Goal: Information Seeking & Learning: Check status

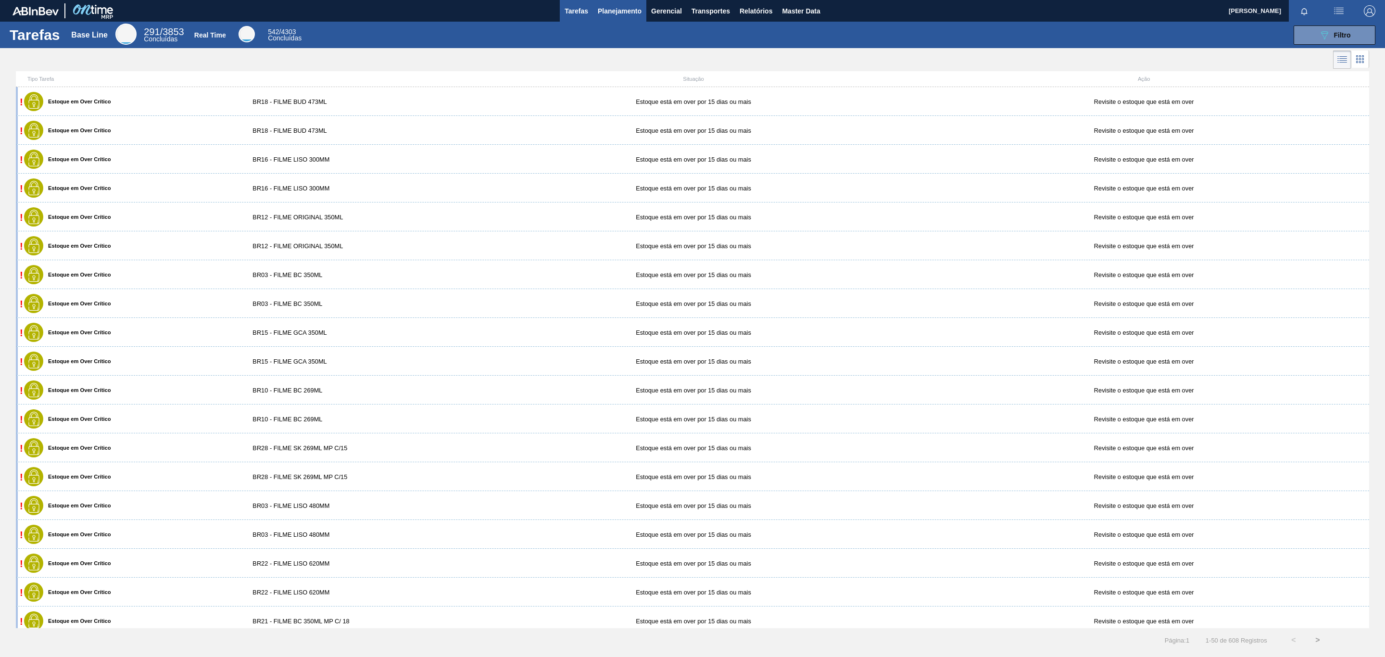
click at [624, 18] on button "Planejamento" at bounding box center [619, 11] width 53 height 22
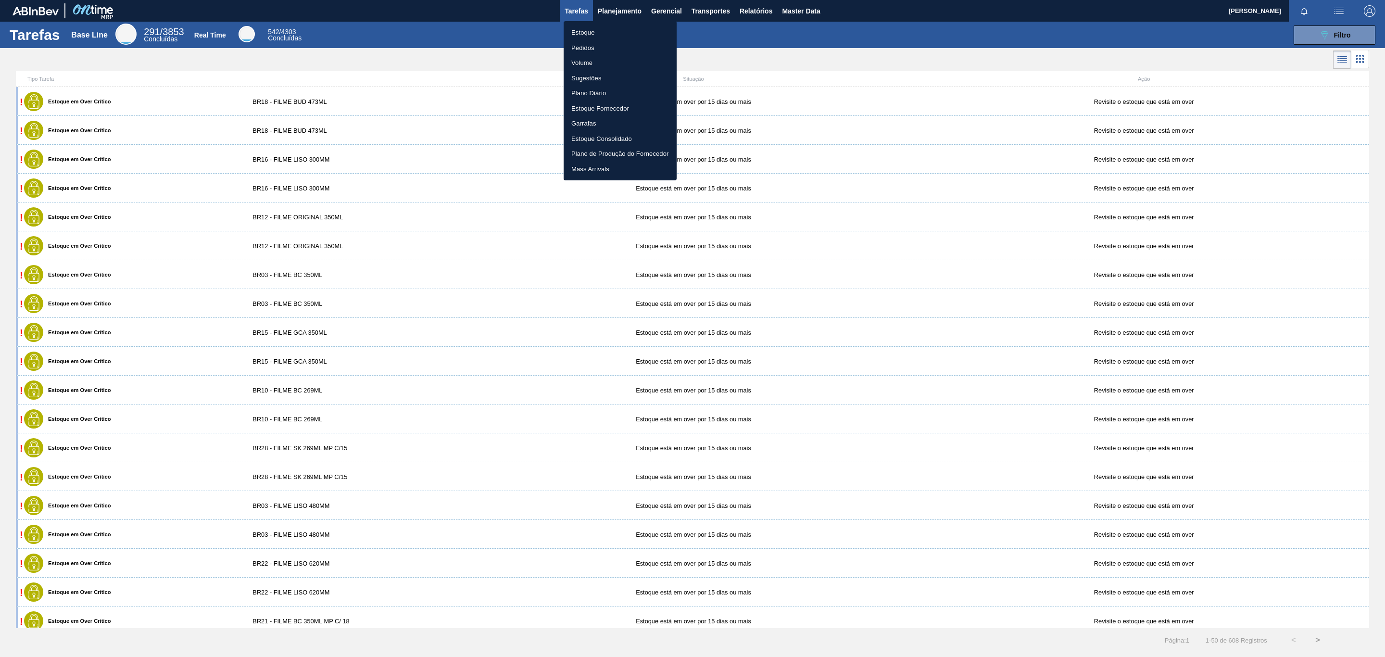
click at [626, 35] on li "Estoque" at bounding box center [620, 32] width 113 height 15
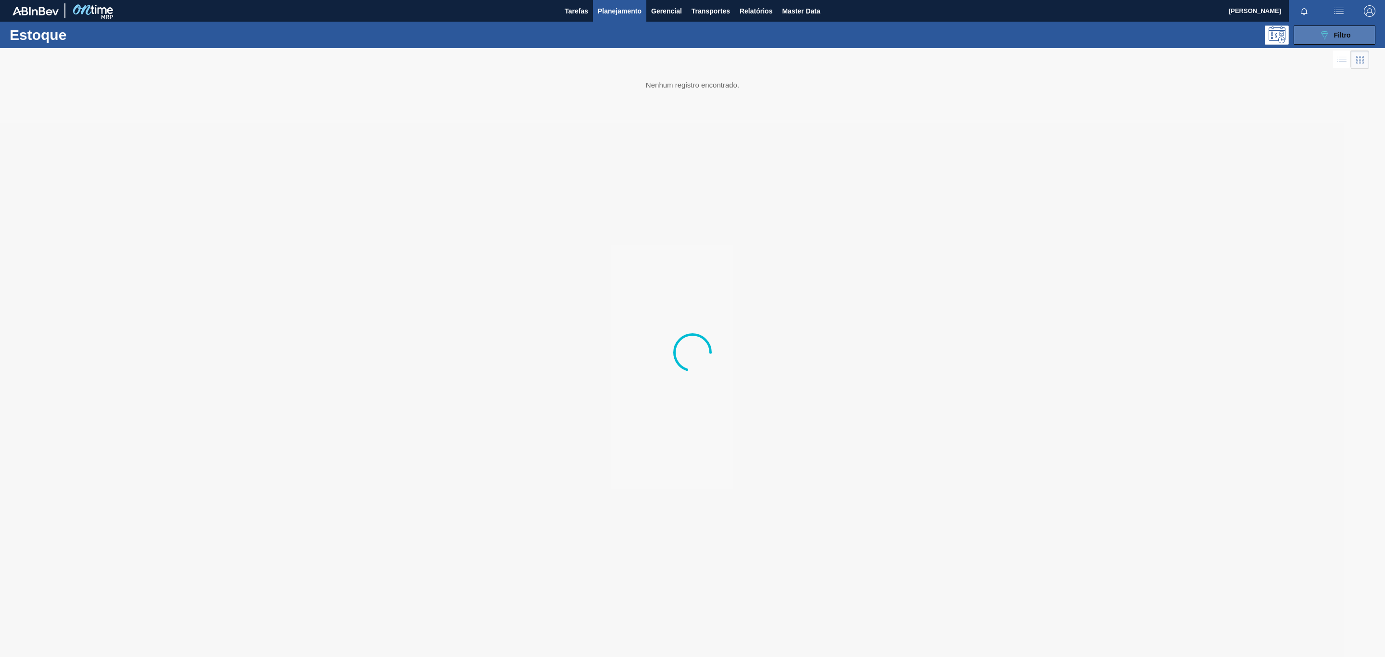
click at [1326, 37] on icon "089F7B8B-B2A5-4AFE-B5C0-19BA573D28AC" at bounding box center [1325, 35] width 12 height 12
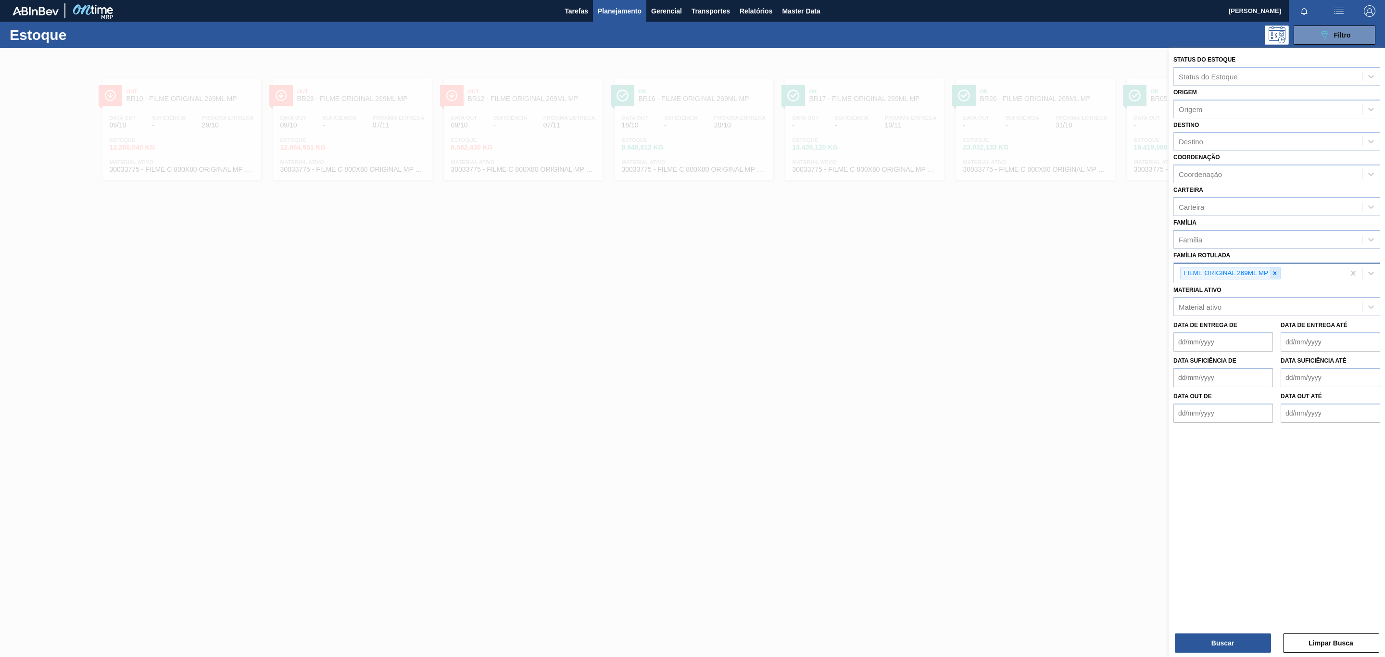
click at [1273, 275] on icon at bounding box center [1275, 273] width 7 height 7
type Rotulada "8"
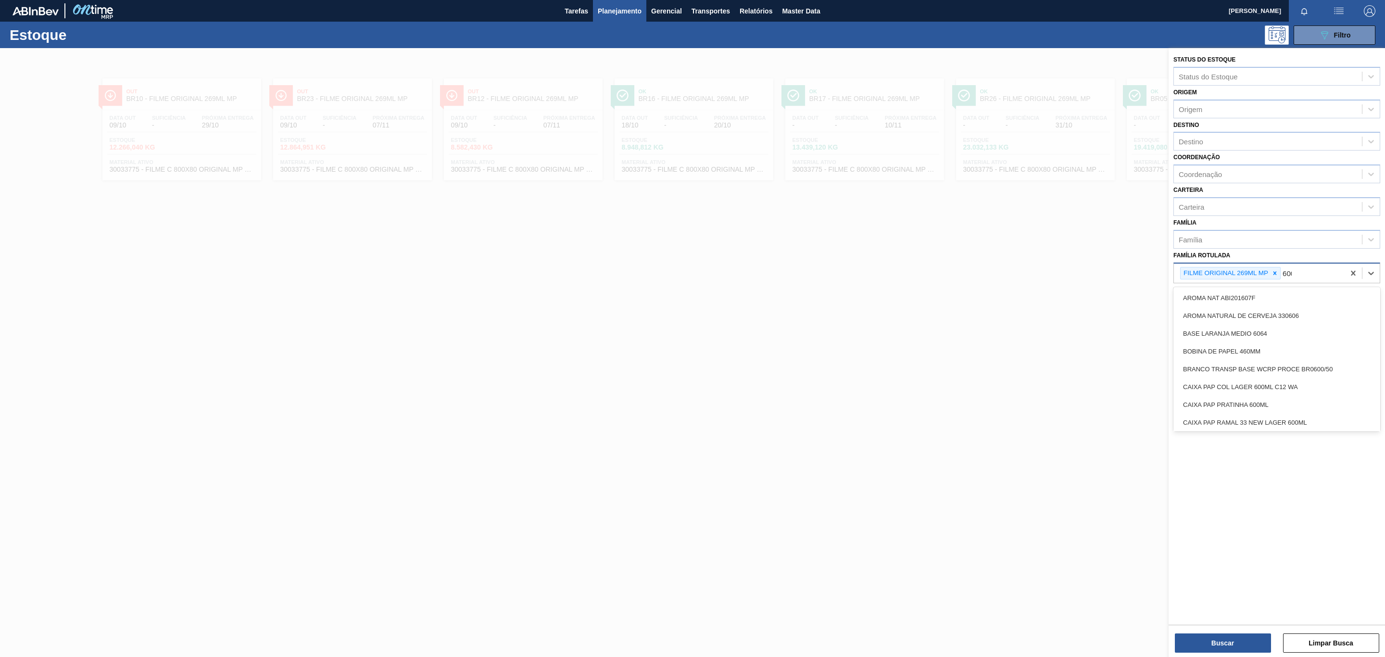
type Rotulada "600x"
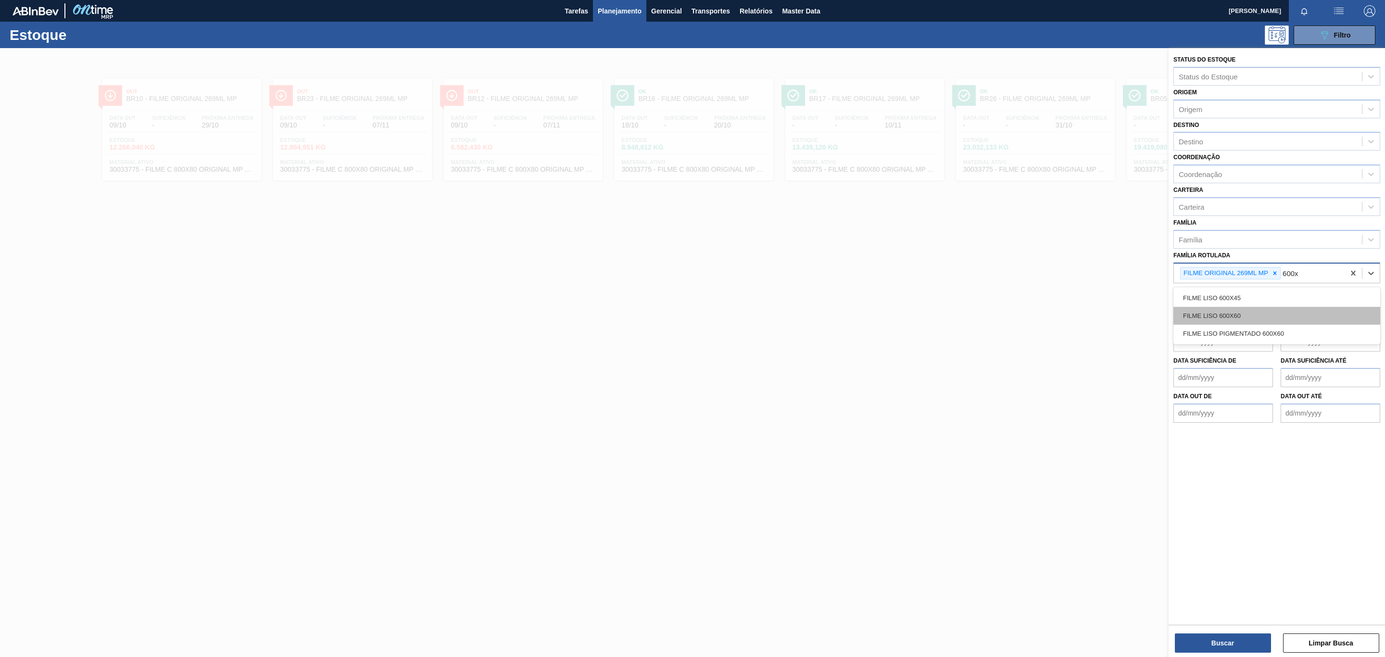
click at [1303, 309] on div "FILME LISO 600X60" at bounding box center [1276, 316] width 207 height 18
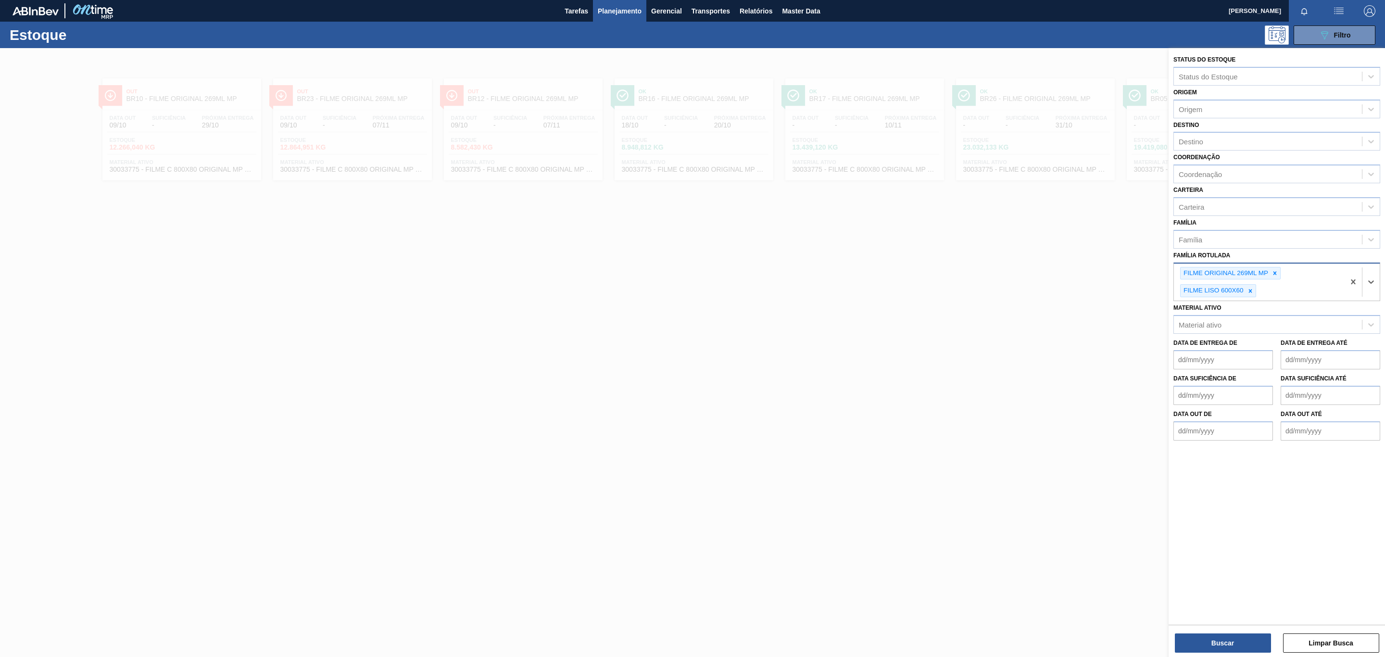
click at [1270, 279] on div "FILME ORIGINAL 269ML MP" at bounding box center [1230, 273] width 101 height 13
click at [1274, 275] on icon at bounding box center [1275, 273] width 7 height 7
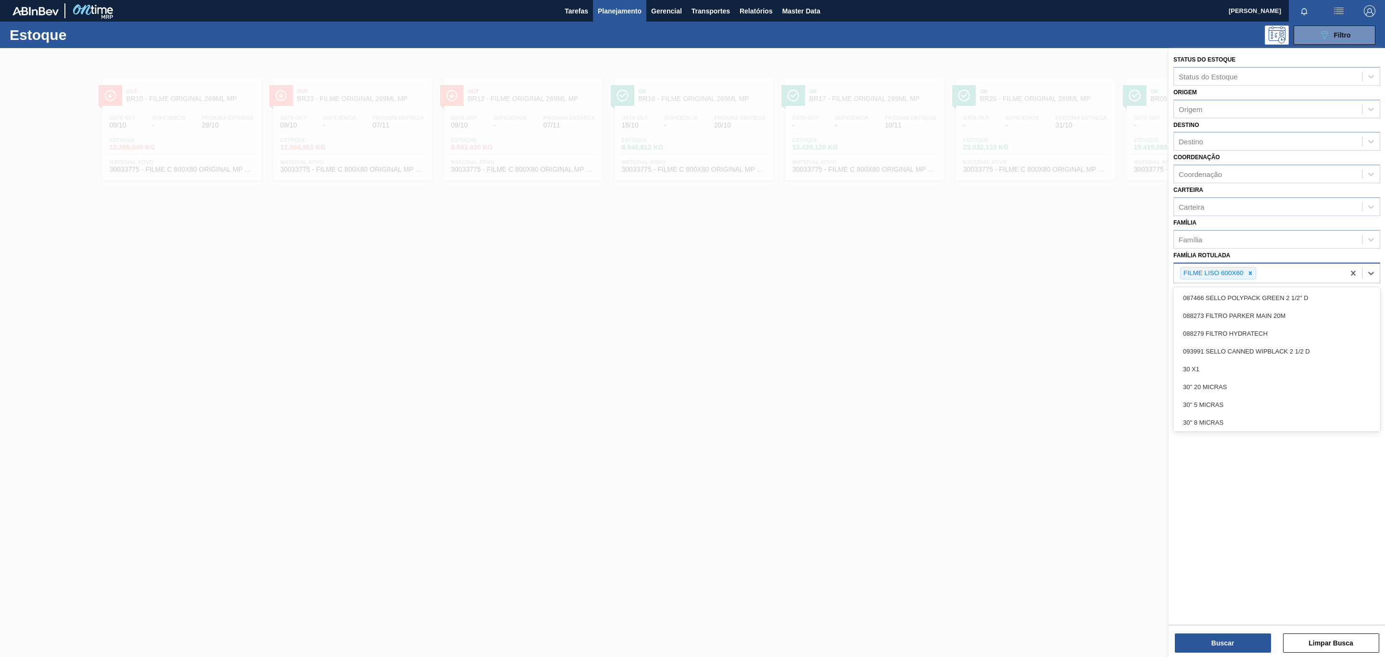
click at [1241, 627] on div "Buscar Limpar Busca" at bounding box center [1277, 638] width 216 height 27
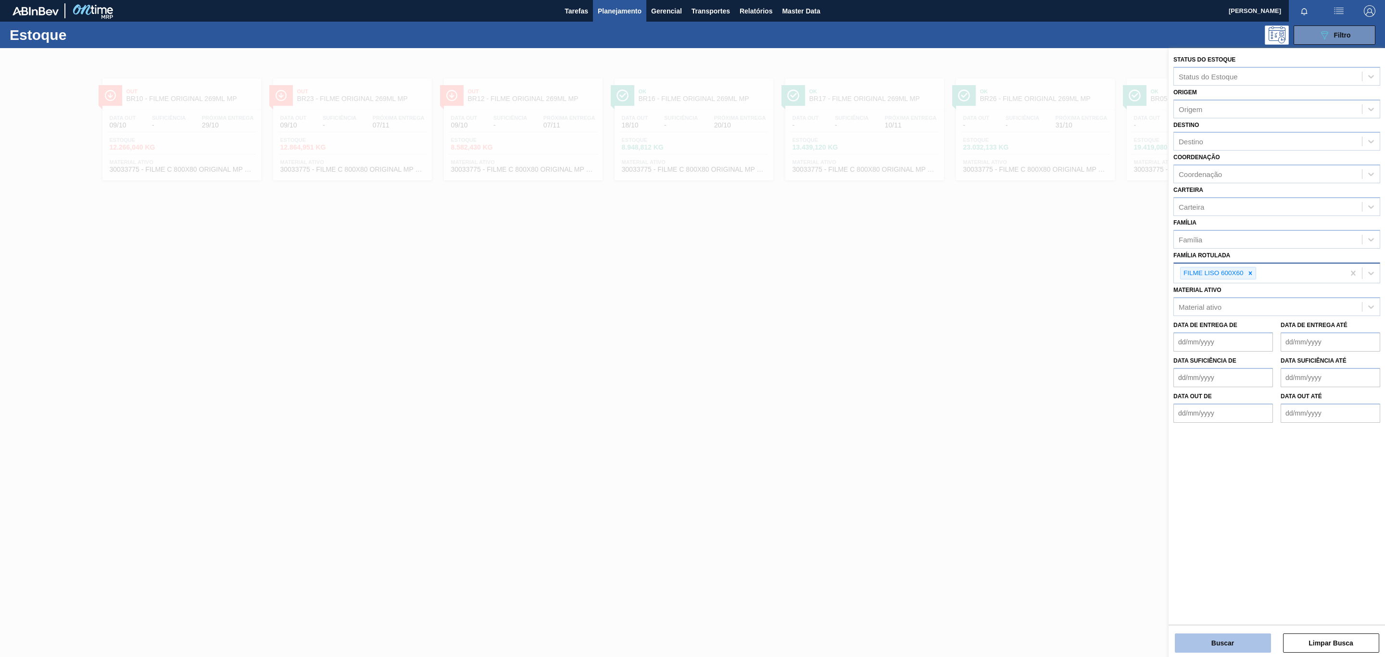
click at [1238, 637] on button "Buscar" at bounding box center [1223, 642] width 96 height 19
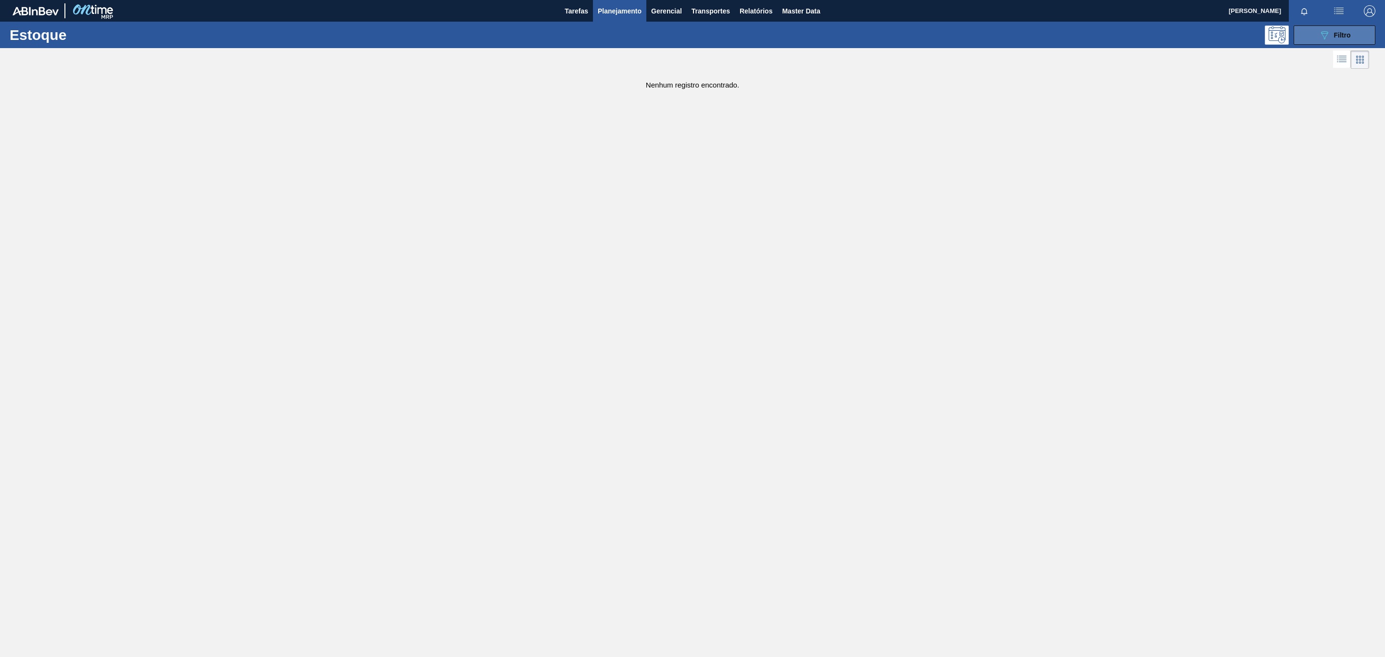
click at [1304, 39] on button "089F7B8B-B2A5-4AFE-B5C0-19BA573D28AC Filtro" at bounding box center [1335, 34] width 82 height 19
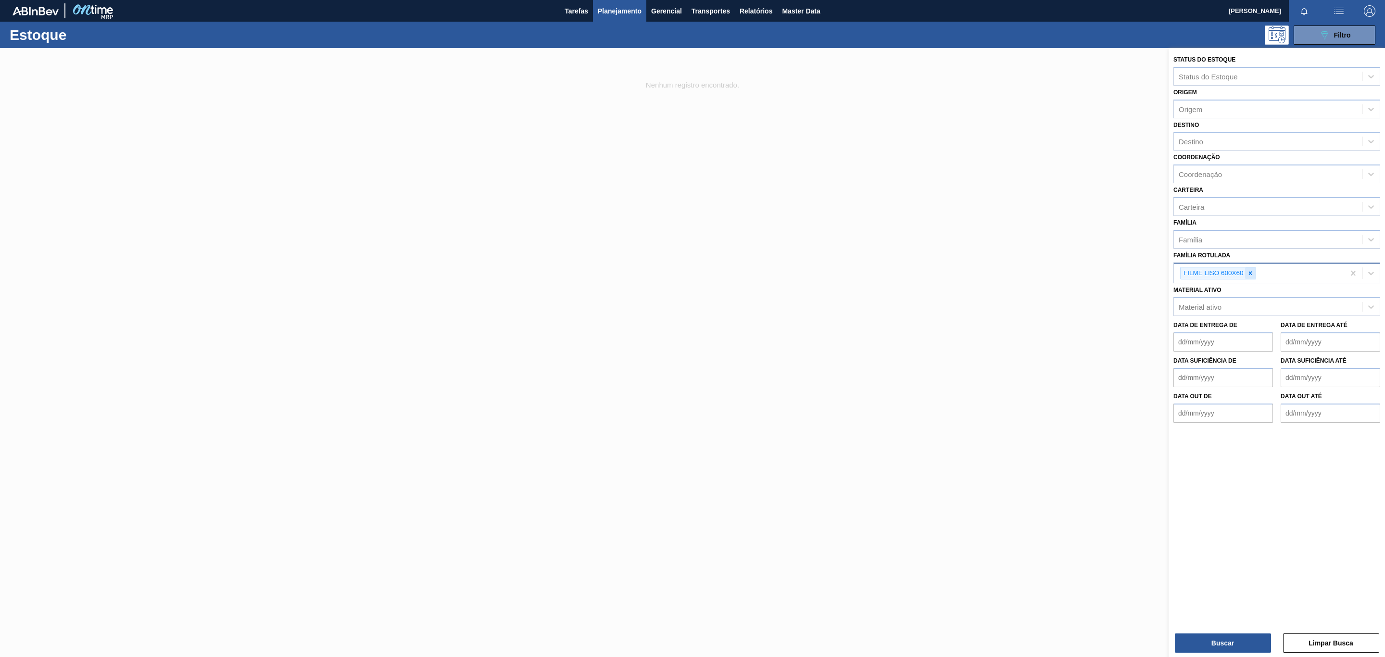
click at [1250, 276] on icon at bounding box center [1250, 273] width 7 height 7
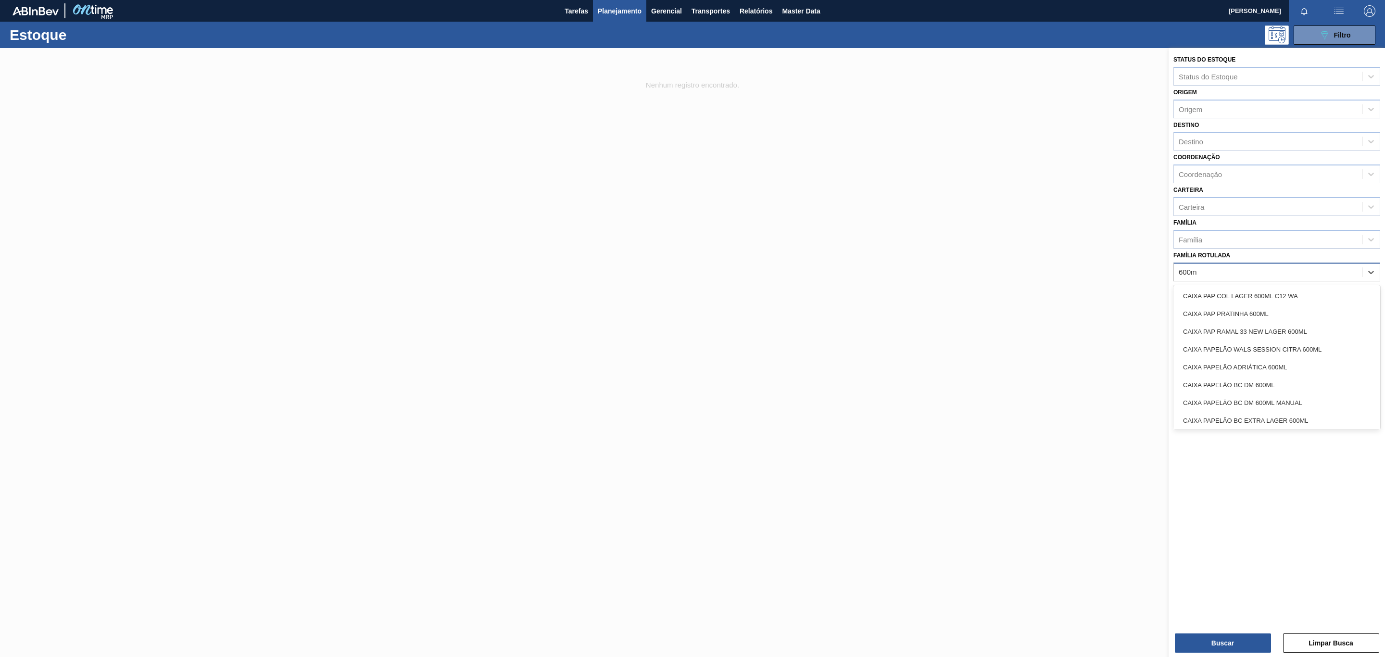
type Rotulada "600mm"
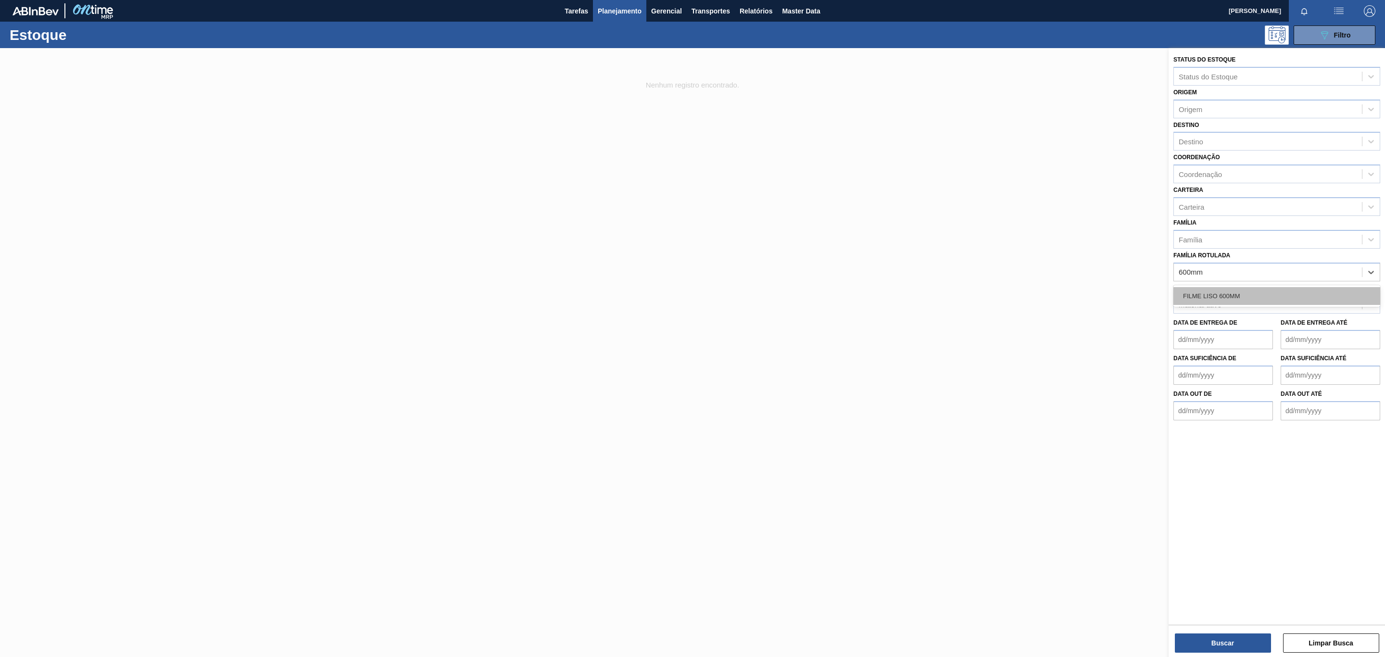
click at [1254, 298] on div "FILME LISO 600MM" at bounding box center [1276, 296] width 207 height 18
click at [1225, 646] on button "Buscar" at bounding box center [1223, 642] width 96 height 19
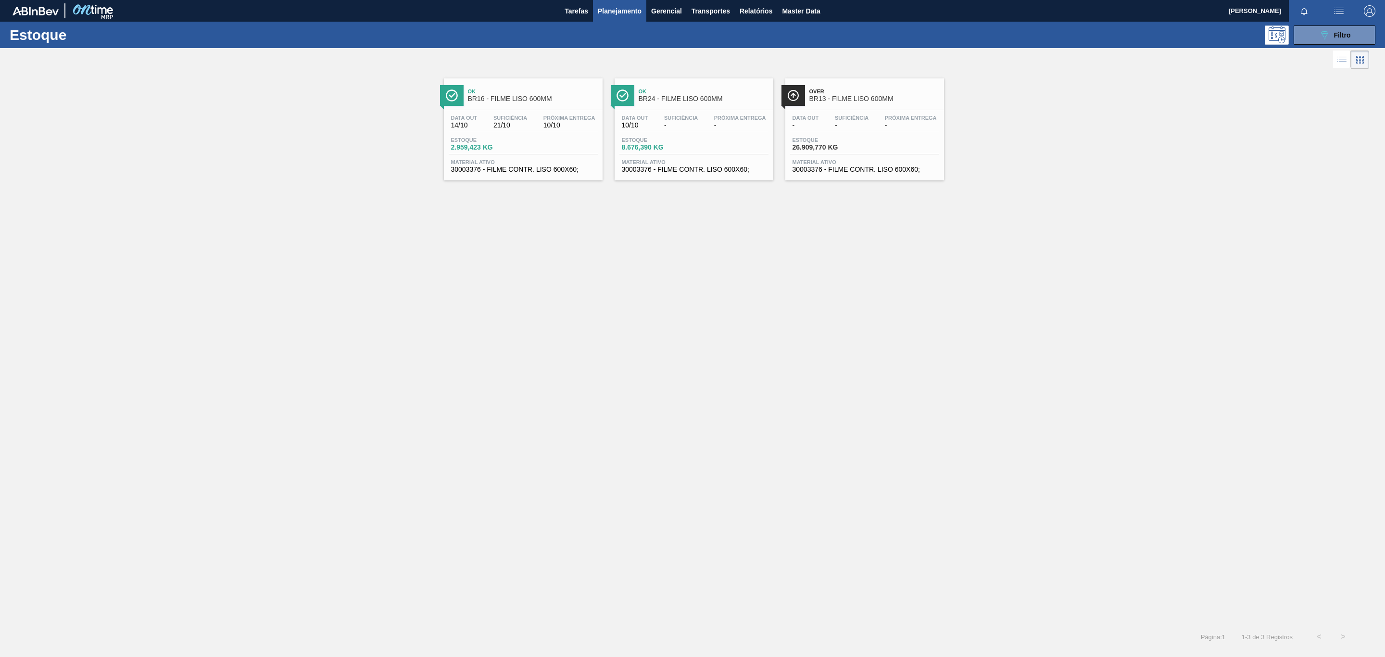
click at [541, 90] on span "Ok" at bounding box center [533, 91] width 130 height 6
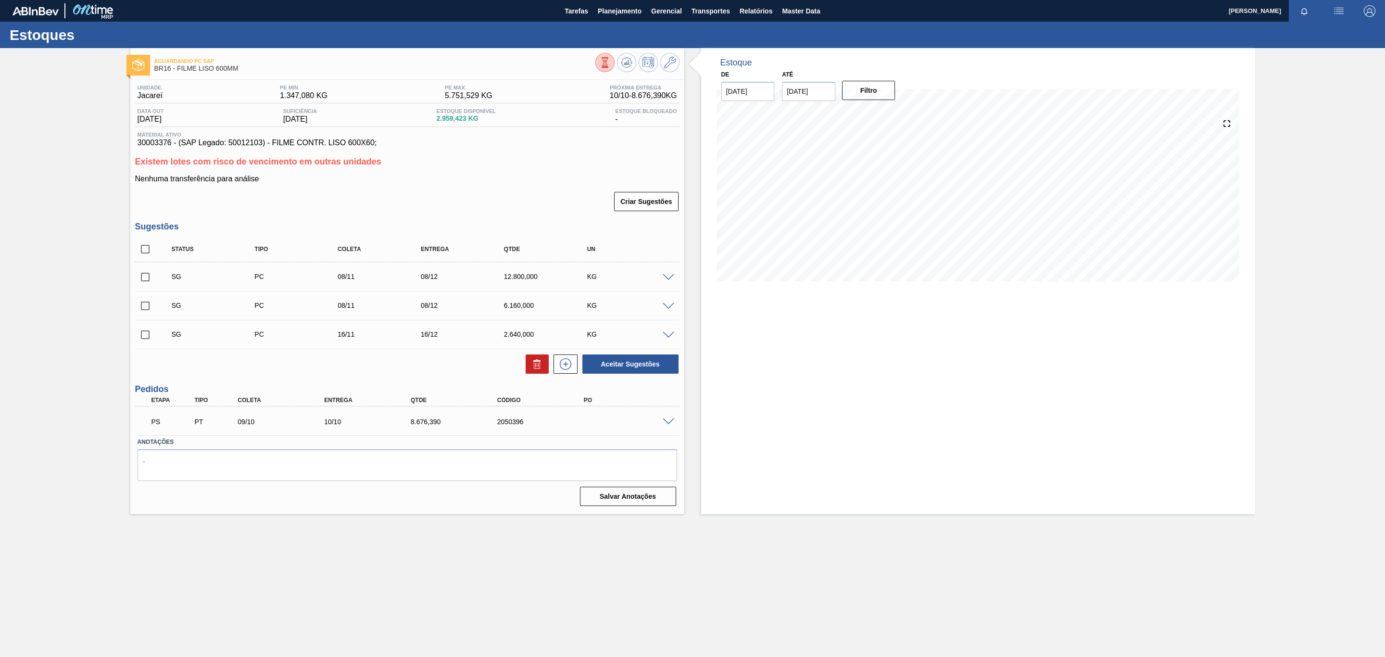
click at [668, 426] on span at bounding box center [669, 421] width 12 height 7
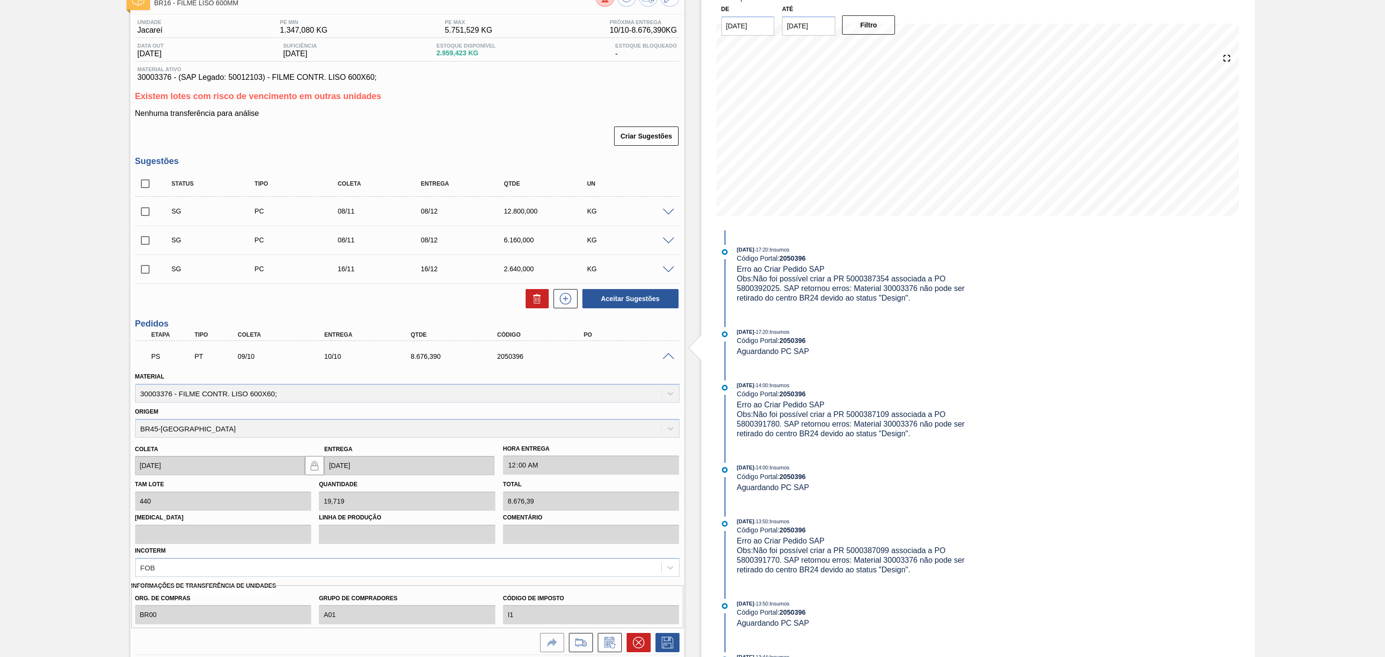
scroll to position [145, 0]
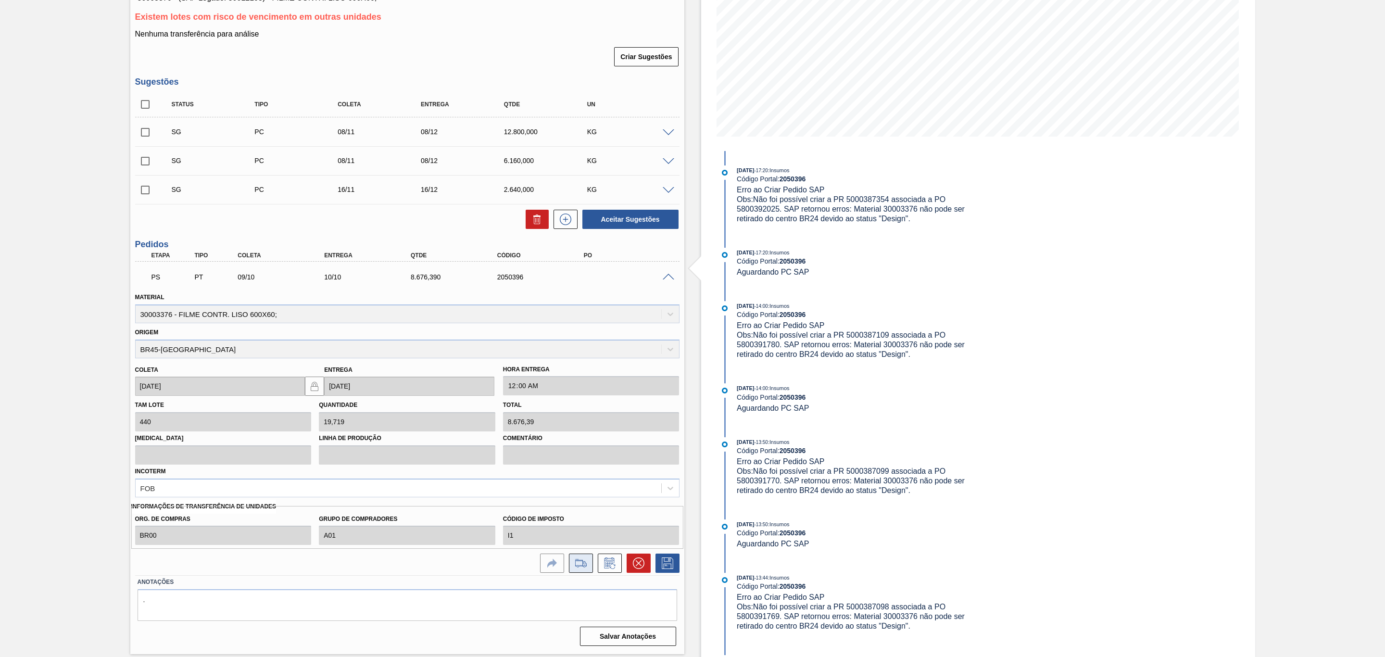
click at [571, 567] on button at bounding box center [581, 563] width 24 height 19
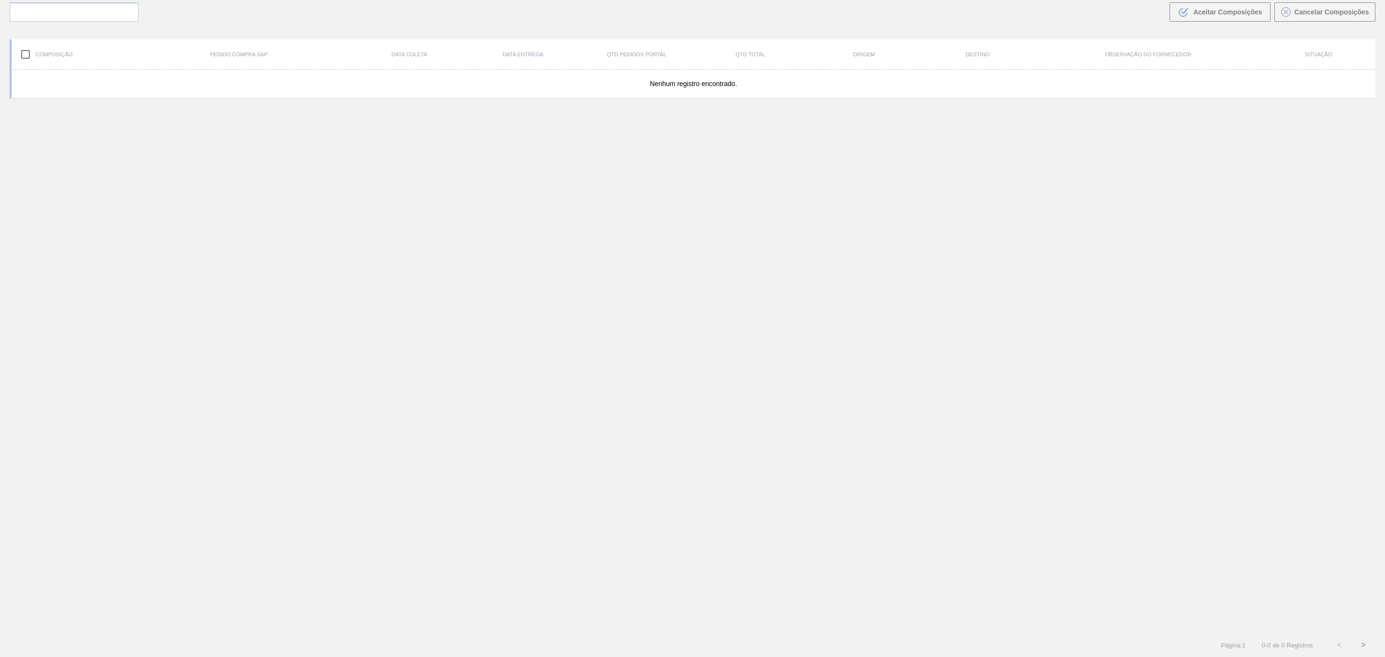
scroll to position [69, 0]
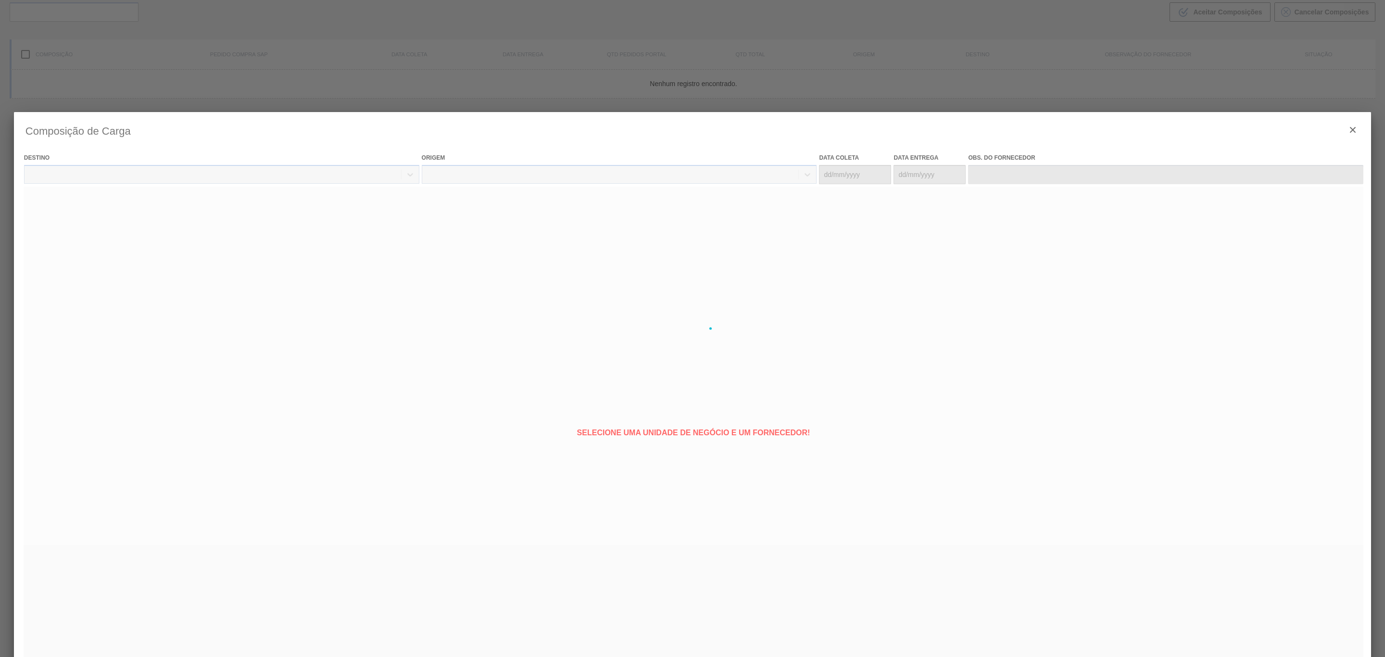
type coleta "[DATE]"
type Entrega "[DATE]"
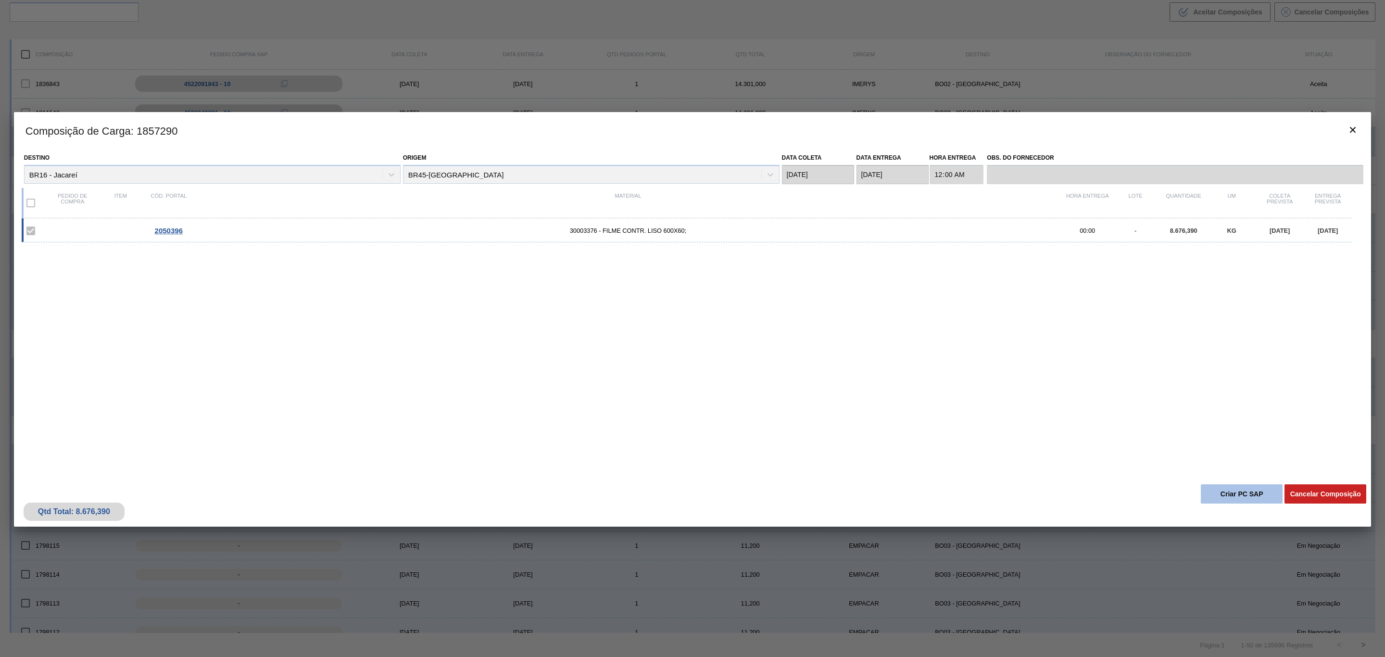
click at [1258, 501] on button "Criar PC SAP" at bounding box center [1242, 493] width 82 height 19
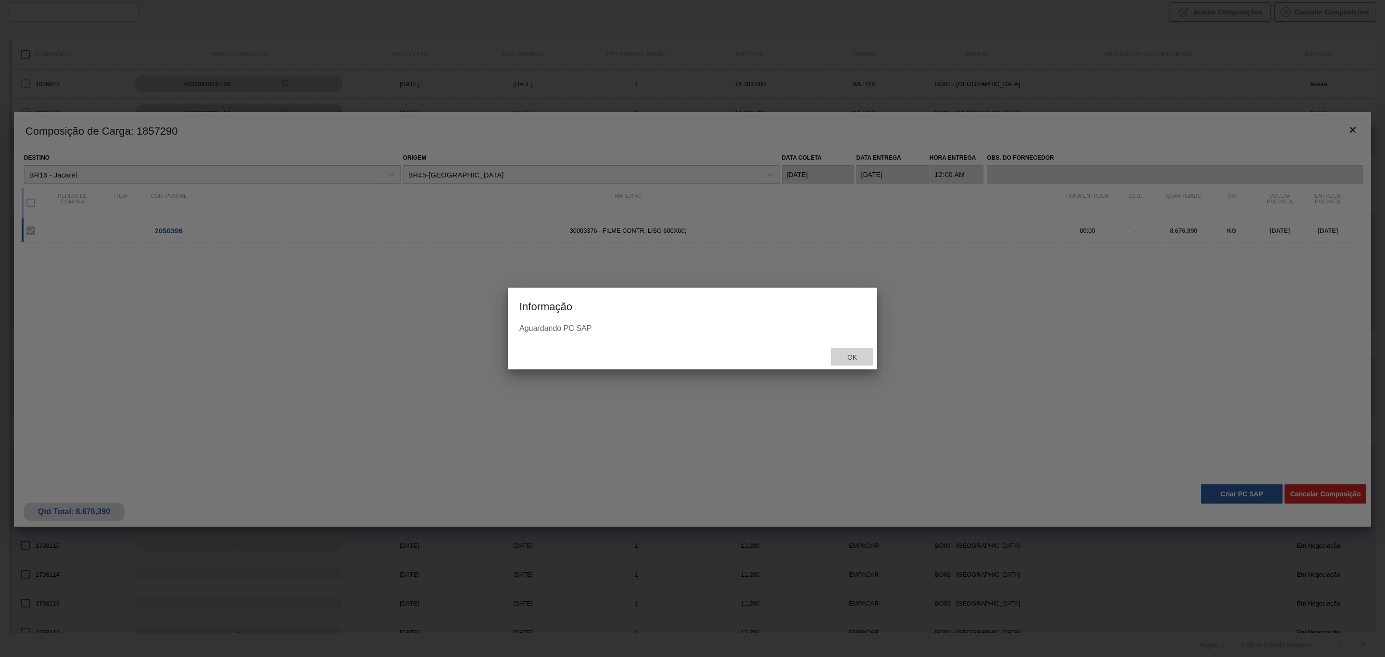
click at [857, 350] on div "Ok" at bounding box center [852, 357] width 42 height 18
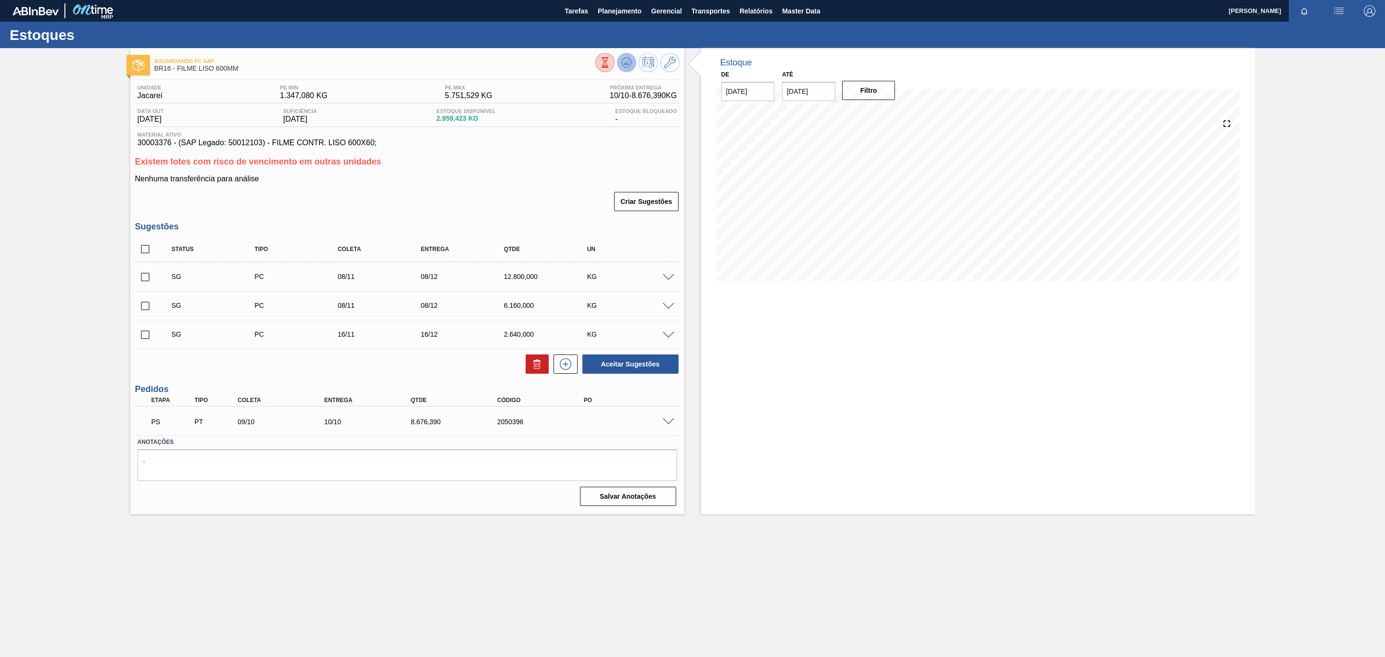
click at [630, 65] on icon at bounding box center [627, 63] width 12 height 12
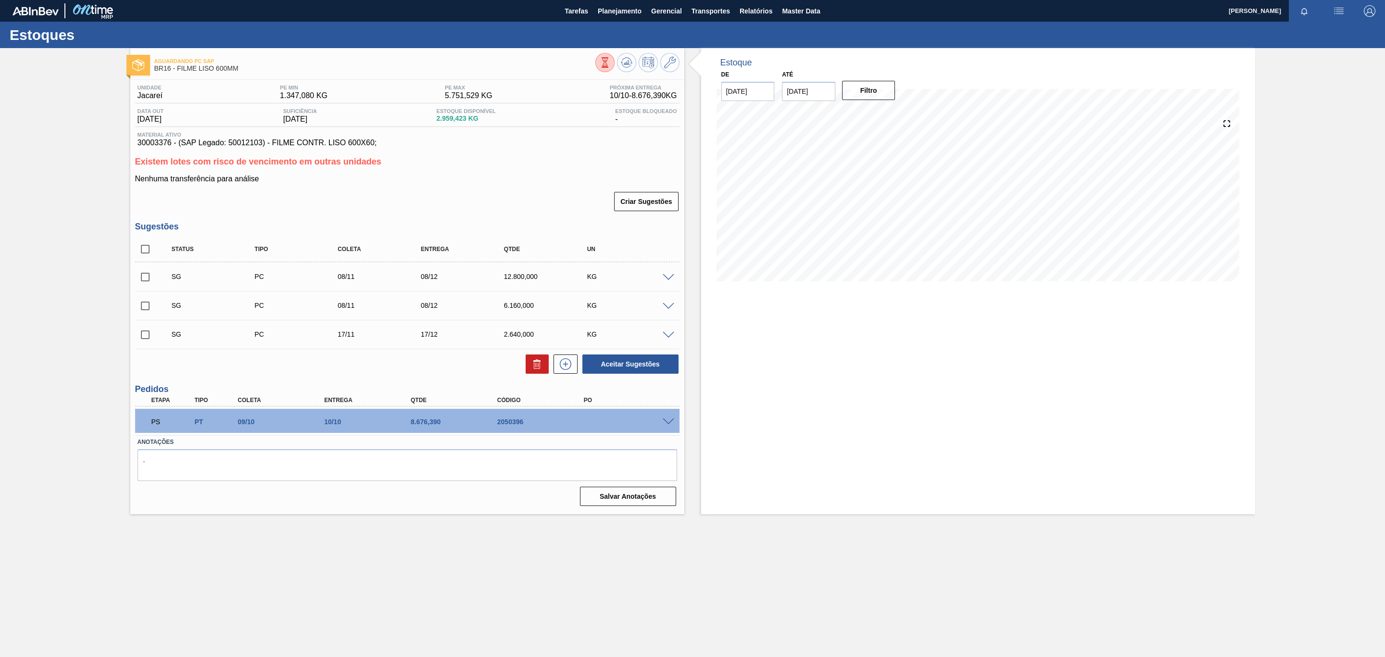
click at [668, 422] on span at bounding box center [669, 421] width 12 height 7
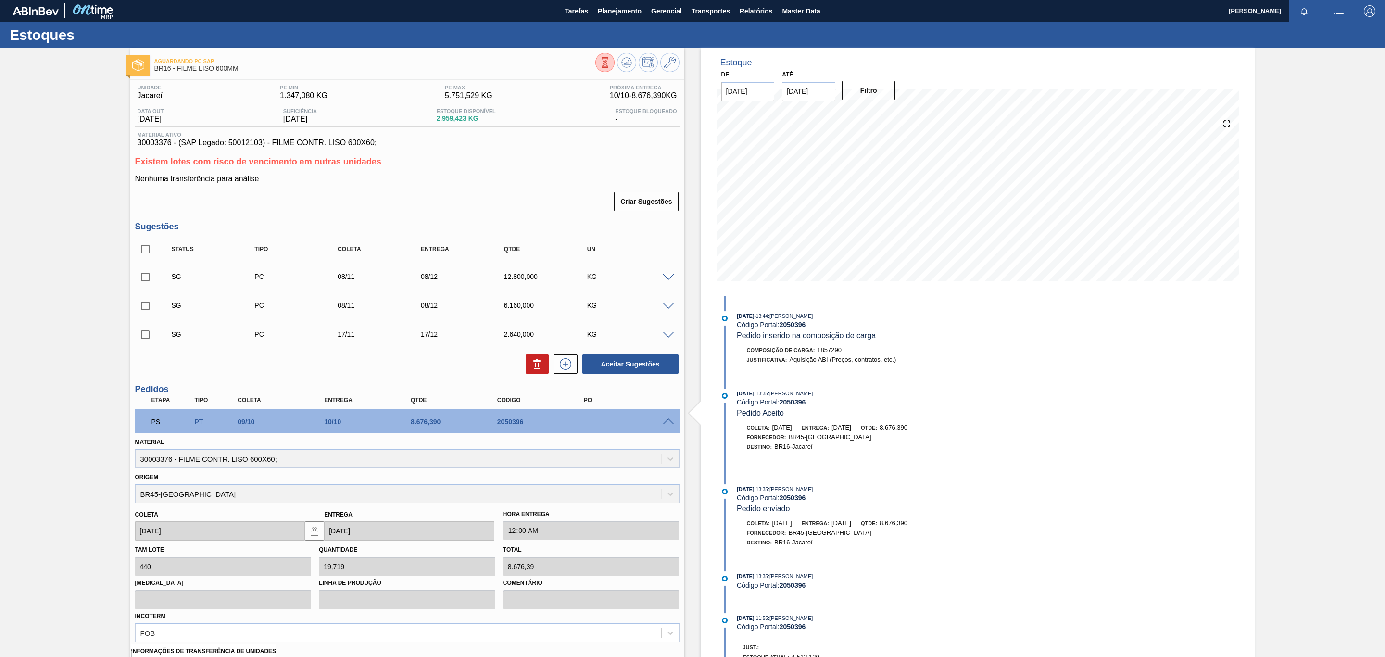
scroll to position [145, 0]
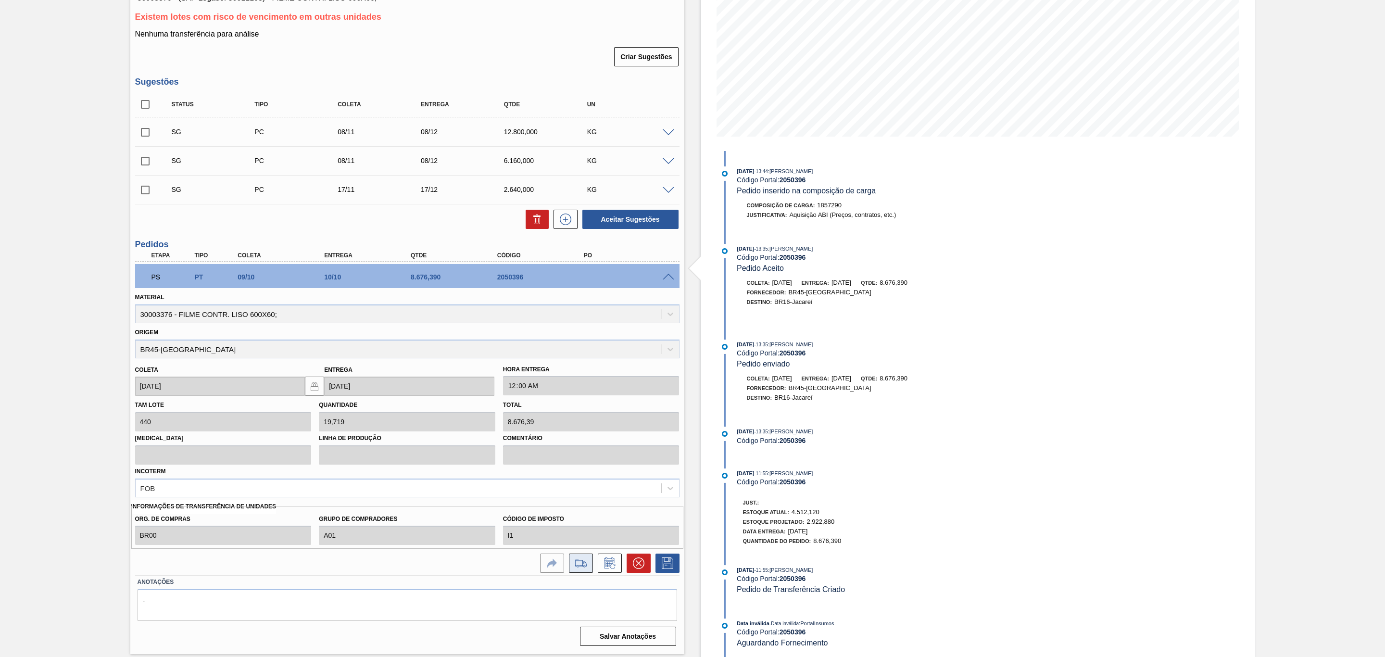
click at [580, 561] on icon at bounding box center [580, 563] width 15 height 12
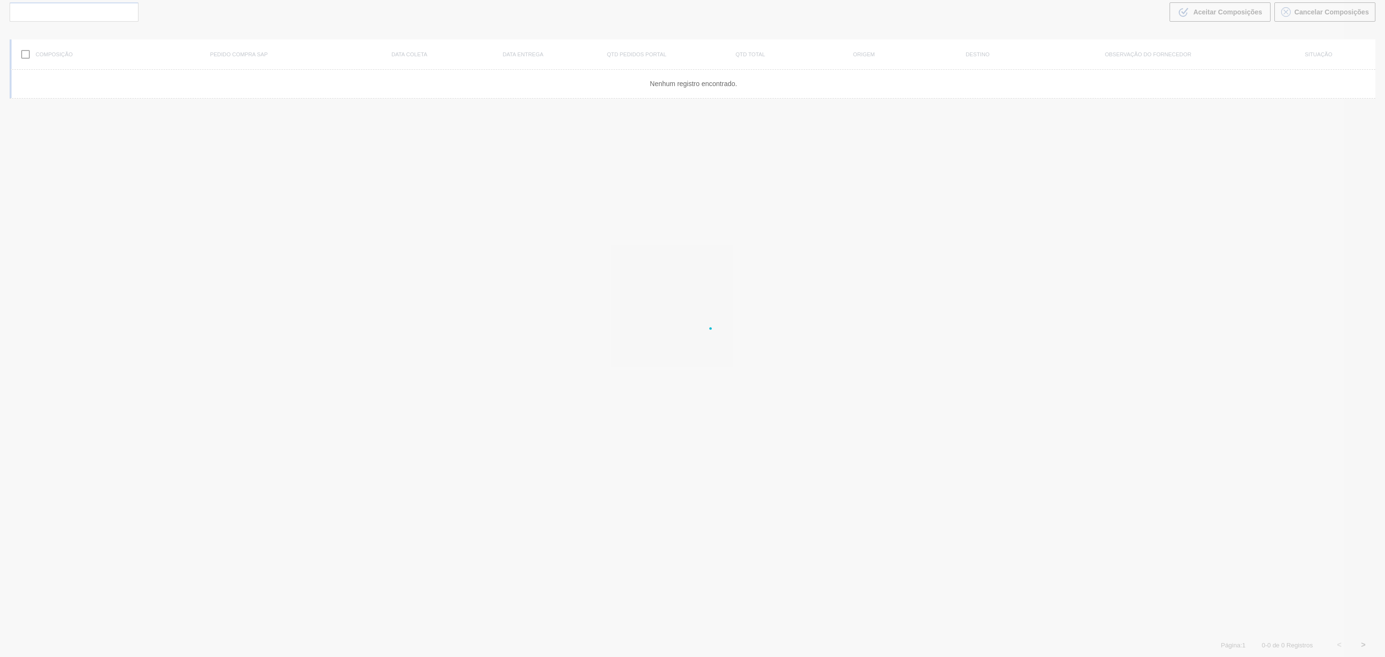
scroll to position [69, 0]
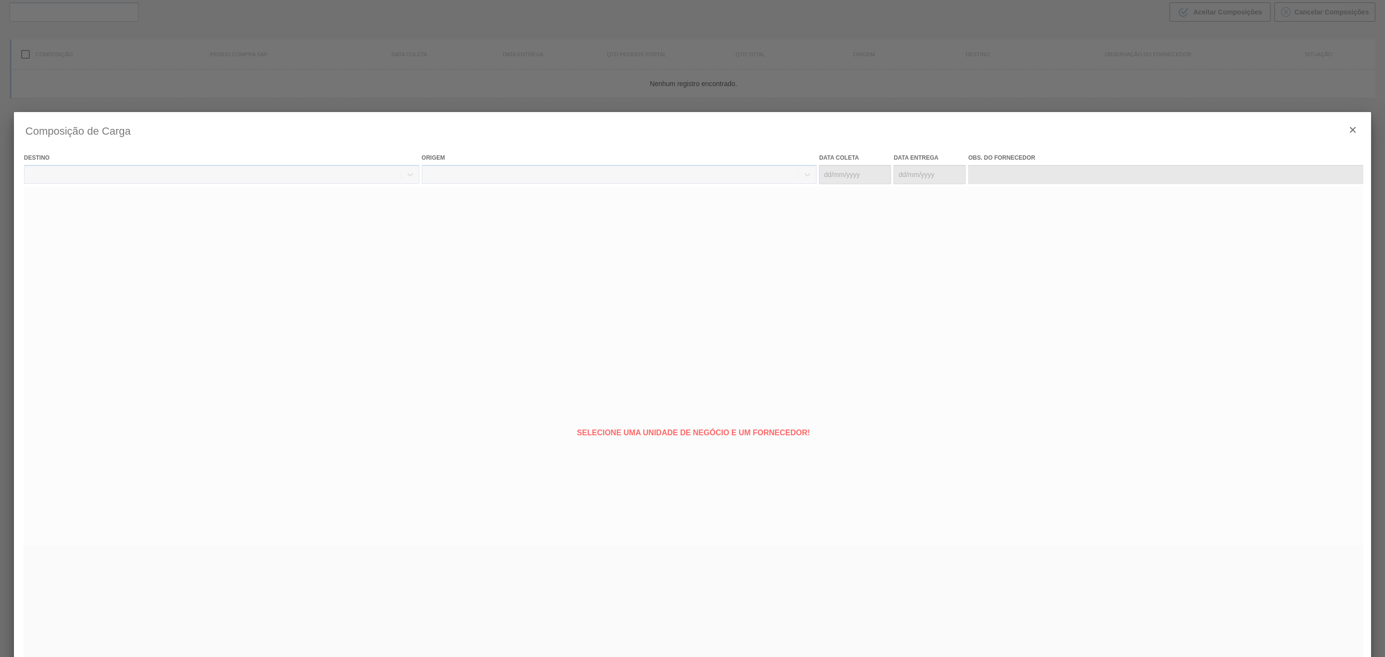
type coleta "[DATE]"
type Entrega "[DATE]"
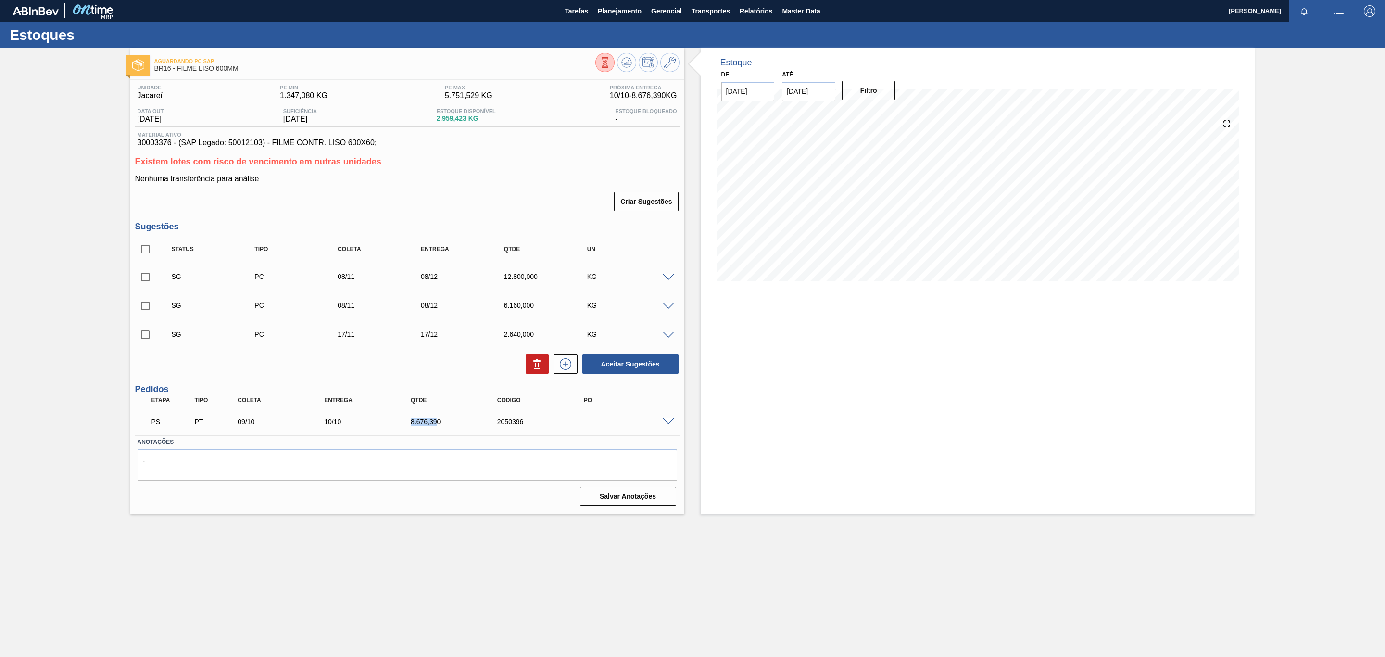
drag, startPoint x: 403, startPoint y: 430, endPoint x: 436, endPoint y: 429, distance: 33.2
click at [436, 429] on div "PS PT 09/10 10/10 8.676,390 2050396" at bounding box center [404, 420] width 519 height 19
copy div "8.676,39"
click at [671, 421] on span at bounding box center [669, 421] width 12 height 7
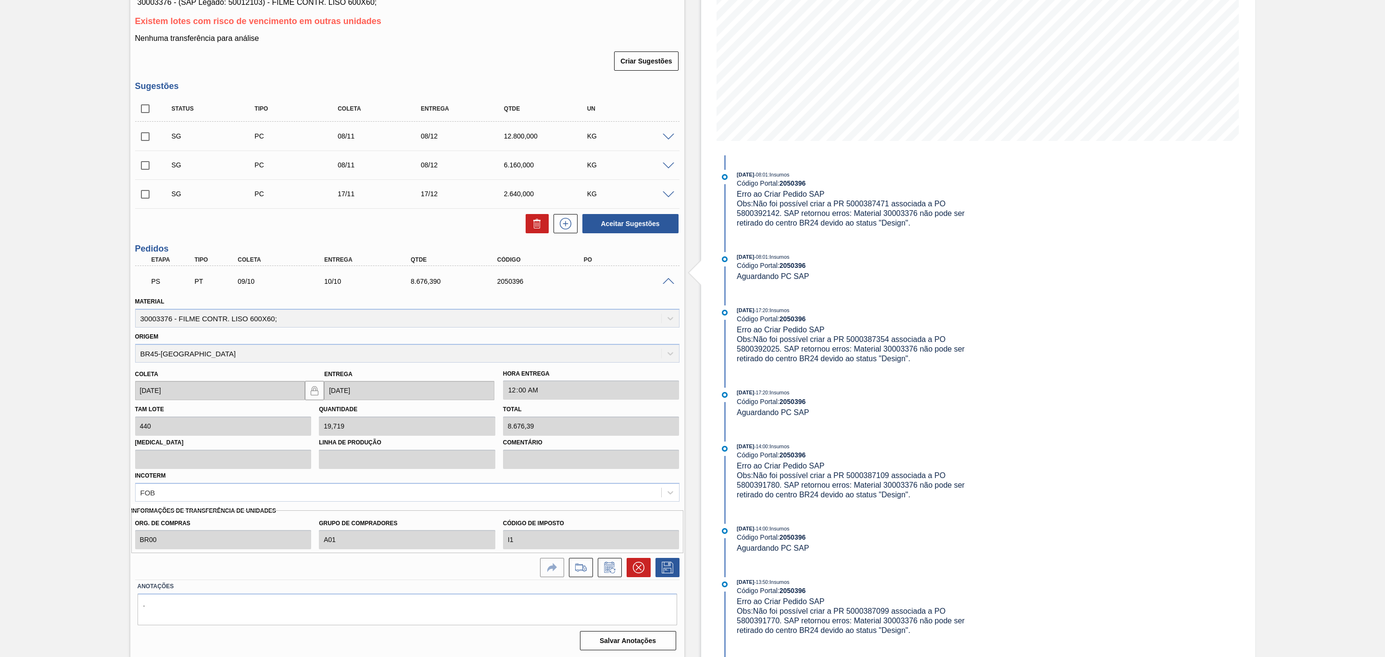
scroll to position [145, 0]
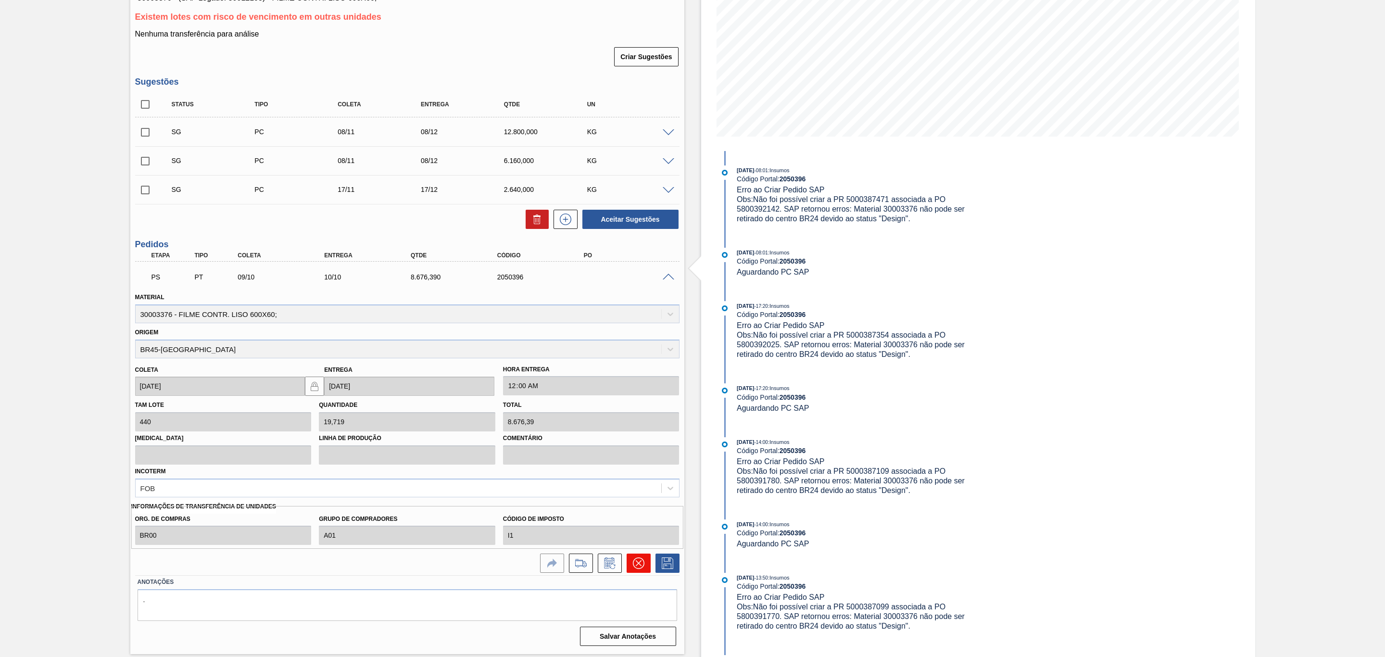
click at [634, 566] on icon at bounding box center [639, 563] width 12 height 12
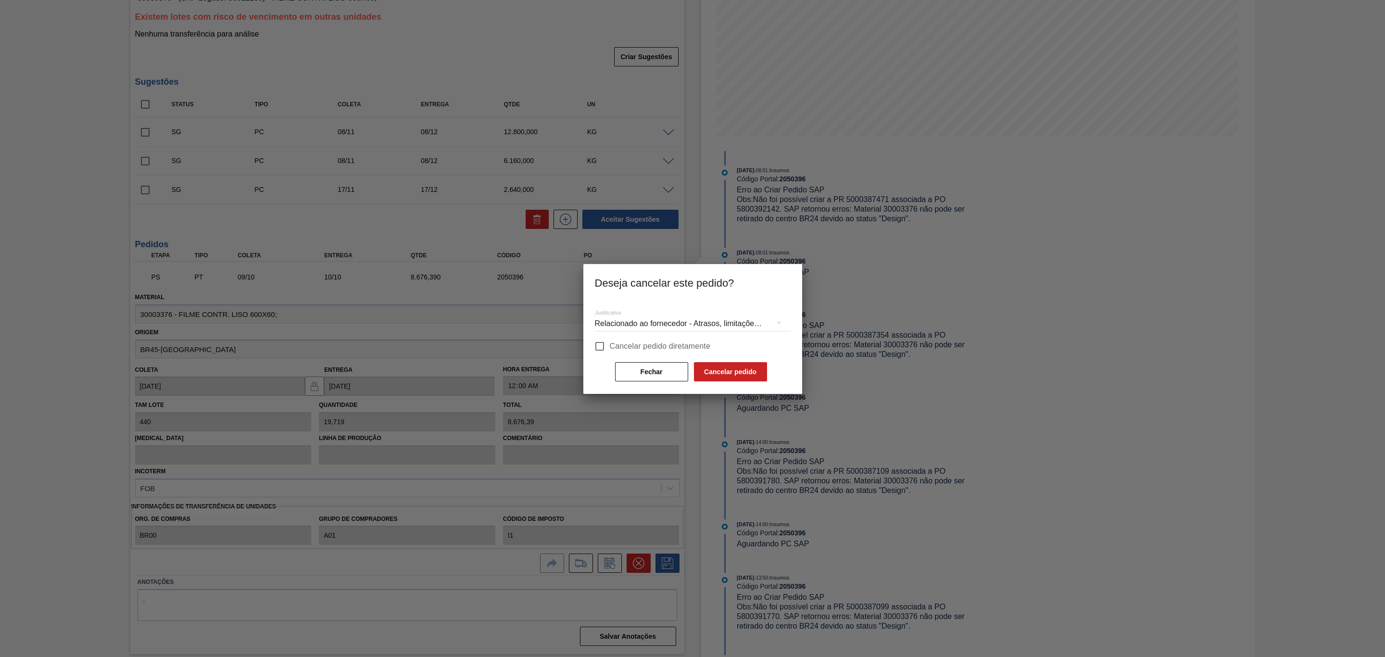
click at [675, 348] on span "Cancelar pedido diretamente" at bounding box center [660, 346] width 101 height 12
click at [610, 348] on input "Cancelar pedido diretamente" at bounding box center [600, 346] width 20 height 20
checkbox input "true"
click at [725, 365] on button "Cancelar pedido" at bounding box center [730, 371] width 73 height 19
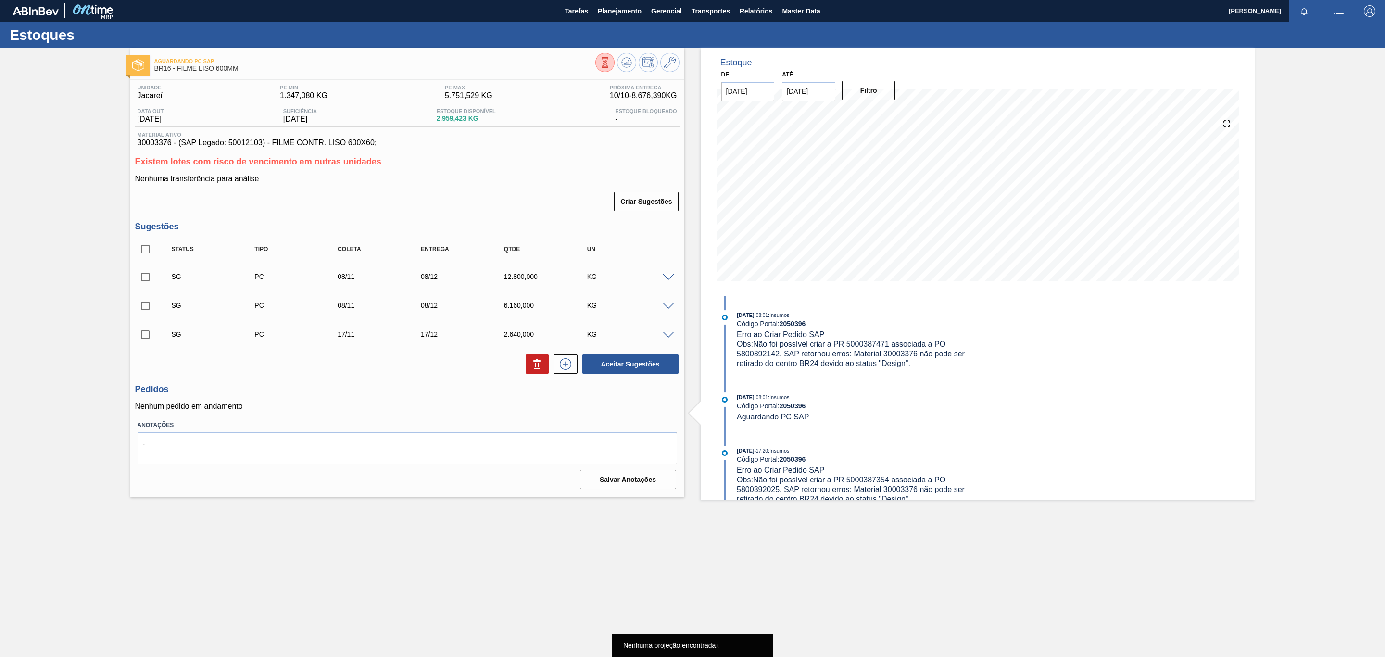
click at [672, 276] on span at bounding box center [669, 277] width 12 height 7
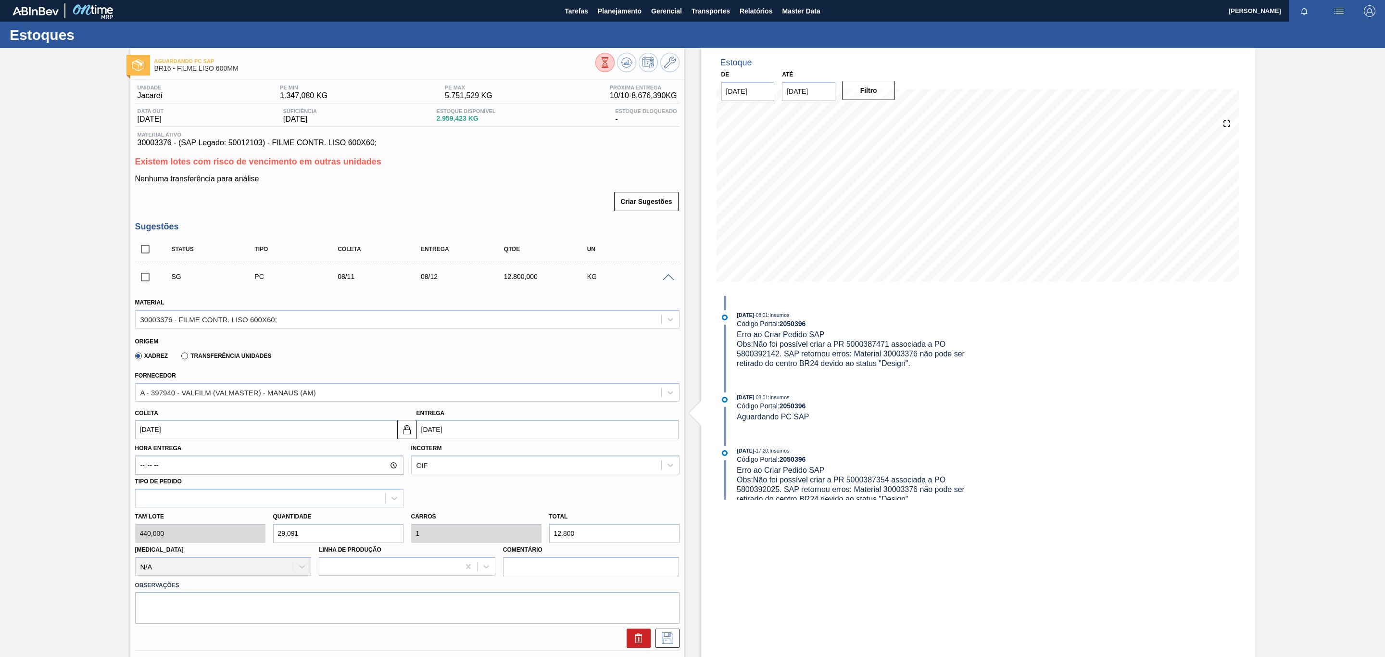
click at [243, 358] on label "Transferência Unidades" at bounding box center [226, 356] width 90 height 7
click at [180, 358] on input "Transferência Unidades" at bounding box center [180, 358] width 0 height 0
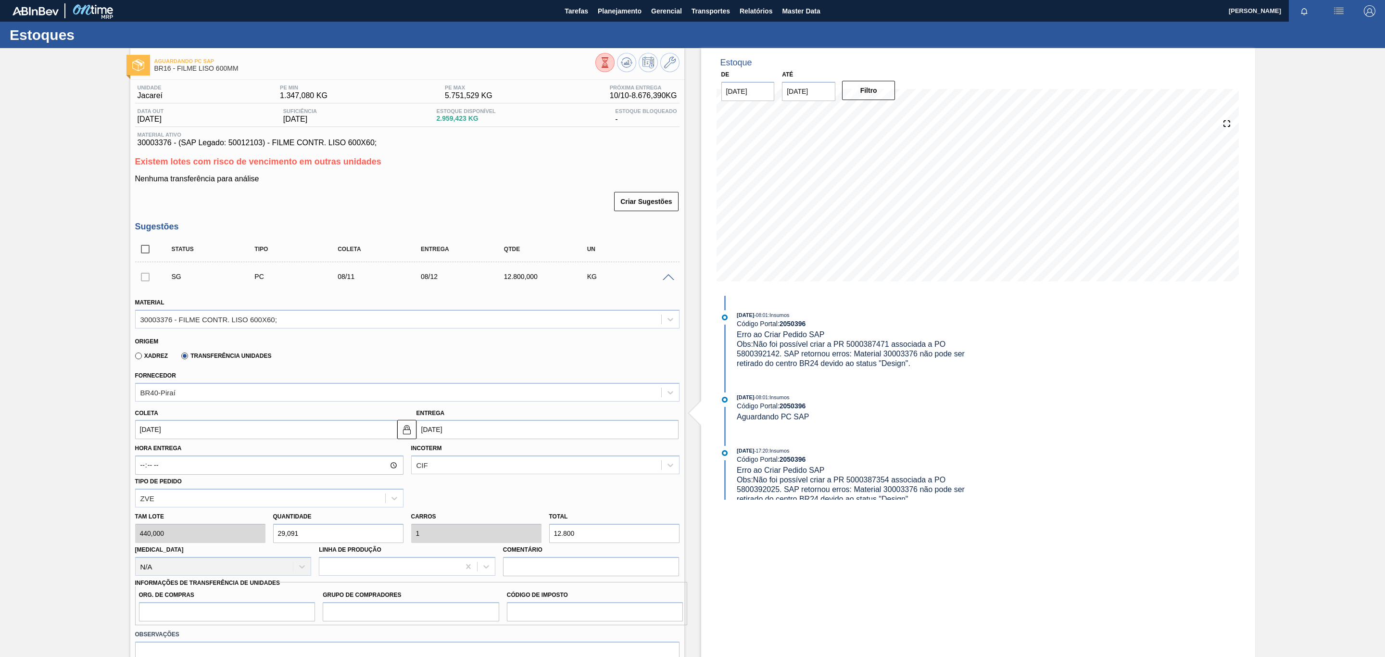
click at [250, 406] on div "Coleta 08/11/2025 Entrega 08/12/2025" at bounding box center [407, 422] width 552 height 36
click at [247, 399] on div "BR40-Piraí" at bounding box center [399, 392] width 526 height 14
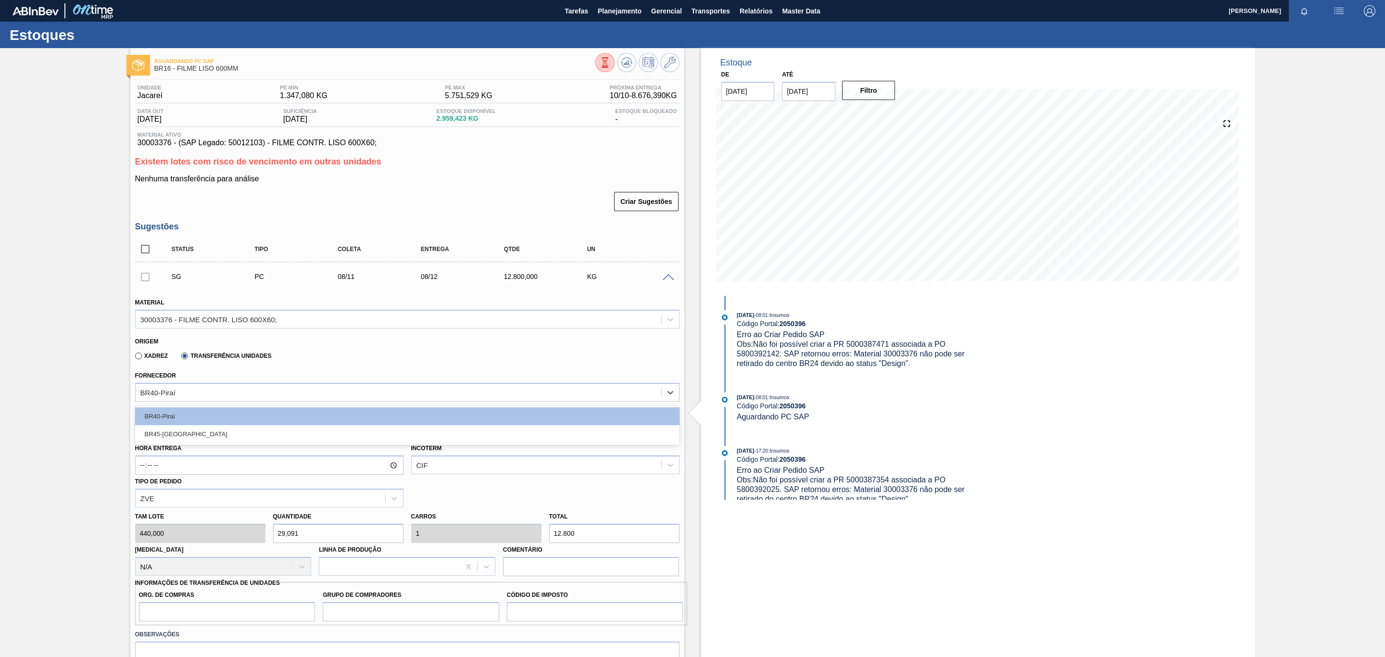
click at [246, 433] on div "BR45-[GEOGRAPHIC_DATA]" at bounding box center [407, 434] width 544 height 18
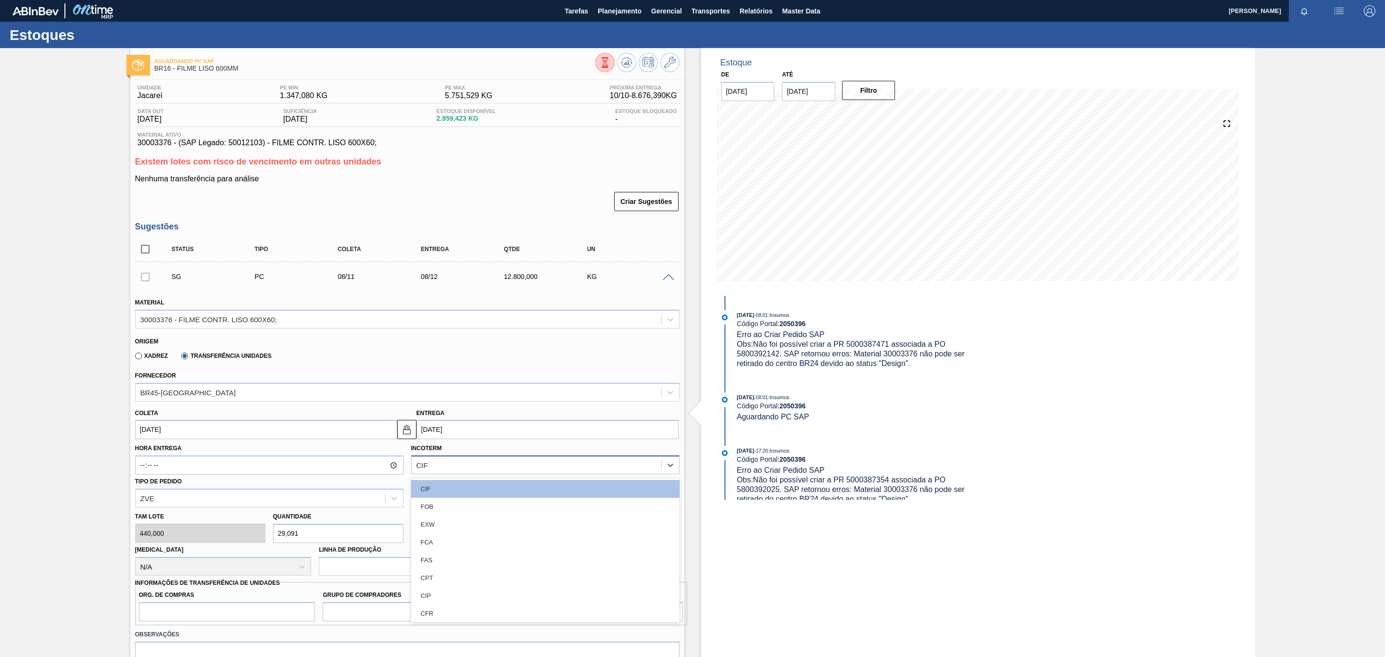
click at [420, 468] on div "CIF" at bounding box center [422, 465] width 12 height 8
click at [428, 507] on div "FOB" at bounding box center [545, 507] width 268 height 18
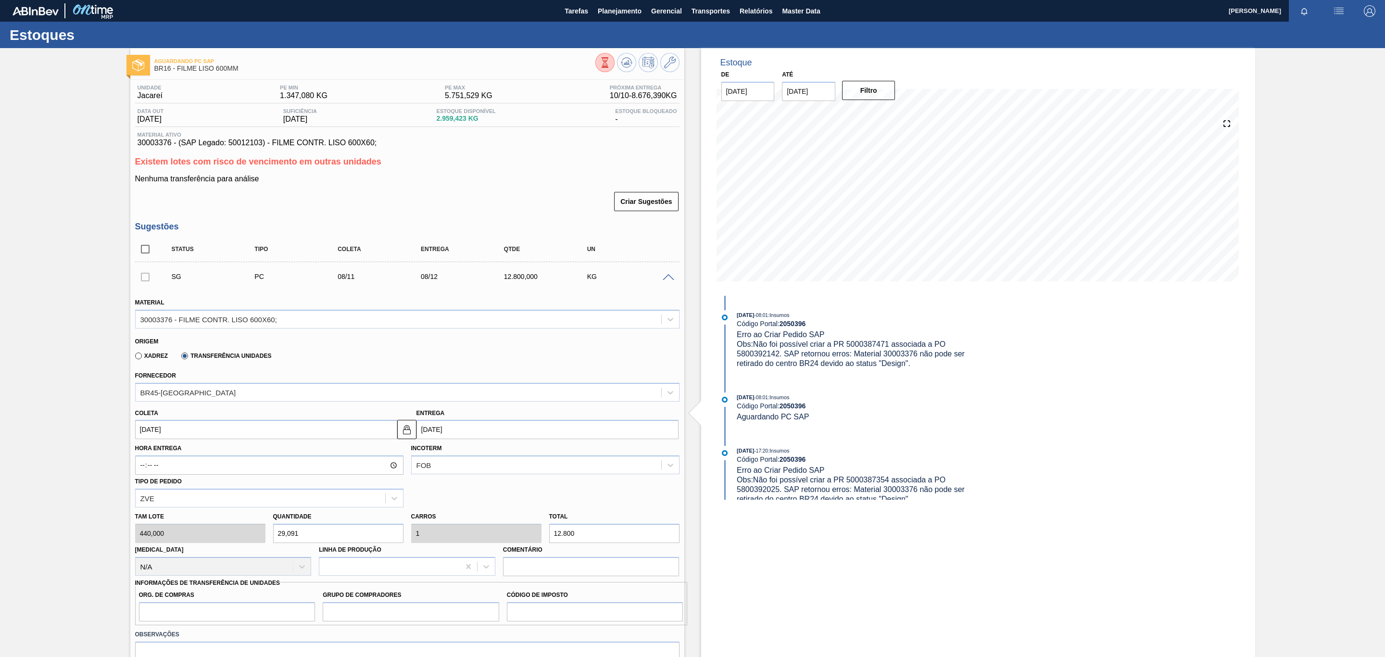
click at [423, 540] on div "Tam lote 440,000 Quantidade 29,091 Carros 1 Total 12.800 Doca N/A Linha de Prod…" at bounding box center [407, 541] width 552 height 69
paste input "8.676,39"
type input "19,719"
type input "0,678"
type input "8.676,39"
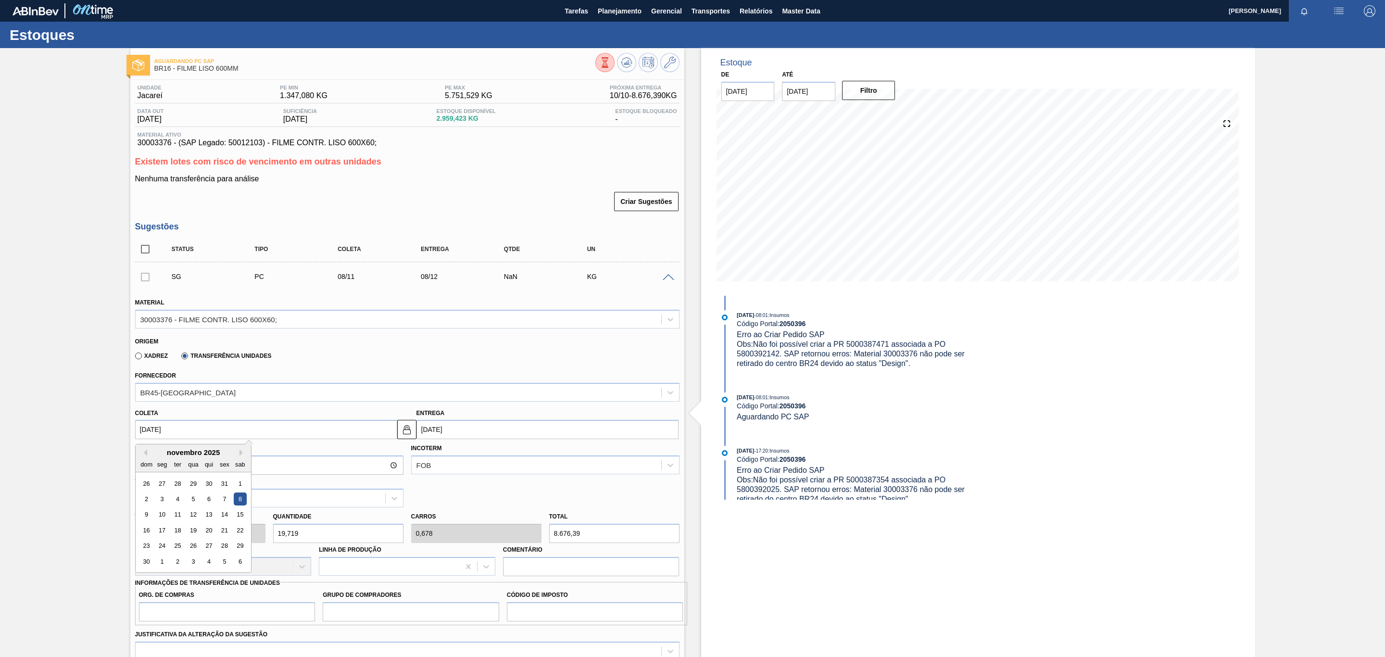
click at [242, 435] on input "[DATE]" at bounding box center [266, 429] width 262 height 19
click at [30, 413] on div "Aguardando PC SAP BR16 - FILME LISO 600MM Unidade Jacareí PE MIN 1.347,080 KG P…" at bounding box center [692, 494] width 1385 height 893
click at [621, 58] on icon at bounding box center [627, 63] width 12 height 12
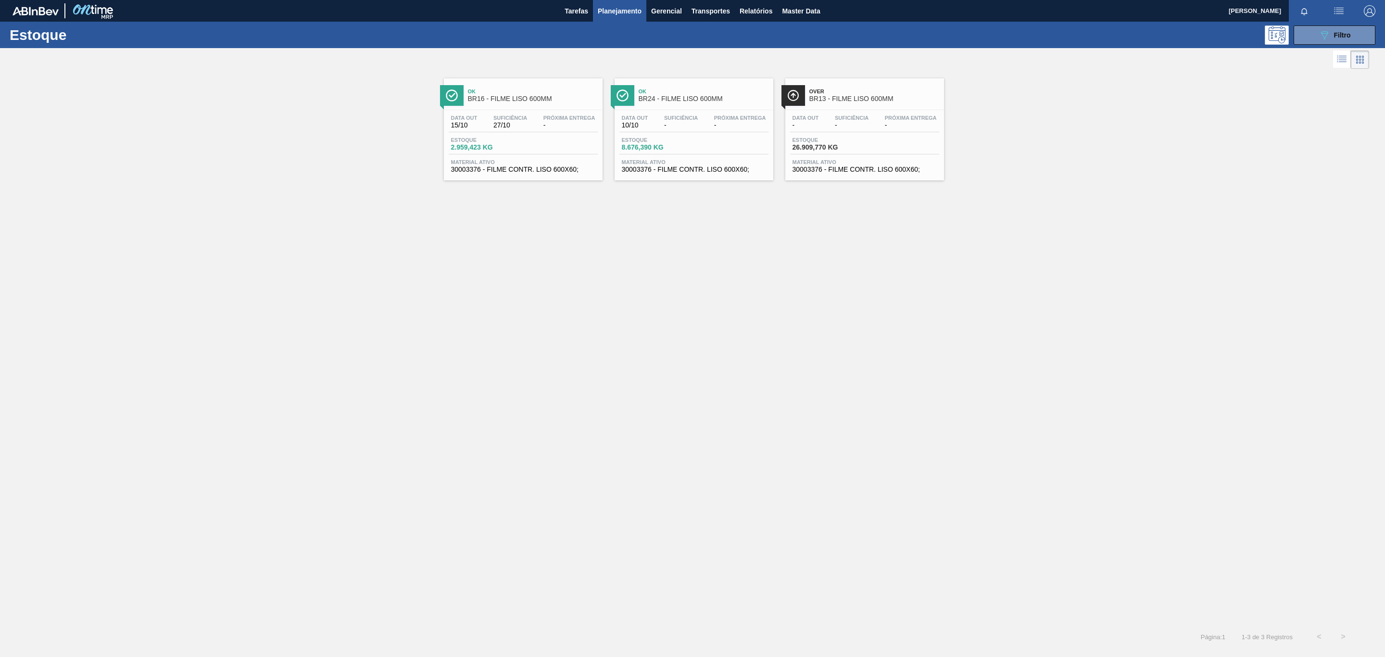
click at [674, 86] on div "Ok BR24 - FILME LISO 600MM" at bounding box center [704, 96] width 130 height 22
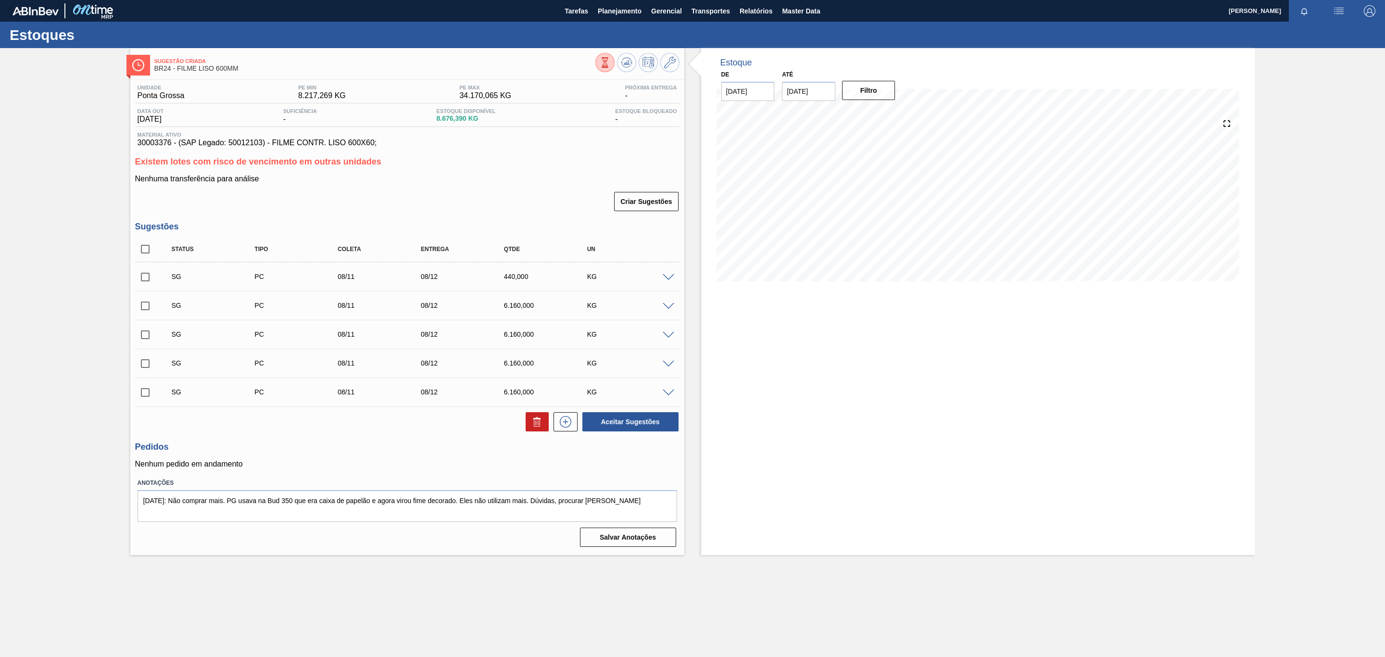
click at [84, 182] on div "Sugestão Criada BR24 - FILME LISO 600MM Unidade Ponta Grossa PE MIN 8.217,269 K…" at bounding box center [692, 301] width 1385 height 507
drag, startPoint x: 438, startPoint y: 120, endPoint x: 466, endPoint y: 121, distance: 28.9
click at [466, 121] on div "Estoque Disponível 8.676,390 KG" at bounding box center [466, 115] width 64 height 15
copy span "8.676,39"
click at [93, 300] on div "Sugestão Criada BR24 - FILME LISO 600MM Unidade Ponta Grossa PE MIN 8.217,269 K…" at bounding box center [692, 301] width 1385 height 507
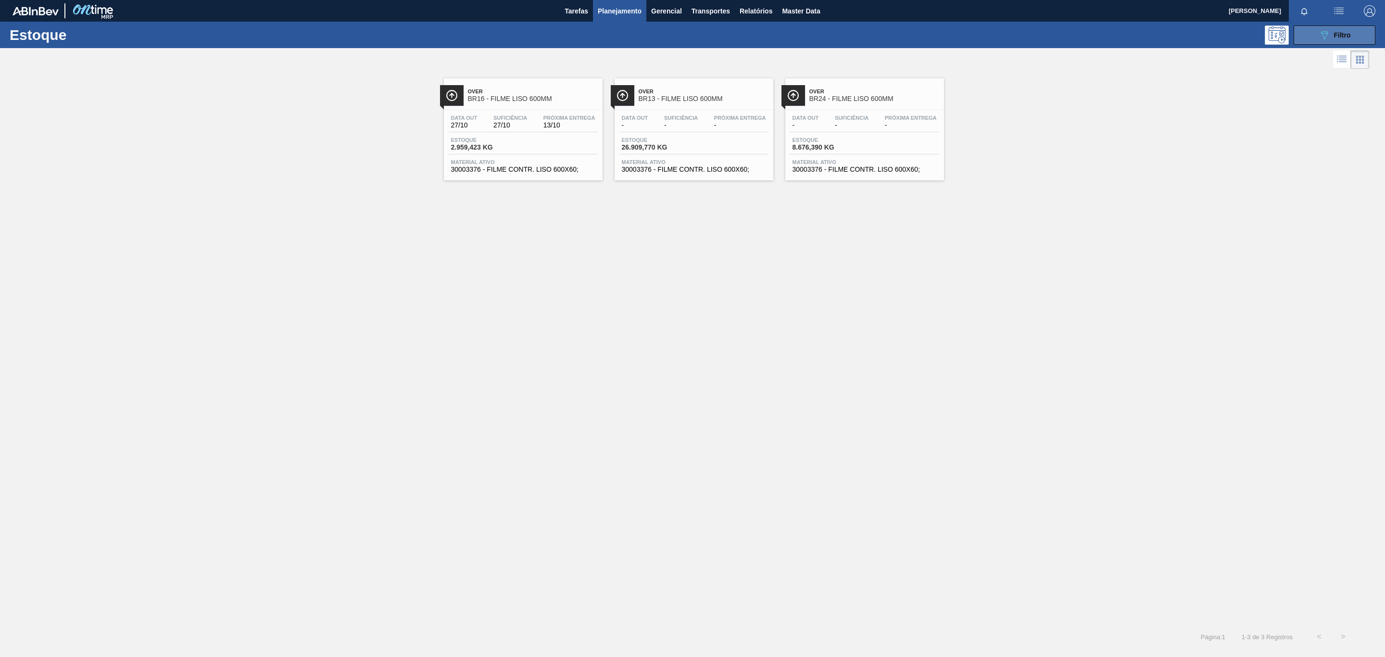
click at [1366, 29] on button "089F7B8B-B2A5-4AFE-B5C0-19BA573D28AC Filtro" at bounding box center [1335, 34] width 82 height 19
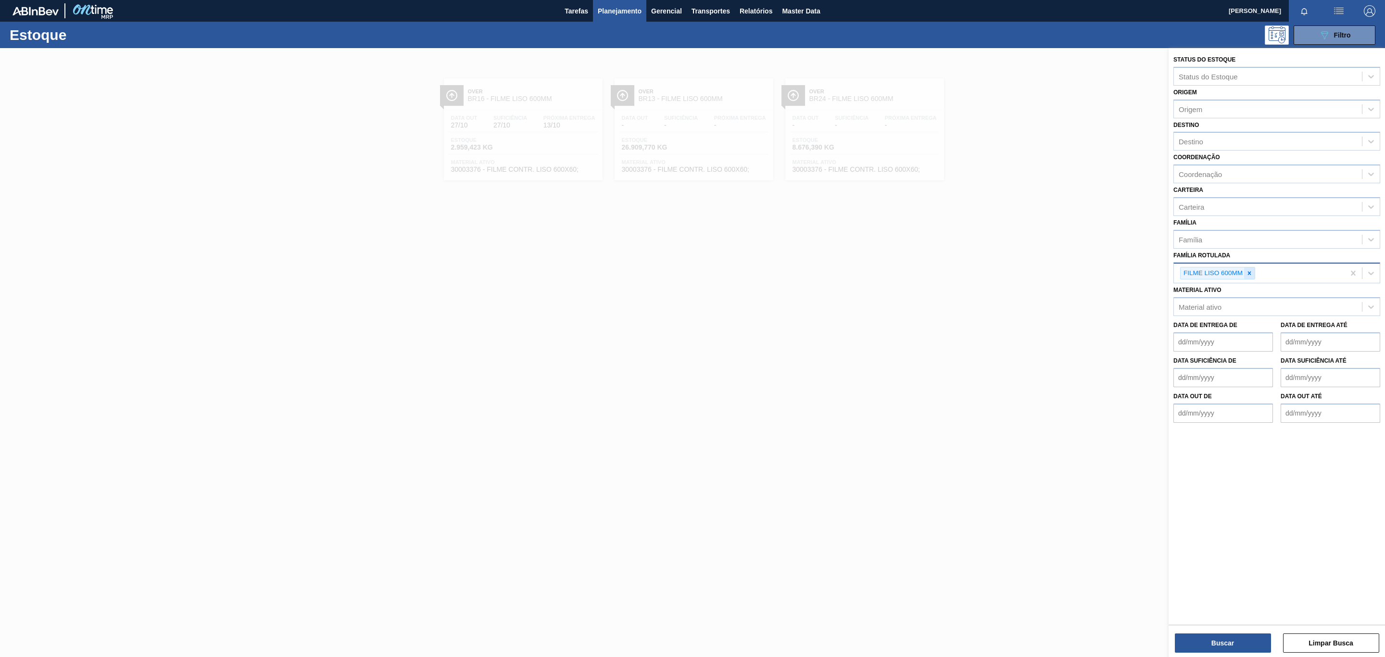
click at [1250, 270] on icon at bounding box center [1249, 273] width 7 height 7
type Rotulada "620x45"
click at [1267, 286] on div "FILME LISO 620x45" at bounding box center [1276, 296] width 207 height 22
click at [1270, 293] on div "FILME LISO 620x45" at bounding box center [1276, 296] width 207 height 18
click at [1248, 634] on button "Buscar" at bounding box center [1223, 642] width 96 height 19
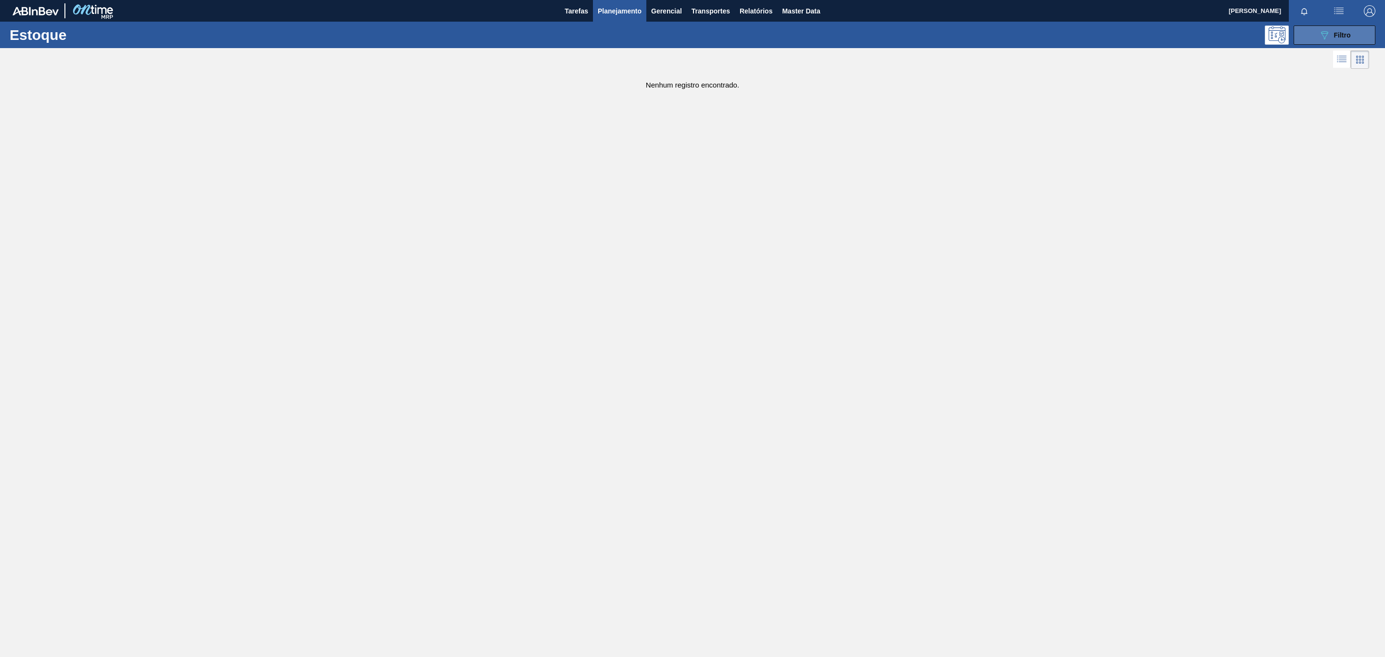
click at [1313, 29] on button "089F7B8B-B2A5-4AFE-B5C0-19BA573D28AC Filtro" at bounding box center [1335, 34] width 82 height 19
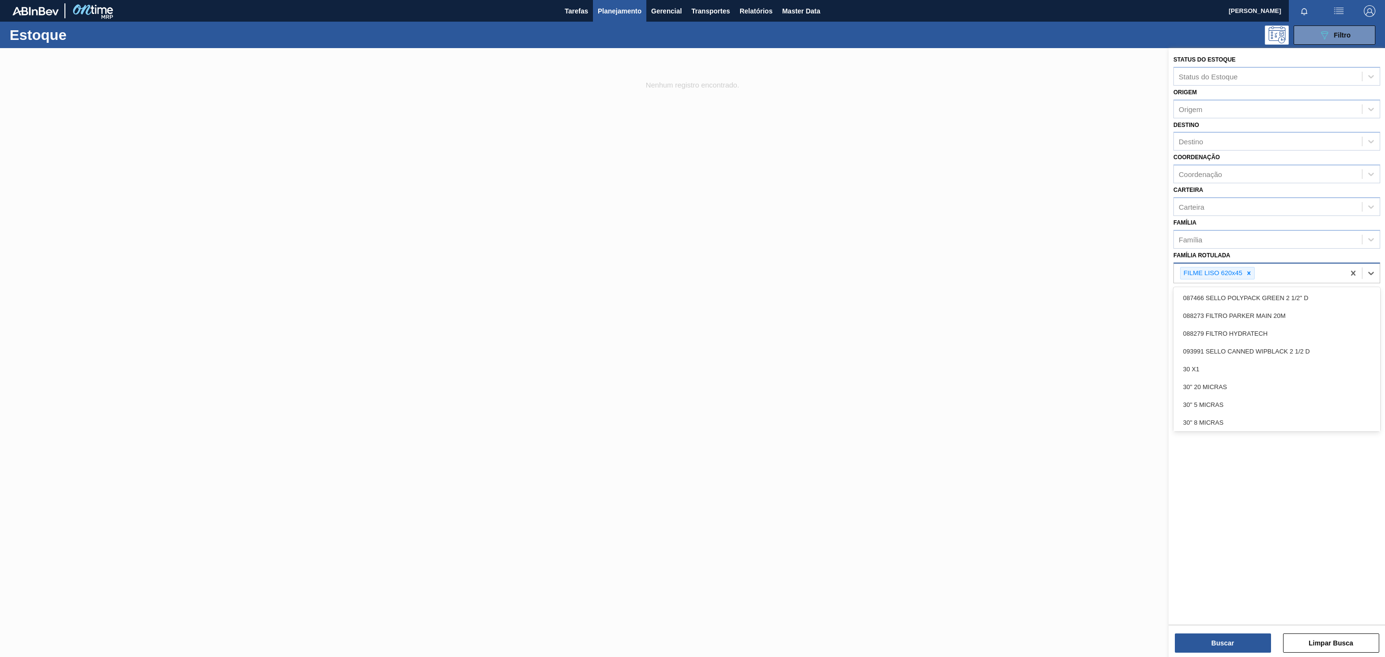
click at [1260, 278] on div "FILME LISO 620x45" at bounding box center [1259, 274] width 171 height 20
click at [1253, 276] on div at bounding box center [1249, 273] width 11 height 12
type Rotulada "620MM"
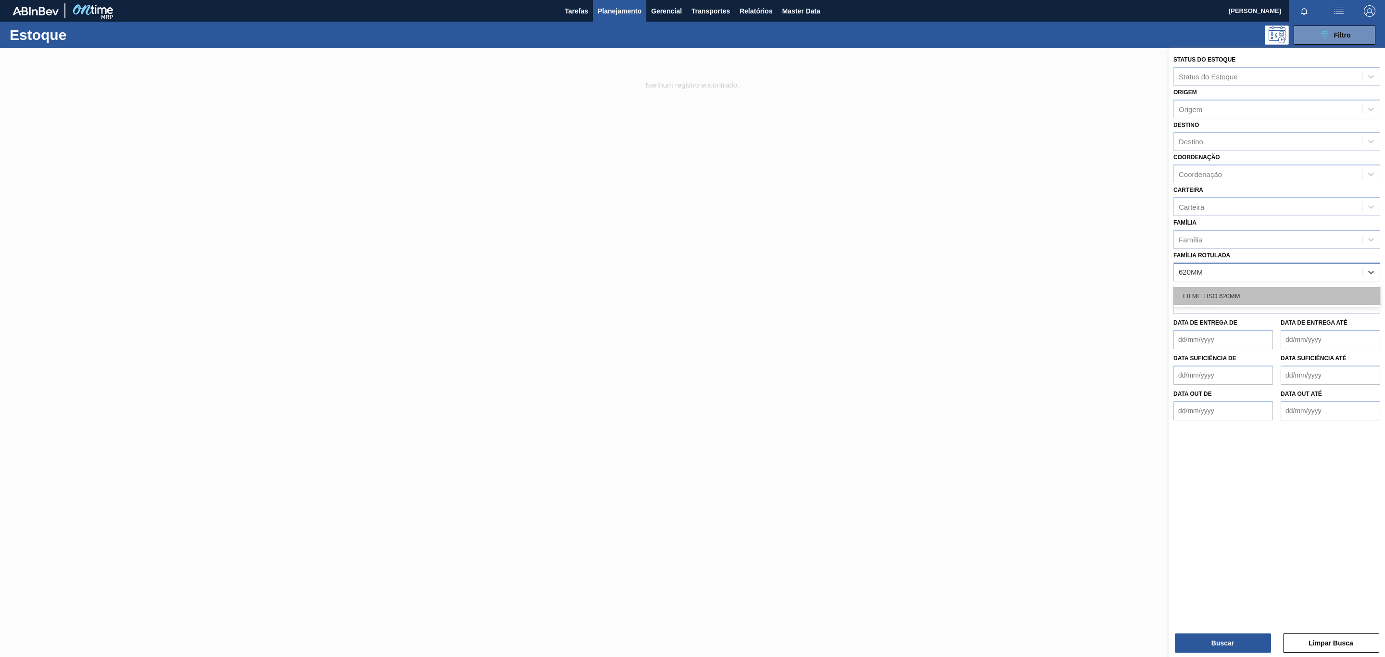
click at [1263, 293] on div "FILME LISO 620MM" at bounding box center [1276, 296] width 207 height 18
click at [1233, 648] on button "Buscar" at bounding box center [1223, 642] width 96 height 19
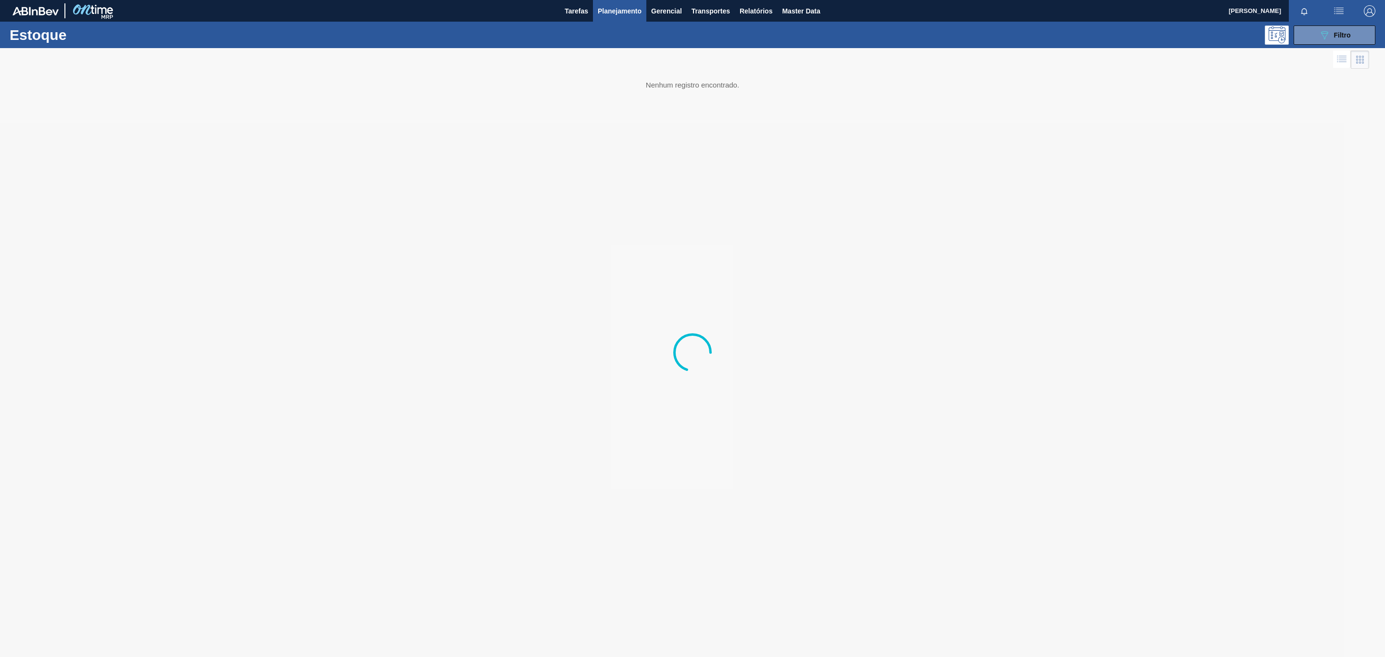
drag, startPoint x: 1233, startPoint y: 648, endPoint x: 1226, endPoint y: 637, distance: 12.7
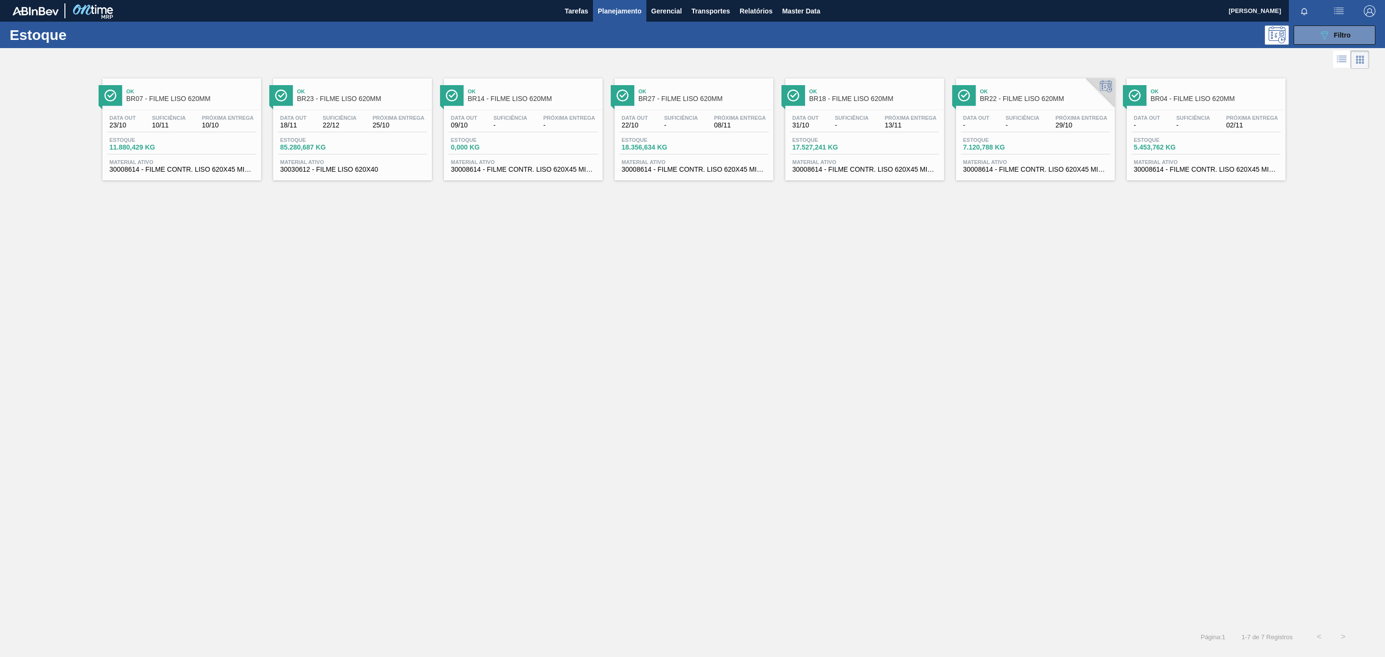
drag, startPoint x: 1226, startPoint y: 637, endPoint x: 769, endPoint y: 394, distance: 517.8
click at [773, 400] on div "Ok BR07 - FILME LISO 620MM Data out 23/10 Suficiência 10/11 Próxima Entrega 10/…" at bounding box center [692, 348] width 1385 height 554
click at [708, 101] on span "BR27 - FILME LISO 620MM" at bounding box center [704, 98] width 130 height 7
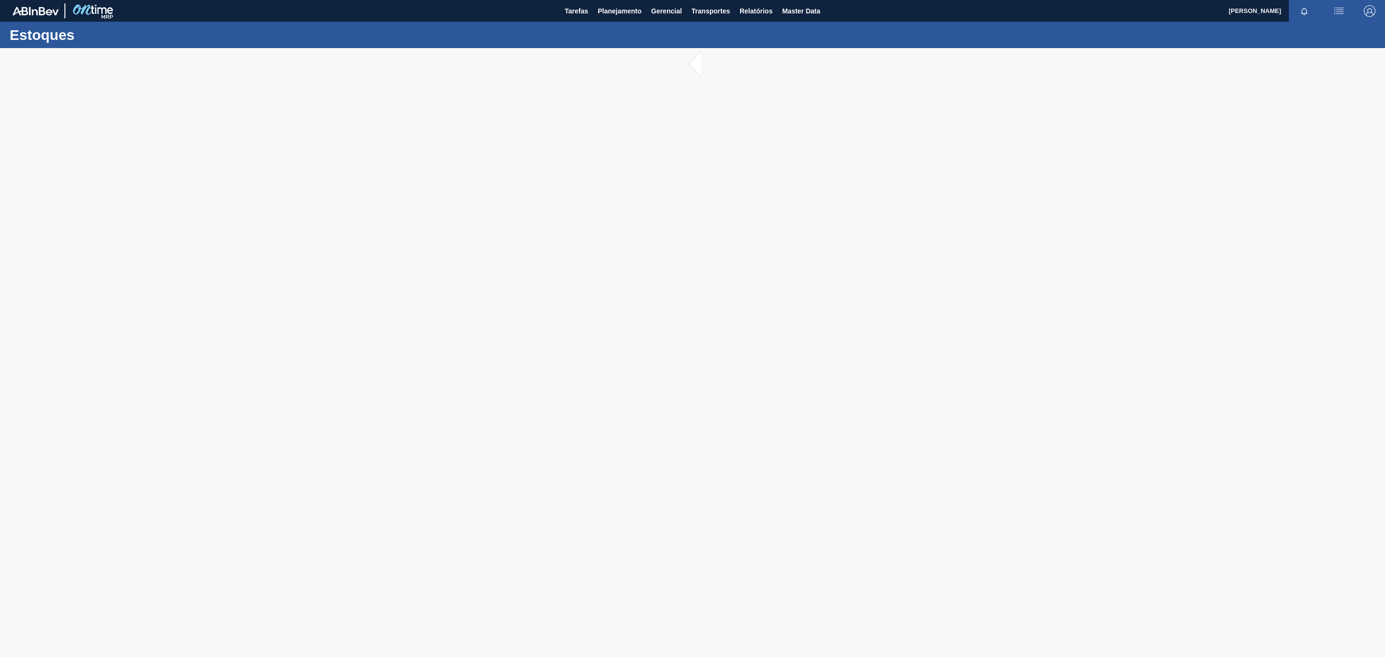
drag, startPoint x: 513, startPoint y: 122, endPoint x: 412, endPoint y: 123, distance: 101.0
click at [412, 123] on div at bounding box center [692, 352] width 1385 height 609
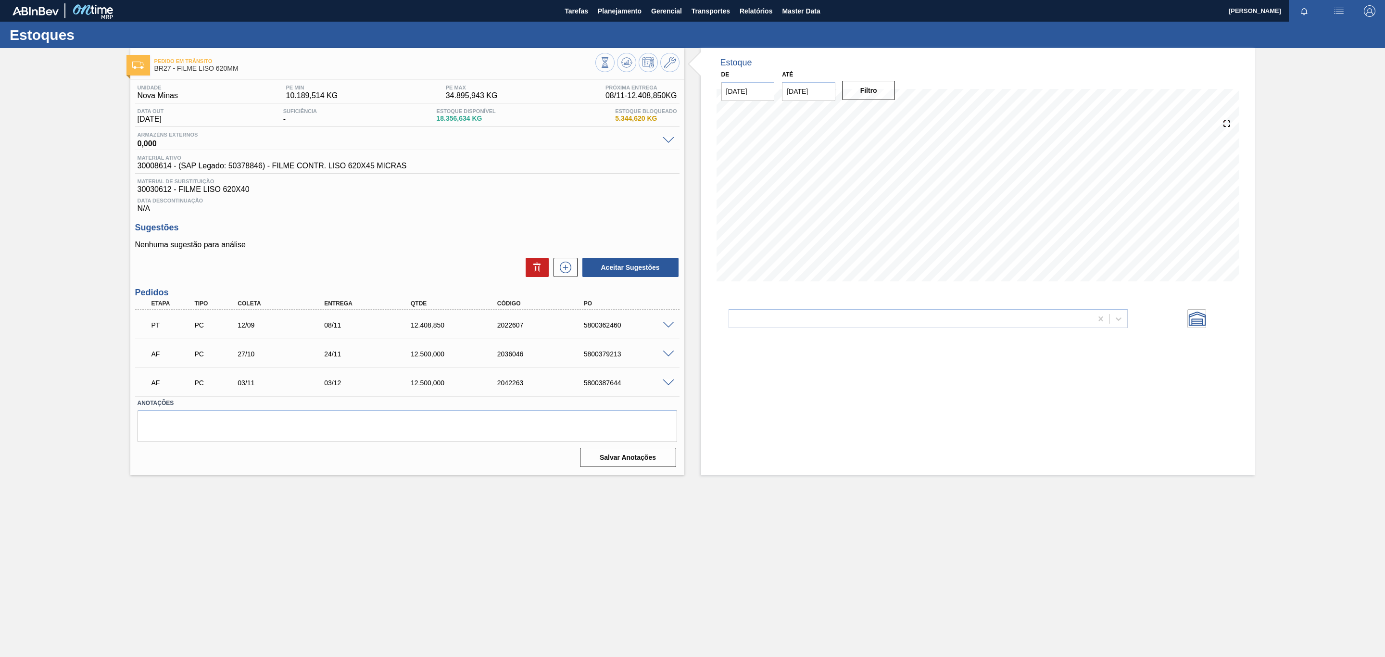
drag, startPoint x: 390, startPoint y: 123, endPoint x: 277, endPoint y: 123, distance: 113.0
click at [277, 123] on div "Data out 22/10/2025 Suficiência - Estoque Disponível 18.356,634 KG Estoque Bloq…" at bounding box center [407, 117] width 544 height 19
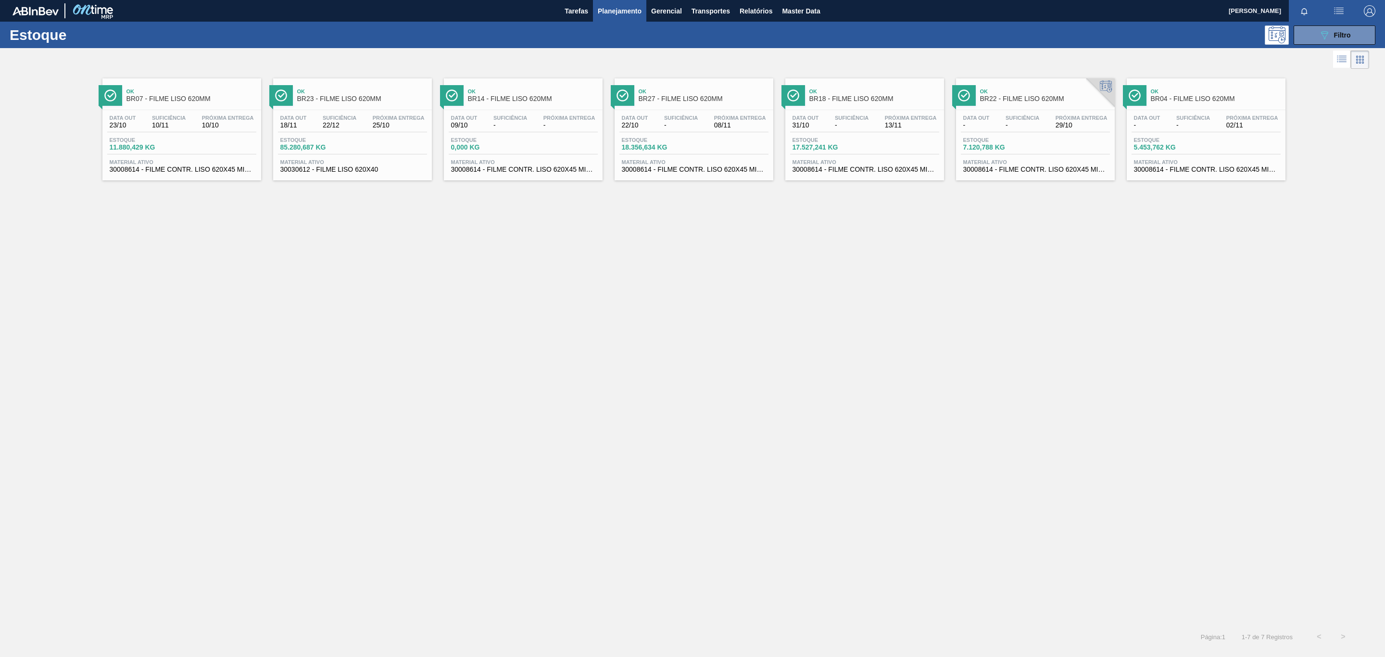
drag, startPoint x: 1027, startPoint y: 38, endPoint x: 879, endPoint y: 61, distance: 149.9
click at [879, 61] on div at bounding box center [684, 59] width 1369 height 23
click at [1181, 114] on div "Data out - Suficiência - Próxima Entrega 02/11 Estoque 5.453,762 KG Material at…" at bounding box center [1206, 142] width 159 height 65
click at [1356, 32] on button "089F7B8B-B2A5-4AFE-B5C0-19BA573D28AC Filtro" at bounding box center [1335, 34] width 82 height 19
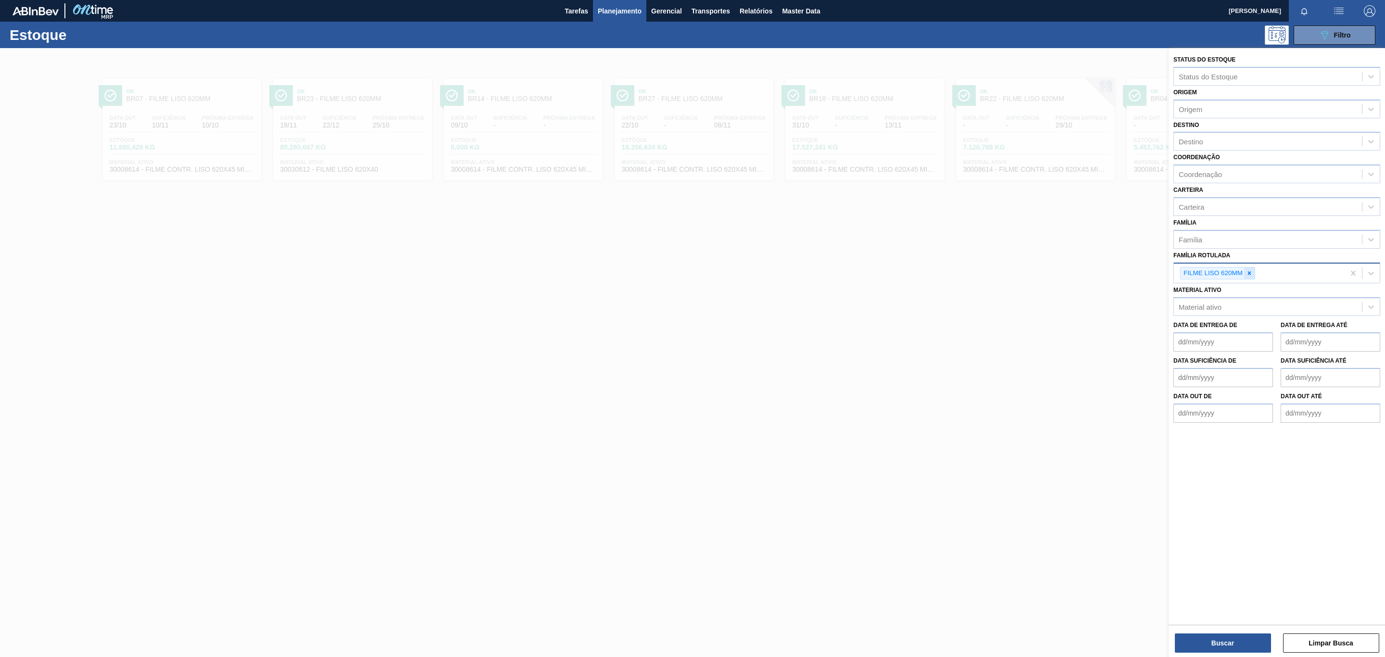
click at [1254, 271] on div at bounding box center [1249, 273] width 11 height 12
click at [1241, 244] on div "Família" at bounding box center [1268, 239] width 188 height 14
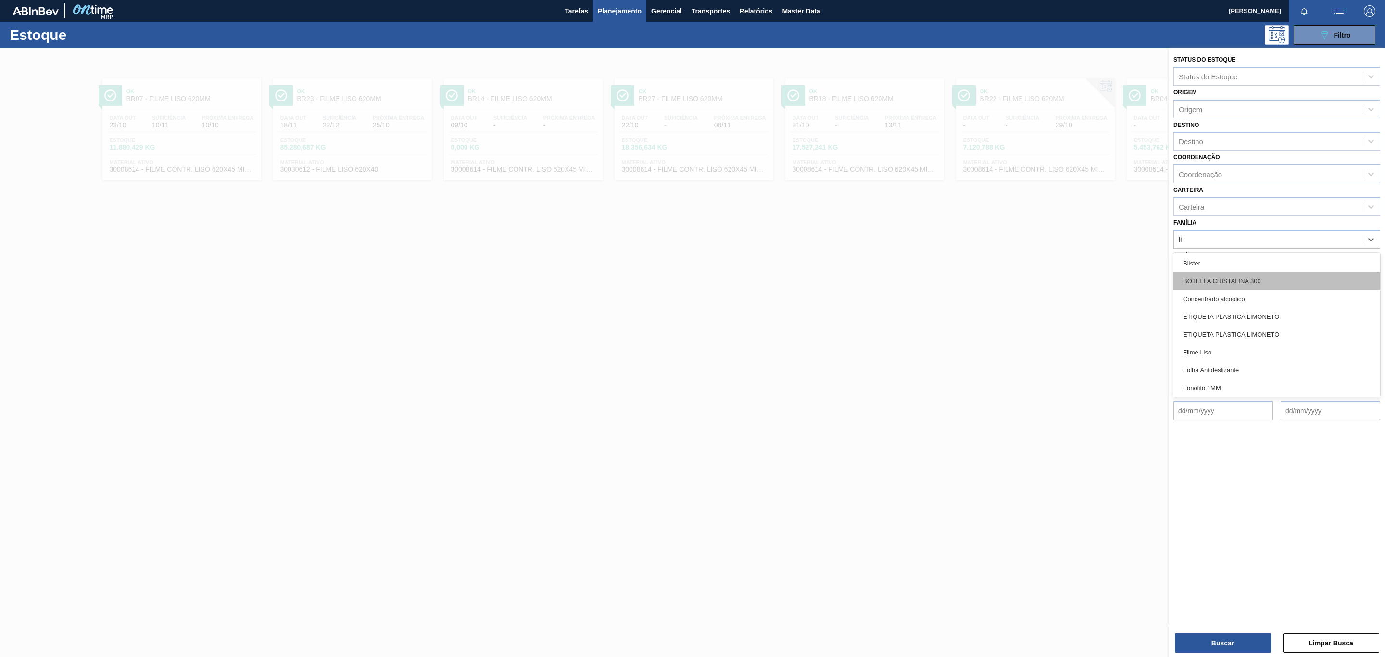
type input "lis"
click at [1224, 278] on div "Filme Liso" at bounding box center [1276, 281] width 207 height 18
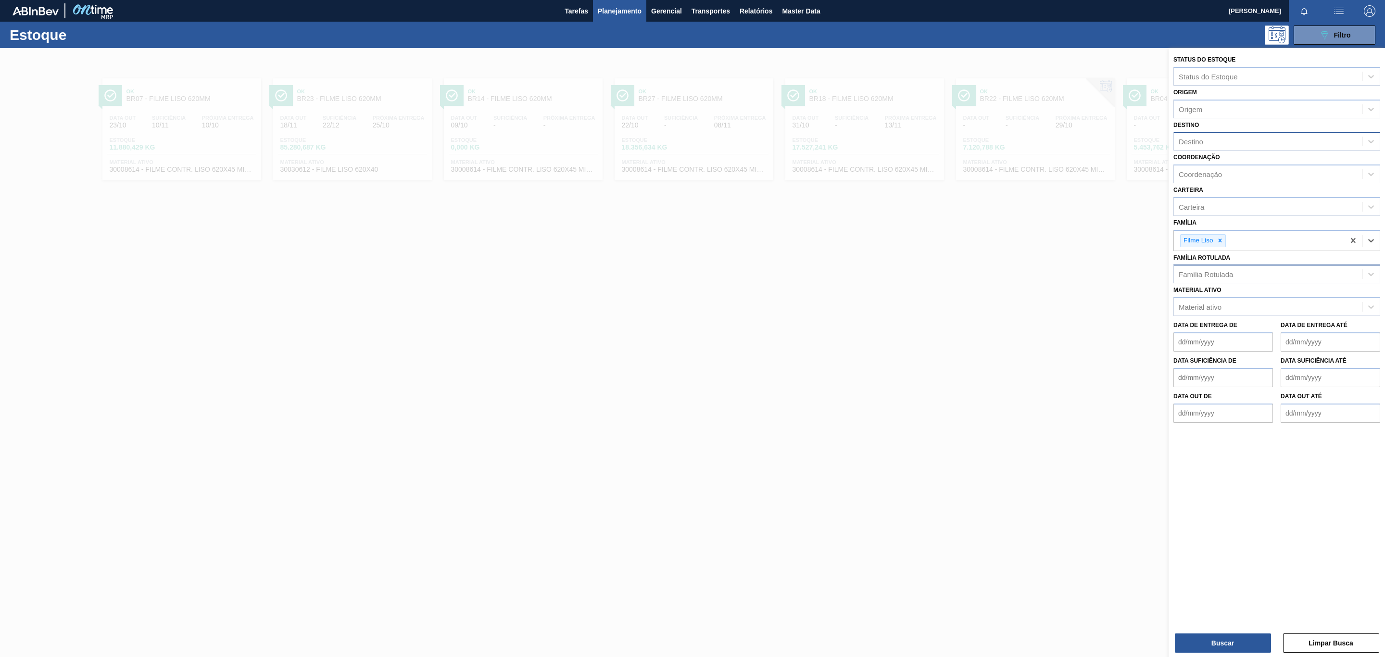
click at [1225, 139] on div "Destino" at bounding box center [1268, 142] width 188 height 14
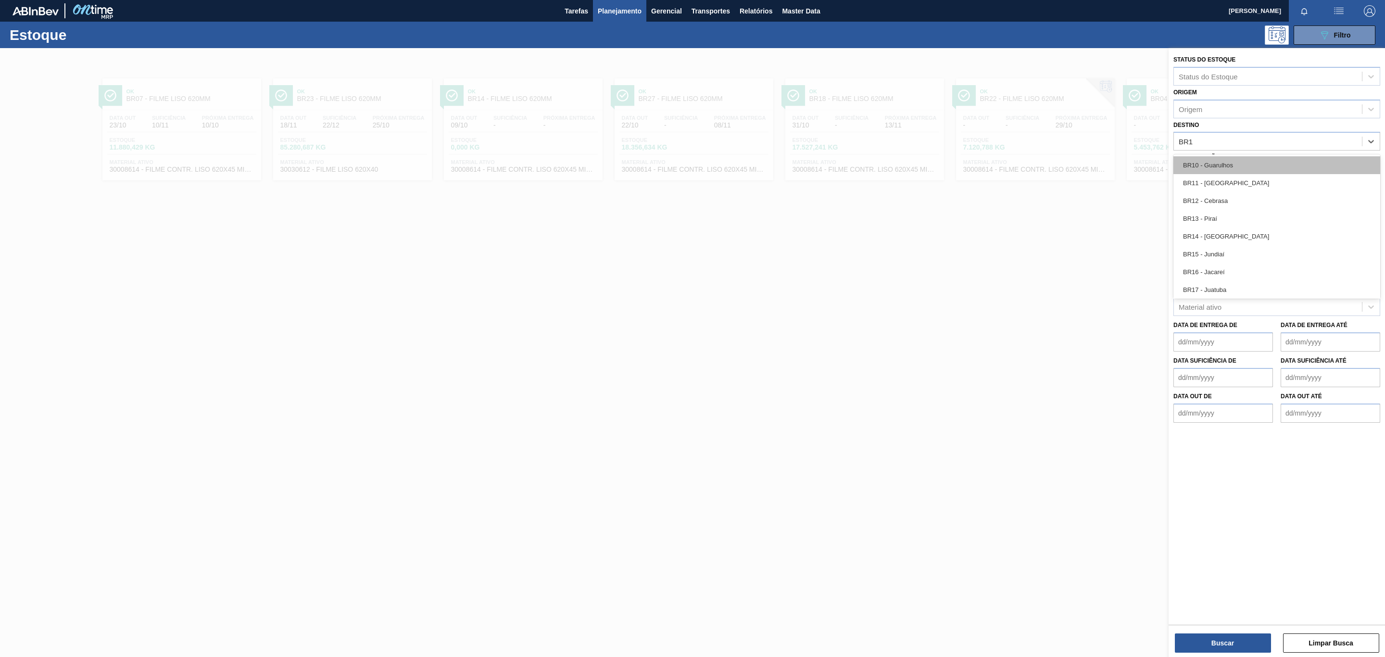
type input "BR19"
click at [1218, 166] on div "BR19 - Nova Rio" at bounding box center [1276, 165] width 207 height 18
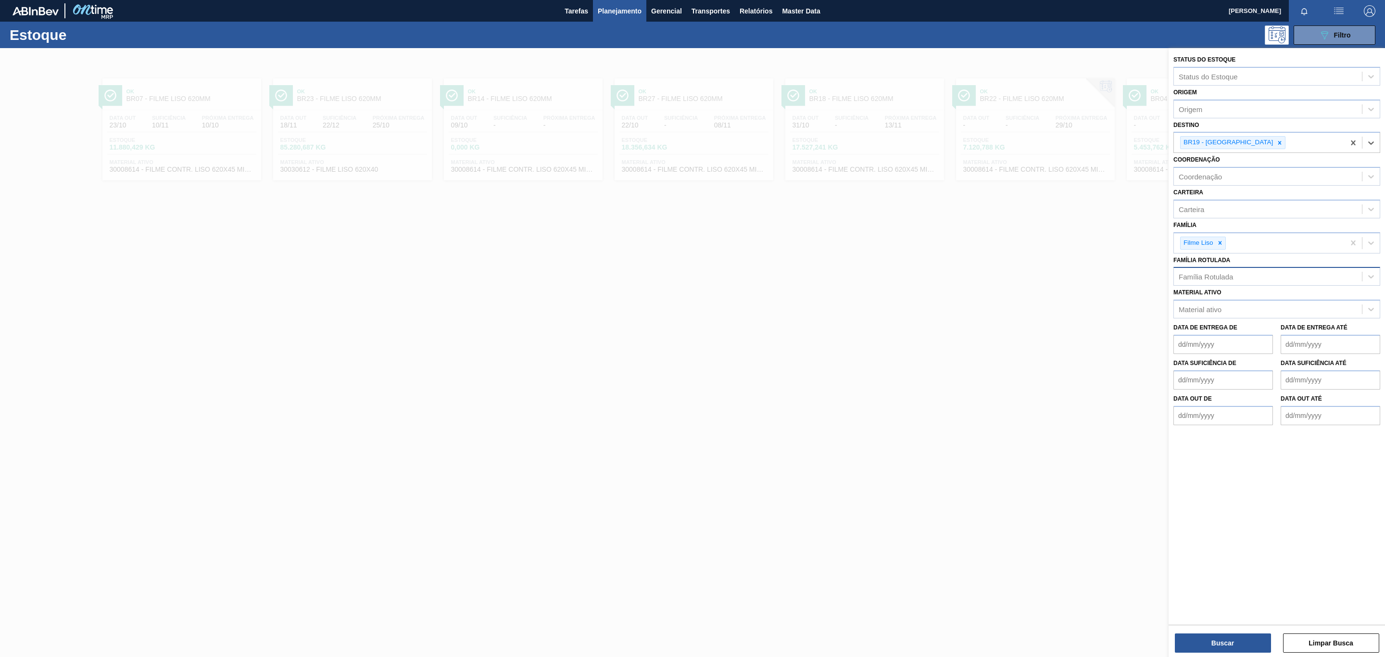
click at [1223, 654] on div "Status do Estoque Status do Estoque Origem Origem Destino option BR19 - Nova Ri…" at bounding box center [1277, 353] width 216 height 611
click at [1221, 654] on div "Status do Estoque Status do Estoque Origem Origem Destino BR19 - Nova Rio Coord…" at bounding box center [1277, 353] width 216 height 611
click at [1221, 643] on button "Buscar" at bounding box center [1223, 642] width 96 height 19
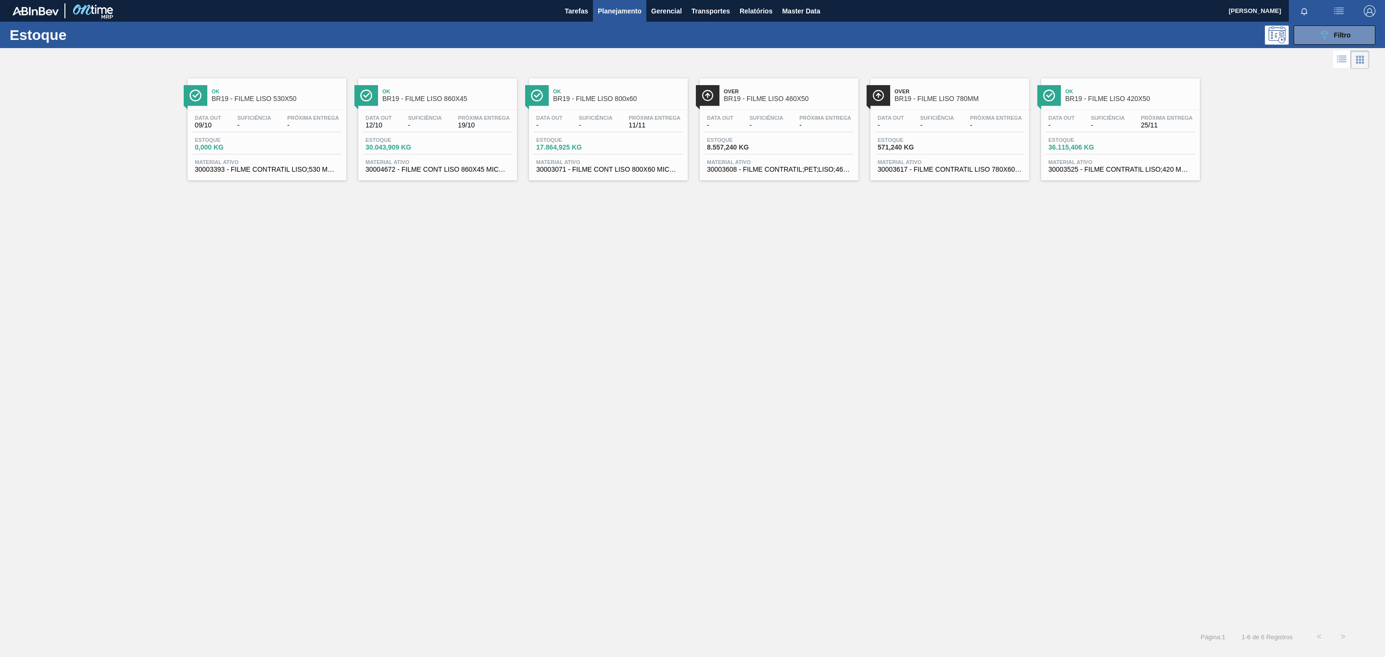
click at [580, 87] on div "Ok BR19 - FILME LISO 800x60" at bounding box center [618, 96] width 130 height 22
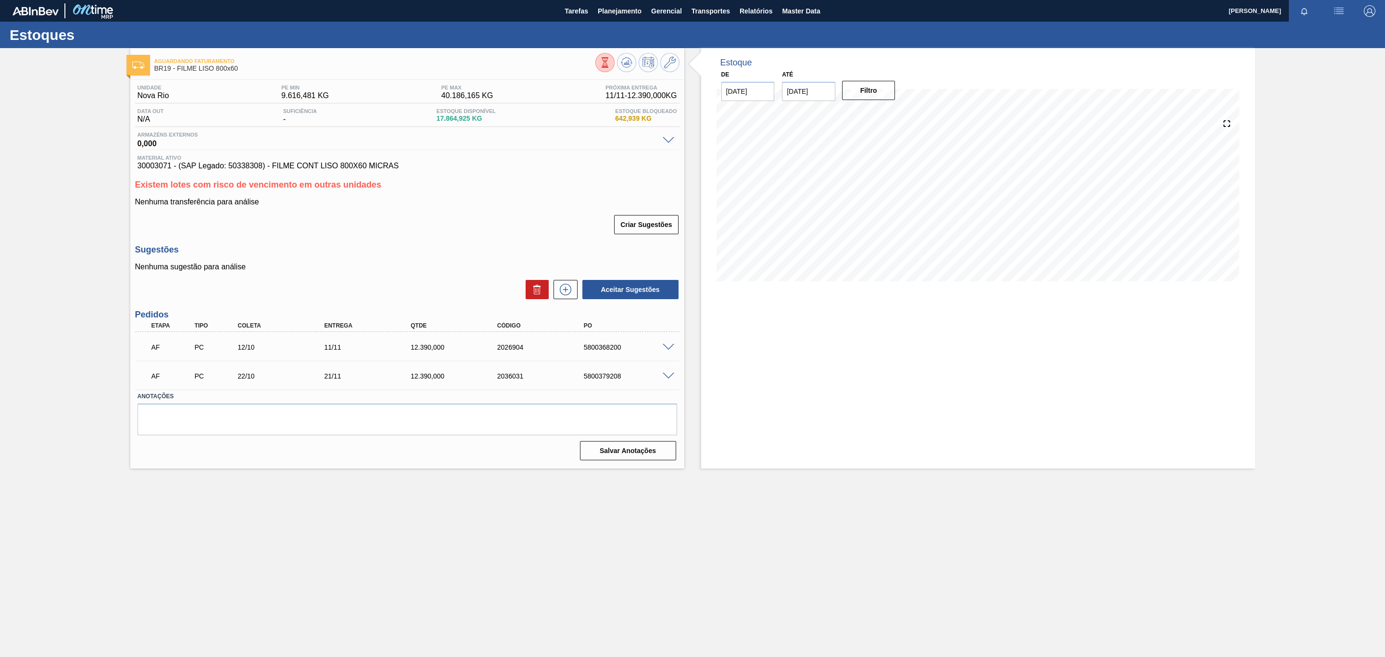
click at [38, 218] on div "Aguardando Faturamento BR19 - FILME LISO 800x60 Unidade Nova Rio PE MIN 9.616,4…" at bounding box center [692, 258] width 1385 height 420
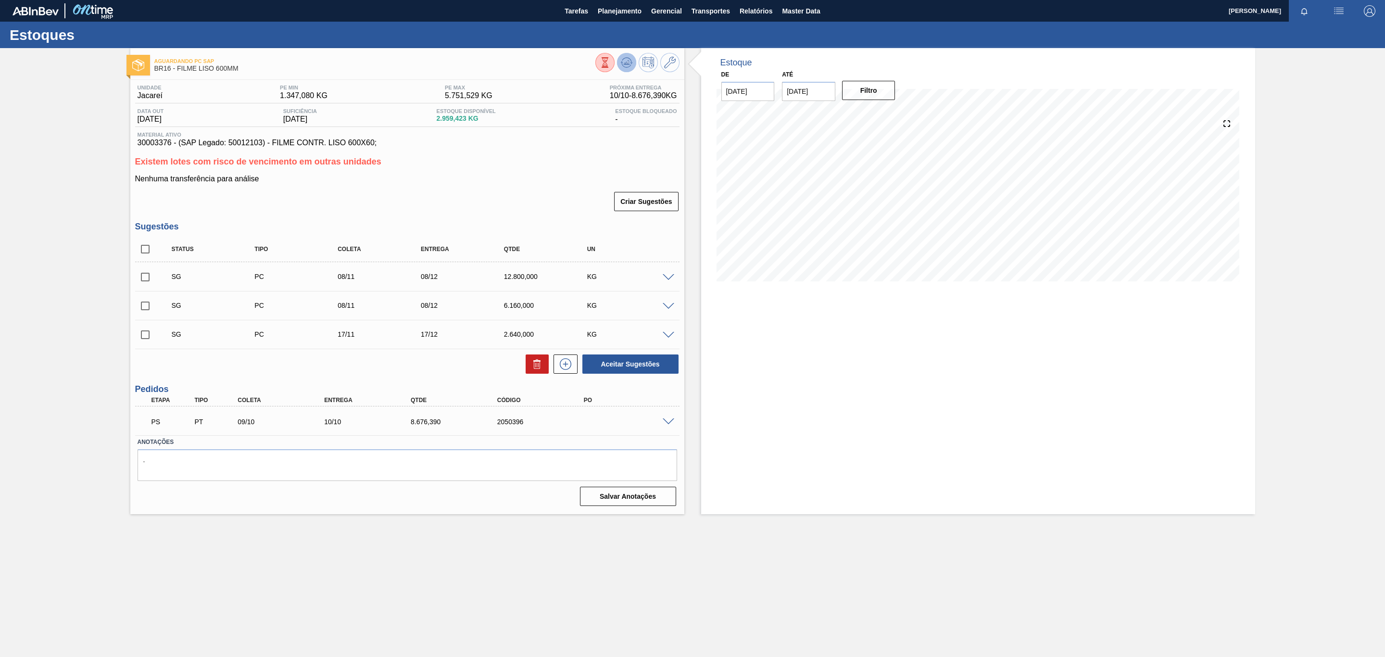
click at [625, 60] on icon at bounding box center [627, 63] width 12 height 12
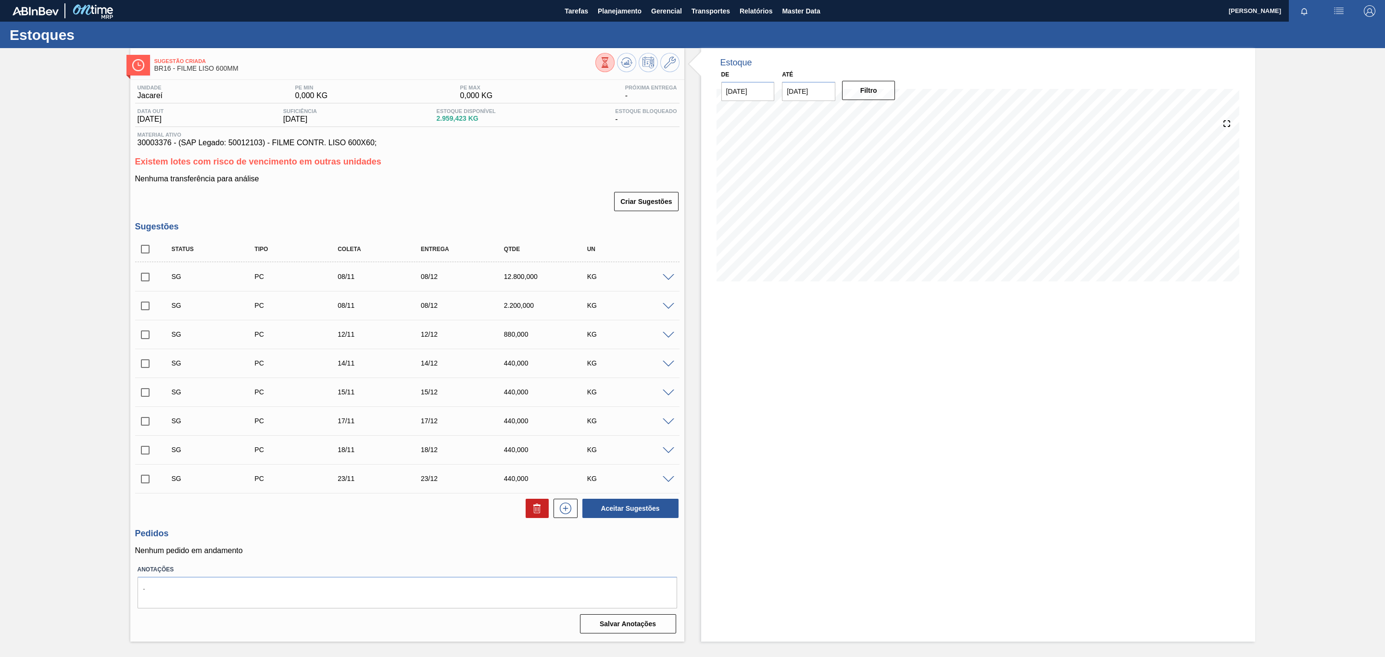
click at [670, 280] on span at bounding box center [669, 277] width 12 height 7
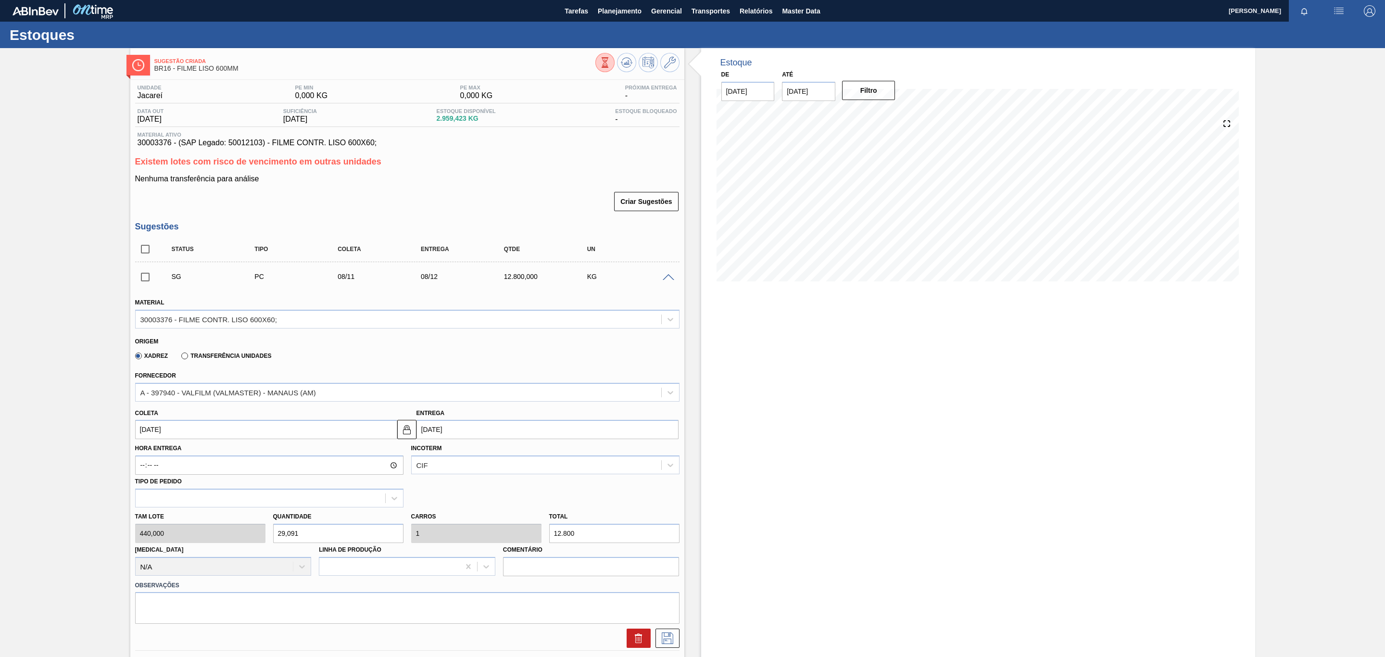
click at [270, 358] on div "Xadrez Transferência Unidades" at bounding box center [403, 354] width 536 height 19
click at [260, 359] on label "Transferência Unidades" at bounding box center [226, 356] width 90 height 7
click at [180, 358] on input "Transferência Unidades" at bounding box center [180, 358] width 0 height 0
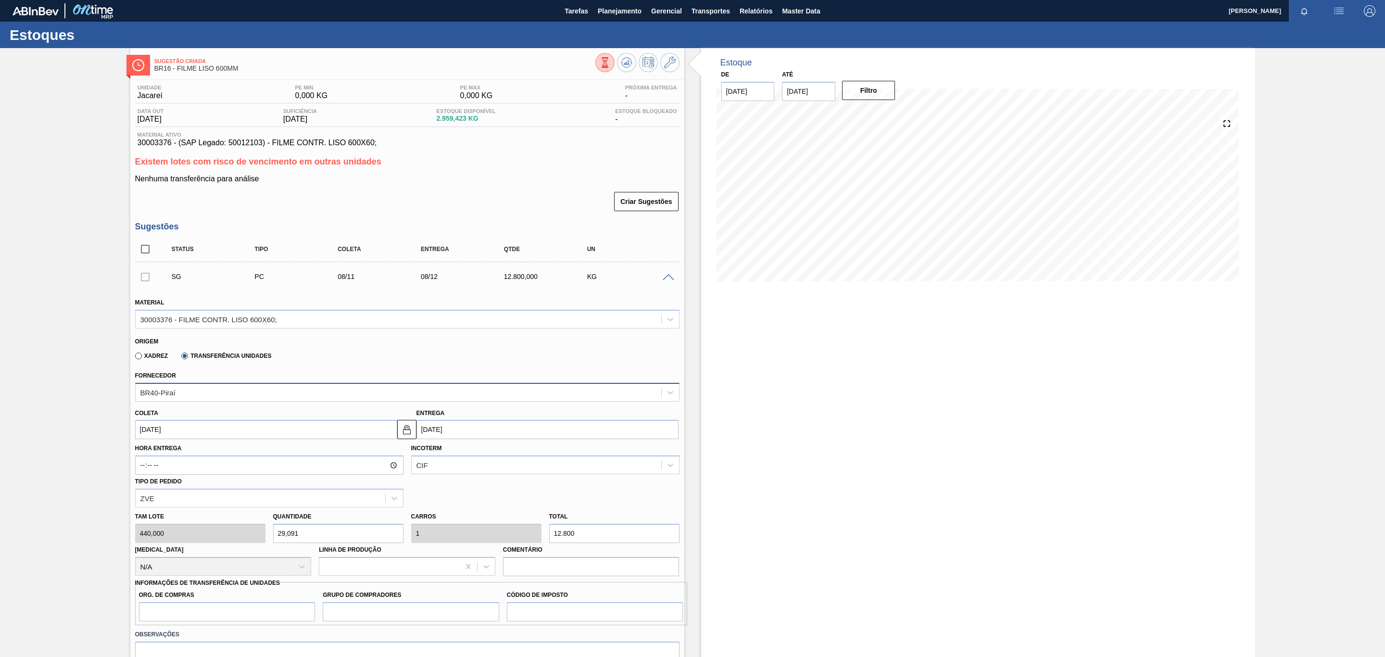
click at [260, 387] on div "BR40-Piraí" at bounding box center [407, 392] width 544 height 19
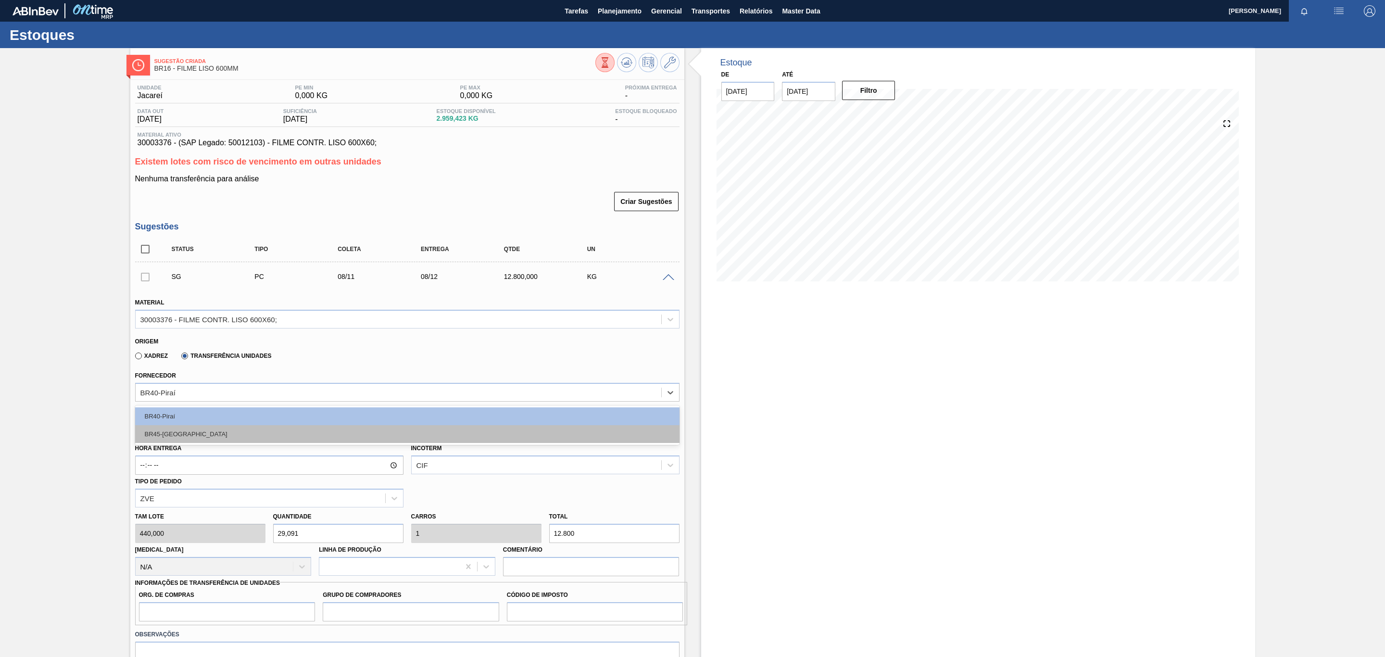
click at [240, 441] on div "BR45-Ponta Grossa" at bounding box center [407, 434] width 544 height 18
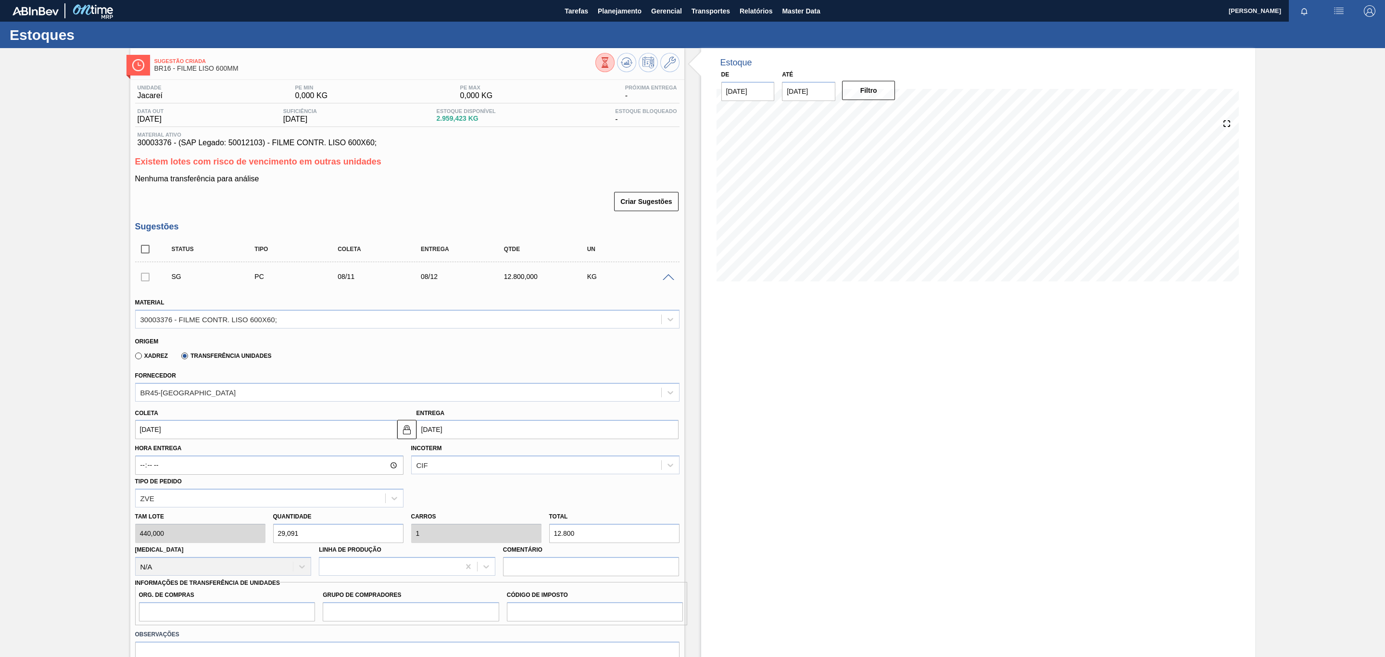
drag, startPoint x: 596, startPoint y: 527, endPoint x: 492, endPoint y: 524, distance: 103.4
click at [492, 524] on div "Tam lote 440,000 Quantidade 29,091 Carros 1 Total 12.800 Doca N/A Linha de Prod…" at bounding box center [407, 541] width 552 height 69
paste input "8.676,39"
type input "19,719"
type input "0,678"
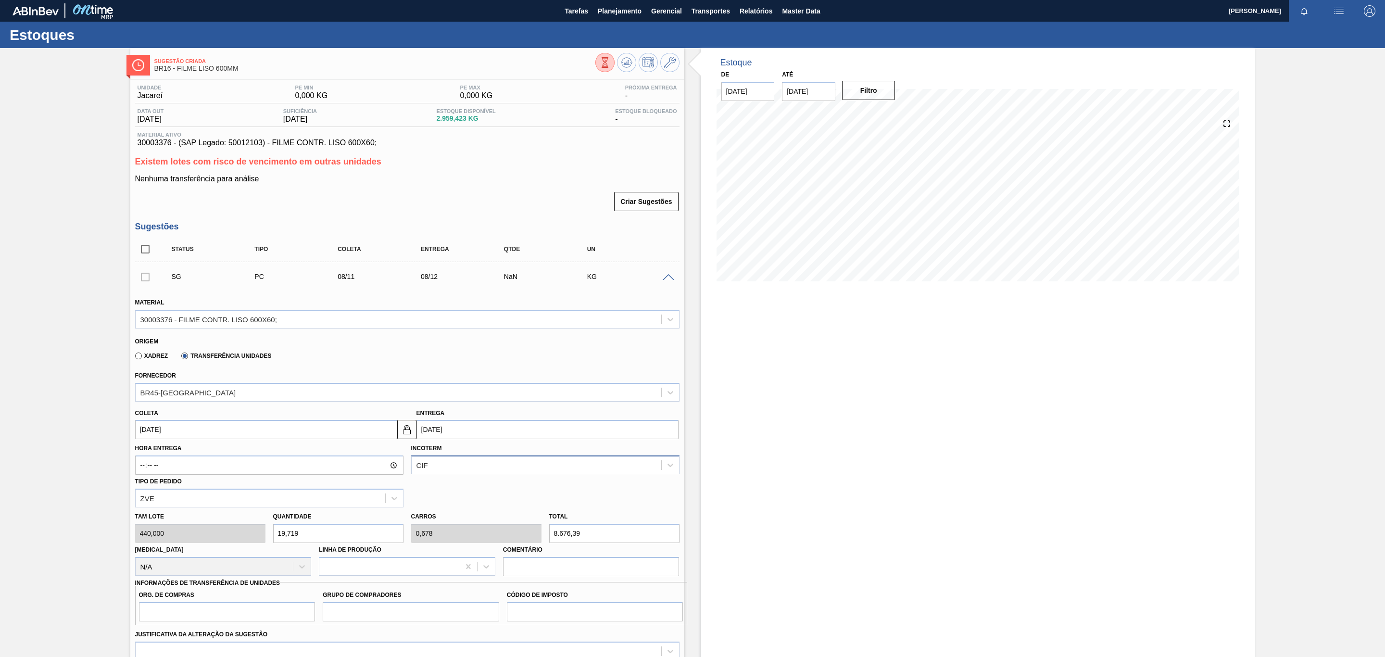
type input "8.676,39"
click at [504, 472] on div "CIF" at bounding box center [537, 465] width 250 height 14
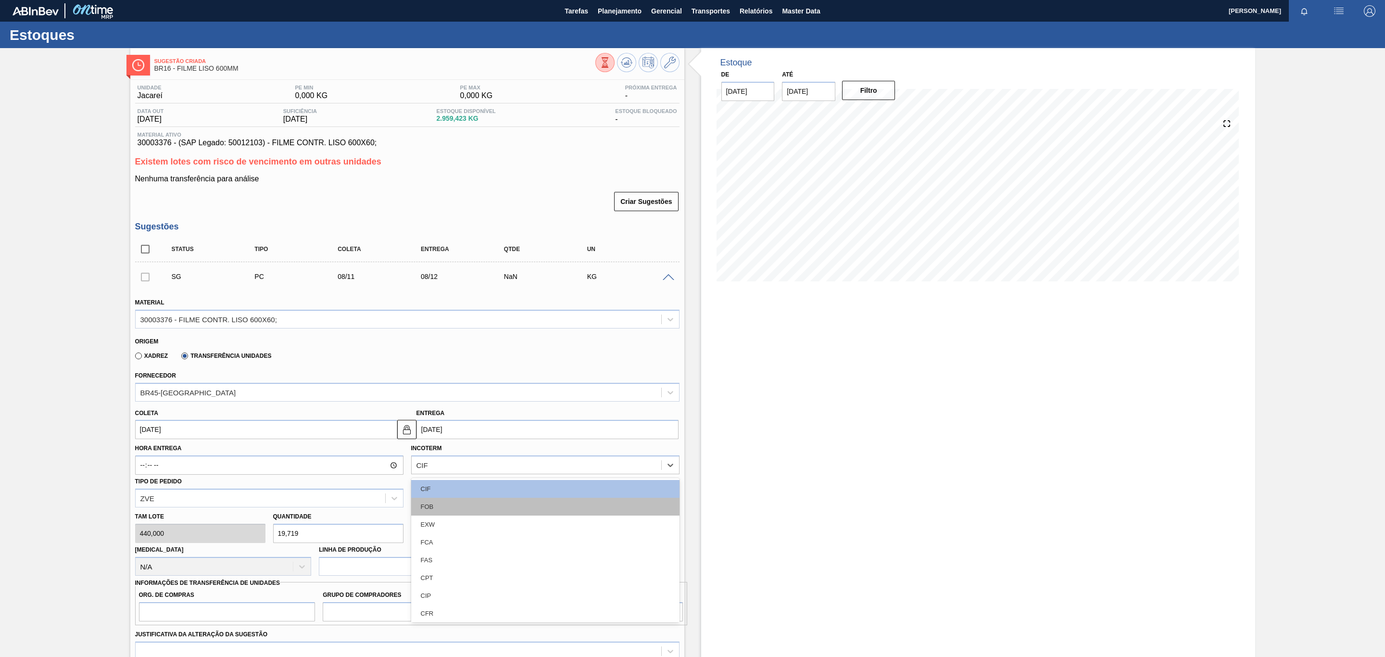
click at [467, 511] on div "FOB" at bounding box center [545, 507] width 268 height 18
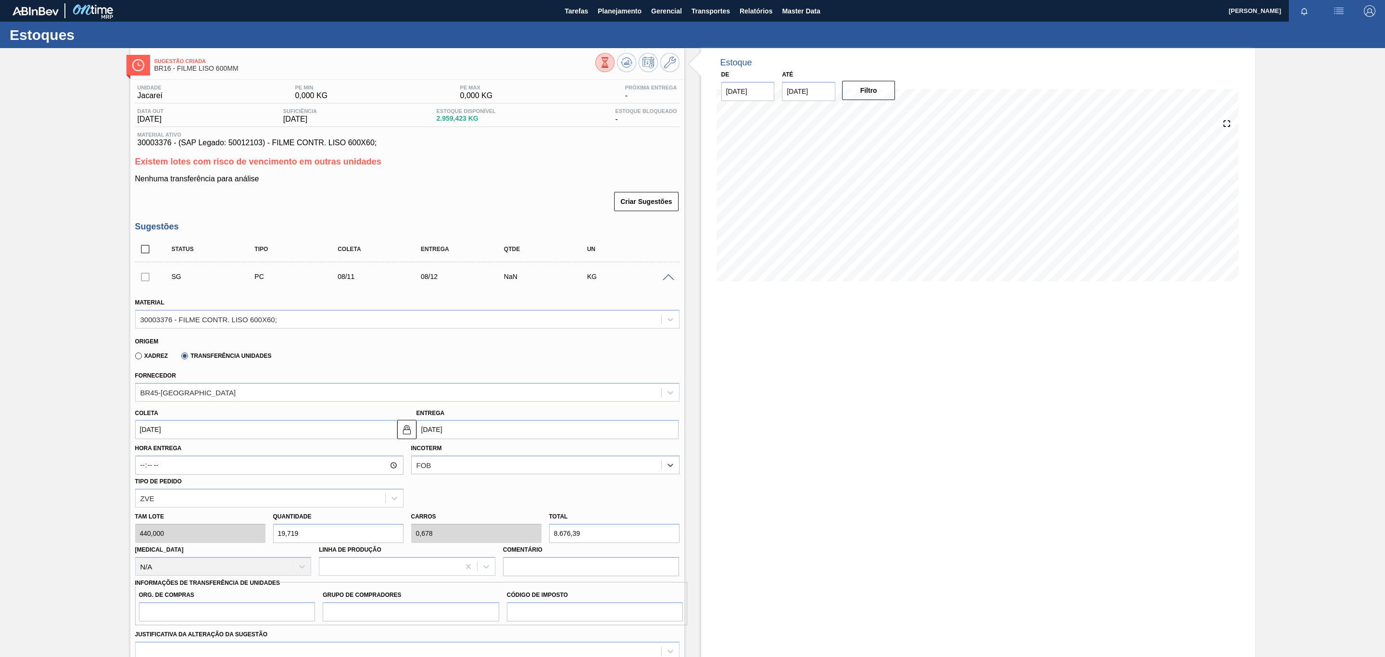
click at [330, 419] on div "Coleta 08/11/2025" at bounding box center [266, 422] width 262 height 33
click at [334, 436] on input "[DATE]" at bounding box center [266, 429] width 262 height 19
click at [146, 456] on div "novembro 2025" at bounding box center [193, 452] width 115 height 8
click at [146, 456] on button "Previous Month" at bounding box center [143, 452] width 7 height 7
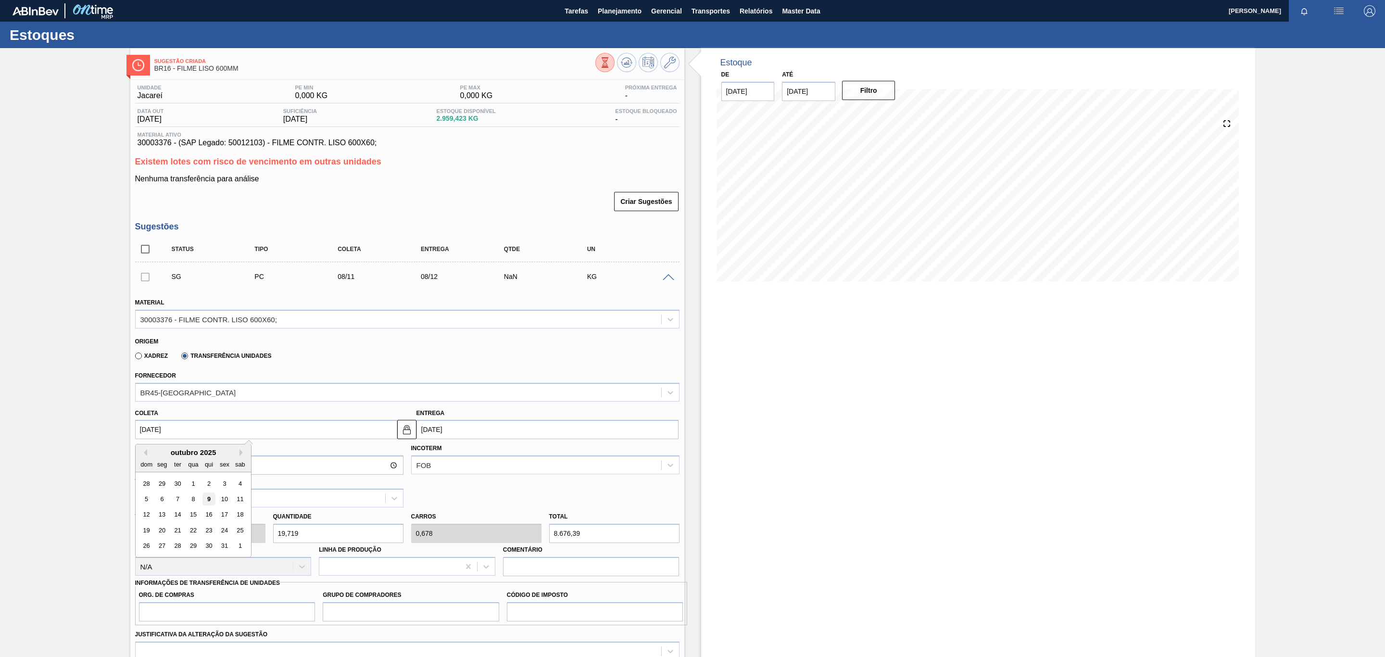
click at [214, 503] on div "5 6 7 8 9 10 11" at bounding box center [193, 498] width 109 height 15
click at [212, 503] on div "9" at bounding box center [208, 498] width 13 height 13
type input "[DATE]"
click at [405, 435] on img at bounding box center [407, 430] width 12 height 12
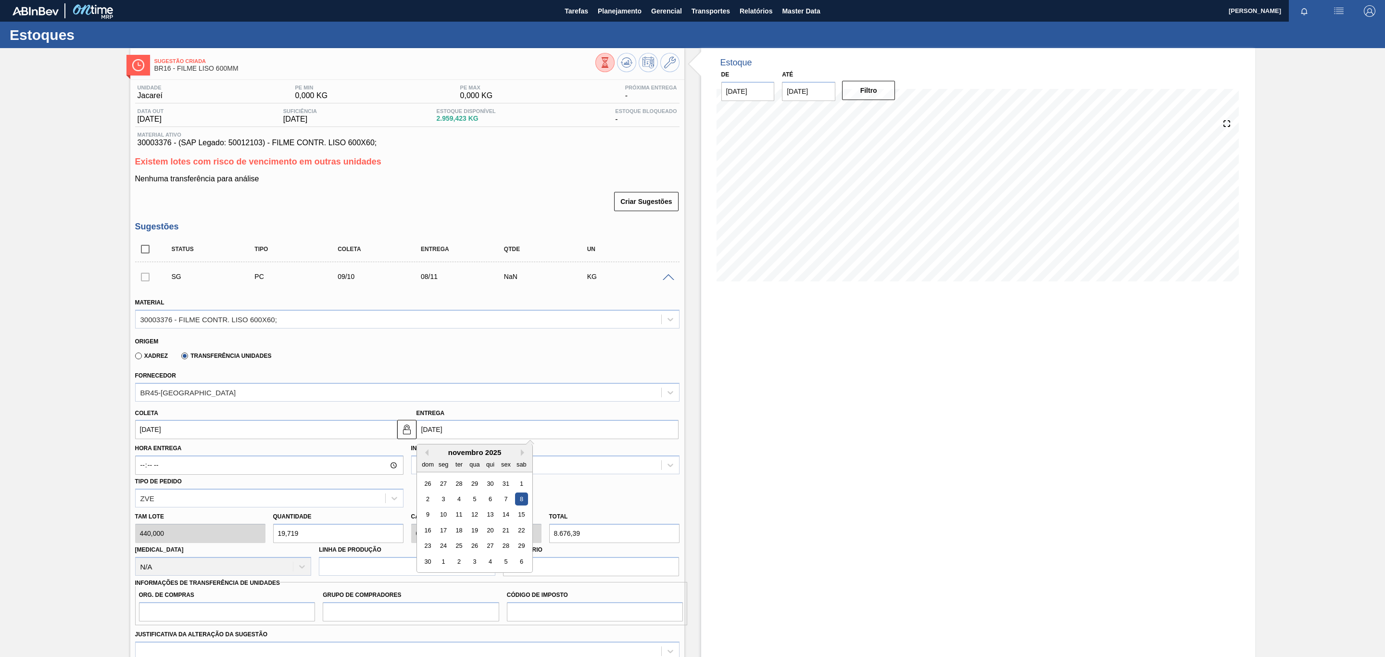
click at [445, 435] on input "[DATE]" at bounding box center [547, 429] width 262 height 19
click at [424, 454] on button "Previous Month" at bounding box center [425, 452] width 7 height 7
click at [443, 507] on div "5 6 7 8 9 10 11" at bounding box center [474, 498] width 109 height 15
click at [442, 514] on div "13" at bounding box center [443, 514] width 13 height 13
type input "13/10/2025"
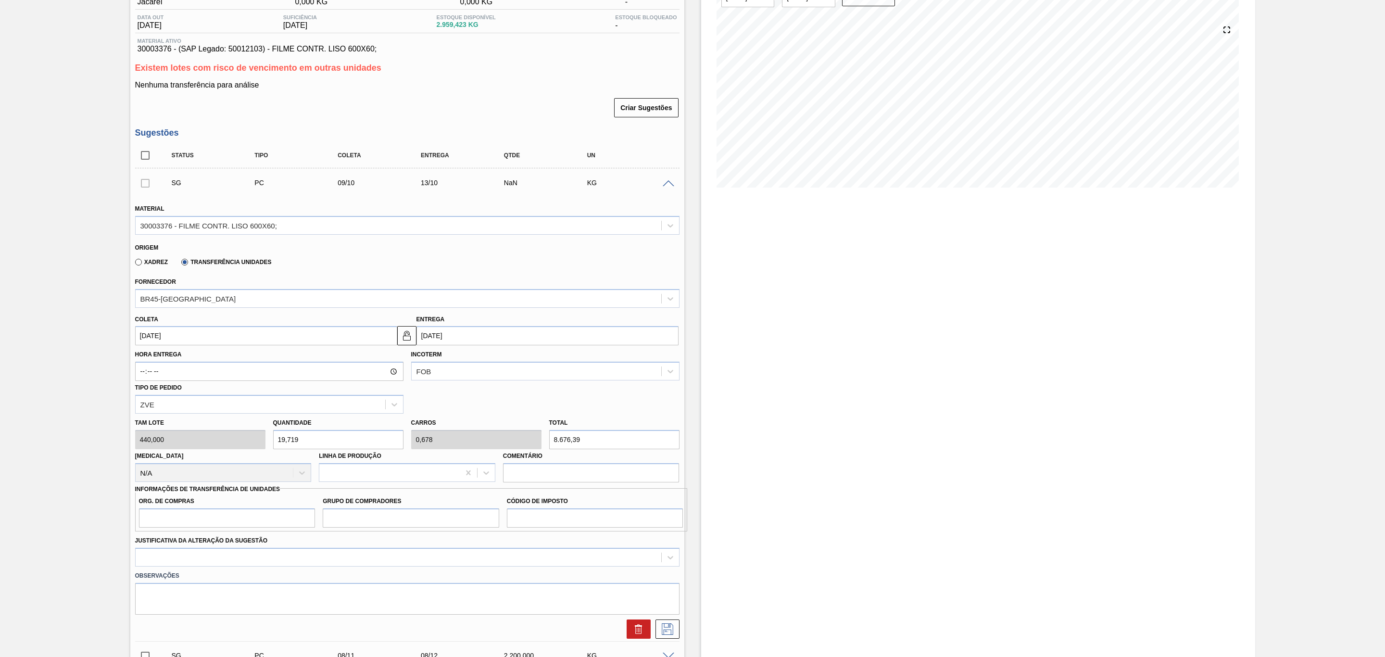
scroll to position [216, 0]
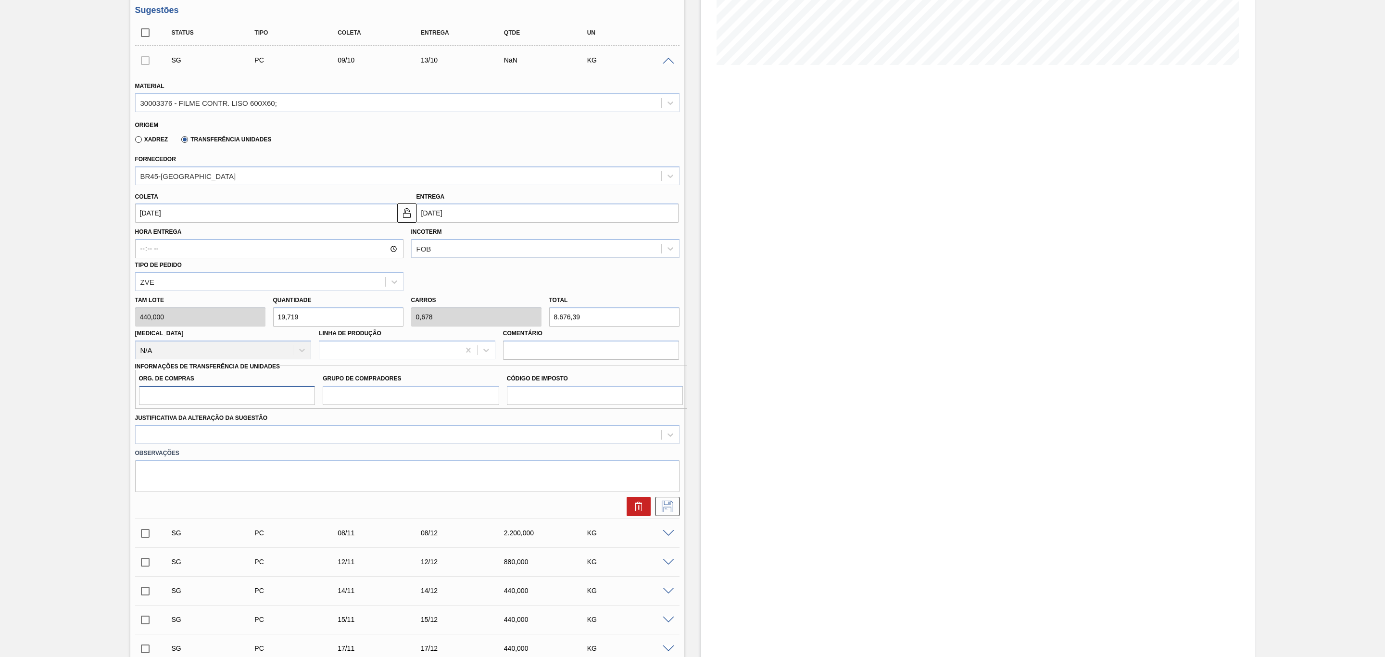
click at [211, 393] on input "Org. de Compras" at bounding box center [227, 395] width 176 height 19
type input "BR00"
click at [395, 384] on label "Grupo de Compradores" at bounding box center [411, 379] width 176 height 14
click at [395, 386] on input "Grupo de Compradores" at bounding box center [411, 395] width 176 height 19
click at [400, 391] on input "Grupo de Compradores" at bounding box center [411, 395] width 176 height 19
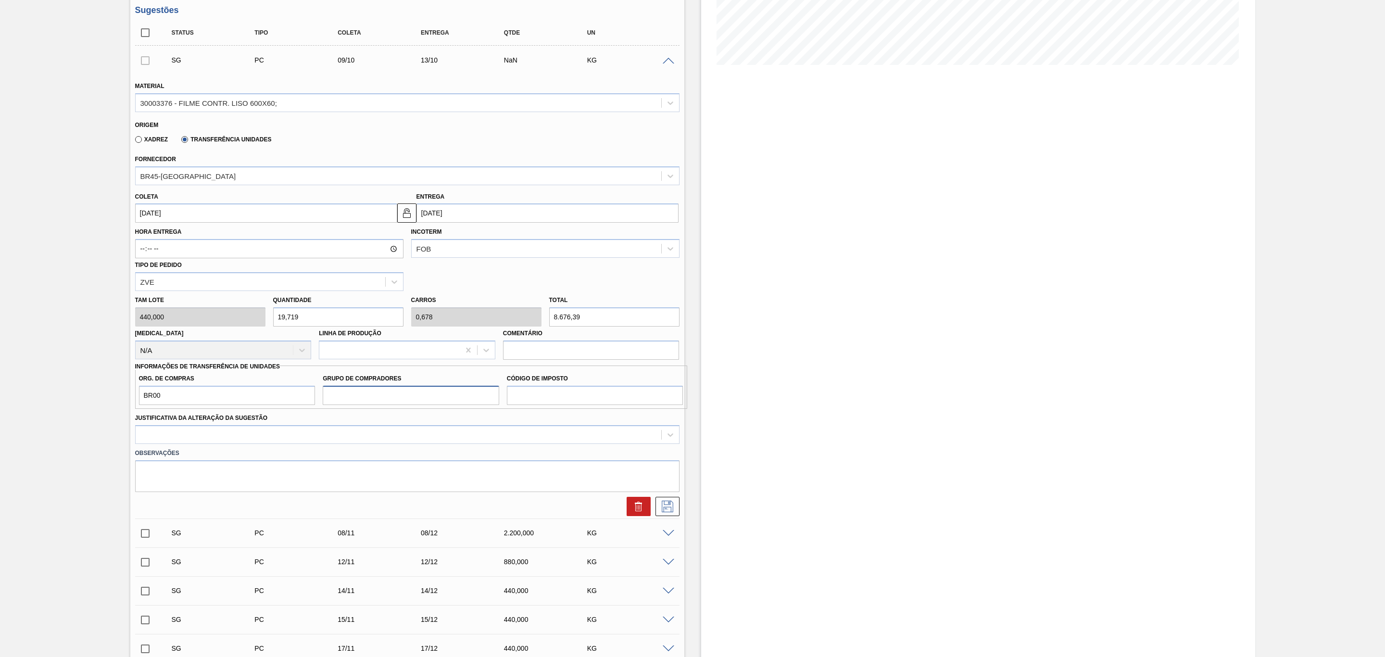
type input "A01"
click at [558, 399] on input "Código de Imposto" at bounding box center [595, 395] width 176 height 19
type input "I1"
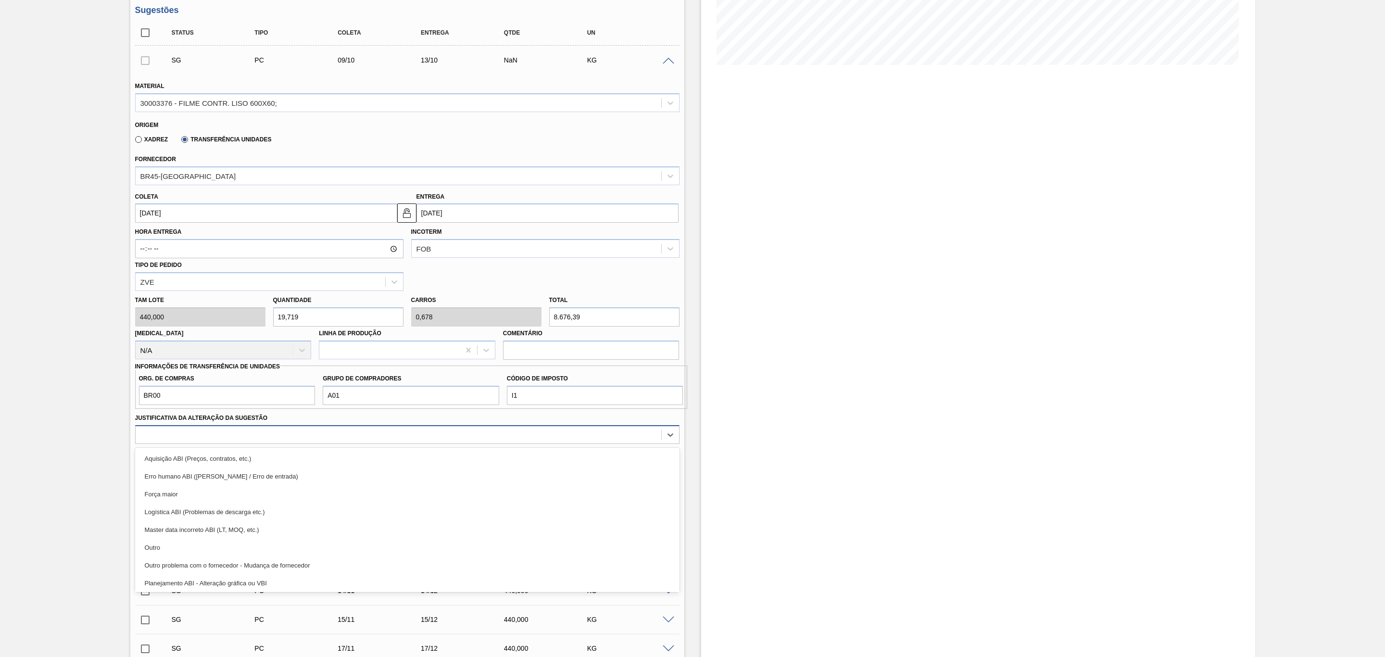
click at [527, 428] on div at bounding box center [407, 434] width 544 height 19
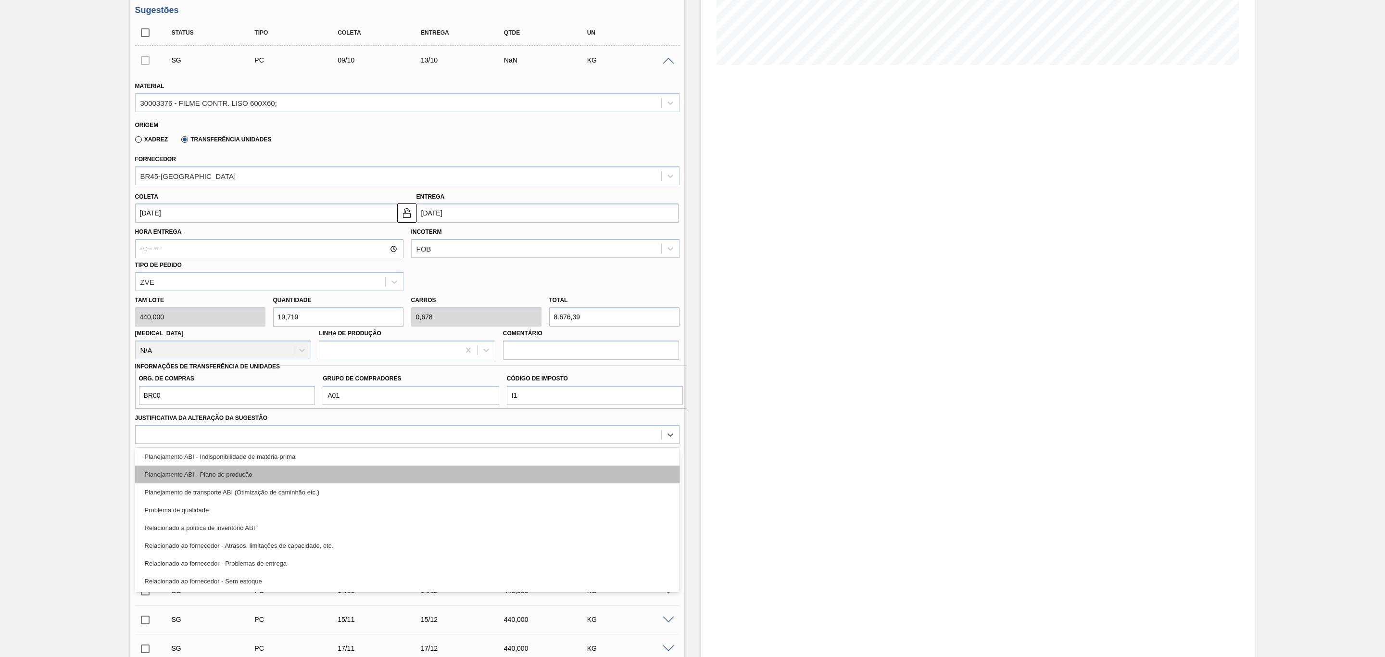
click at [254, 475] on div "Planejamento ABI - Plano de produção" at bounding box center [407, 475] width 544 height 18
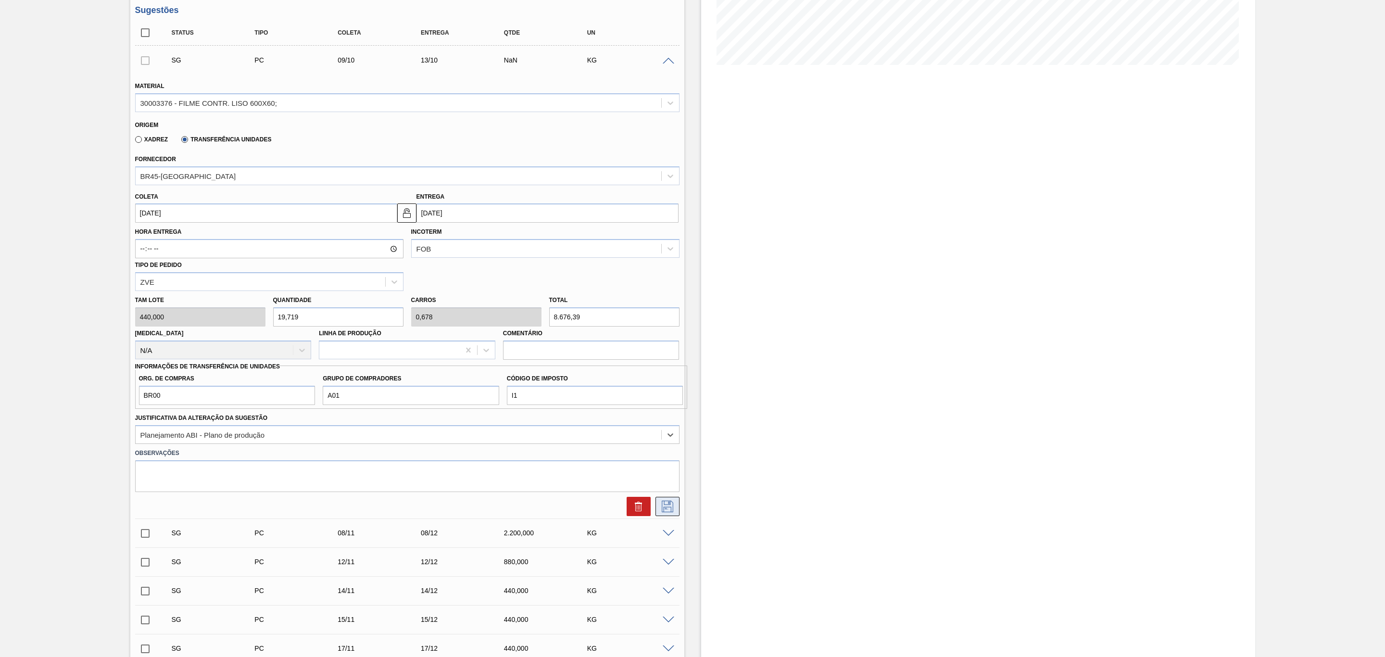
click at [664, 506] on icon at bounding box center [667, 507] width 15 height 12
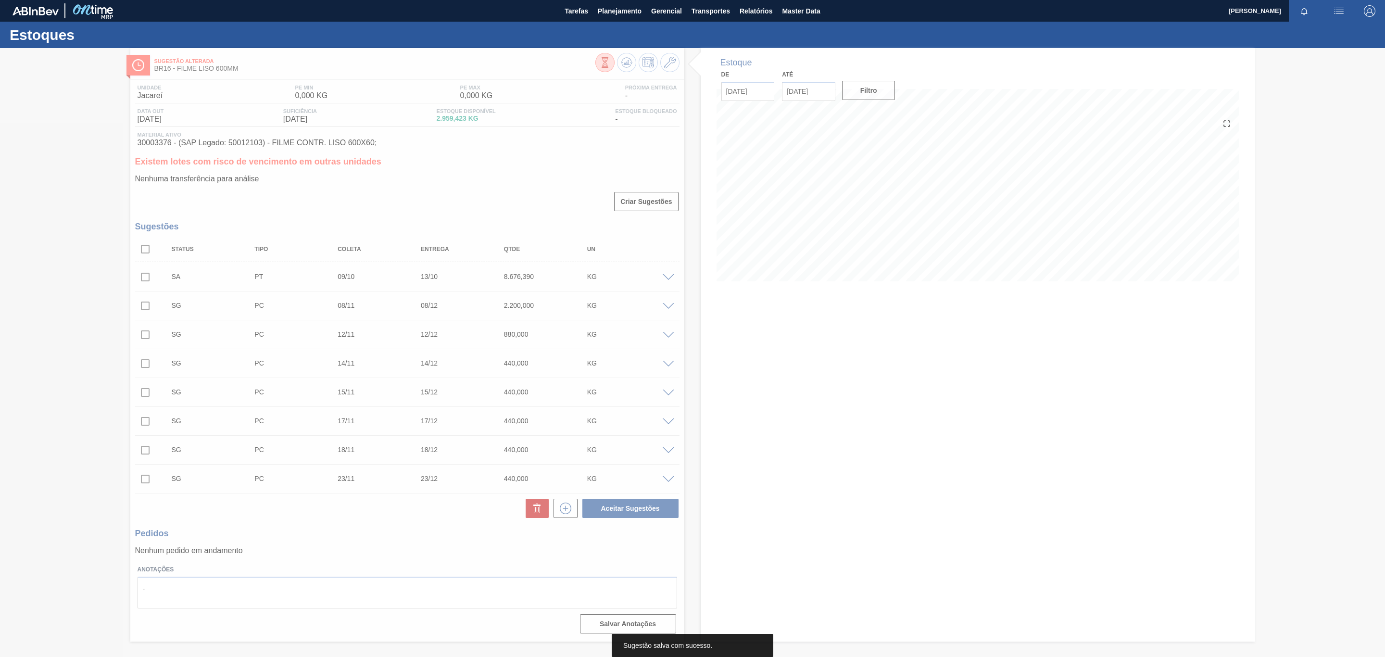
scroll to position [0, 0]
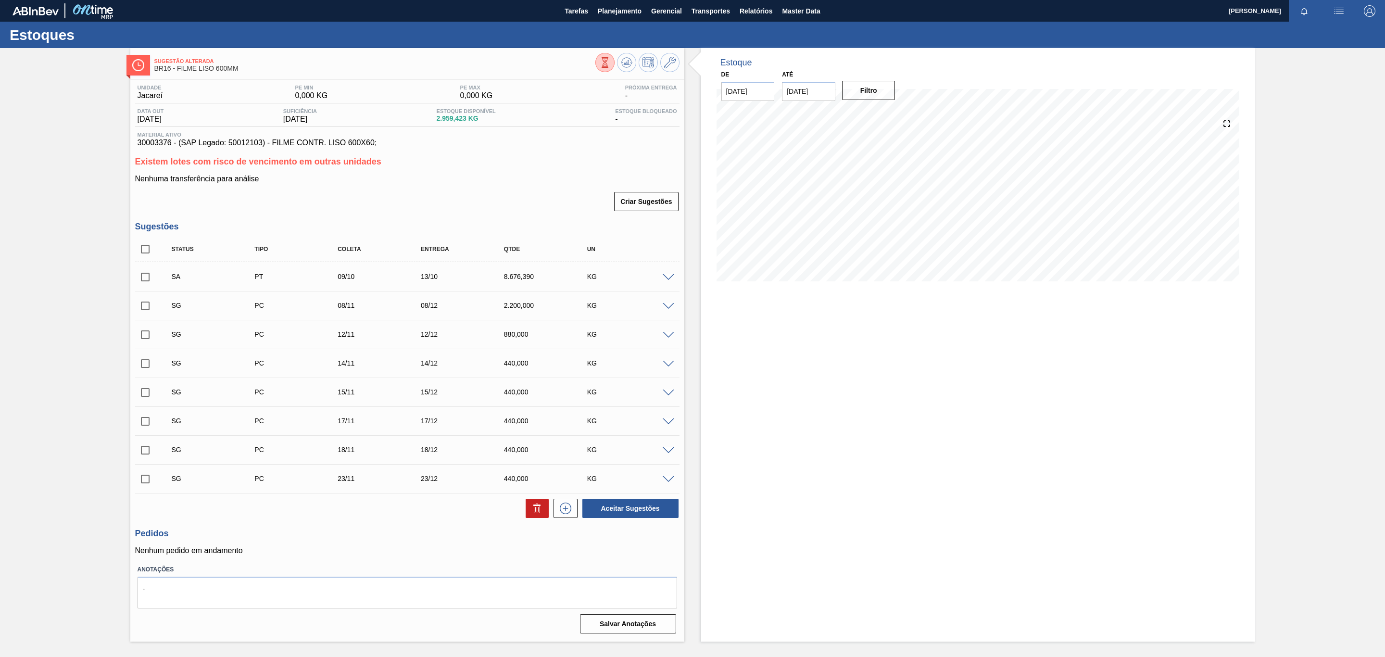
click at [145, 271] on input "checkbox" at bounding box center [145, 277] width 20 height 20
click at [643, 511] on button "Aceitar Sugestões" at bounding box center [630, 508] width 96 height 19
checkbox input "false"
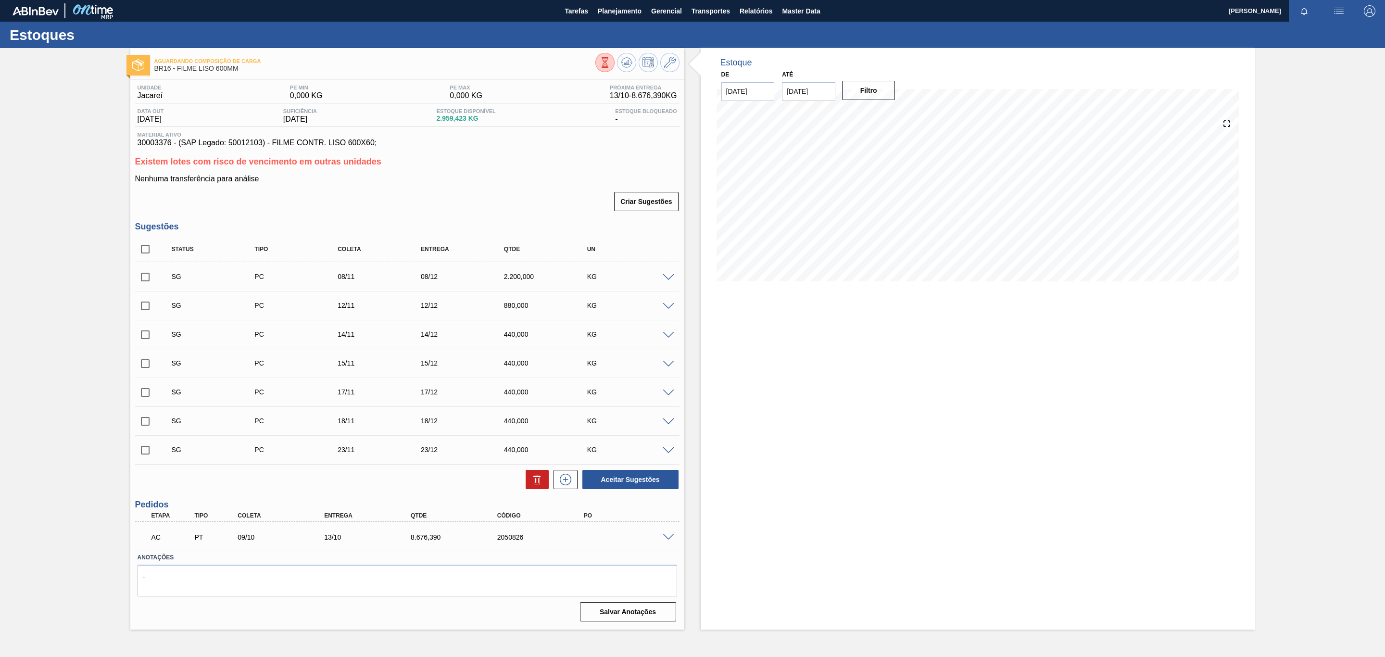
click at [669, 546] on div "AC PT 09/10 13/10 8.676,390 2050826" at bounding box center [407, 536] width 544 height 24
click at [669, 541] on span at bounding box center [669, 537] width 12 height 7
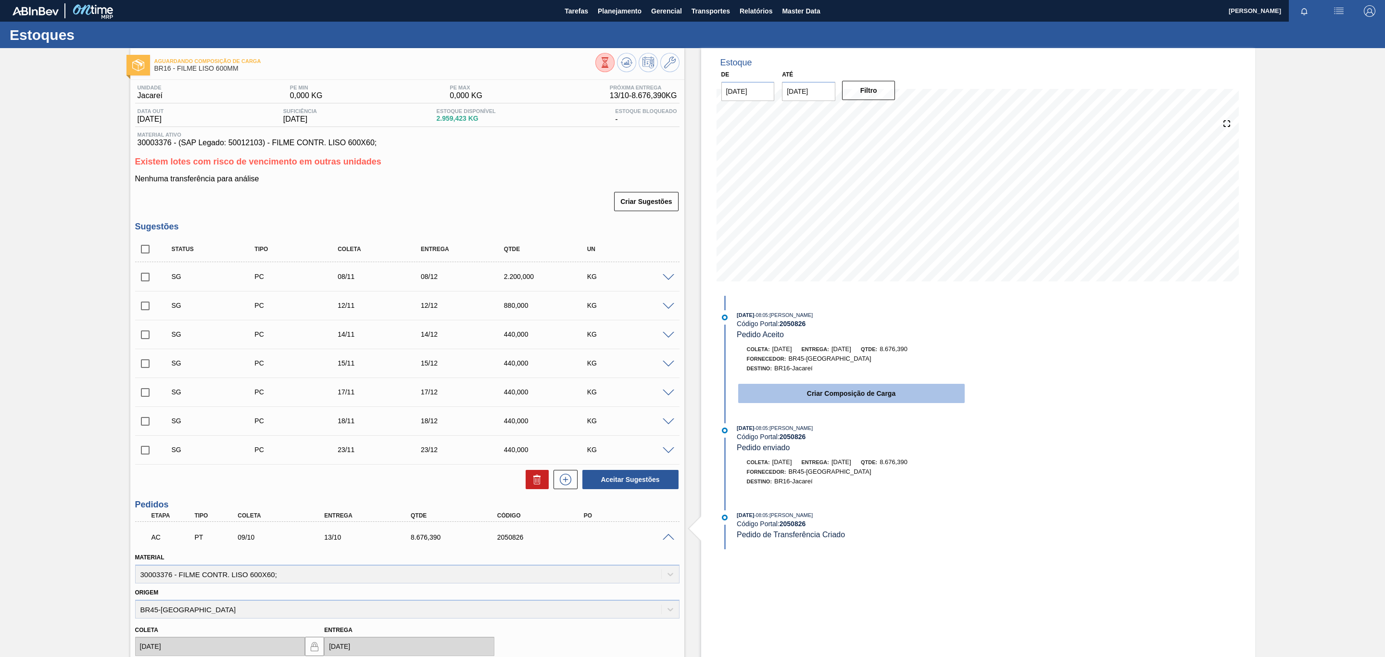
click at [887, 391] on button "Criar Composição de Carga" at bounding box center [851, 393] width 227 height 19
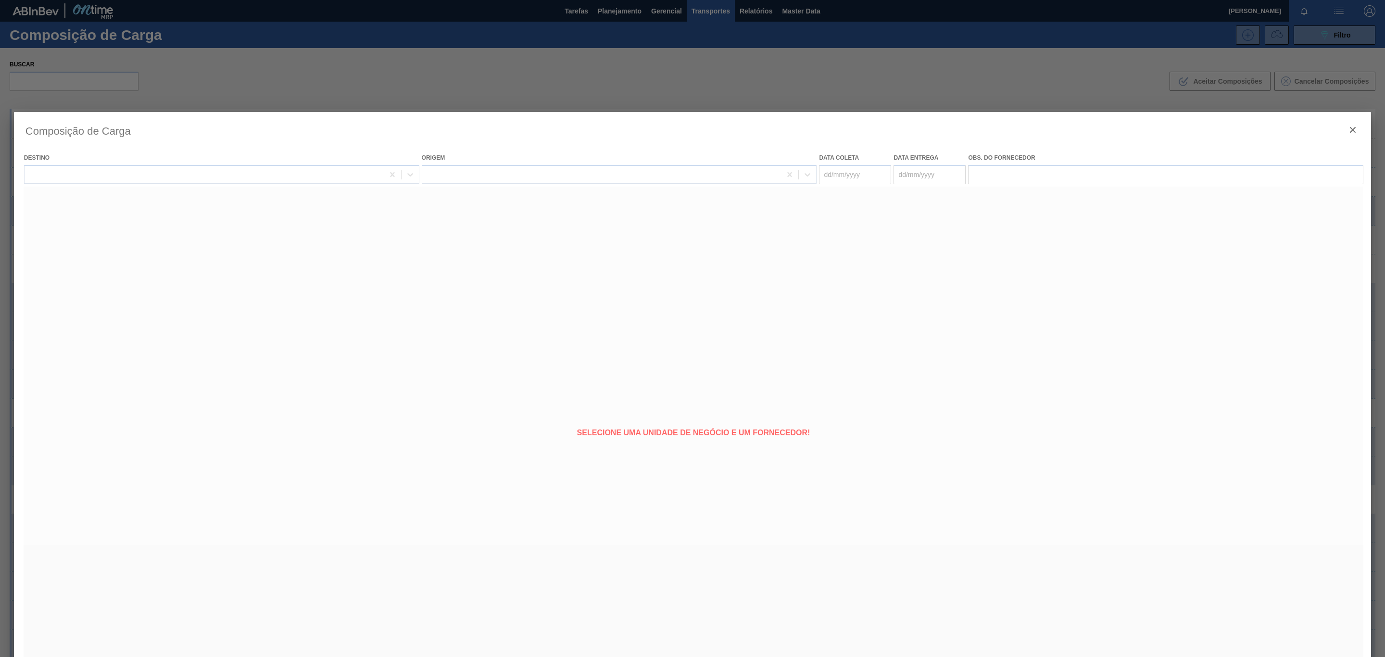
type coleta "[DATE]"
type Entrega "13/10/2025"
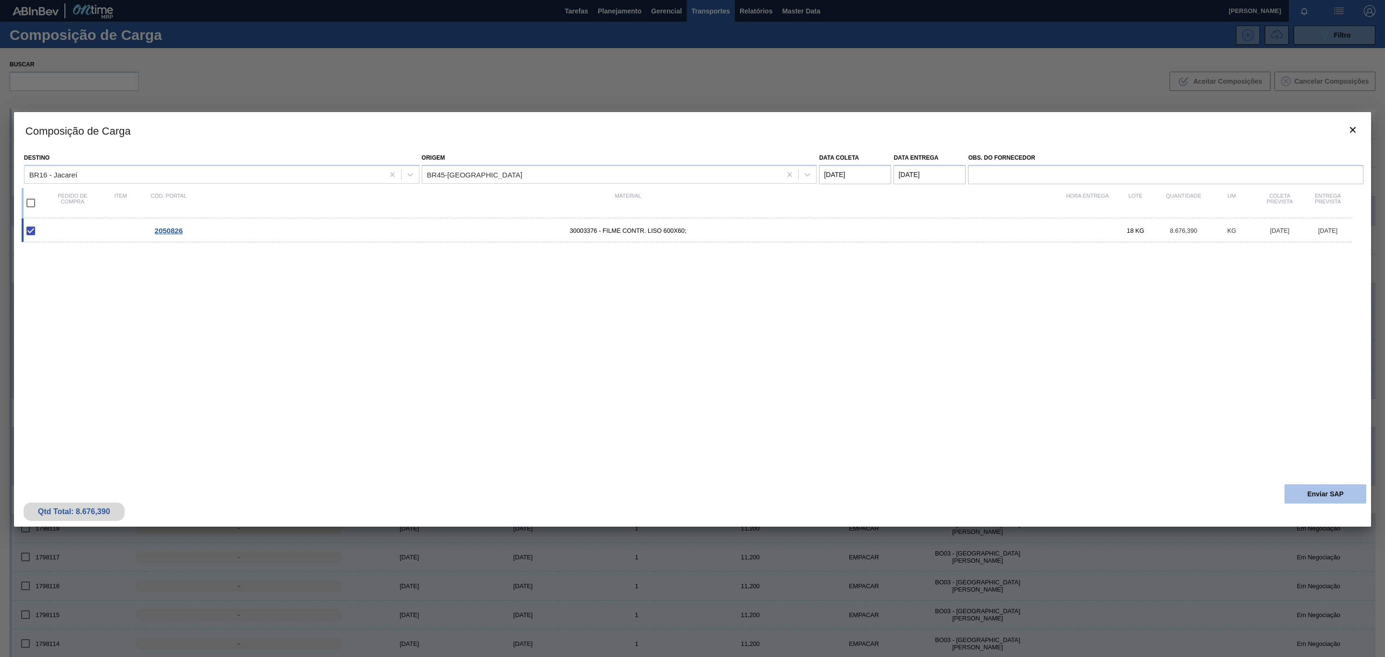
click at [1285, 494] on button "Enviar SAP" at bounding box center [1326, 493] width 82 height 19
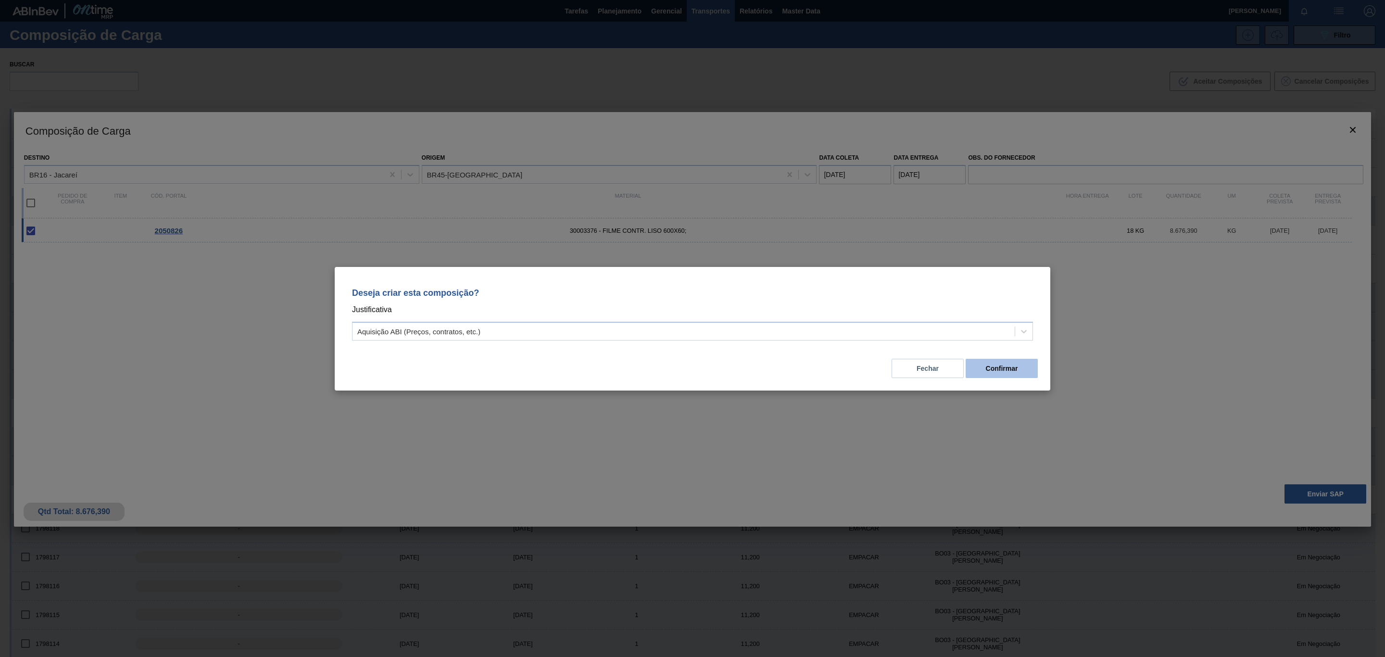
click at [1020, 371] on button "Confirmar" at bounding box center [1002, 368] width 72 height 19
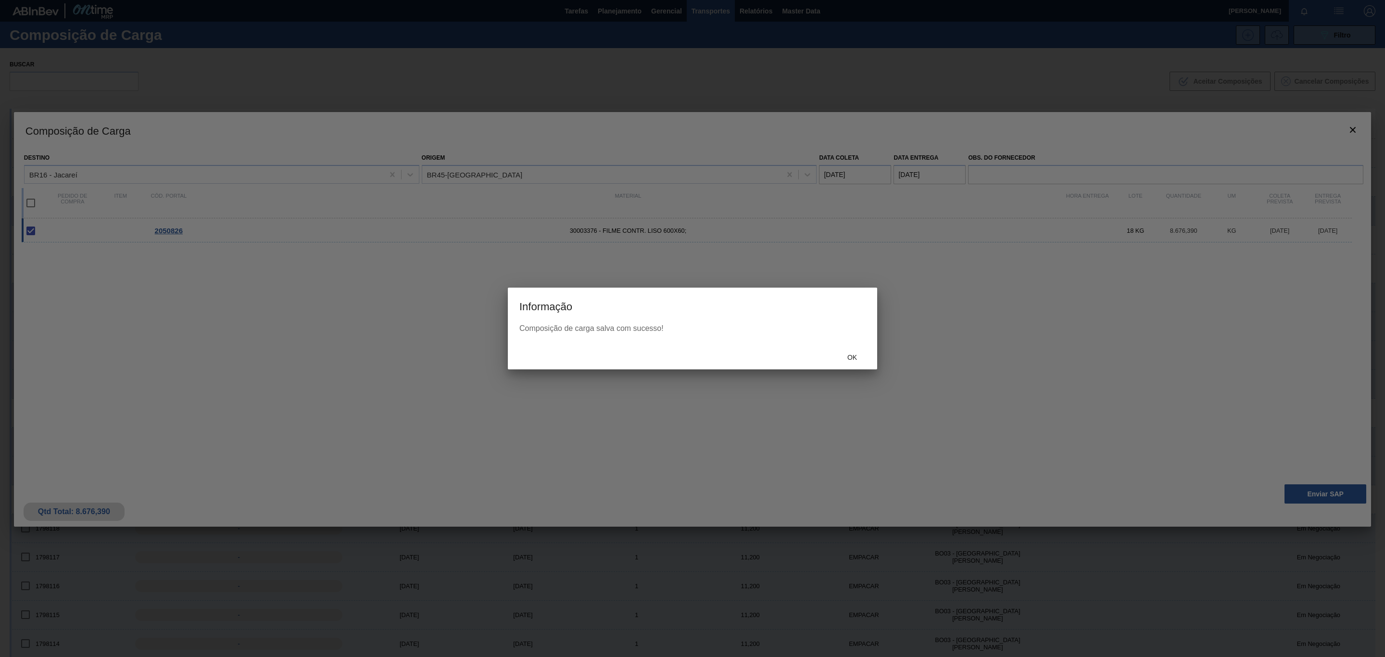
click at [877, 355] on div at bounding box center [692, 328] width 1385 height 657
click at [856, 356] on span "Ok" at bounding box center [852, 357] width 25 height 8
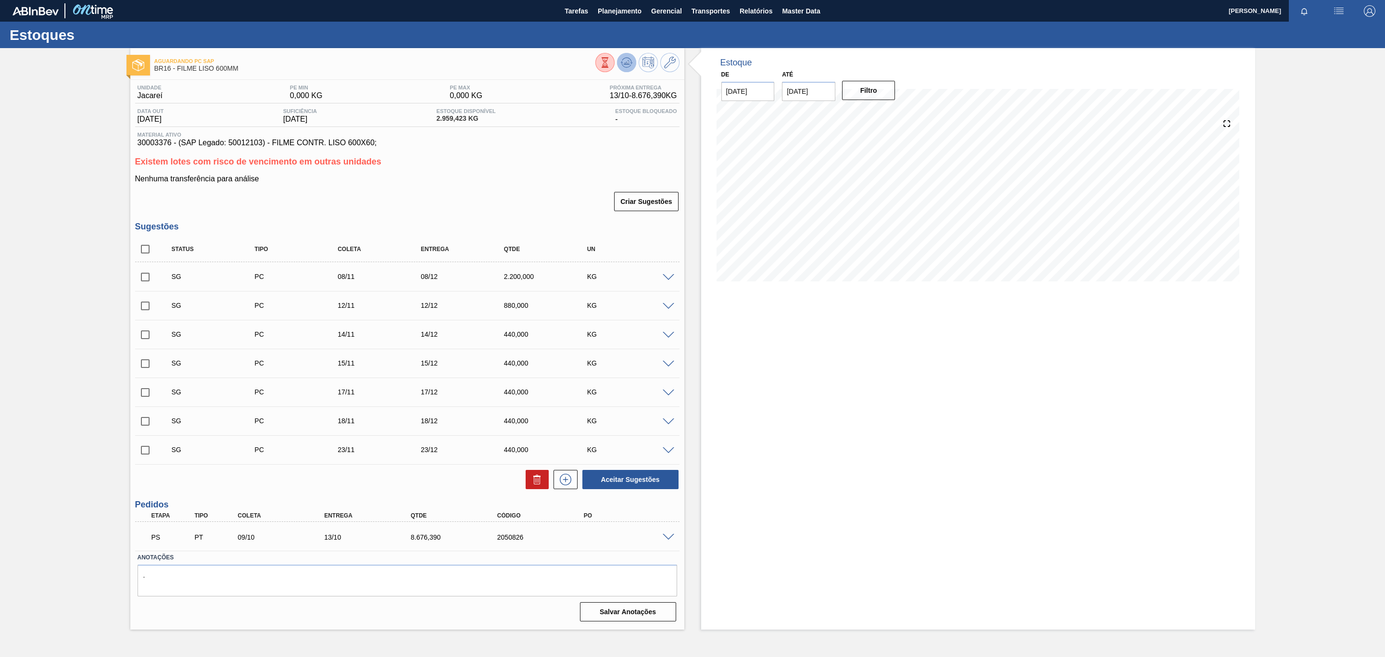
click at [630, 57] on icon at bounding box center [627, 63] width 12 height 12
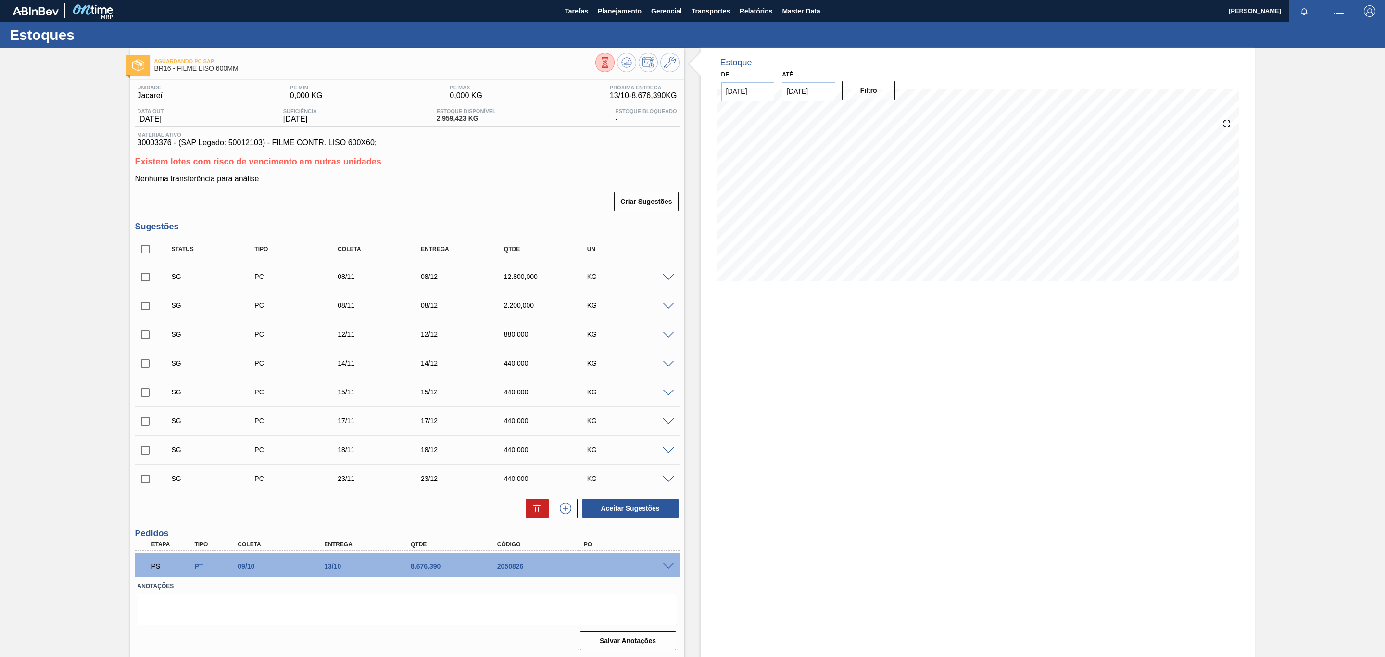
click at [659, 573] on div "PS PT 09/10 13/10 8.676,390 2050826" at bounding box center [404, 564] width 519 height 19
click at [664, 568] on span at bounding box center [669, 566] width 12 height 7
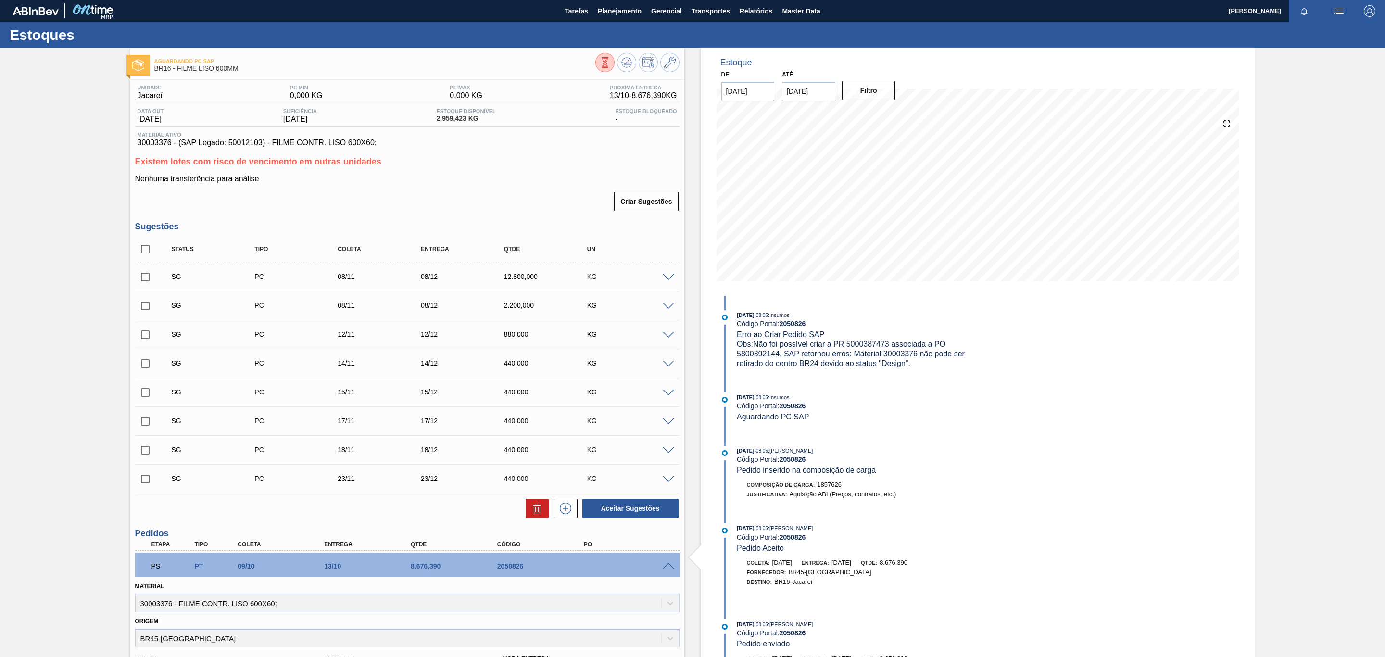
drag, startPoint x: 648, startPoint y: 549, endPoint x: 645, endPoint y: 543, distance: 6.5
drag, startPoint x: 645, startPoint y: 543, endPoint x: 534, endPoint y: 540, distance: 111.6
click at [534, 539] on h3 "Pedidos" at bounding box center [407, 534] width 544 height 10
drag, startPoint x: 534, startPoint y: 539, endPoint x: 446, endPoint y: 542, distance: 88.1
click at [446, 542] on div "Etapa Tipo Coleta Entrega Qtde Código PO" at bounding box center [407, 545] width 544 height 12
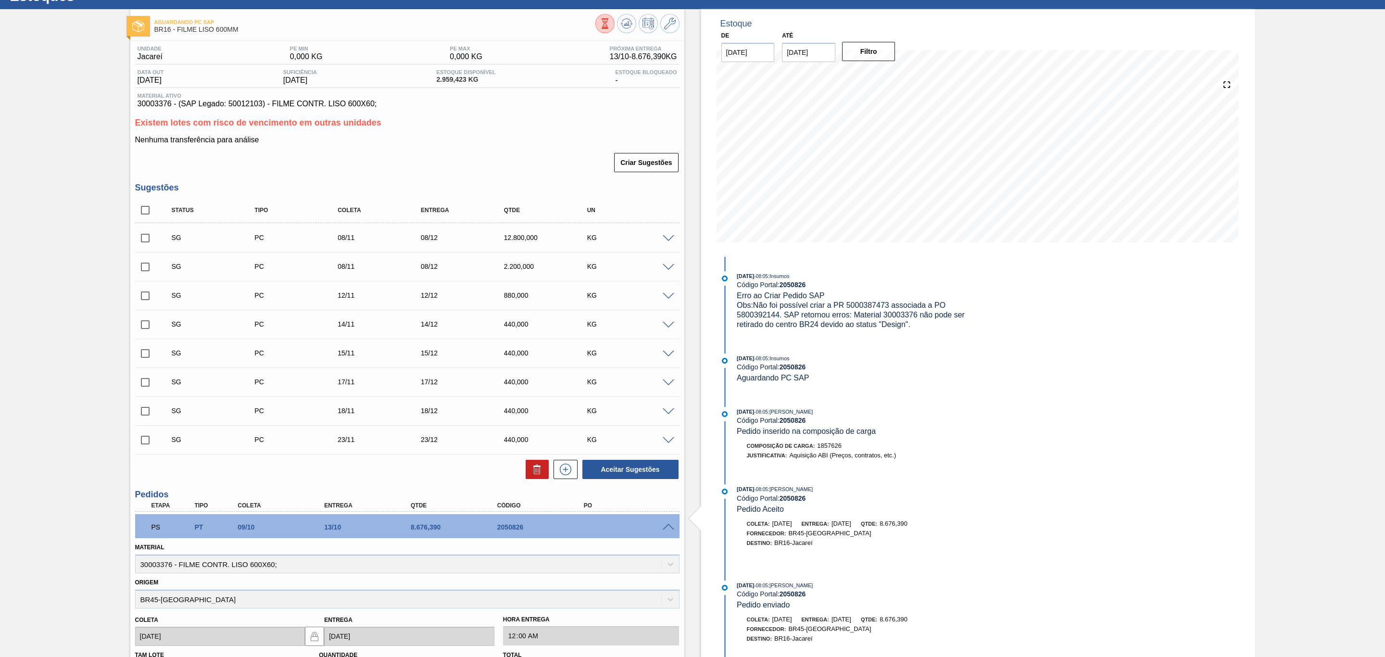
scroll to position [72, 0]
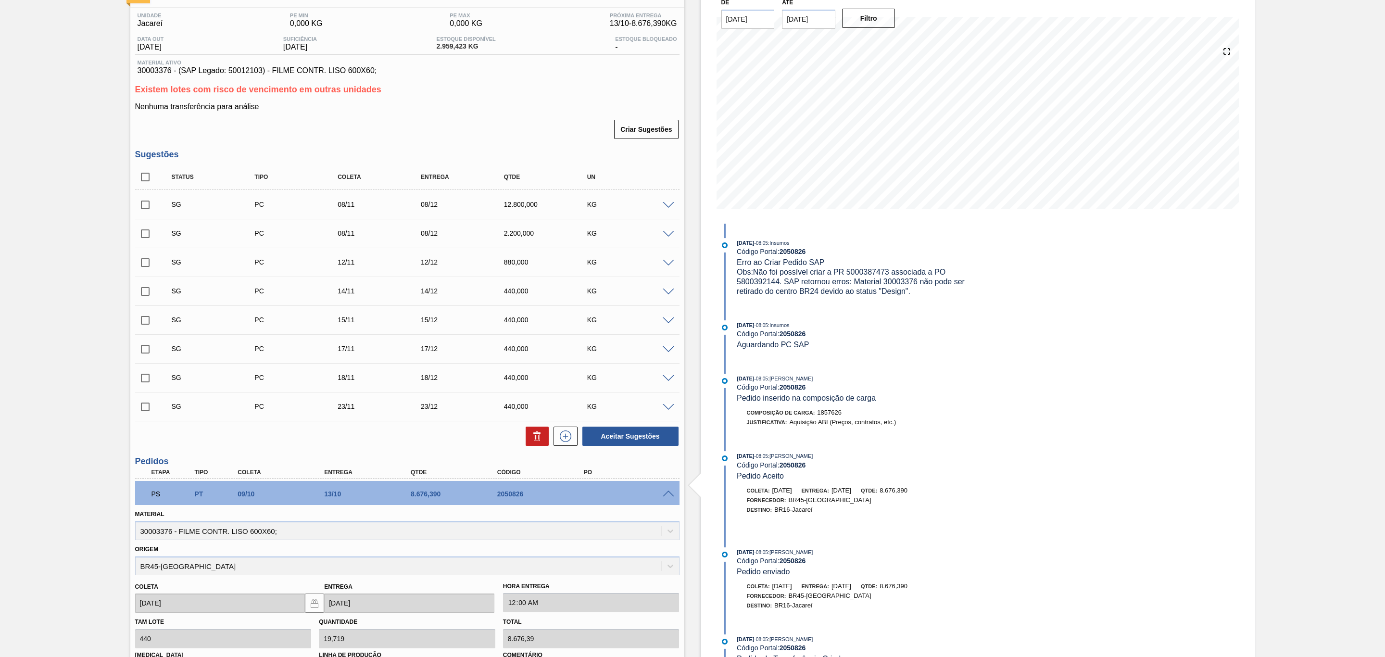
click at [667, 499] on div "PS PT 09/10 13/10 8.676,390 2050826" at bounding box center [407, 493] width 544 height 24
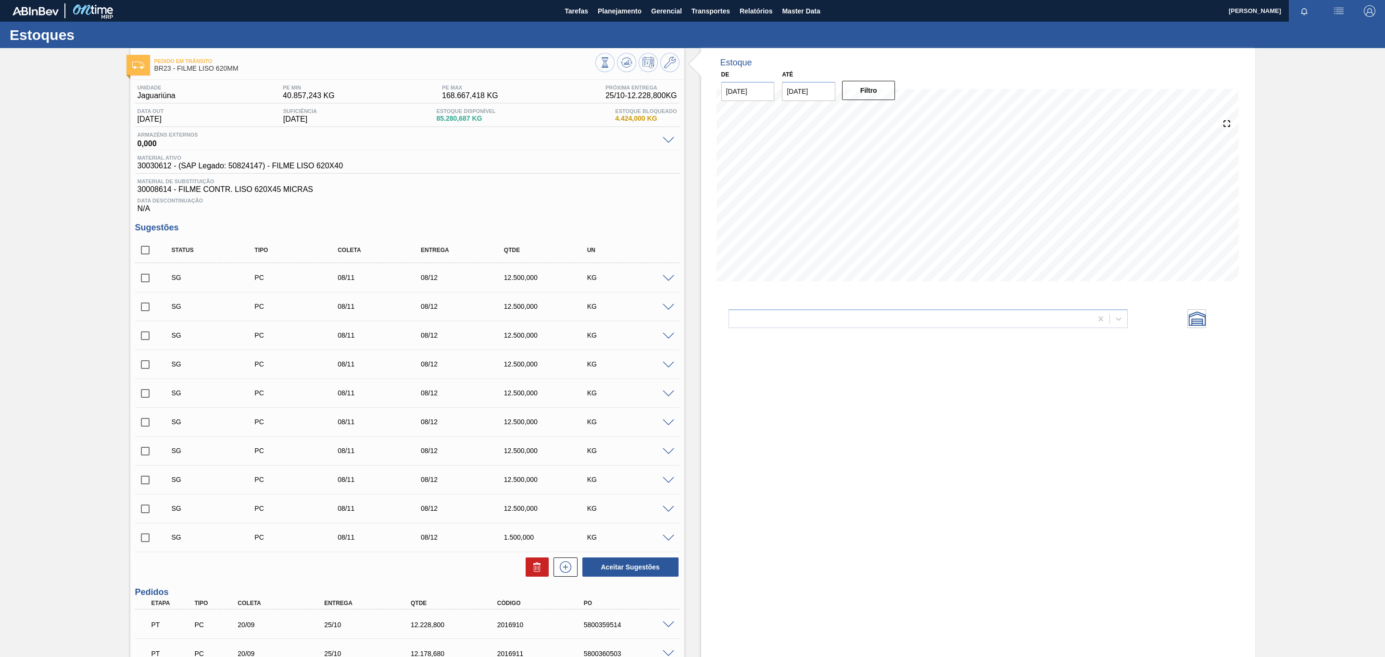
click at [797, 79] on div "Até 23/10/2025" at bounding box center [808, 84] width 53 height 33
click at [811, 90] on input "[DATE]" at bounding box center [808, 91] width 53 height 19
click at [888, 113] on button "Next Month" at bounding box center [889, 114] width 7 height 7
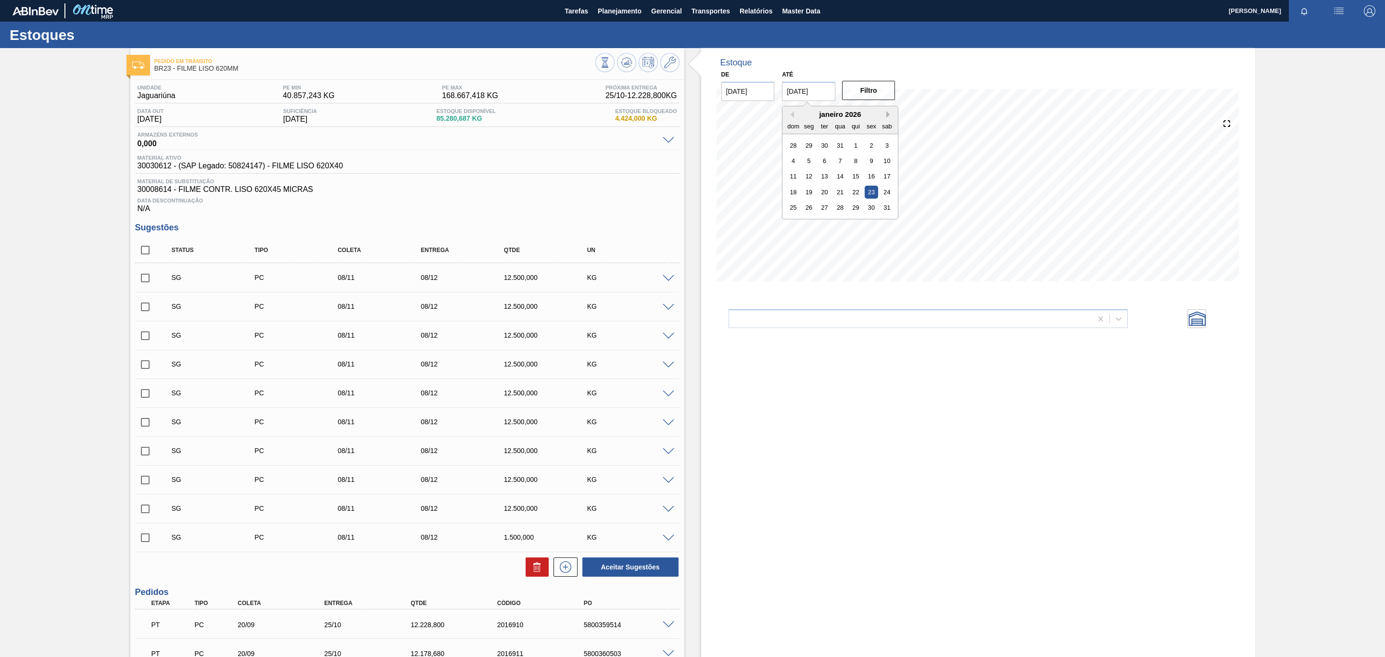
click at [888, 113] on button "Next Month" at bounding box center [889, 114] width 7 height 7
click at [844, 208] on div "29" at bounding box center [840, 207] width 13 height 13
type input "[DATE]"
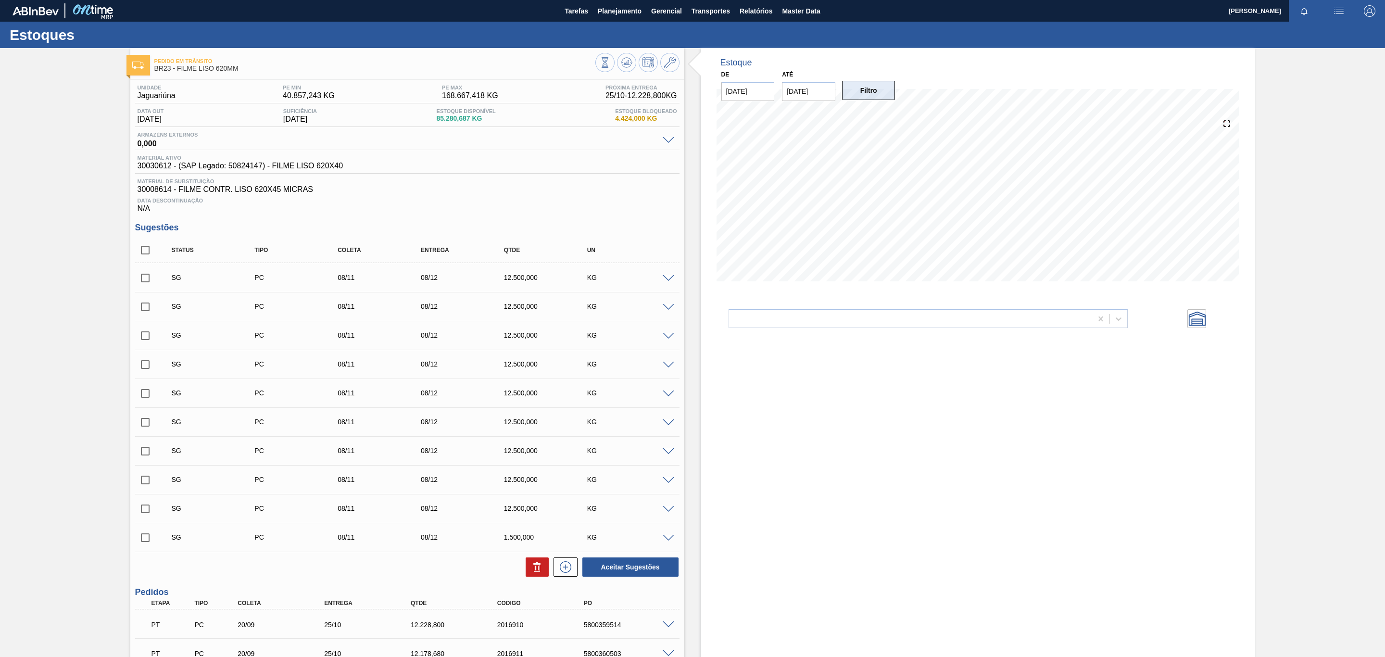
click at [876, 94] on button "Filtro" at bounding box center [868, 90] width 53 height 19
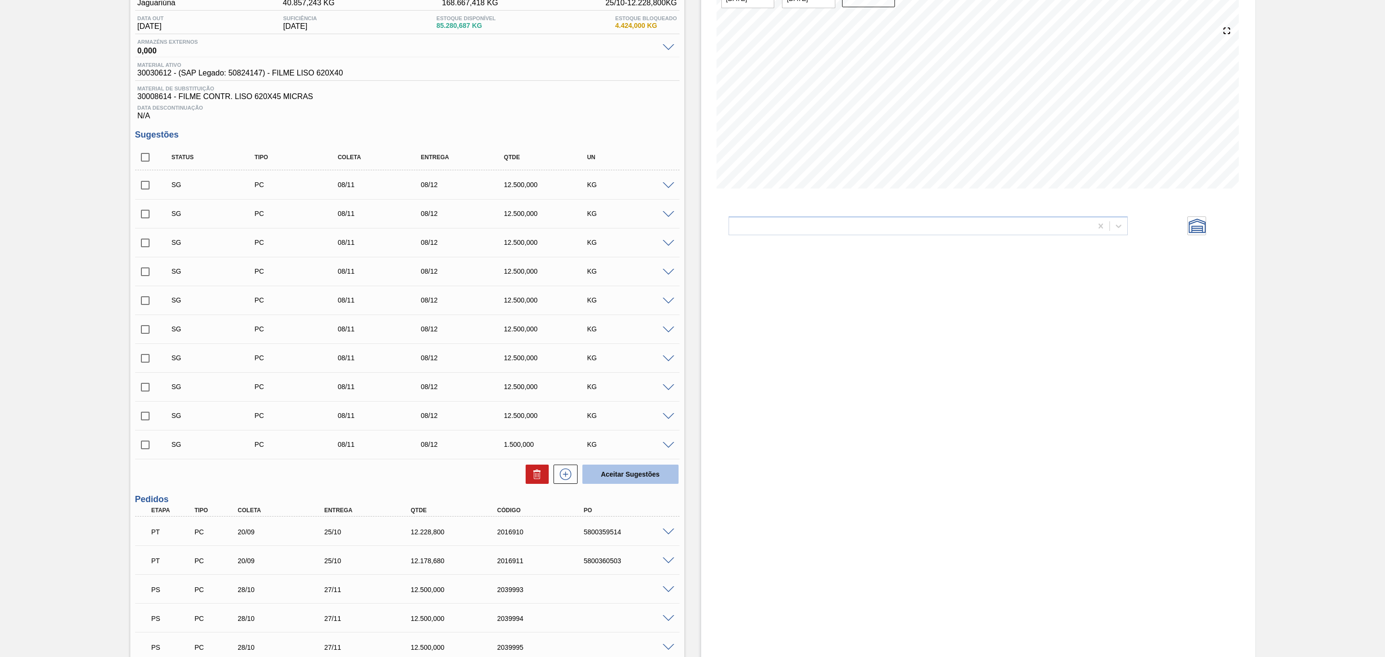
scroll to position [179, 0]
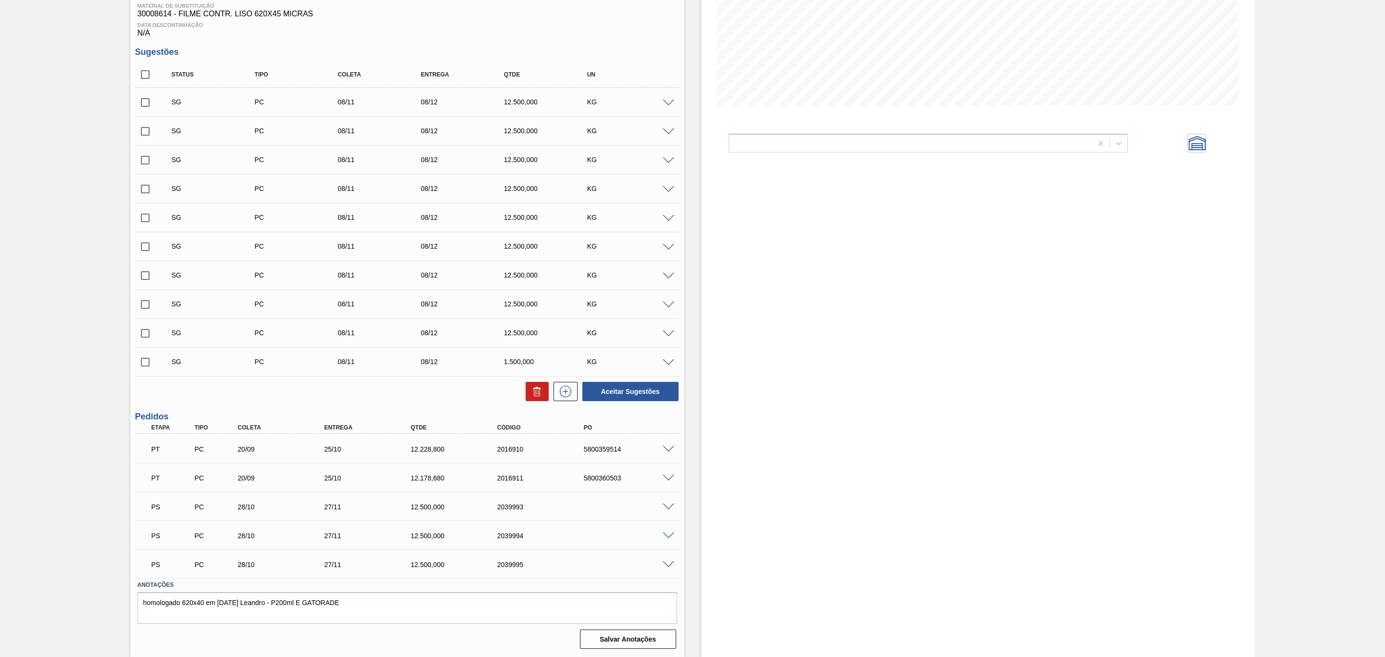
click at [669, 505] on span at bounding box center [669, 507] width 12 height 7
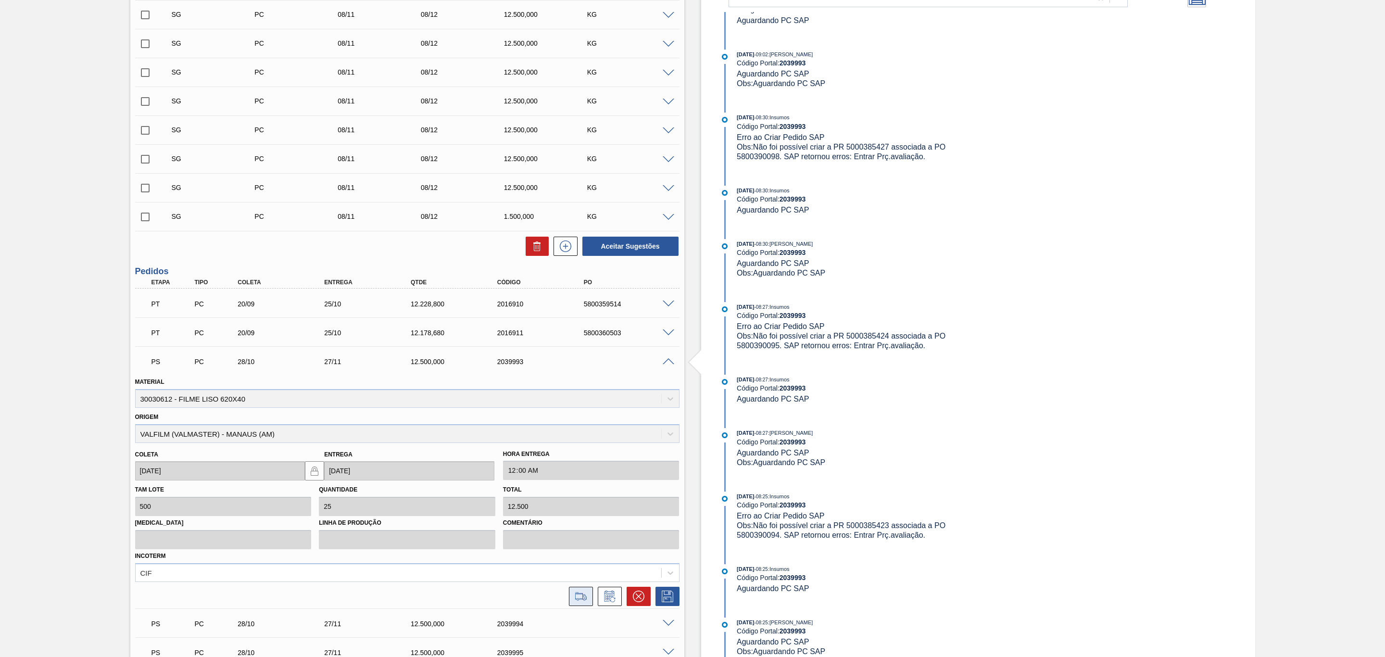
scroll to position [417, 0]
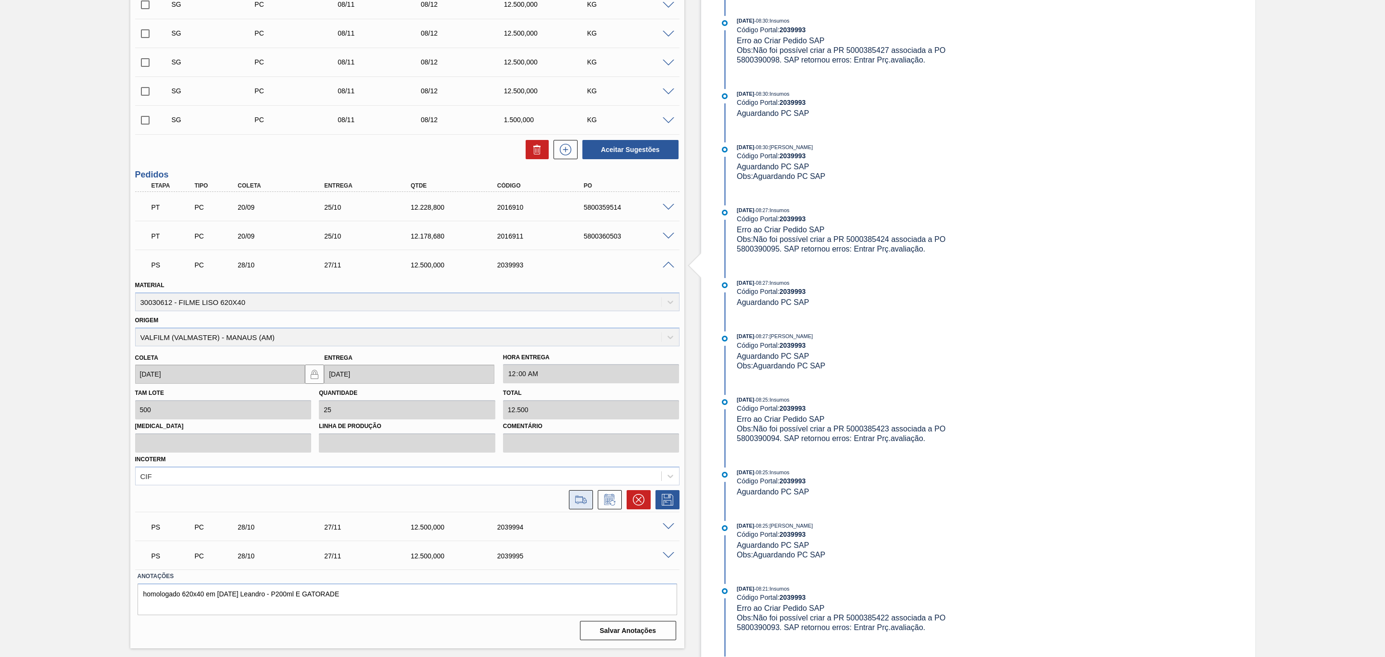
click at [587, 501] on button at bounding box center [581, 499] width 24 height 19
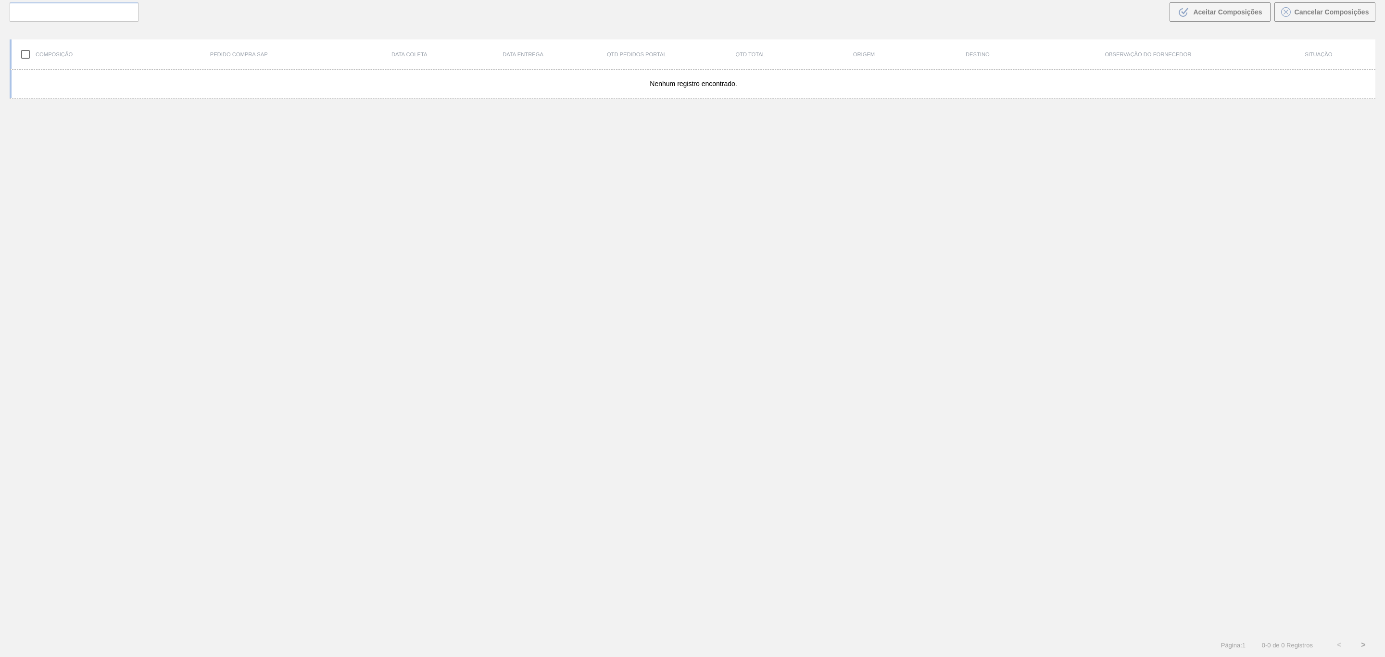
scroll to position [69, 0]
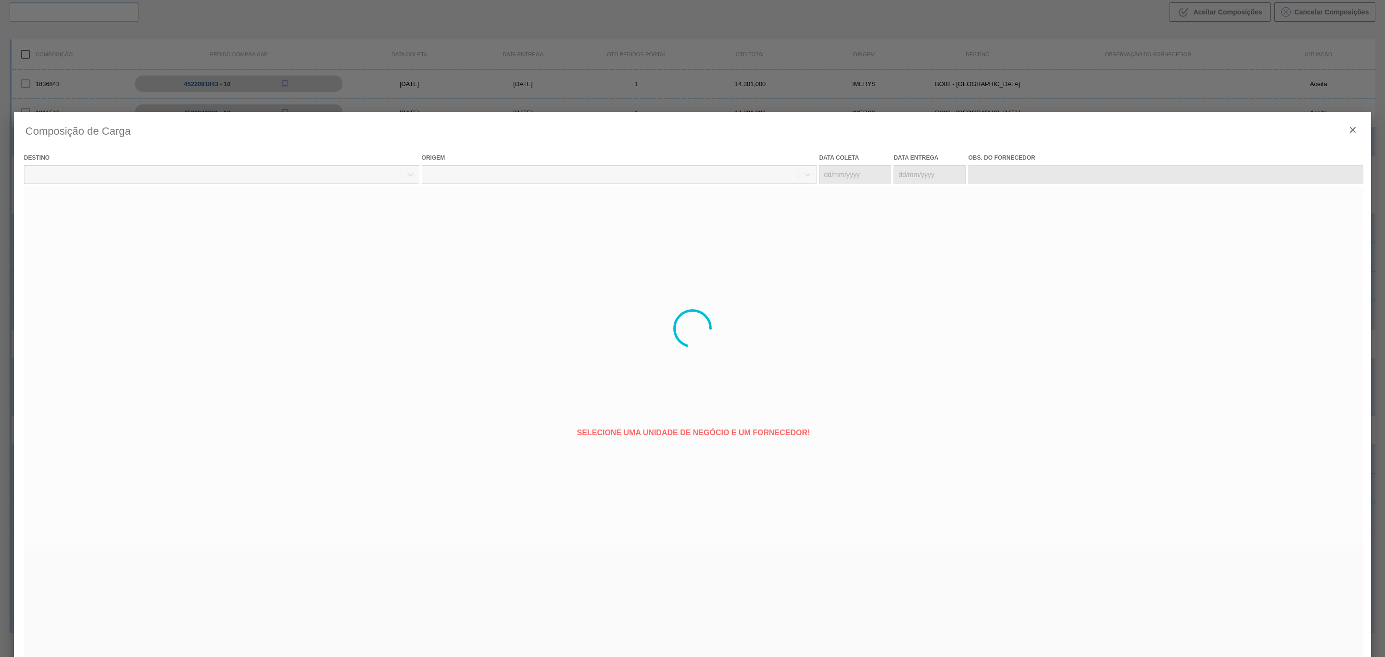
type coleta "[DATE]"
type Entrega "27/11/2025"
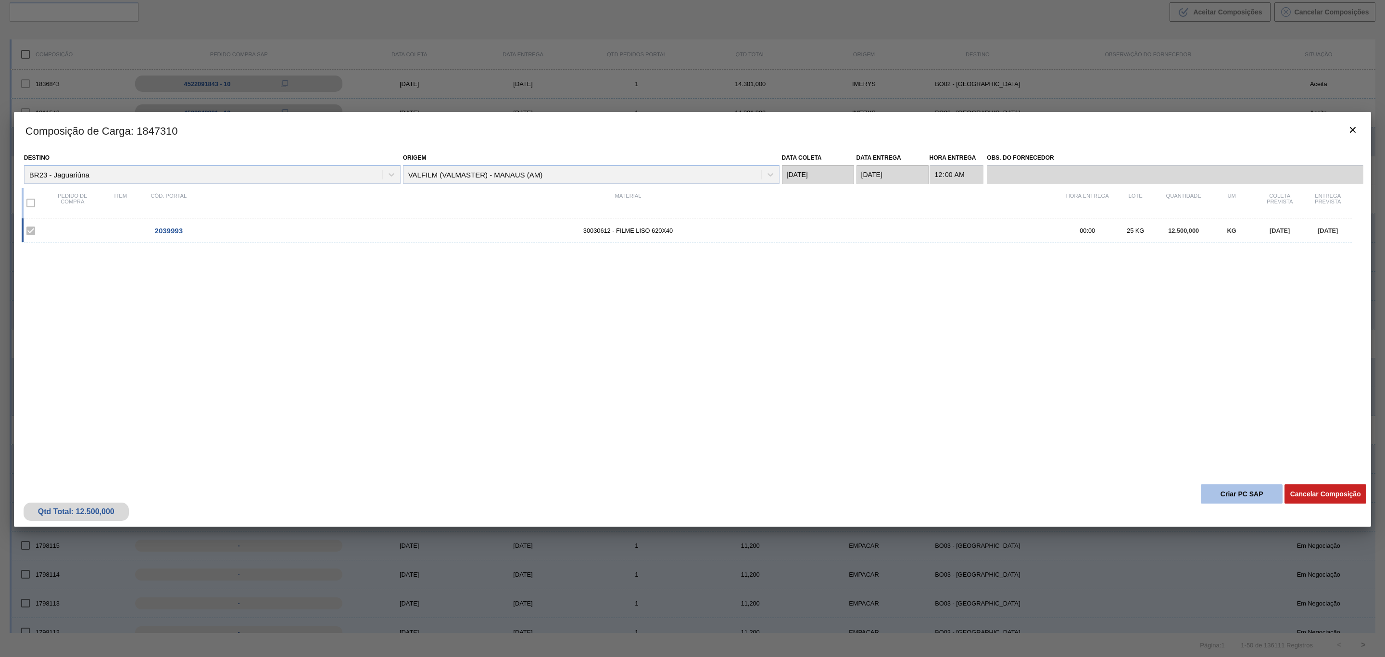
click at [1249, 495] on button "Criar PC SAP" at bounding box center [1242, 493] width 82 height 19
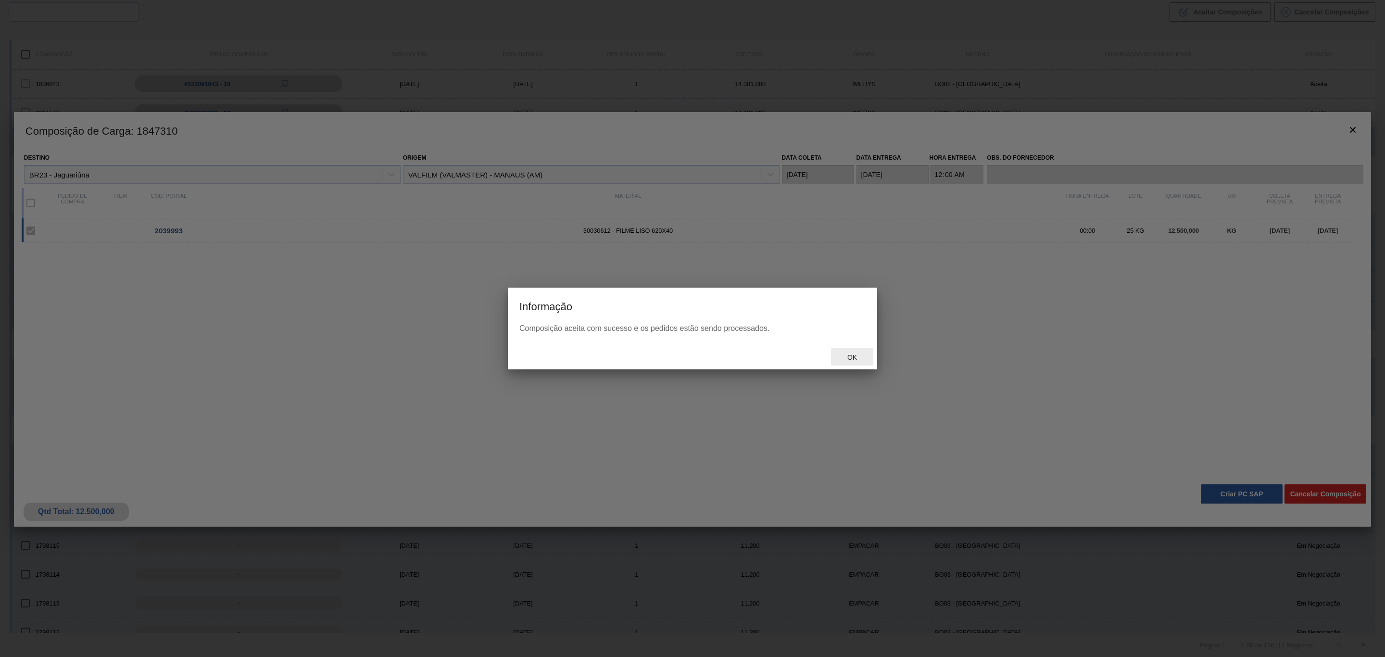
click at [856, 358] on span "Ok" at bounding box center [852, 357] width 25 height 8
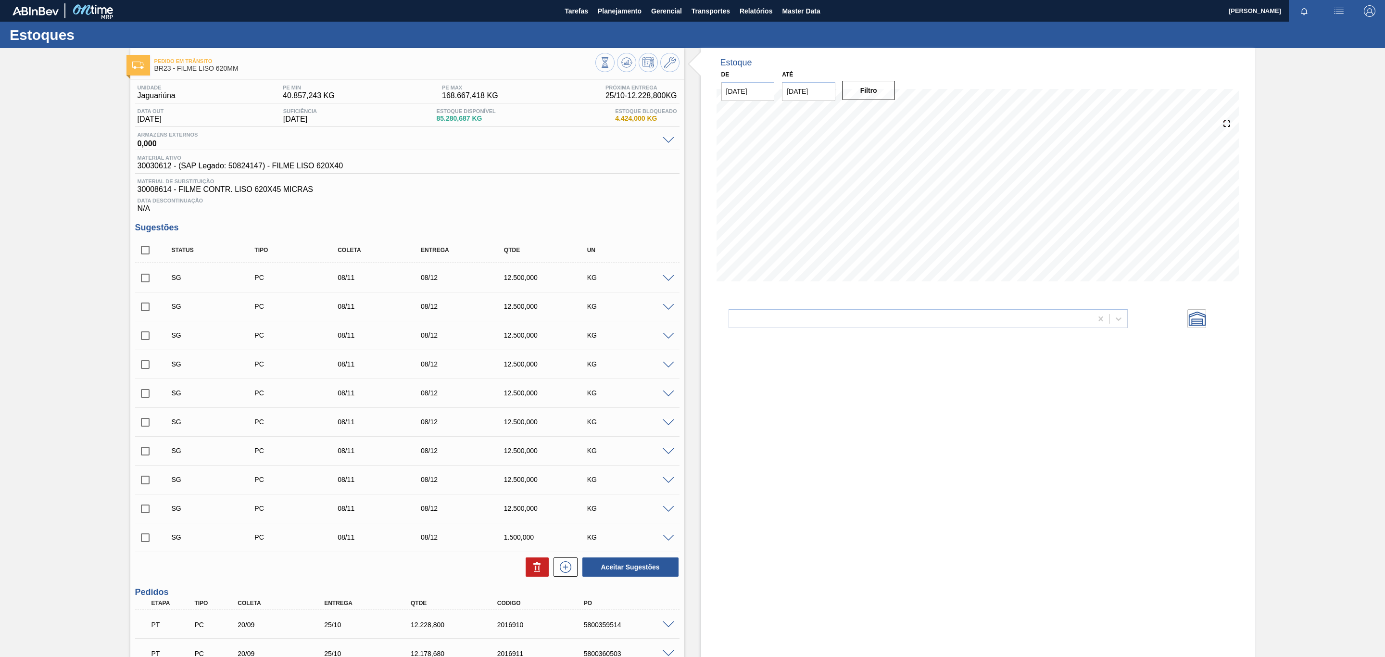
click at [149, 279] on input "checkbox" at bounding box center [145, 278] width 20 height 20
checkbox input "true"
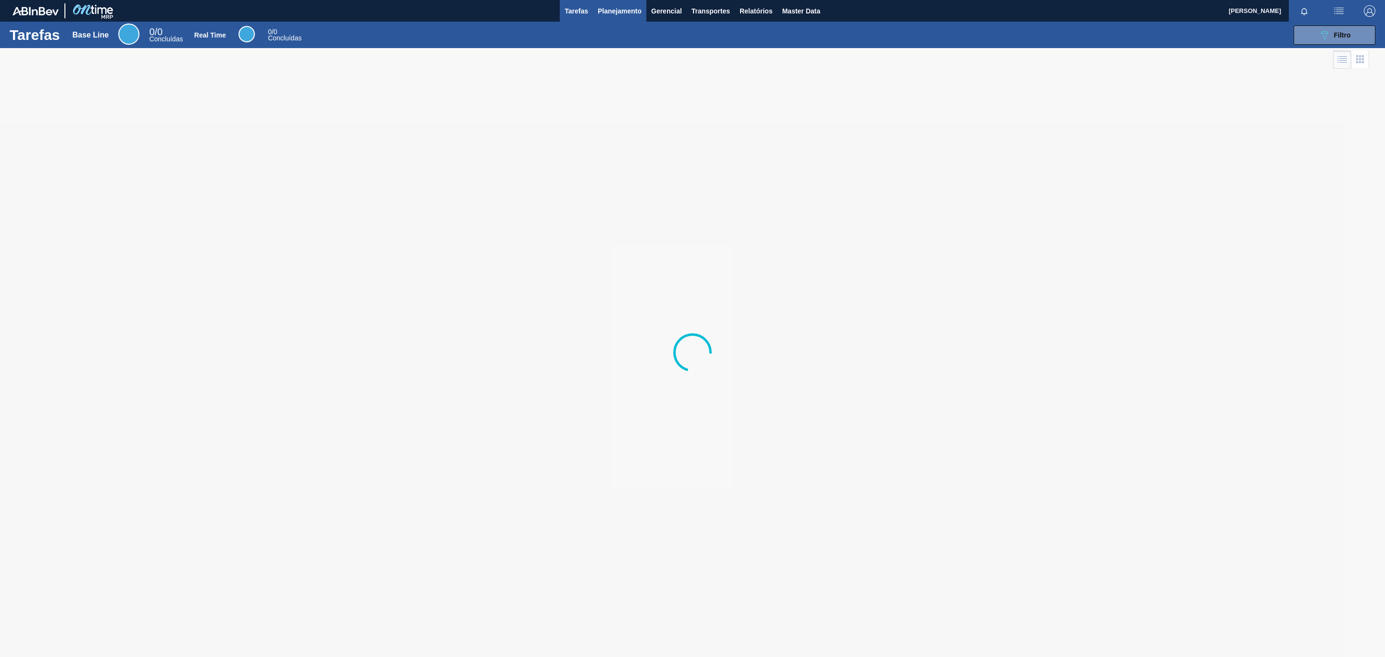
click at [596, 12] on button "Planejamento" at bounding box center [619, 11] width 53 height 22
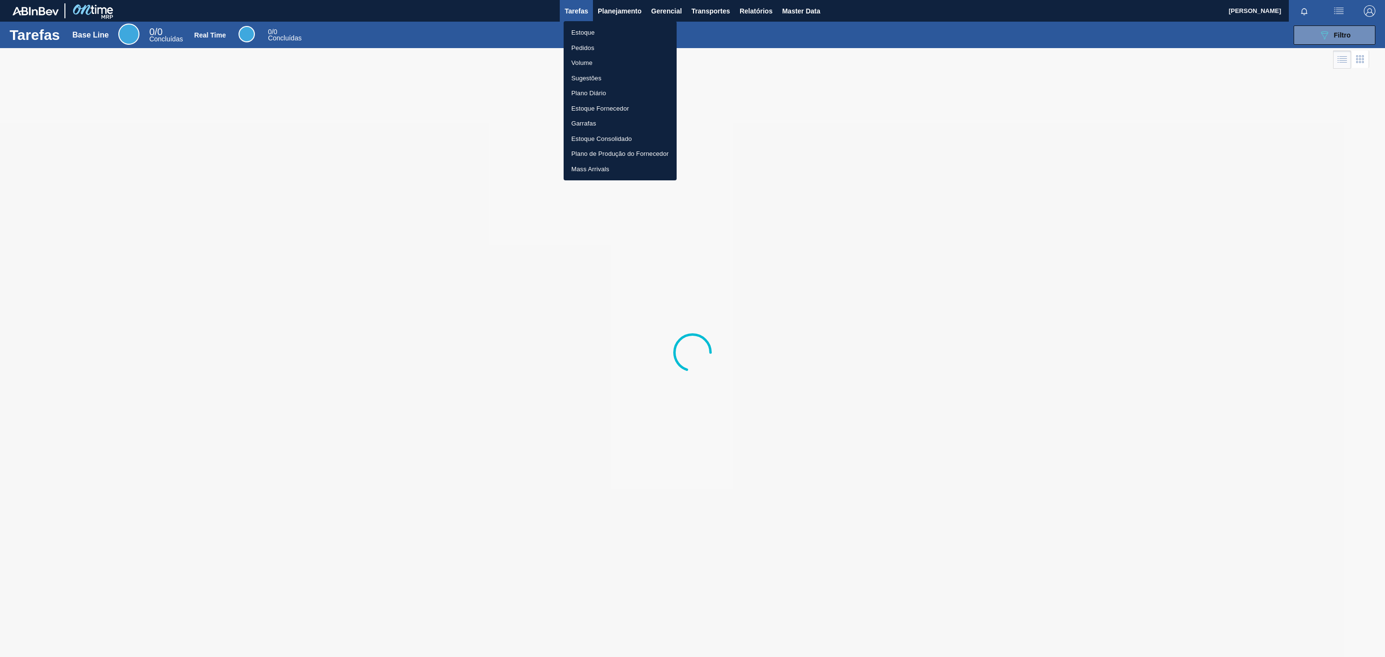
click at [589, 36] on li "Estoque" at bounding box center [620, 32] width 113 height 15
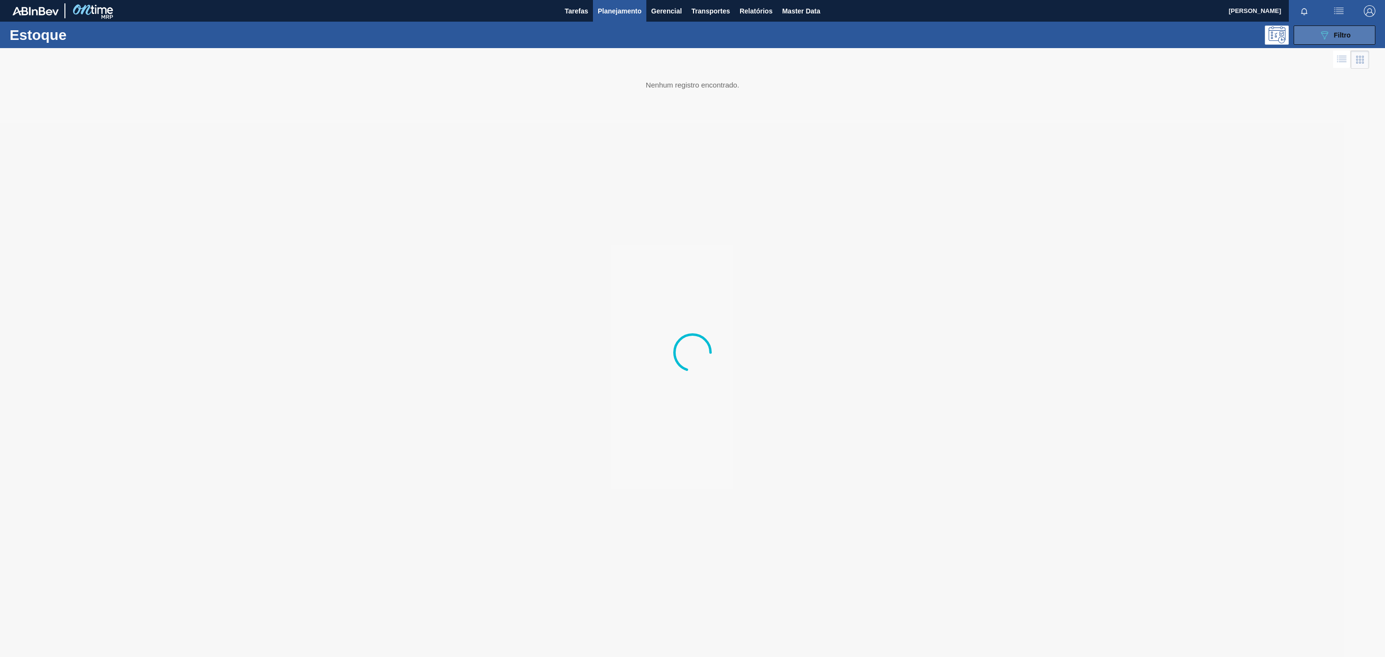
click at [1306, 33] on button "089F7B8B-B2A5-4AFE-B5C0-19BA573D28AC Filtro" at bounding box center [1335, 34] width 82 height 19
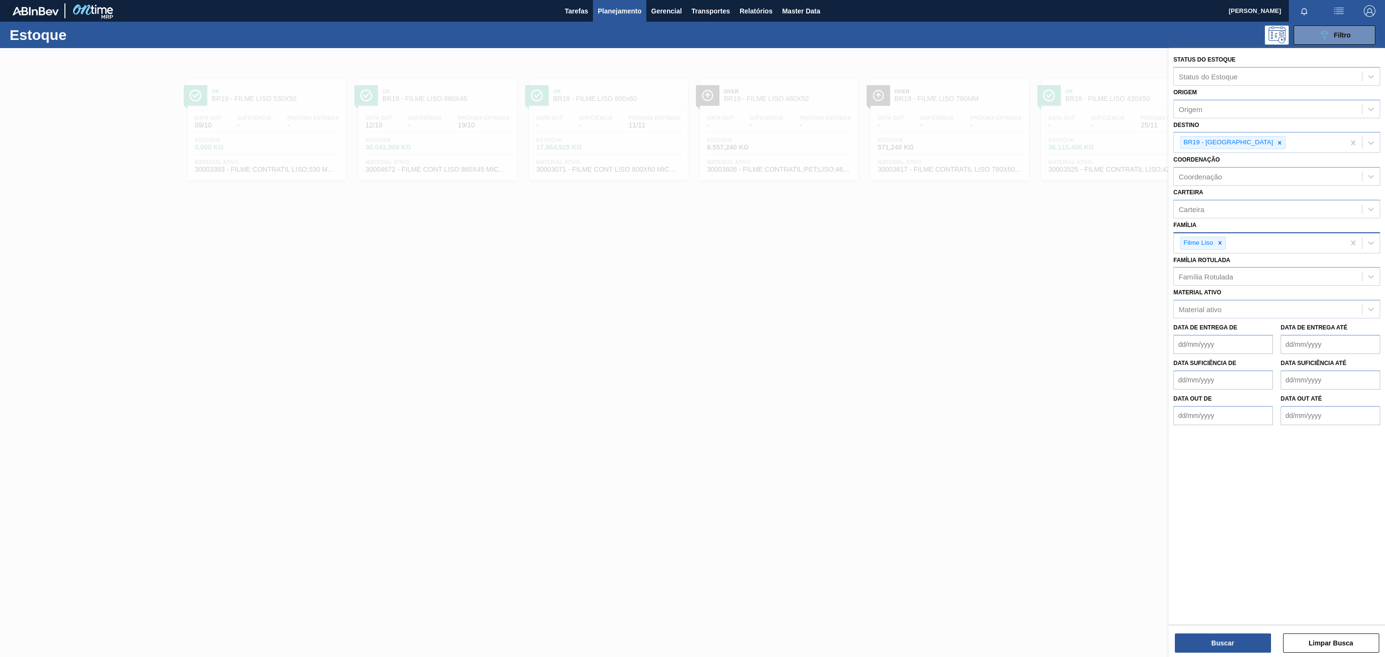
drag, startPoint x: 1215, startPoint y: 247, endPoint x: 1220, endPoint y: 251, distance: 5.8
click at [1216, 247] on div at bounding box center [1220, 243] width 11 height 12
click at [1228, 266] on div "Família Rotulada" at bounding box center [1276, 274] width 207 height 19
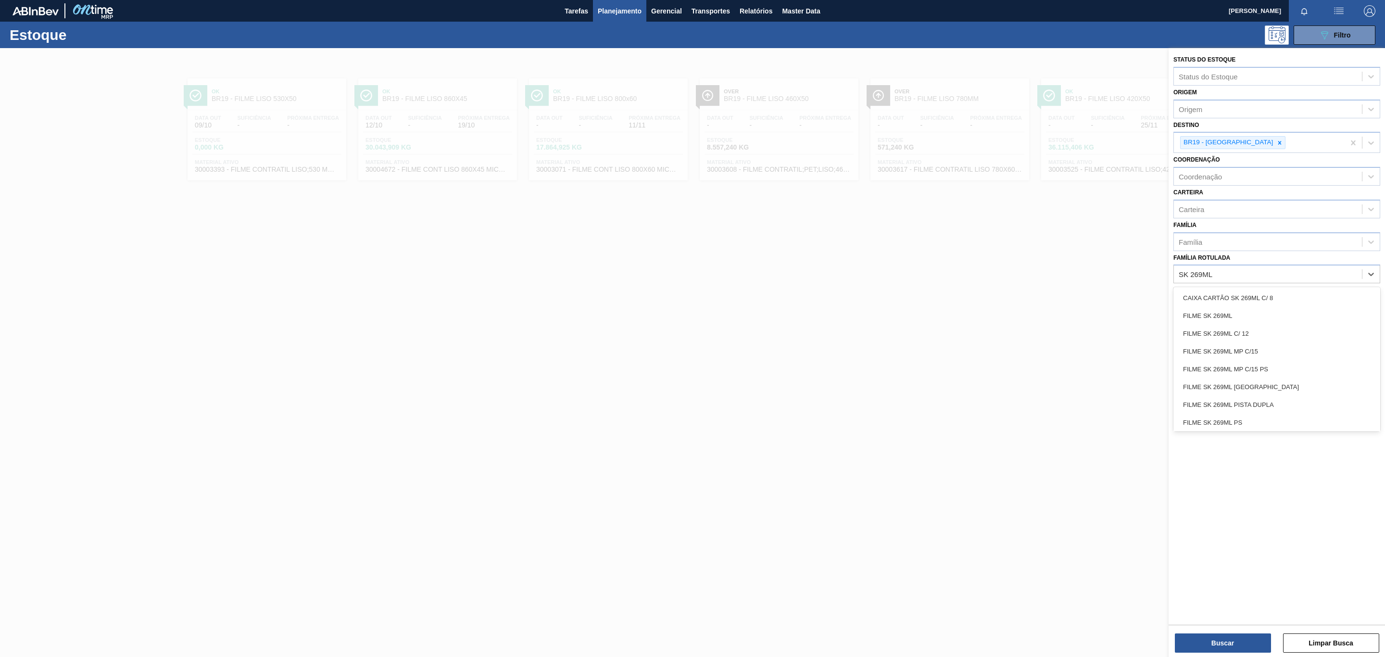
type Rotulada "SK 269ML MP"
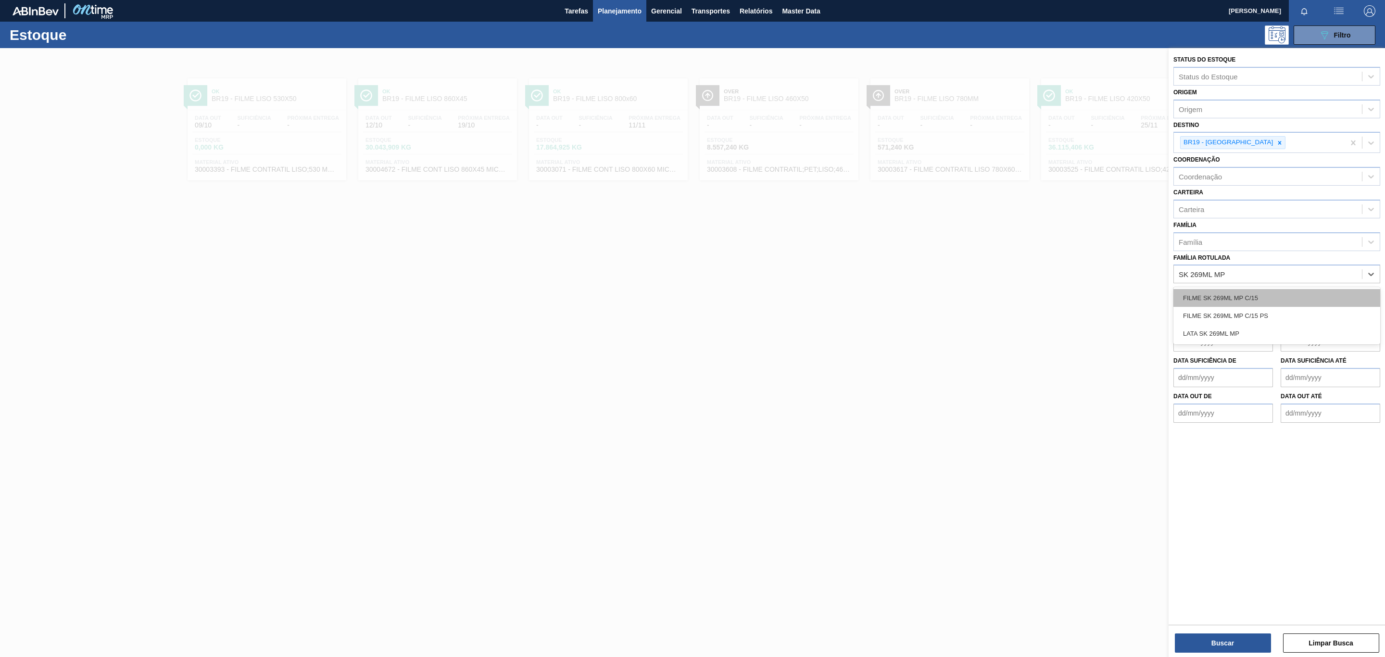
click at [1248, 295] on div "FILME SK 269ML MP C/15" at bounding box center [1276, 298] width 207 height 18
click at [1274, 139] on div at bounding box center [1279, 143] width 11 height 12
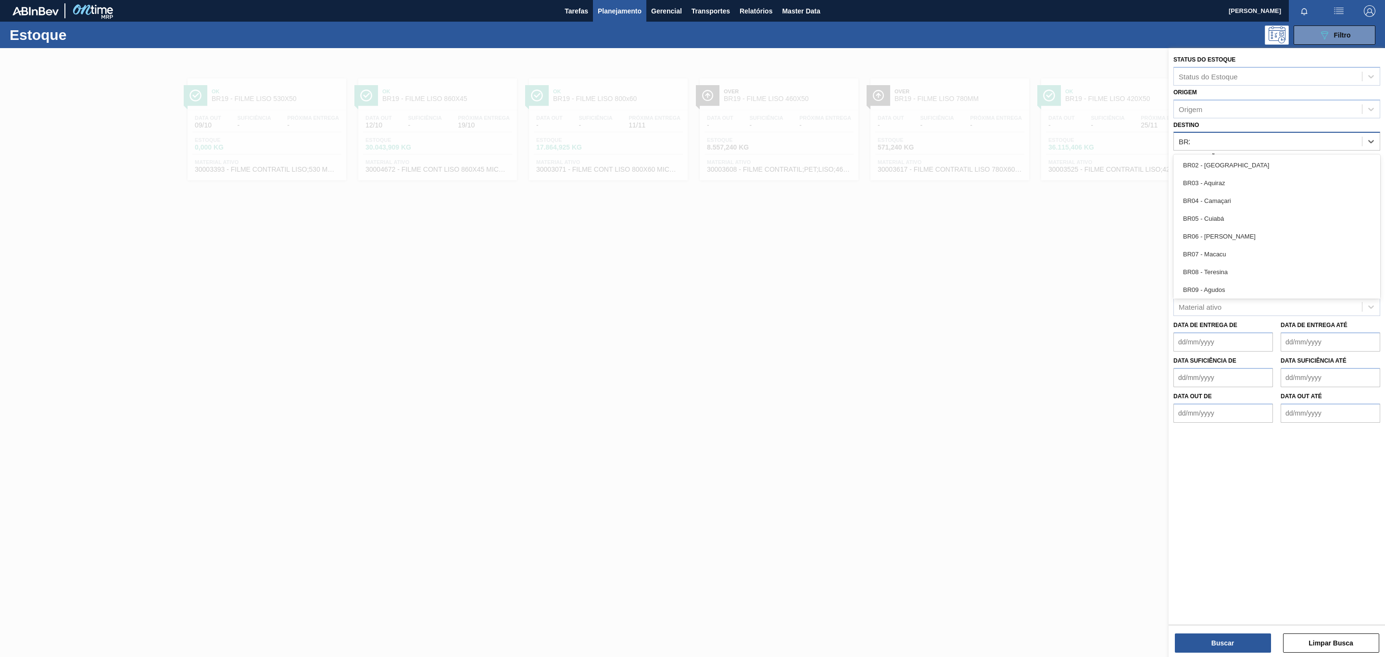
type input "BR26"
click at [1208, 628] on div "Buscar Limpar Busca" at bounding box center [1277, 638] width 216 height 27
click at [1217, 635] on button "Buscar" at bounding box center [1223, 642] width 96 height 19
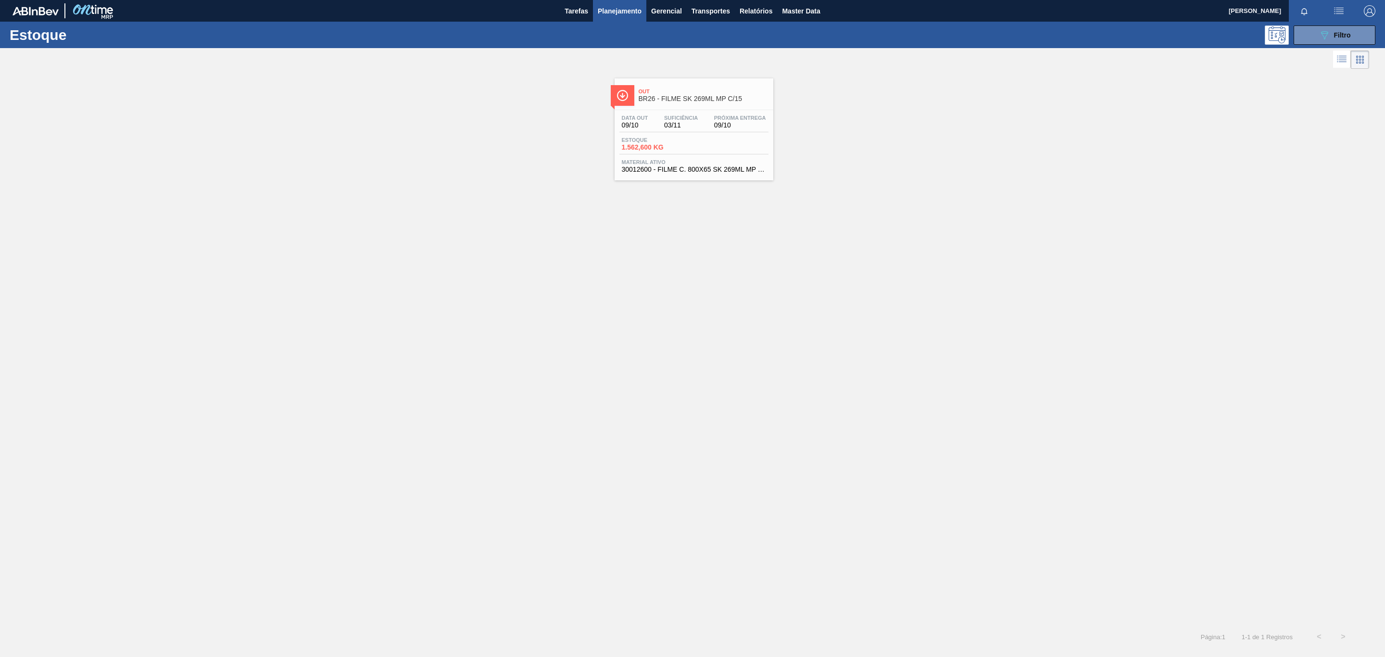
click at [685, 123] on span "03/11" at bounding box center [681, 125] width 34 height 7
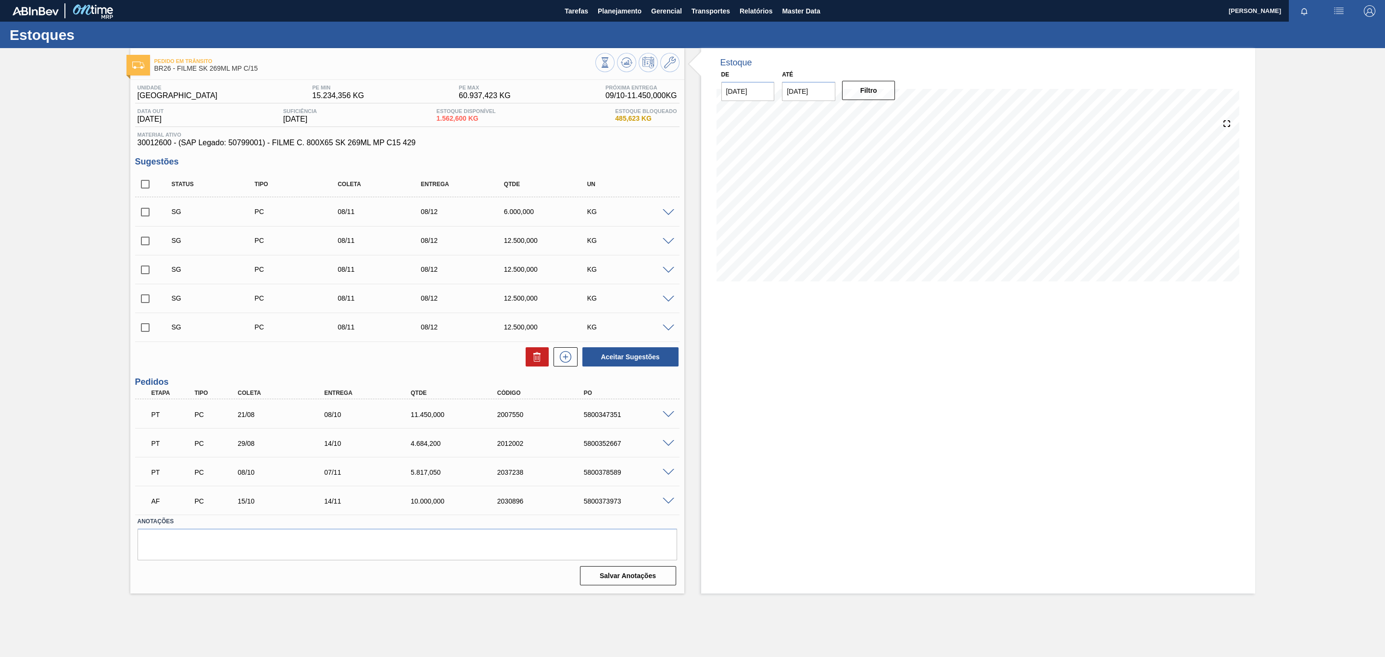
click at [667, 417] on span at bounding box center [669, 414] width 12 height 7
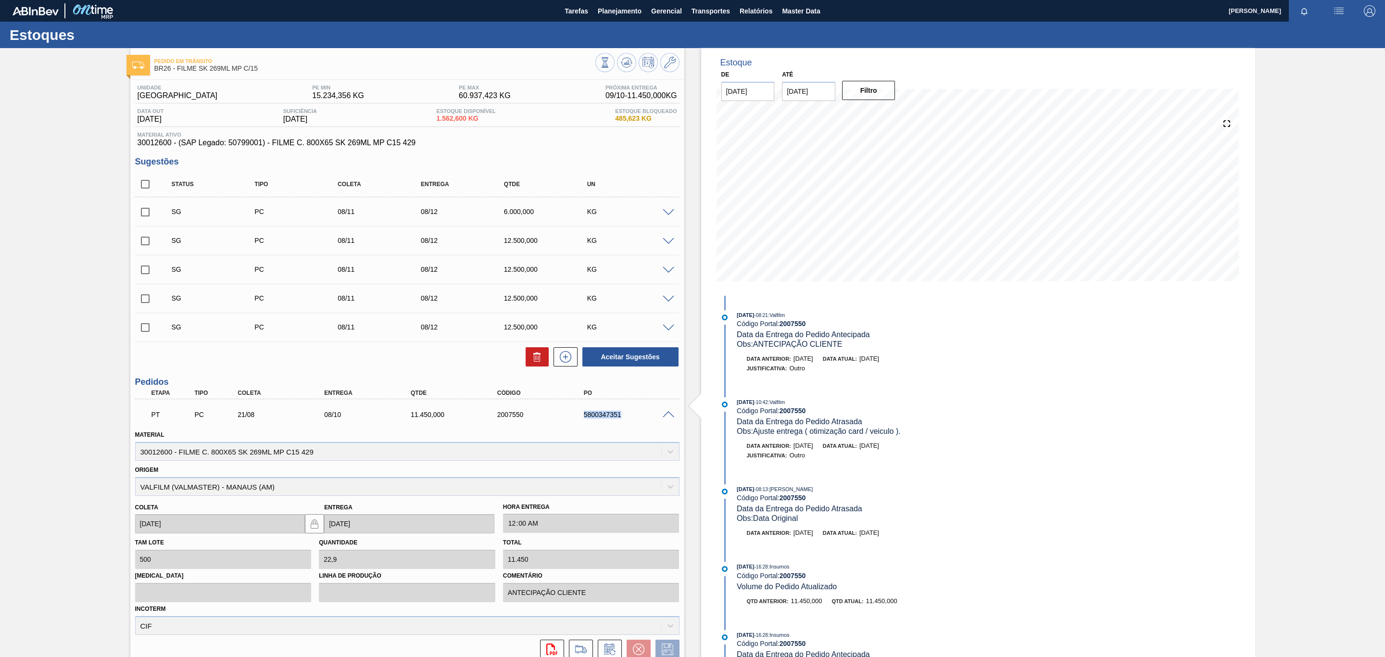
drag, startPoint x: 580, startPoint y: 414, endPoint x: 641, endPoint y: 418, distance: 60.8
click at [641, 418] on div "5800347351" at bounding box center [631, 415] width 100 height 8
copy div "5800347351"
click at [671, 417] on span at bounding box center [669, 414] width 12 height 7
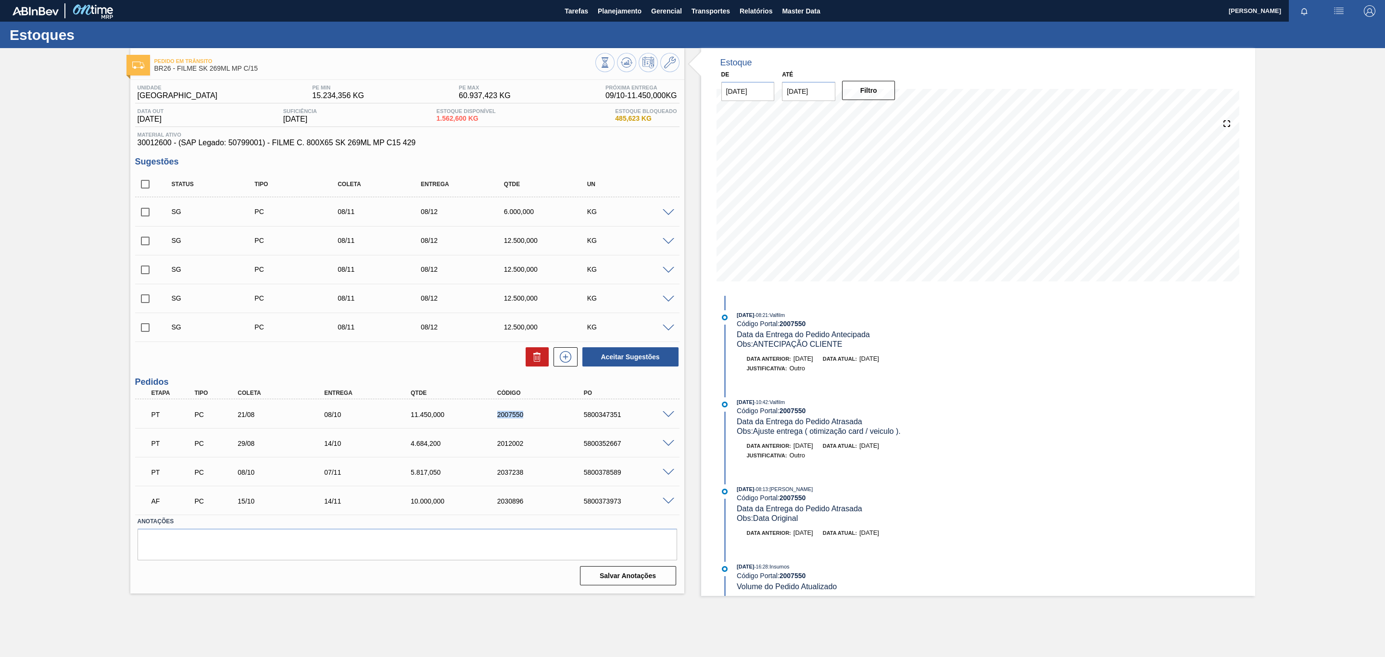
drag, startPoint x: 483, startPoint y: 421, endPoint x: 538, endPoint y: 419, distance: 54.9
click at [538, 419] on div "PT PC 21/08 08/10 11.450,000 2007550 5800347351" at bounding box center [404, 413] width 519 height 19
copy div "2007550"
click at [368, 414] on div "08/10" at bounding box center [372, 415] width 100 height 8
click at [622, 16] on button "Planejamento" at bounding box center [619, 11] width 53 height 22
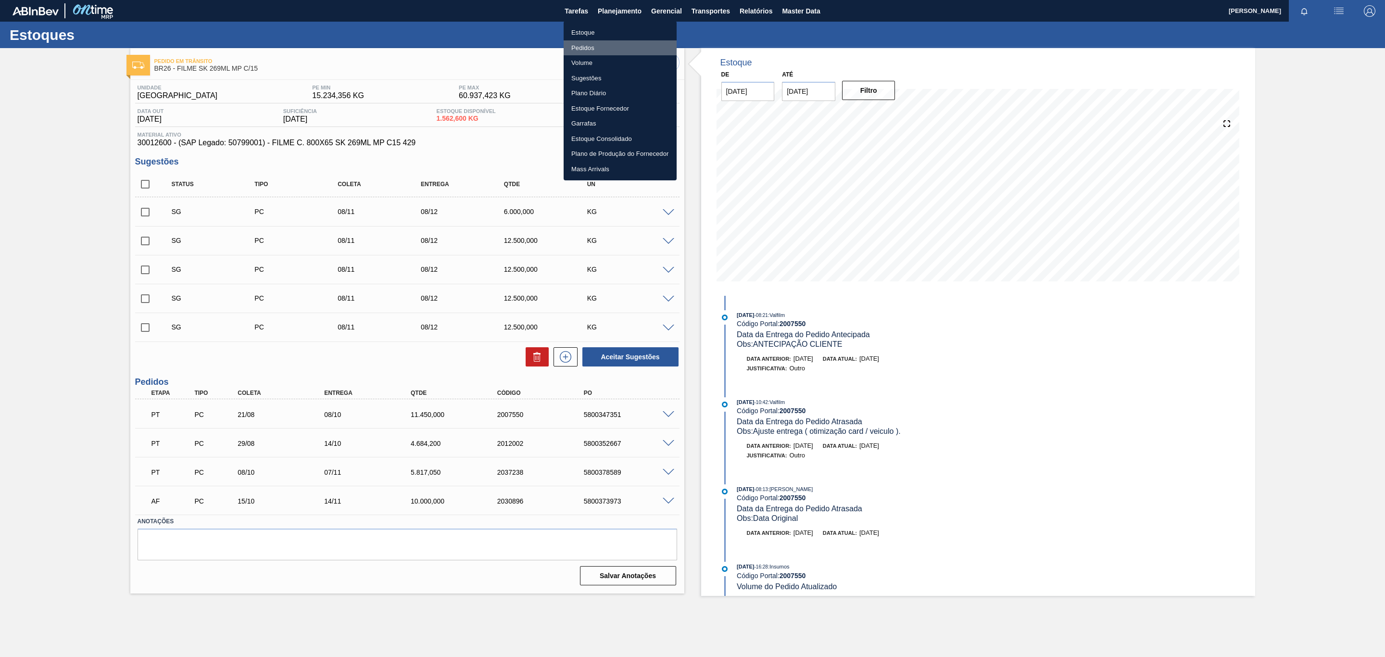
click at [605, 46] on li "Pedidos" at bounding box center [620, 47] width 113 height 15
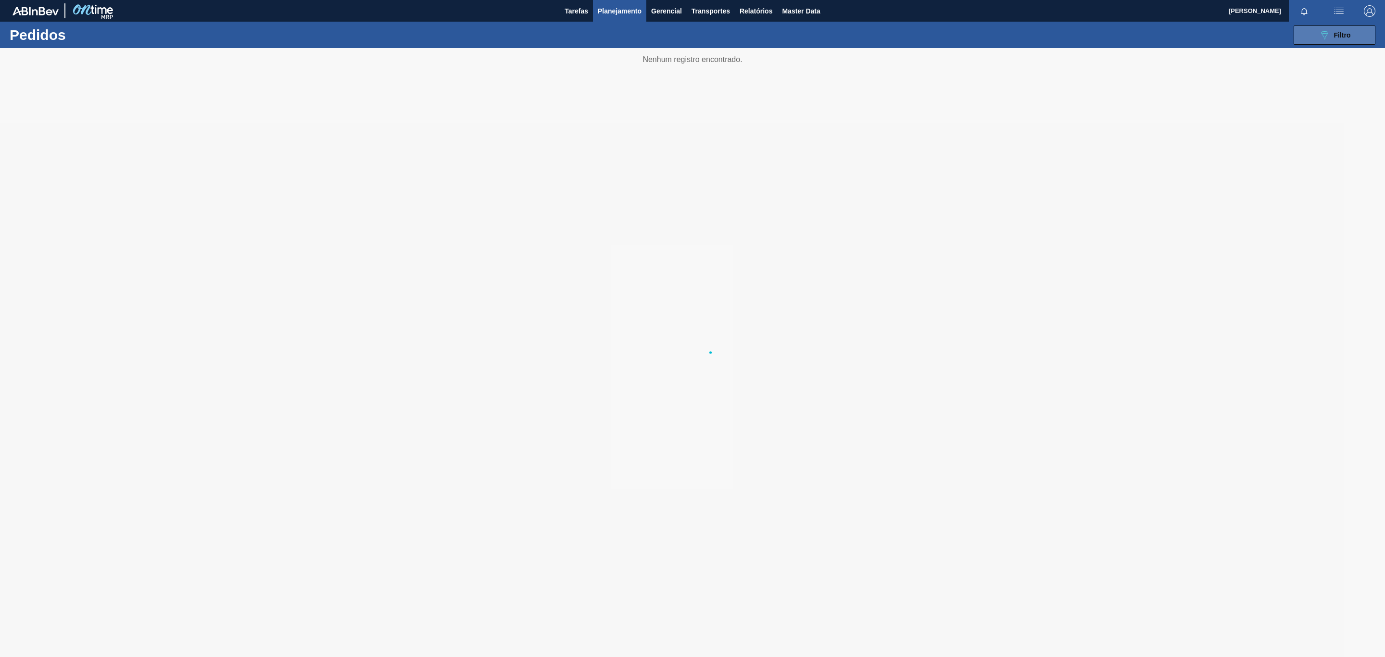
click at [1306, 38] on button "089F7B8B-B2A5-4AFE-B5C0-19BA573D28AC Filtro" at bounding box center [1335, 34] width 82 height 19
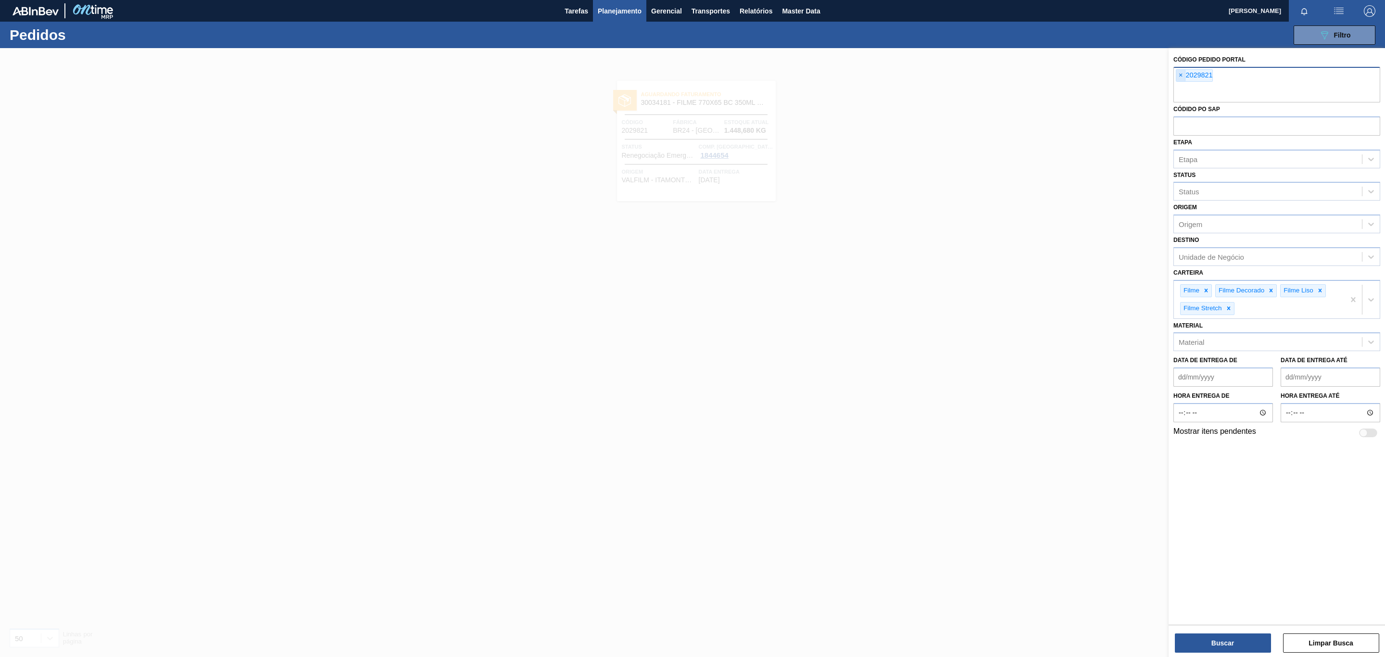
click at [1181, 71] on span "×" at bounding box center [1180, 76] width 9 height 12
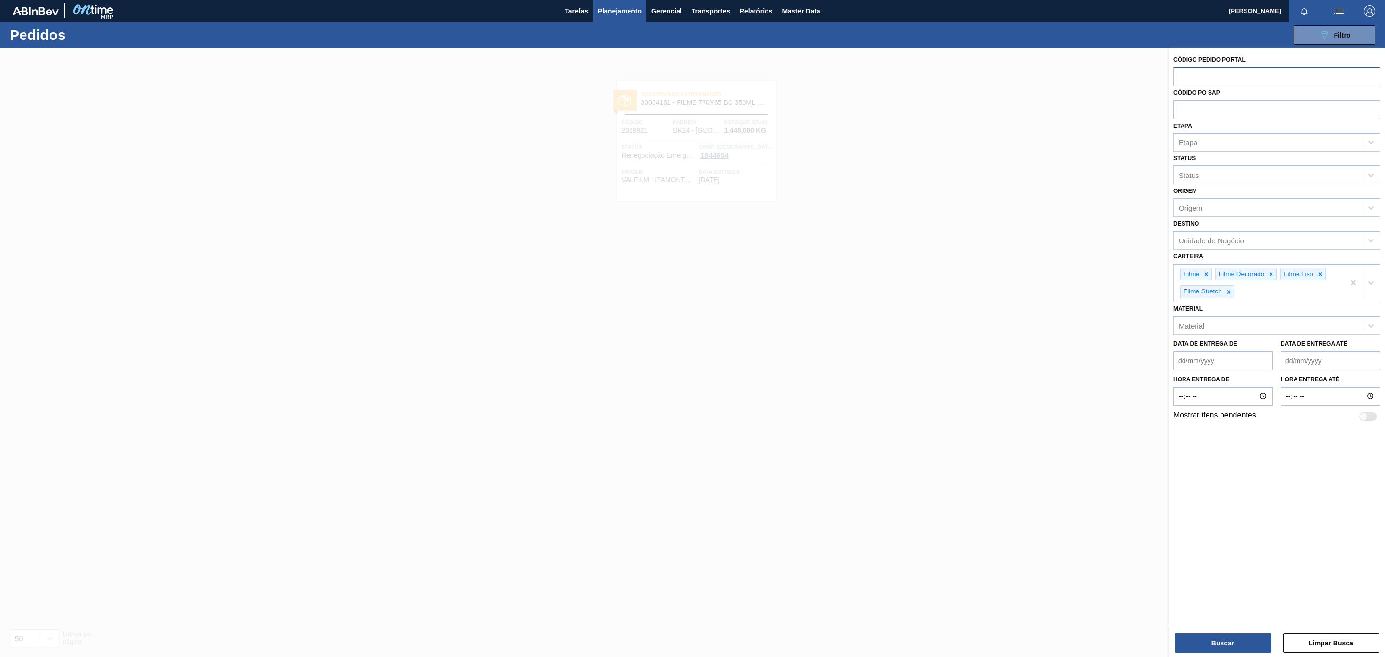
paste input "2037887"
type input "2037887"
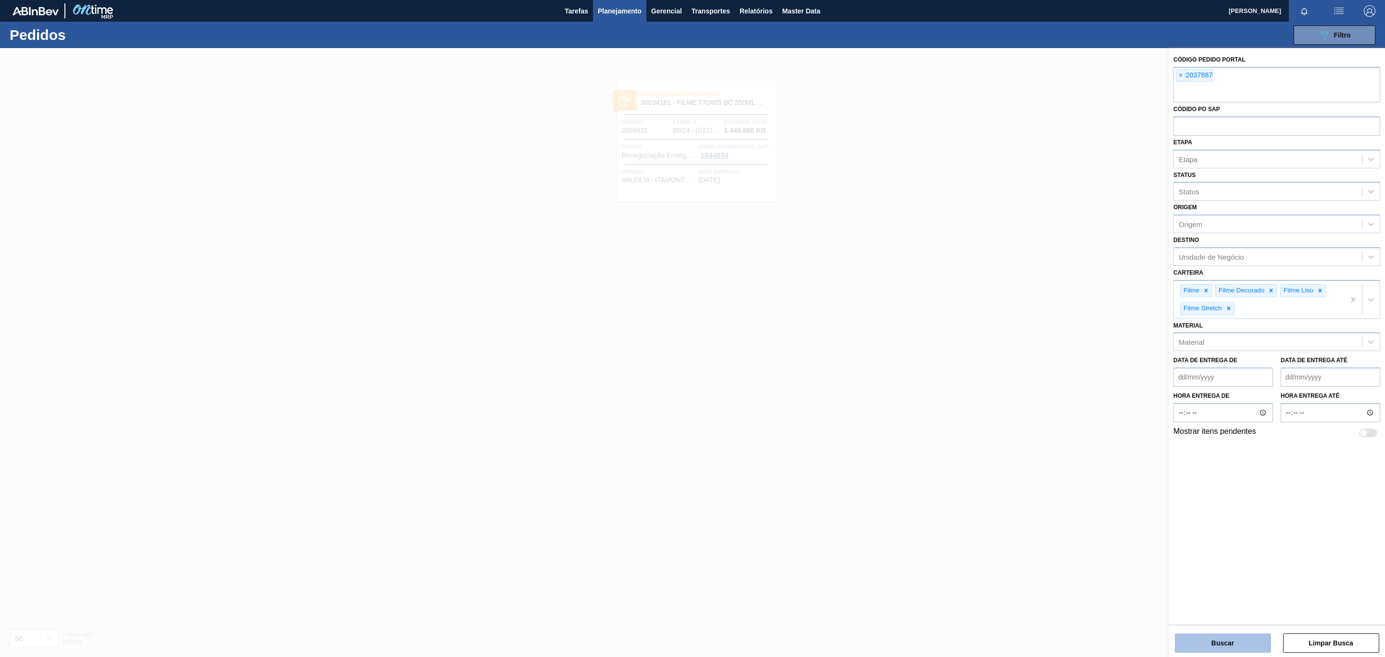
click at [1218, 652] on button "Buscar" at bounding box center [1223, 642] width 96 height 19
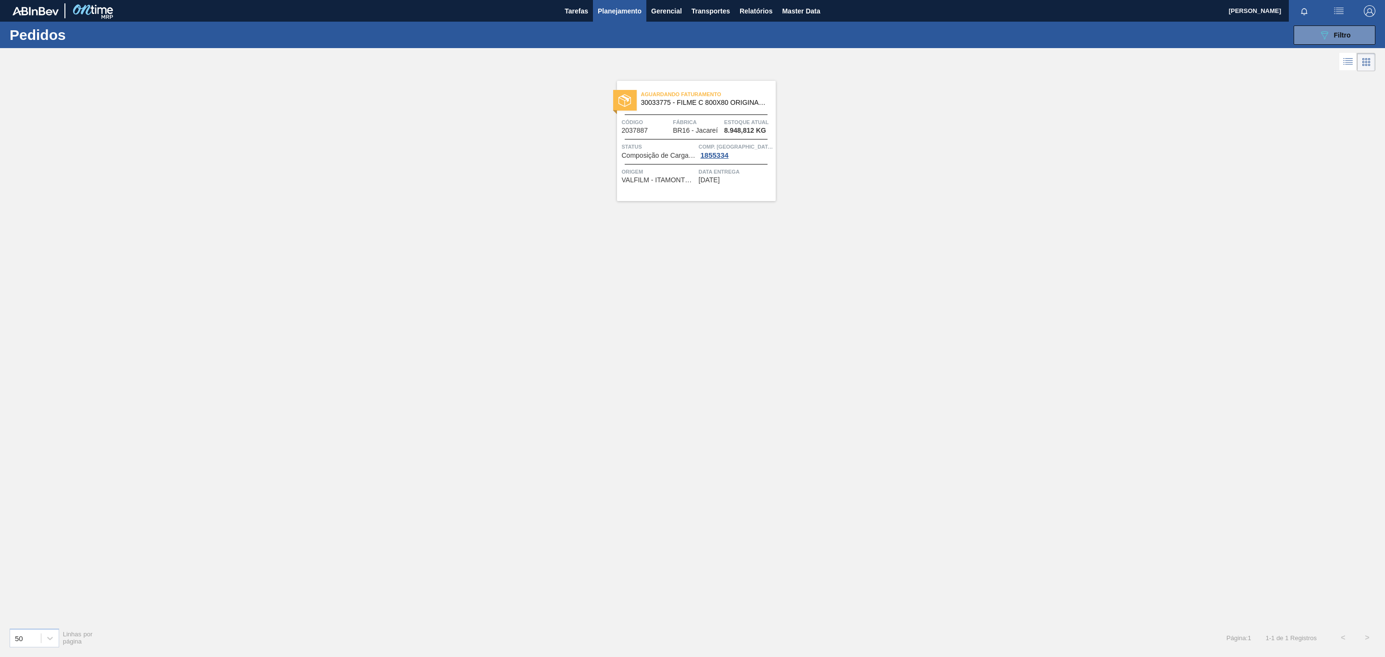
click at [749, 97] on span "Aguardando Faturamento" at bounding box center [708, 94] width 135 height 10
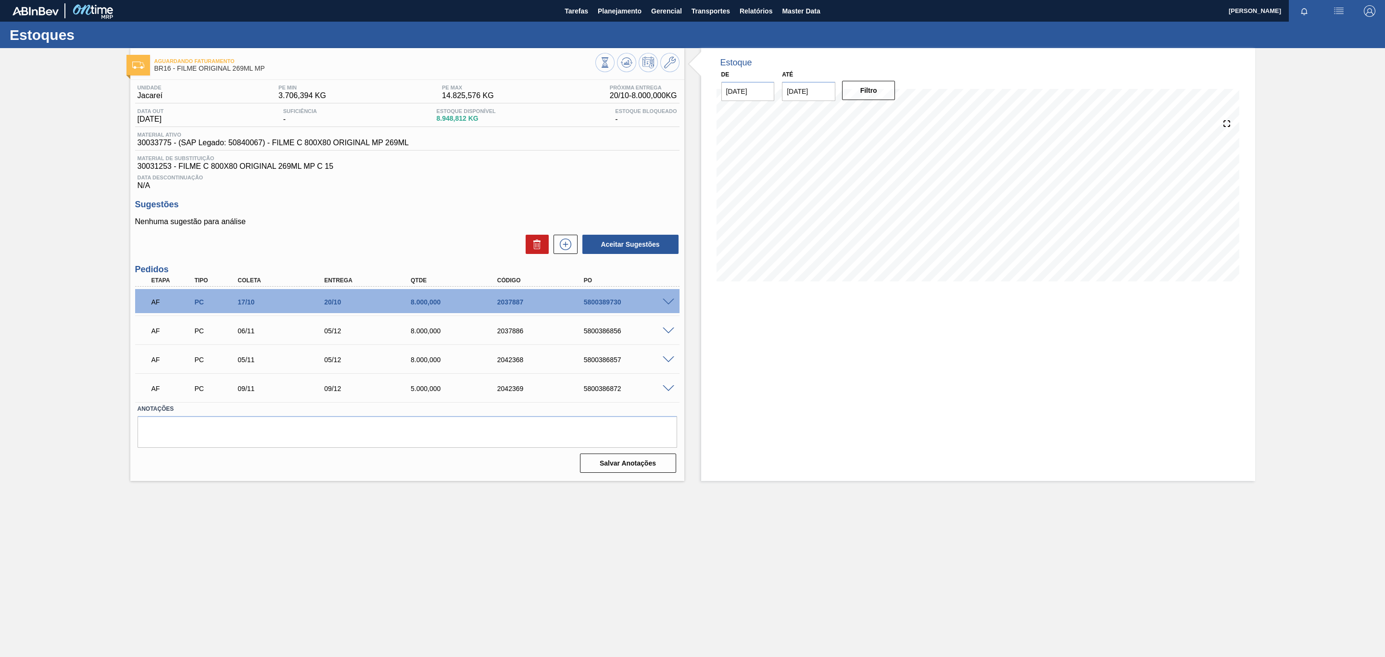
click at [668, 305] on span at bounding box center [669, 302] width 12 height 7
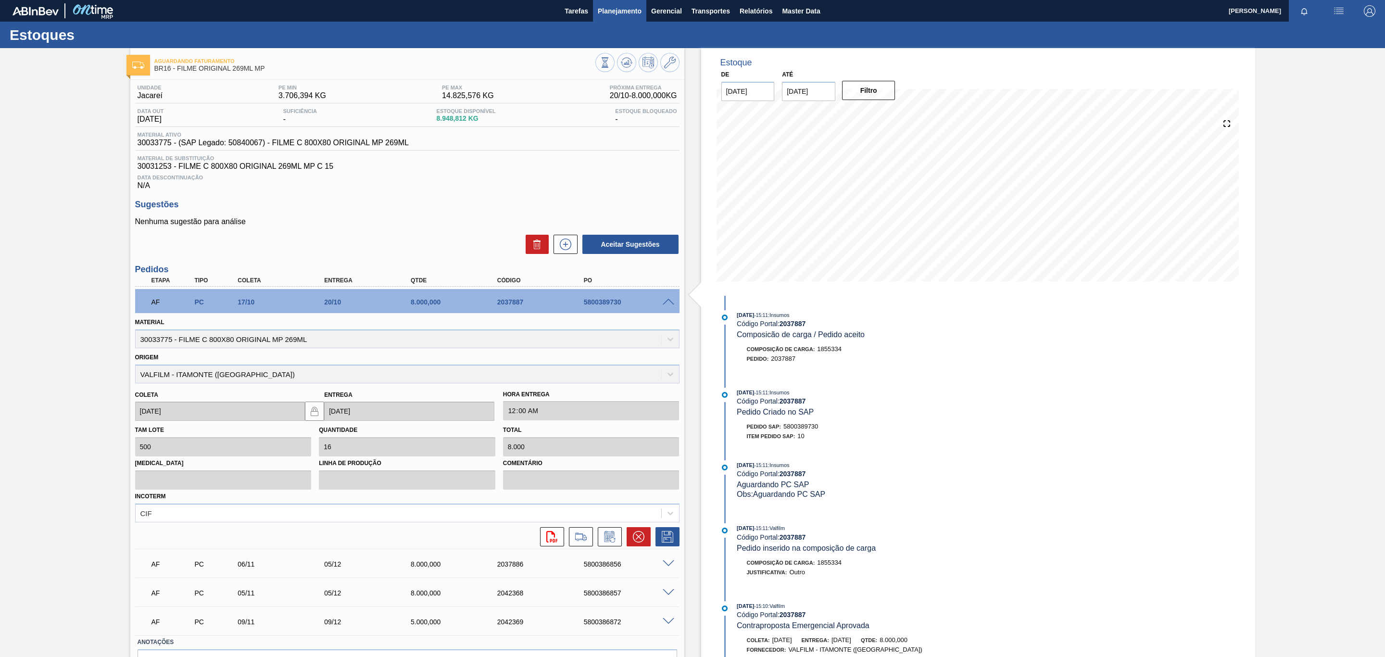
click at [619, 13] on span "Planejamento" at bounding box center [620, 11] width 44 height 12
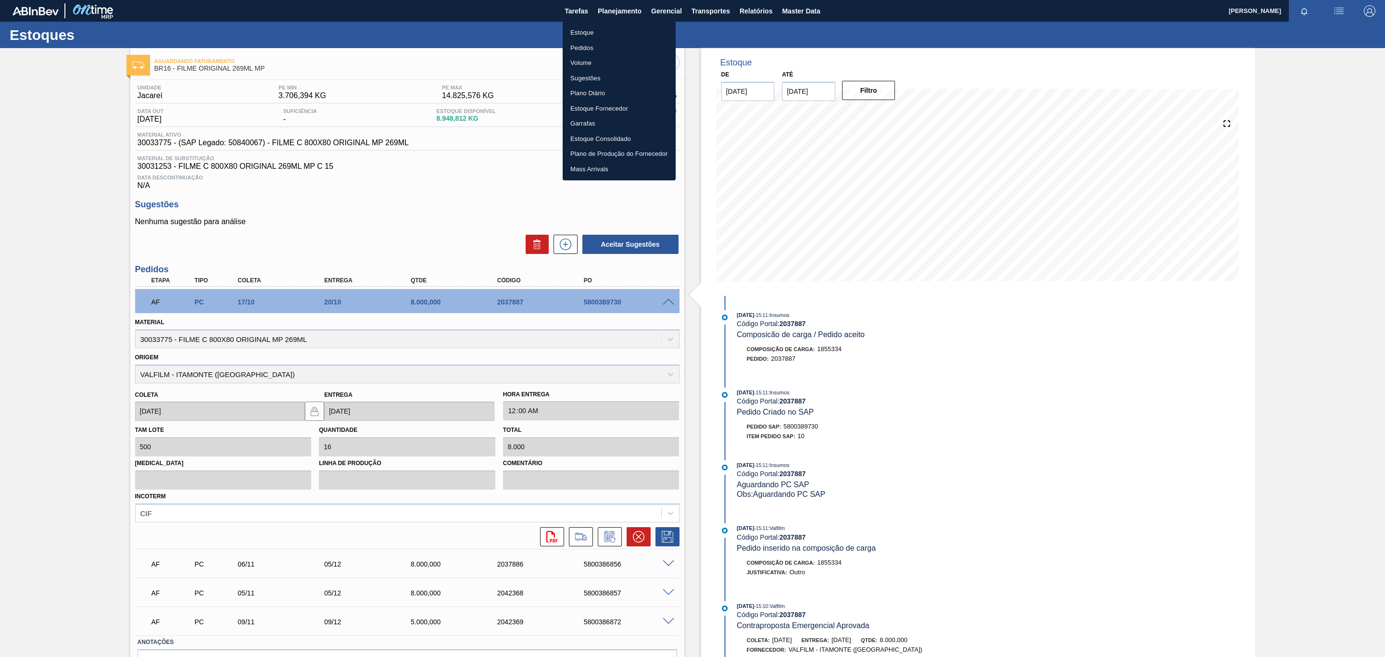
click at [614, 28] on li "Estoque" at bounding box center [619, 32] width 113 height 15
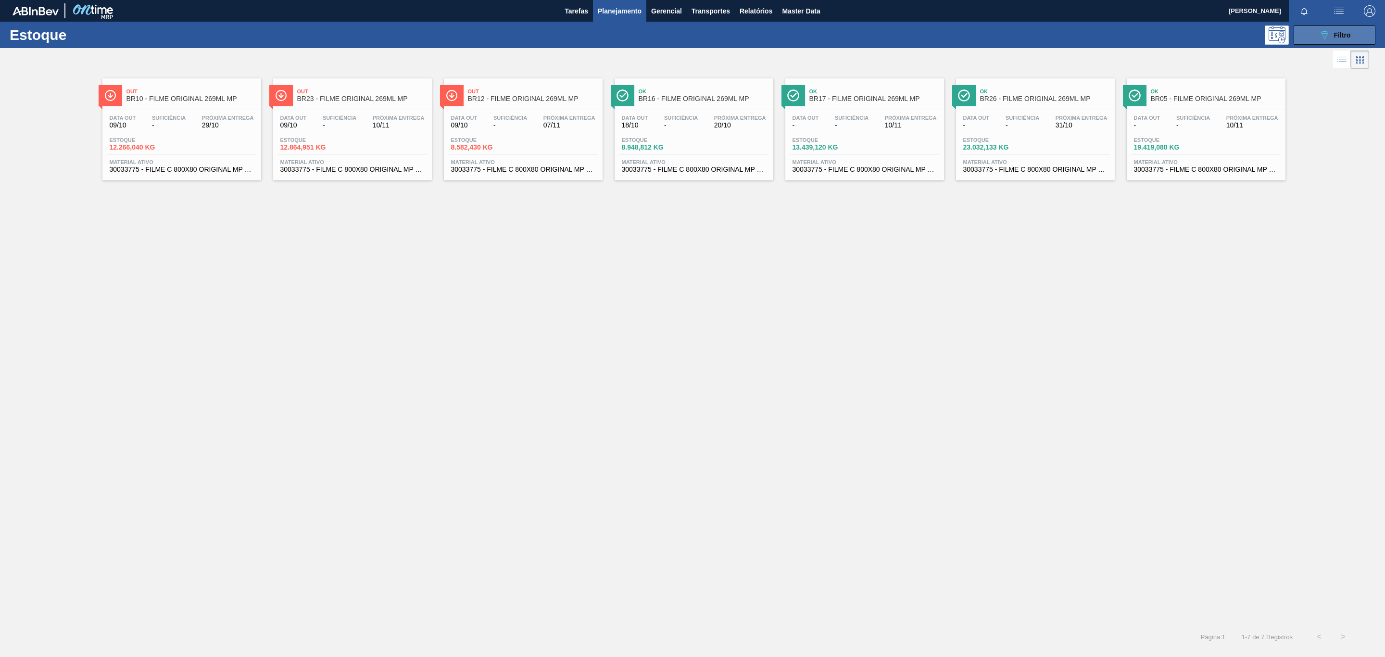
click at [1329, 43] on button "089F7B8B-B2A5-4AFE-B5C0-19BA573D28AC Filtro" at bounding box center [1335, 34] width 82 height 19
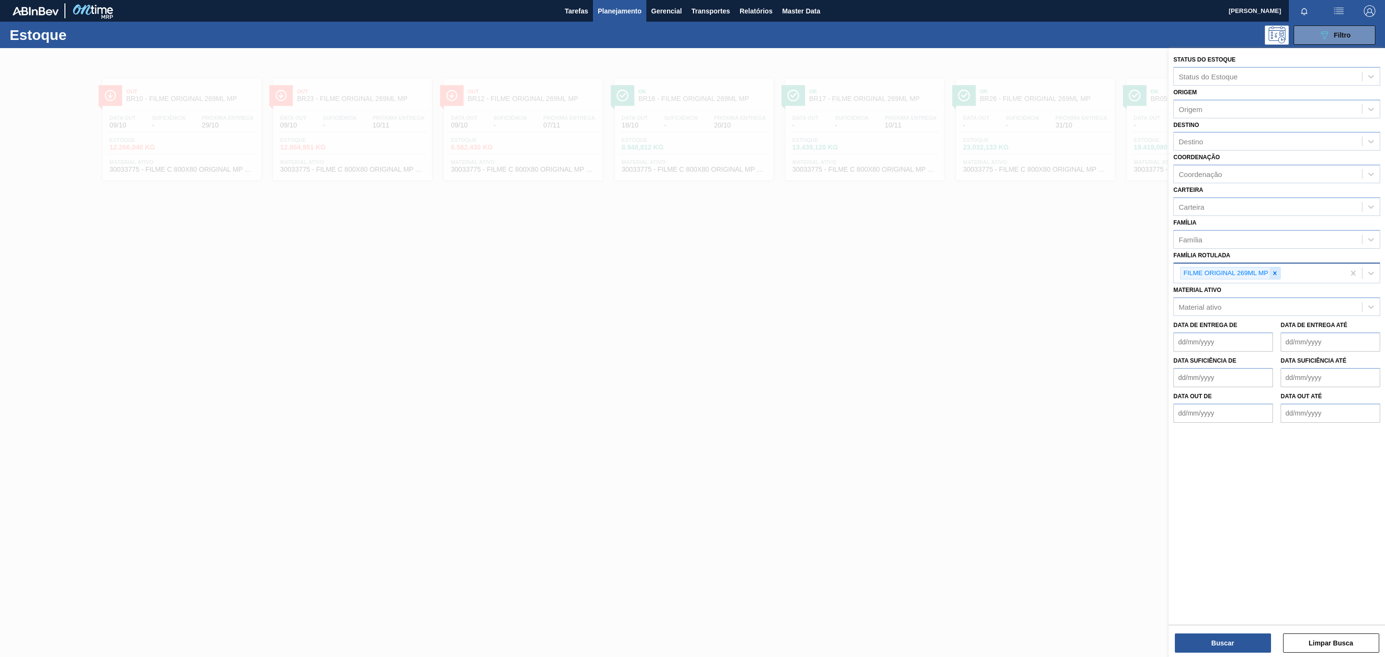
click at [1271, 276] on div at bounding box center [1275, 273] width 11 height 12
click at [1246, 244] on div "Família" at bounding box center [1268, 239] width 188 height 14
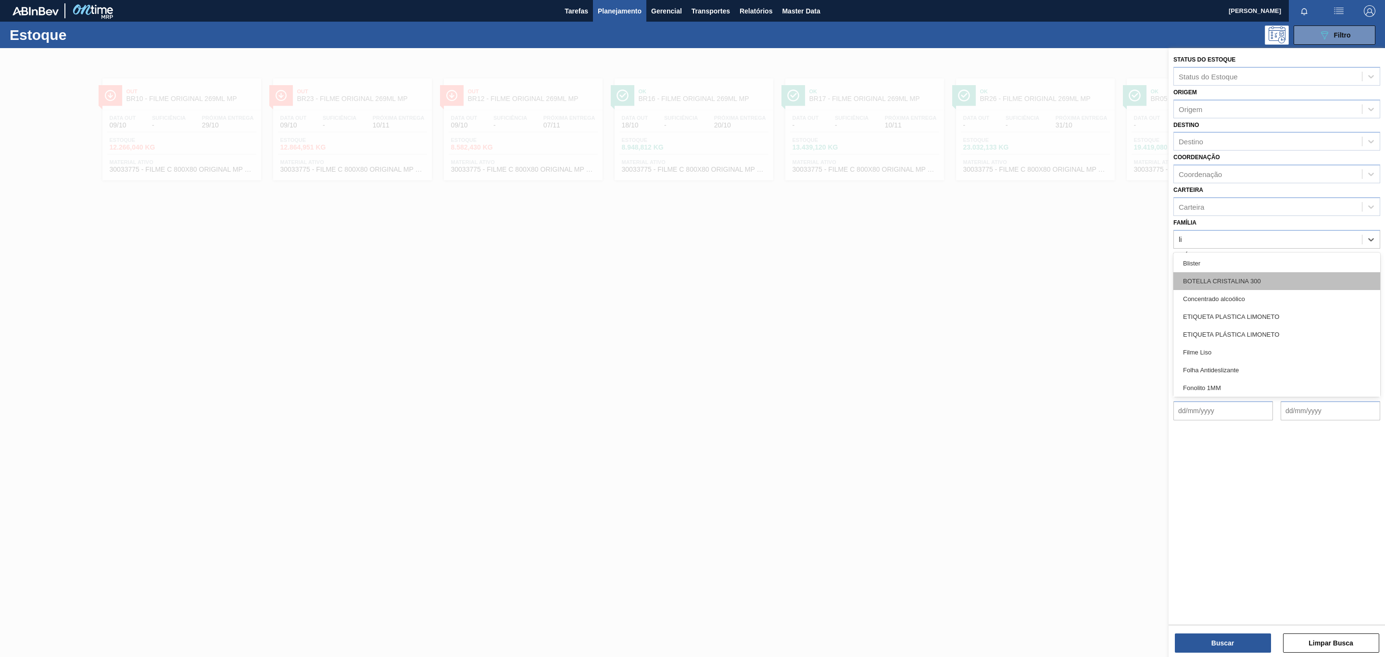
type input "lis"
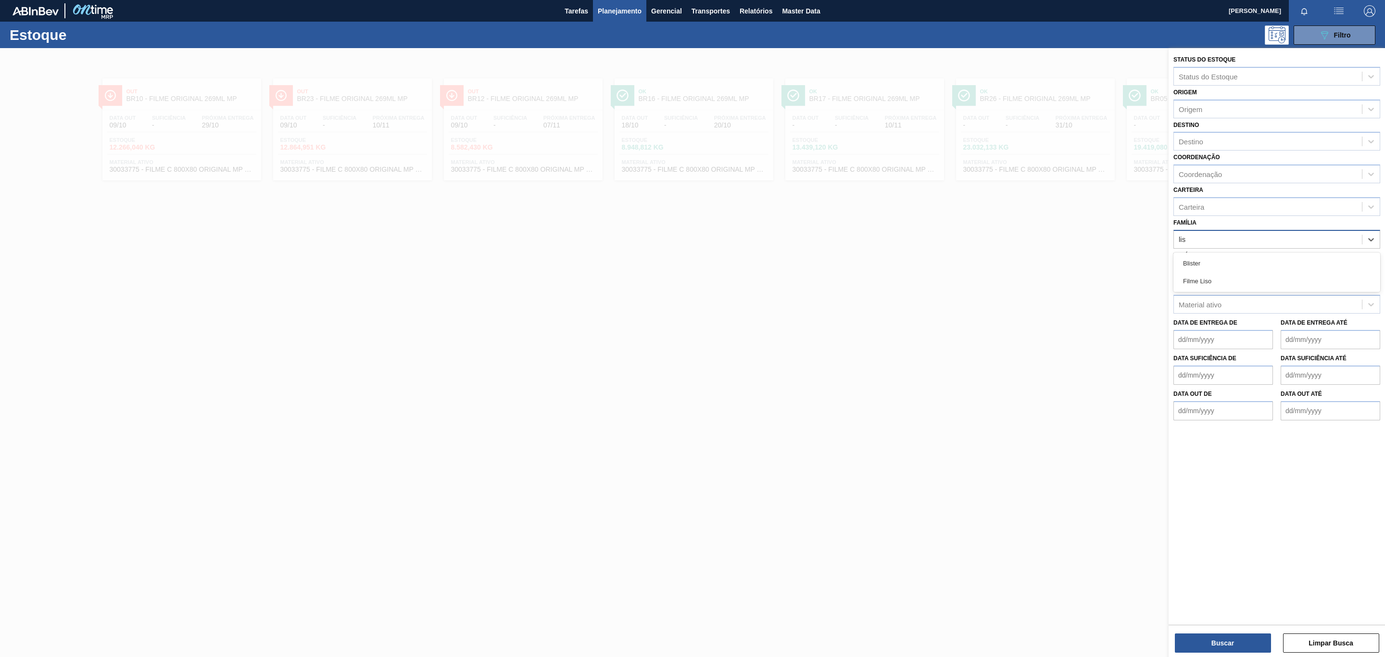
drag, startPoint x: 1235, startPoint y: 286, endPoint x: 1227, endPoint y: 237, distance: 49.7
click at [1234, 286] on div "Filme Liso" at bounding box center [1276, 281] width 207 height 18
click at [1208, 136] on div "Destino" at bounding box center [1268, 142] width 188 height 14
click at [1202, 139] on div "Destino" at bounding box center [1191, 142] width 25 height 8
type input "BR02"
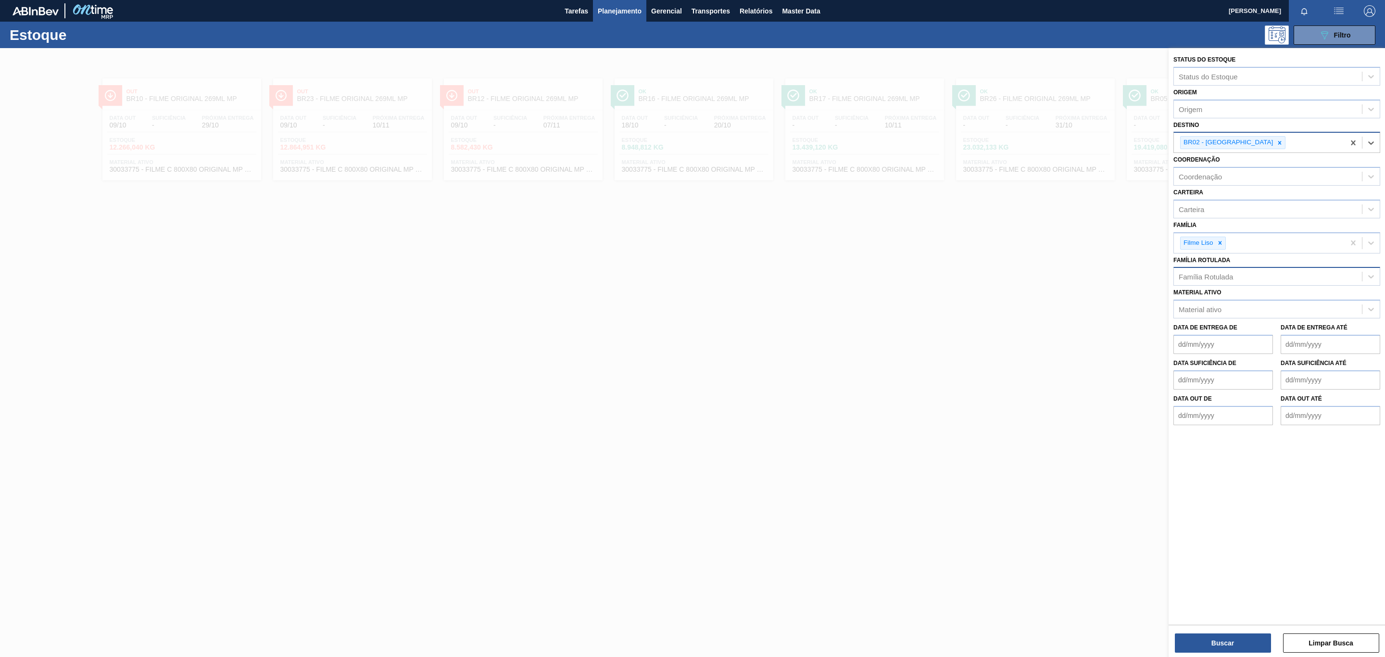
click at [1241, 619] on div "Status do Estoque Status do Estoque Origem Origem Destino option BR02 - Sergipe…" at bounding box center [1277, 335] width 216 height 575
click at [1253, 644] on button "Buscar" at bounding box center [1223, 642] width 96 height 19
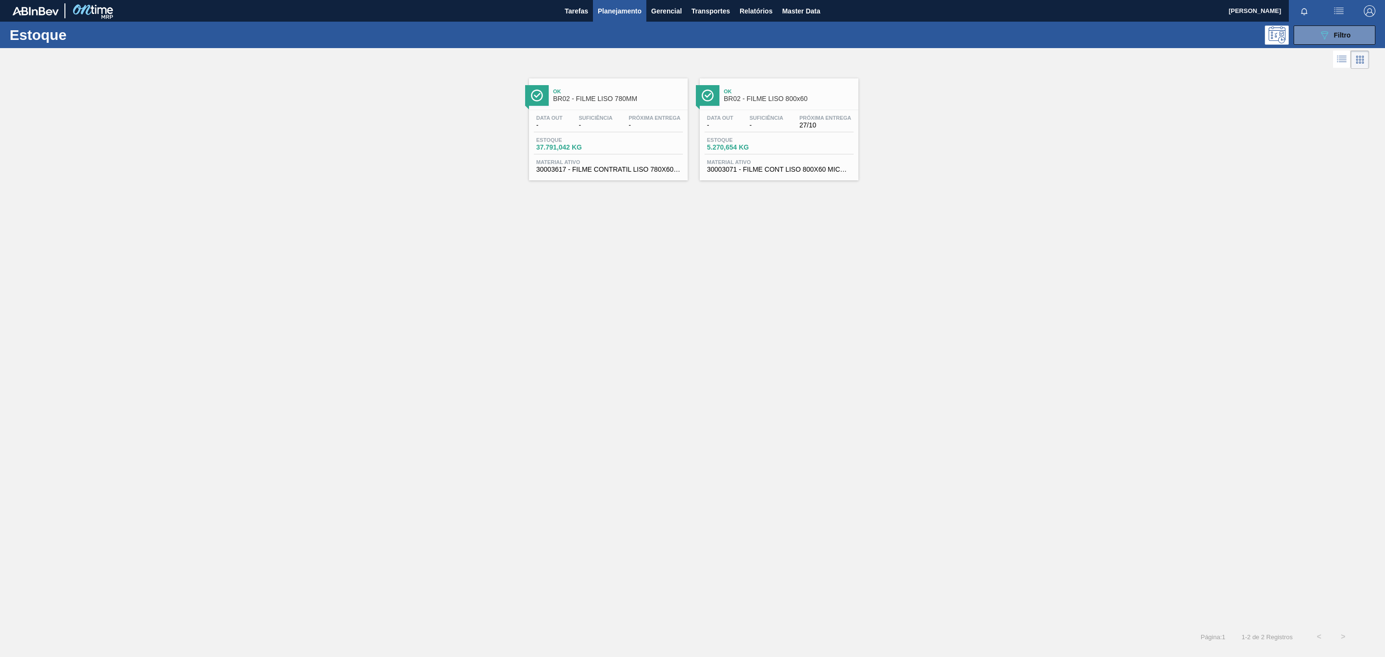
click at [1335, 25] on div "Estoque 089F7B8B-B2A5-4AFE-B5C0-19BA573D28AC Filtro" at bounding box center [692, 35] width 1385 height 26
click at [1309, 21] on div at bounding box center [1306, 11] width 35 height 22
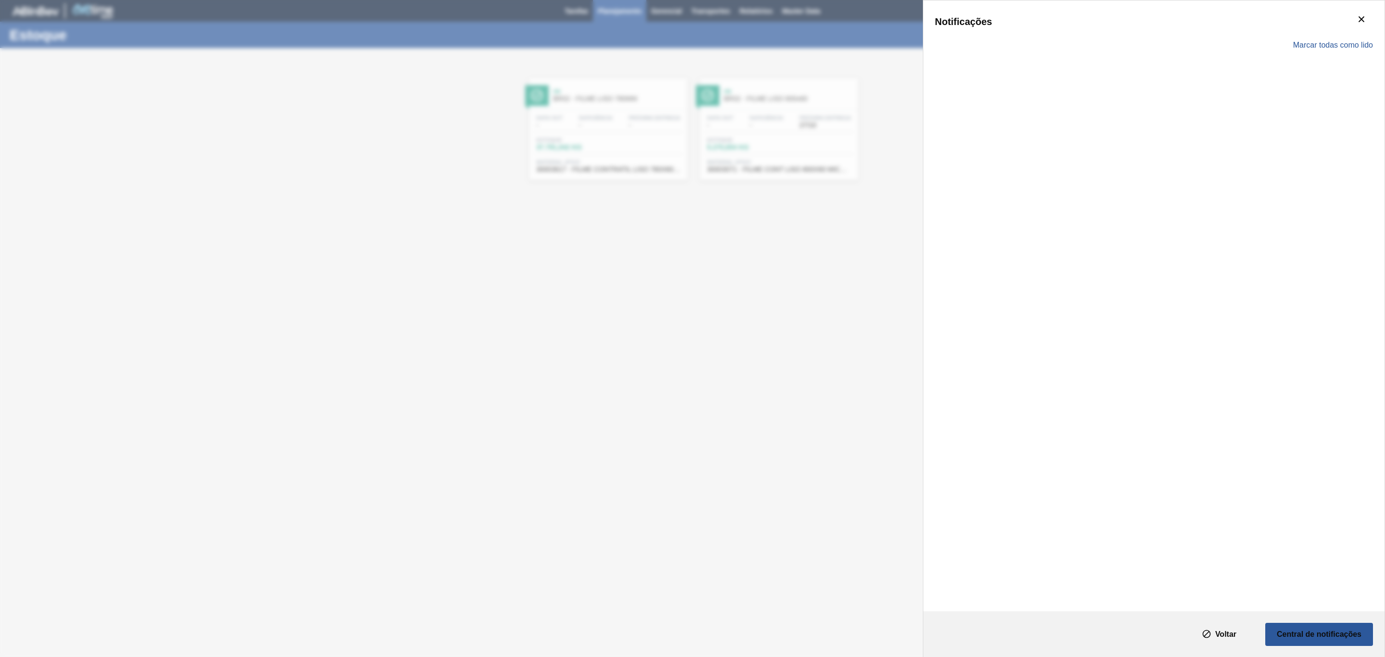
click at [1304, 35] on div "Marcar todas como lido" at bounding box center [1154, 45] width 438 height 28
click at [1247, 58] on clb-toast-base at bounding box center [1269, 44] width 191 height 50
click at [1367, 42] on icon "botão de ícone" at bounding box center [1362, 38] width 12 height 12
click at [1362, 16] on icon "botão de ícone" at bounding box center [1362, 19] width 12 height 12
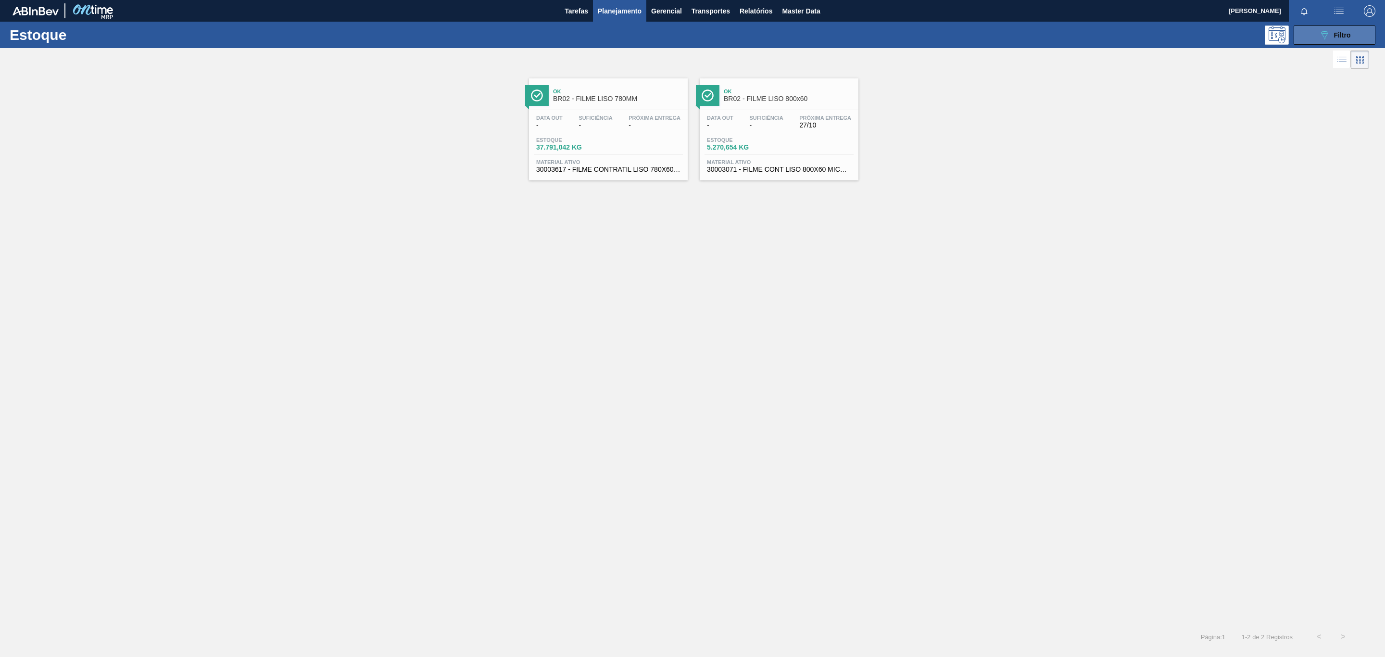
click at [1342, 36] on span "Filtro" at bounding box center [1342, 35] width 17 height 8
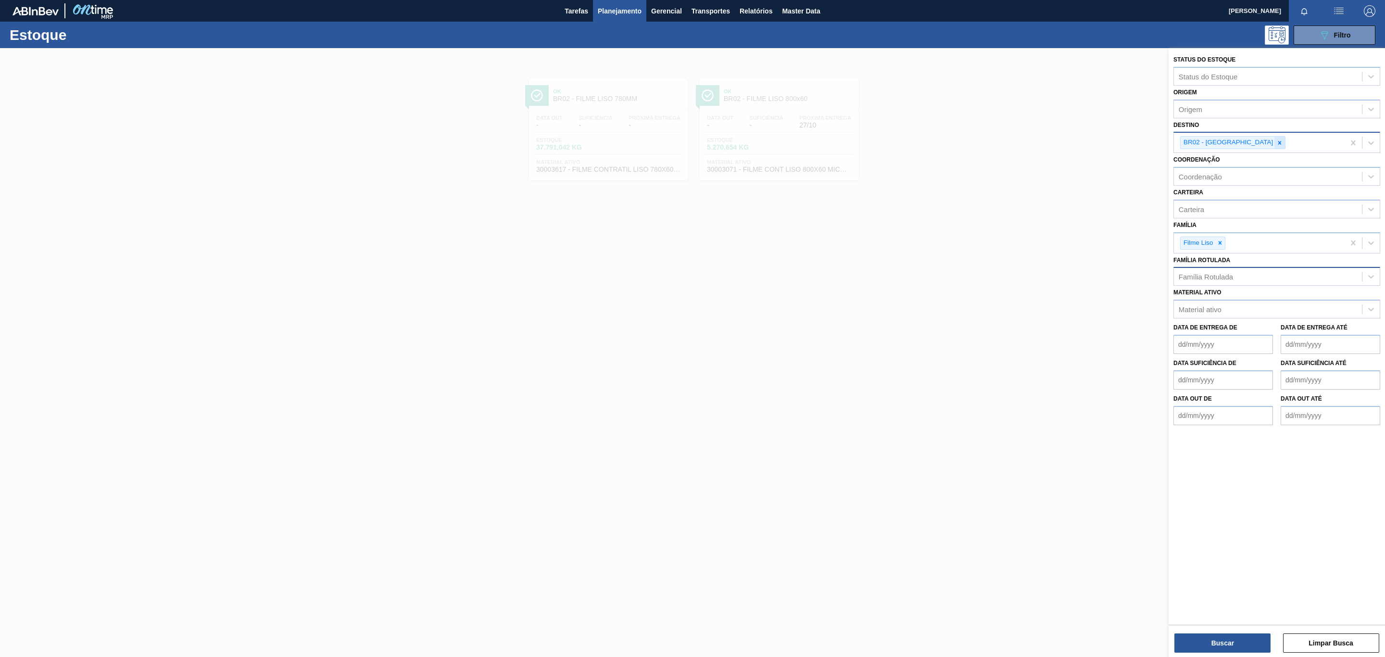
click at [1274, 141] on div at bounding box center [1279, 143] width 11 height 12
type input "BR03"
click at [1231, 642] on button "Buscar" at bounding box center [1223, 642] width 96 height 19
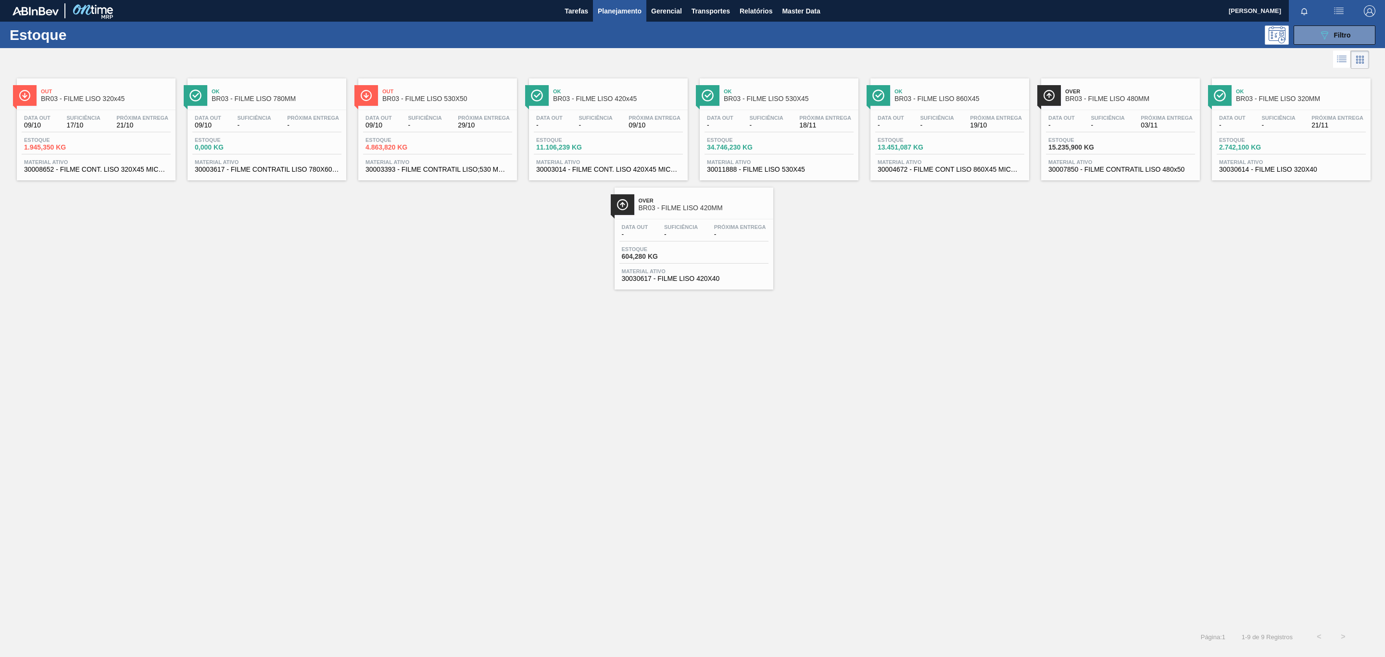
click at [201, 89] on img at bounding box center [195, 95] width 12 height 12
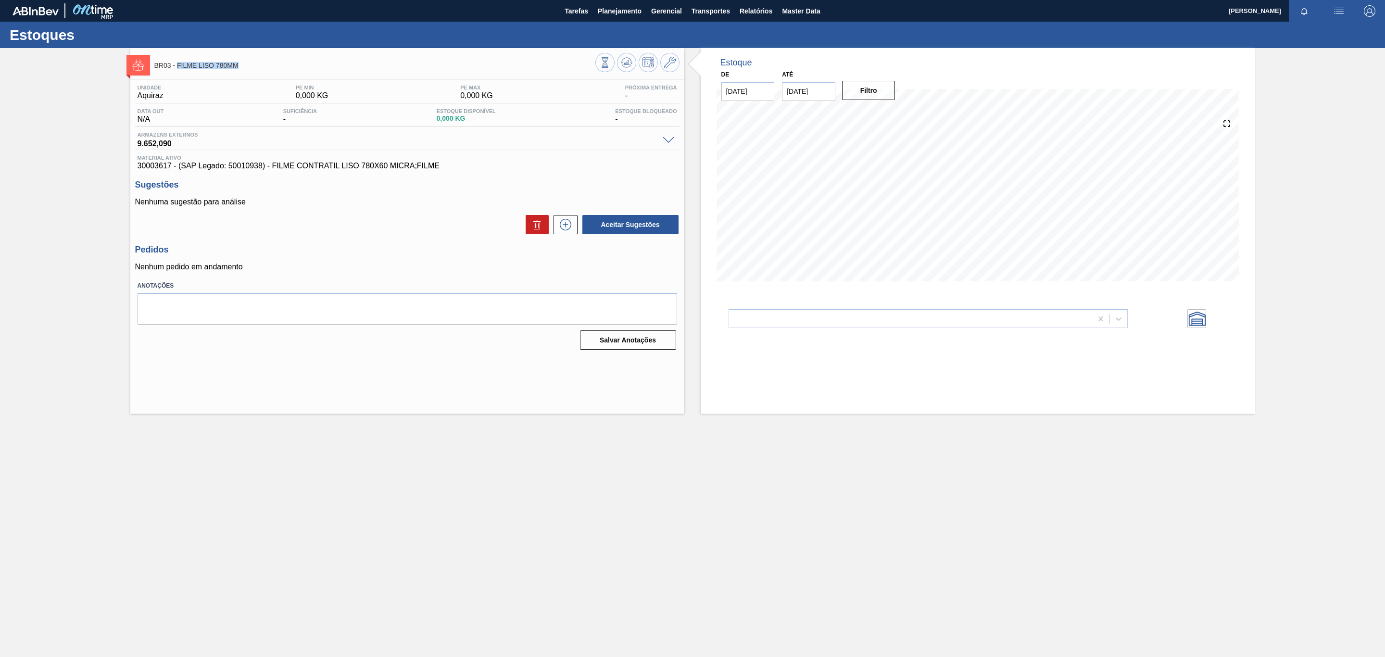
drag, startPoint x: 263, startPoint y: 65, endPoint x: 177, endPoint y: 66, distance: 85.6
click at [177, 66] on span "BR03 - FILME LISO 780MM" at bounding box center [374, 65] width 441 height 7
copy span "FILME LISO 780MM"
click at [672, 60] on icon at bounding box center [670, 63] width 12 height 12
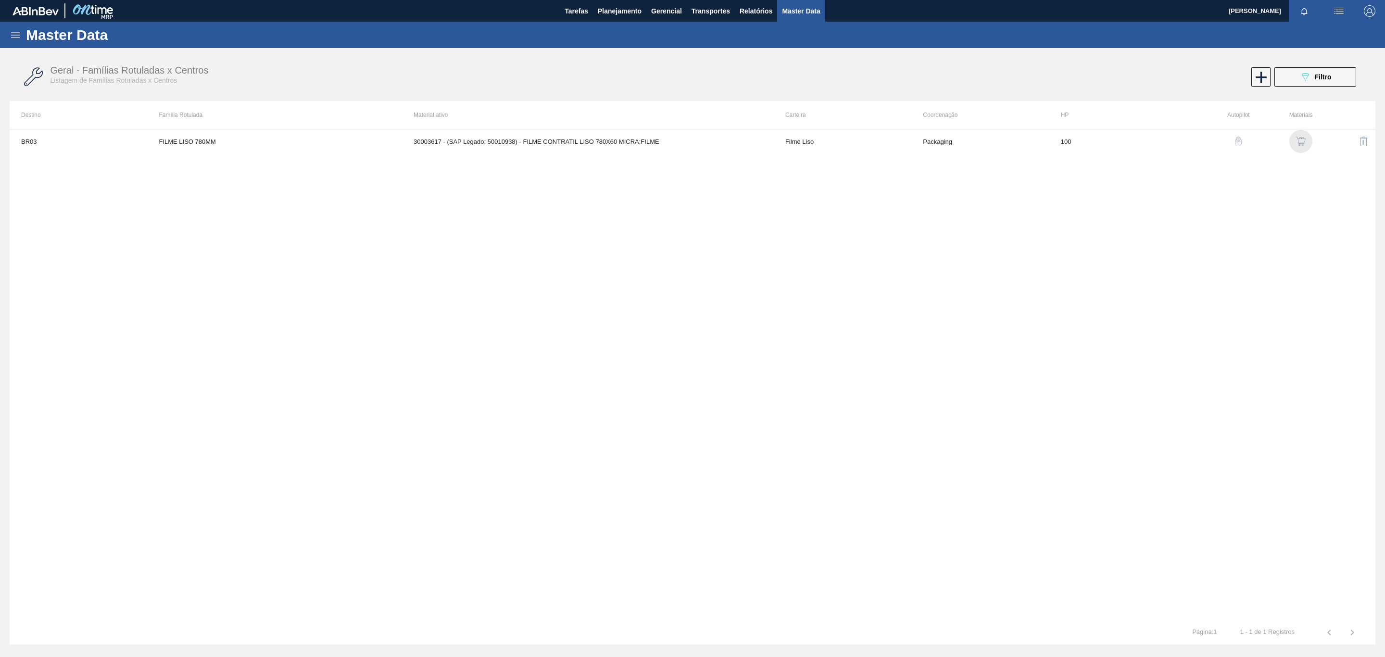
click at [1304, 140] on img "button" at bounding box center [1301, 142] width 10 height 10
click at [648, 142] on td "BR14-Curitibana" at bounding box center [624, 141] width 136 height 24
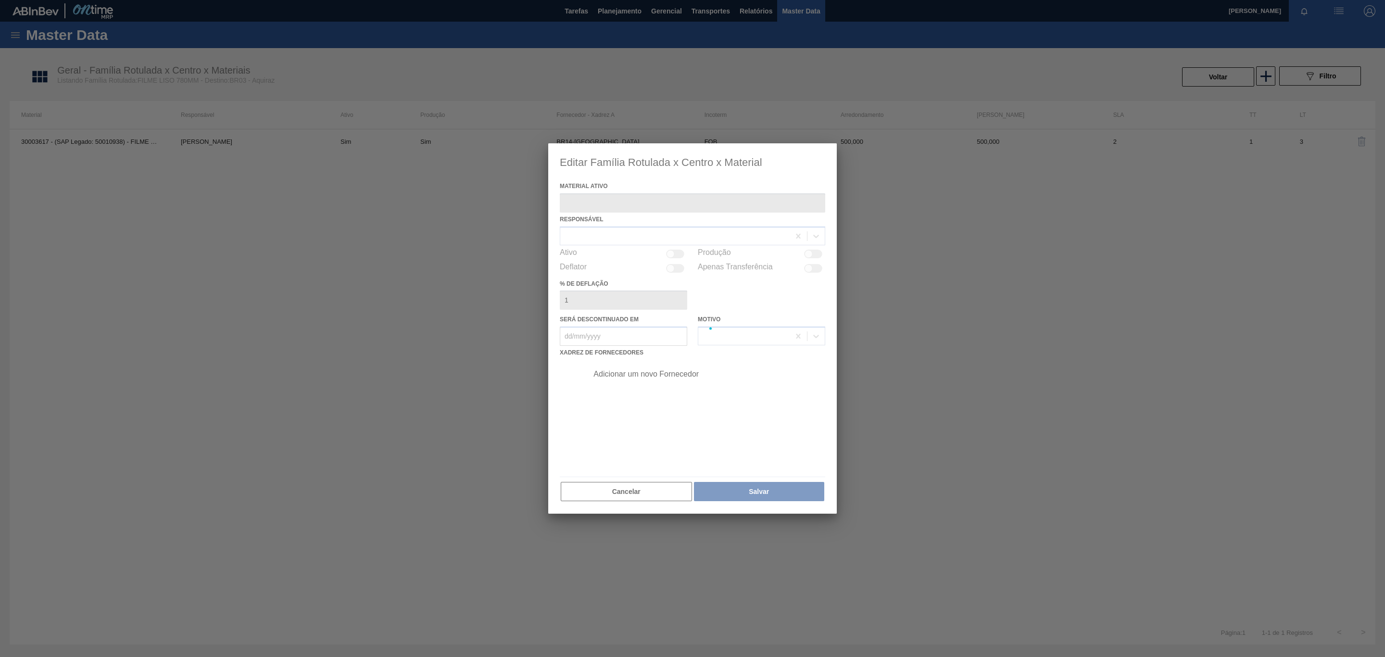
type ativo "30003617 - (SAP Legado: 50010938) - FILME CONTRATIL LISO 780X60 MICRA;FILME"
checkbox input "true"
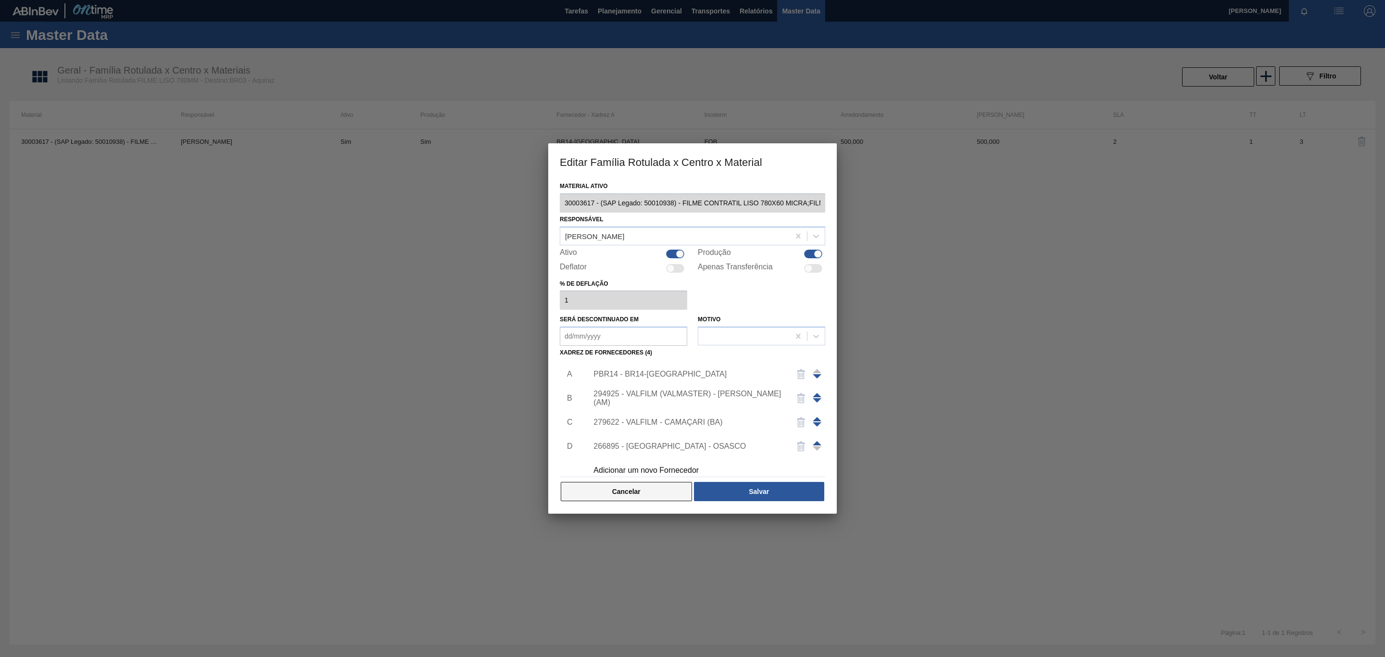
click at [643, 488] on button "Cancelar" at bounding box center [626, 491] width 131 height 19
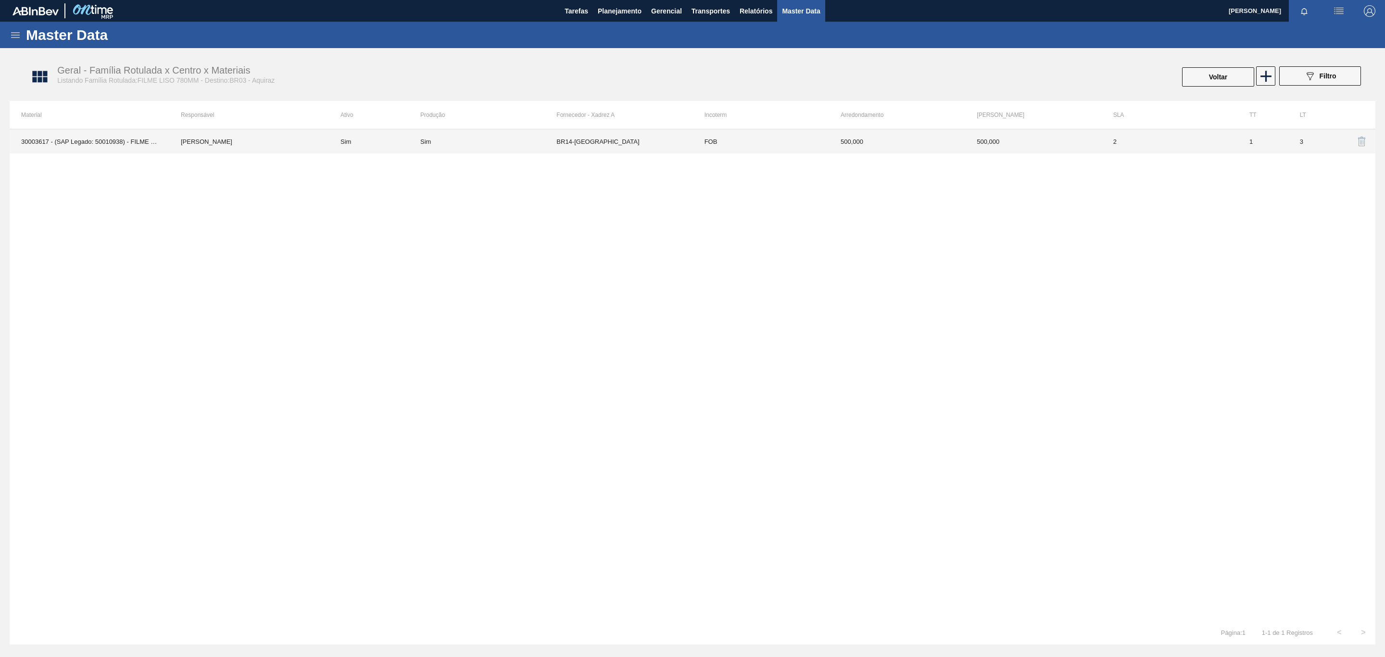
click at [614, 137] on td "BR14-Curitibana" at bounding box center [624, 141] width 136 height 24
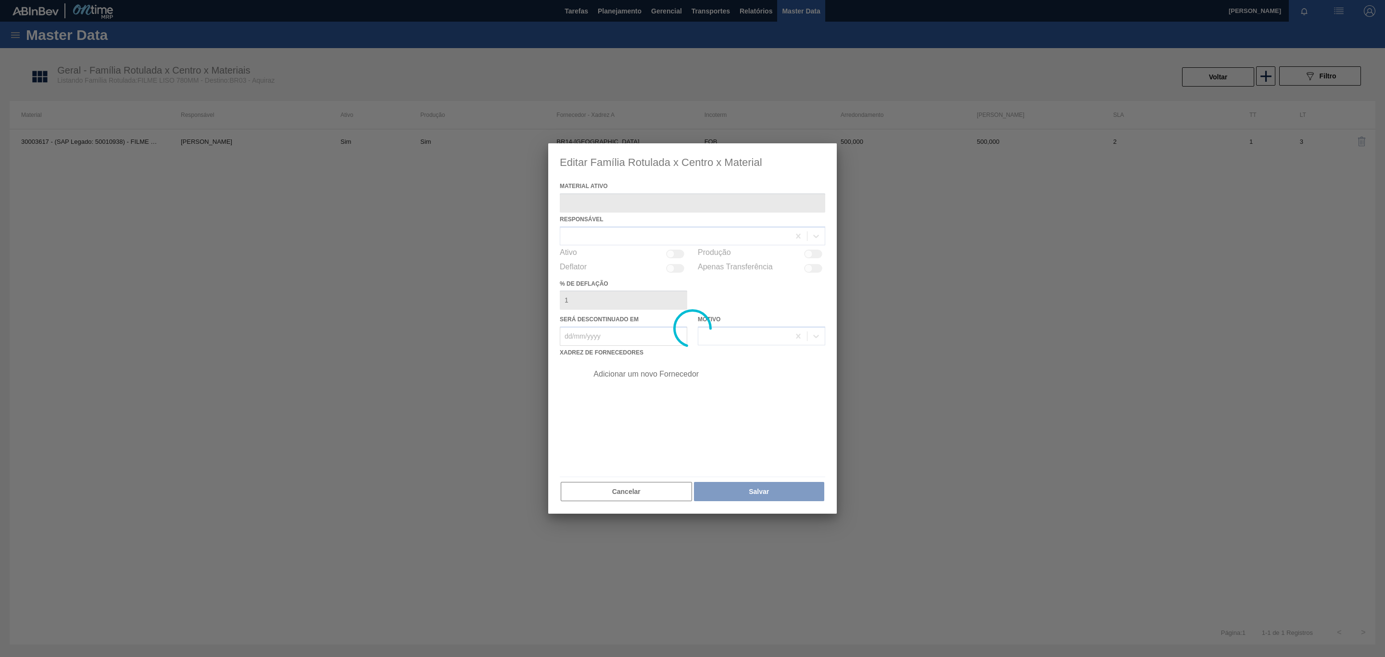
type ativo "30003617 - (SAP Legado: 50010938) - FILME CONTRATIL LISO 780X60 MICRA;FILME"
checkbox input "true"
click at [677, 250] on div at bounding box center [675, 254] width 18 height 9
checkbox input "false"
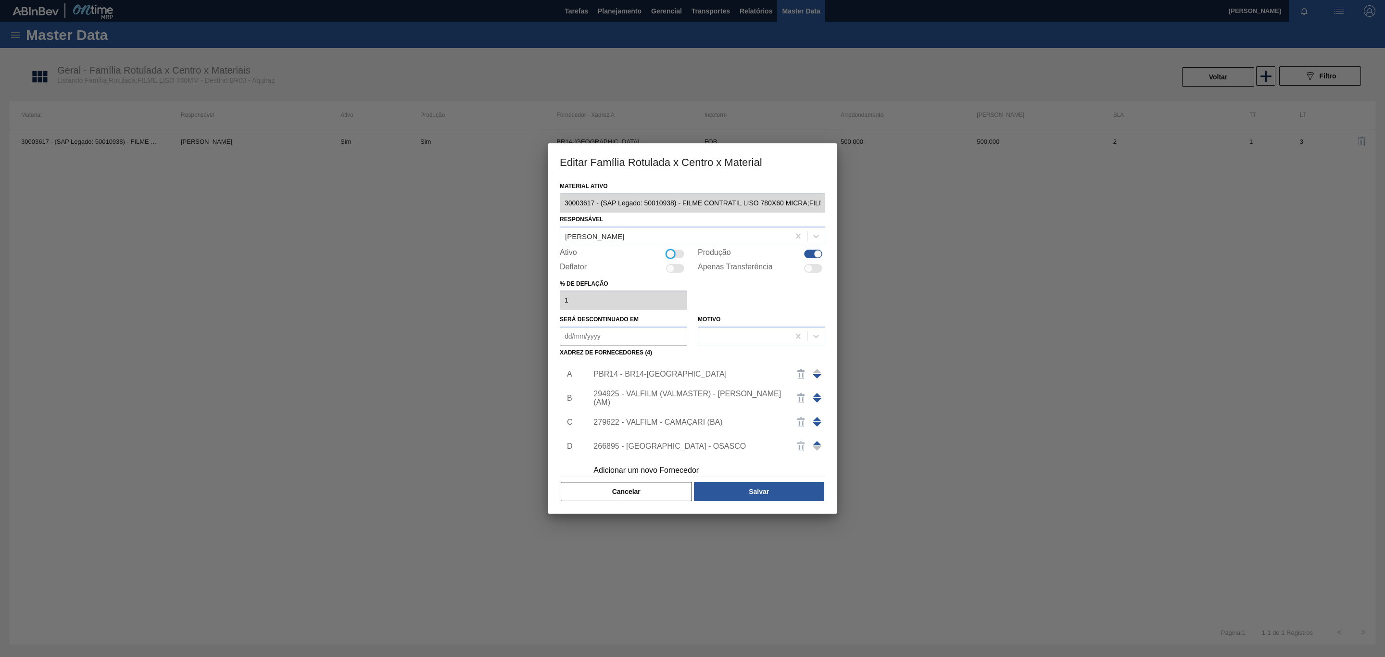
click at [823, 250] on div "Produção" at bounding box center [761, 254] width 127 height 12
click at [816, 252] on div at bounding box center [818, 254] width 8 height 8
checkbox input "false"
click at [786, 497] on button "Salvar" at bounding box center [759, 491] width 130 height 19
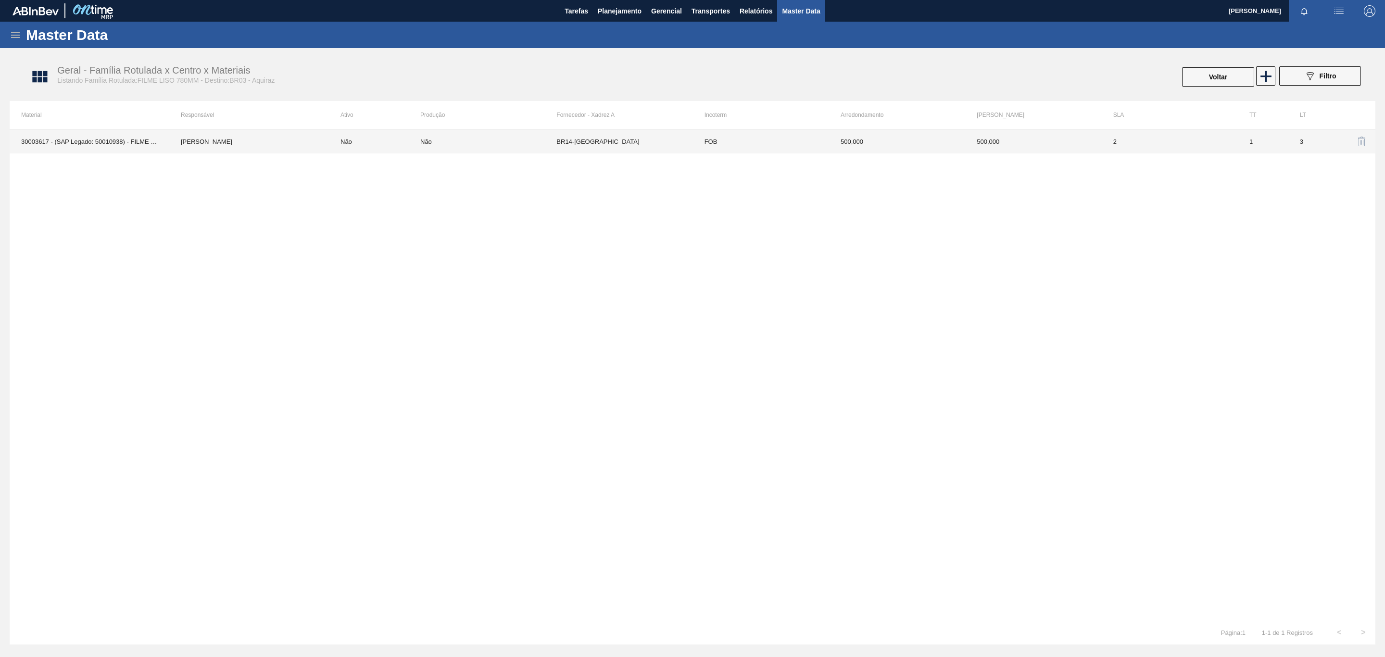
click at [1197, 134] on td "2" at bounding box center [1170, 141] width 136 height 24
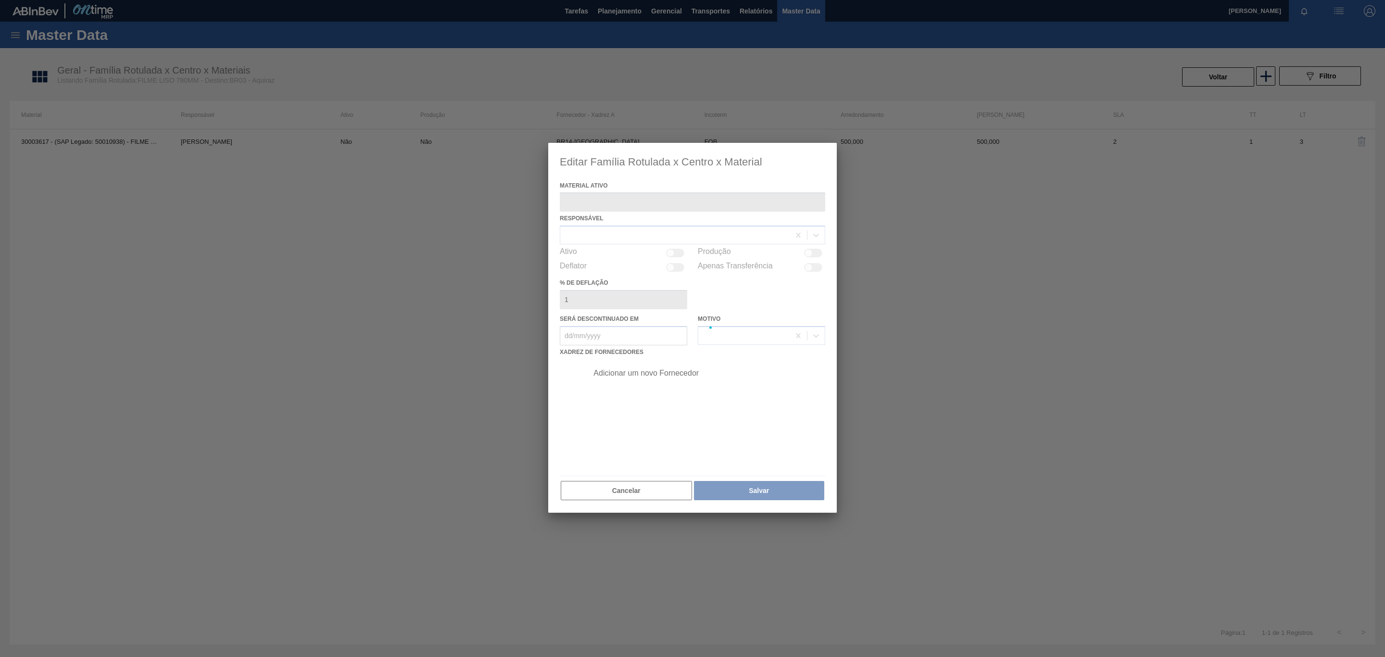
type ativo "30003617 - (SAP Legado: 50010938) - FILME CONTRATIL LISO 780X60 MICRA;FILME"
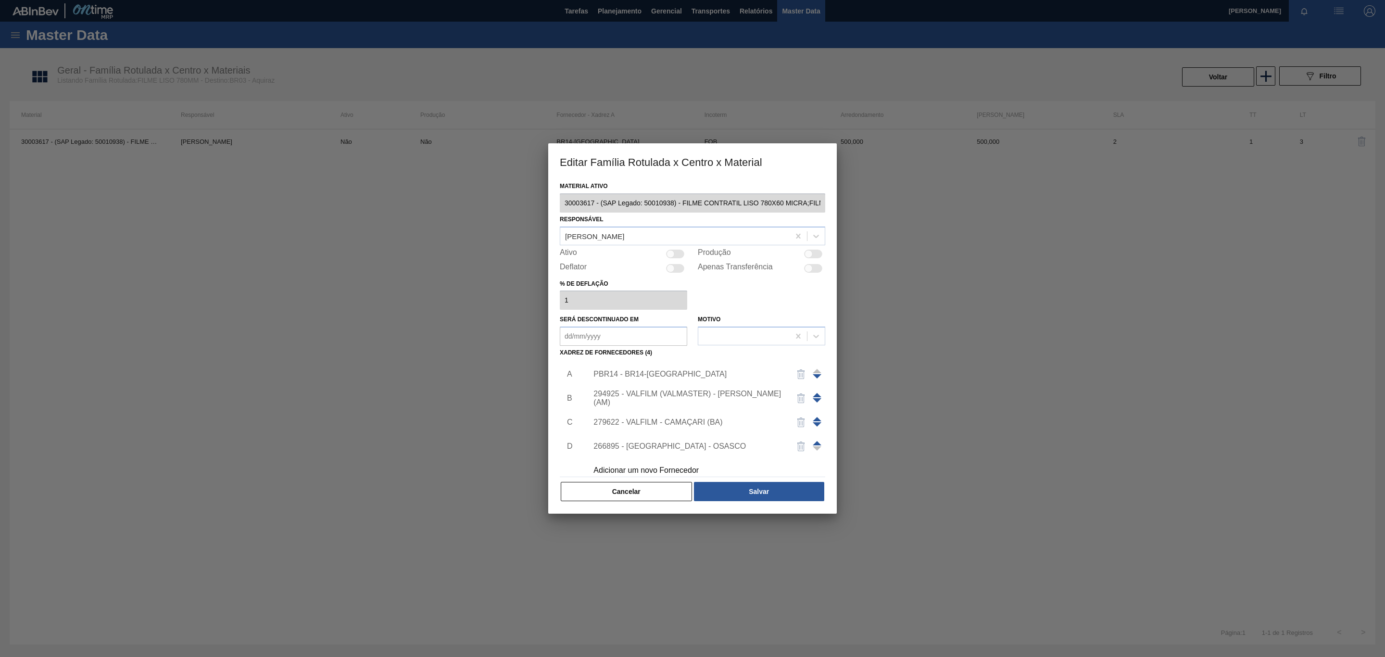
click at [674, 253] on div at bounding box center [675, 254] width 18 height 9
checkbox input "true"
click at [731, 513] on div "Material ativo 30003617 - (SAP Legado: 50010938) - FILME CONTRATIL LISO 780X60 …" at bounding box center [692, 346] width 289 height 334
click at [738, 487] on button "Salvar" at bounding box center [759, 491] width 130 height 19
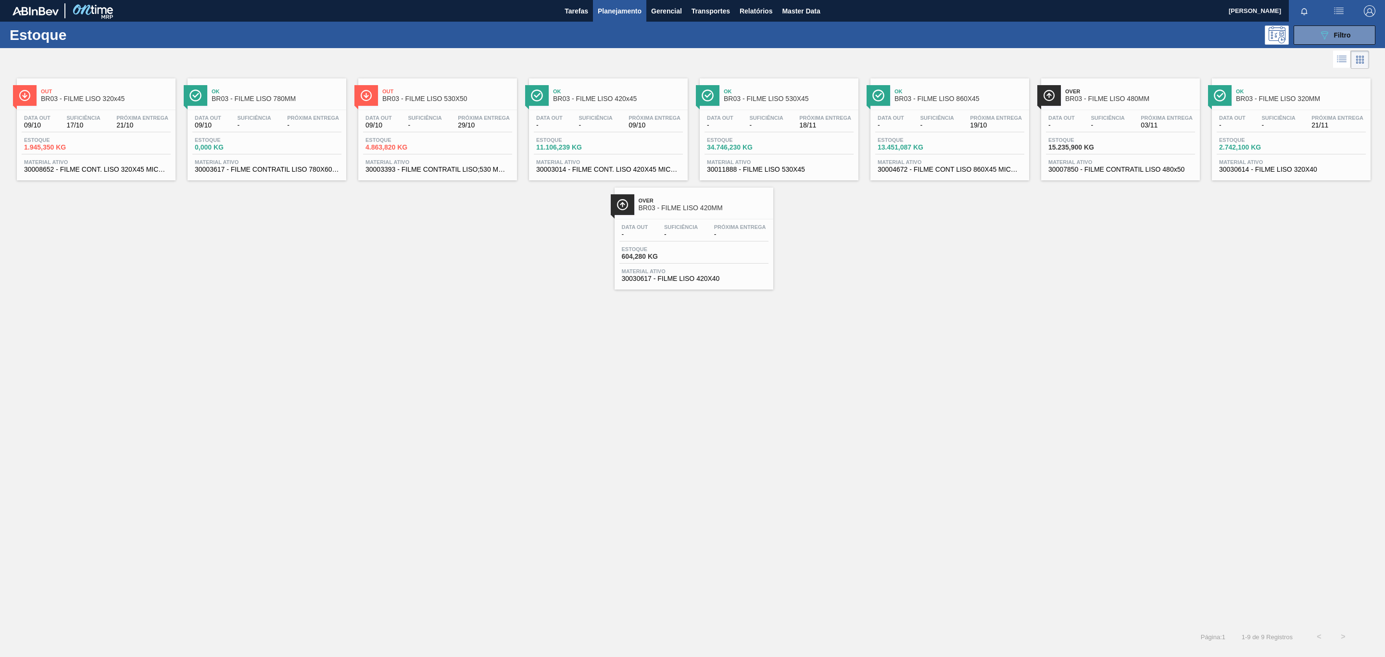
click at [100, 88] on span "Out" at bounding box center [106, 91] width 130 height 6
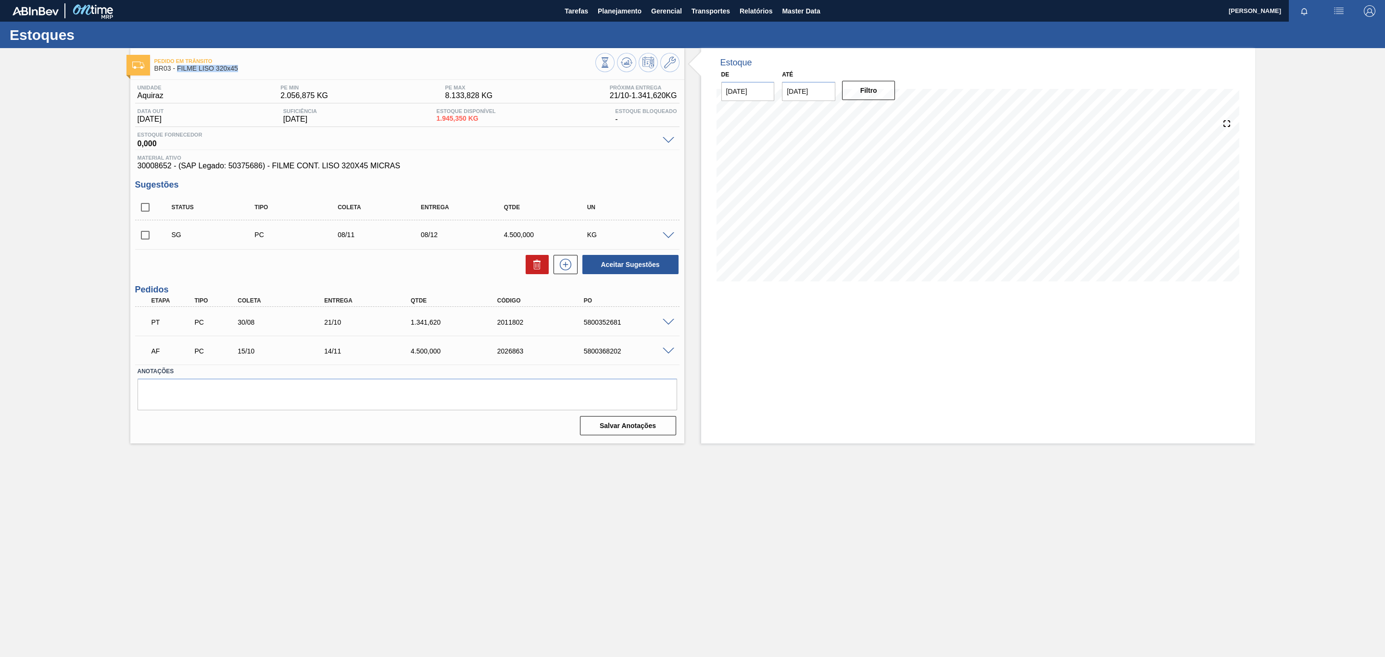
drag, startPoint x: 245, startPoint y: 71, endPoint x: 176, endPoint y: 68, distance: 68.9
click at [176, 68] on span "BR03 - FILME LISO 320x45" at bounding box center [374, 68] width 441 height 7
copy span "FILME LISO 320x45"
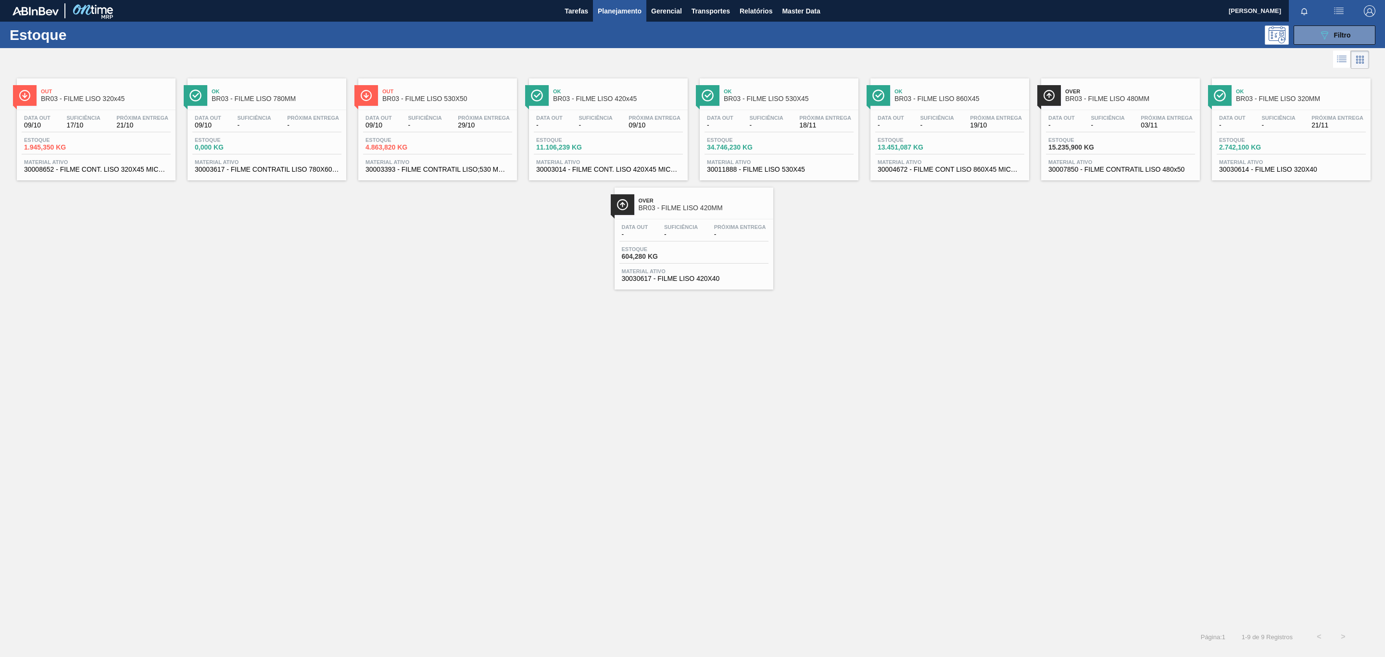
click at [1300, 102] on span "BR03 - FILME LISO 320MM" at bounding box center [1301, 98] width 130 height 7
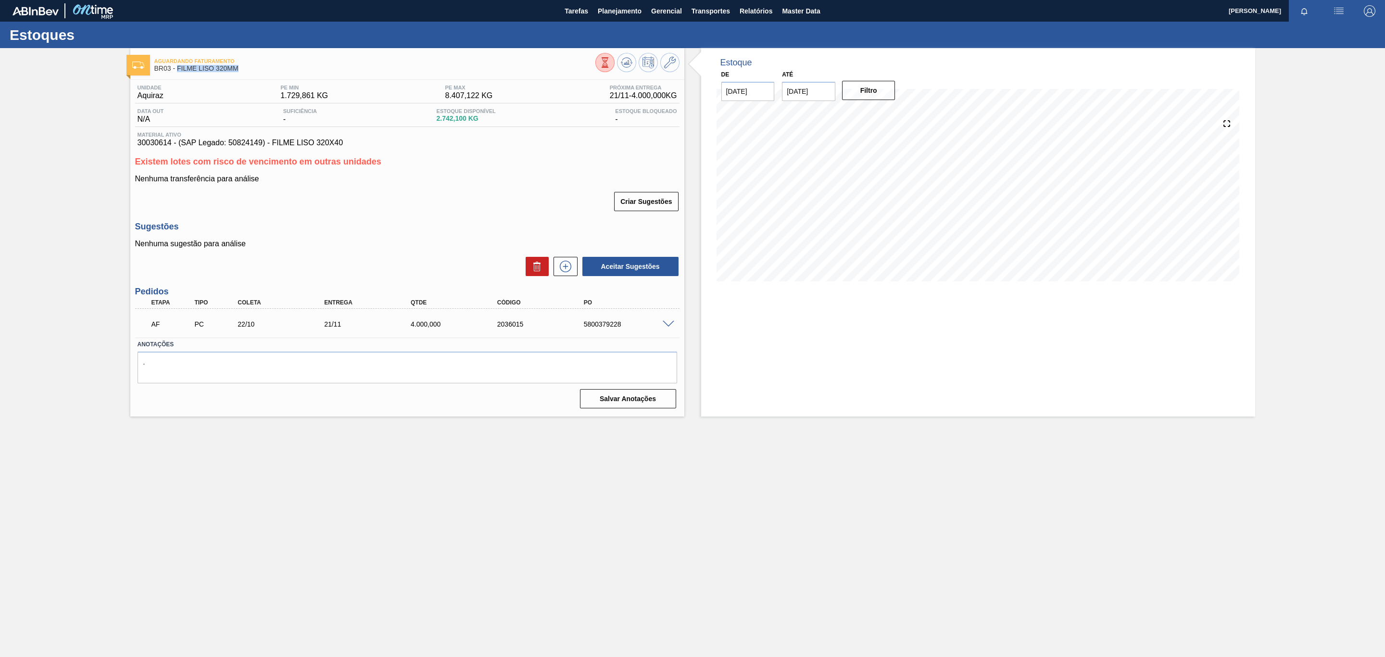
drag, startPoint x: 214, startPoint y: 66, endPoint x: 179, endPoint y: 71, distance: 35.4
click at [179, 71] on span "BR03 - FILME LISO 320MM" at bounding box center [374, 68] width 441 height 7
copy span "FILME LISO 320MM"
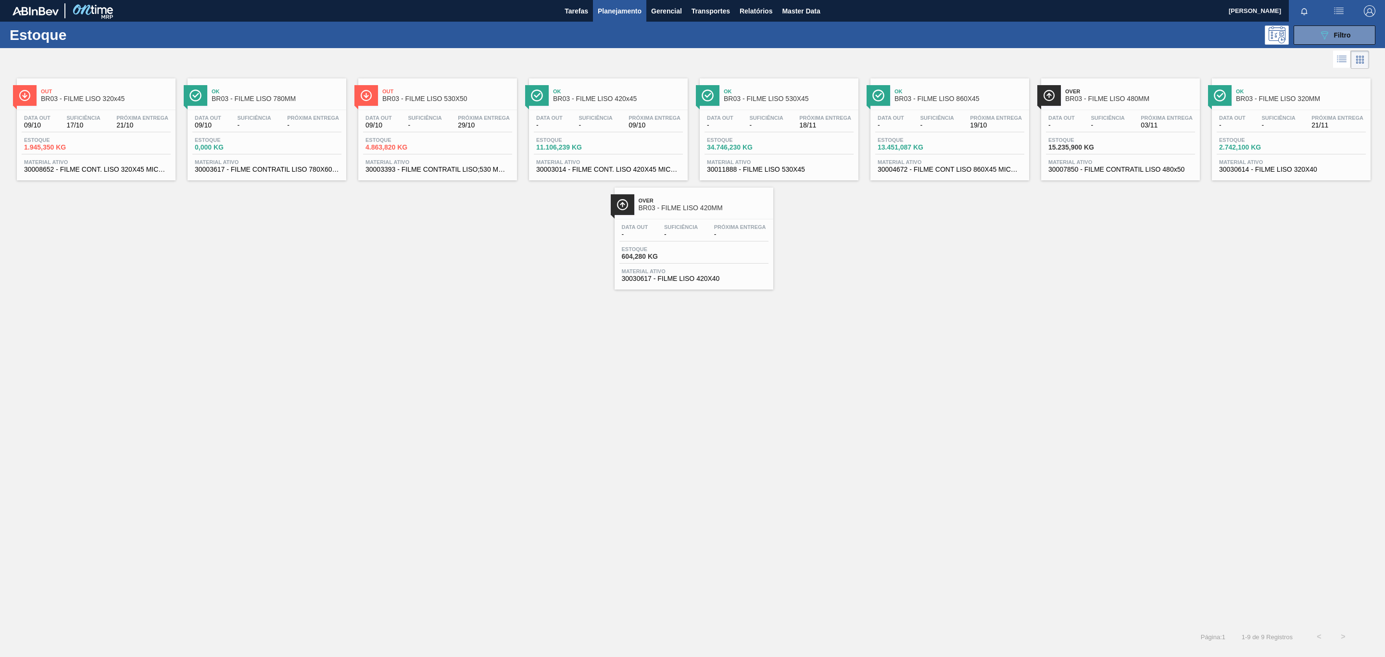
click at [440, 113] on div "Data out 09/10 Suficiência - Próxima Entrega 29/10 Estoque 4.863,820 KG Materia…" at bounding box center [437, 142] width 159 height 65
click at [596, 97] on span "BR03 - FILME LISO 420x45" at bounding box center [618, 98] width 130 height 7
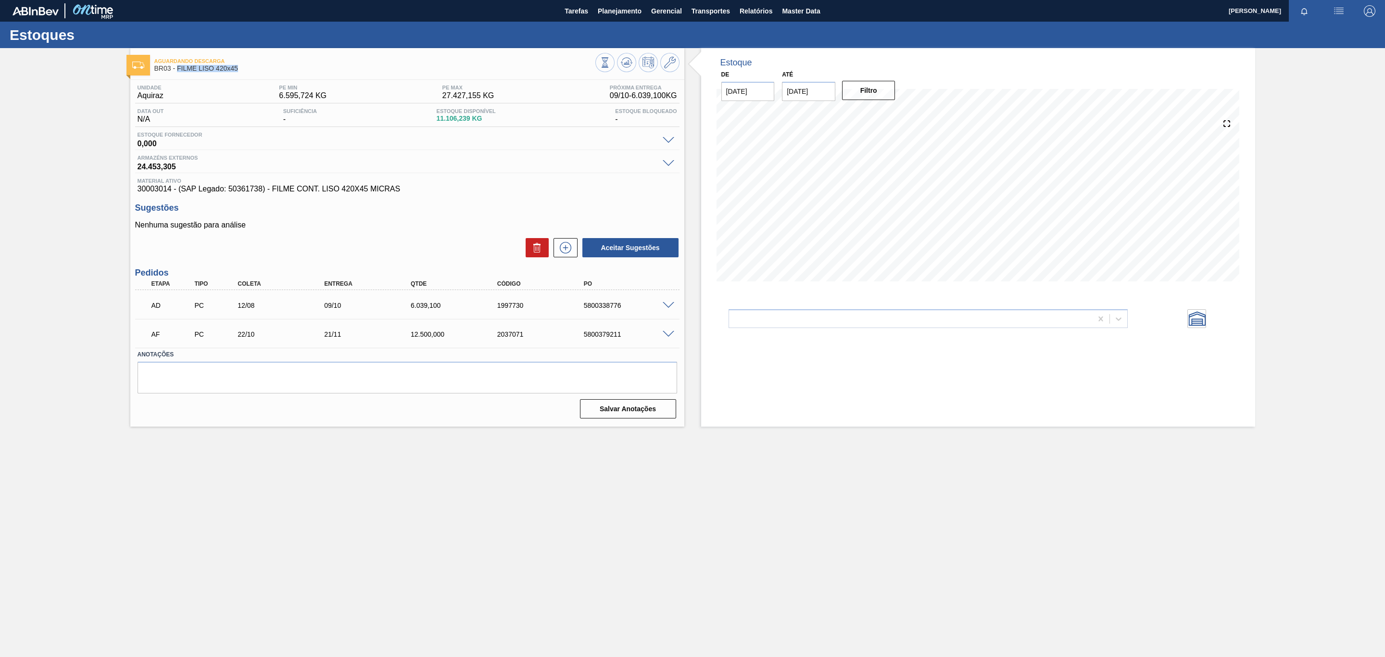
drag, startPoint x: 246, startPoint y: 67, endPoint x: 177, endPoint y: 75, distance: 68.8
click at [177, 75] on div "Aguardando Descarga BR03 - FILME LISO 420x45" at bounding box center [374, 65] width 441 height 22
copy span "FILME LISO 420x45"
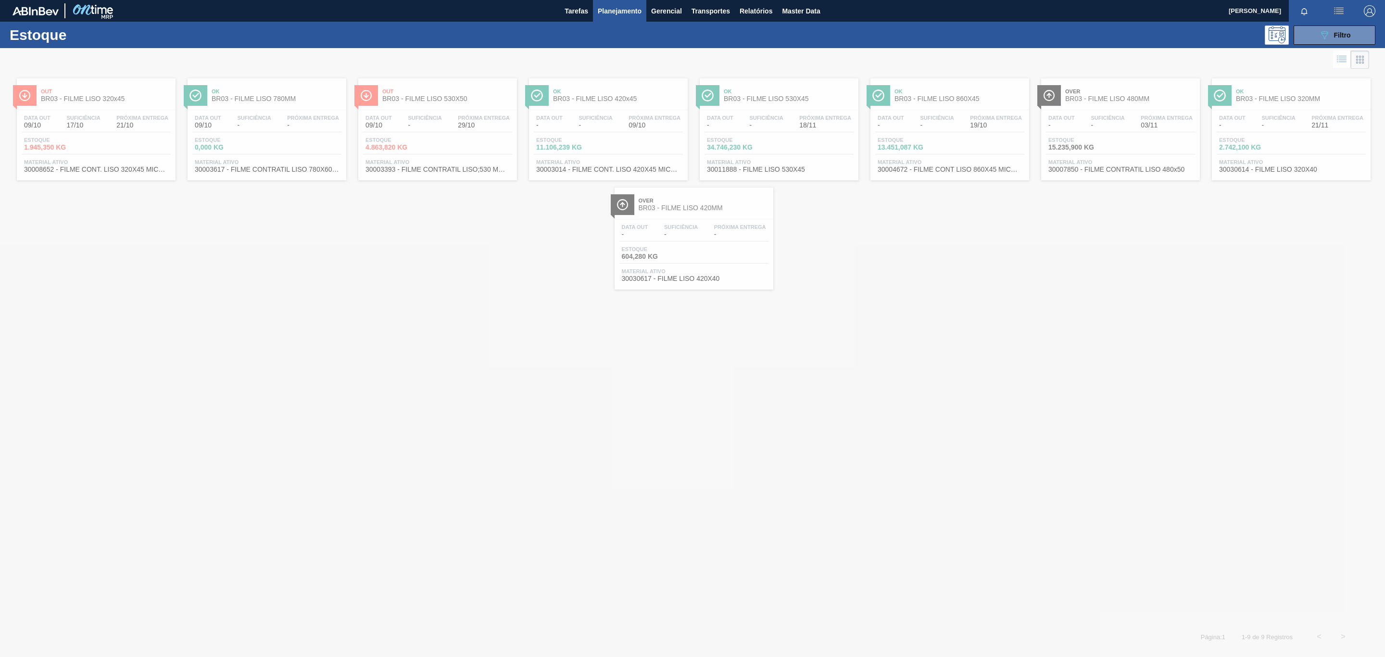
click at [687, 228] on div at bounding box center [692, 352] width 1385 height 609
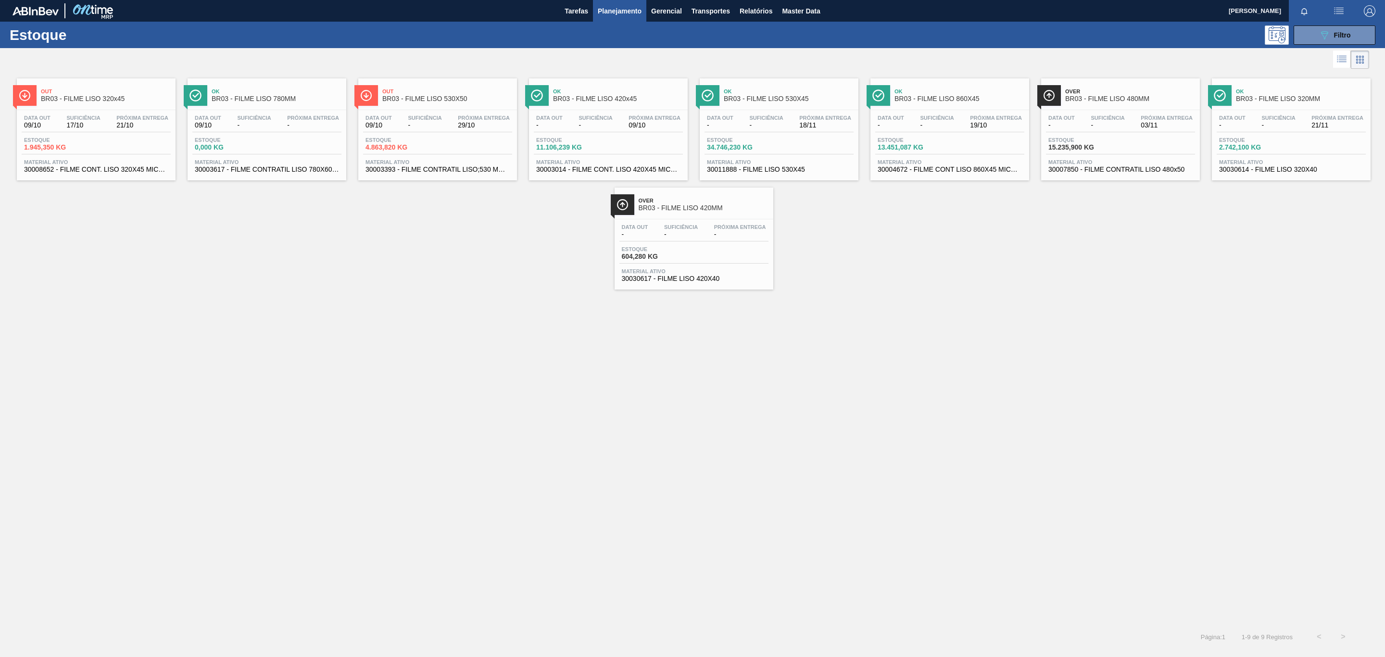
click at [712, 220] on div "Over BR03 - FILME LISO 420MM Data out - Suficiência - Próxima Entrega - Estoque…" at bounding box center [694, 239] width 159 height 102
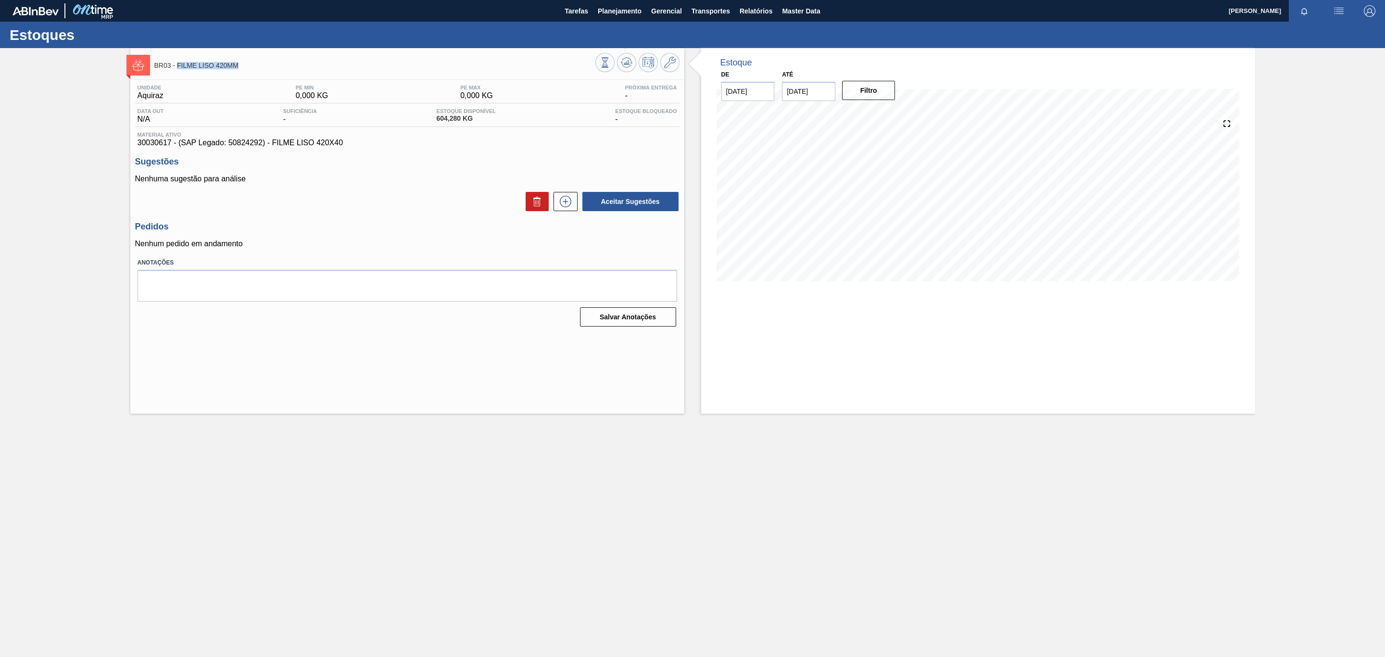
drag, startPoint x: 239, startPoint y: 66, endPoint x: 178, endPoint y: 68, distance: 60.6
click at [178, 68] on span "BR03 - FILME LISO 420MM" at bounding box center [374, 65] width 441 height 7
copy span "FILME LISO 420MM"
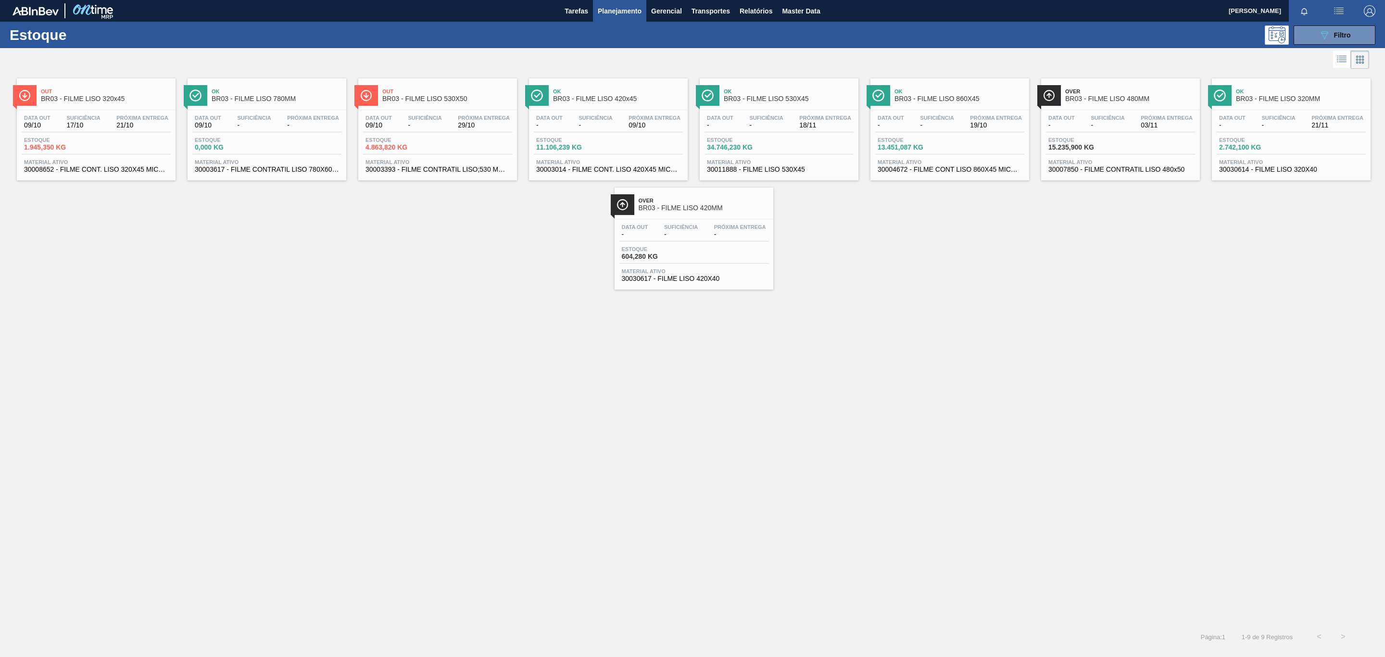
click at [984, 118] on span "Próxima Entrega" at bounding box center [996, 118] width 52 height 6
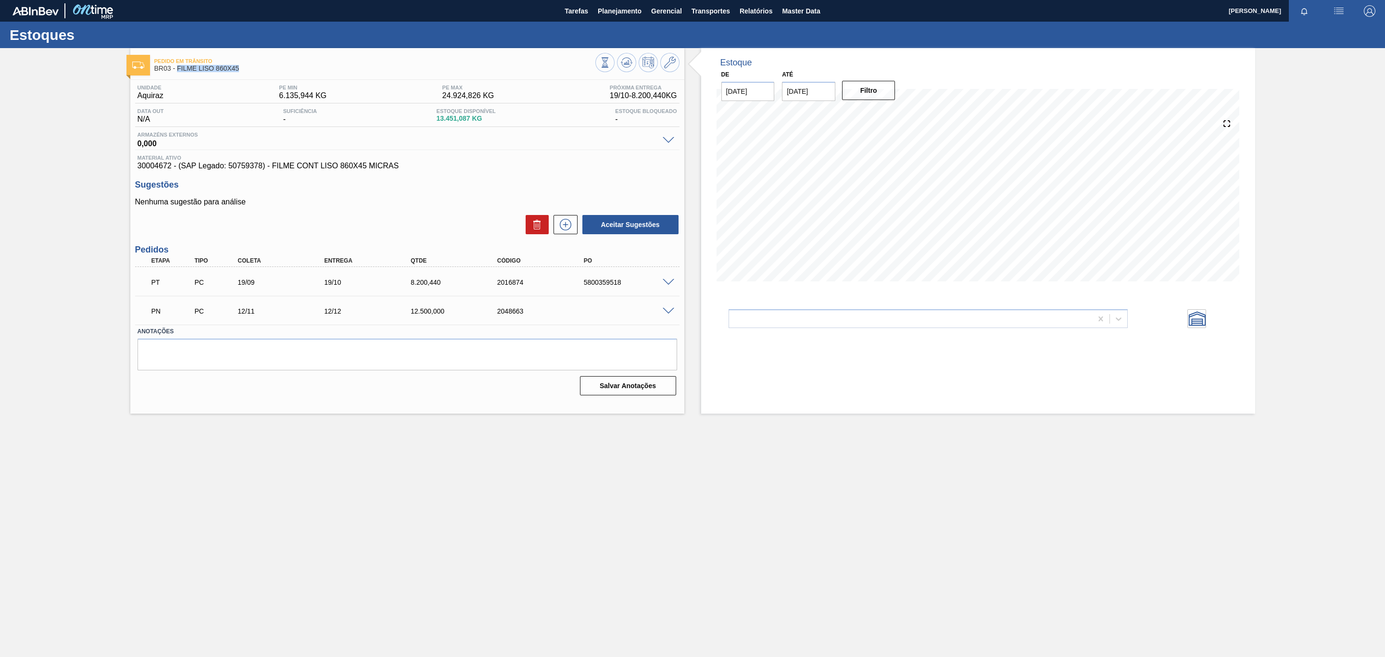
drag, startPoint x: 247, startPoint y: 72, endPoint x: 177, endPoint y: 74, distance: 69.3
click at [177, 74] on div "Pedido em Trânsito BR03 - FILME LISO 860X45" at bounding box center [374, 65] width 441 height 22
copy span "FILME LISO 860X45"
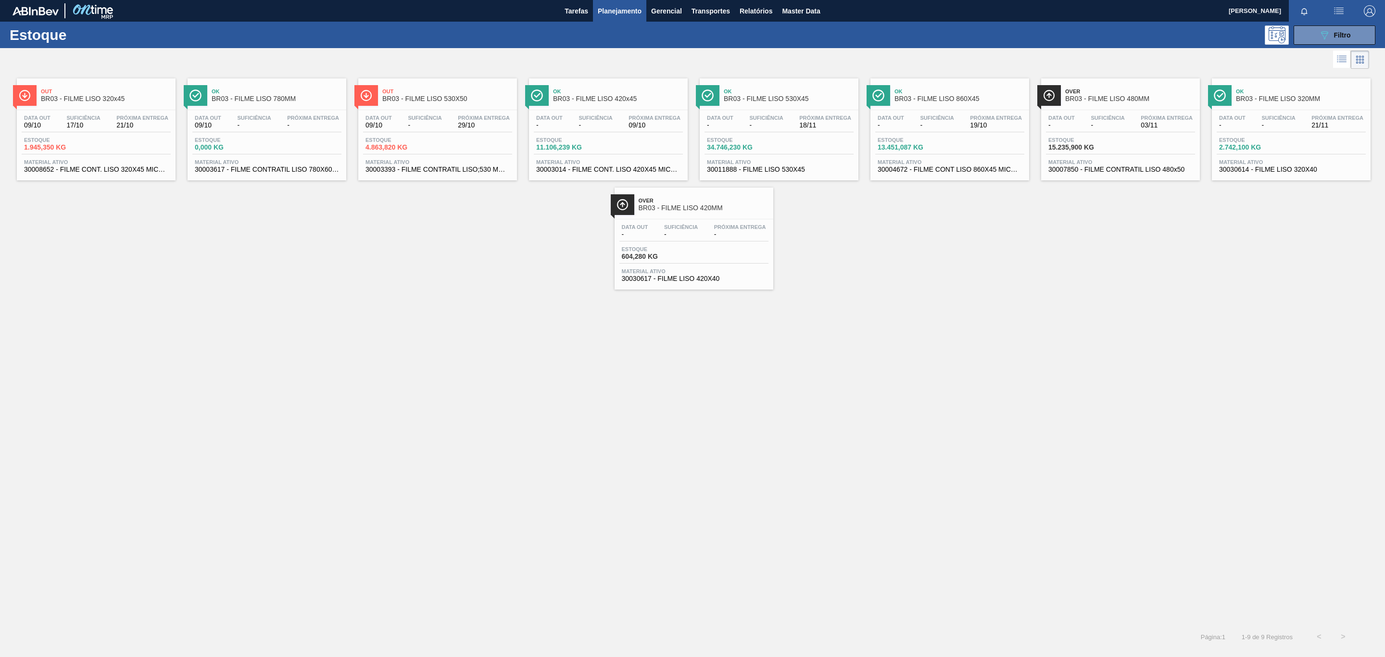
click at [436, 256] on div "Out BR03 - FILME LISO 320x45 Data out 09/10 Suficiência 17/10 Próxima Entrega 2…" at bounding box center [692, 180] width 1385 height 218
click at [1127, 126] on div "Suficiência -" at bounding box center [1107, 122] width 38 height 14
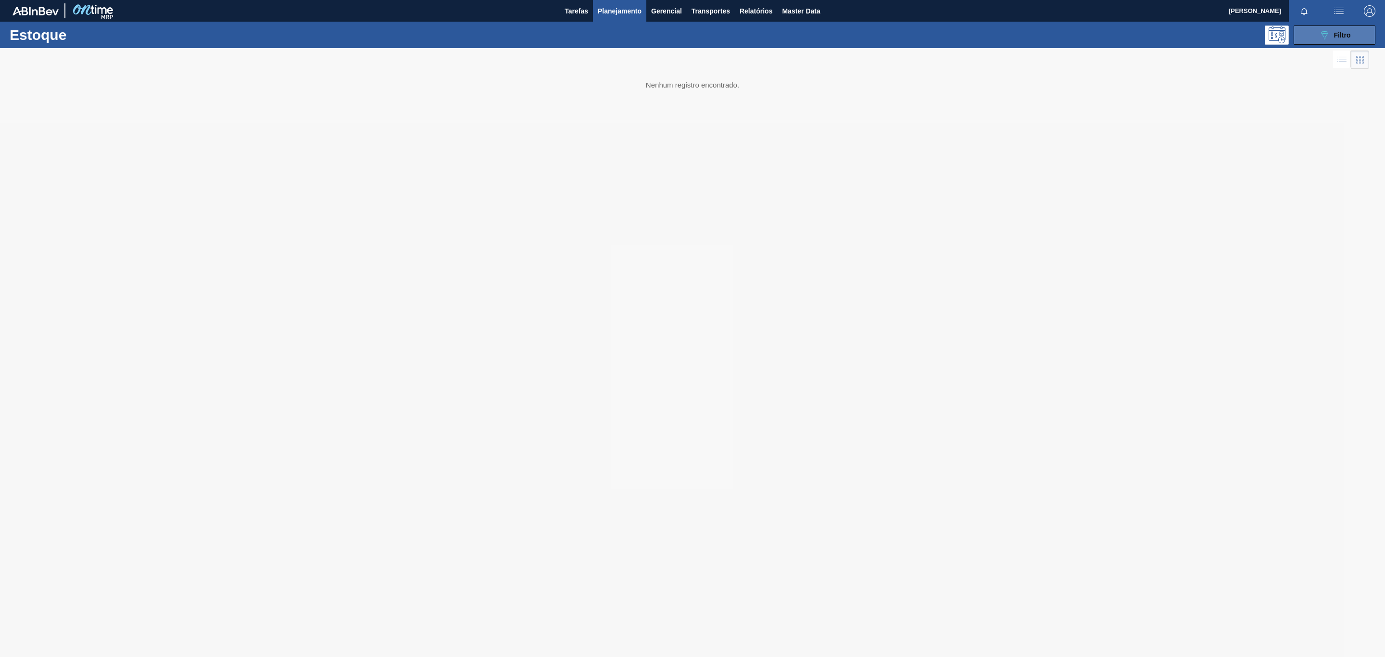
click at [1306, 36] on button "089F7B8B-B2A5-4AFE-B5C0-19BA573D28AC Filtro" at bounding box center [1335, 34] width 82 height 19
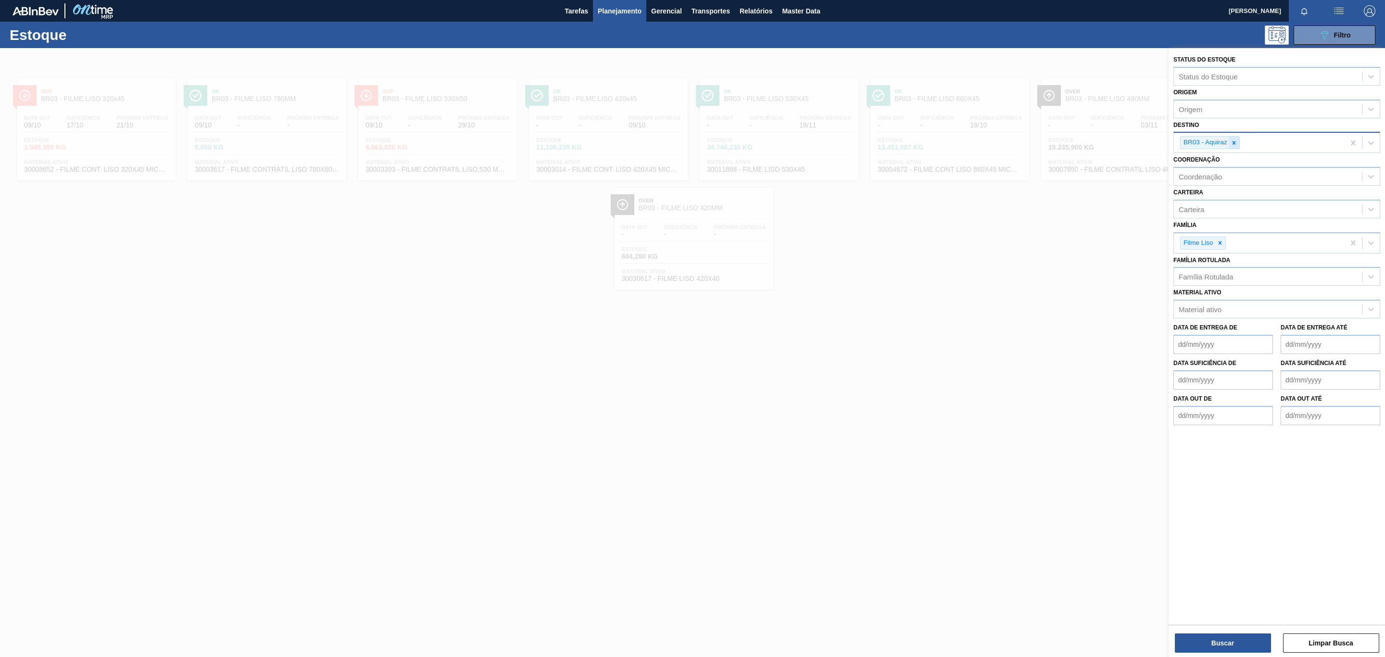
click at [1235, 138] on div at bounding box center [1234, 143] width 11 height 12
type input "BR04"
click at [1219, 176] on div "BR04 - Camaçari" at bounding box center [1276, 168] width 207 height 18
click at [1234, 144] on icon at bounding box center [1234, 142] width 3 height 3
click at [1227, 643] on button "Buscar" at bounding box center [1223, 642] width 96 height 19
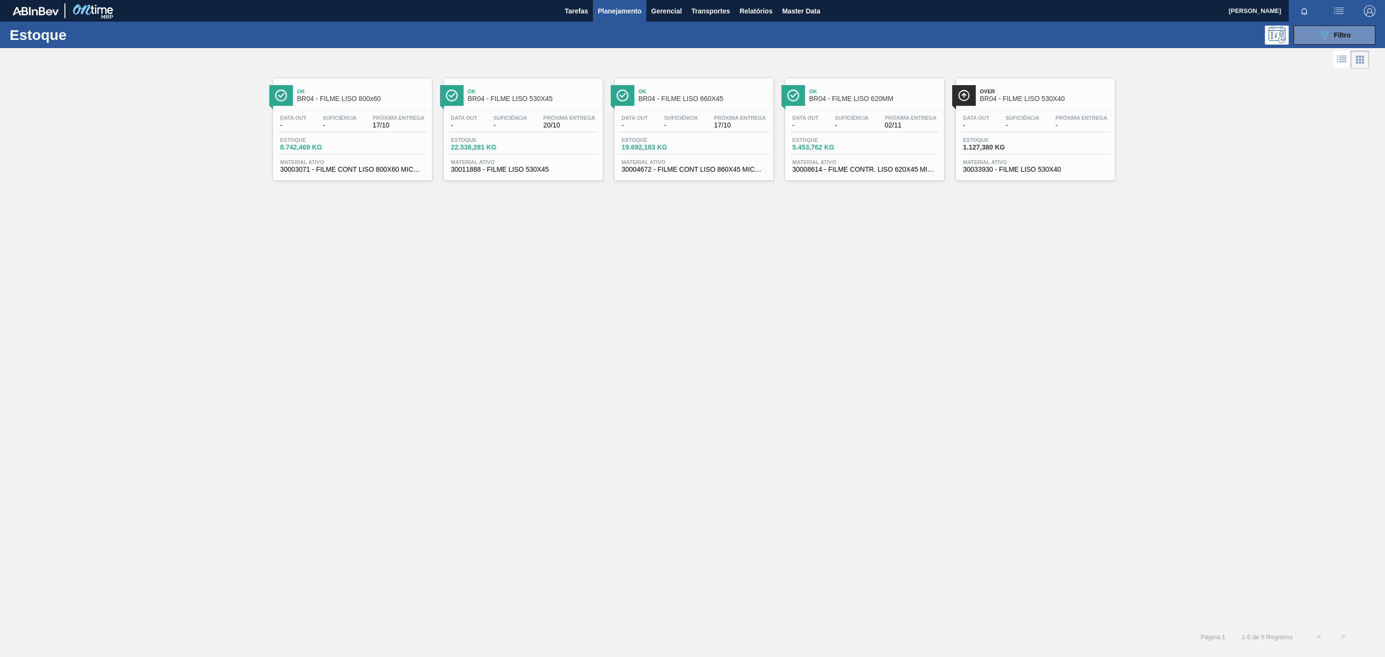
drag, startPoint x: 379, startPoint y: 138, endPoint x: 380, endPoint y: 145, distance: 7.2
click at [379, 138] on div "Estoque 8.742,469 KG" at bounding box center [352, 145] width 149 height 17
click at [744, 329] on div "Ok BR04 - FILME LISO 800x60 Data out - Suficiência - Próxima Entrega 17/10 Esto…" at bounding box center [692, 348] width 1385 height 554
click at [552, 87] on div "Ok BR04 - FILME LISO 530X45" at bounding box center [533, 96] width 130 height 22
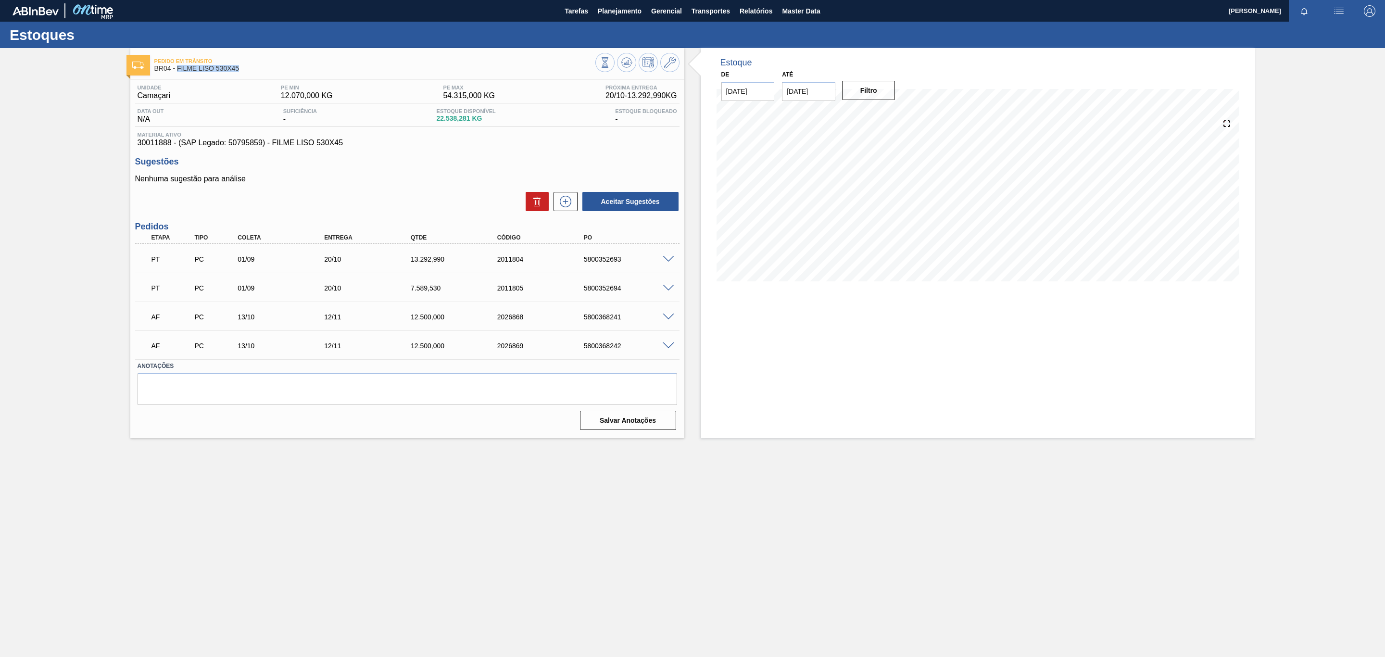
drag, startPoint x: 243, startPoint y: 73, endPoint x: 176, endPoint y: 74, distance: 66.9
click at [176, 70] on div "Pedido em Trânsito BR04 - FILME LISO 530X45" at bounding box center [374, 65] width 441 height 22
copy span "FILME LISO 530X45"
click at [117, 167] on div "Pedido em Trânsito BR04 - FILME LISO 530X45 Unidade Camaçari PE MIN 12.070,000 …" at bounding box center [692, 243] width 1385 height 390
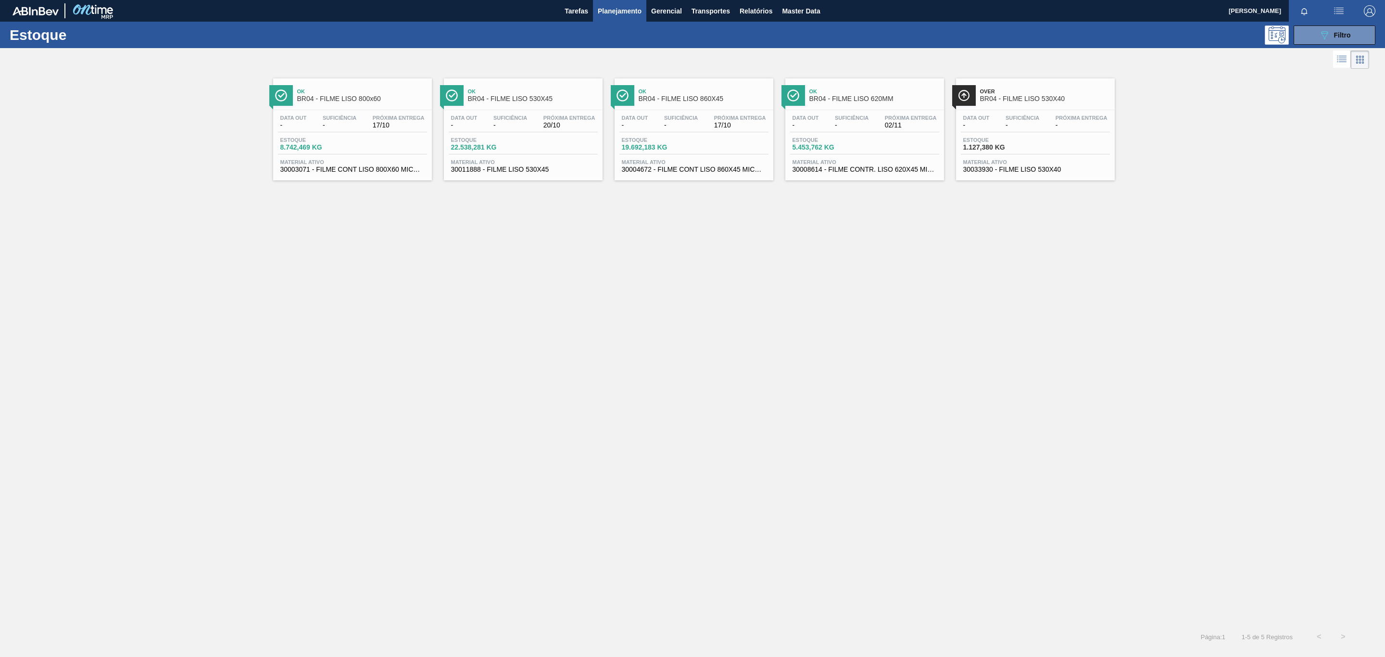
click at [994, 201] on div "Ok BR04 - FILME LISO 800x60 Data out - Suficiência - Próxima Entrega 17/10 Esto…" at bounding box center [692, 348] width 1385 height 554
click at [993, 165] on span "Material ativo" at bounding box center [1035, 162] width 144 height 6
click at [539, 115] on div "Data out - Suficiência - Próxima Entrega 20/10" at bounding box center [523, 123] width 149 height 17
click at [1322, 37] on icon "089F7B8B-B2A5-4AFE-B5C0-19BA573D28AC" at bounding box center [1325, 35] width 12 height 12
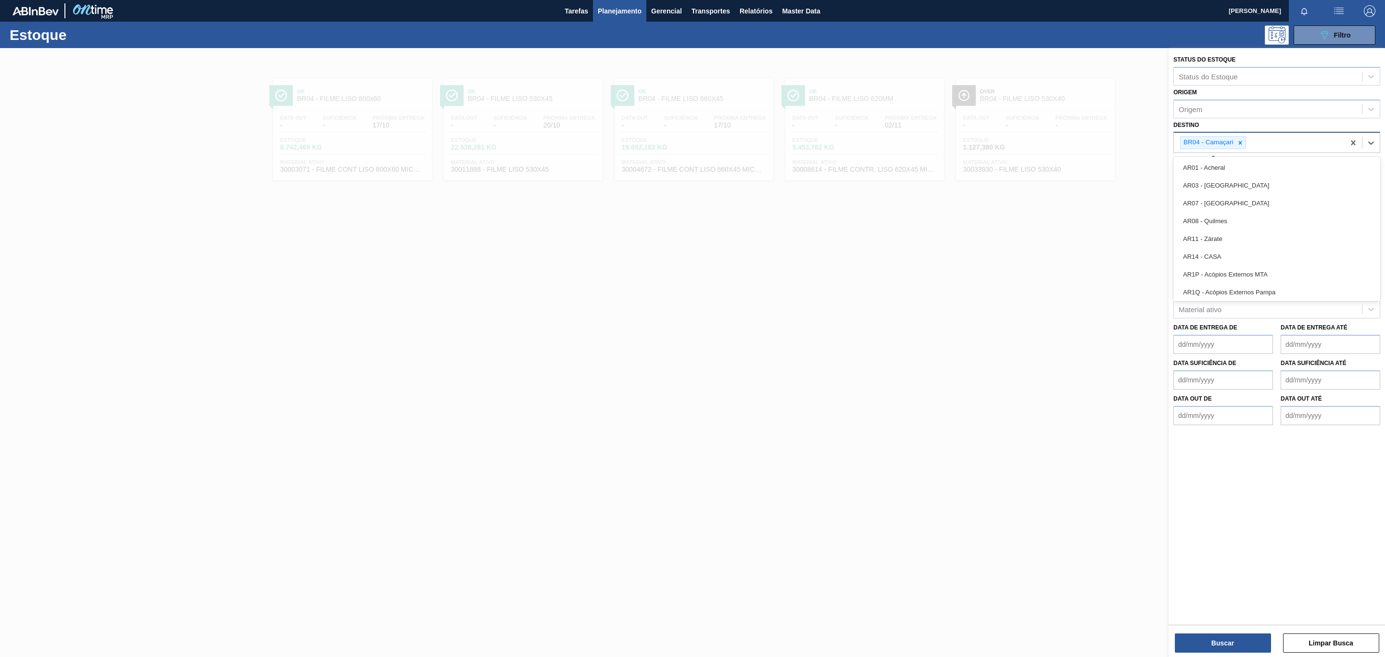
click at [1246, 148] on div "BR04 - Camaçari" at bounding box center [1213, 142] width 66 height 13
click at [1244, 146] on icon at bounding box center [1240, 142] width 7 height 7
type input "BR05"
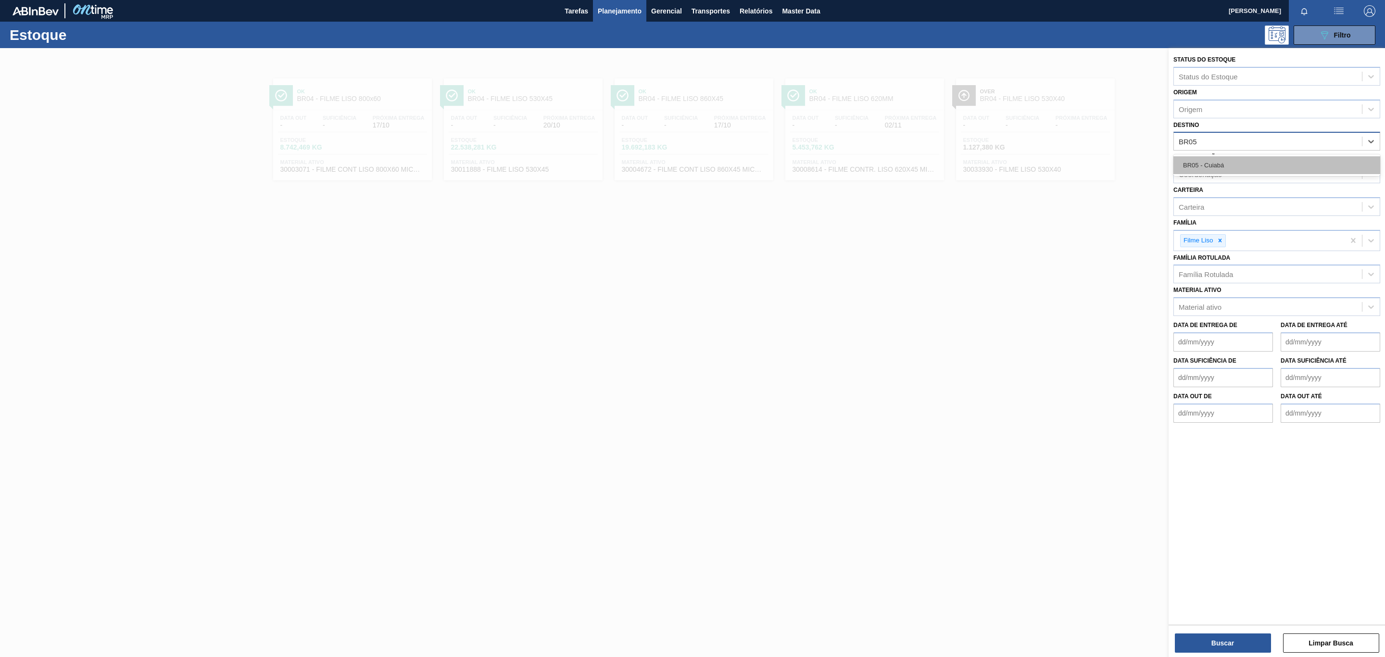
click at [1241, 161] on div "BR05 - Cuiabá" at bounding box center [1276, 165] width 207 height 18
click at [1218, 651] on button "Buscar" at bounding box center [1223, 642] width 96 height 19
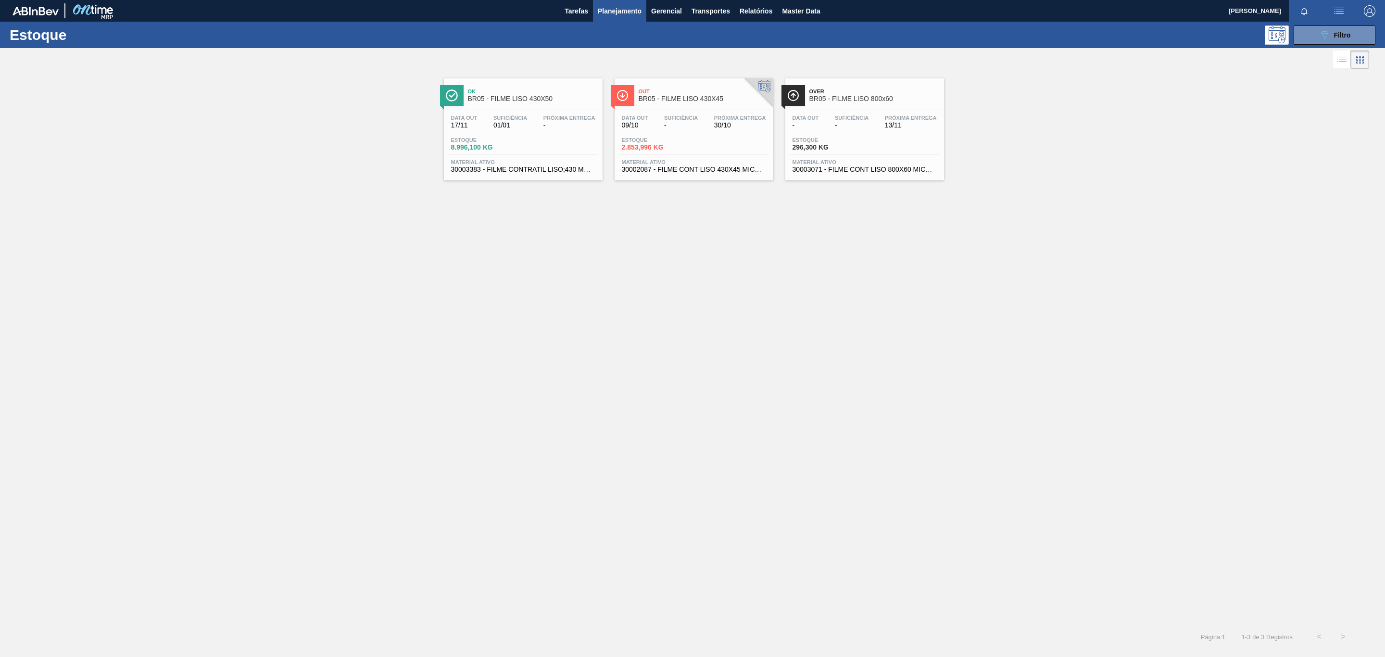
click at [562, 124] on span "-" at bounding box center [569, 125] width 52 height 7
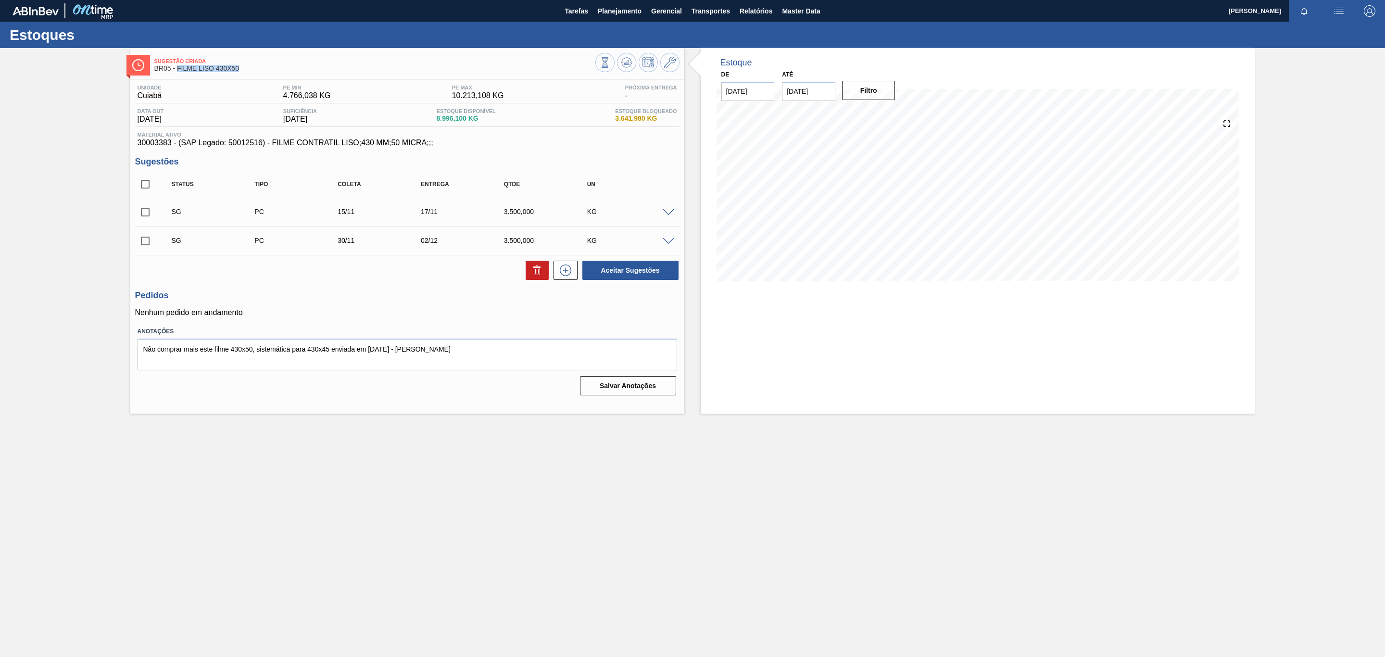
drag, startPoint x: 244, startPoint y: 68, endPoint x: 150, endPoint y: 102, distance: 99.8
click at [177, 71] on span "BR05 - FILME LISO 430X50" at bounding box center [374, 68] width 441 height 7
copy span "FILME LISO 430X50"
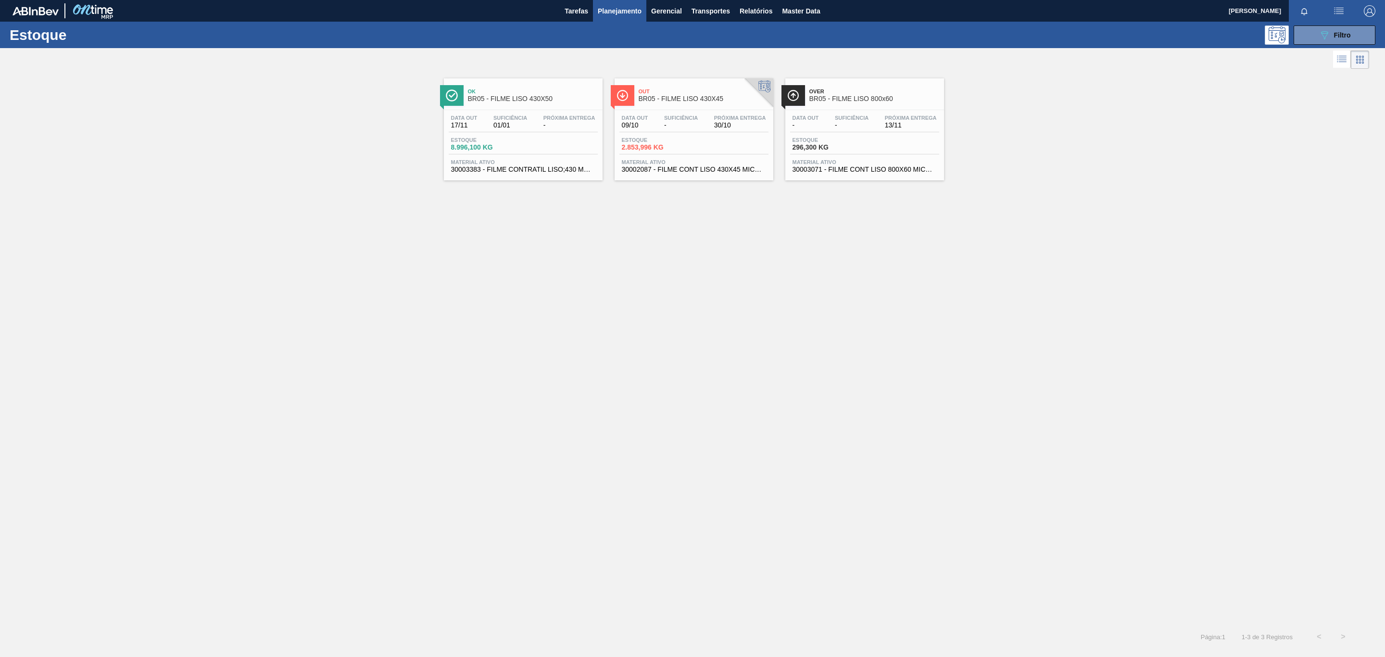
click at [745, 113] on div "Data out 09/10 Suficiência - Próxima Entrega 30/10 Estoque 2.853,996 KG Materia…" at bounding box center [694, 142] width 159 height 65
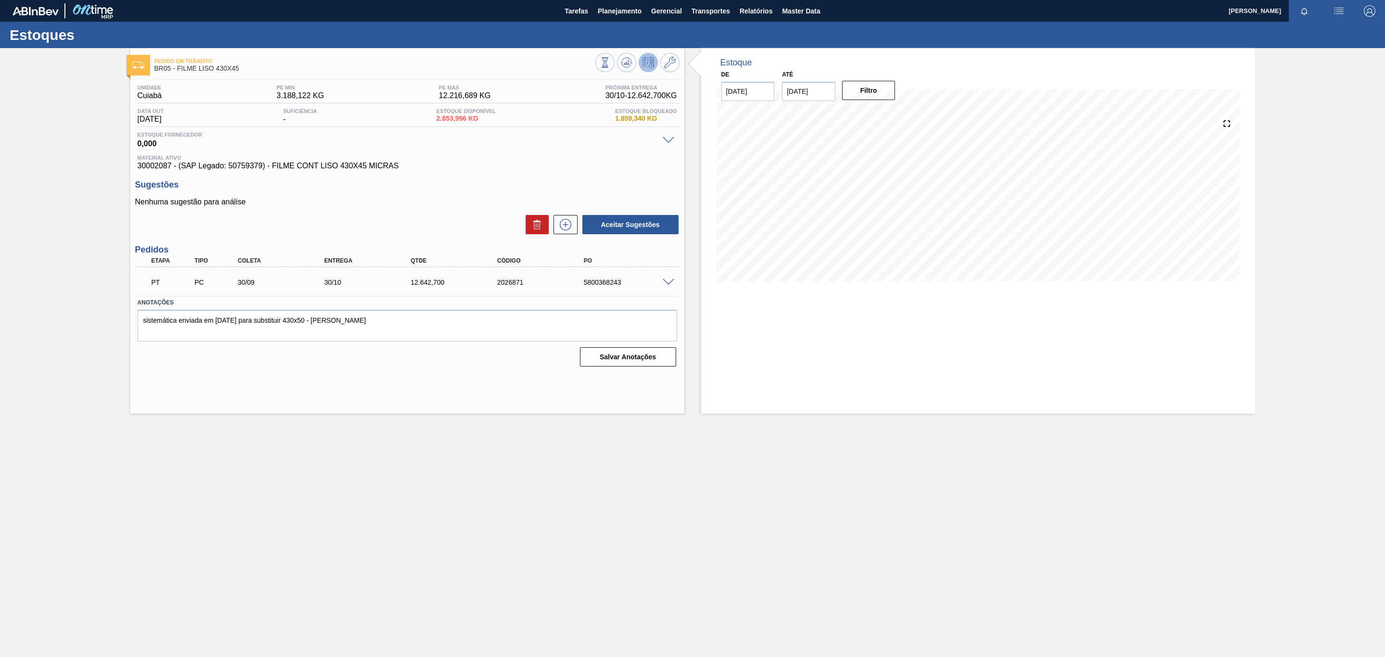
click at [90, 194] on div "Pedido em Trânsito BR05 - FILME LISO 430X45 Unidade Cuiabá PE MIN 3.188,122 KG …" at bounding box center [692, 230] width 1385 height 365
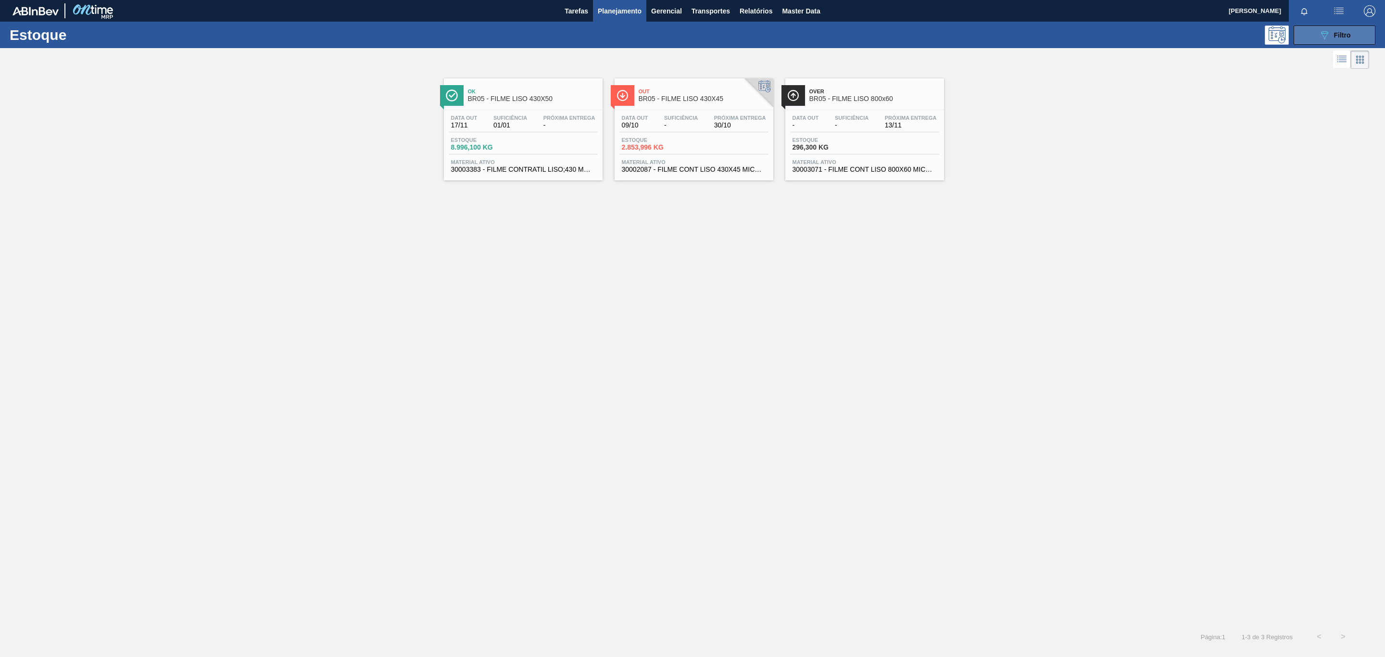
click at [1359, 27] on button "089F7B8B-B2A5-4AFE-B5C0-19BA573D28AC Filtro" at bounding box center [1335, 34] width 82 height 19
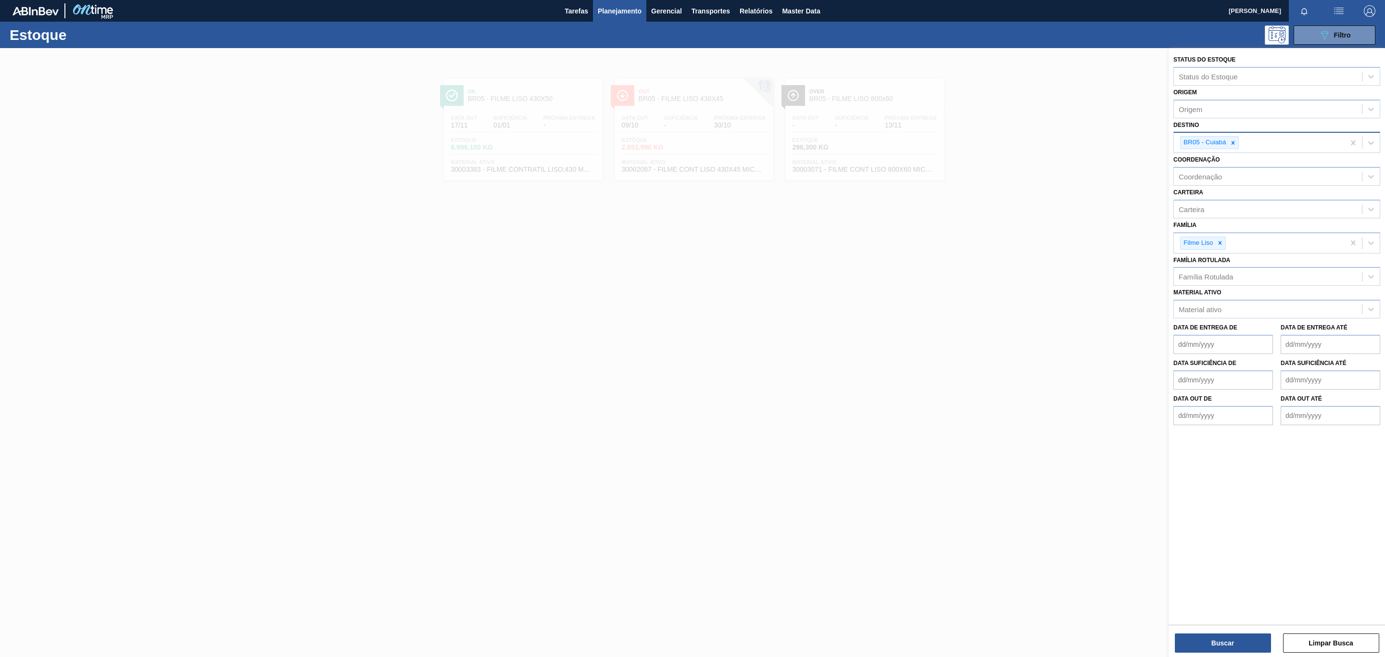
click at [1238, 146] on div "BR05 - Cuiabá" at bounding box center [1209, 142] width 59 height 13
click at [1235, 142] on icon at bounding box center [1233, 142] width 7 height 7
click at [1235, 142] on div "Destino" at bounding box center [1268, 142] width 188 height 14
click at [1235, 142] on icon at bounding box center [1233, 142] width 7 height 7
type input "BR07"
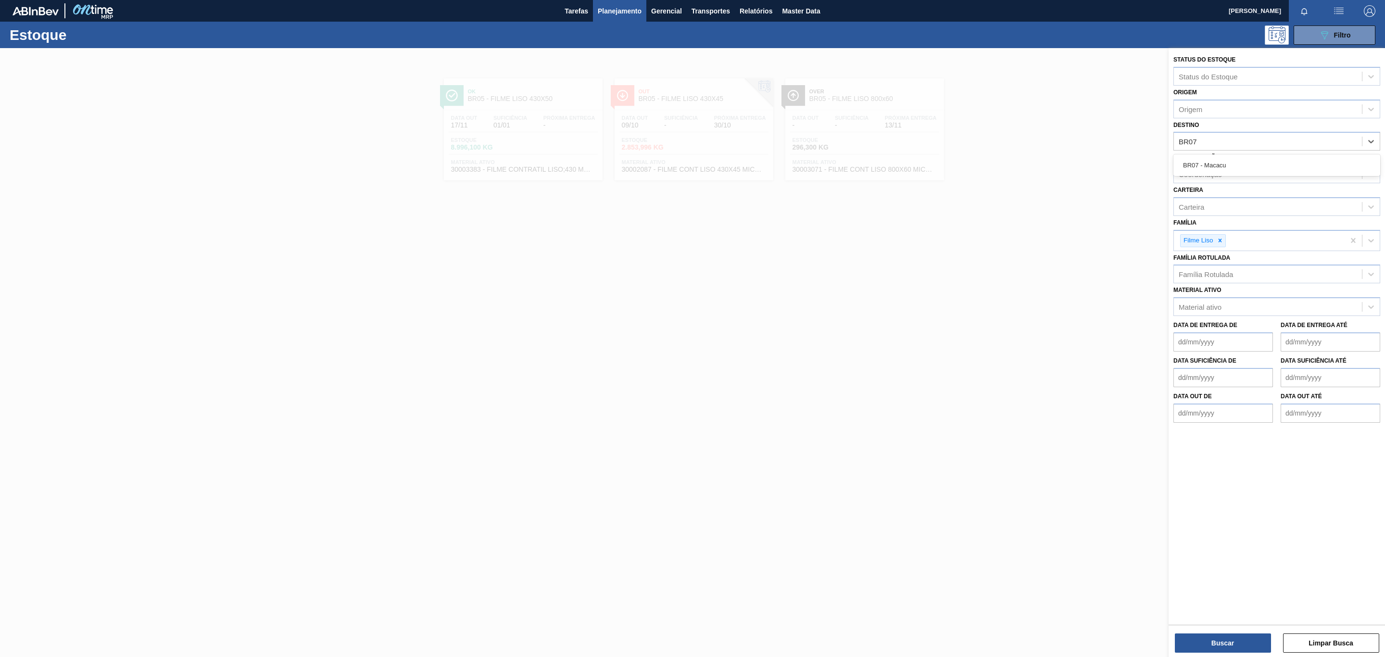
drag, startPoint x: 1238, startPoint y: 170, endPoint x: 1238, endPoint y: 176, distance: 5.8
click at [1238, 169] on div "BR07 - Macacu" at bounding box center [1276, 165] width 207 height 18
click at [1241, 648] on button "Buscar" at bounding box center [1223, 642] width 96 height 19
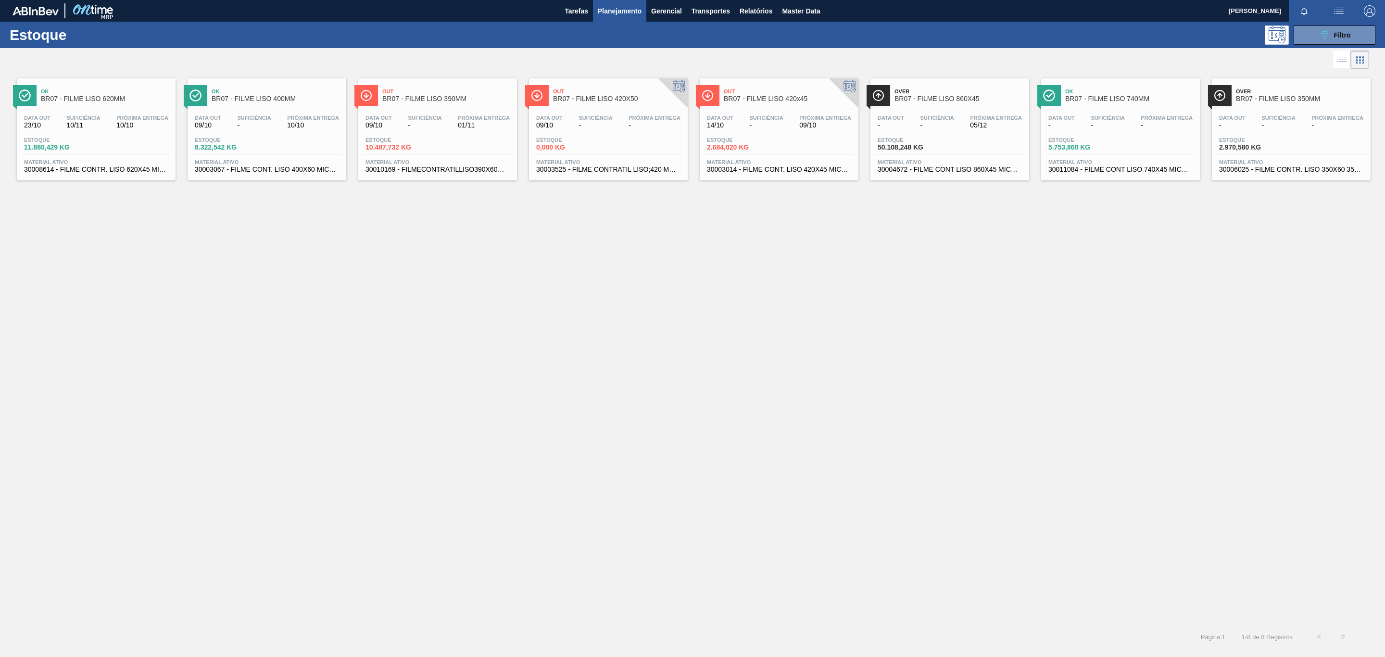
click at [611, 102] on span "BR07 - FILME LISO 420X50" at bounding box center [618, 98] width 130 height 7
click at [816, 358] on div "Ok BR07 - FILME LISO 620MM Data out 23/10 Suficiência 10/11 Próxima Entrega 10/…" at bounding box center [692, 348] width 1385 height 554
click at [1320, 38] on icon "089F7B8B-B2A5-4AFE-B5C0-19BA573D28AC" at bounding box center [1325, 35] width 12 height 12
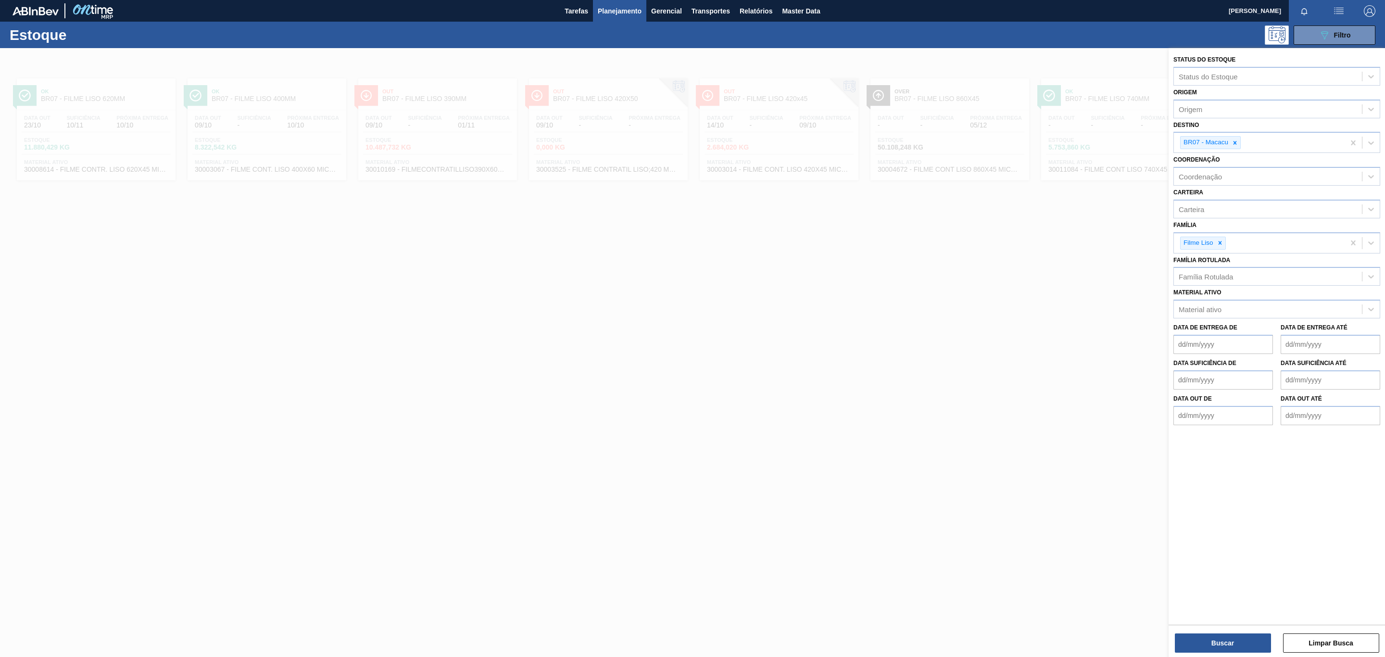
click at [790, 313] on div at bounding box center [692, 376] width 1385 height 657
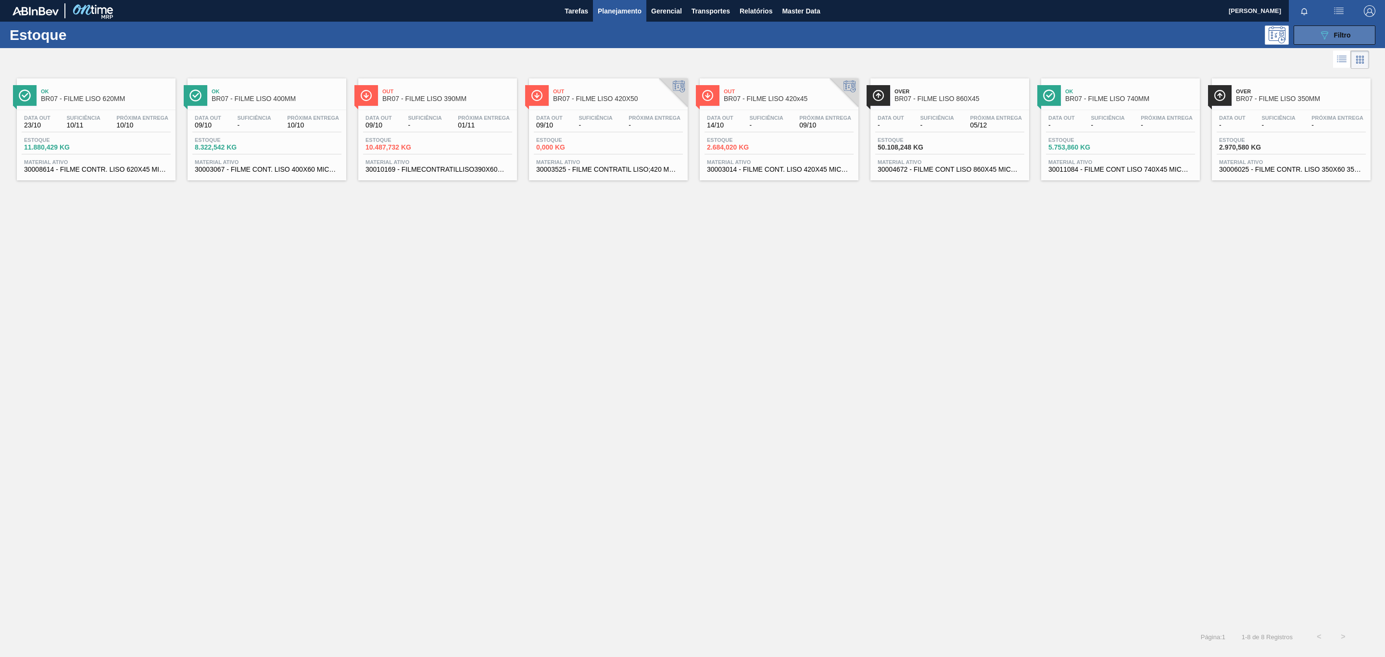
click at [1330, 39] on div "089F7B8B-B2A5-4AFE-B5C0-19BA573D28AC Filtro" at bounding box center [1335, 35] width 32 height 12
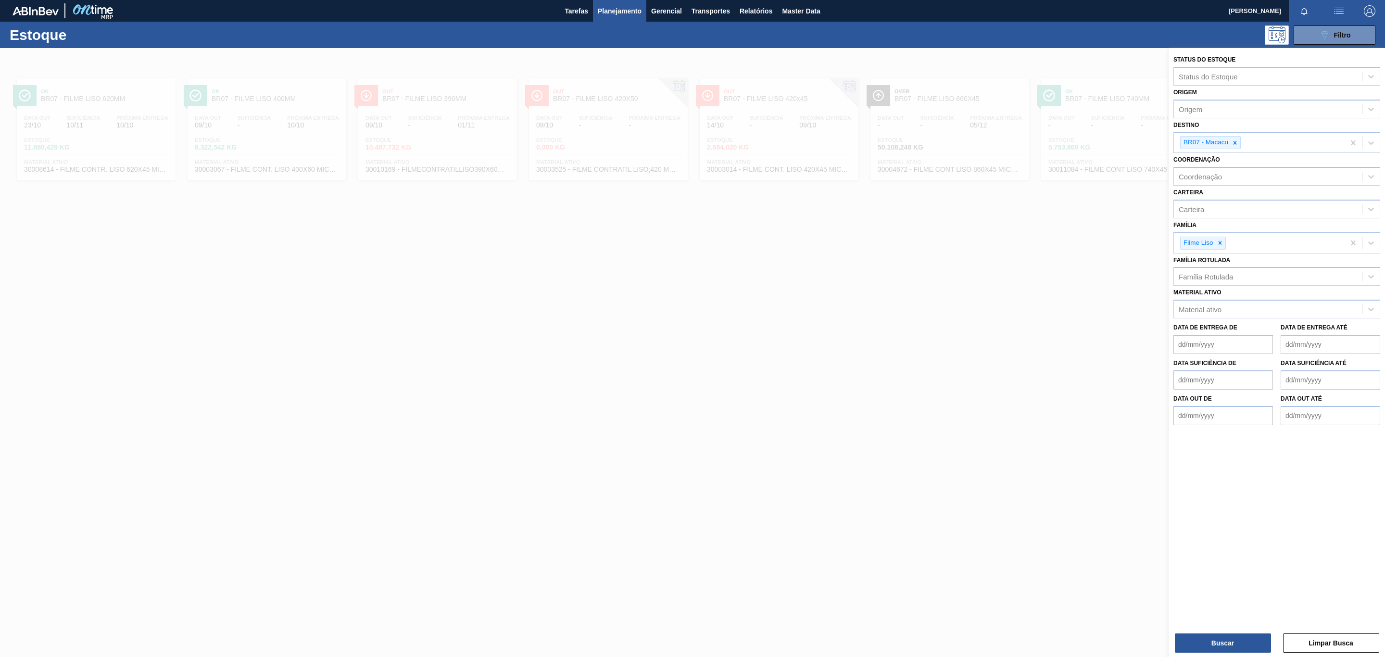
click at [811, 240] on div at bounding box center [692, 376] width 1385 height 657
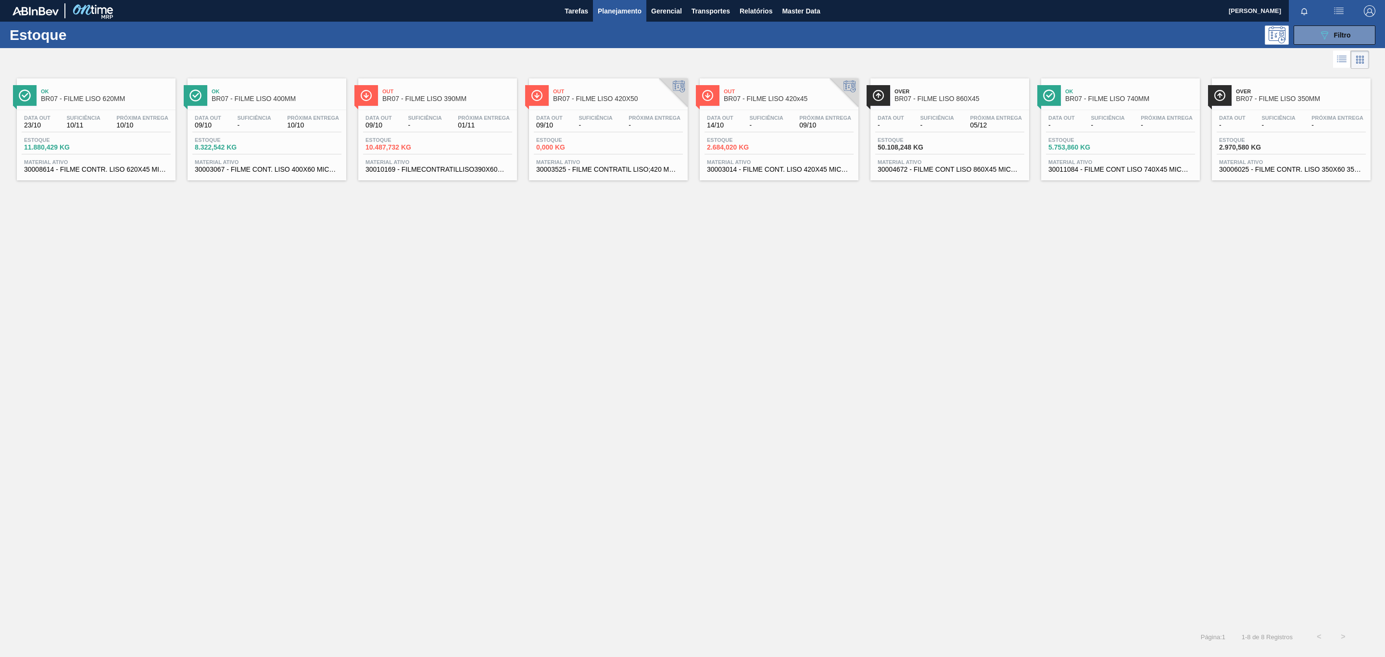
click at [130, 108] on div "Ok BR07 - FILME LISO 620MM Data out 23/10 Suficiência 10/11 Próxima Entrega 10/…" at bounding box center [96, 129] width 159 height 102
click at [451, 99] on span "BR07 - FILME LISO 390MM" at bounding box center [447, 98] width 130 height 7
click at [449, 97] on span "BR07 - FILME LISO 390MM" at bounding box center [447, 98] width 130 height 7
click at [266, 102] on span "BR07 - FILME LISO 400MM" at bounding box center [277, 98] width 130 height 7
click at [1343, 34] on span "Filtro" at bounding box center [1342, 35] width 17 height 8
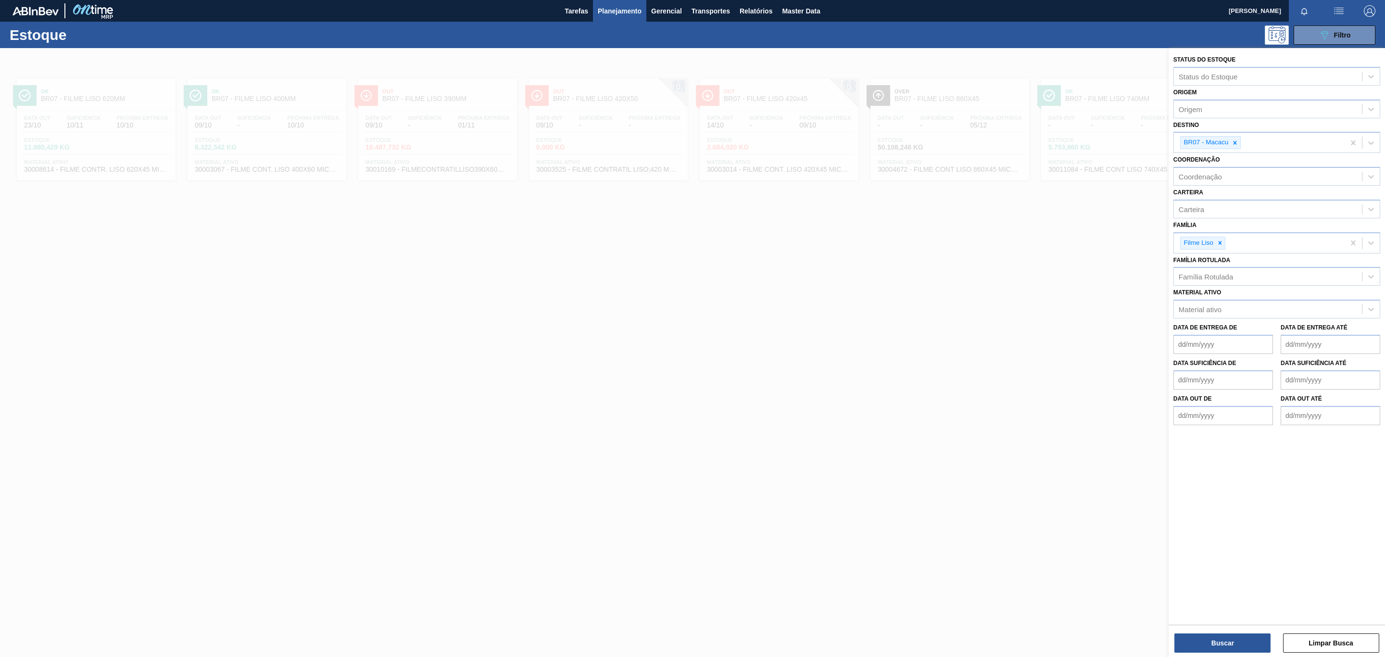
drag, startPoint x: 515, startPoint y: 318, endPoint x: 502, endPoint y: 324, distance: 14.2
click at [502, 324] on div at bounding box center [692, 376] width 1385 height 657
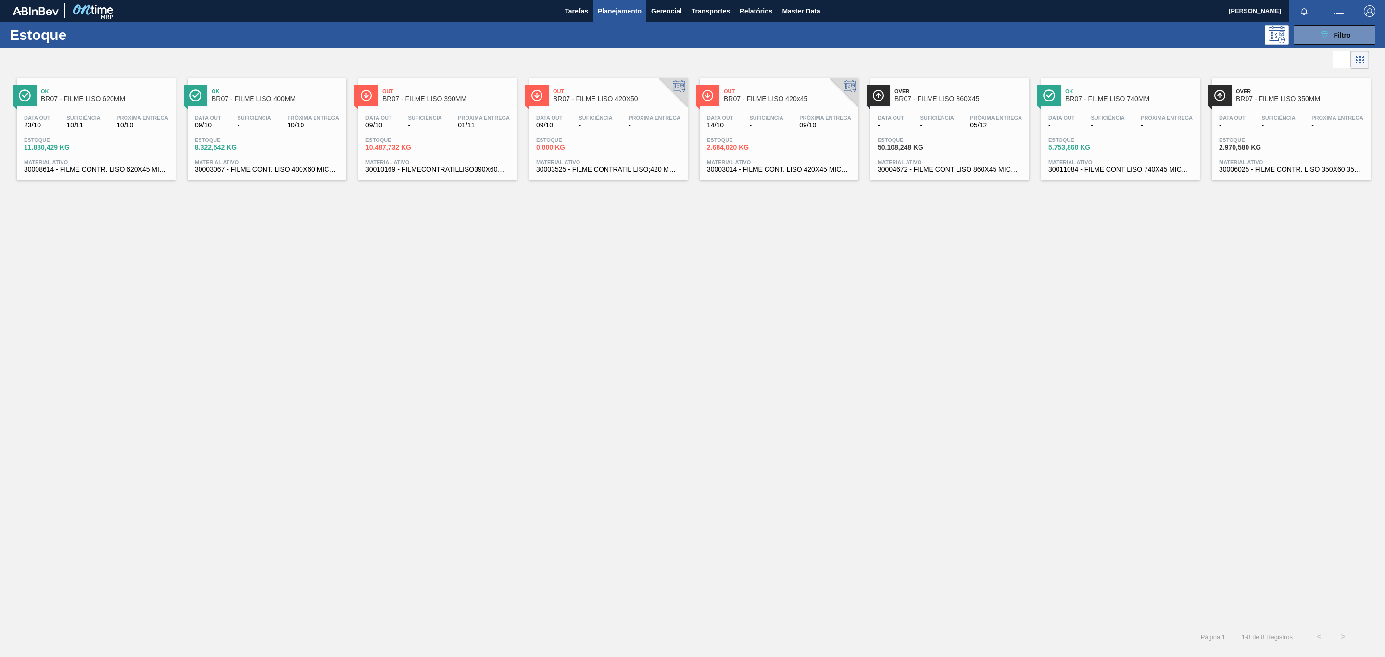
click at [431, 99] on span "BR07 - FILME LISO 390MM" at bounding box center [447, 98] width 130 height 7
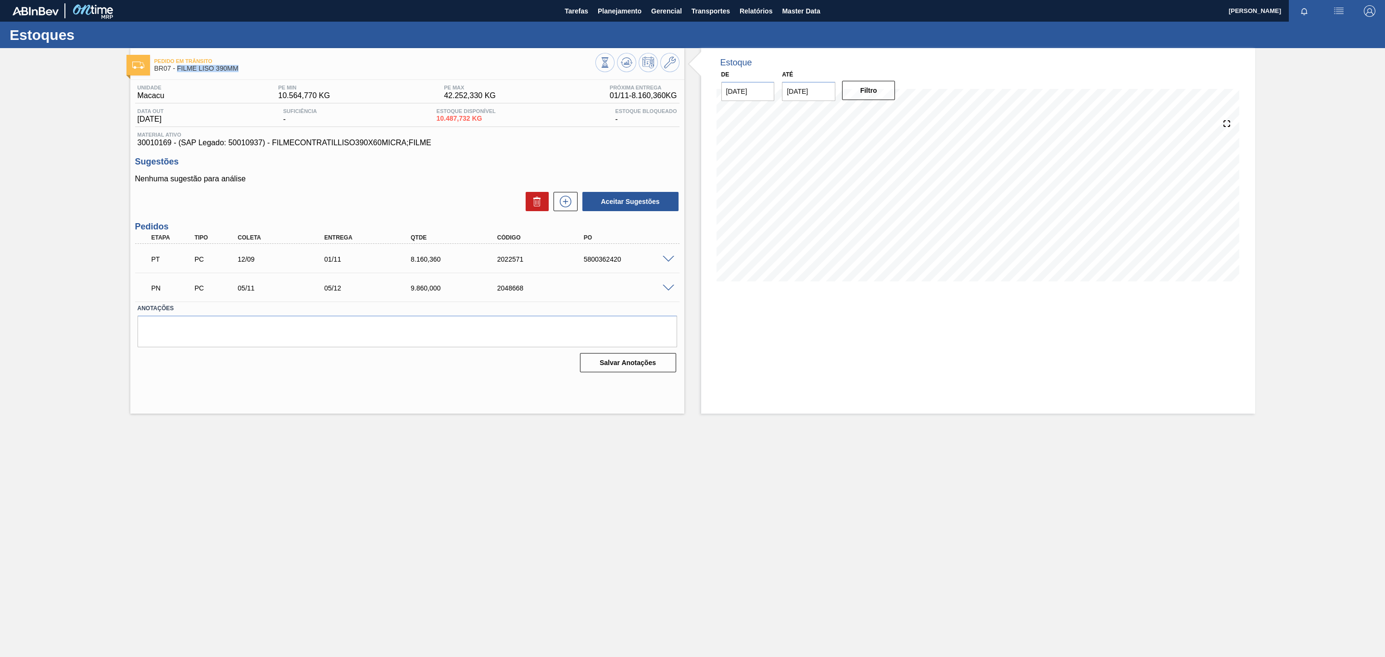
drag, startPoint x: 245, startPoint y: 71, endPoint x: 179, endPoint y: 71, distance: 66.4
click at [179, 71] on span "BR07 - FILME LISO 390MM" at bounding box center [374, 68] width 441 height 7
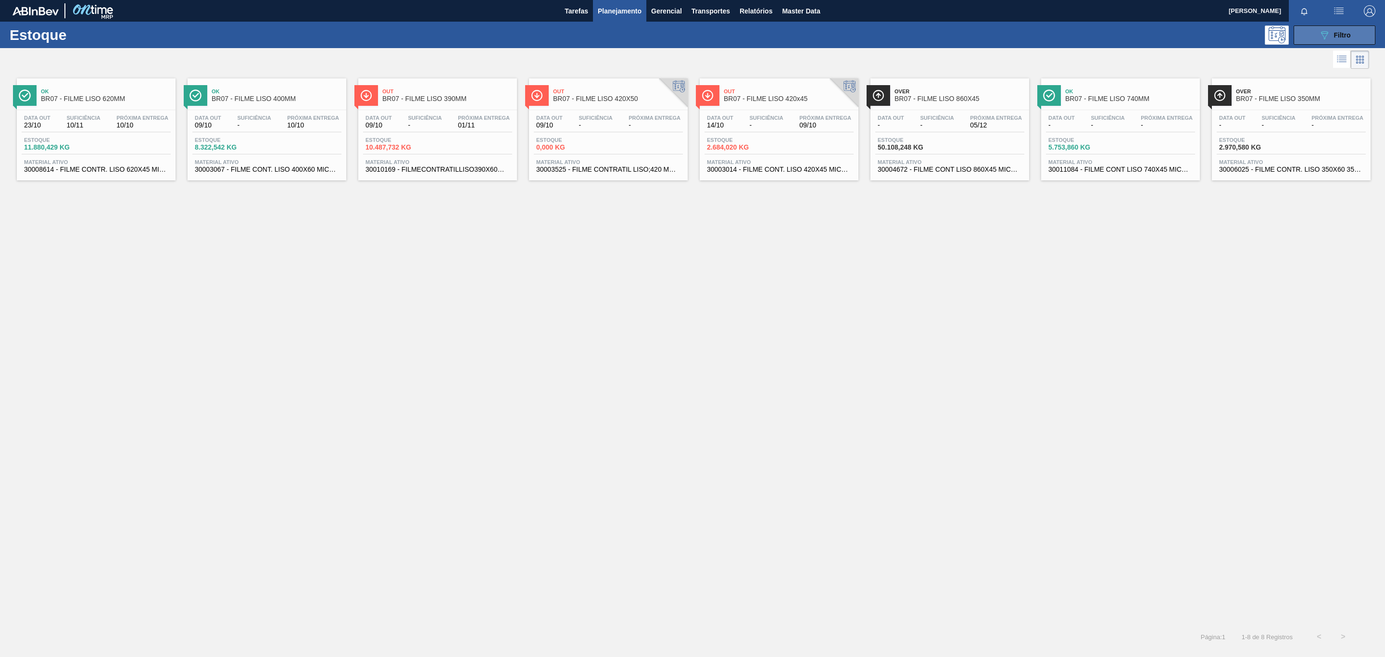
click at [1328, 32] on icon "089F7B8B-B2A5-4AFE-B5C0-19BA573D28AC" at bounding box center [1325, 35] width 12 height 12
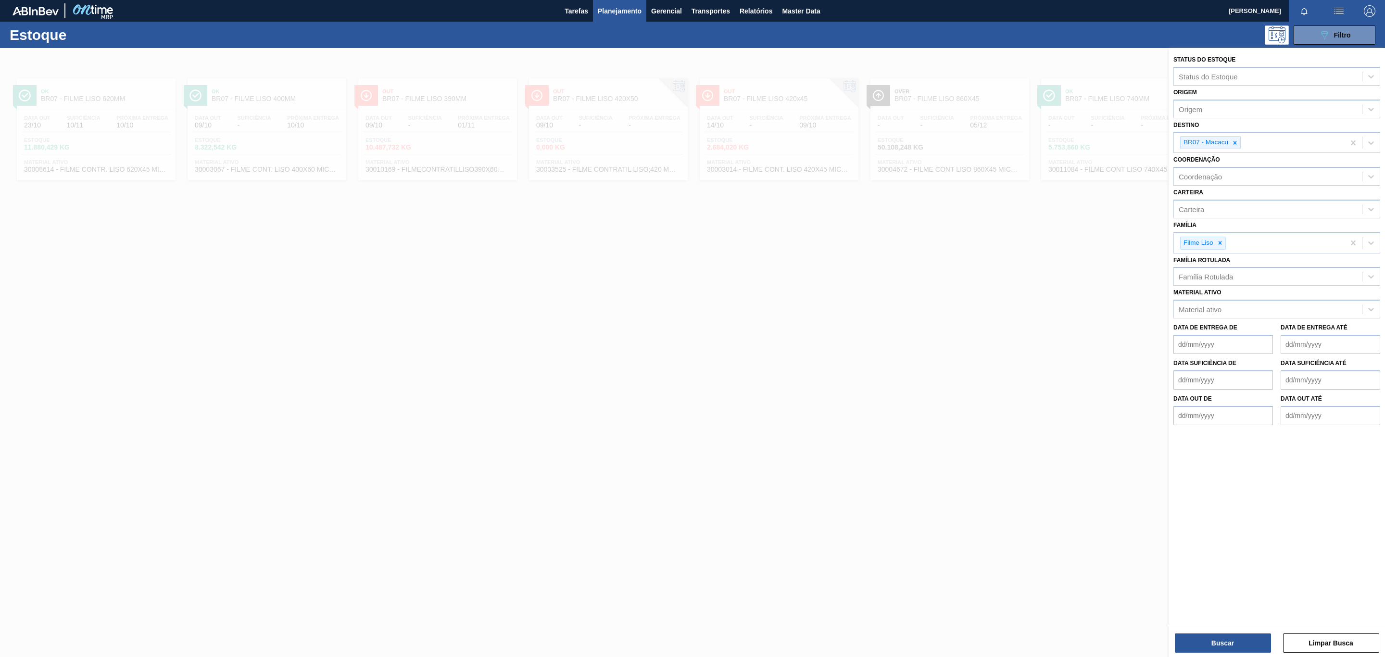
click at [976, 149] on div at bounding box center [692, 376] width 1385 height 657
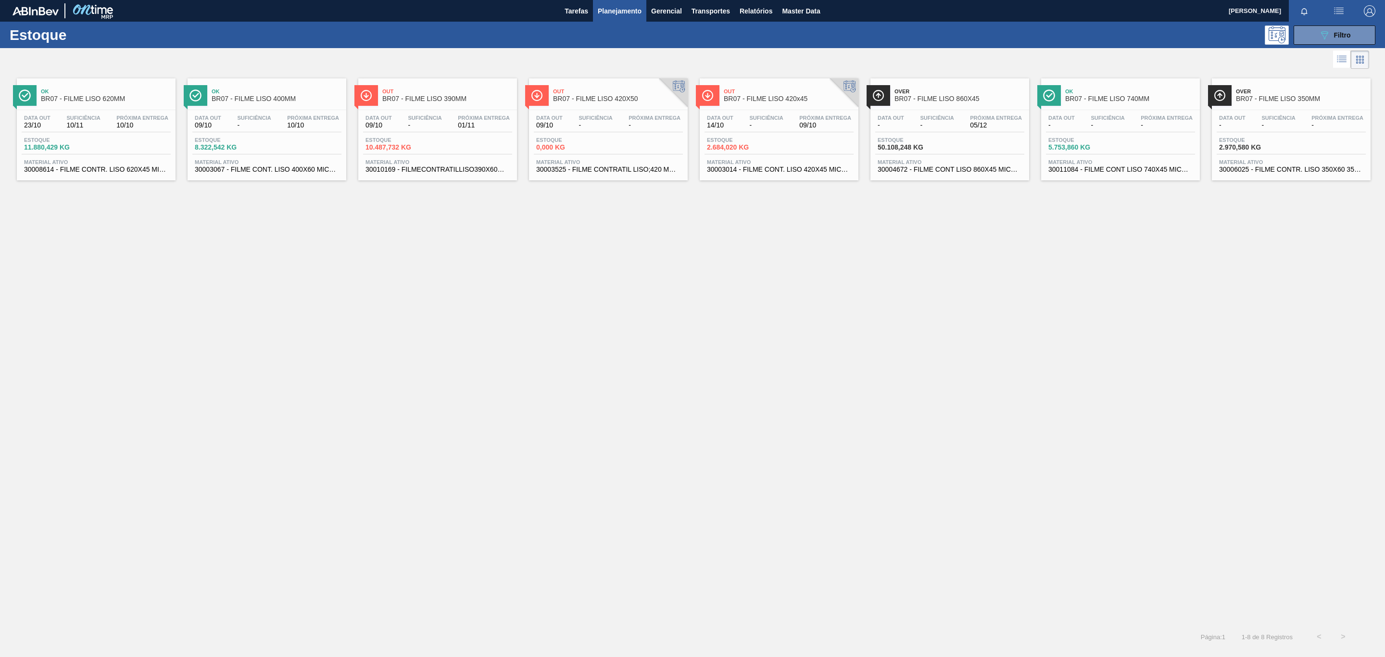
click at [1150, 94] on span "Ok" at bounding box center [1130, 91] width 130 height 6
click at [1250, 113] on div "Data out - Suficiência - Próxima Entrega - Estoque 2.970,580 KG Material ativo …" at bounding box center [1291, 142] width 159 height 65
click at [1355, 43] on button "089F7B8B-B2A5-4AFE-B5C0-19BA573D28AC Filtro" at bounding box center [1335, 34] width 82 height 19
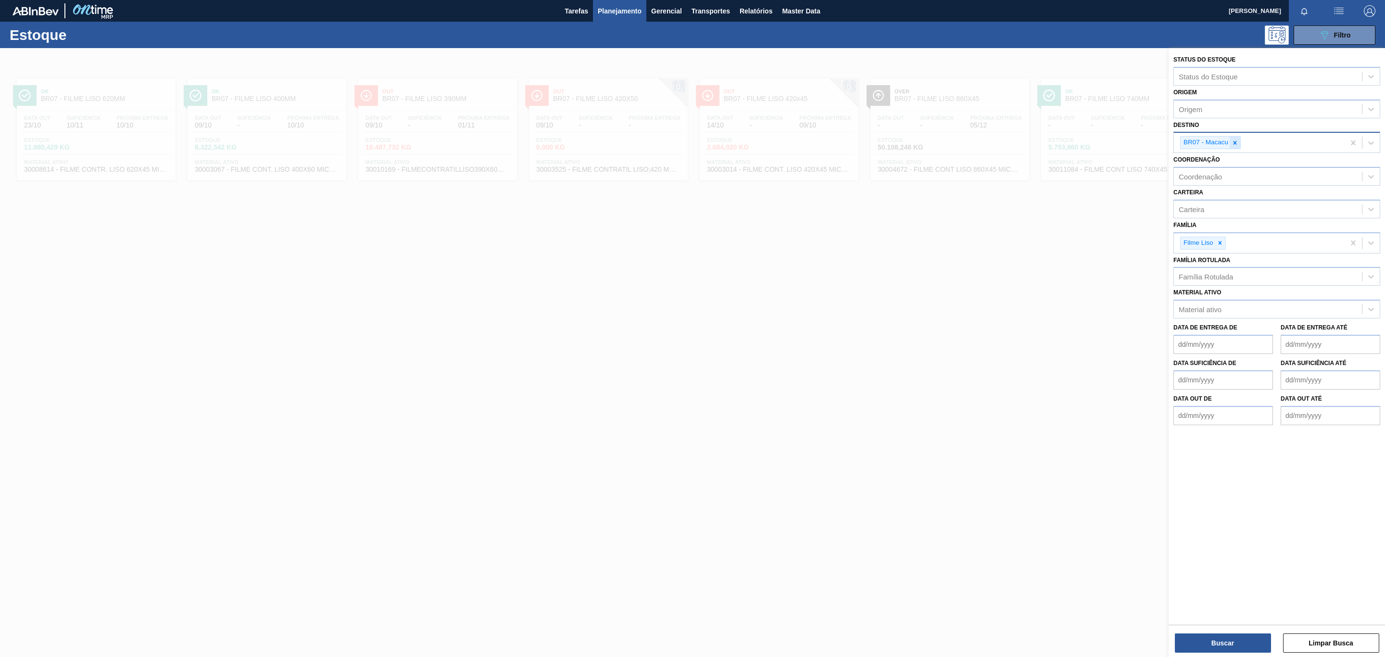
click at [1234, 147] on div at bounding box center [1235, 143] width 11 height 12
type input "BR08"
click at [1225, 160] on div "BR08 - Teresina" at bounding box center [1276, 168] width 207 height 18
click at [1232, 139] on div "BR07 - Macacu" at bounding box center [1210, 142] width 61 height 13
click at [1232, 139] on icon at bounding box center [1235, 142] width 7 height 7
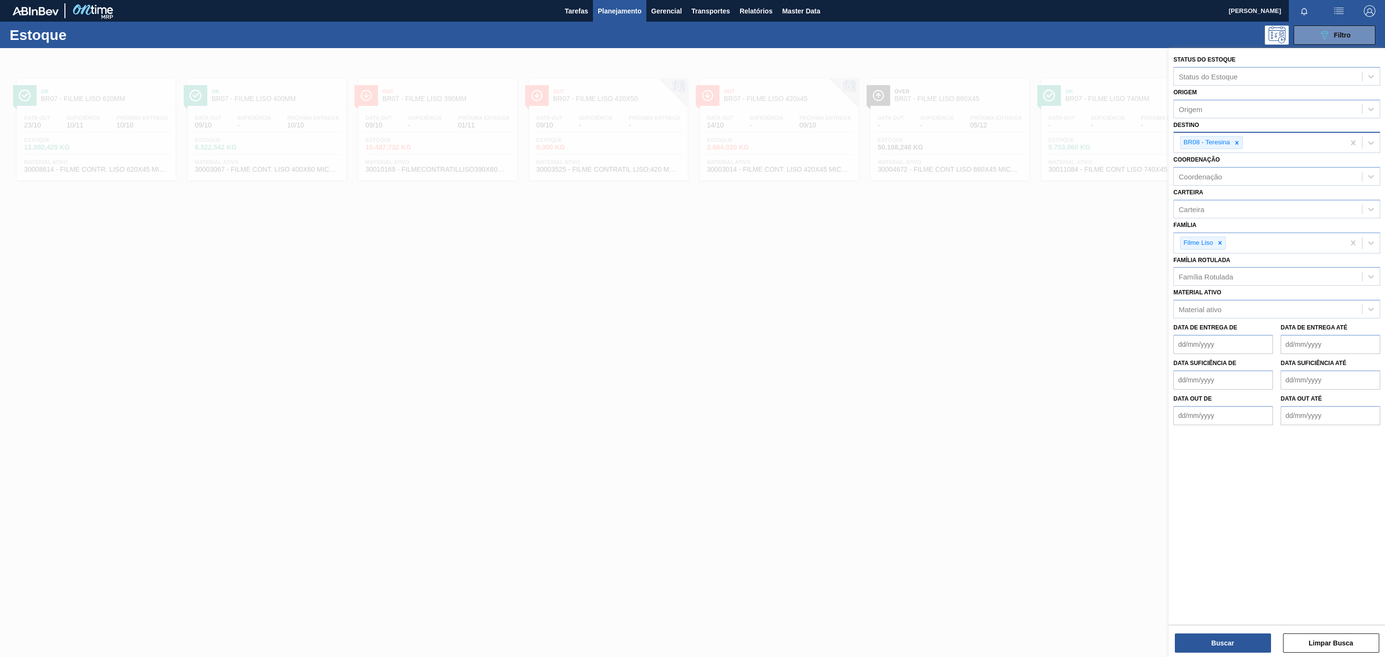
click at [1203, 630] on div "Buscar Limpar Busca" at bounding box center [1277, 638] width 216 height 27
click at [1200, 646] on button "Buscar" at bounding box center [1223, 642] width 96 height 19
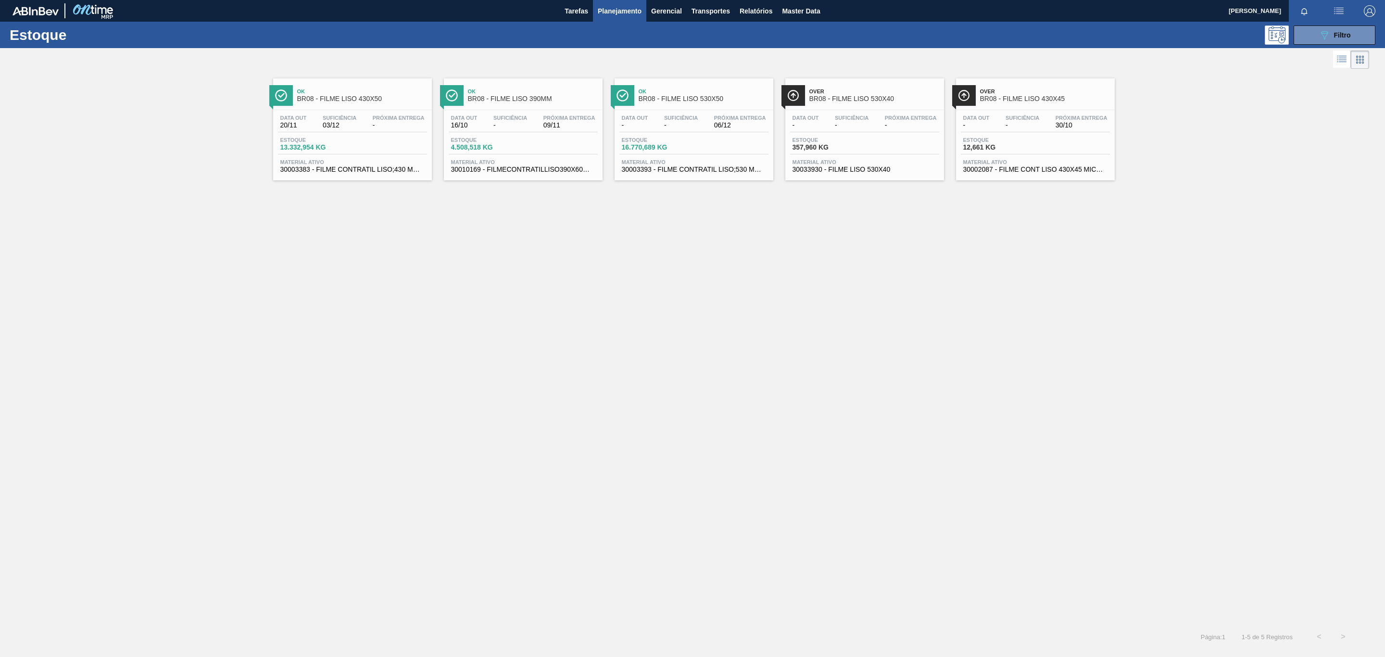
click at [347, 112] on div "Data out 20/11 Suficiência 03/12 Próxima Entrega - Estoque 13.332,954 KG Materi…" at bounding box center [352, 142] width 159 height 65
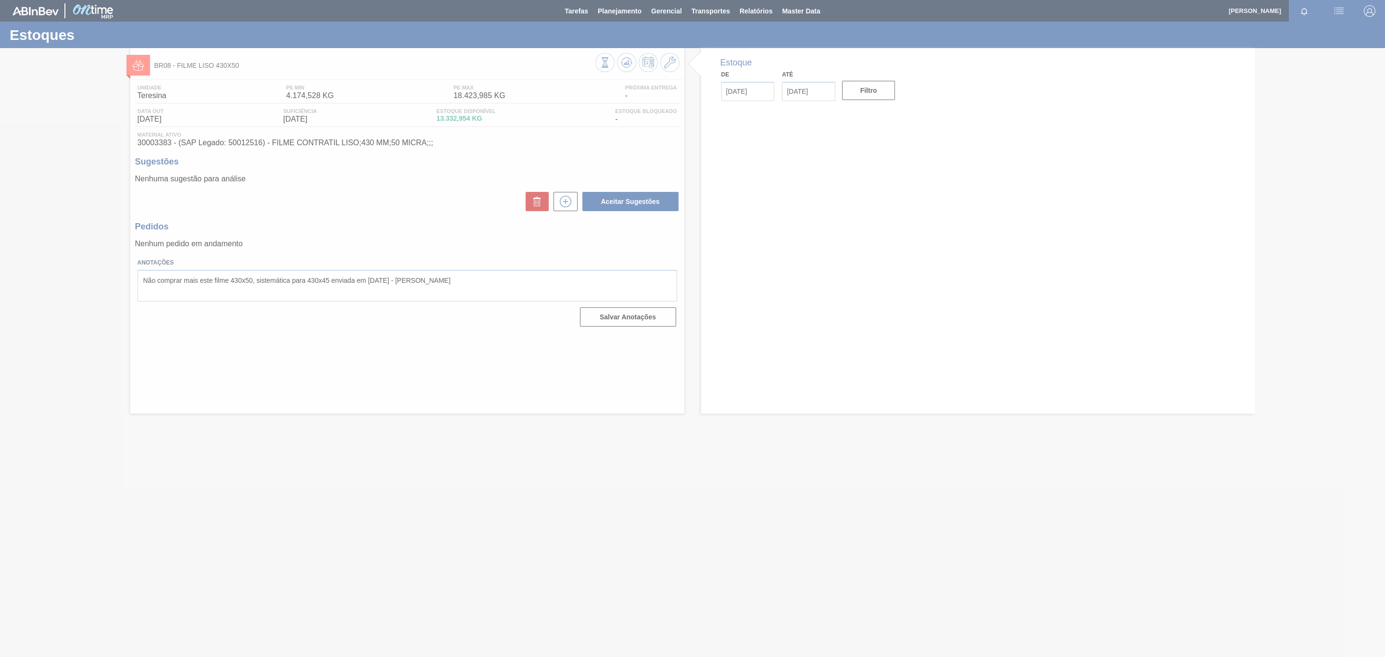
click at [318, 66] on div at bounding box center [692, 328] width 1385 height 657
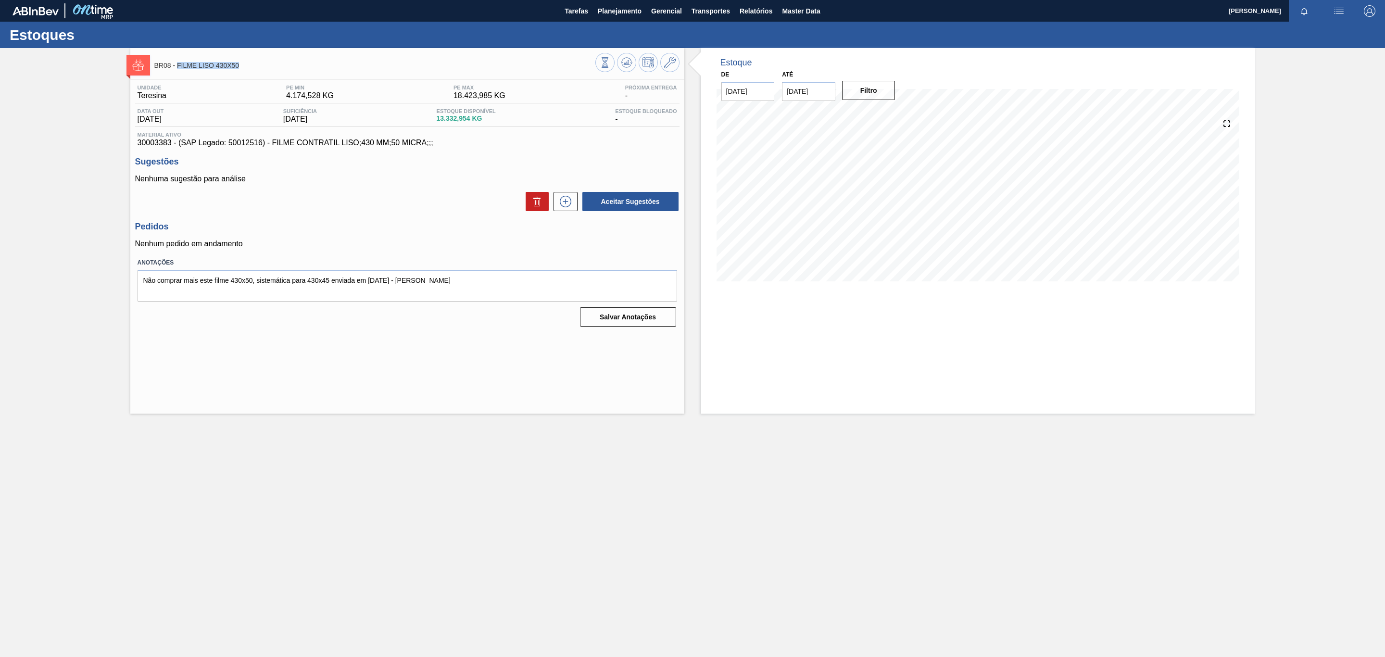
drag, startPoint x: 245, startPoint y: 66, endPoint x: 176, endPoint y: 65, distance: 69.3
click at [176, 65] on span "BR08 - FILME LISO 430X50" at bounding box center [374, 65] width 441 height 7
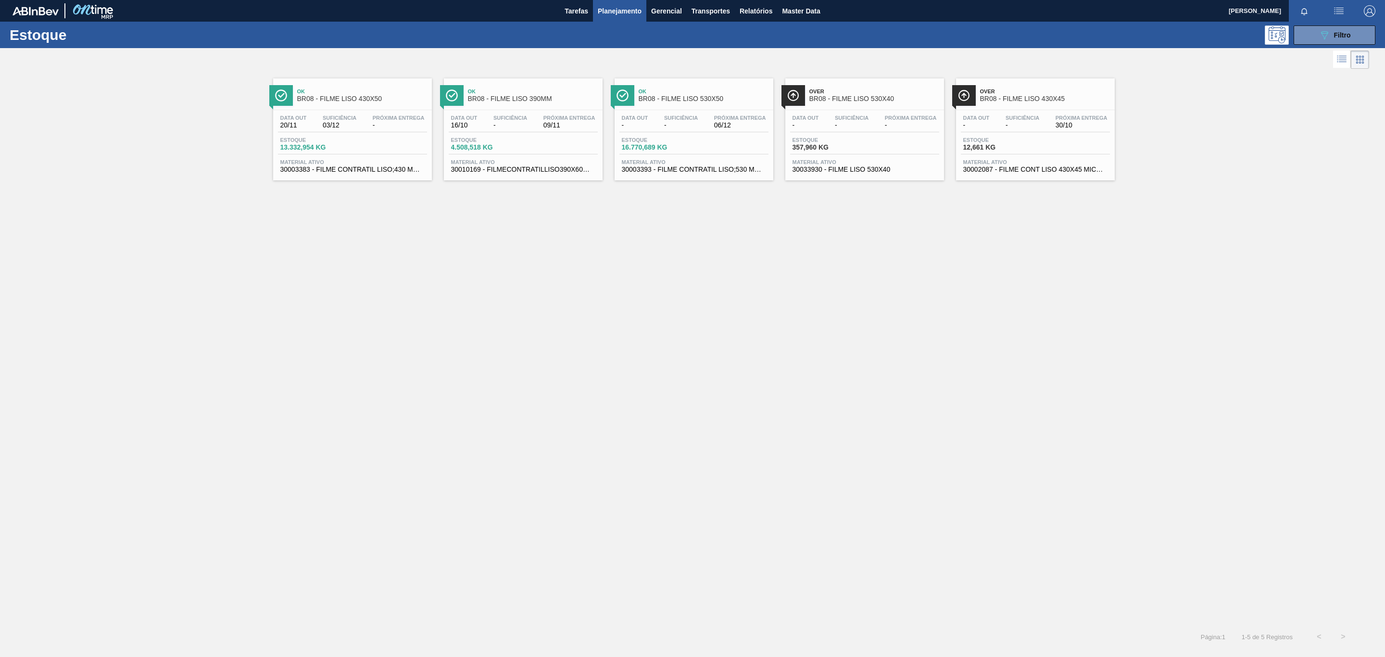
click at [1012, 101] on span "BR08 - FILME LISO 430X45" at bounding box center [1045, 98] width 130 height 7
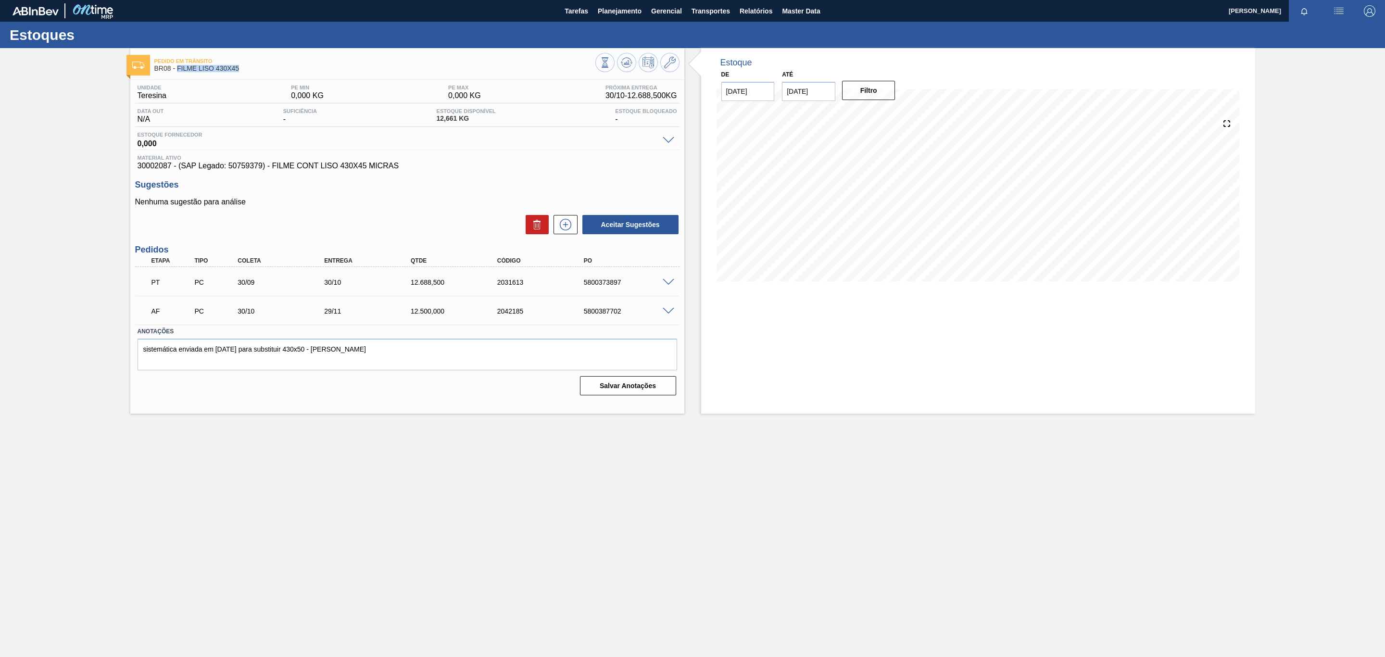
drag, startPoint x: 240, startPoint y: 71, endPoint x: 178, endPoint y: 68, distance: 62.1
click at [178, 68] on span "BR08 - FILME LISO 430X45" at bounding box center [374, 68] width 441 height 7
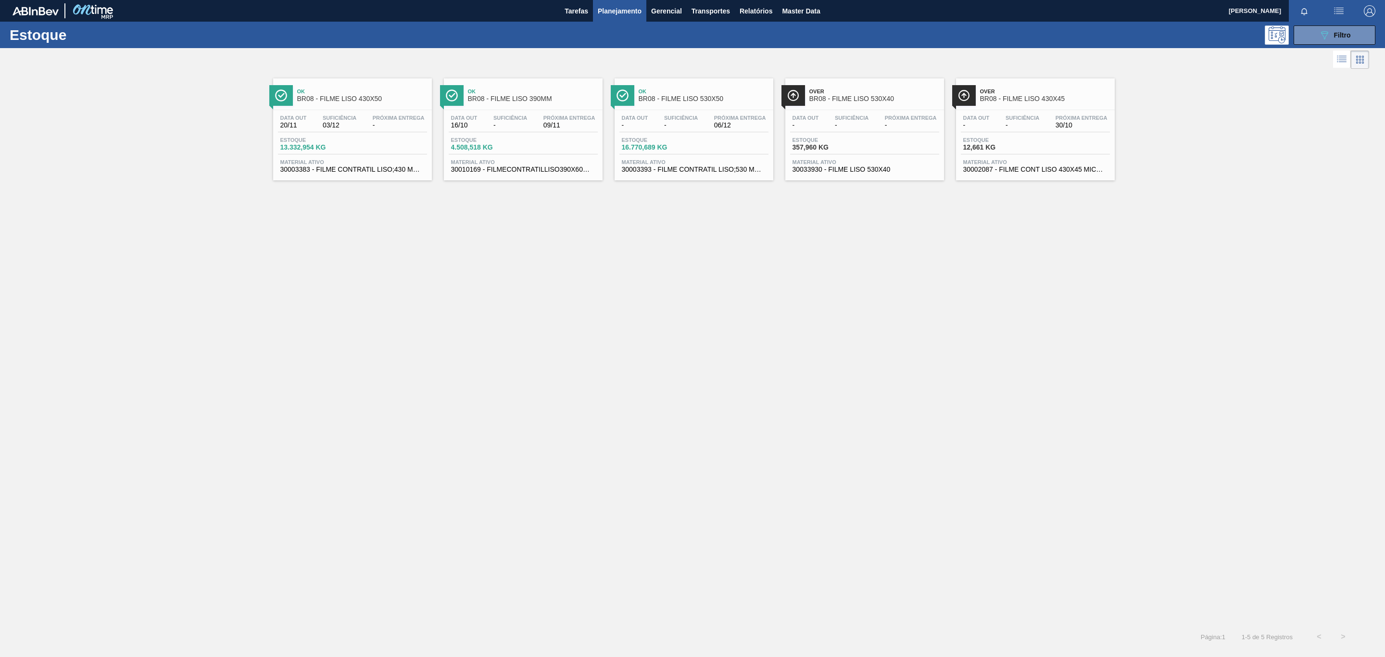
click at [1028, 117] on span "Suficiência" at bounding box center [1023, 118] width 34 height 6
click at [712, 104] on div "Ok BR08 - FILME LISO 530X50" at bounding box center [704, 96] width 130 height 22
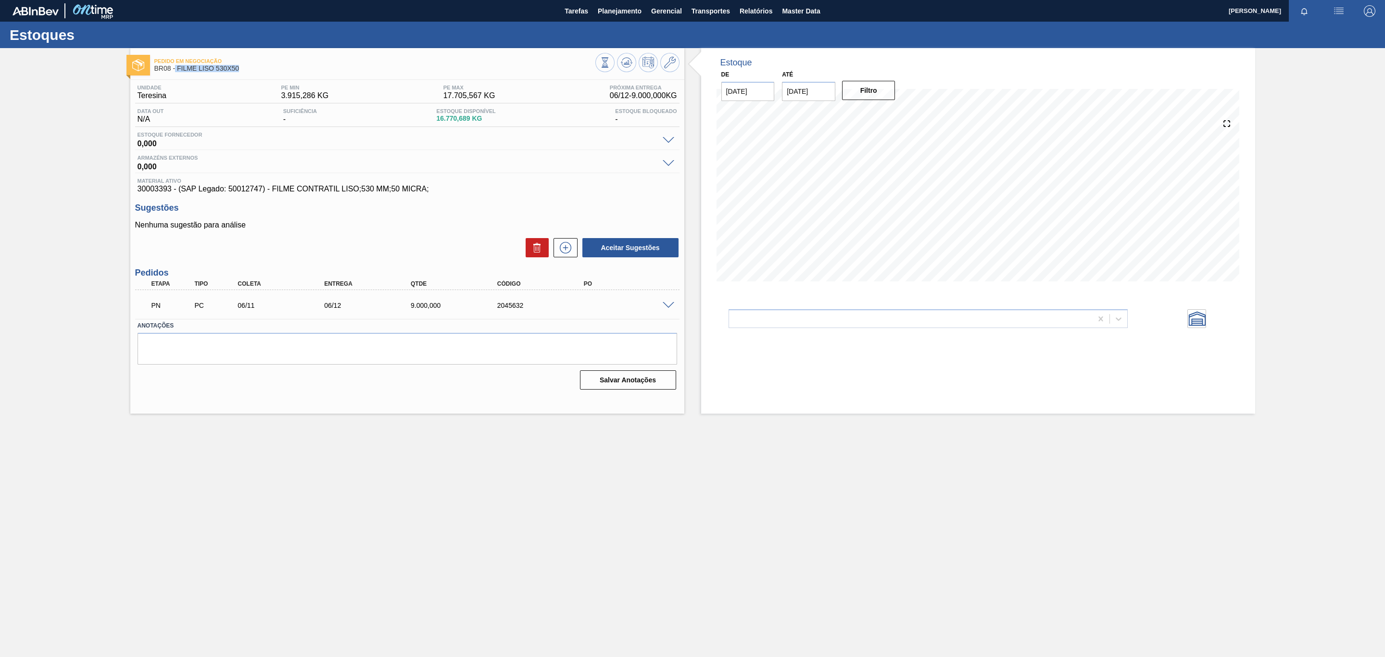
drag, startPoint x: 245, startPoint y: 72, endPoint x: 175, endPoint y: 71, distance: 70.2
click at [175, 71] on span "BR08 - FILME LISO 530X50" at bounding box center [374, 68] width 441 height 7
click at [176, 72] on span "BR08 - FILME LISO 530X50" at bounding box center [374, 68] width 441 height 7
click at [232, 67] on span "BR08 - FILME LISO 530X50" at bounding box center [374, 68] width 441 height 7
drag, startPoint x: 239, startPoint y: 67, endPoint x: 179, endPoint y: 72, distance: 60.8
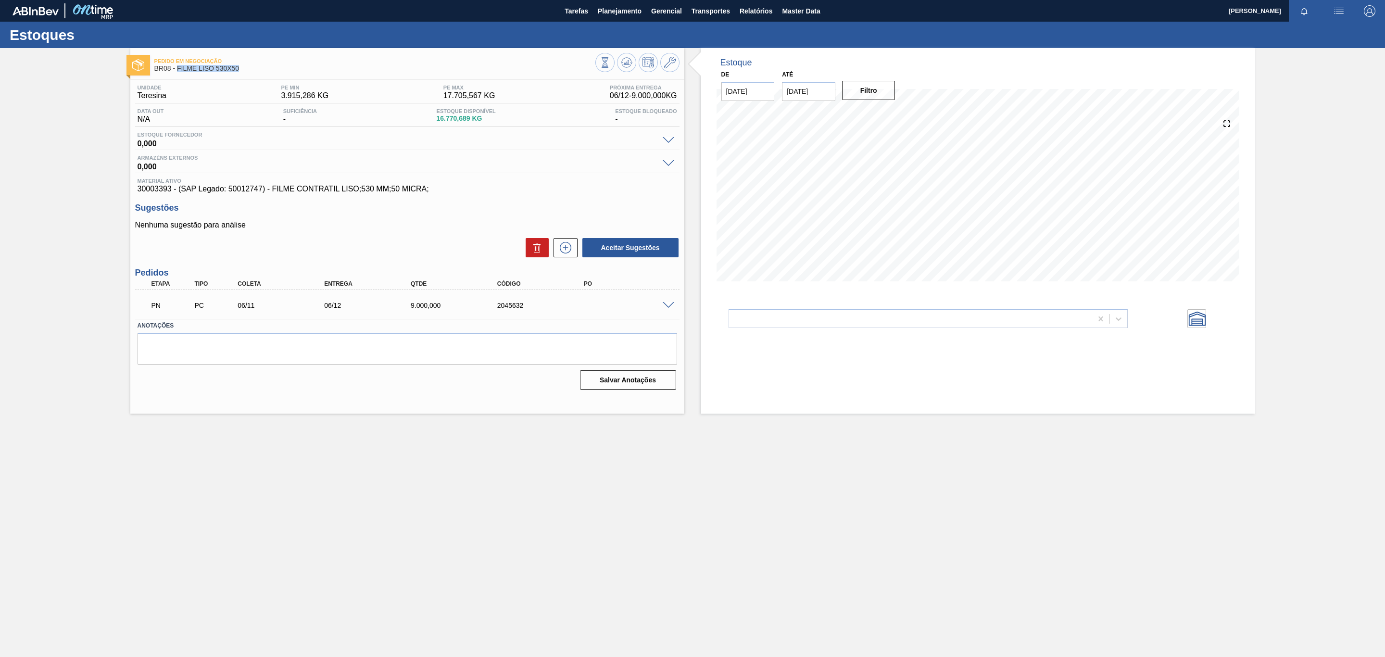
click at [179, 72] on span "BR08 - FILME LISO 530X50" at bounding box center [374, 68] width 441 height 7
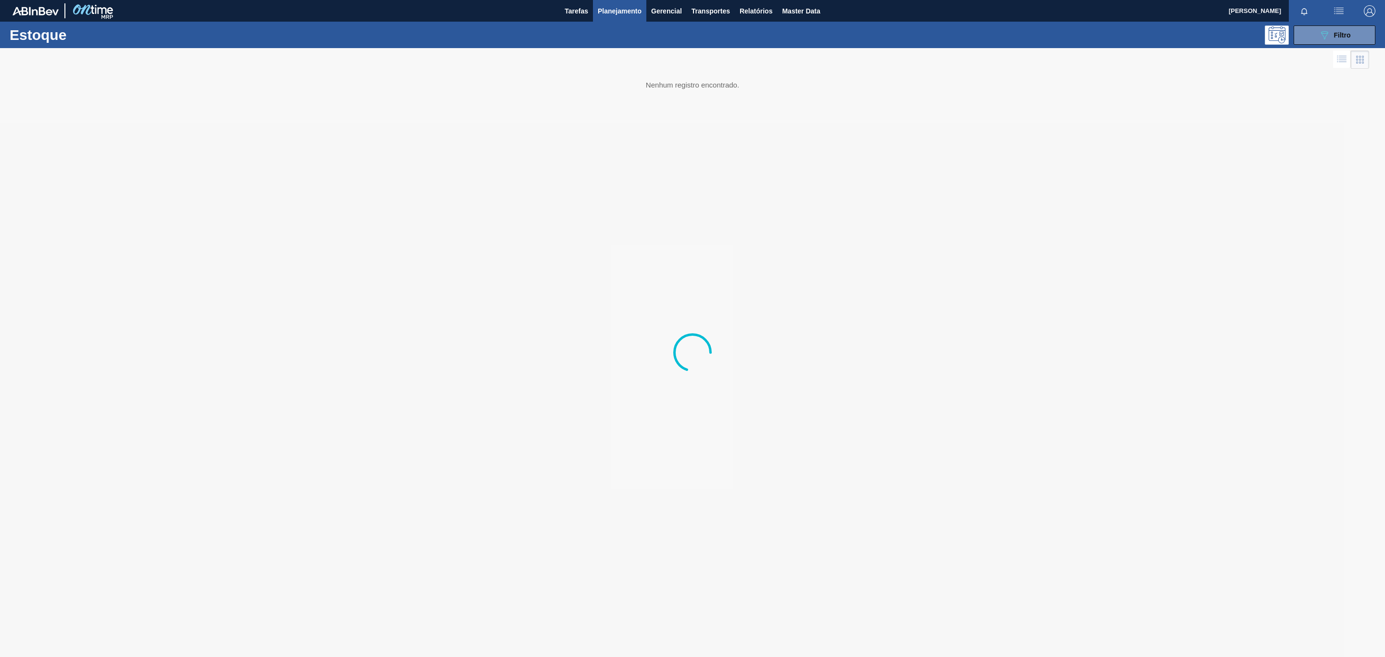
click at [625, 232] on div at bounding box center [692, 352] width 1385 height 609
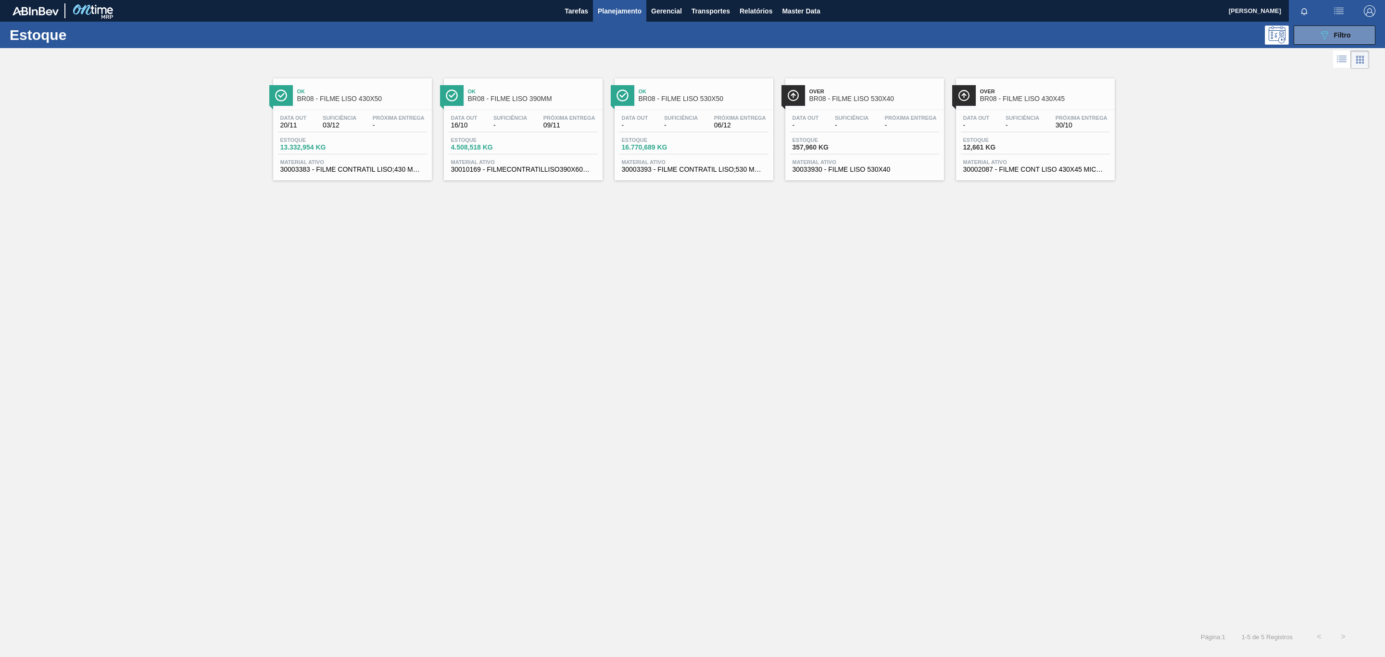
click at [898, 104] on div "Over BR08 - FILME LISO 530X40" at bounding box center [874, 96] width 130 height 22
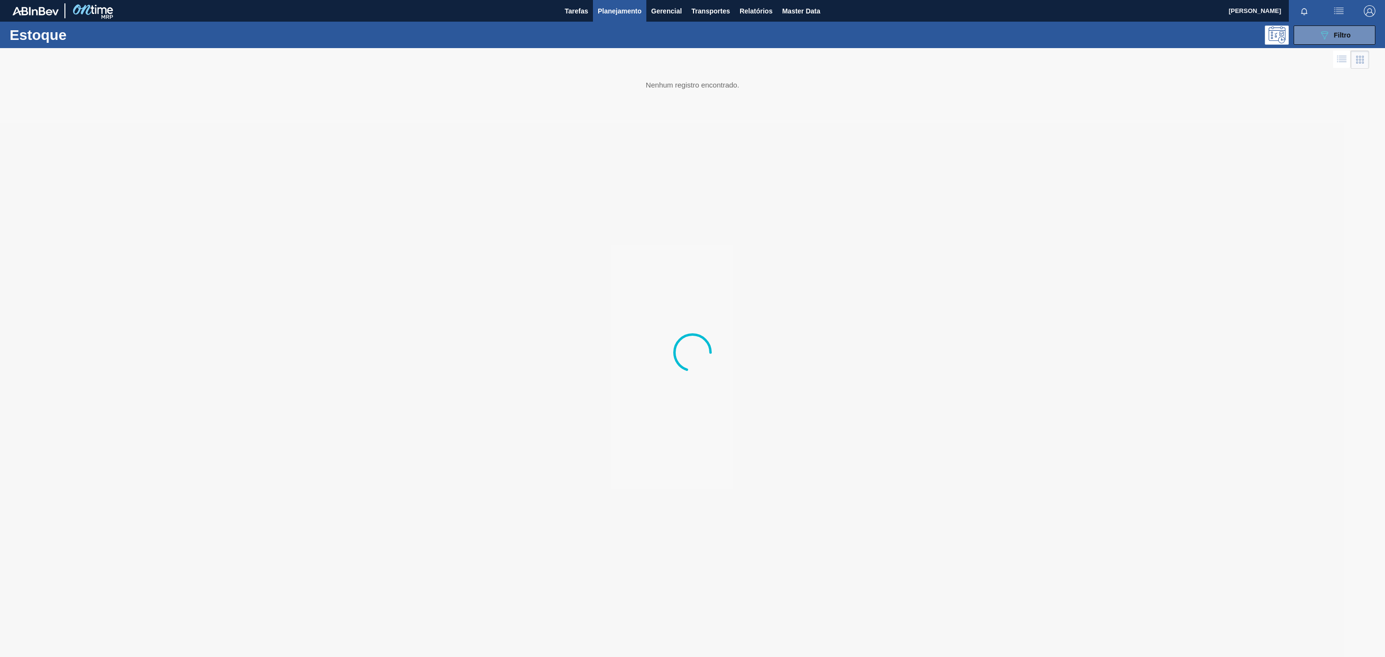
drag, startPoint x: 602, startPoint y: 221, endPoint x: 433, endPoint y: 238, distance: 169.2
click at [433, 238] on div at bounding box center [692, 352] width 1385 height 609
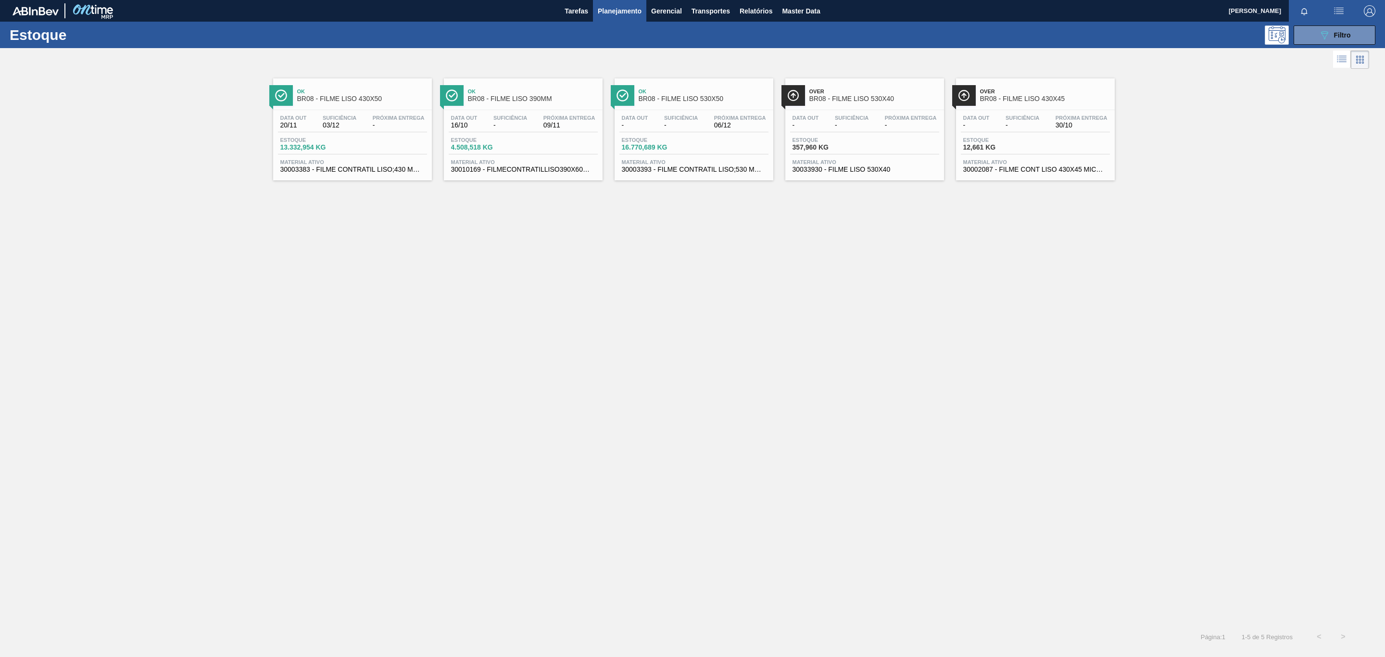
click at [568, 164] on span "Material ativo" at bounding box center [523, 162] width 144 height 6
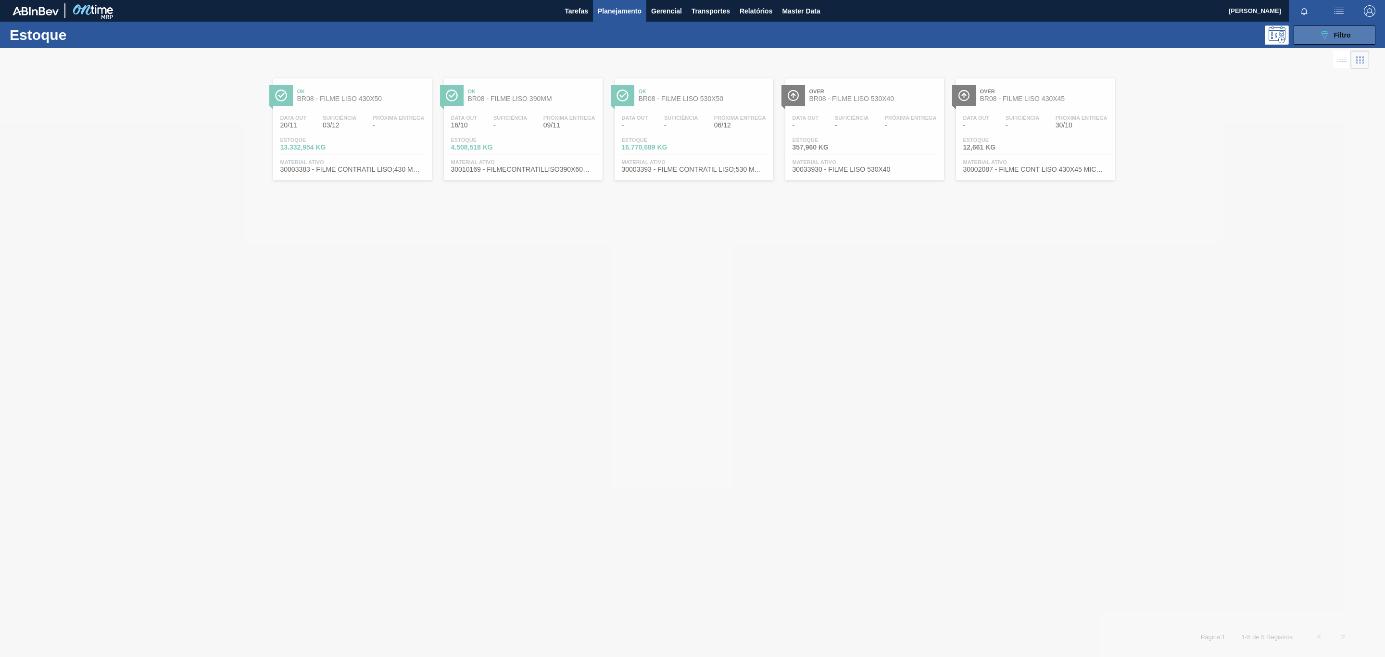
click at [1326, 33] on icon at bounding box center [1324, 35] width 7 height 8
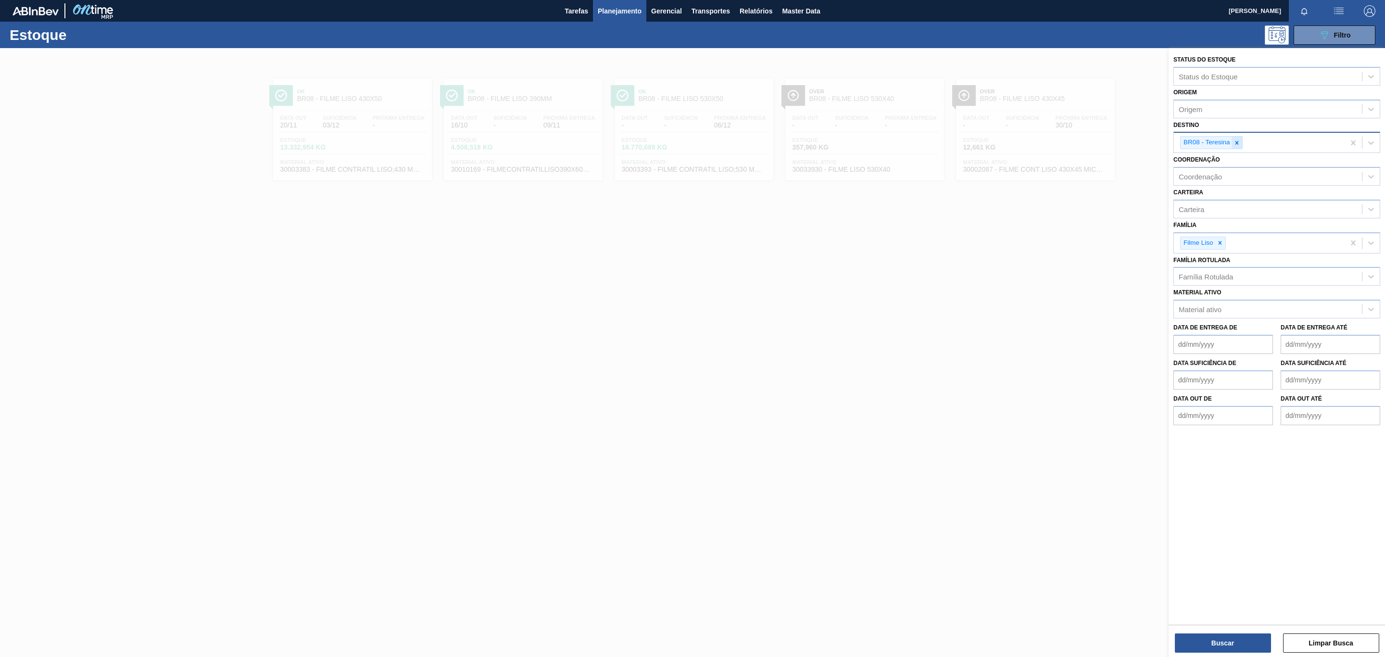
click at [1236, 148] on div at bounding box center [1237, 143] width 11 height 12
type input "BR09"
click at [1235, 170] on div "BR09 - Agudos" at bounding box center [1276, 168] width 207 height 18
click at [1235, 128] on div "Destino BR08 - Teresina BR09 - Agudos" at bounding box center [1276, 135] width 207 height 35
click at [1236, 139] on div at bounding box center [1237, 143] width 11 height 12
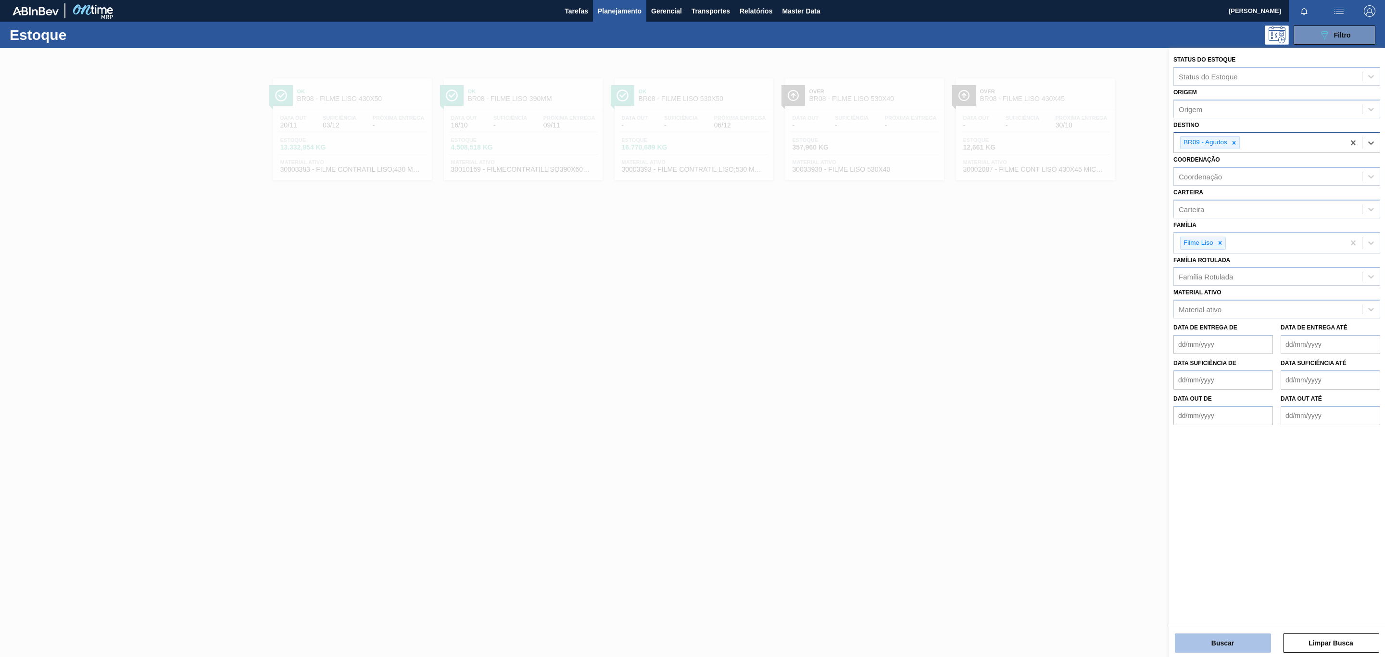
click at [1200, 645] on button "Buscar" at bounding box center [1223, 642] width 96 height 19
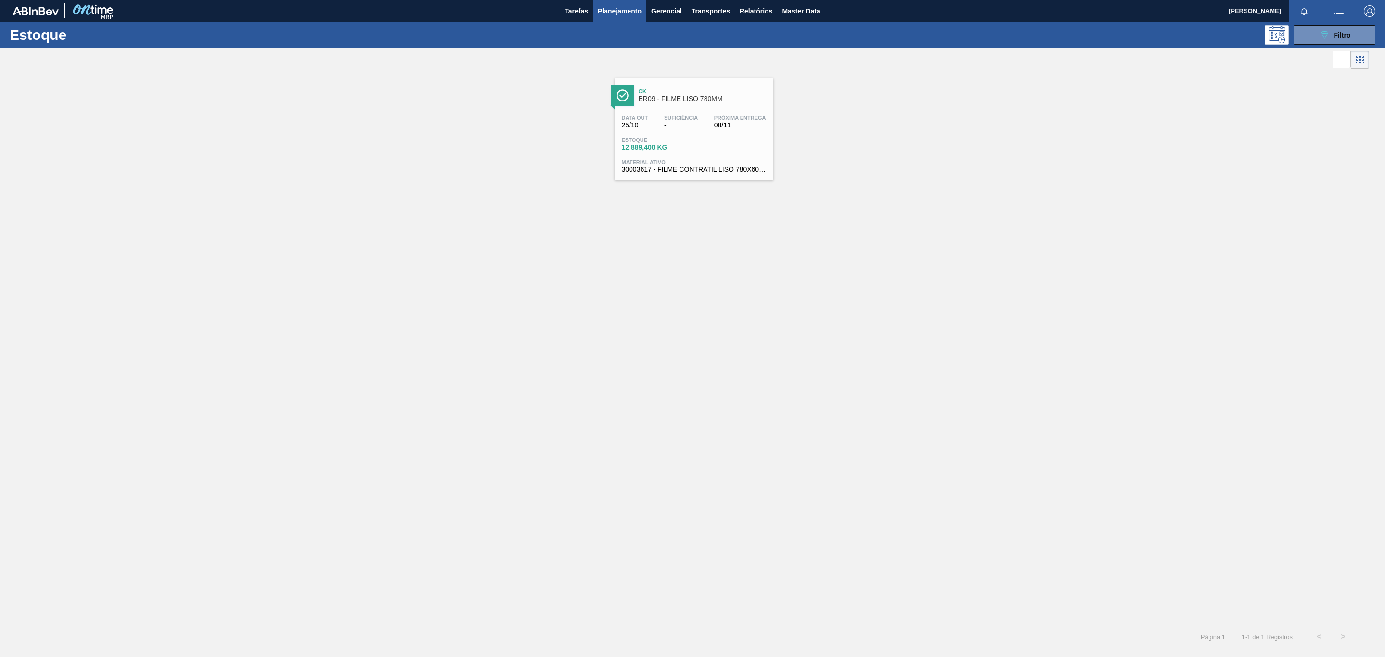
click at [697, 94] on span "Ok" at bounding box center [704, 91] width 130 height 6
click at [1358, 42] on button "089F7B8B-B2A5-4AFE-B5C0-19BA573D28AC Filtro" at bounding box center [1335, 34] width 82 height 19
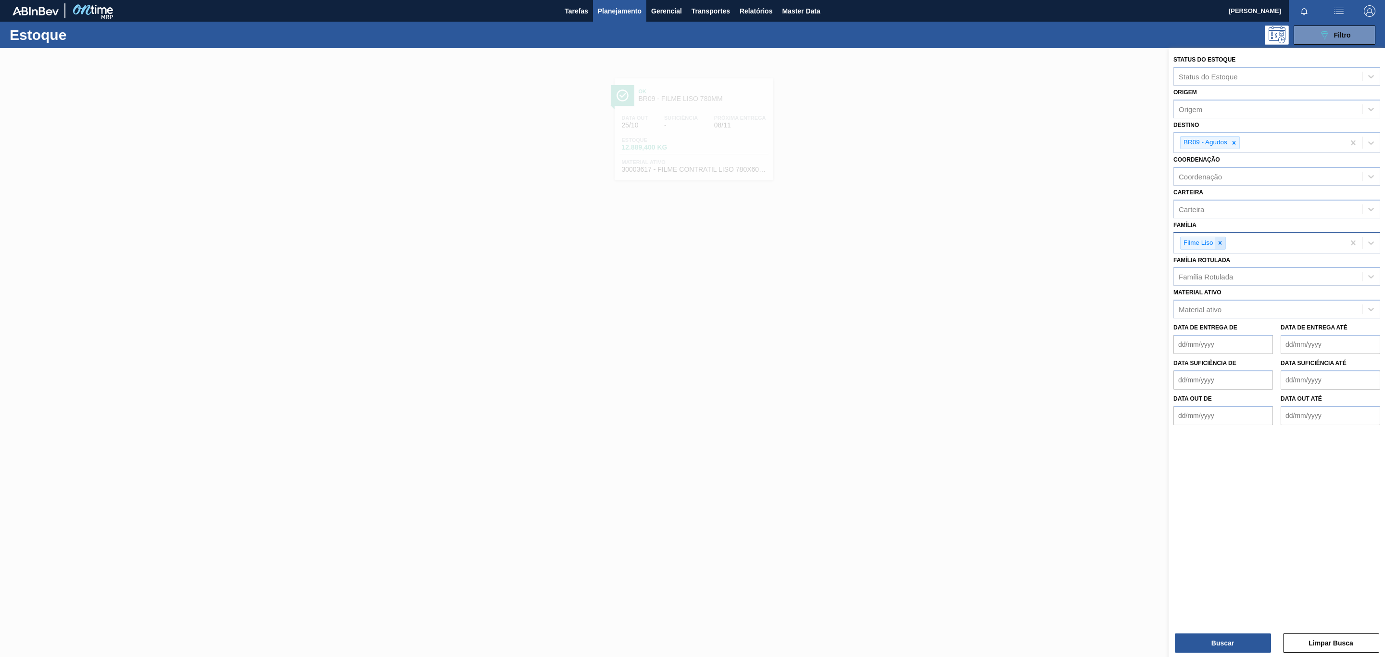
click at [1225, 247] on div at bounding box center [1220, 243] width 11 height 12
click at [1226, 282] on div "Família Rotulada" at bounding box center [1276, 274] width 207 height 19
type Rotulada "780mm"
click at [1235, 300] on div "FILME LISO 780MM" at bounding box center [1276, 298] width 207 height 18
click at [1236, 147] on div at bounding box center [1234, 143] width 11 height 12
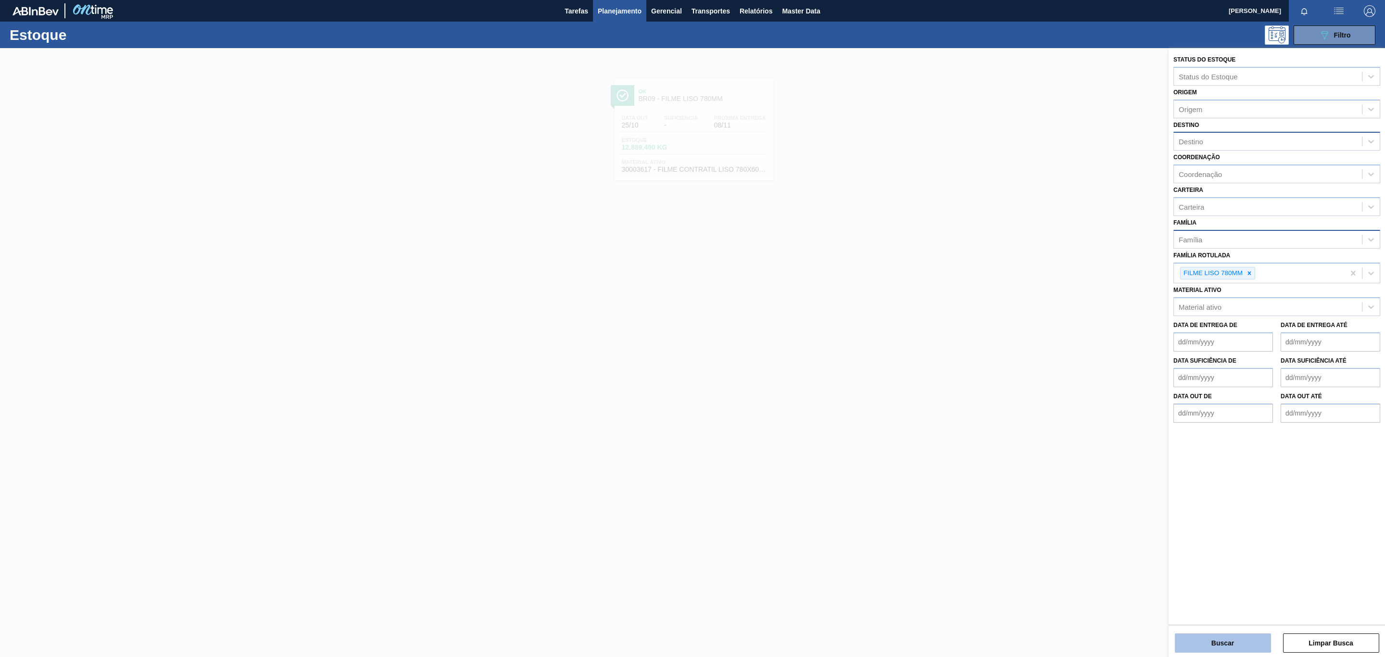
click at [1218, 642] on button "Buscar" at bounding box center [1223, 642] width 96 height 19
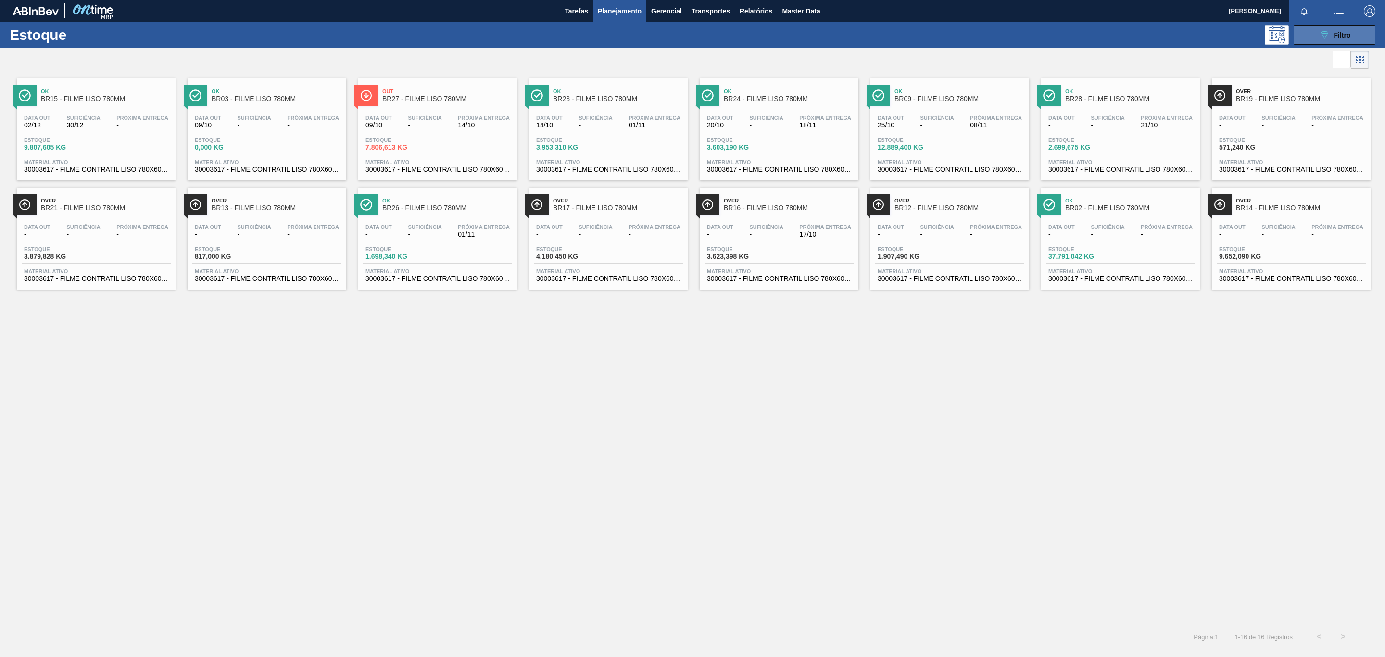
click at [1319, 41] on button "089F7B8B-B2A5-4AFE-B5C0-19BA573D28AC Filtro" at bounding box center [1335, 34] width 82 height 19
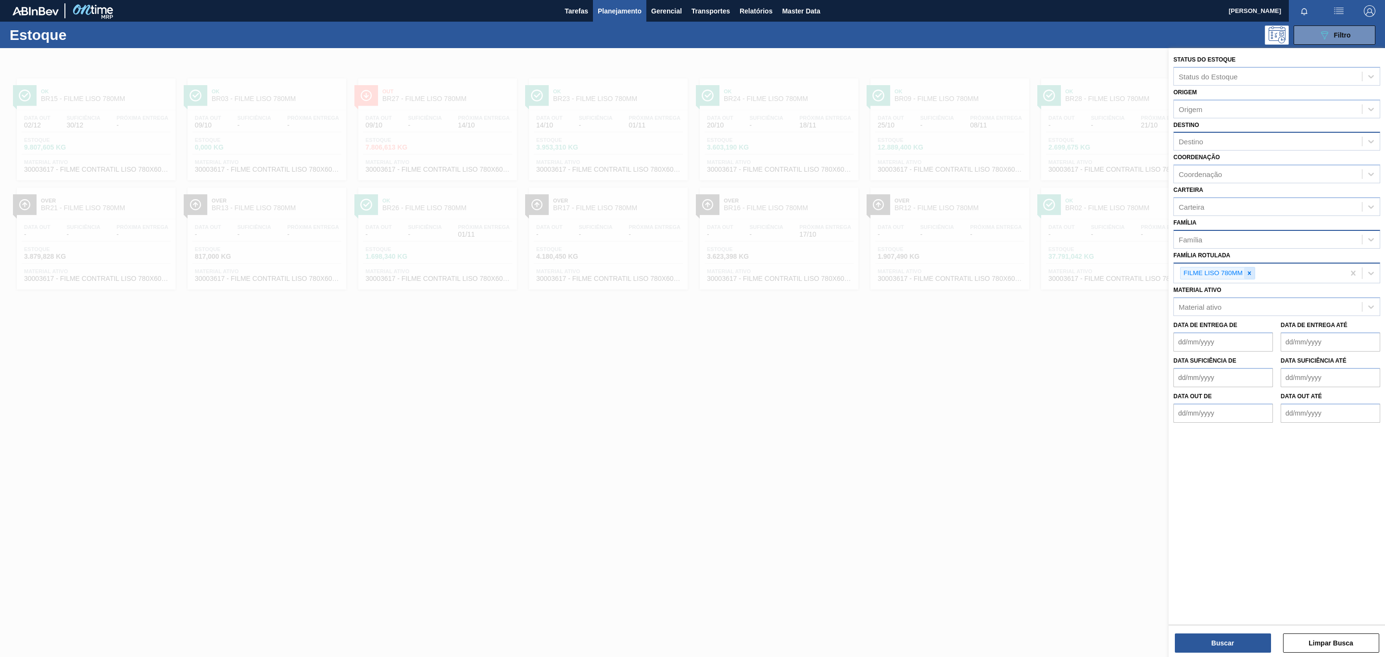
click at [1251, 275] on icon at bounding box center [1249, 273] width 7 height 7
click at [1248, 275] on div "Família Rotulada" at bounding box center [1268, 272] width 188 height 14
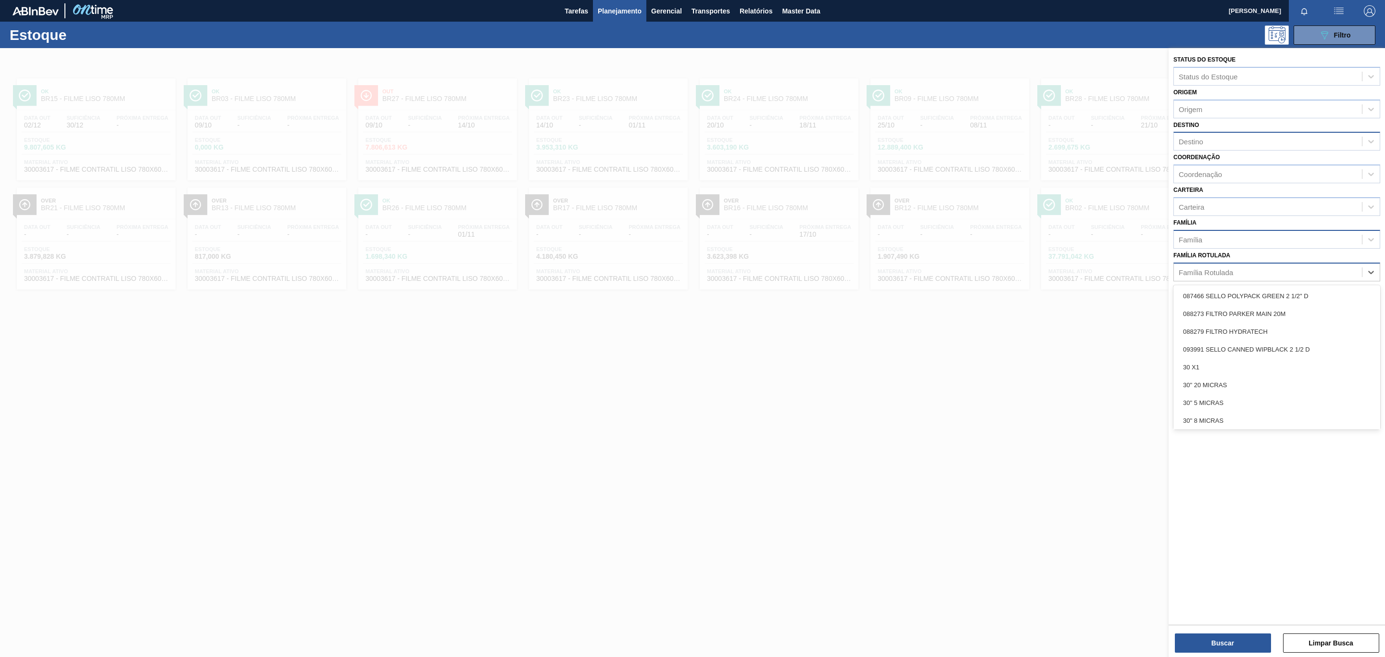
click at [1241, 273] on div "Família Rotulada" at bounding box center [1268, 272] width 188 height 14
click at [1235, 269] on div "Família Rotulada" at bounding box center [1268, 272] width 188 height 14
click at [1225, 245] on div "Família" at bounding box center [1268, 239] width 188 height 14
type input "lis"
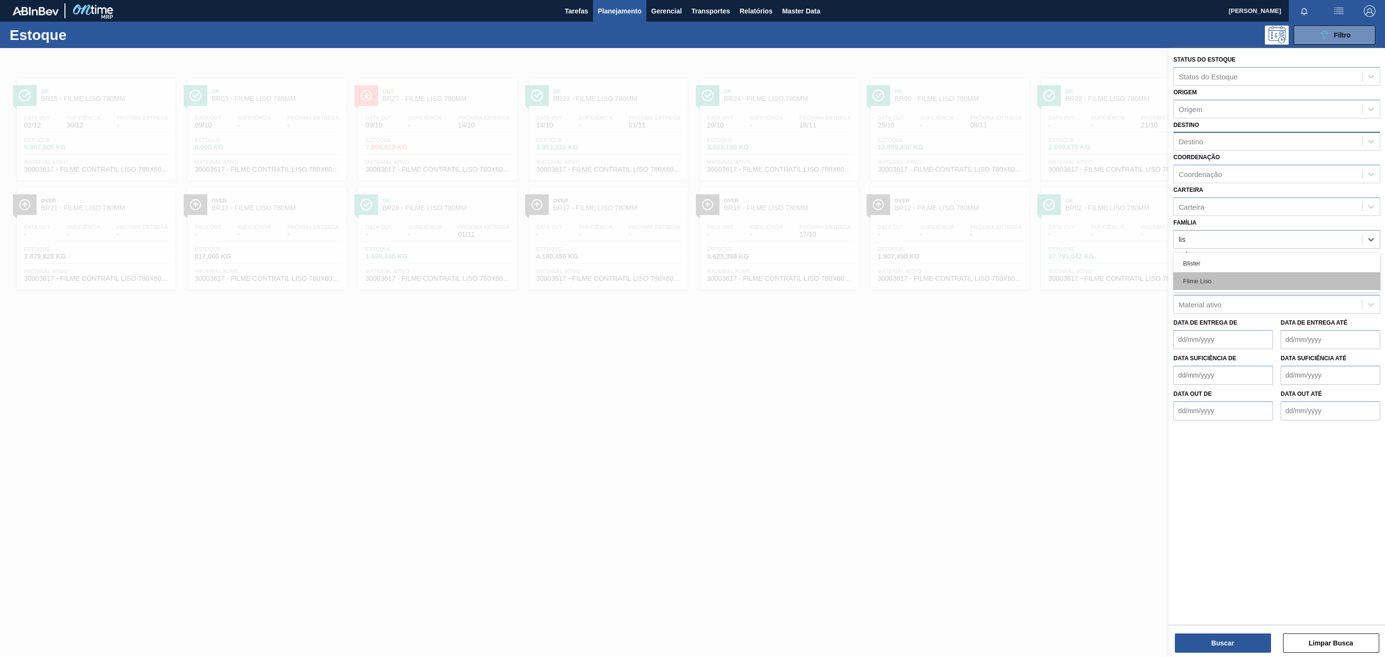
click at [1228, 274] on div "Filme Liso" at bounding box center [1276, 281] width 207 height 18
click at [1221, 136] on div "Destino" at bounding box center [1268, 142] width 188 height 14
type input "br10"
click at [1223, 166] on div "BR10 - Guarulhos" at bounding box center [1276, 165] width 207 height 18
drag, startPoint x: 1224, startPoint y: 625, endPoint x: 1226, endPoint y: 632, distance: 7.1
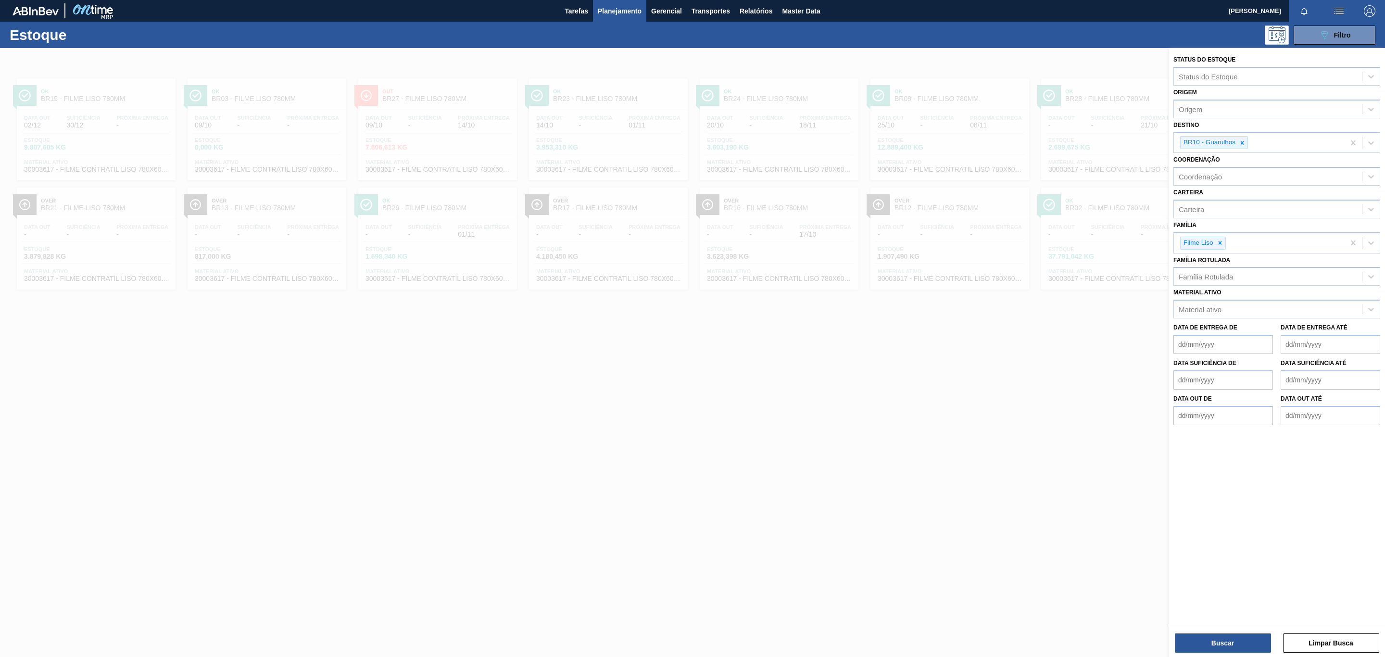
click at [1226, 632] on div "Buscar Limpar Busca" at bounding box center [1277, 638] width 216 height 27
click at [1226, 637] on button "Buscar" at bounding box center [1223, 642] width 96 height 19
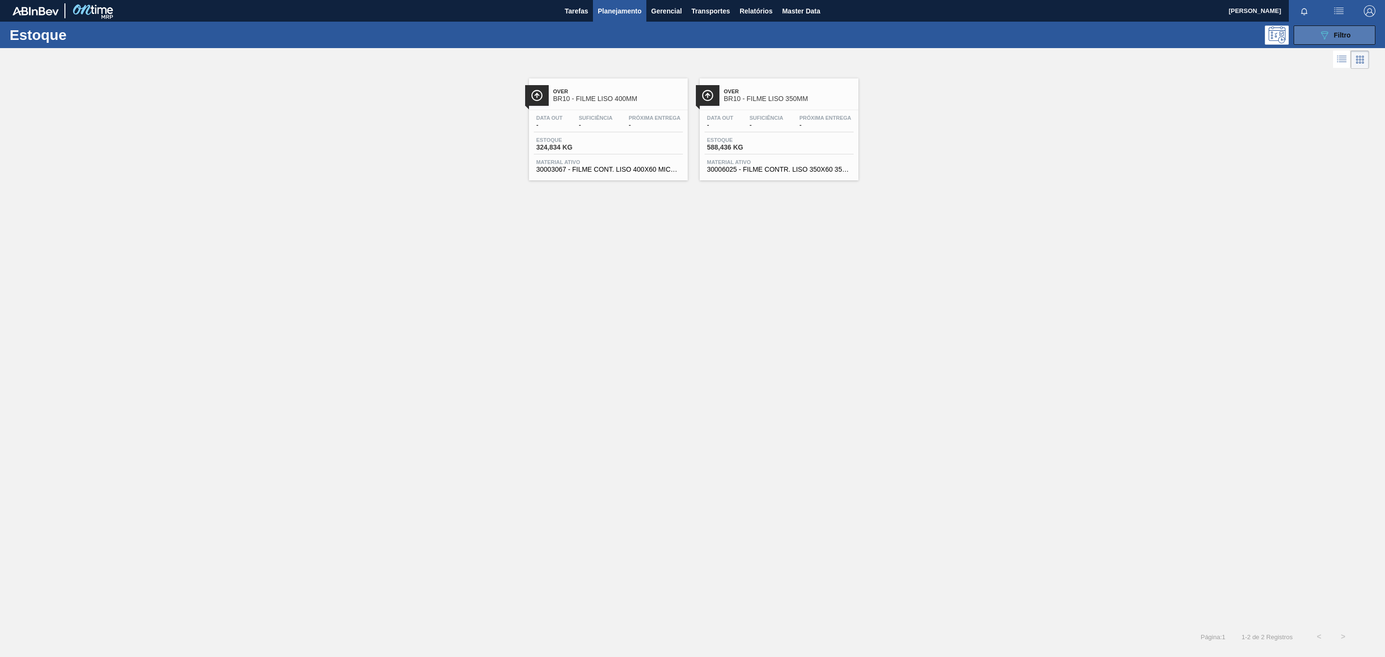
click at [1325, 42] on button "089F7B8B-B2A5-4AFE-B5C0-19BA573D28AC Filtro" at bounding box center [1335, 34] width 82 height 19
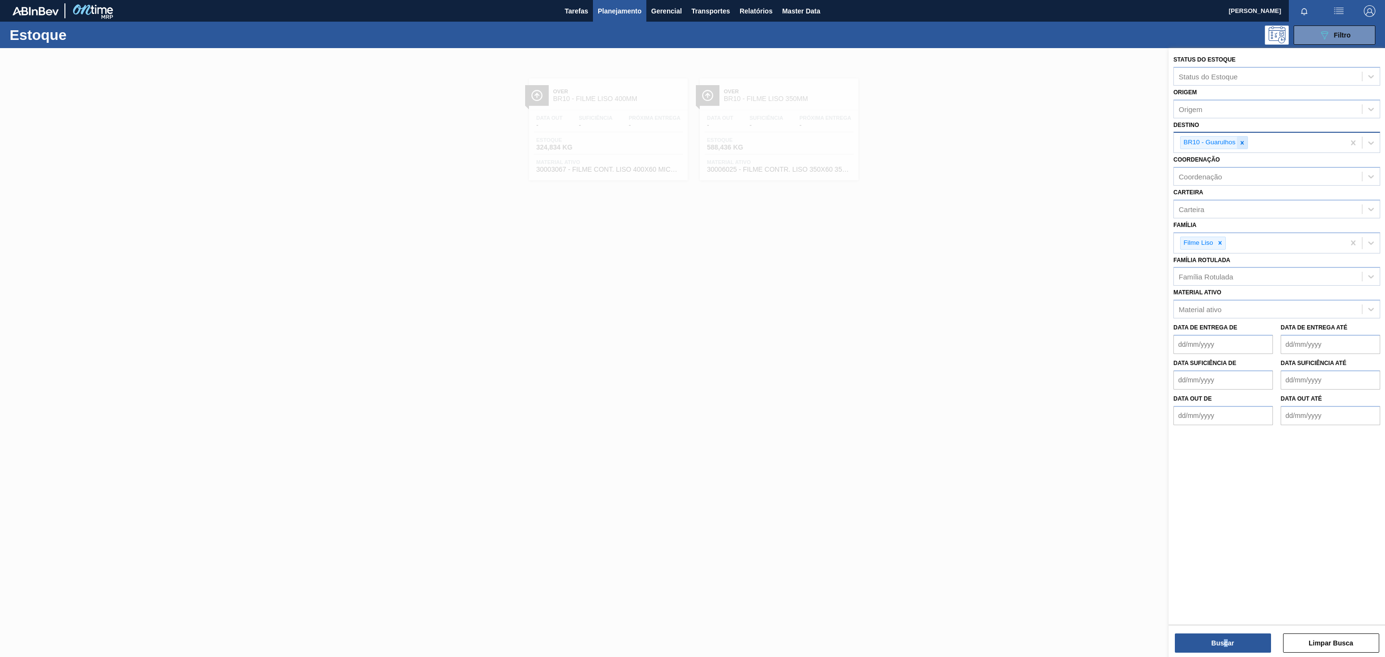
click at [1241, 137] on div at bounding box center [1242, 143] width 11 height 12
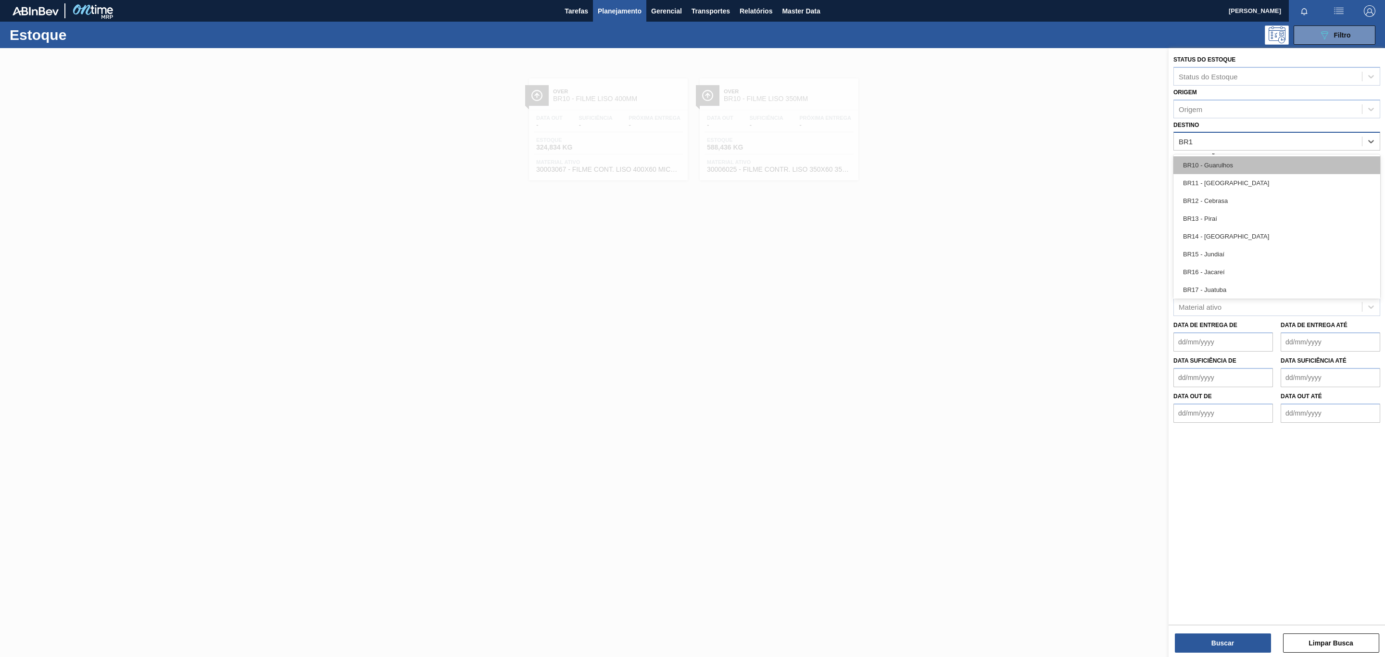
type input "BR11"
click at [1227, 163] on div "BR11 - [GEOGRAPHIC_DATA]" at bounding box center [1276, 165] width 207 height 18
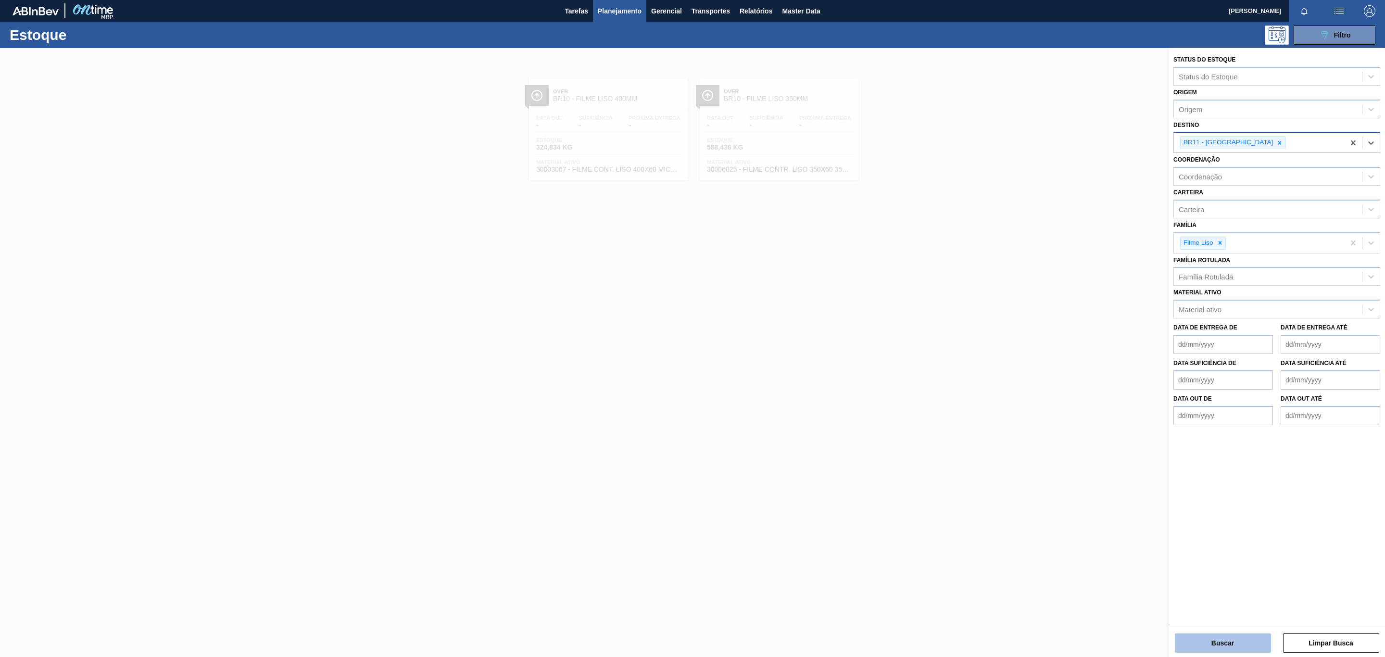
click at [1234, 646] on button "Buscar" at bounding box center [1223, 642] width 96 height 19
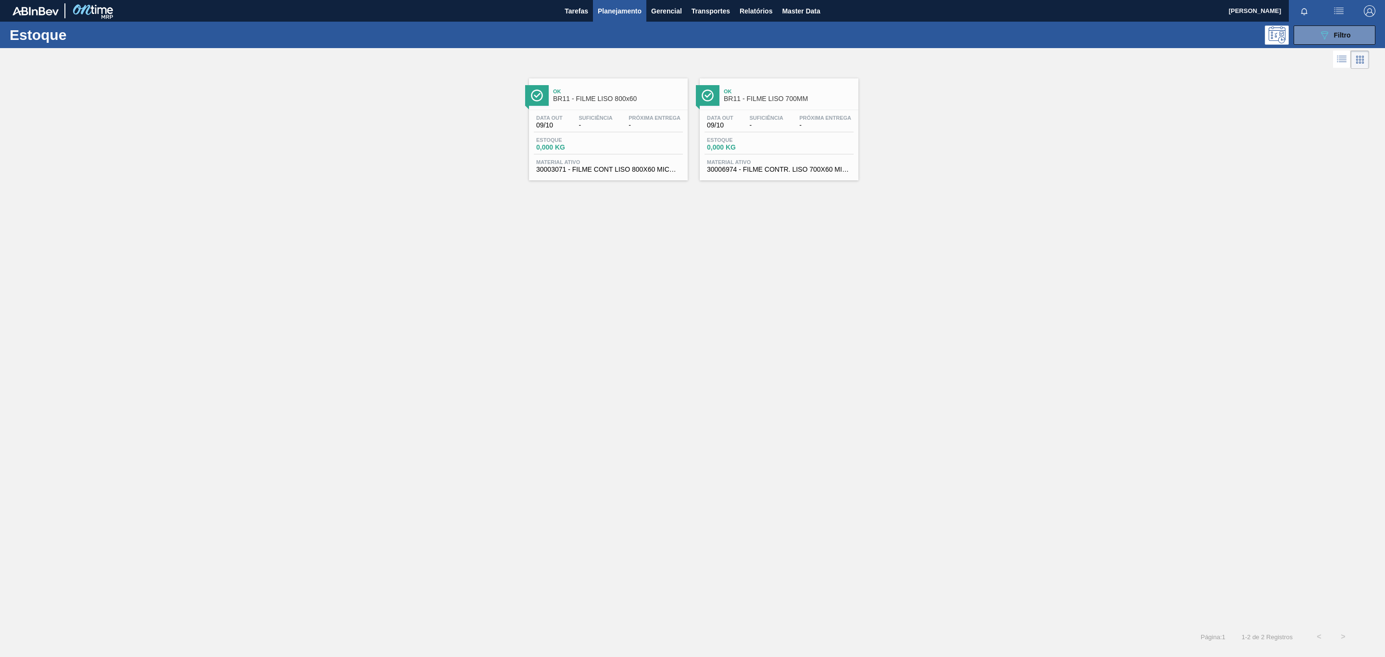
click at [640, 108] on div "Ok BR11 - FILME LISO 800x60 Data out 09/10 Suficiência - Próxima Entrega - Esto…" at bounding box center [608, 129] width 159 height 102
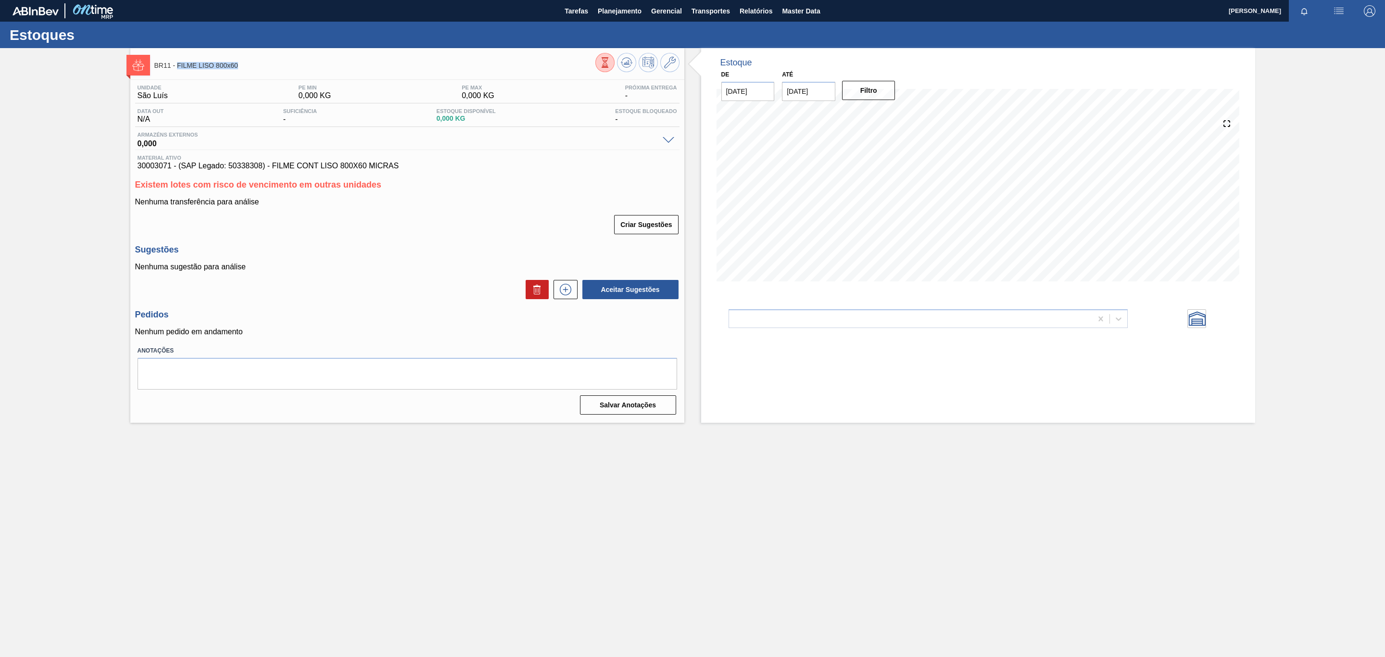
drag, startPoint x: 228, startPoint y: 66, endPoint x: 176, endPoint y: 67, distance: 52.4
click at [176, 67] on span "BR11 - FILME LISO 800x60" at bounding box center [374, 65] width 441 height 7
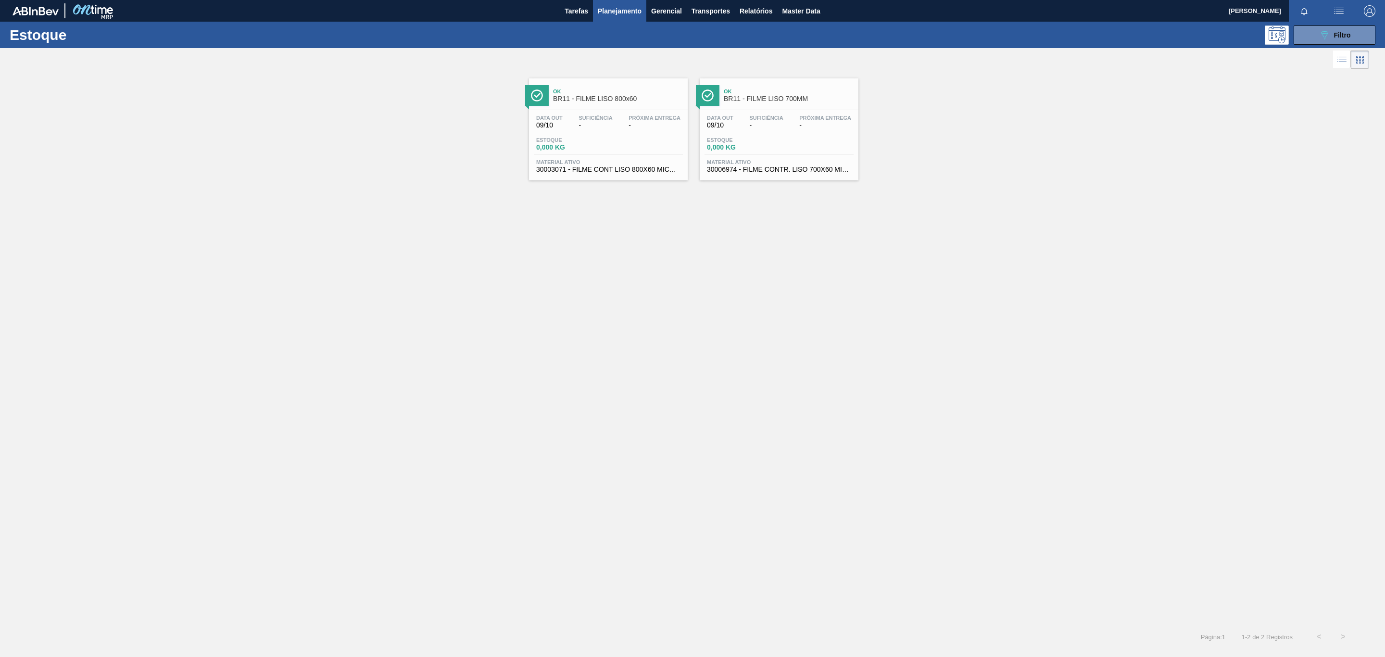
click at [766, 93] on span "Ok" at bounding box center [789, 91] width 130 height 6
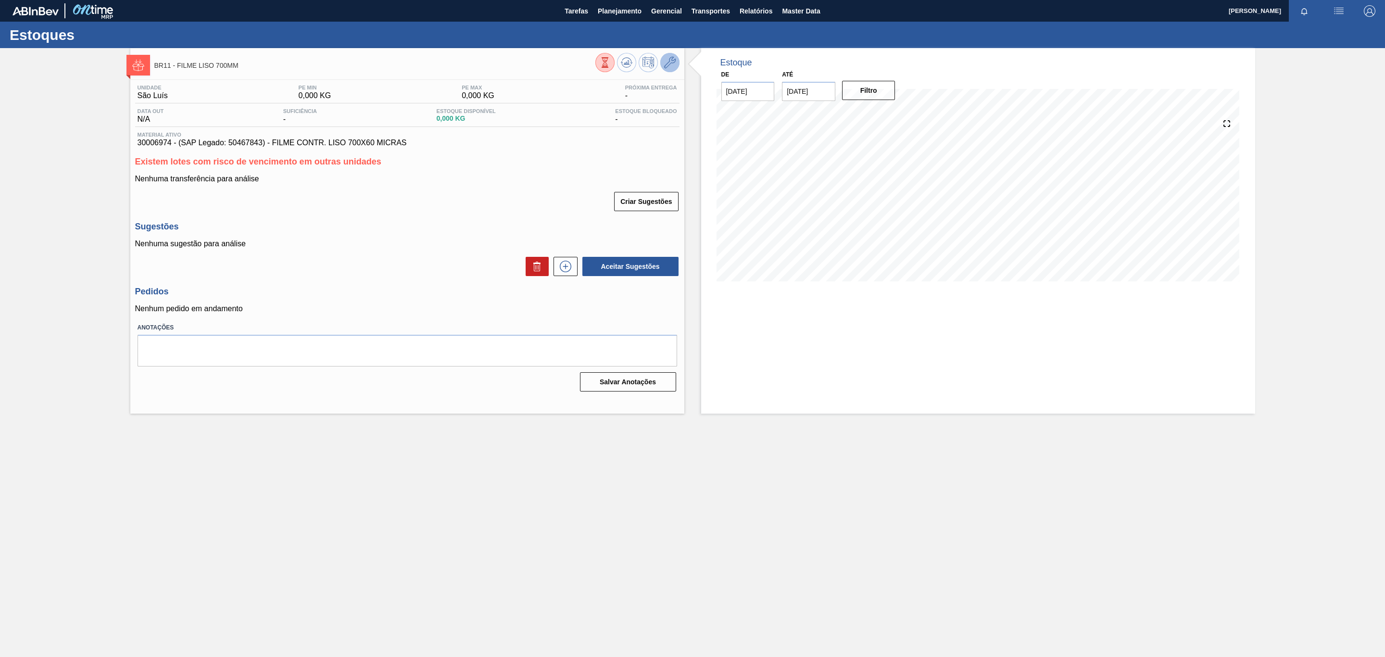
click at [668, 63] on icon at bounding box center [670, 63] width 12 height 12
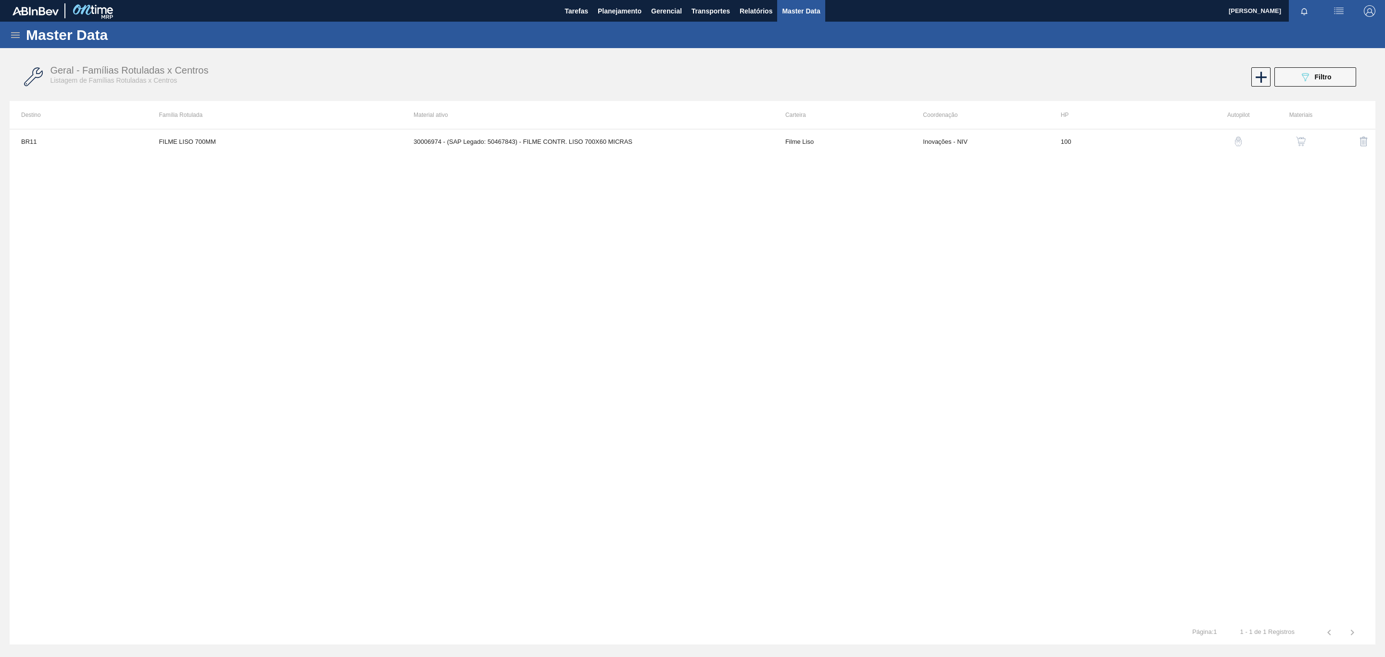
click at [1302, 143] on img "button" at bounding box center [1301, 142] width 10 height 10
click at [397, 164] on div "30006974 - (SAP Legado: 50467843) - FILME CONTR. LISO 700X60 MICRAS Larissa de …" at bounding box center [693, 374] width 1366 height 491
click at [395, 147] on td "Sim" at bounding box center [374, 141] width 91 height 24
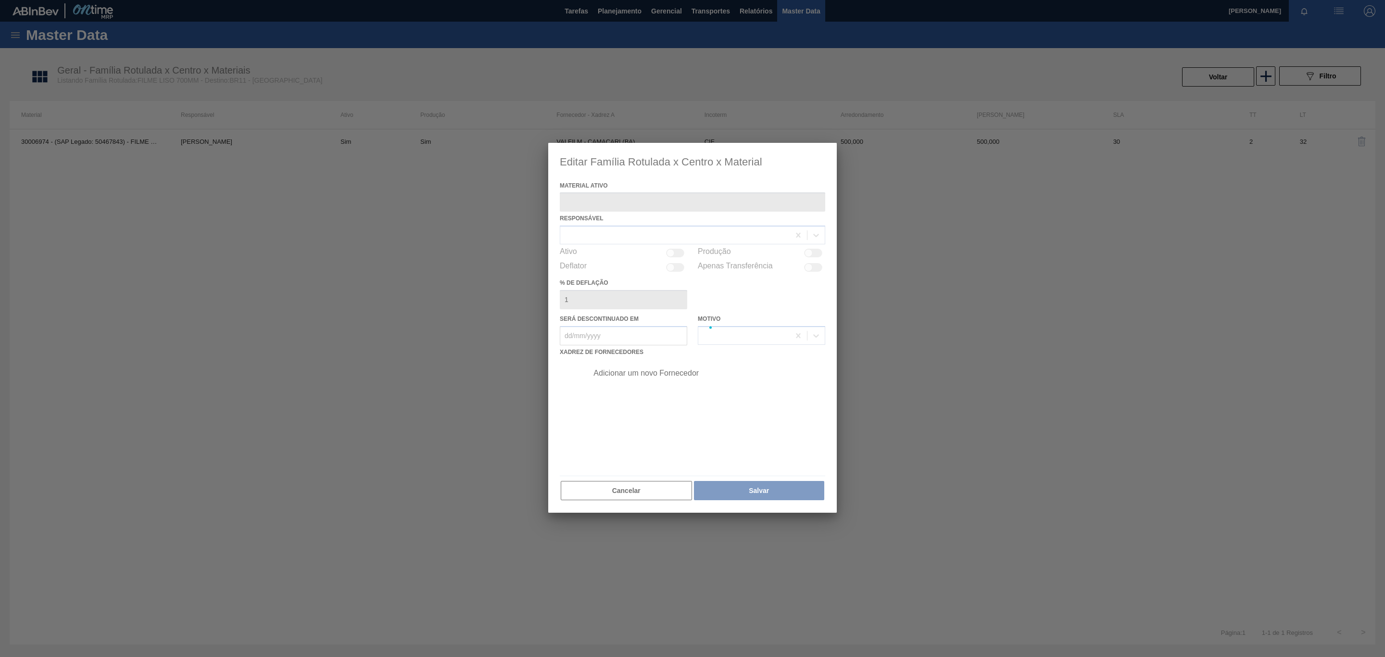
type ativo "30006974 - (SAP Legado: 50467843) - FILME CONTR. LISO 700X60 MICRAS"
checkbox input "true"
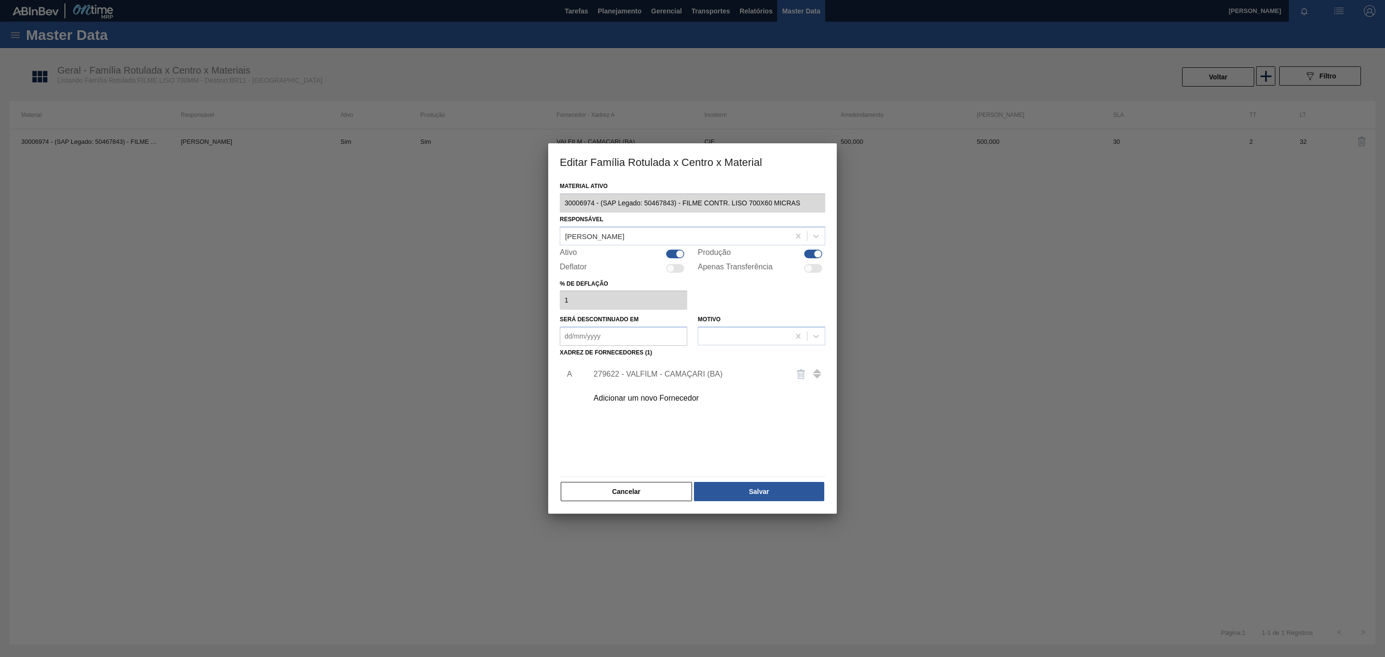
click at [676, 253] on div at bounding box center [680, 254] width 8 height 8
checkbox input "false"
click at [811, 248] on div "Produção" at bounding box center [761, 254] width 127 height 12
click at [814, 245] on div "Material ativo 30006974 - (SAP Legado: 50467843) - FILME CONTR. LISO 700X60 MIC…" at bounding box center [692, 340] width 265 height 323
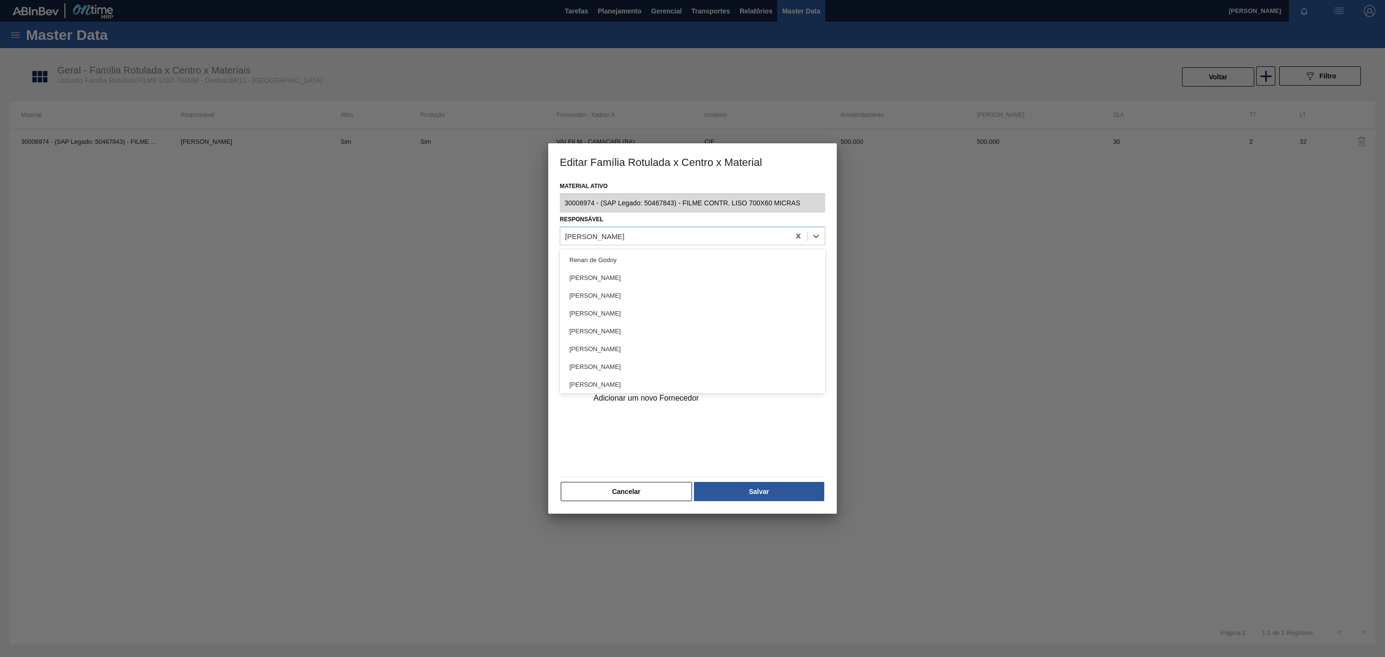
click at [712, 218] on div "Responsável option Renan de Godoy focused, 1 of 101. 101 results available. Use…" at bounding box center [692, 229] width 265 height 33
click at [809, 251] on div at bounding box center [813, 254] width 18 height 9
checkbox input "false"
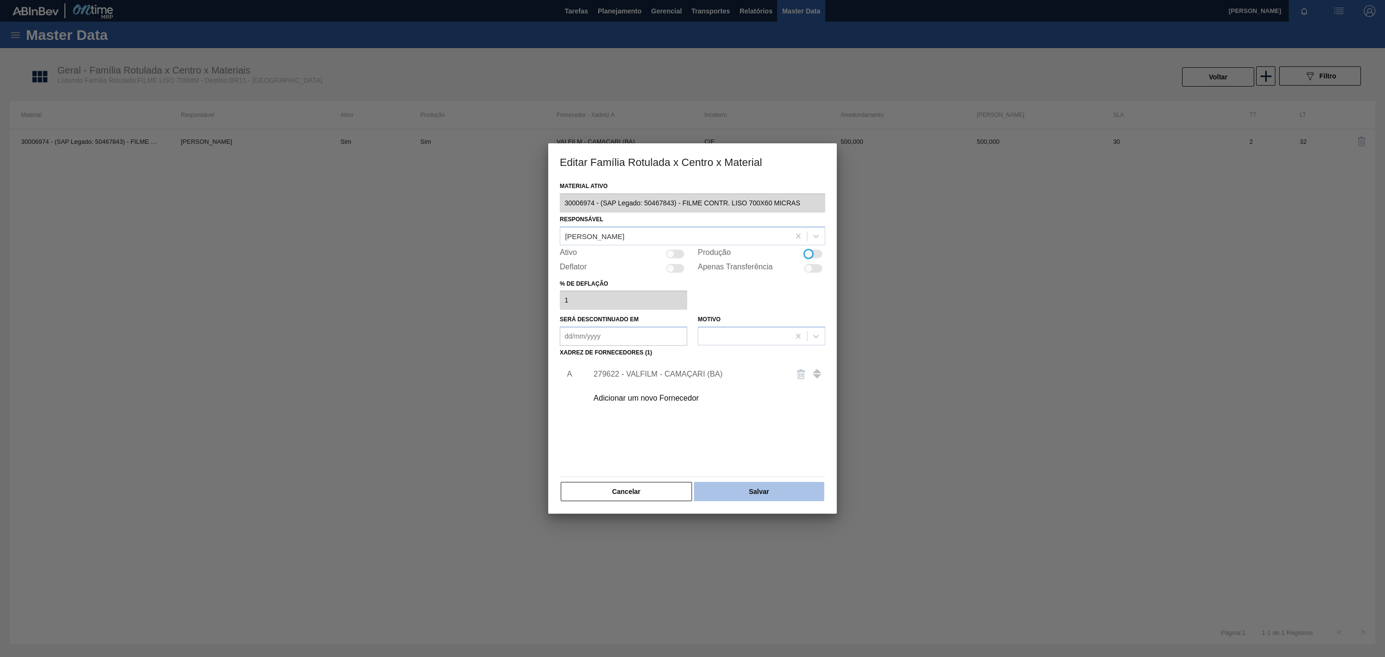
click at [759, 496] on button "Salvar" at bounding box center [759, 491] width 130 height 19
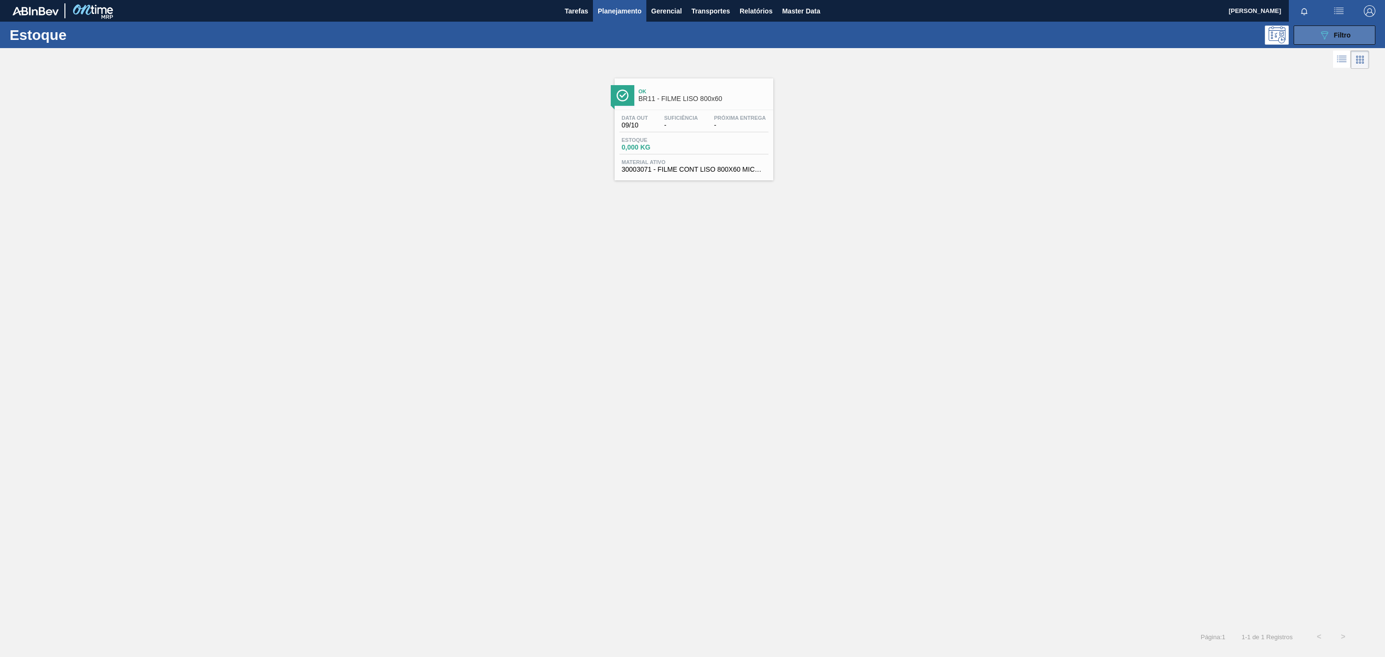
click at [1332, 40] on div "089F7B8B-B2A5-4AFE-B5C0-19BA573D28AC Filtro" at bounding box center [1335, 35] width 32 height 12
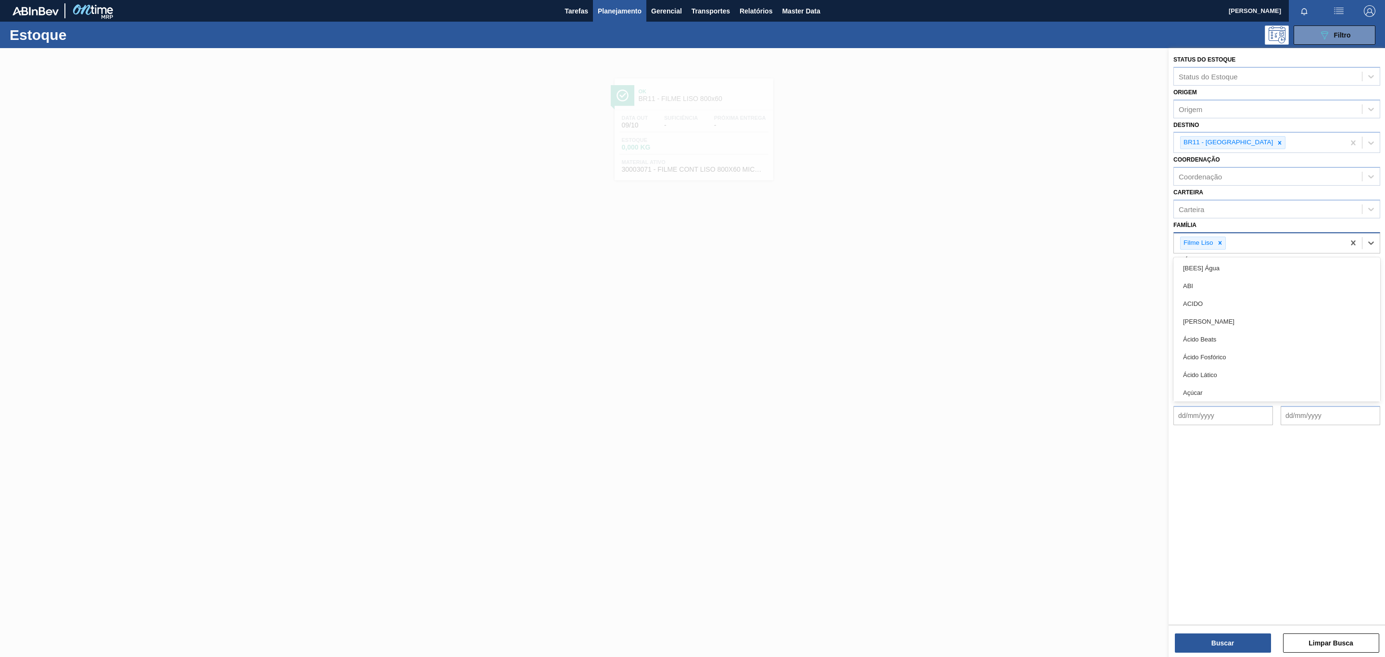
click at [1228, 243] on input "Família" at bounding box center [1228, 243] width 1 height 8
click at [1224, 243] on div at bounding box center [1220, 243] width 11 height 12
click at [1222, 228] on div "Família option Filme Liso, deselected. option [BEES] Água focused, 1 of 101. 10…" at bounding box center [1276, 234] width 207 height 33
click at [1222, 275] on div "Família Rotulada" at bounding box center [1206, 274] width 54 height 8
type Rotulada "ORIGINAL 473ML MP"
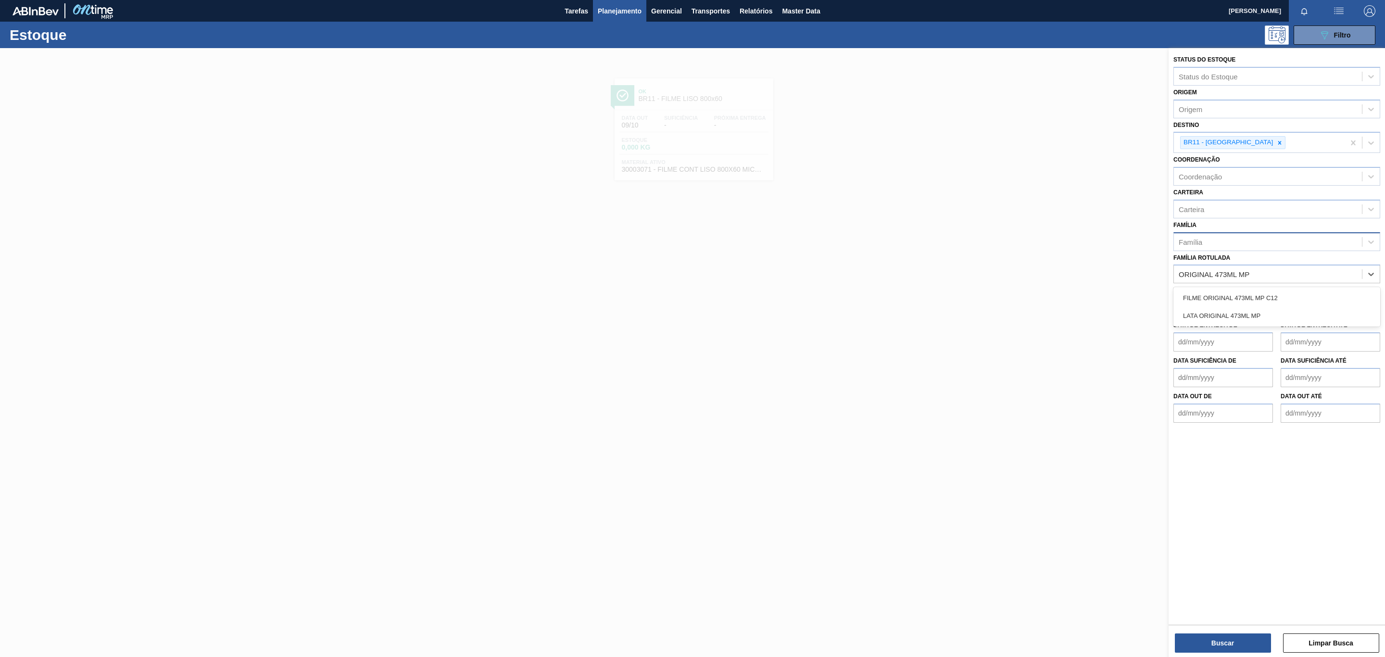
click at [1234, 291] on div "FILME ORIGINAL 473ML MP C12" at bounding box center [1276, 298] width 207 height 18
click at [1276, 139] on icon at bounding box center [1279, 142] width 7 height 7
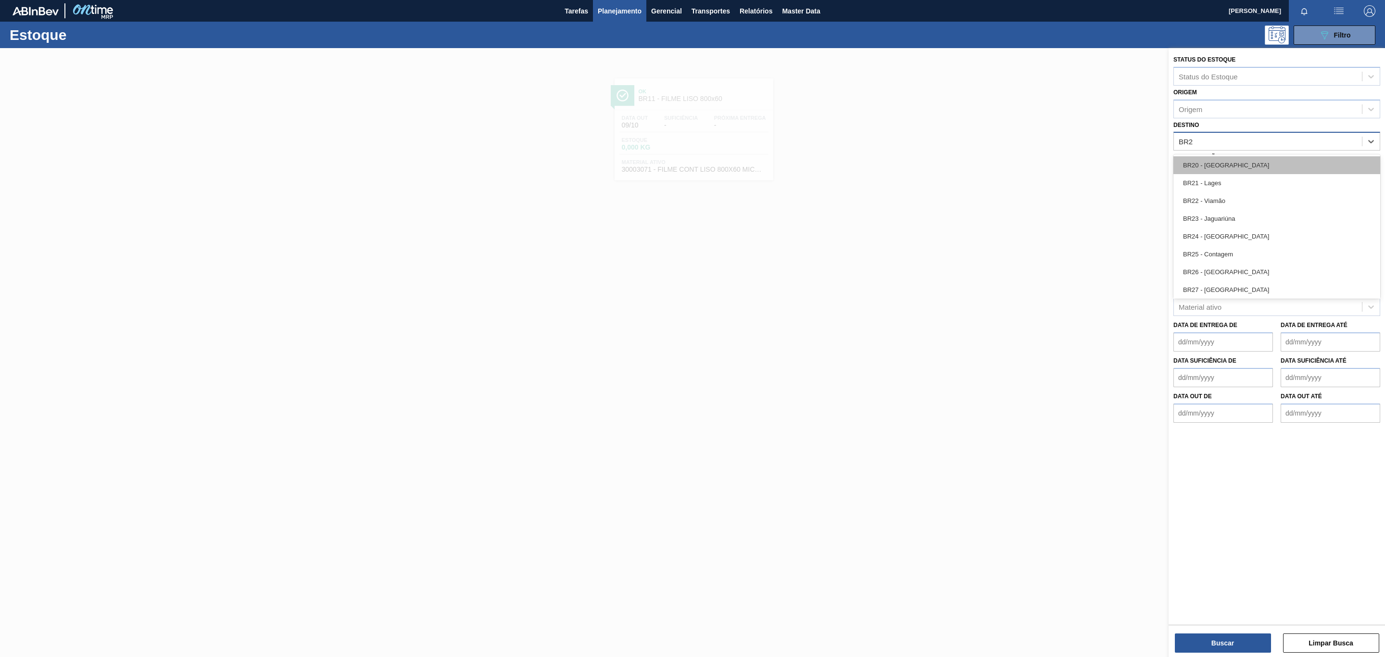
type input "BR27"
click at [1241, 164] on div "BR27 - [GEOGRAPHIC_DATA]" at bounding box center [1276, 165] width 207 height 18
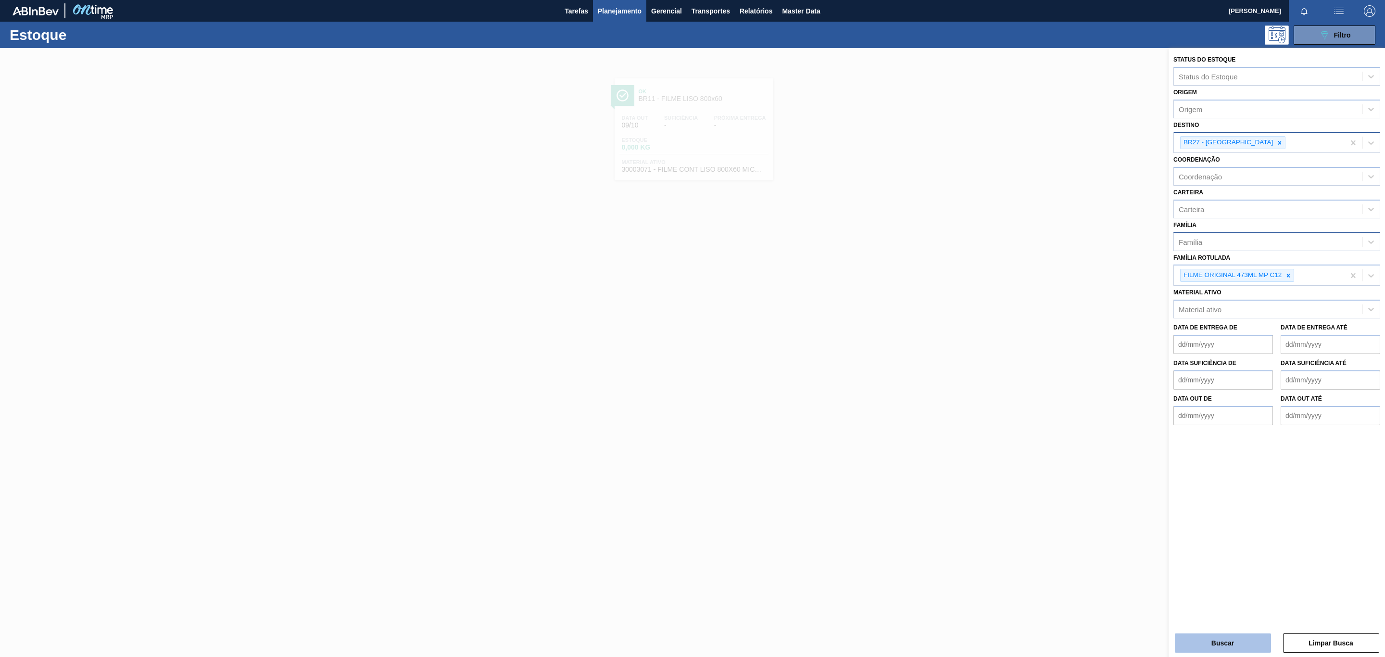
drag, startPoint x: 1219, startPoint y: 636, endPoint x: 1247, endPoint y: 651, distance: 31.0
click at [1247, 651] on button "Buscar" at bounding box center [1223, 642] width 96 height 19
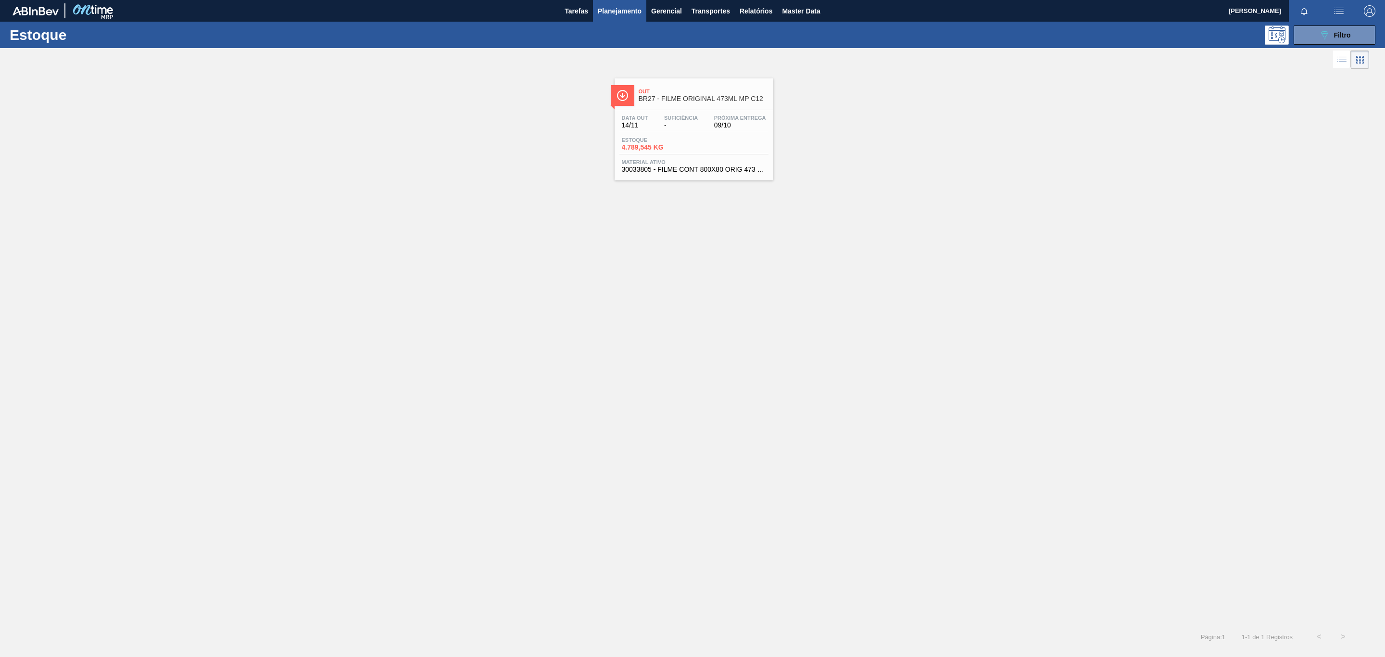
click at [759, 157] on div "Data out 14/11 Suficiência - Próxima Entrega 09/10 Estoque 4.789,545 KG Materia…" at bounding box center [694, 142] width 159 height 65
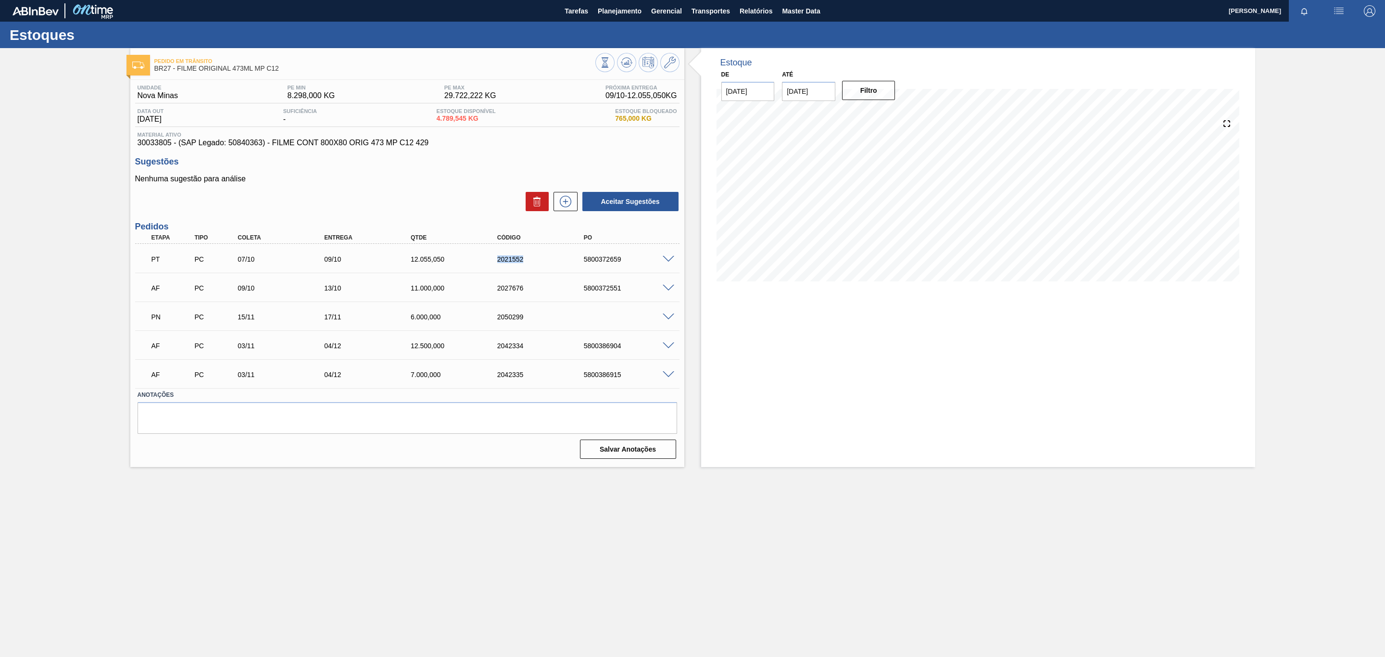
drag, startPoint x: 486, startPoint y: 267, endPoint x: 554, endPoint y: 267, distance: 67.8
click at [554, 267] on div "PT PC 07/10 09/10 12.055,050 2021552 5800372659" at bounding box center [404, 258] width 519 height 19
click at [632, 12] on span "Planejamento" at bounding box center [620, 11] width 44 height 12
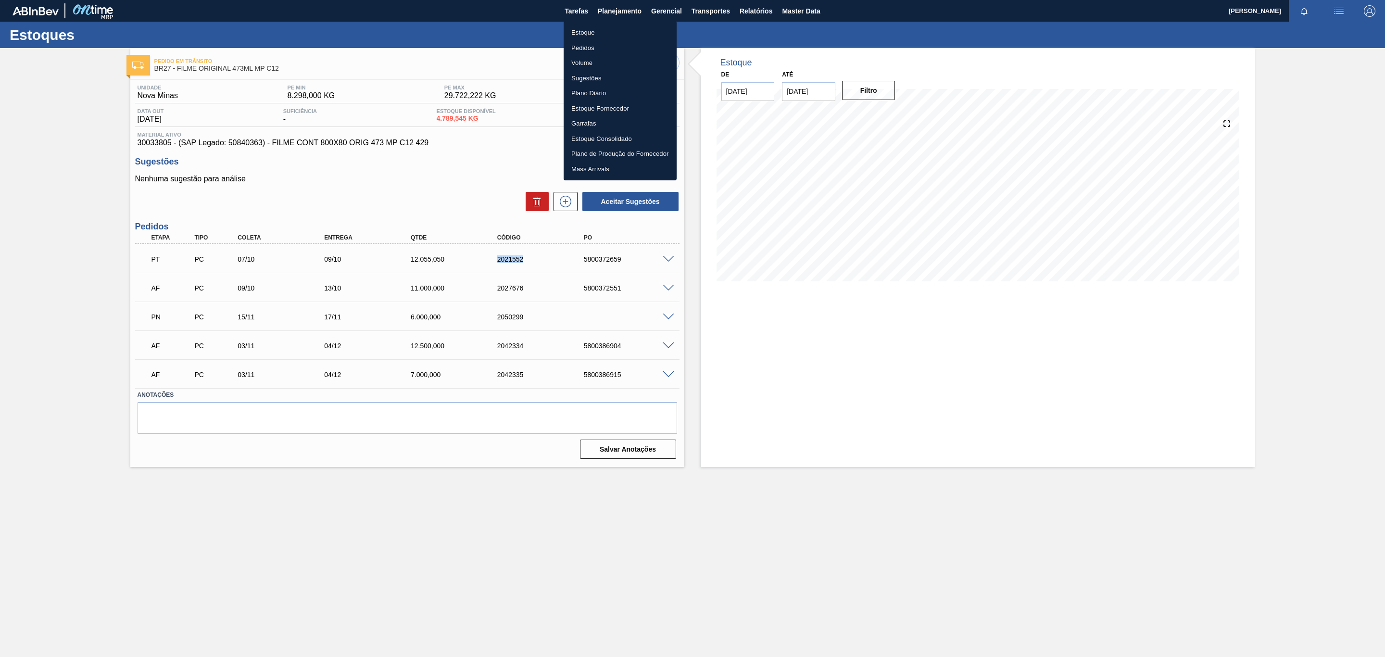
click at [625, 25] on li "Estoque" at bounding box center [620, 32] width 113 height 15
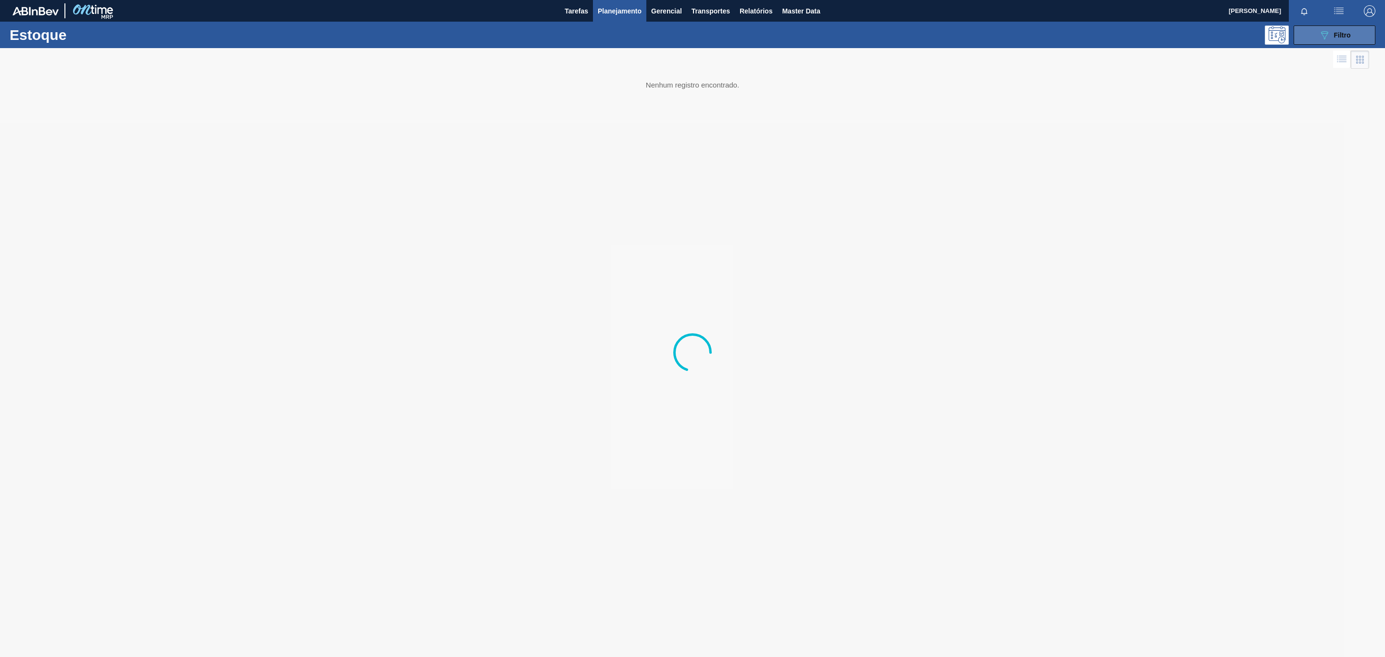
drag, startPoint x: 1350, startPoint y: 32, endPoint x: 1350, endPoint y: 39, distance: 6.7
click at [1350, 33] on span "Filtro" at bounding box center [1342, 35] width 17 height 8
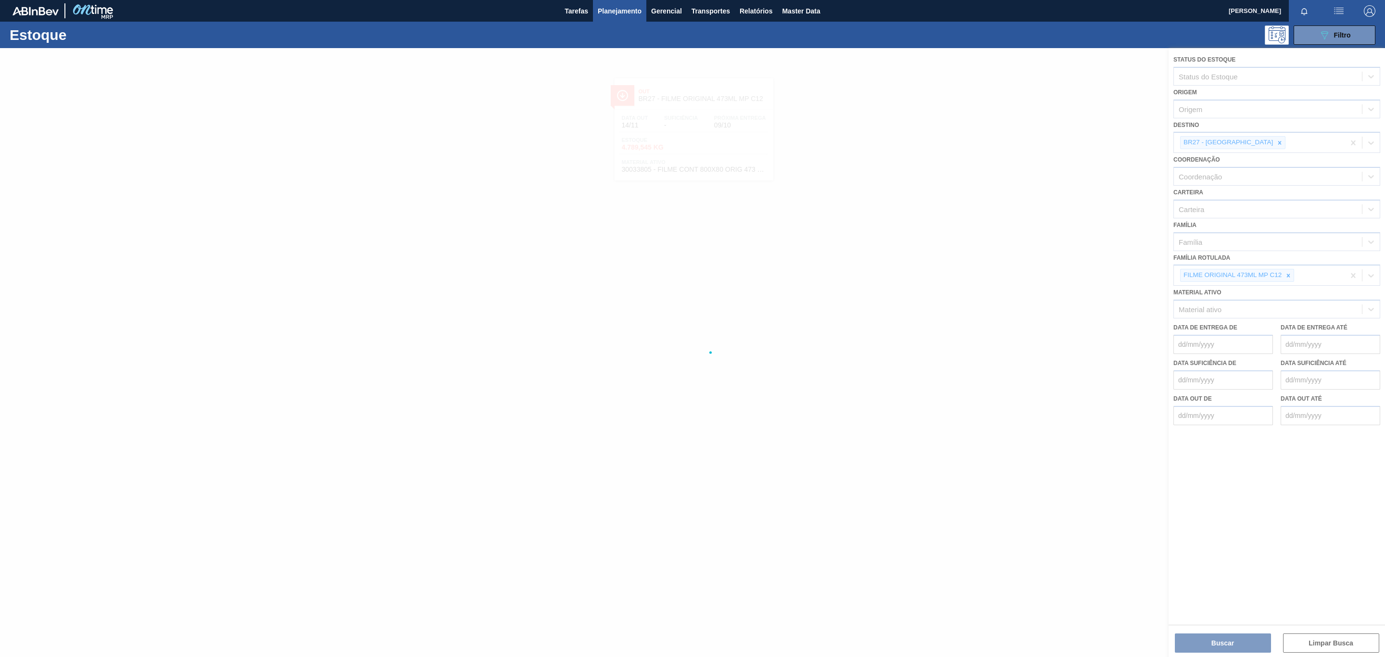
click at [1292, 280] on div at bounding box center [692, 352] width 1385 height 609
click at [1291, 276] on div at bounding box center [692, 352] width 1385 height 609
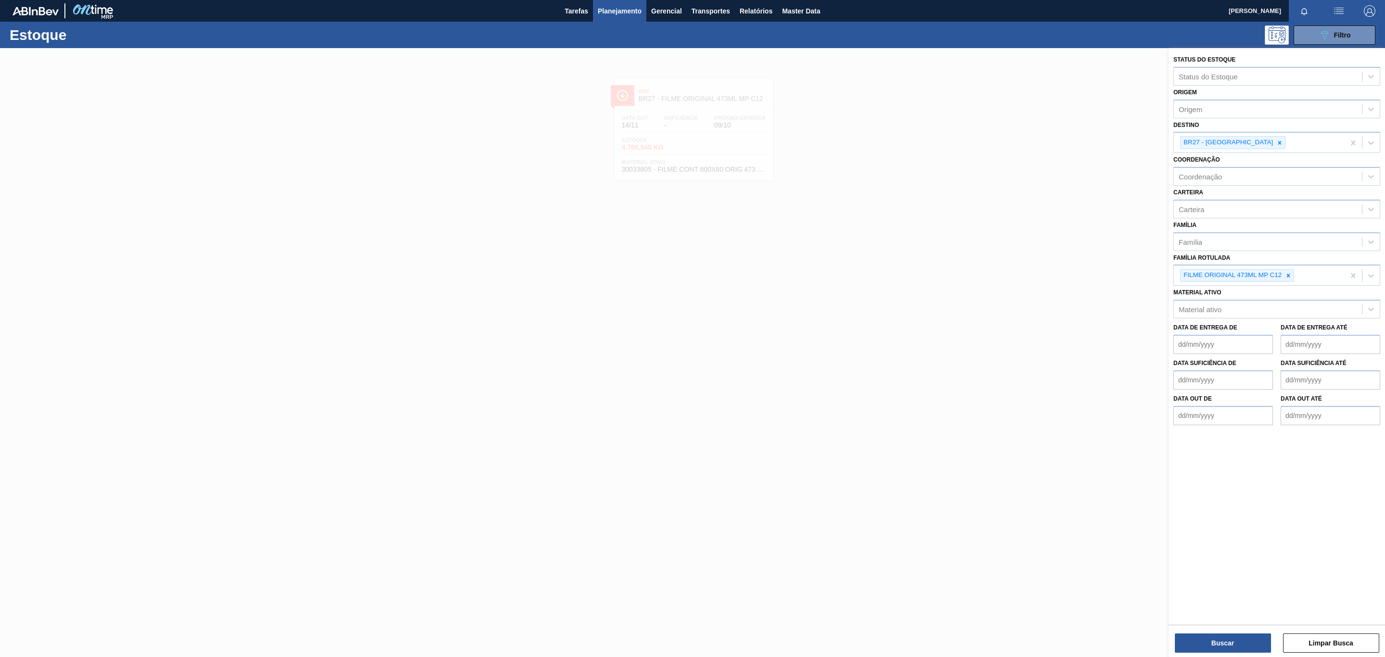
click at [1291, 276] on icon at bounding box center [1288, 275] width 7 height 7
type Rotulada "600x60"
click at [1286, 295] on div "FILME LISO 600X60" at bounding box center [1276, 300] width 207 height 18
click at [1288, 276] on icon at bounding box center [1288, 275] width 3 height 3
click at [1274, 139] on div at bounding box center [1279, 143] width 11 height 12
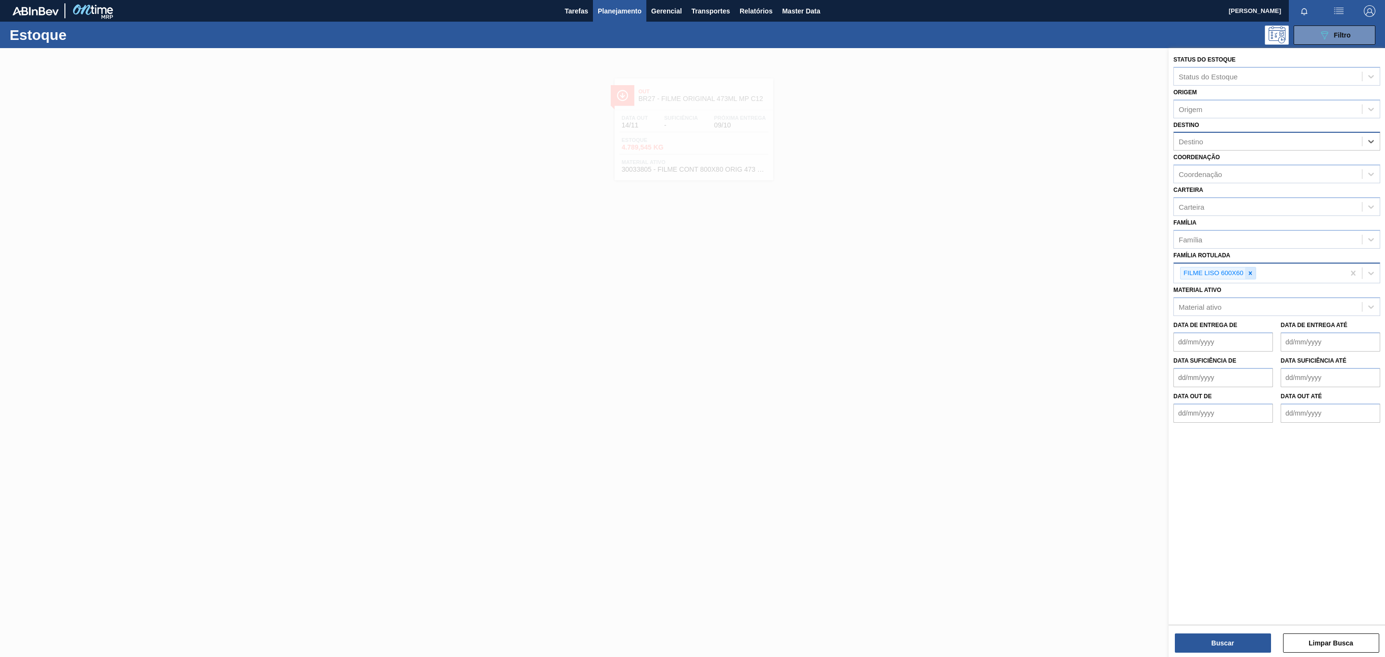
click at [1253, 267] on div at bounding box center [1250, 273] width 11 height 12
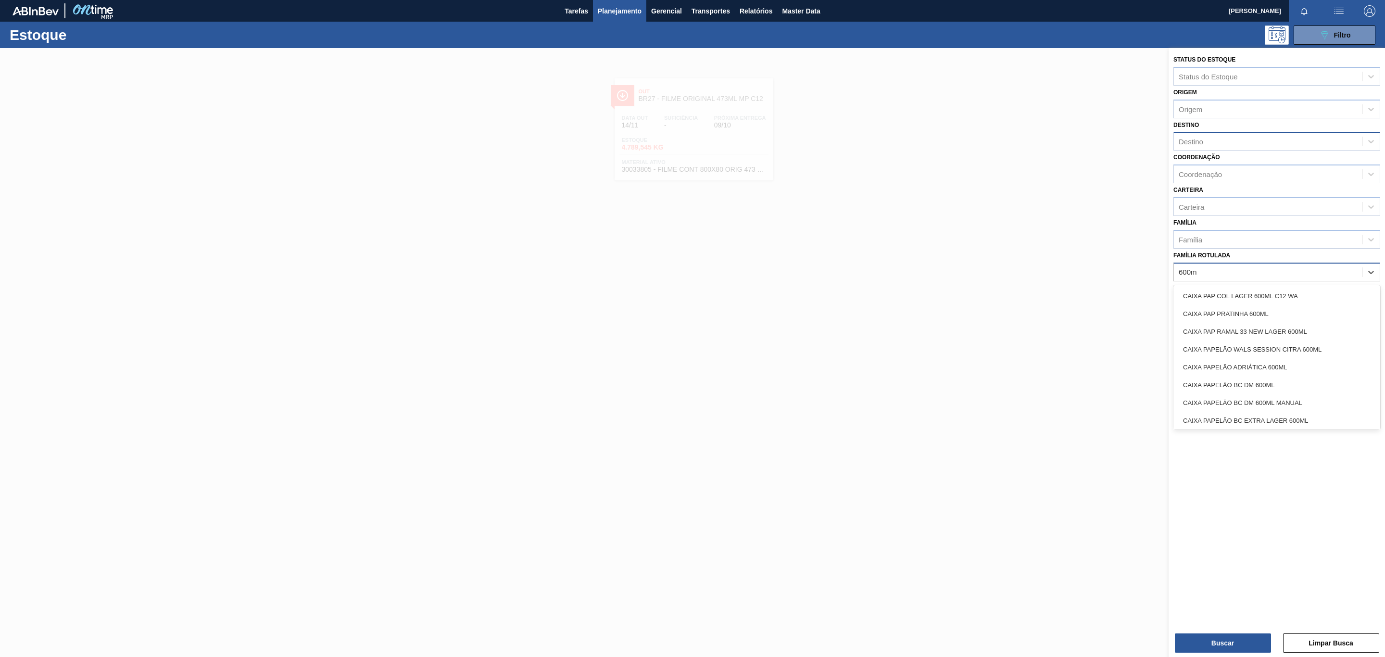
type Rotulada "600mm"
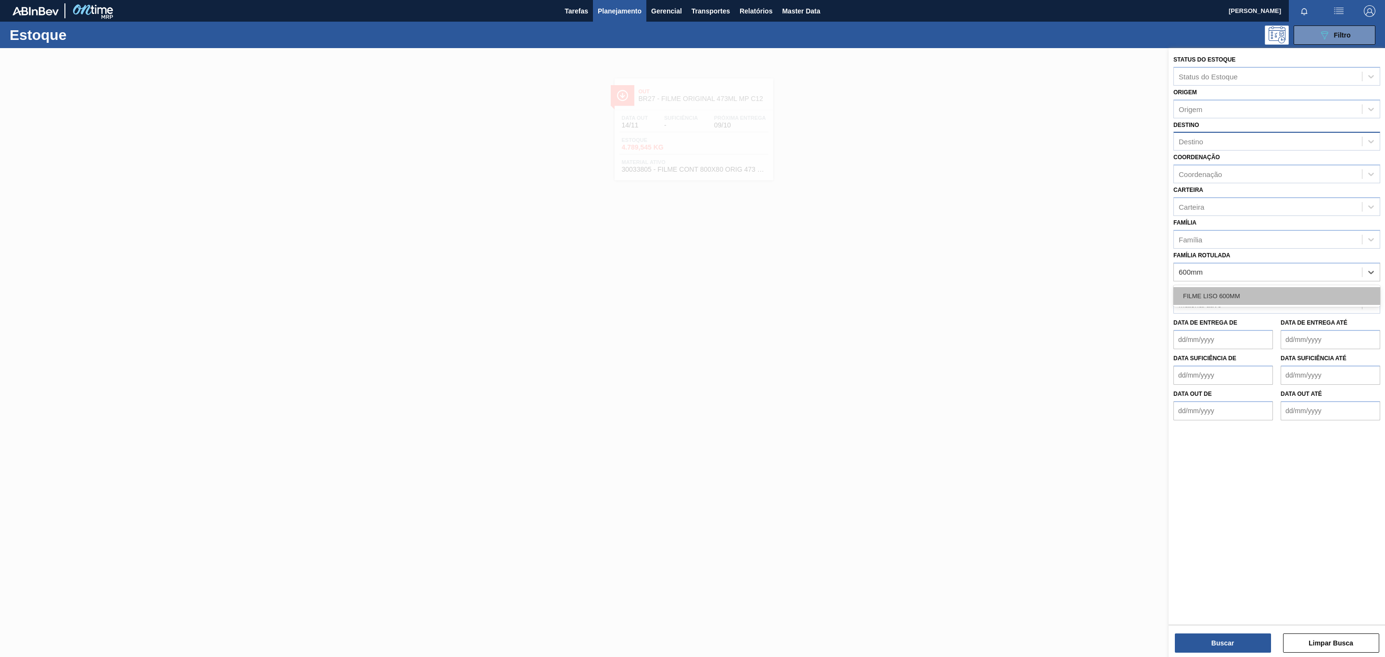
click at [1261, 292] on div "FILME LISO 600MM" at bounding box center [1276, 296] width 207 height 18
click at [1218, 638] on button "Buscar" at bounding box center [1223, 642] width 96 height 19
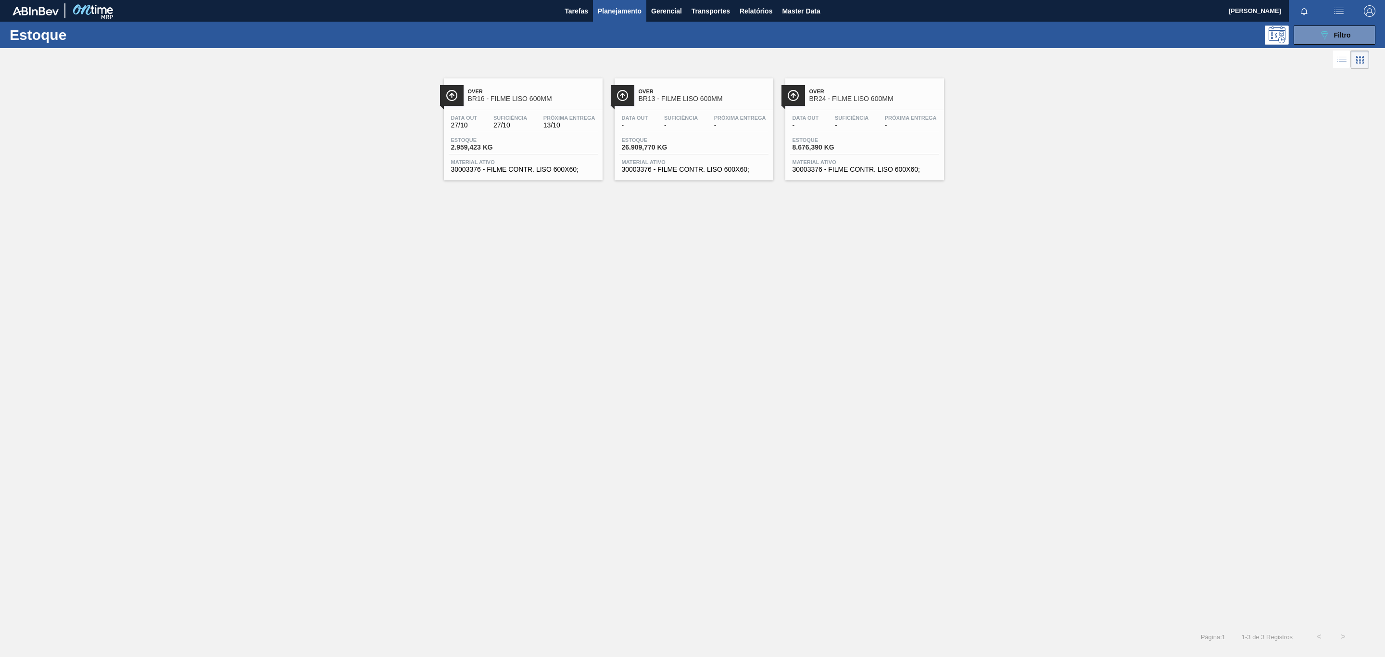
click at [863, 91] on span "Over" at bounding box center [874, 91] width 130 height 6
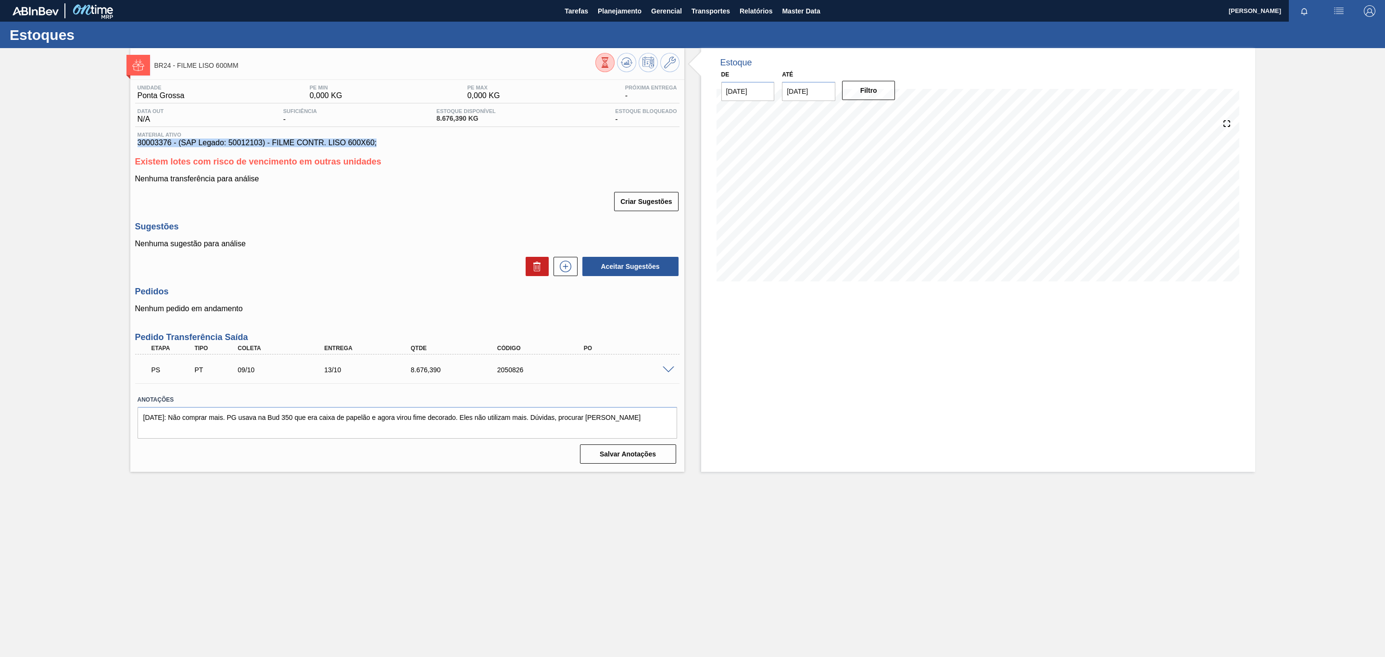
drag, startPoint x: 378, startPoint y: 146, endPoint x: 134, endPoint y: 148, distance: 244.3
click at [135, 147] on div "Material ativo 30003376 - (SAP Legado: 50012103) - FILME CONTR. LISO 600X60;" at bounding box center [407, 139] width 544 height 15
click at [124, 143] on div "BR24 - FILME LISO 600MM Unidade Ponta Grossa PE MIN 0,000 KG PE MAX 0,000 KG Pr…" at bounding box center [692, 260] width 1385 height 424
click at [128, 146] on div "BR24 - FILME LISO 600MM Unidade Ponta Grossa PE MIN 0,000 KG PE MAX 0,000 KG Pr…" at bounding box center [692, 260] width 1385 height 424
click at [130, 147] on div "Unidade Ponta Grossa PE MIN 0,000 KG PE MAX 0,000 KG Próxima Entrega - Data out…" at bounding box center [407, 273] width 554 height 387
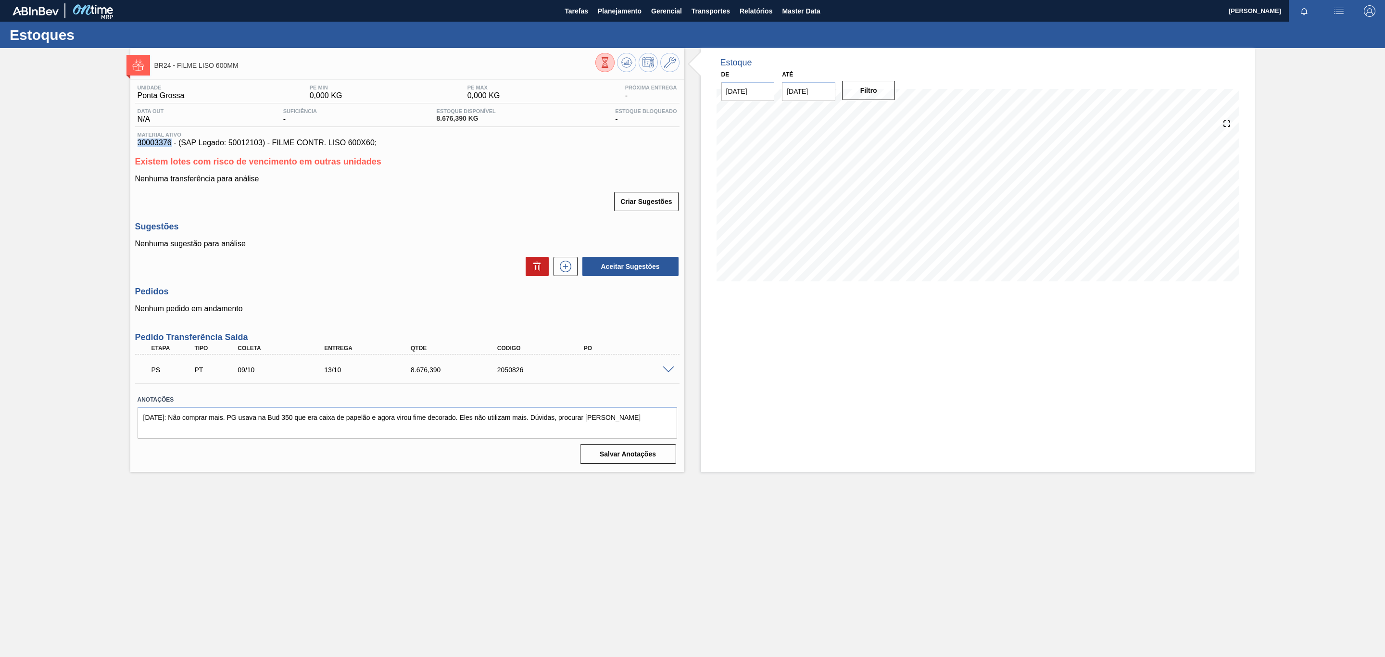
drag, startPoint x: 134, startPoint y: 148, endPoint x: 170, endPoint y: 146, distance: 36.1
click at [170, 146] on div "Material ativo 30003376 - (SAP Legado: 50012103) - FILME CONTR. LISO 600X60;" at bounding box center [407, 139] width 544 height 15
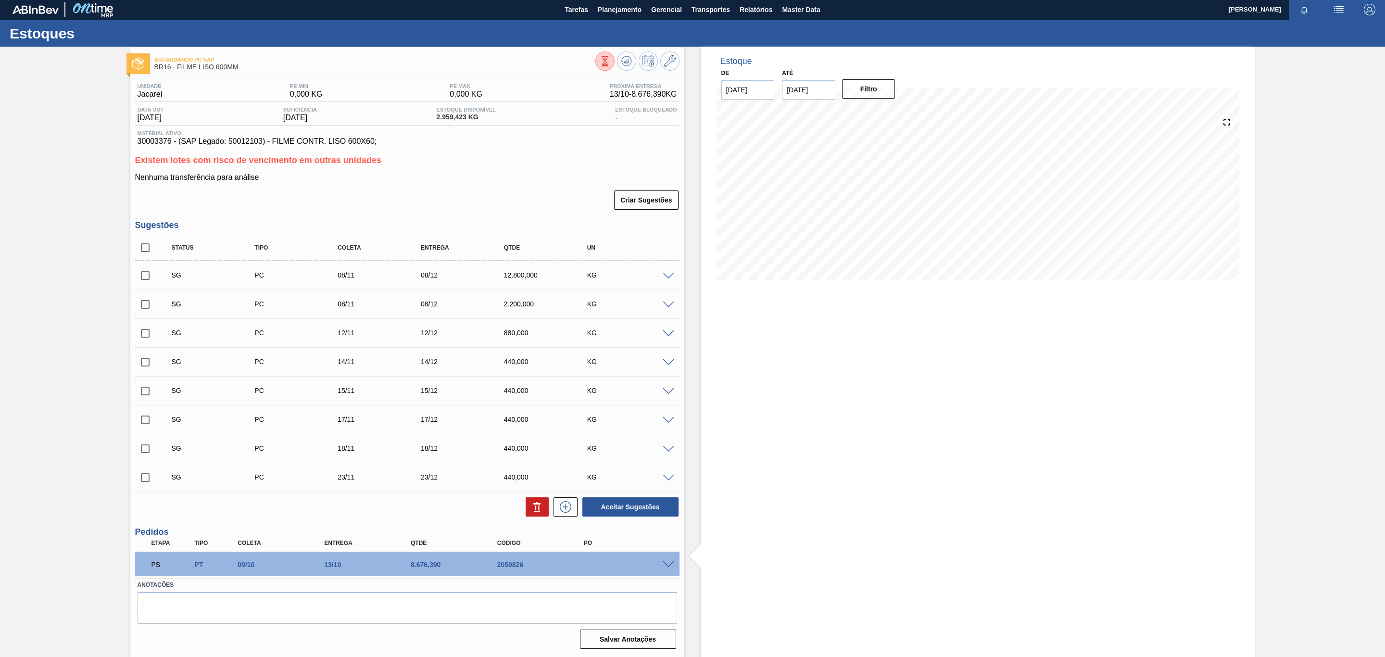
scroll to position [3, 0]
click at [666, 564] on span at bounding box center [669, 564] width 12 height 7
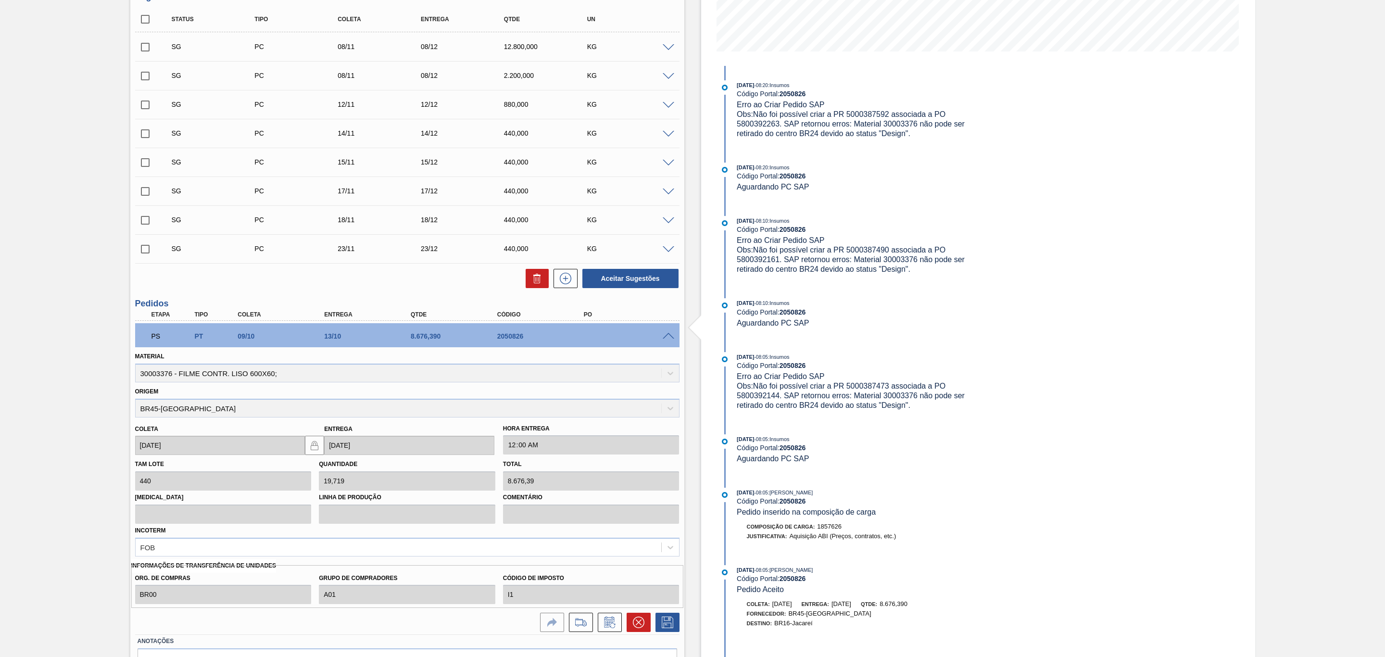
scroll to position [289, 0]
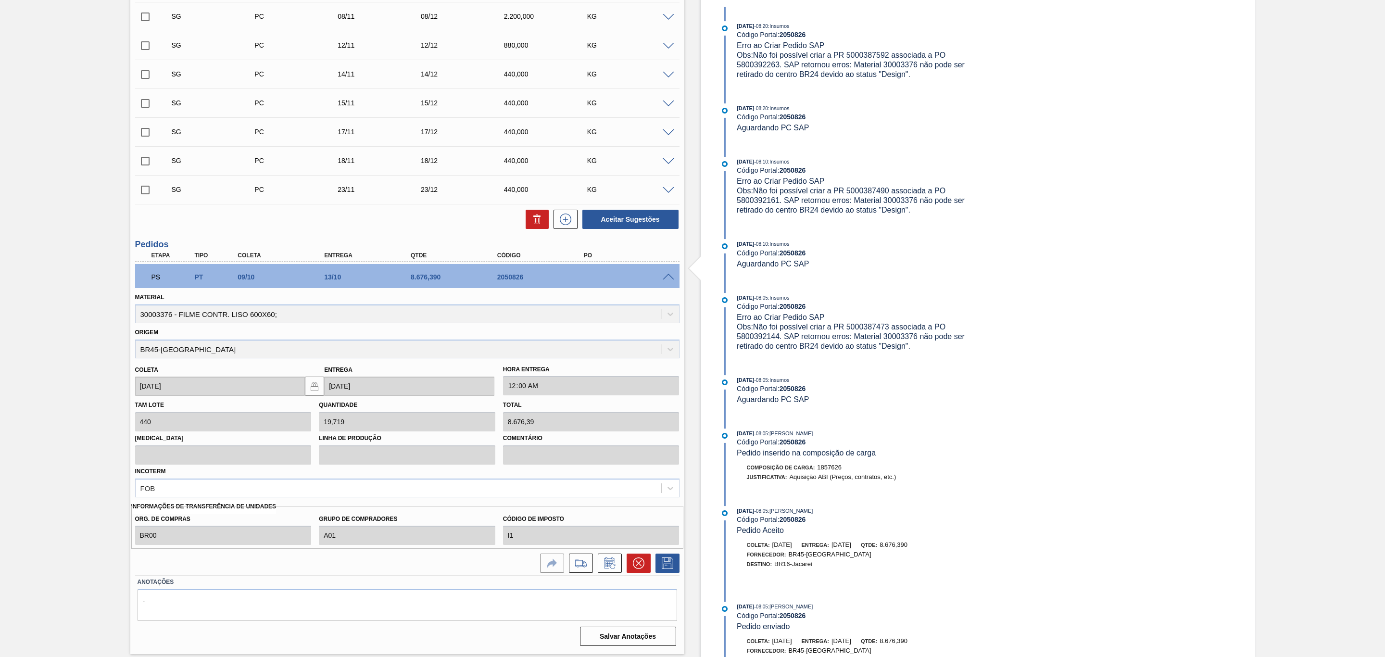
click at [566, 565] on div at bounding box center [578, 563] width 29 height 19
click at [570, 566] on button at bounding box center [581, 563] width 24 height 19
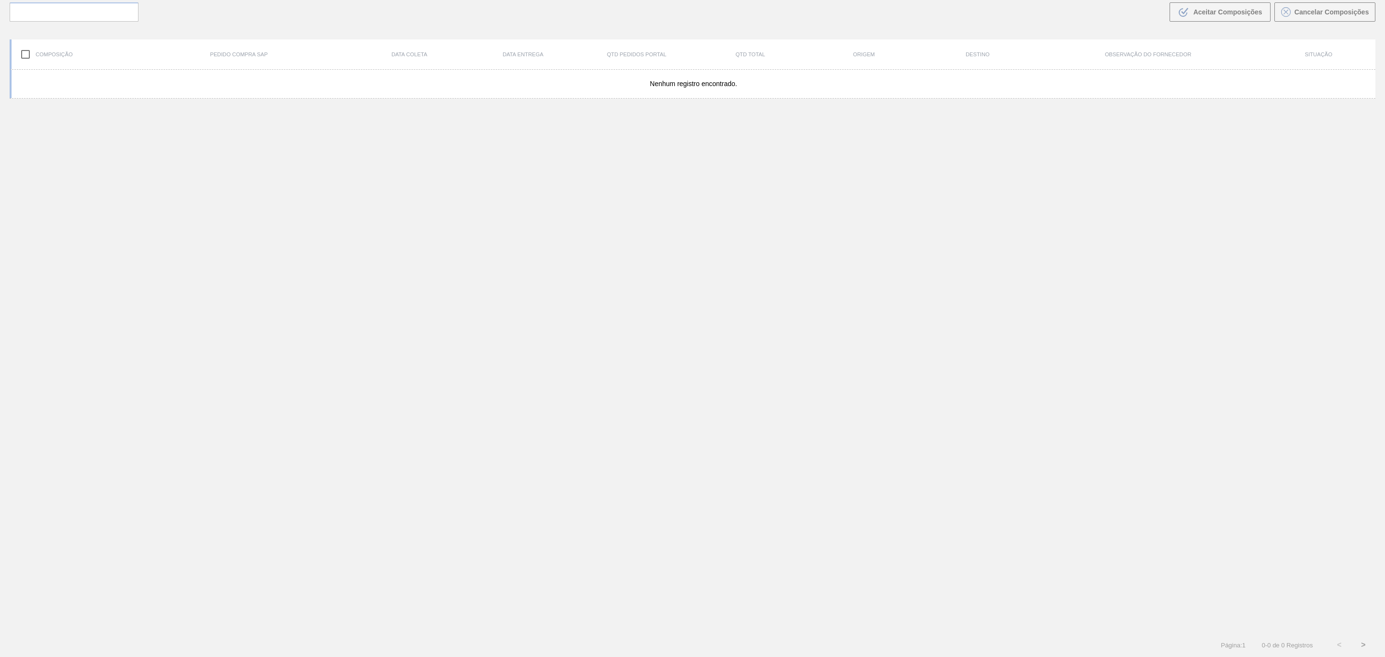
scroll to position [69, 0]
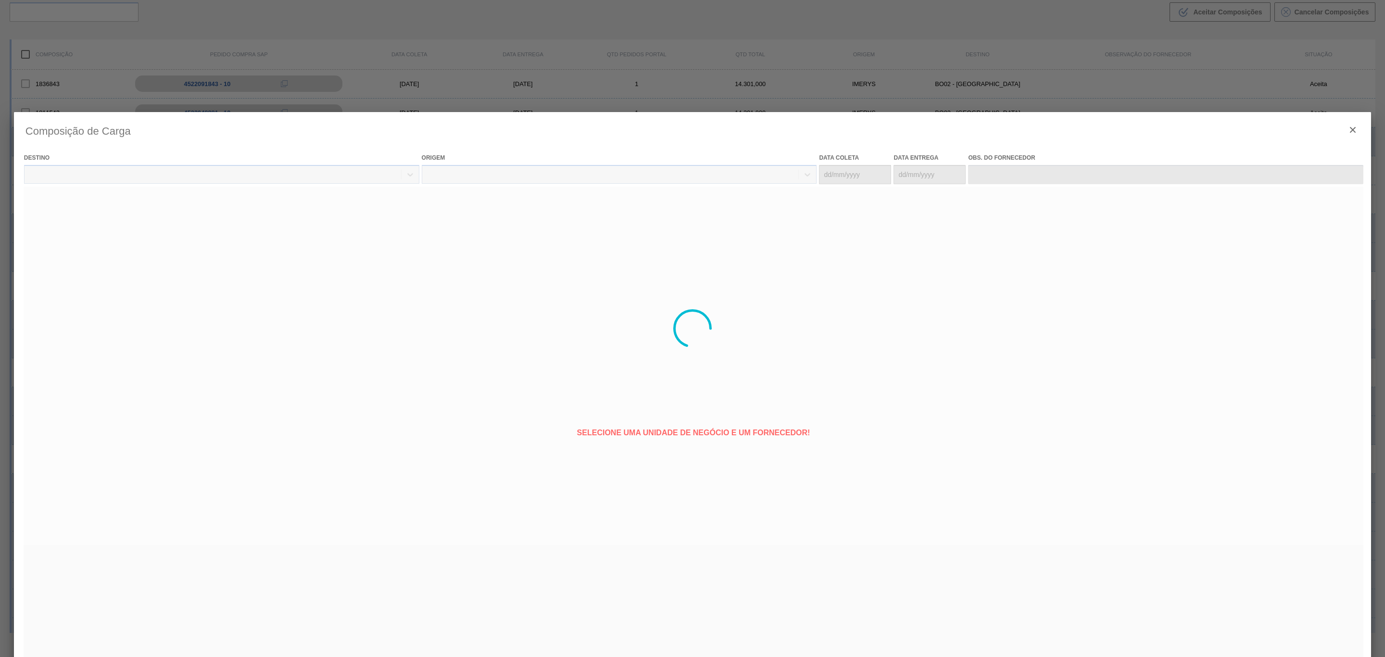
type coleta "[DATE]"
type Entrega "[DATE]"
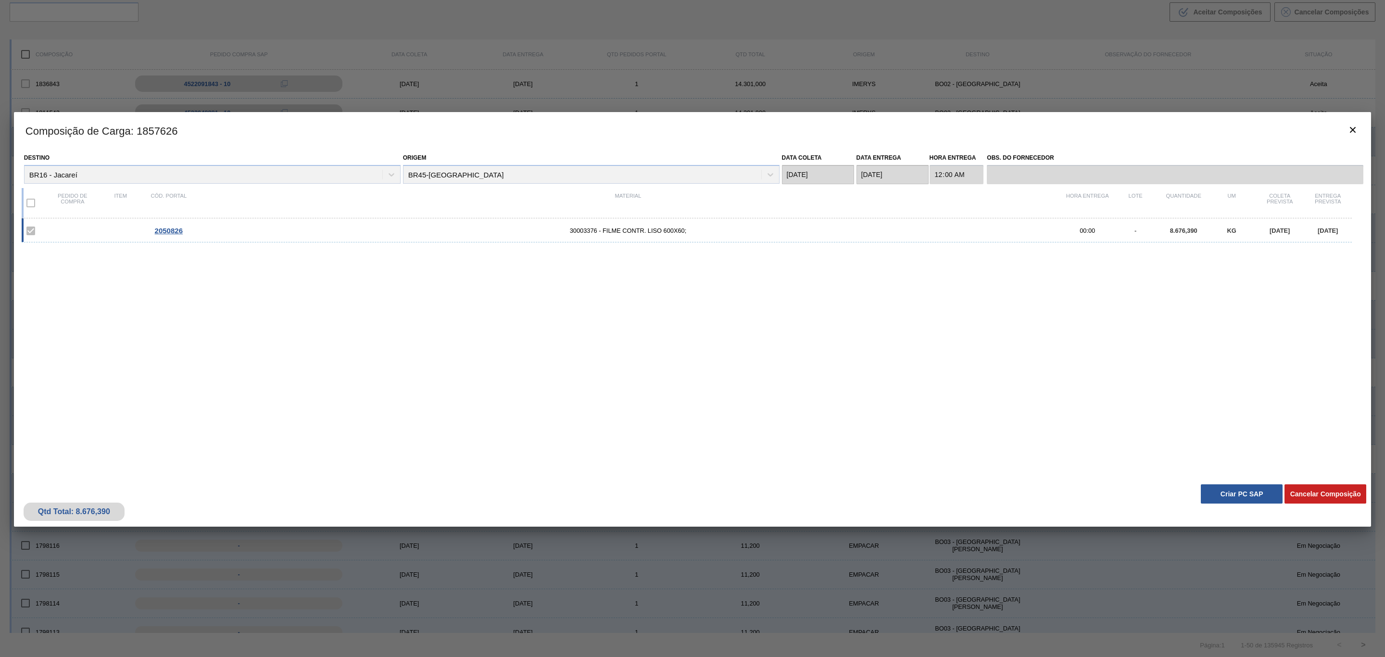
click at [1228, 491] on button "Criar PC SAP" at bounding box center [1242, 493] width 82 height 19
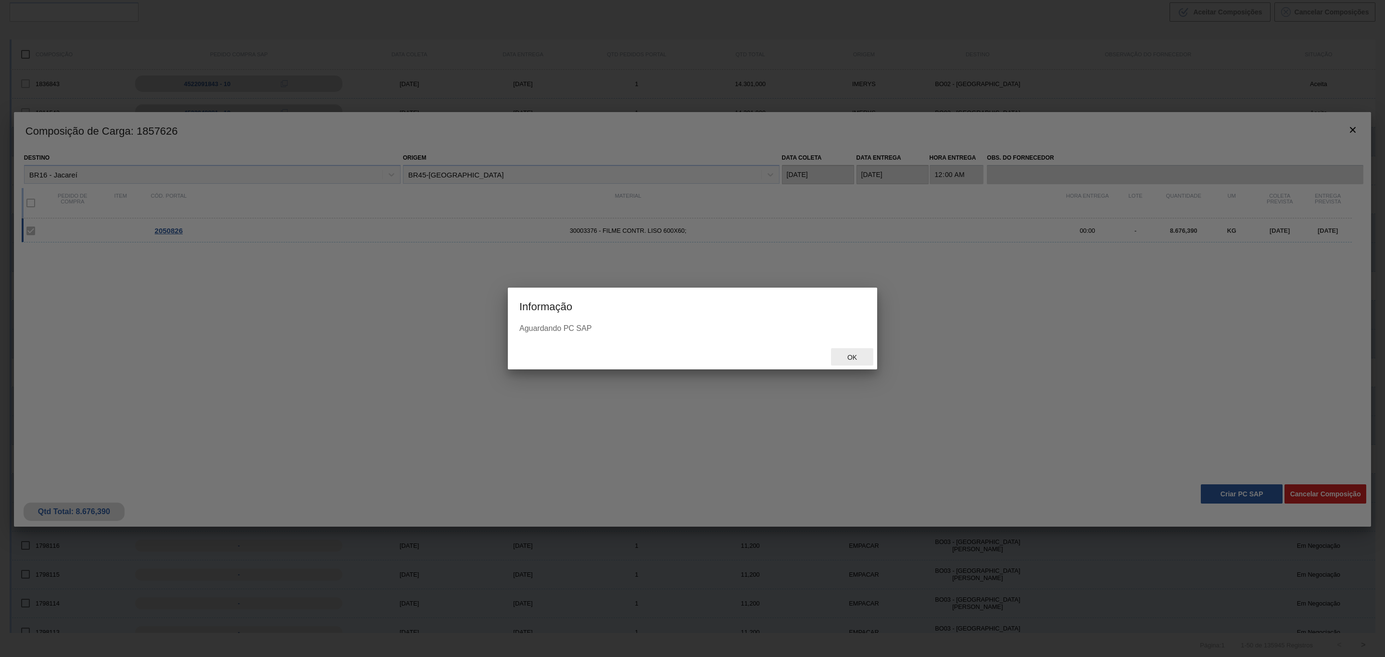
click at [857, 359] on span "Ok" at bounding box center [852, 357] width 25 height 8
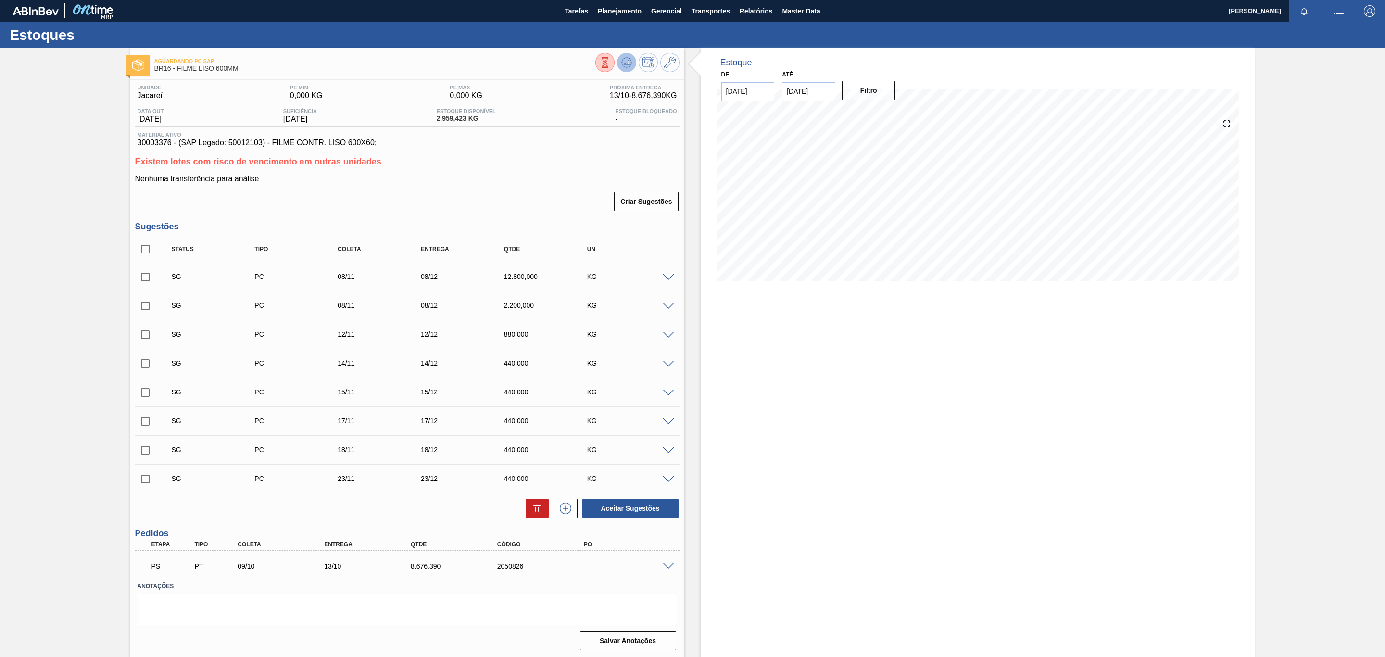
click at [626, 65] on icon at bounding box center [627, 63] width 12 height 12
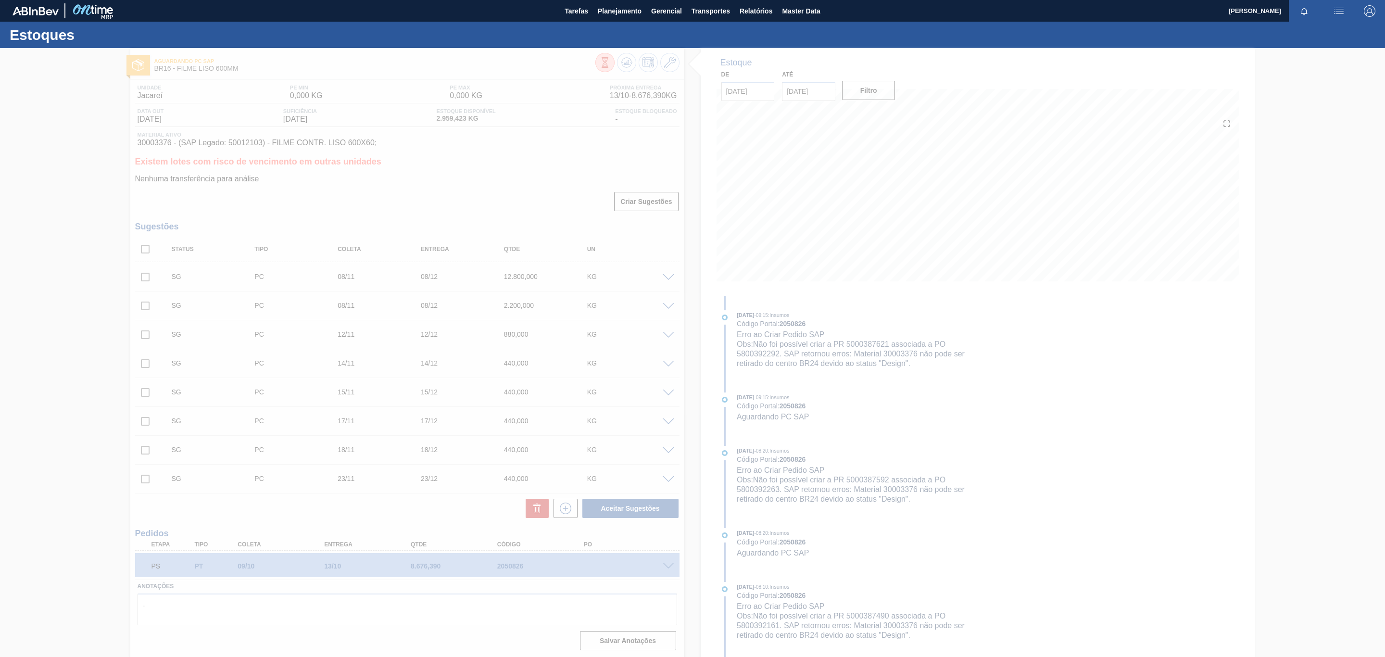
click at [1072, 412] on div at bounding box center [692, 352] width 1385 height 609
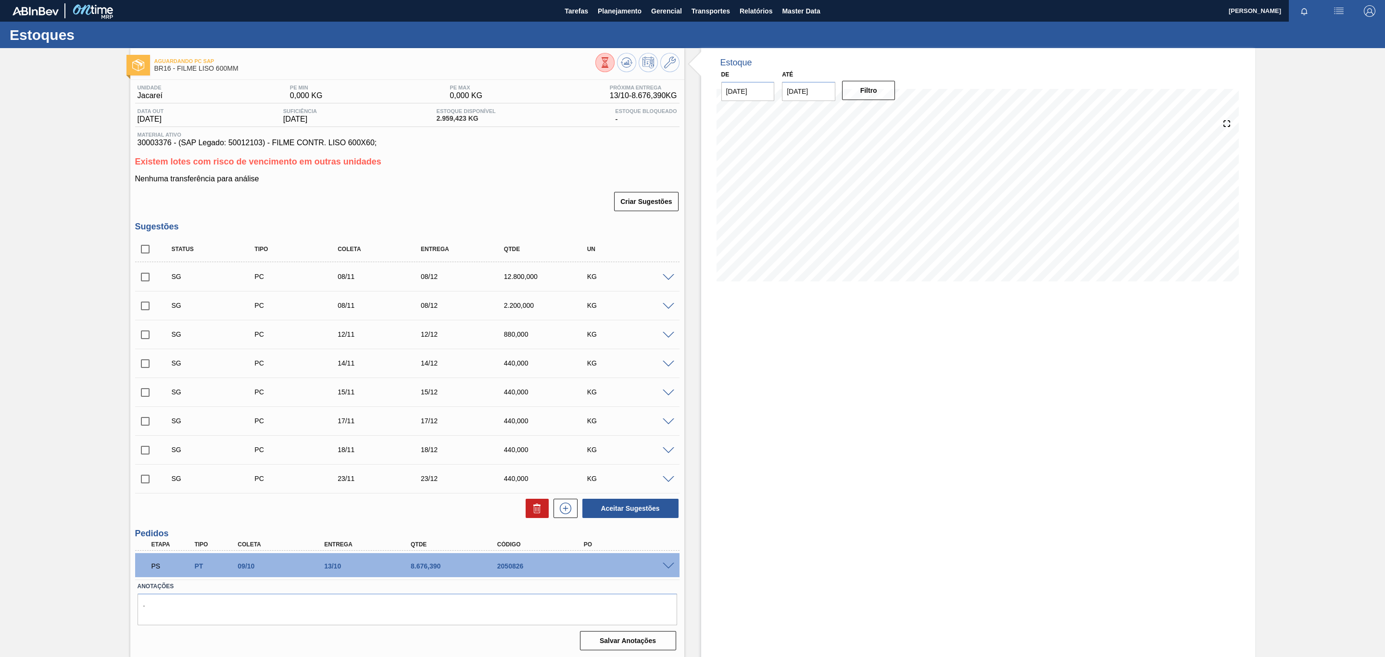
click at [674, 571] on div "PS PT 09/10 13/10 8.676,[PHONE_NUMBER]" at bounding box center [407, 565] width 544 height 24
click at [668, 570] on span at bounding box center [669, 566] width 12 height 7
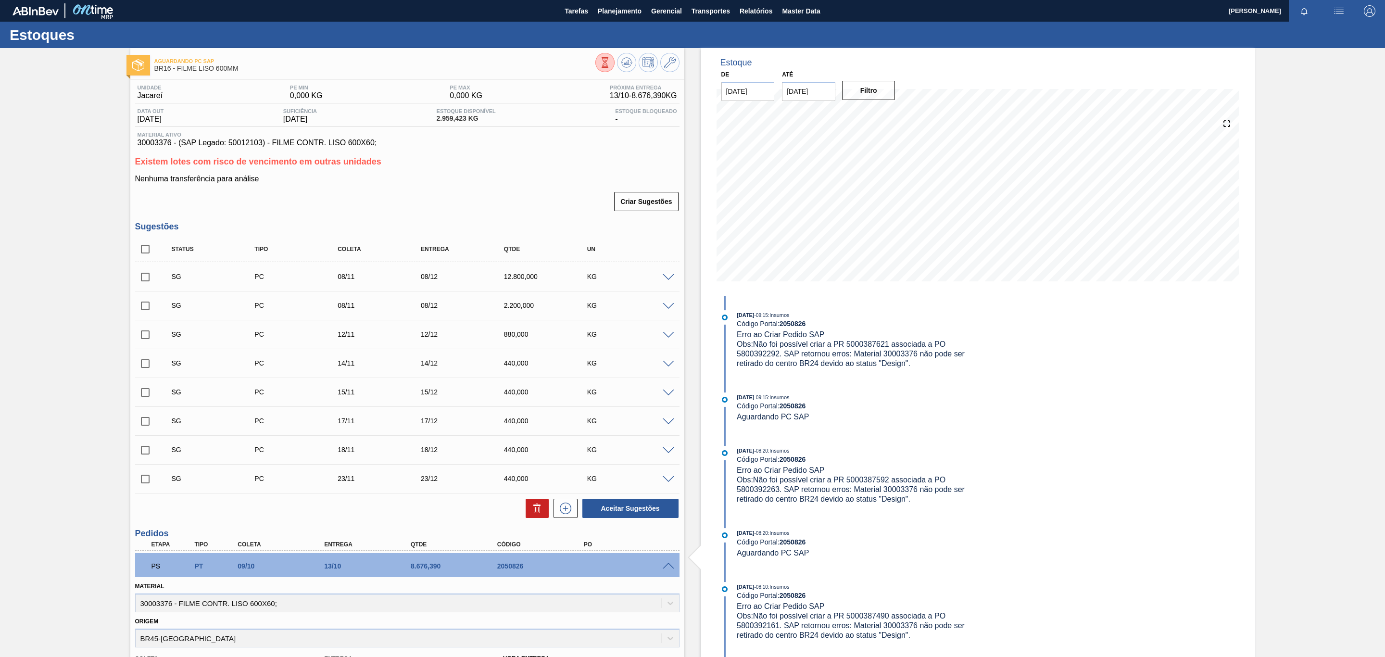
drag, startPoint x: 965, startPoint y: 379, endPoint x: 1242, endPoint y: 243, distance: 308.9
click at [1245, 245] on div "Estoque De [DATE] Até [DATE] Filtro" at bounding box center [978, 172] width 554 height 248
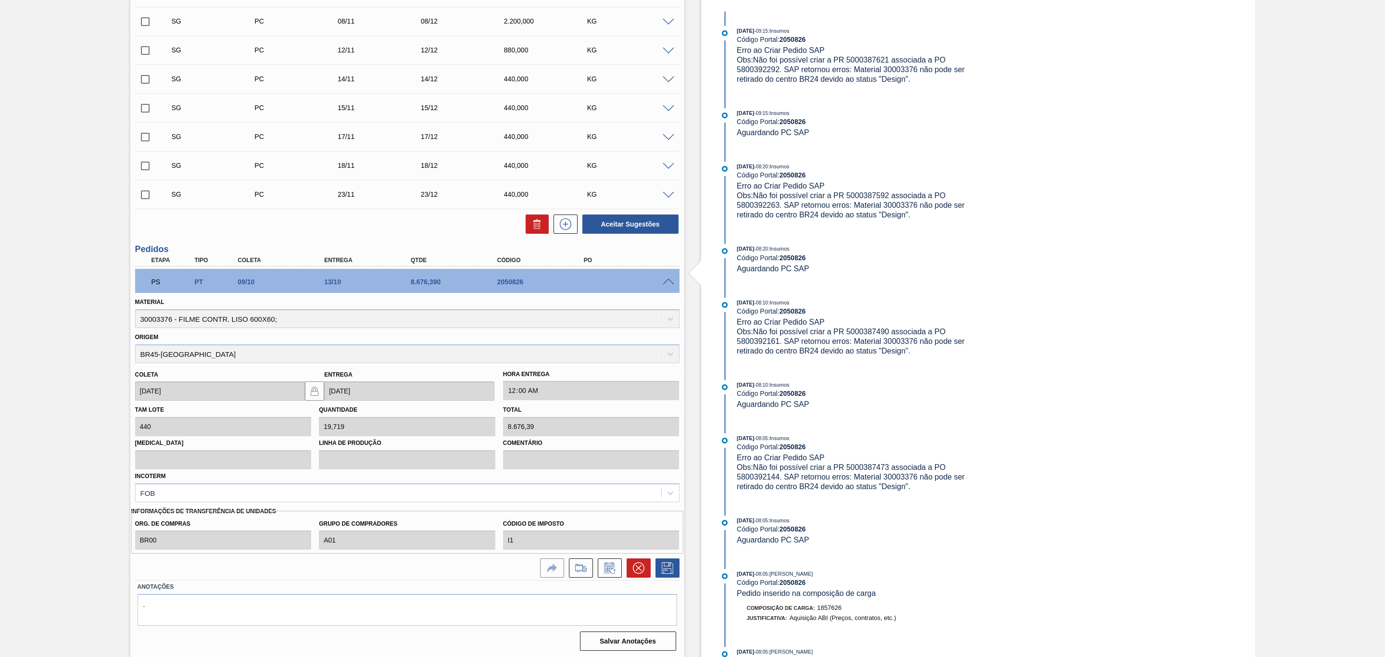
scroll to position [289, 0]
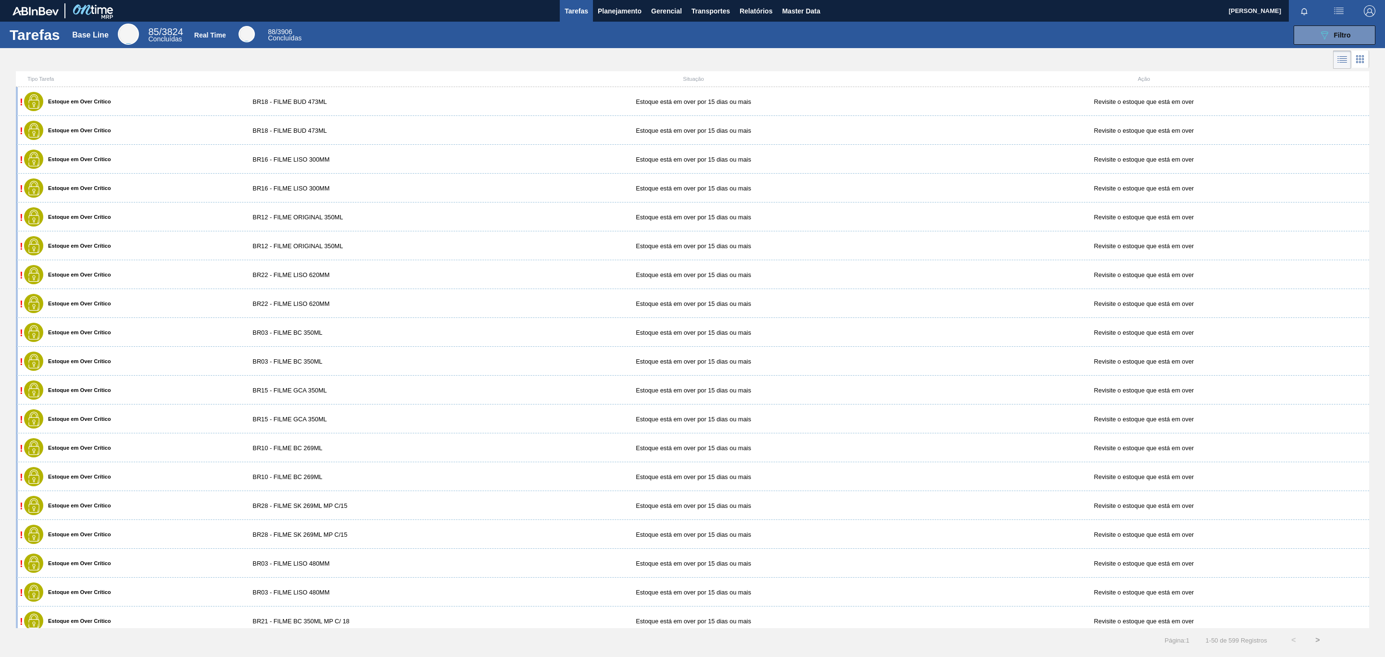
click at [589, 11] on button "Tarefas" at bounding box center [576, 11] width 33 height 22
click at [602, 14] on span "Planejamento" at bounding box center [620, 11] width 44 height 12
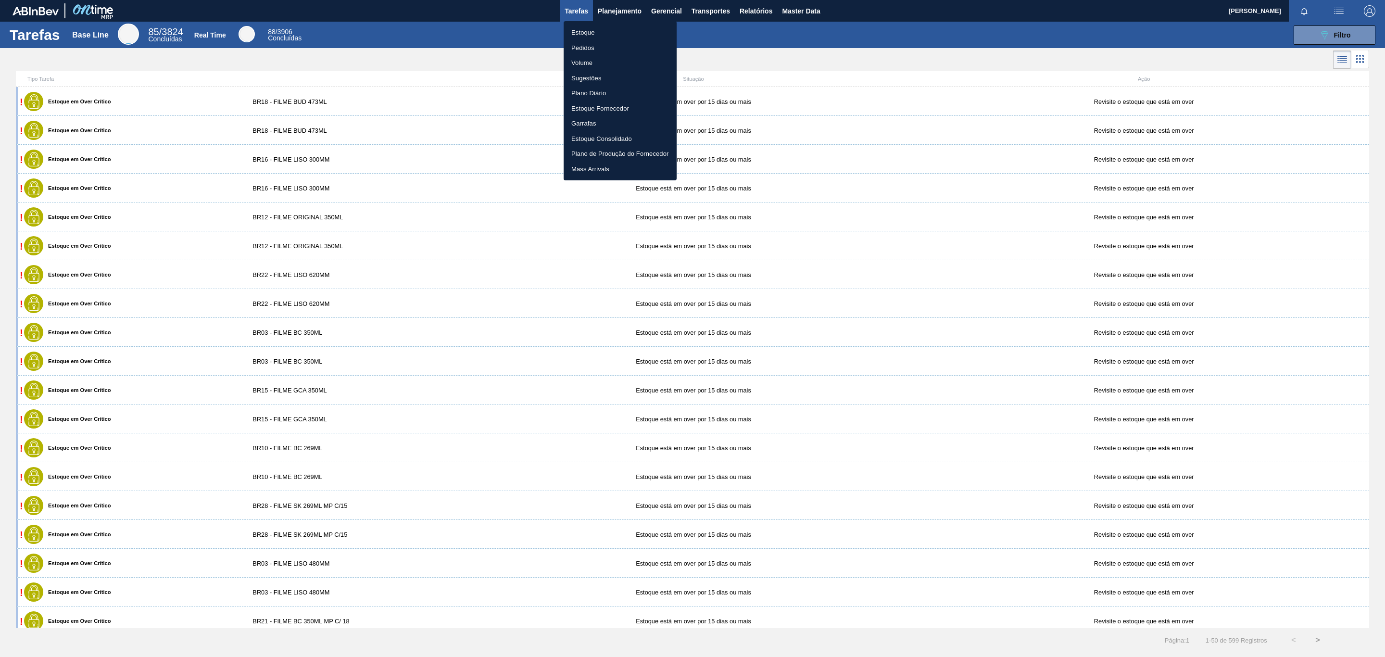
click at [588, 38] on li "Estoque" at bounding box center [620, 32] width 113 height 15
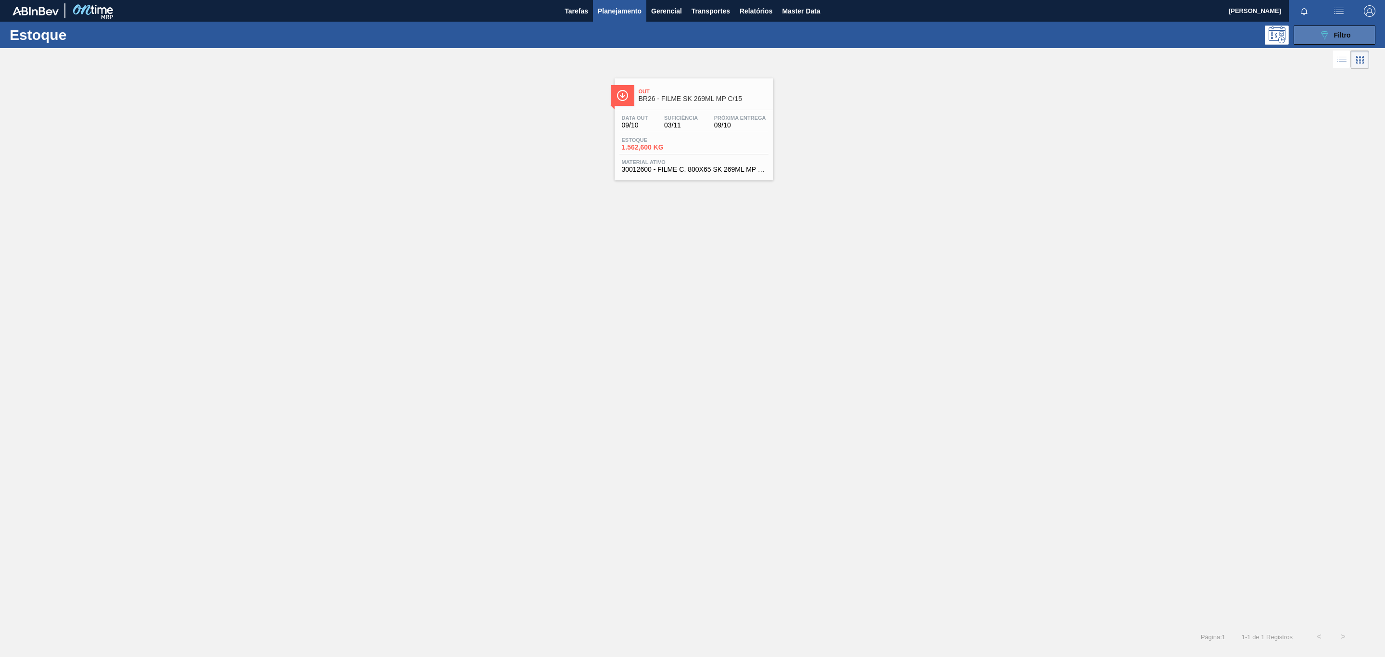
click at [1307, 29] on button "089F7B8B-B2A5-4AFE-B5C0-19BA573D28AC Filtro" at bounding box center [1335, 34] width 82 height 19
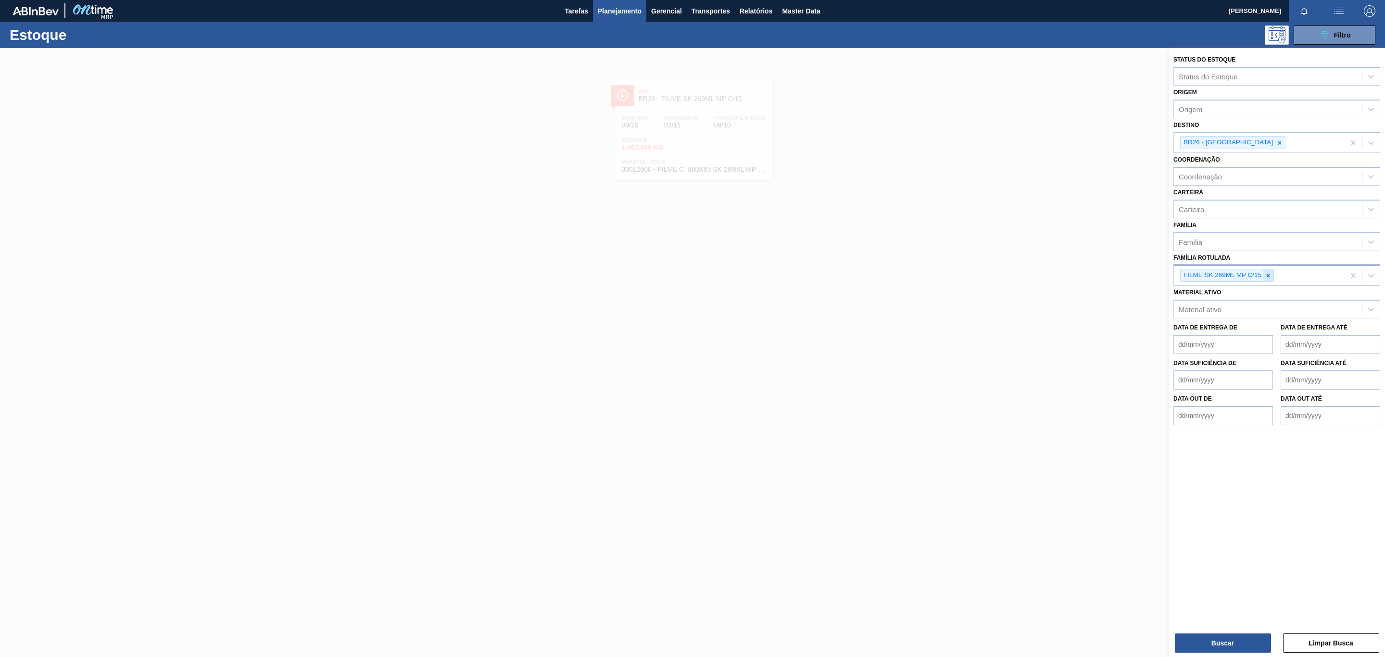
click at [1269, 276] on icon at bounding box center [1268, 275] width 3 height 3
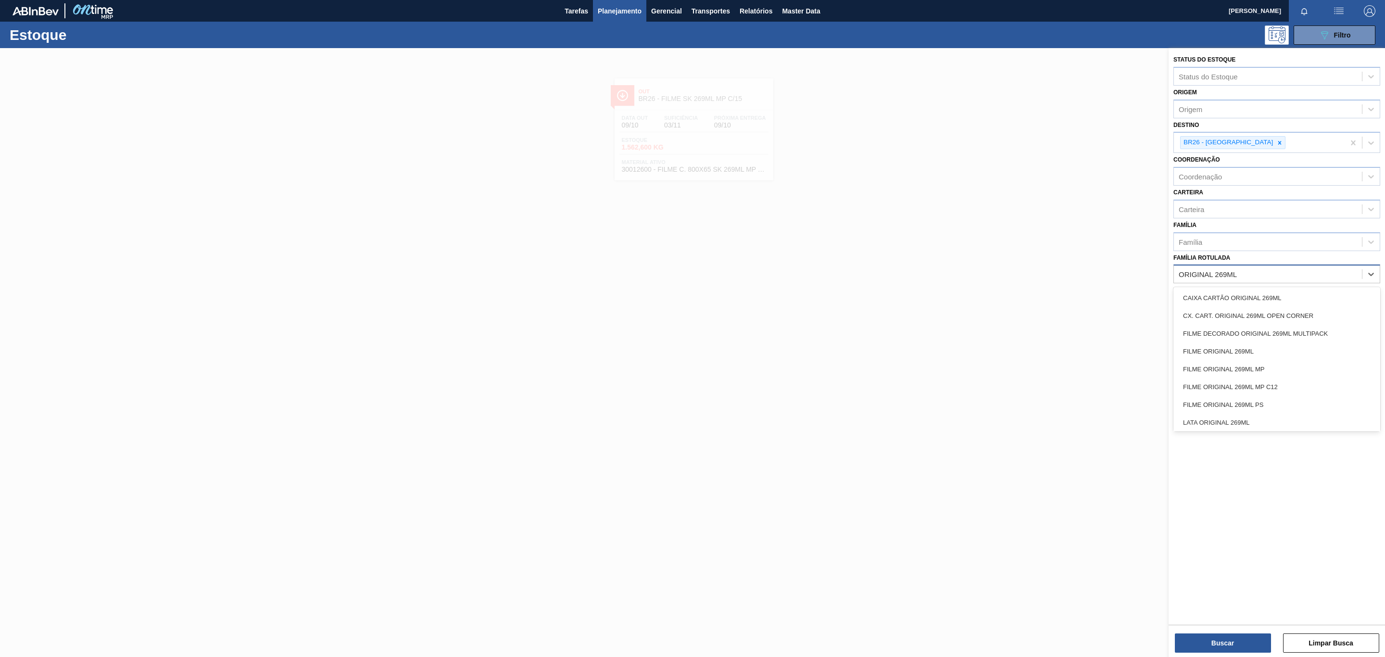
type Rotulada "ORIGINAL 269ML MP"
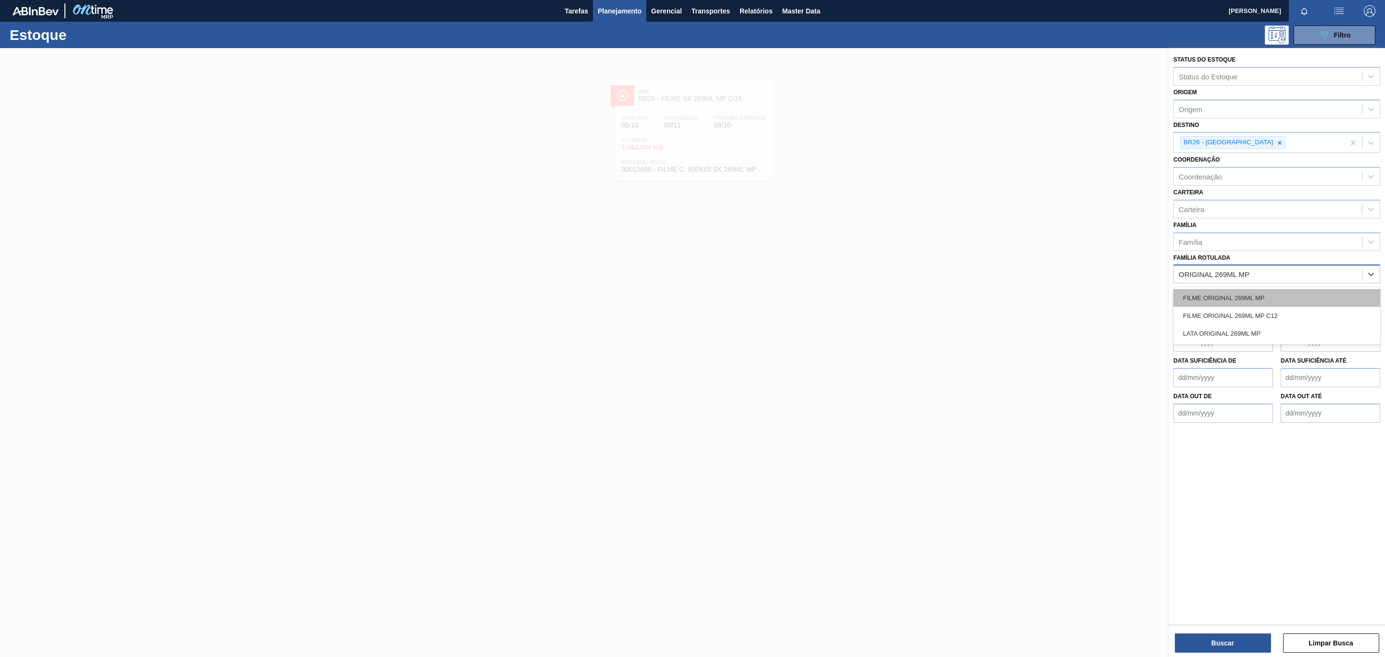
click at [1269, 294] on div "FILME ORIGINAL 269ML MP" at bounding box center [1276, 298] width 207 height 18
click at [1276, 141] on icon at bounding box center [1279, 142] width 7 height 7
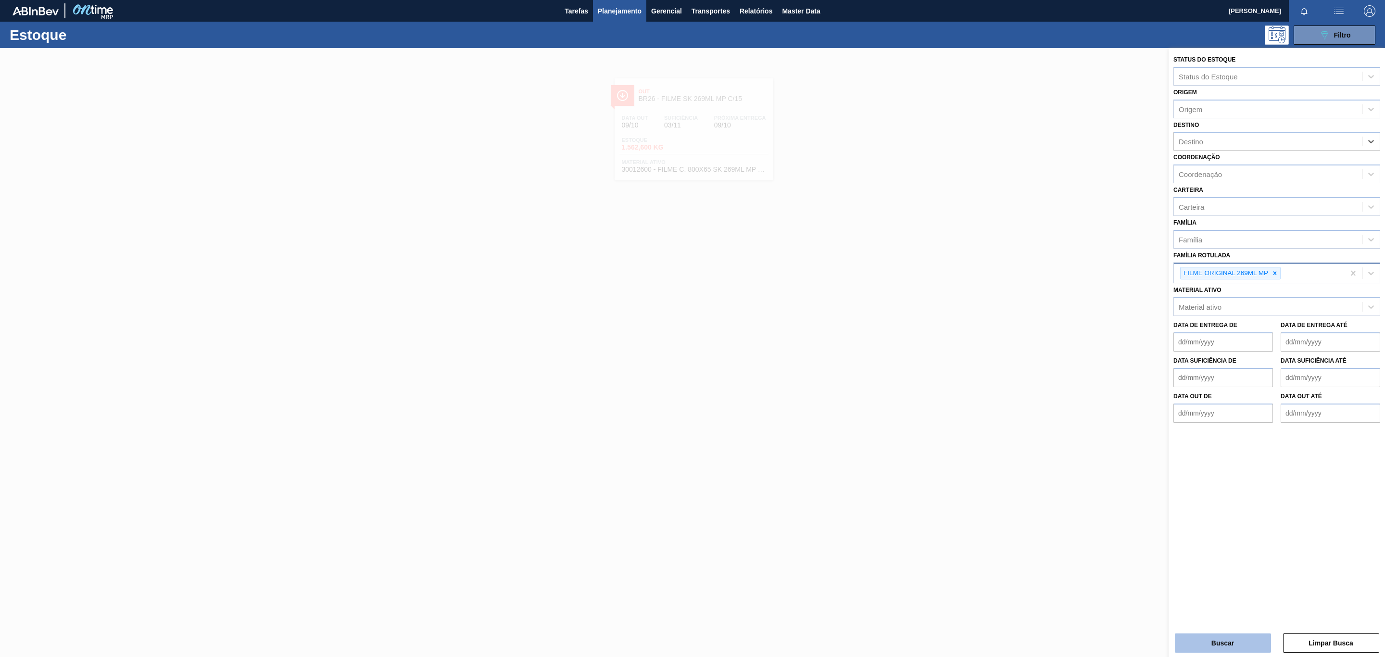
click at [1223, 643] on button "Buscar" at bounding box center [1223, 642] width 96 height 19
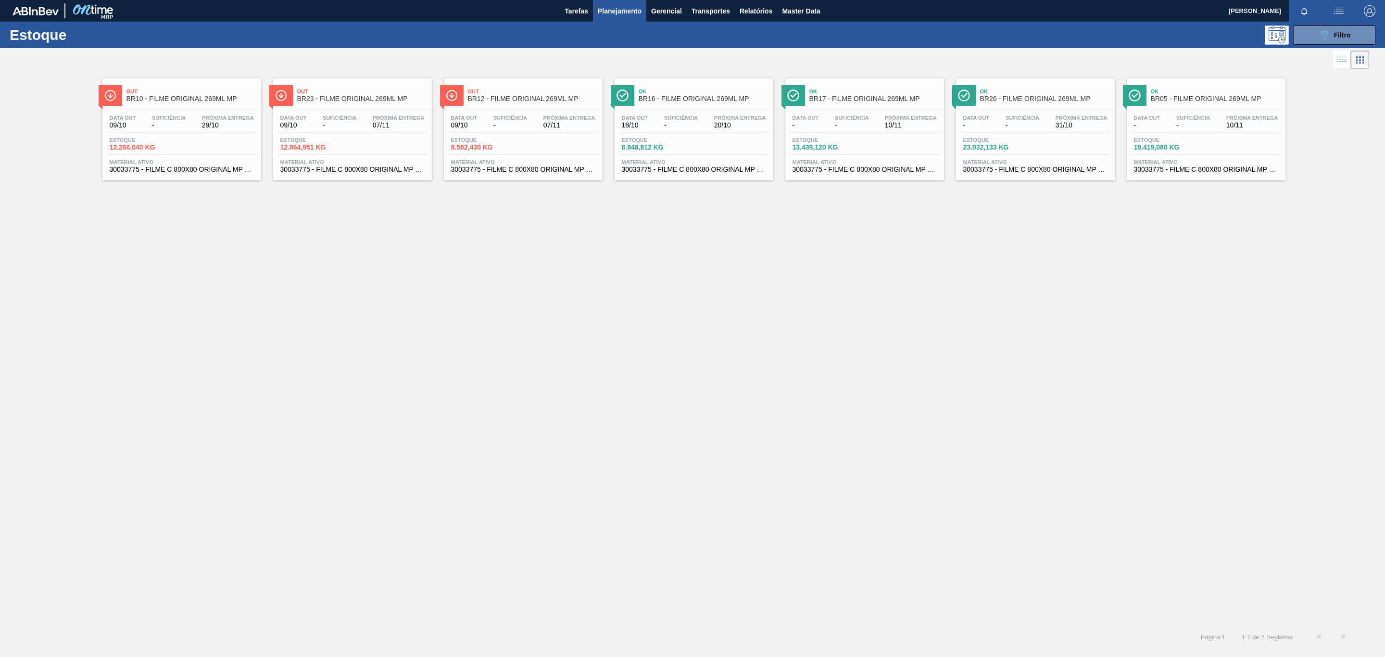
click at [337, 98] on span "BR23 - FILME ORIGINAL 269ML MP" at bounding box center [362, 98] width 130 height 7
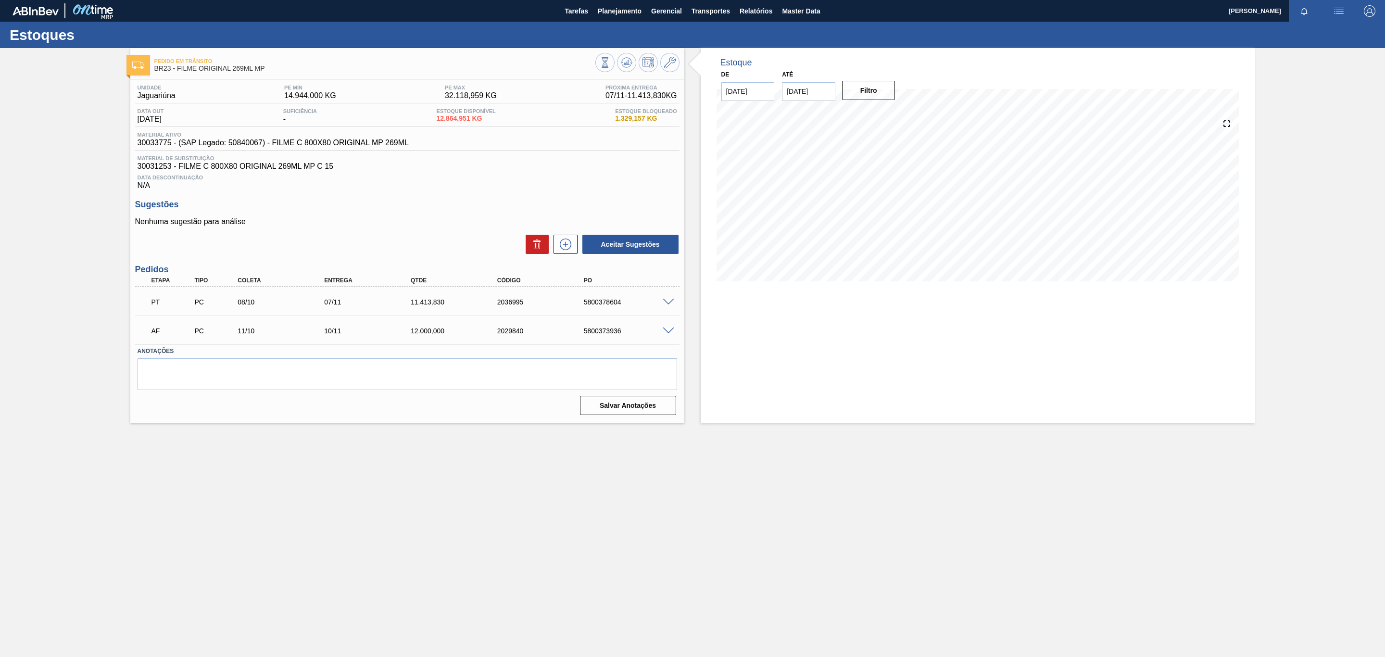
click at [660, 303] on div at bounding box center [669, 301] width 19 height 7
click at [667, 303] on span at bounding box center [669, 302] width 12 height 7
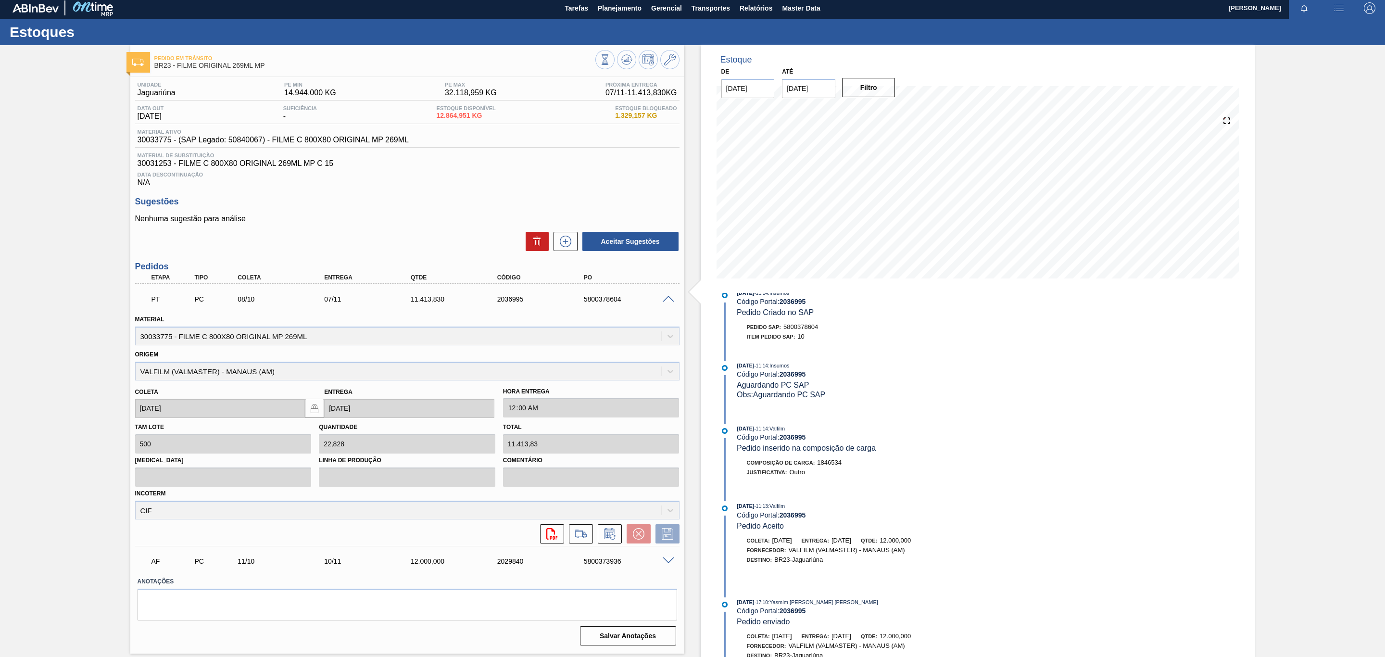
scroll to position [432, 0]
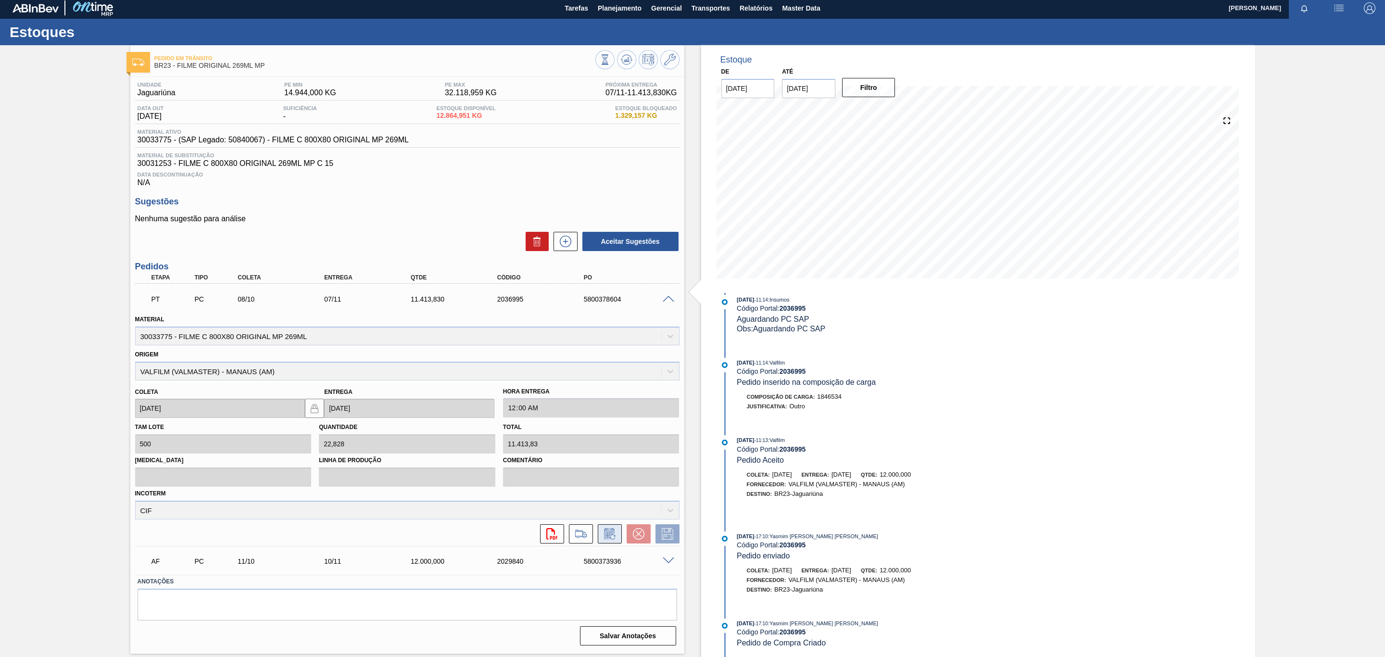
click at [612, 531] on button at bounding box center [610, 533] width 24 height 19
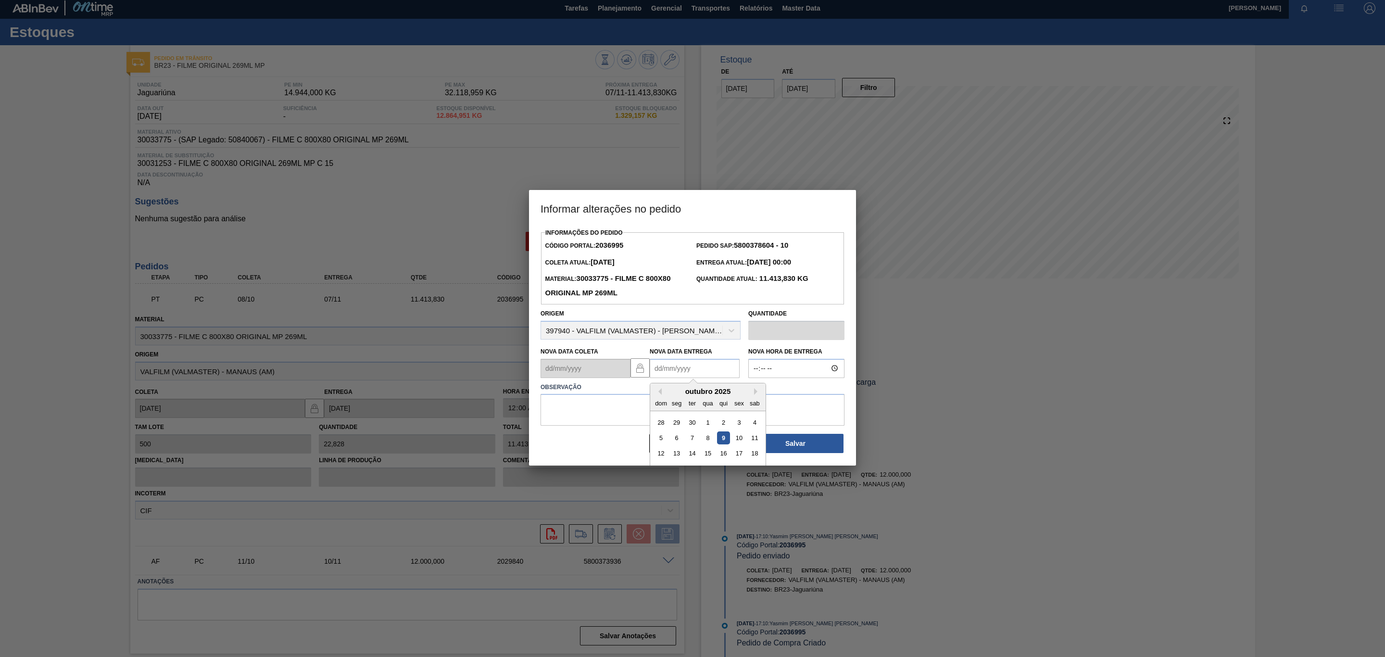
click at [684, 371] on Entrega2036995 "Nova Data Entrega" at bounding box center [695, 368] width 90 height 19
click at [752, 390] on div "outubro 2025" at bounding box center [707, 391] width 115 height 8
click at [754, 394] on div "outubro 2025" at bounding box center [707, 391] width 115 height 8
click at [759, 395] on div "outubro 2025" at bounding box center [707, 391] width 115 height 8
click at [757, 395] on div "outubro 2025" at bounding box center [707, 391] width 115 height 8
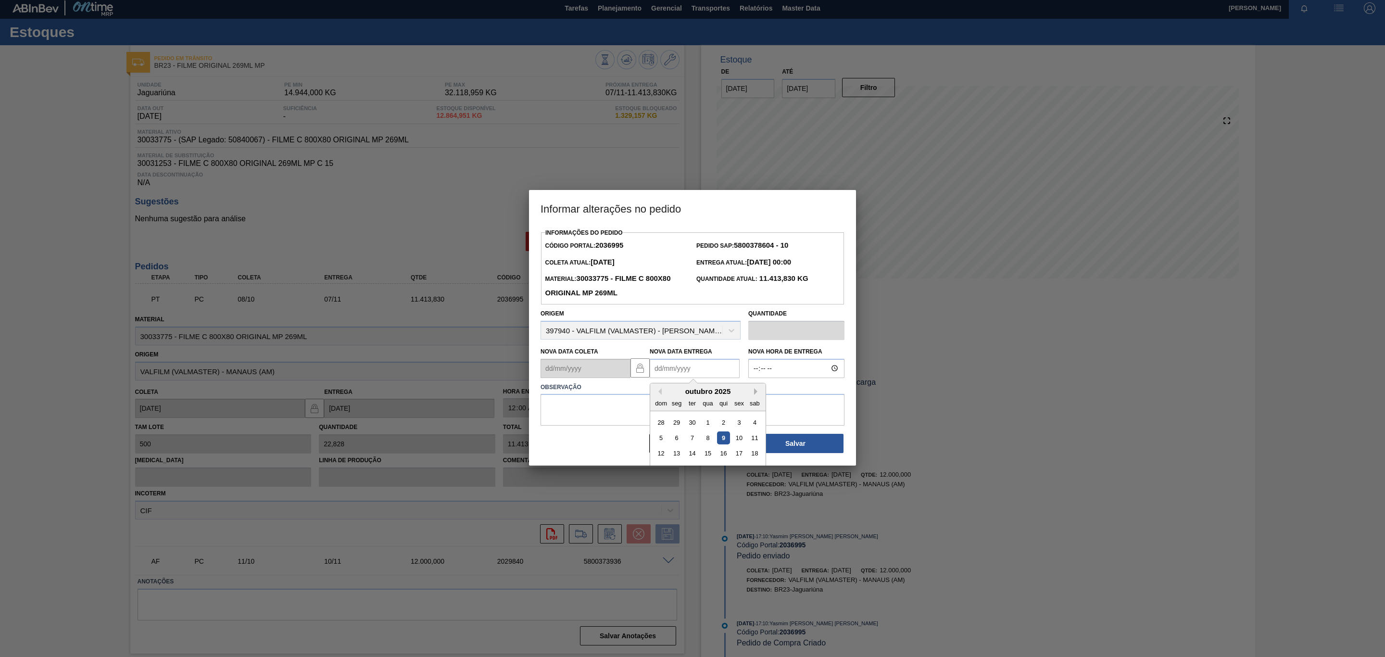
click at [756, 394] on button "Next Month" at bounding box center [757, 391] width 7 height 7
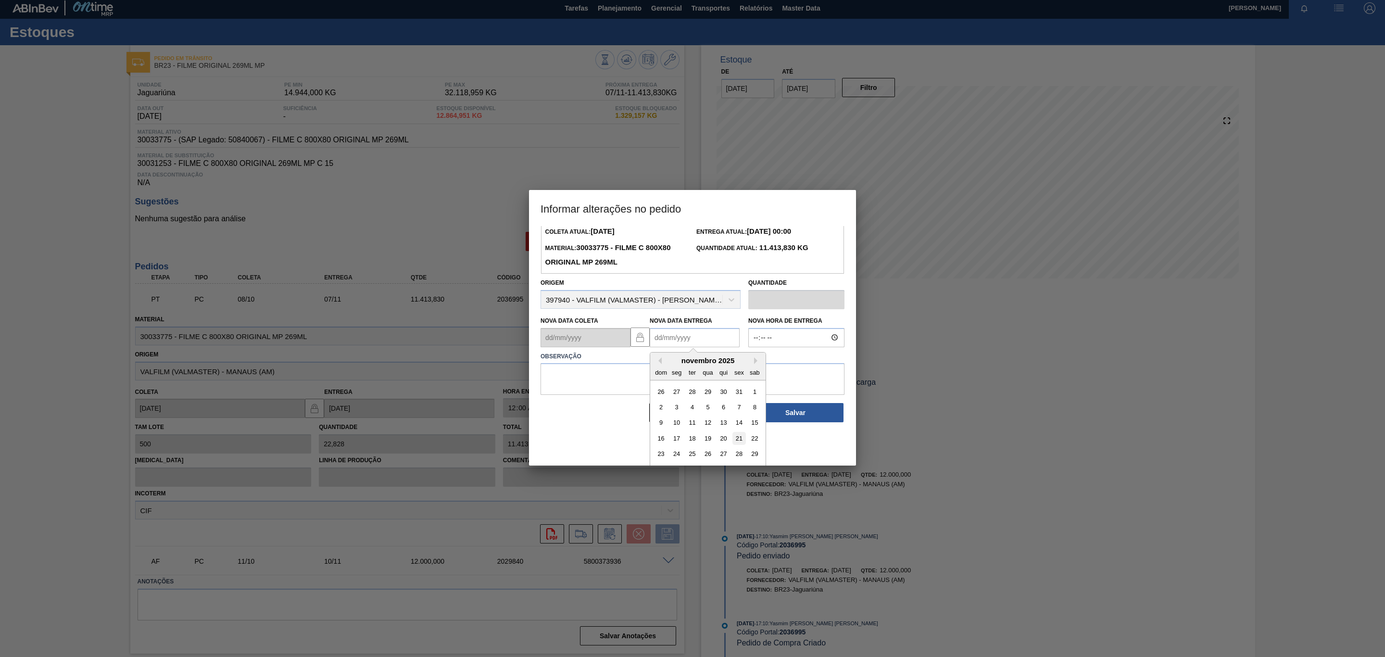
scroll to position [48, 0]
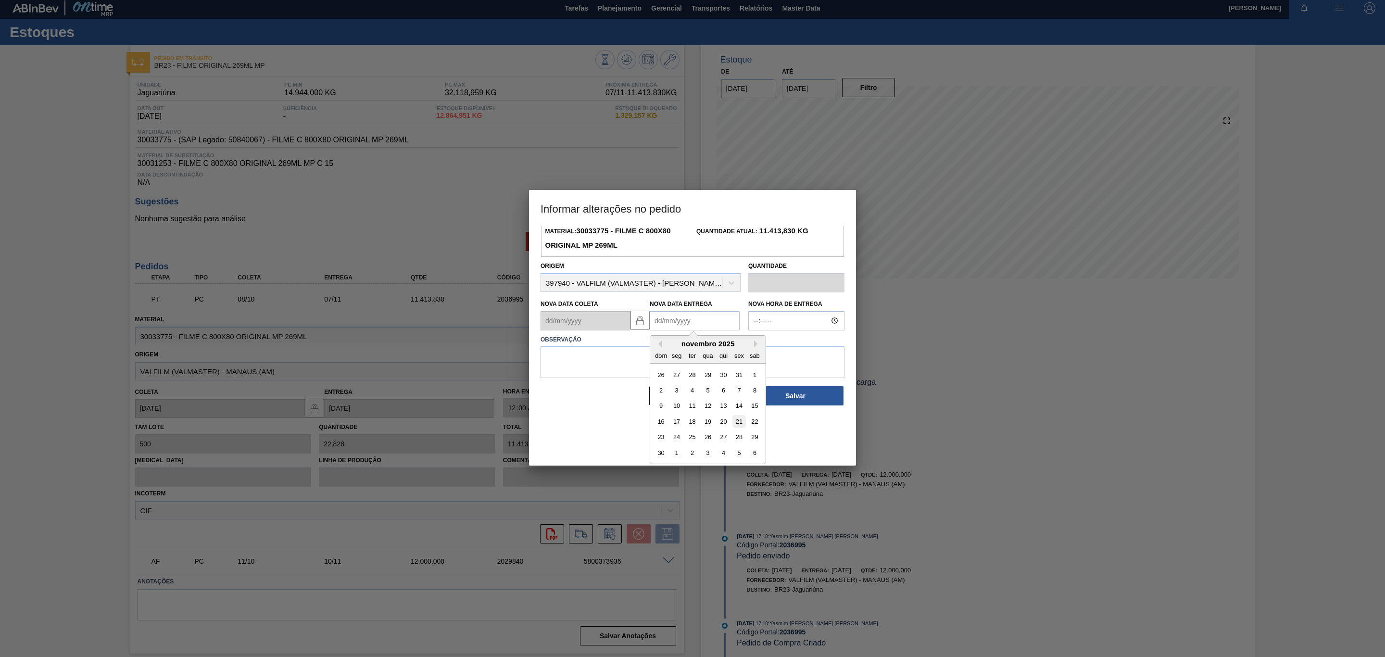
click at [736, 421] on div "21" at bounding box center [738, 421] width 13 height 13
type Entrega2036995 "[DATE]"
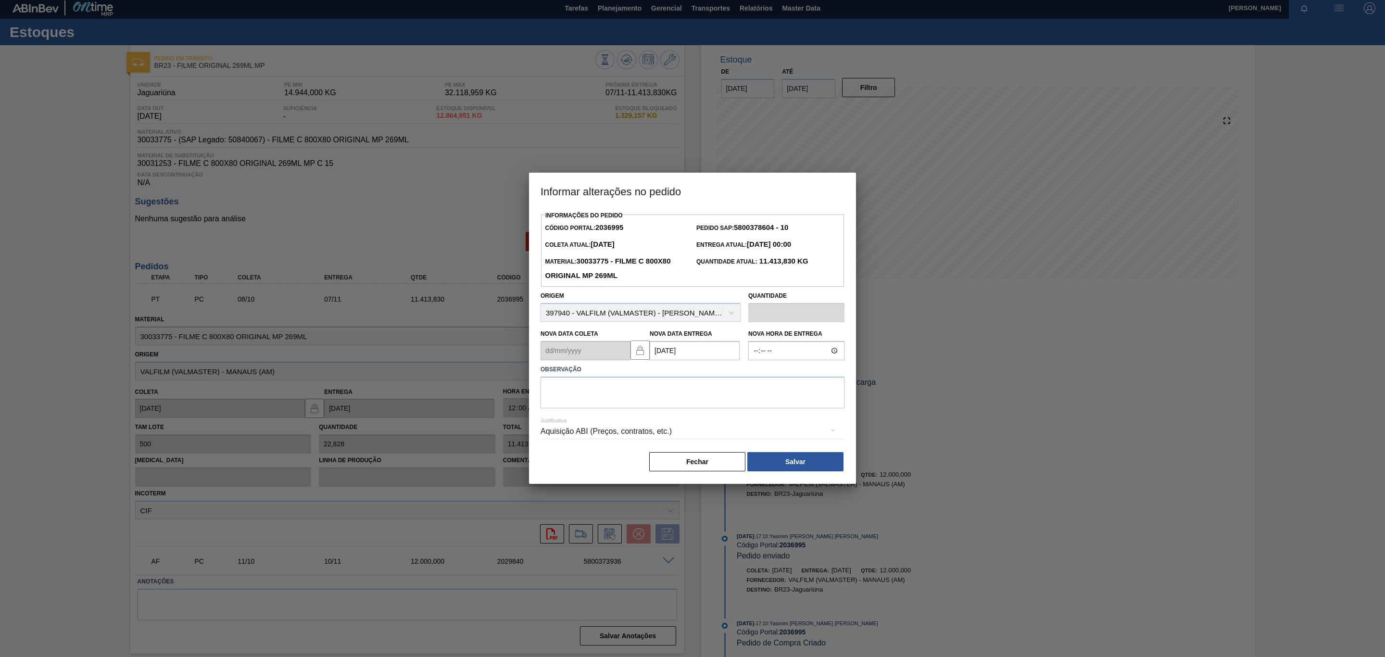
scroll to position [0, 0]
click at [697, 387] on textarea at bounding box center [693, 393] width 304 height 32
type textarea "Data Original"
click at [767, 454] on button "Salvar" at bounding box center [795, 461] width 96 height 19
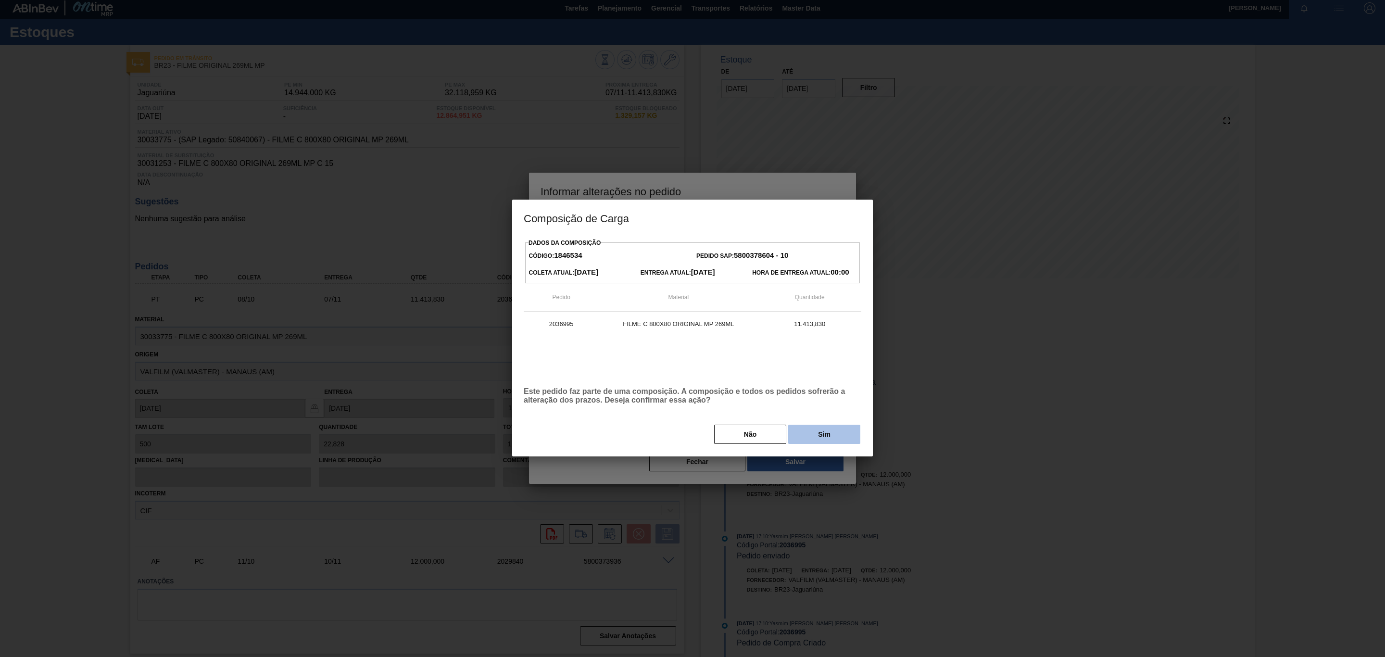
click at [818, 429] on button "Sim" at bounding box center [824, 434] width 72 height 19
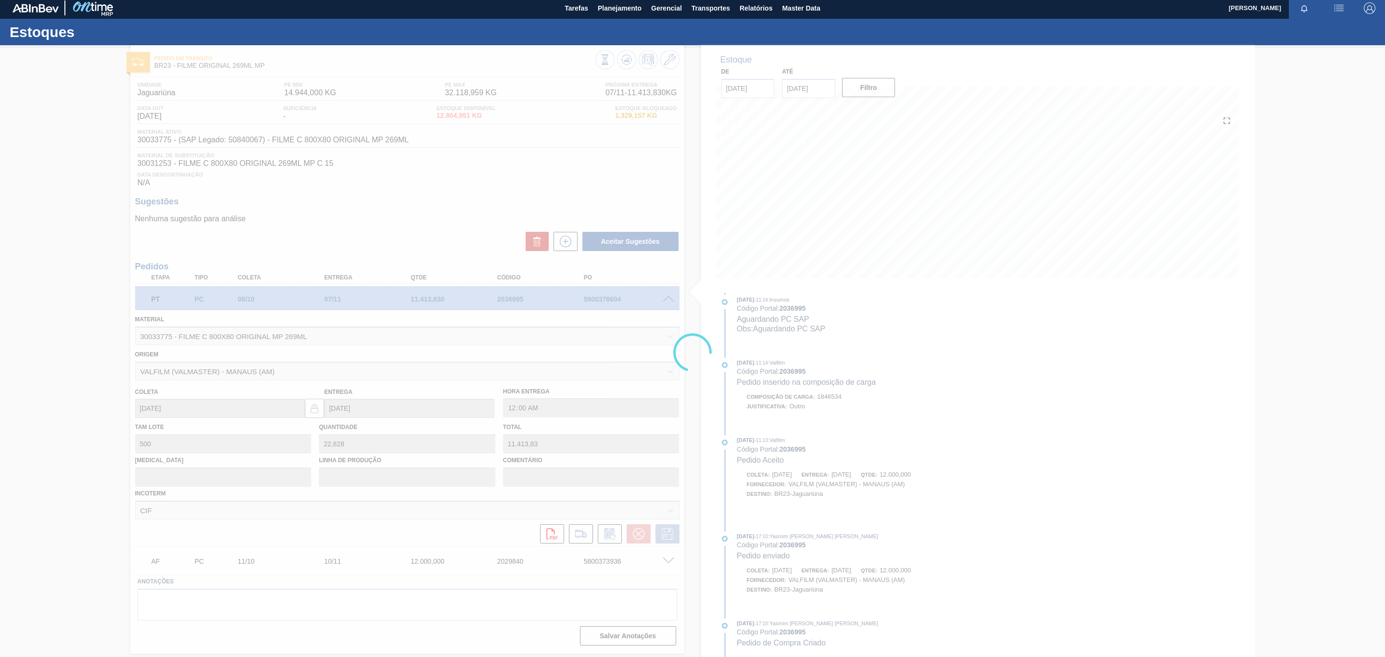
scroll to position [521, 0]
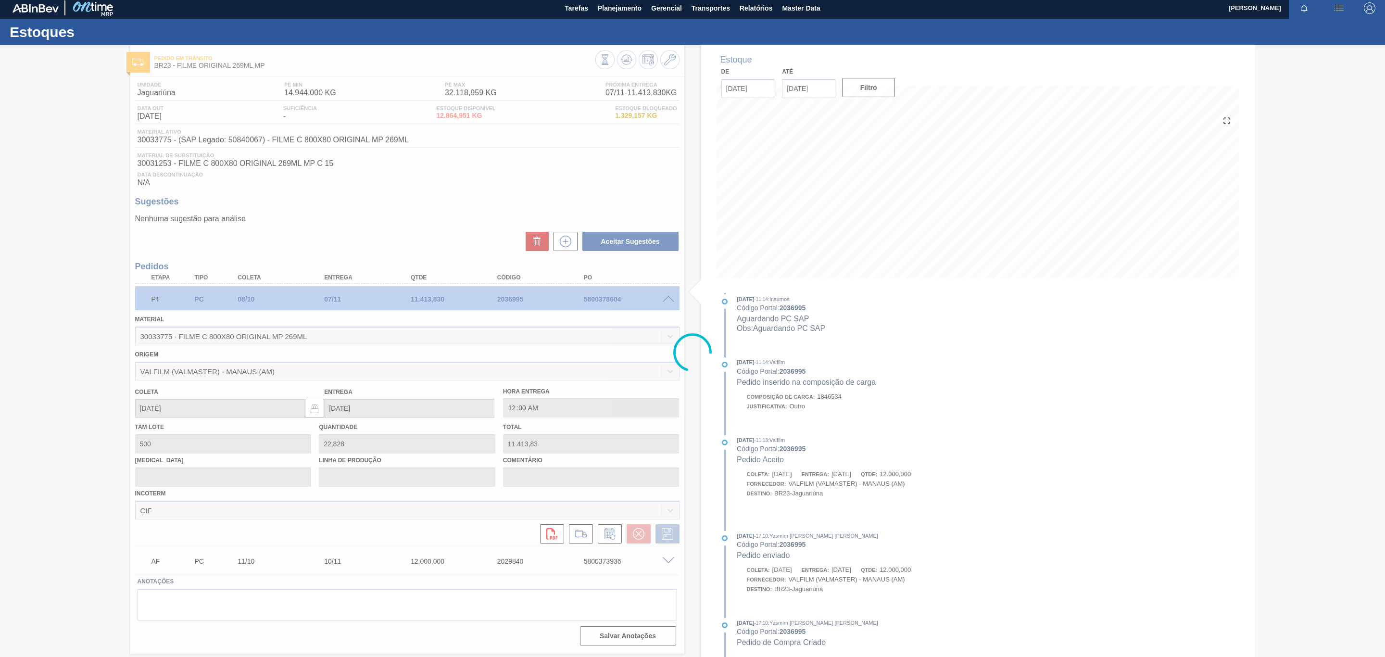
type input "Data Original"
type input "[DATE]"
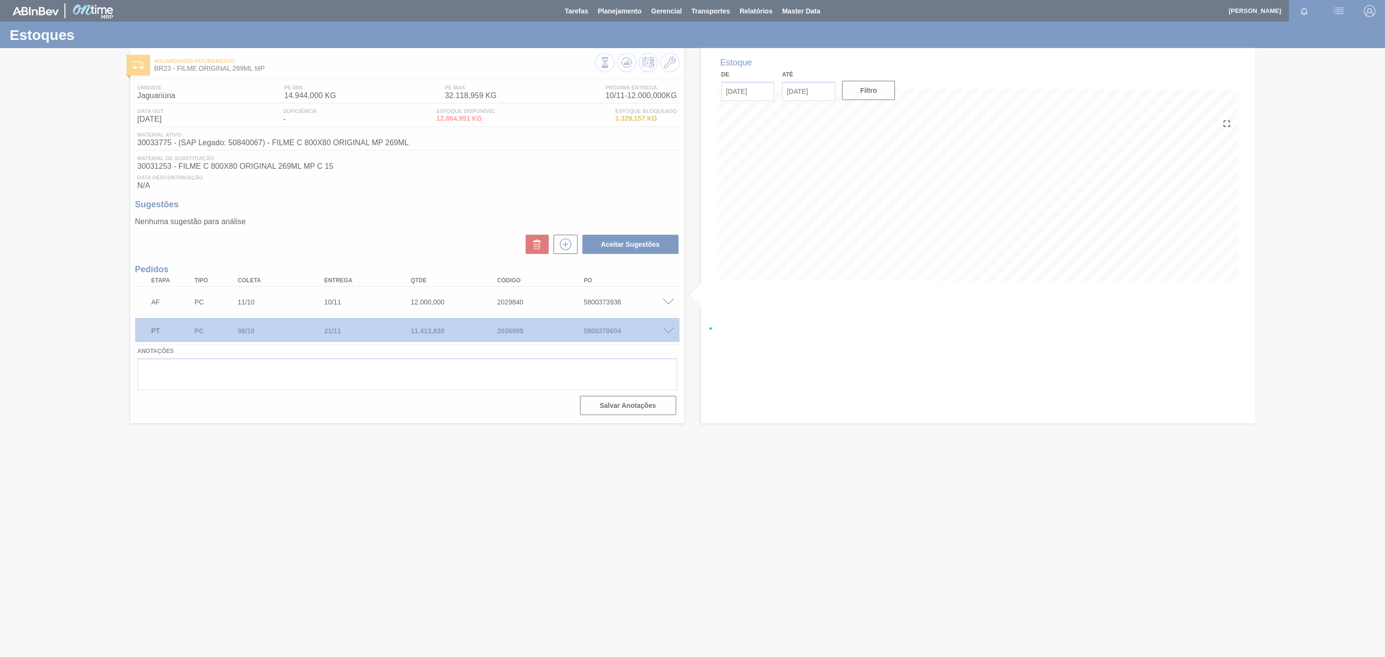
scroll to position [0, 0]
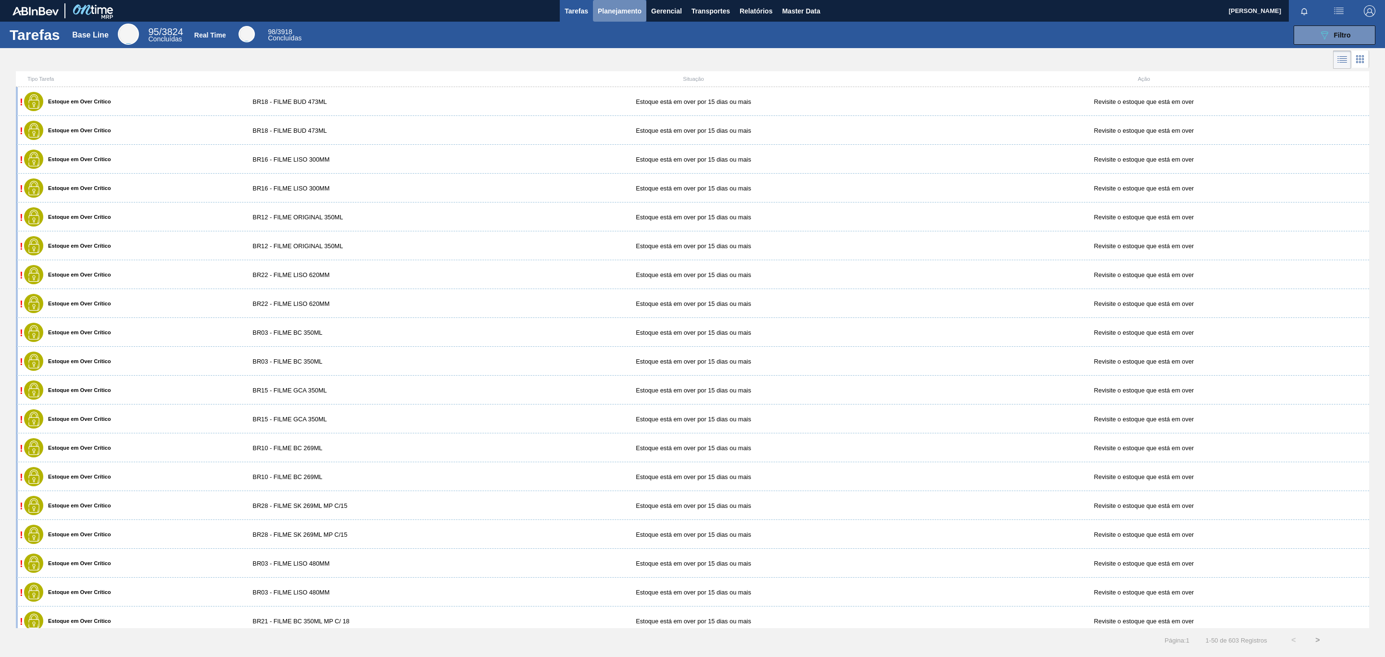
click at [625, 7] on span "Planejamento" at bounding box center [620, 11] width 44 height 12
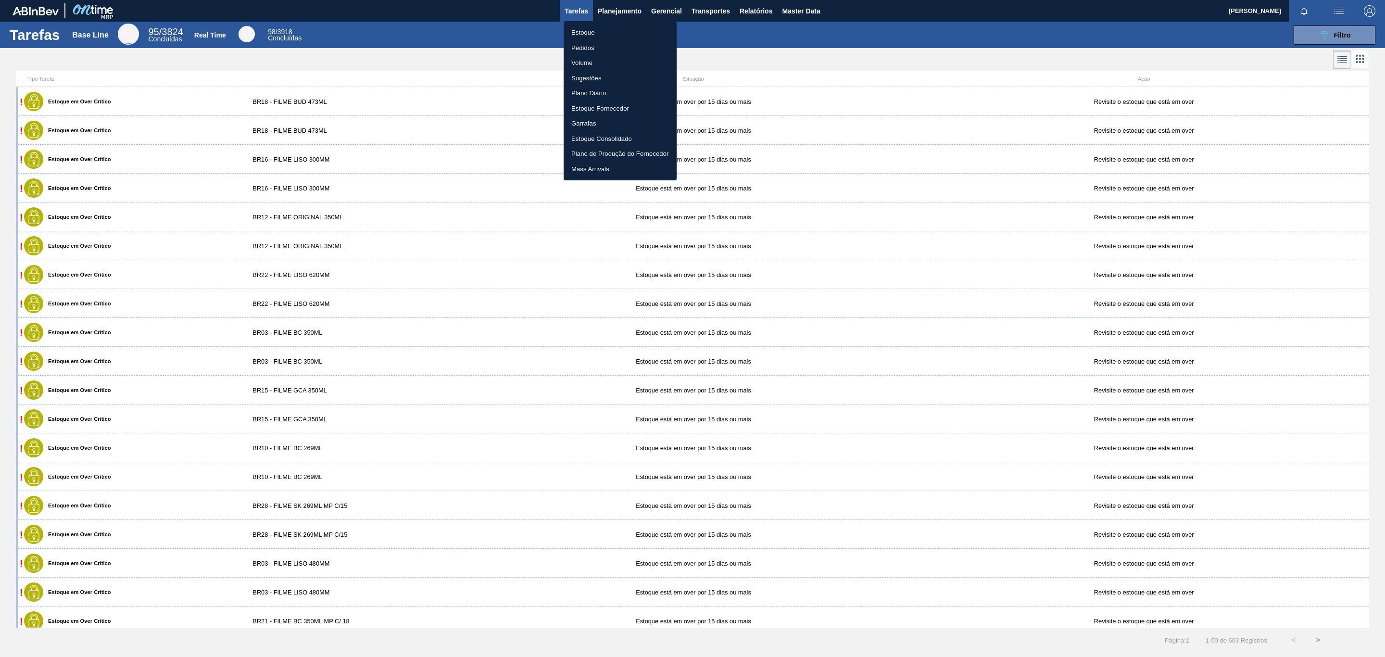
click at [612, 31] on li "Estoque" at bounding box center [620, 32] width 113 height 15
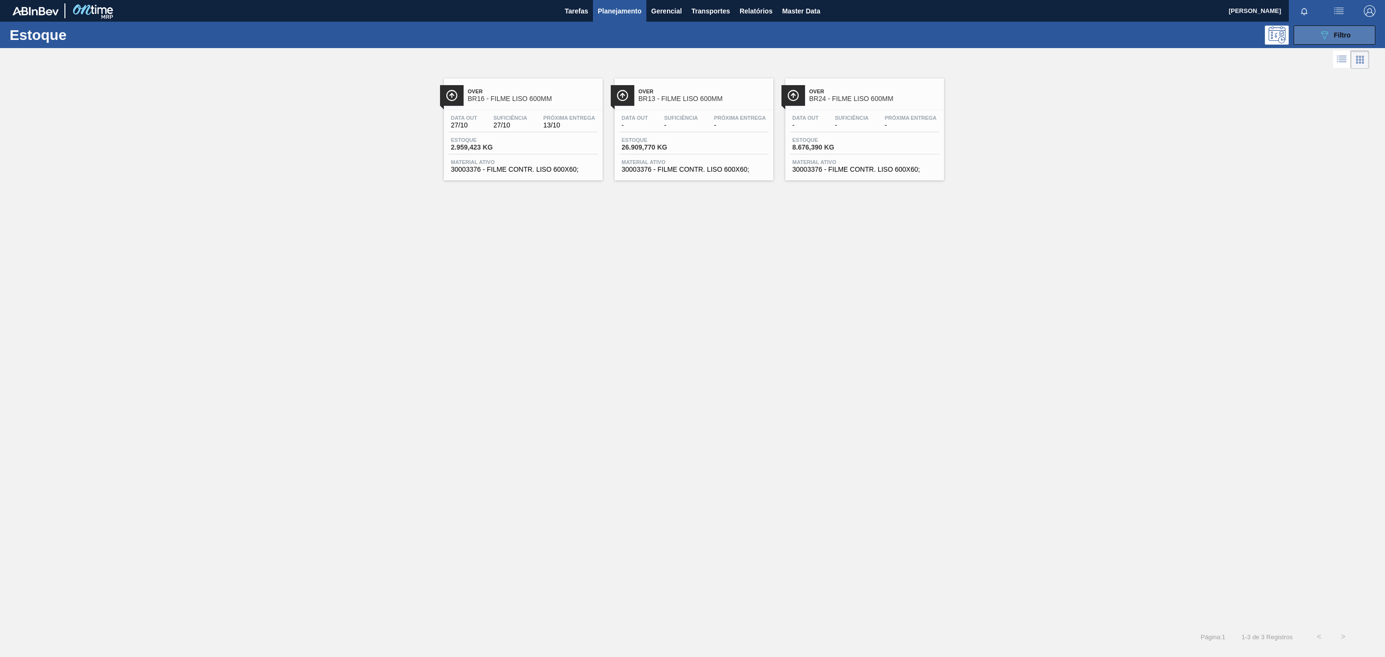
click at [1342, 44] on button "089F7B8B-B2A5-4AFE-B5C0-19BA573D28AC Filtro" at bounding box center [1335, 34] width 82 height 19
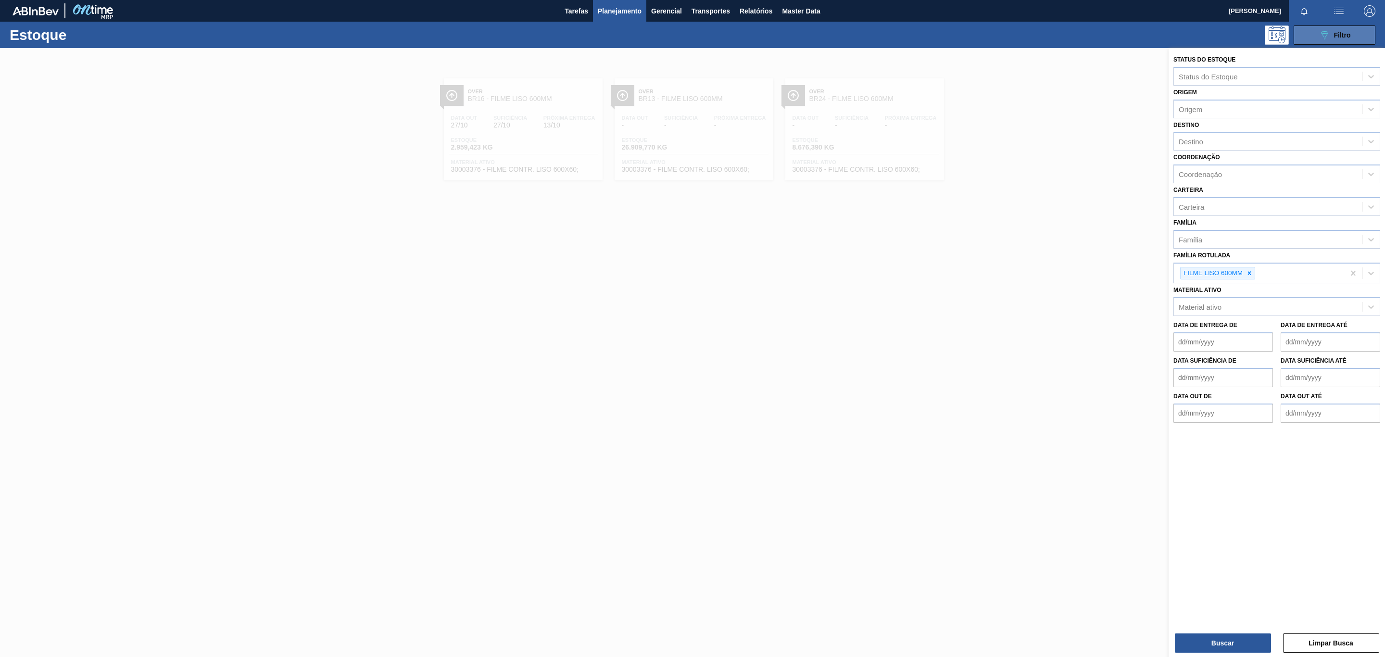
click at [1335, 37] on span "Filtro" at bounding box center [1342, 35] width 17 height 8
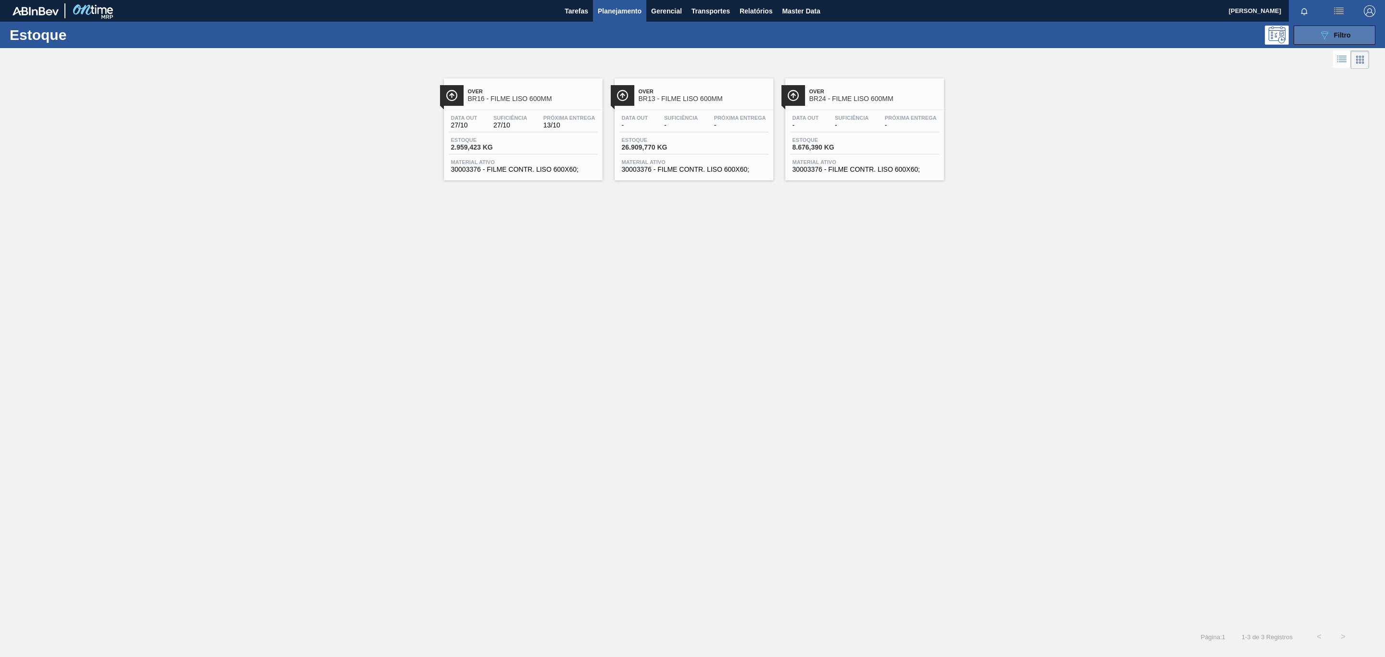
click at [1328, 34] on icon "089F7B8B-B2A5-4AFE-B5C0-19BA573D28AC" at bounding box center [1325, 35] width 12 height 12
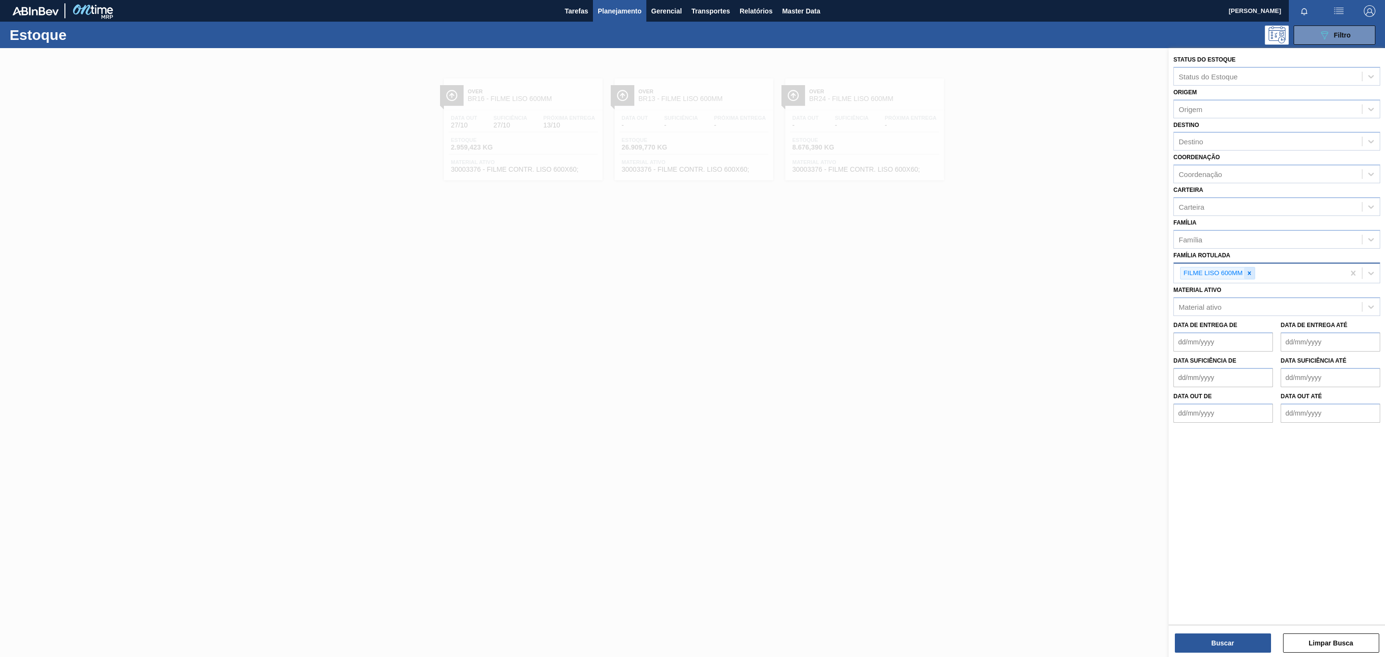
click at [1246, 273] on div at bounding box center [1249, 273] width 11 height 12
click at [1227, 242] on div "Família" at bounding box center [1268, 239] width 188 height 14
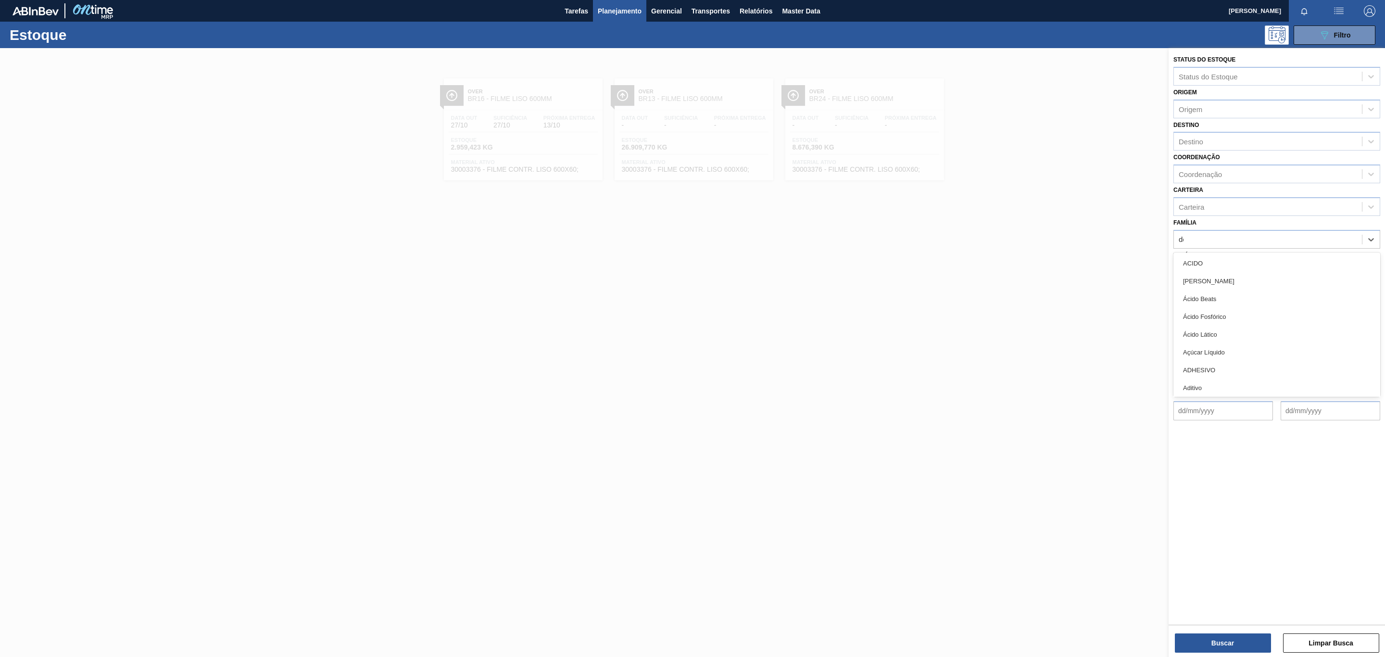
type input "dec"
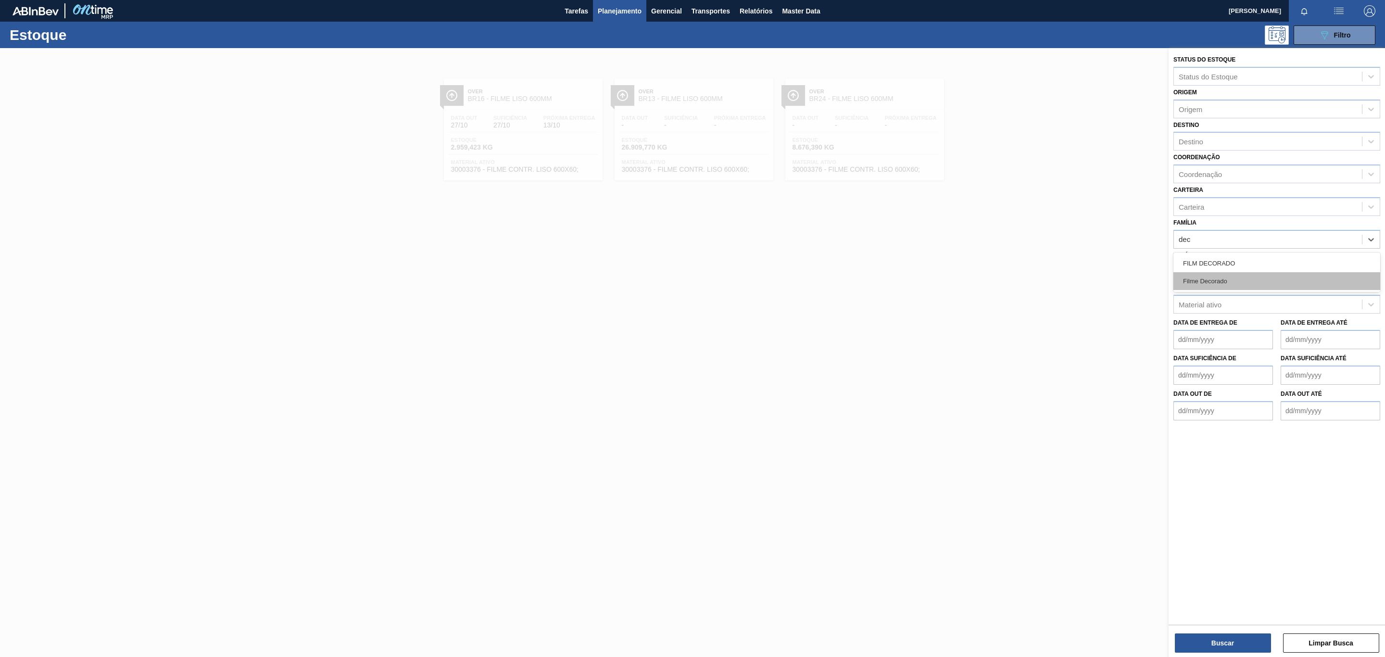
click at [1223, 276] on div "Filme Decorado" at bounding box center [1276, 281] width 207 height 18
click at [1237, 239] on icon at bounding box center [1236, 240] width 7 height 7
click at [1229, 257] on label "Família Rotulada" at bounding box center [1201, 255] width 57 height 7
click at [1180, 268] on Rotulada "Família Rotulada" at bounding box center [1179, 272] width 1 height 8
click at [1229, 265] on div "Família Rotulada" at bounding box center [1268, 272] width 188 height 14
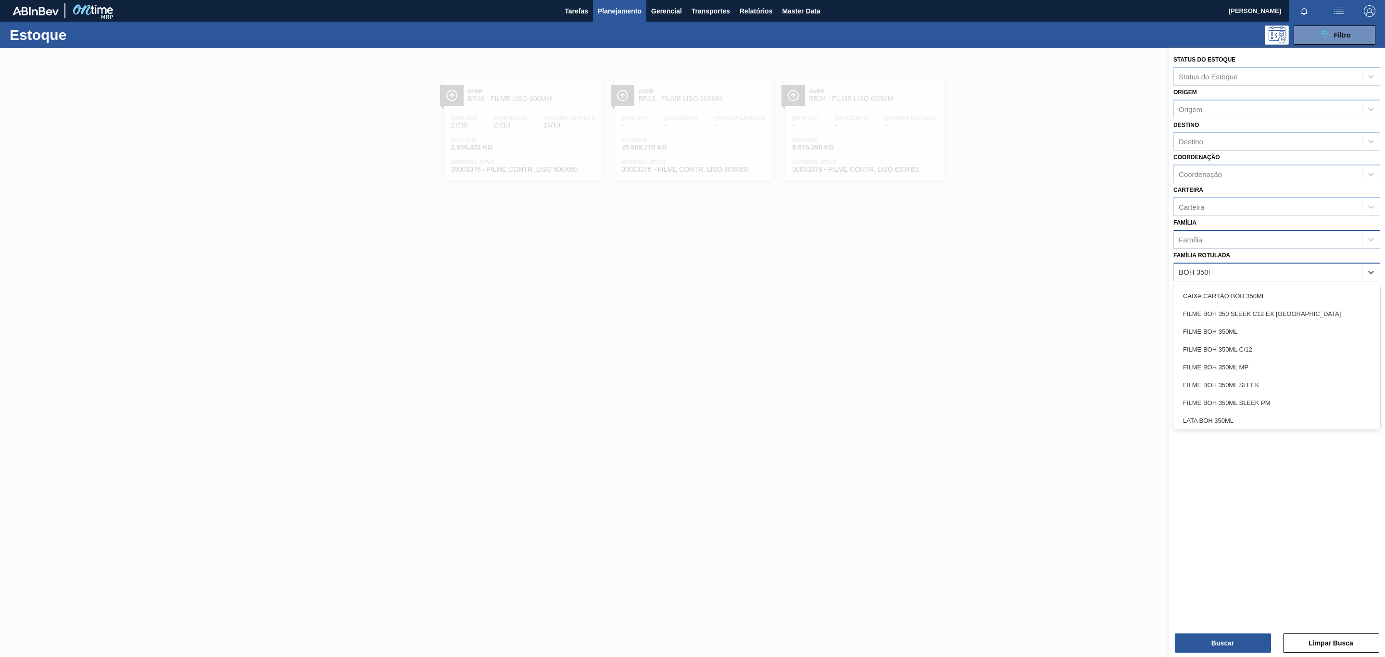
type Rotulada "BOH 350ML"
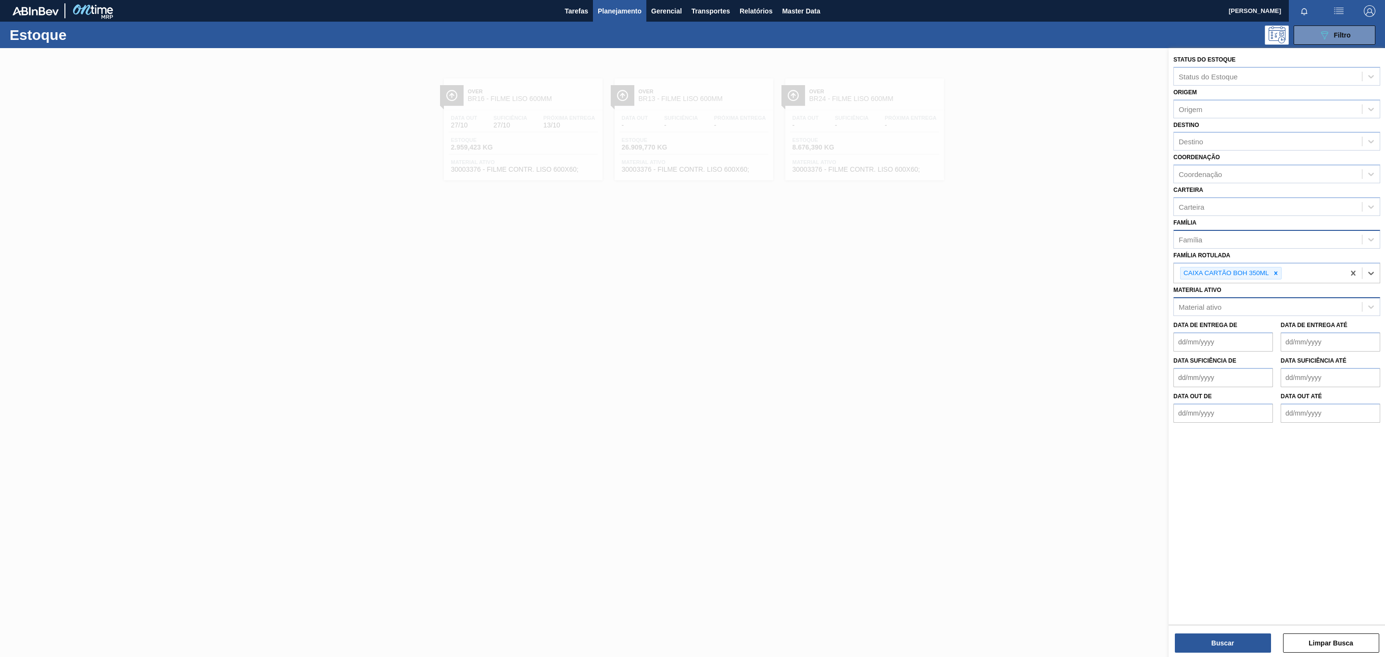
click at [1288, 314] on div "Material ativo" at bounding box center [1268, 307] width 188 height 14
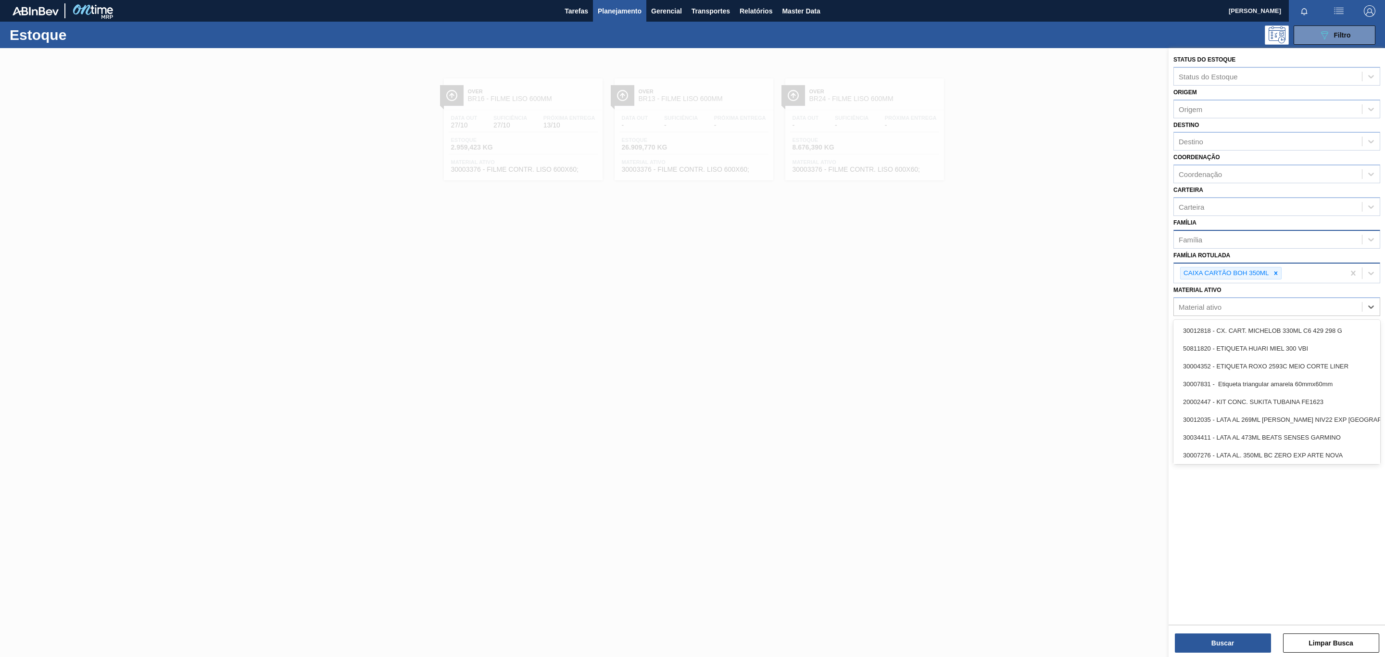
click at [1285, 271] on div "CAIXA CARTÃO BOH 350ML" at bounding box center [1259, 274] width 171 height 20
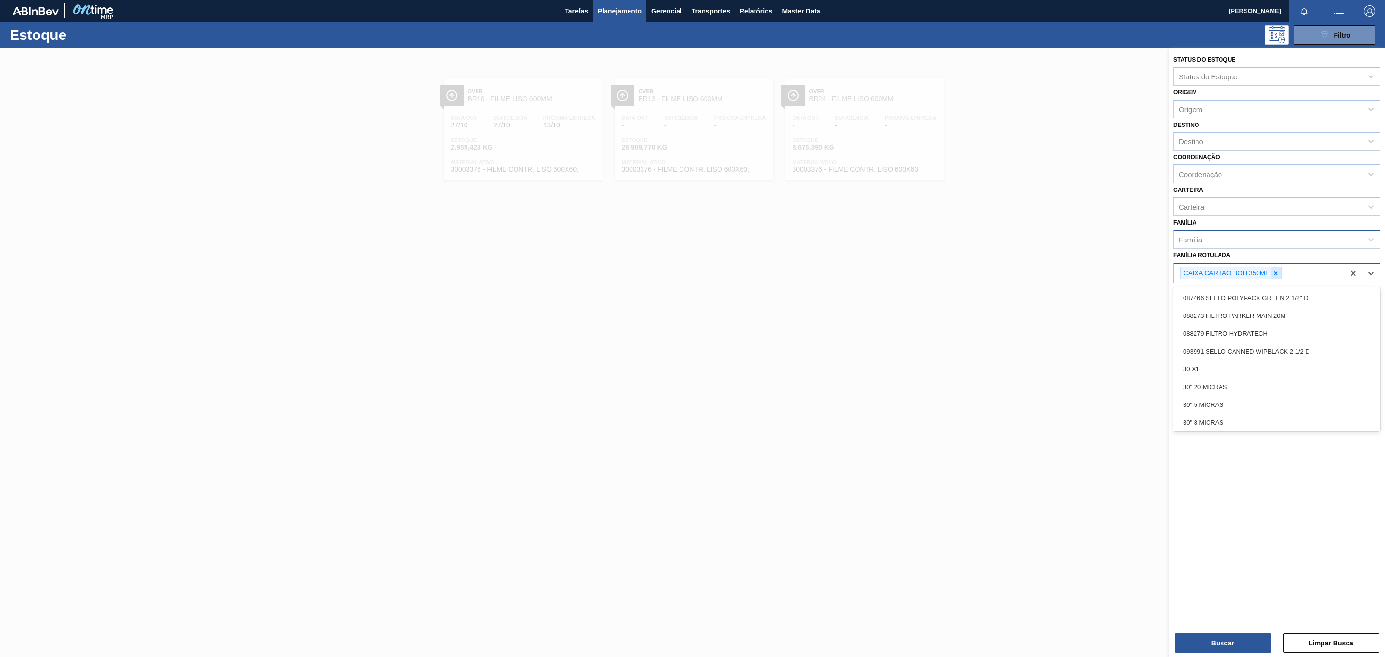
click at [1274, 272] on icon at bounding box center [1276, 273] width 7 height 7
type Rotulada "FILME BOH 350ML"
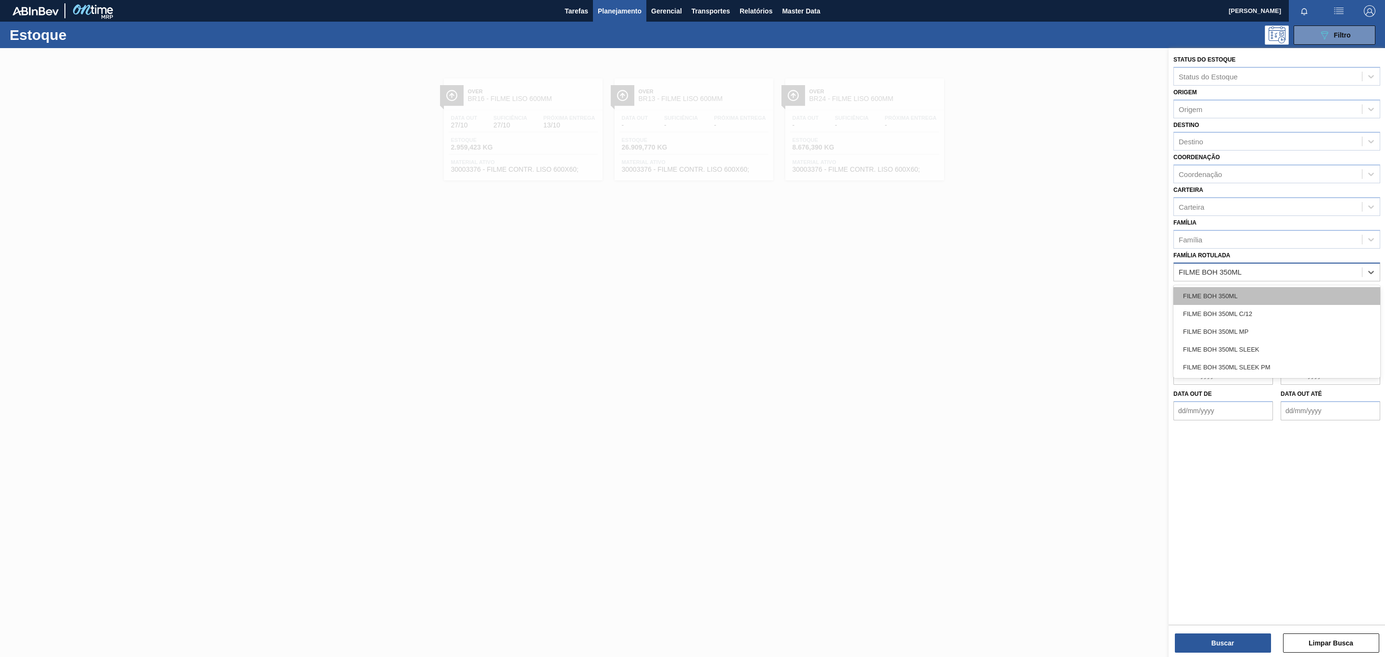
click at [1257, 294] on div "FILME BOH 350ML" at bounding box center [1276, 296] width 207 height 18
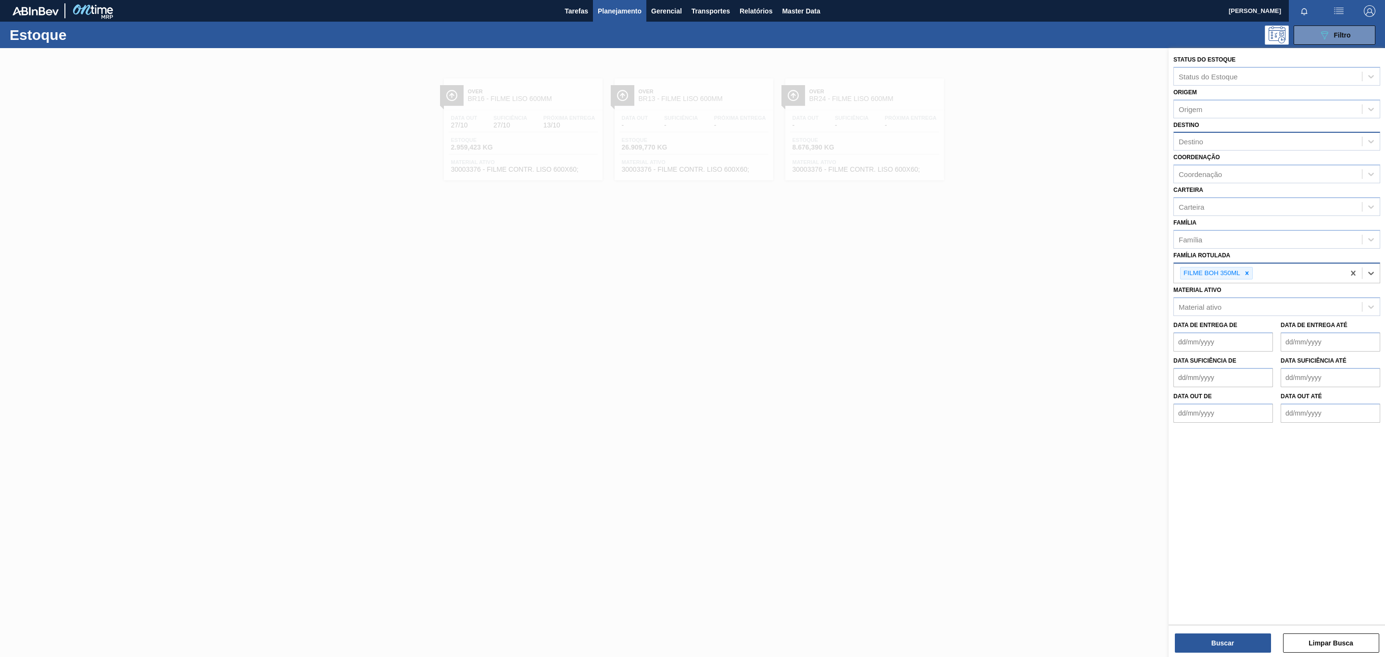
click at [1225, 143] on div "Destino" at bounding box center [1268, 142] width 188 height 14
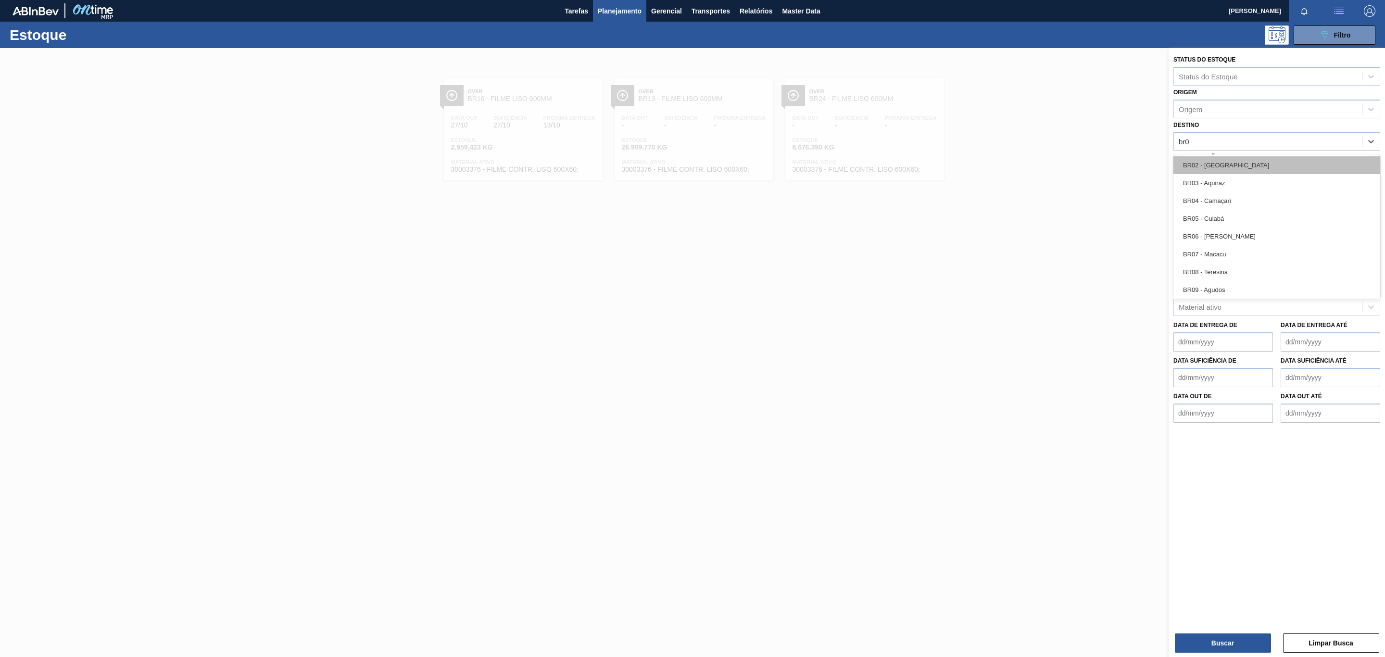
type input "br04"
click at [1238, 168] on div "BR04 - Camaçari" at bounding box center [1276, 165] width 207 height 18
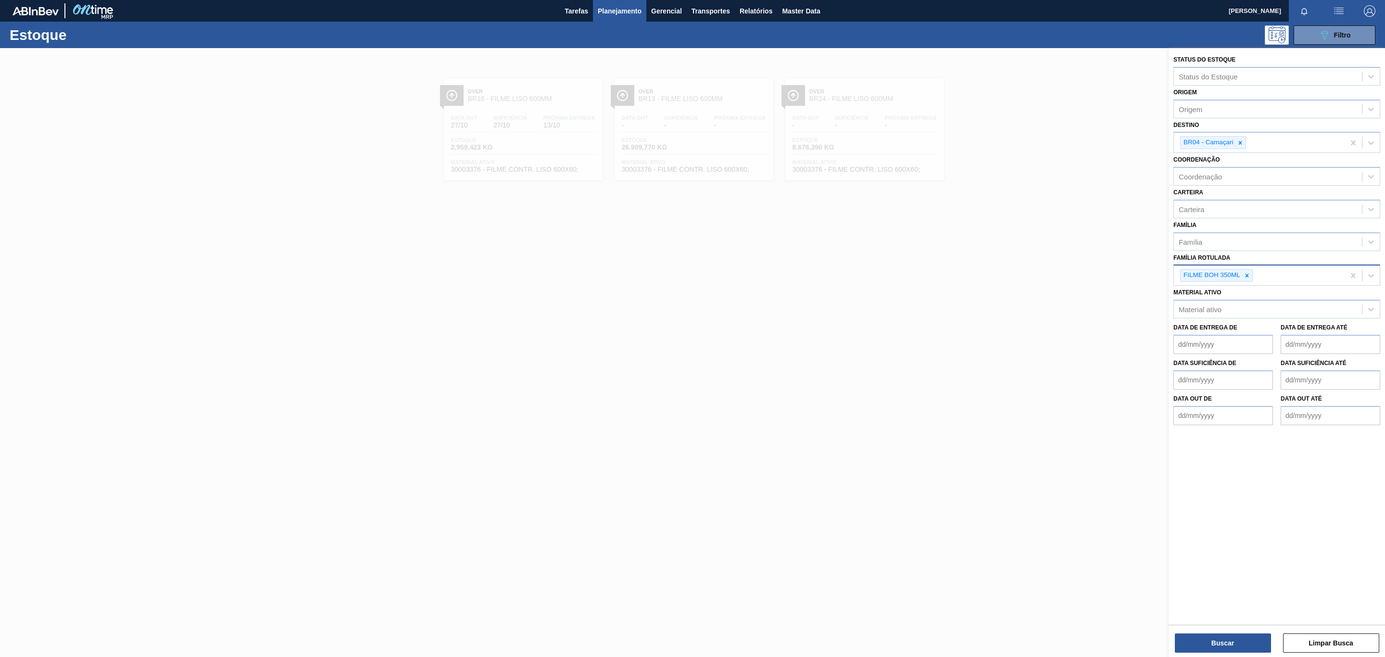
click at [1234, 624] on div "Status do Estoque Status do Estoque Origem Origem Destino BR04 - Camaçari Coord…" at bounding box center [1277, 353] width 216 height 611
click at [1237, 632] on div "Buscar Limpar Busca" at bounding box center [1277, 638] width 216 height 27
click at [1238, 643] on button "Buscar" at bounding box center [1223, 642] width 96 height 19
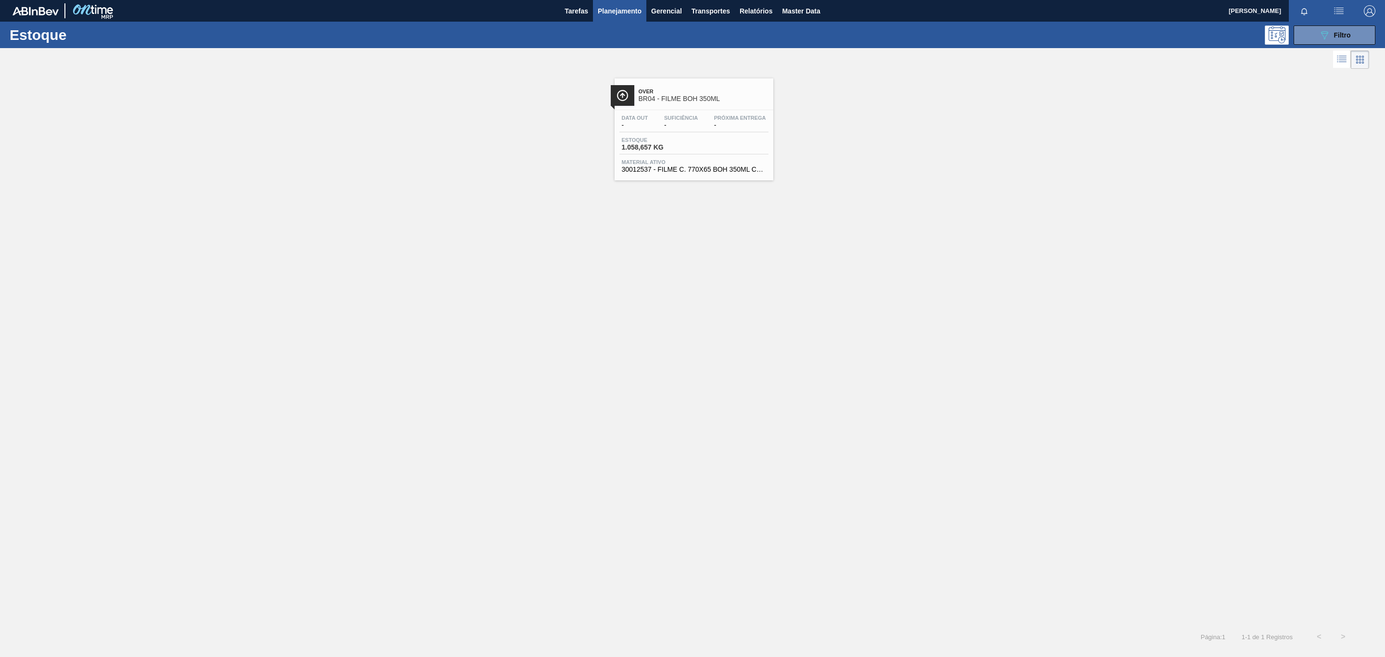
click at [743, 123] on span "-" at bounding box center [740, 125] width 52 height 7
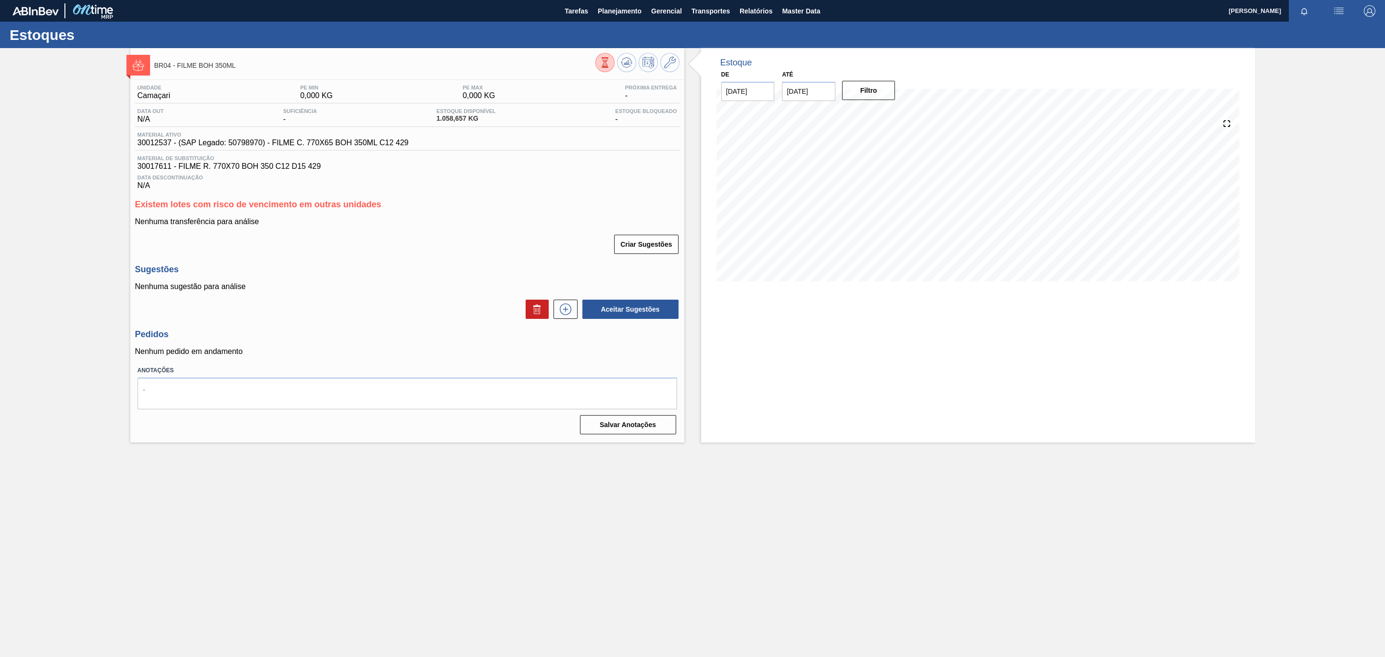
click at [621, 22] on div "Estoques" at bounding box center [692, 35] width 1385 height 26
click at [616, 9] on span "Planejamento" at bounding box center [620, 11] width 44 height 12
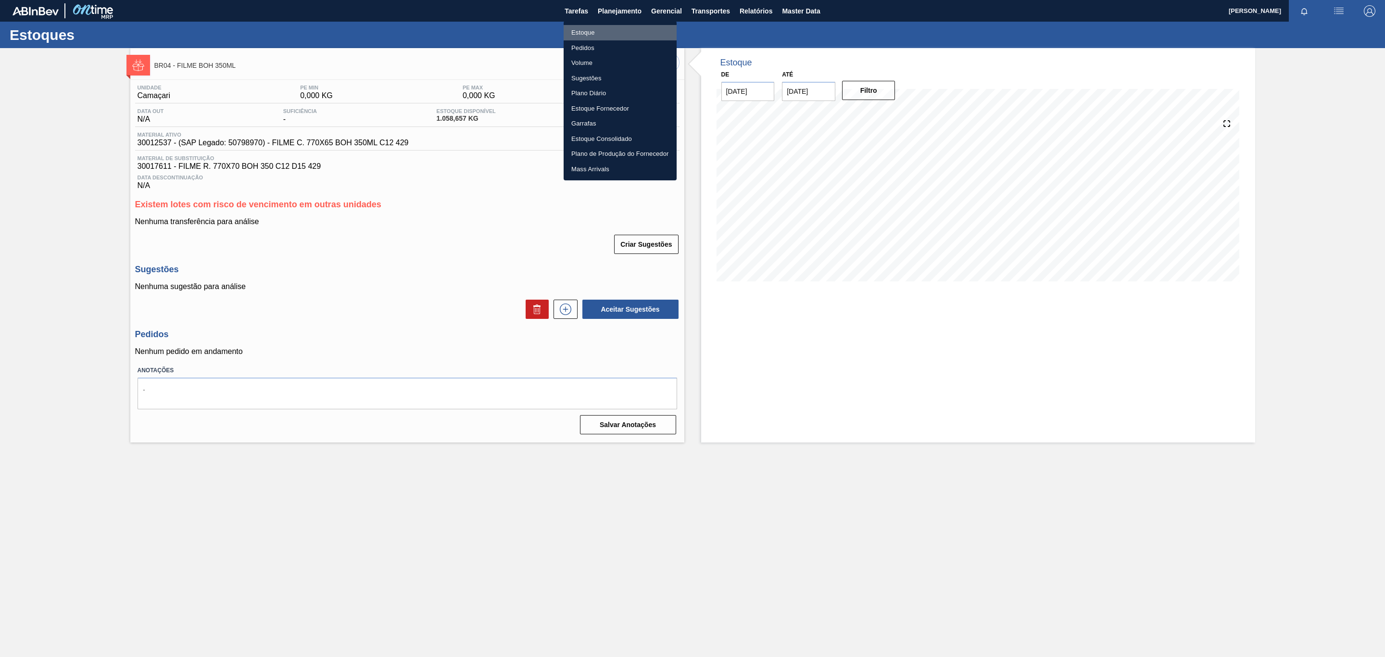
click at [609, 26] on li "Estoque" at bounding box center [620, 32] width 113 height 15
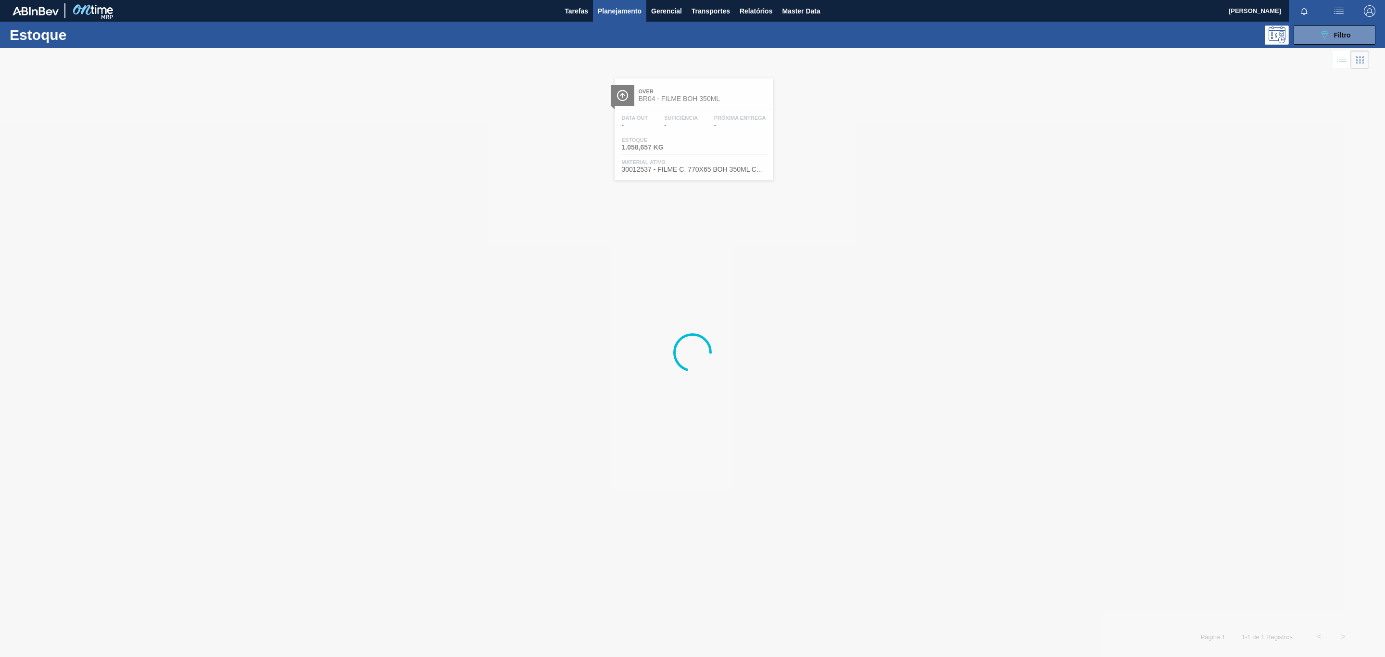
click at [1325, 47] on div "Estoque 089F7B8B-B2A5-4AFE-B5C0-19BA573D28AC Filtro" at bounding box center [692, 35] width 1385 height 26
click at [1328, 36] on icon "089F7B8B-B2A5-4AFE-B5C0-19BA573D28AC" at bounding box center [1325, 35] width 12 height 12
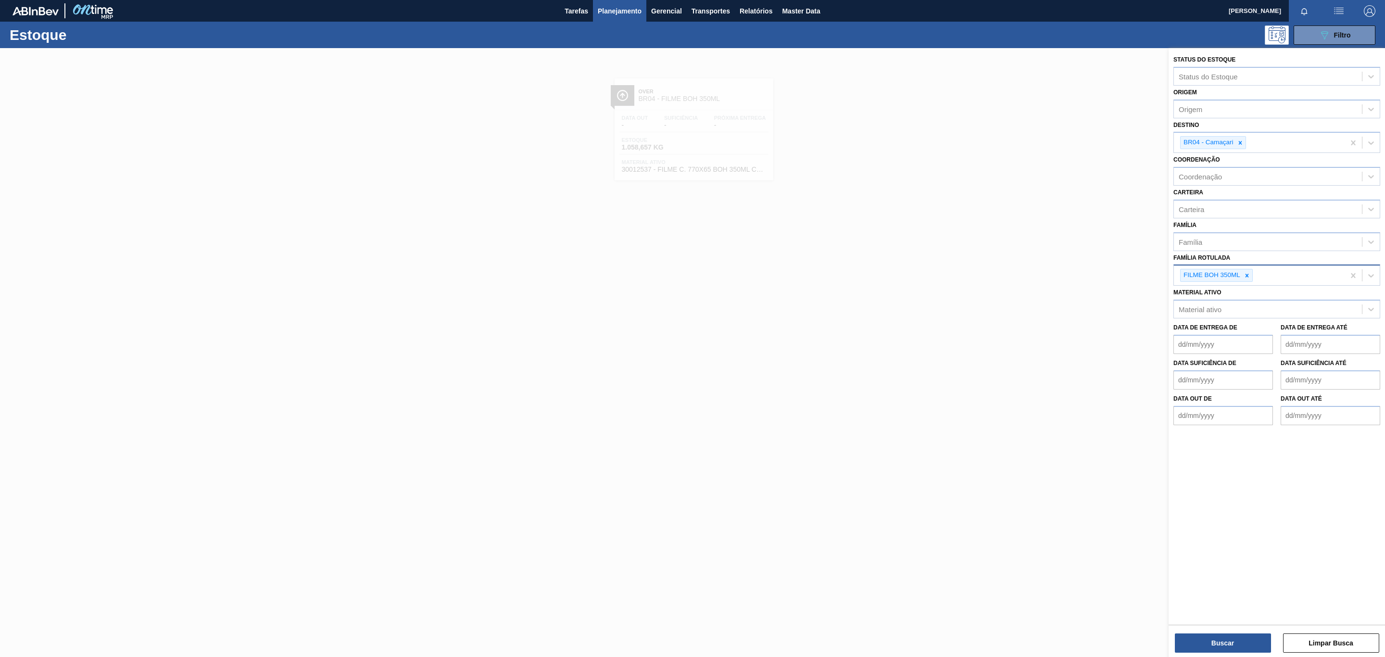
click at [1254, 278] on div "FILME BOH 350ML" at bounding box center [1259, 275] width 171 height 20
click at [1251, 275] on div at bounding box center [1247, 275] width 11 height 12
click at [1247, 144] on div "BR04 - Camaçari" at bounding box center [1259, 143] width 171 height 20
click at [1241, 140] on icon at bounding box center [1240, 142] width 7 height 7
click at [1240, 265] on div "Família Rotulada" at bounding box center [1268, 272] width 188 height 14
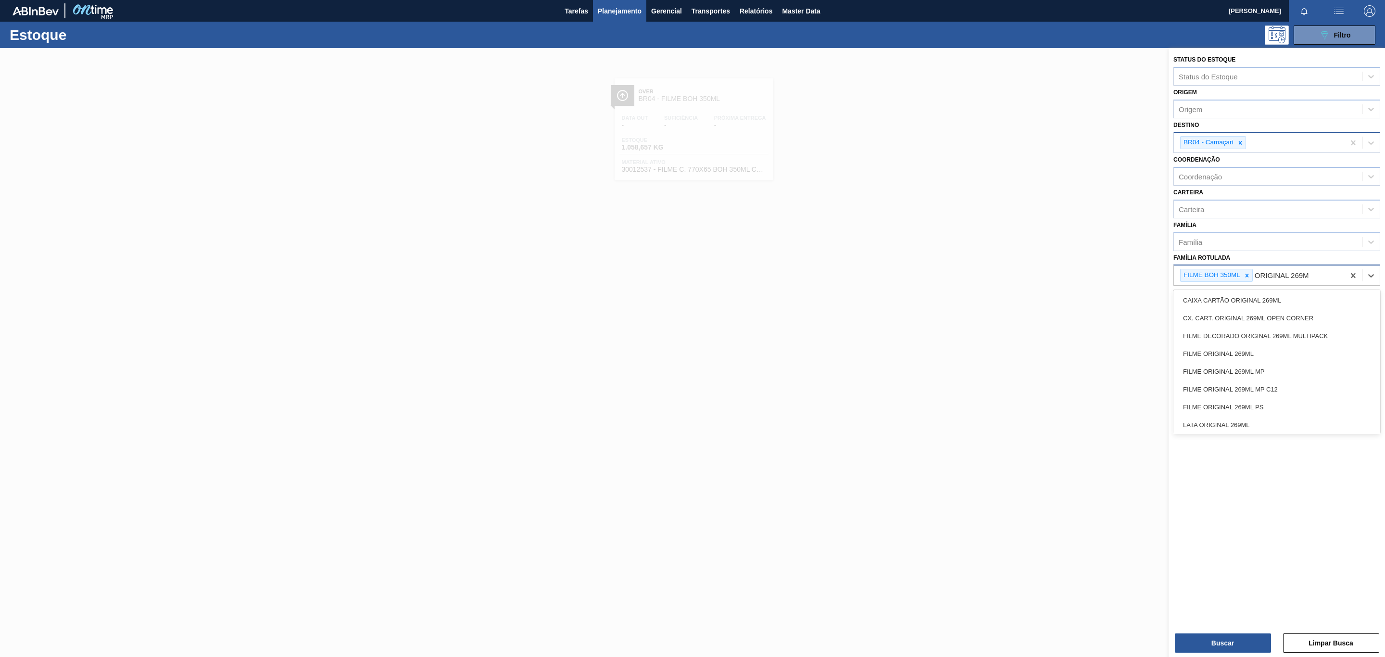
type Rotulada "ORIGINAL 269ML"
click at [1278, 348] on div "FILME ORIGINAL 269ML" at bounding box center [1276, 354] width 207 height 18
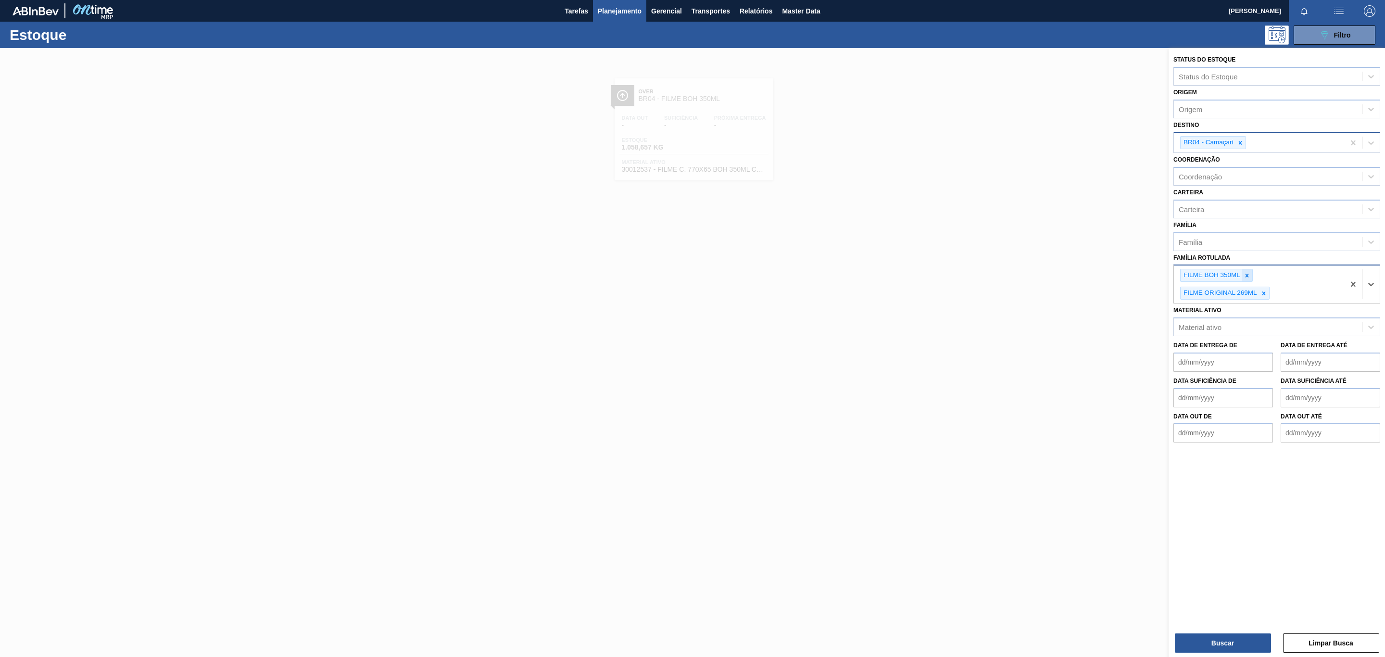
click at [1248, 274] on icon at bounding box center [1247, 275] width 7 height 7
click at [1243, 140] on icon at bounding box center [1240, 142] width 7 height 7
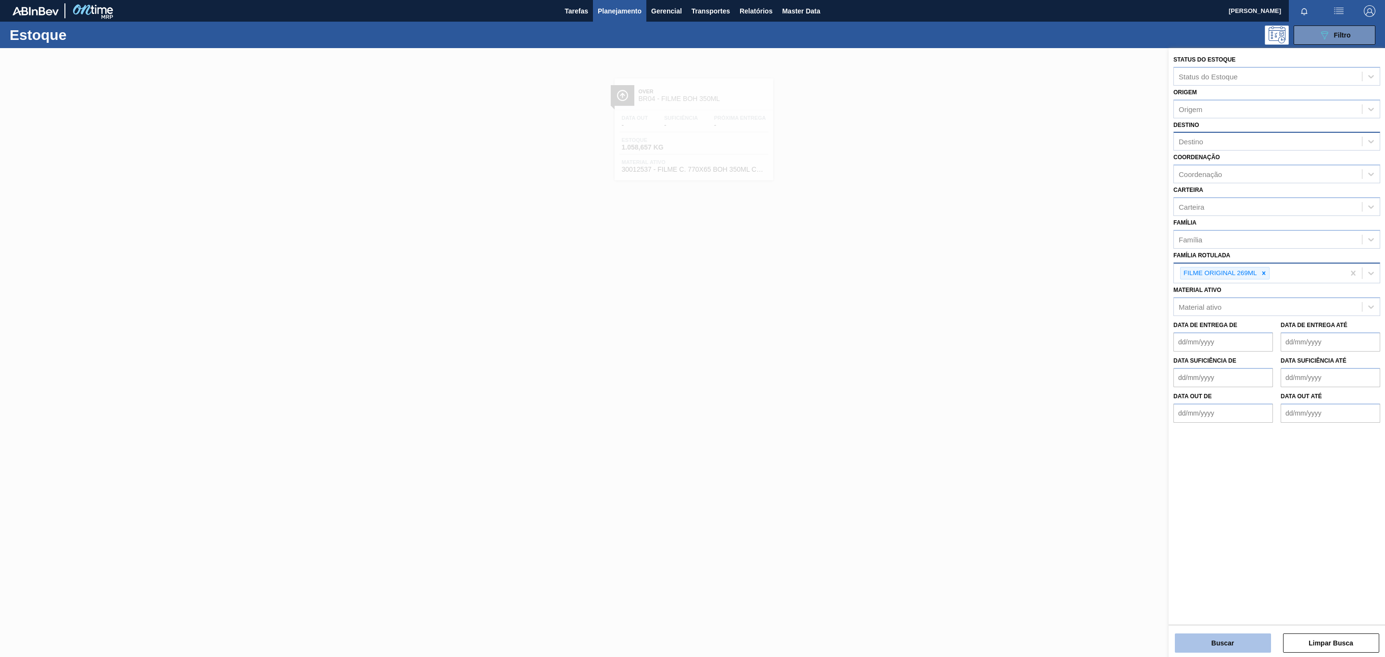
click at [1254, 635] on button "Buscar" at bounding box center [1223, 642] width 96 height 19
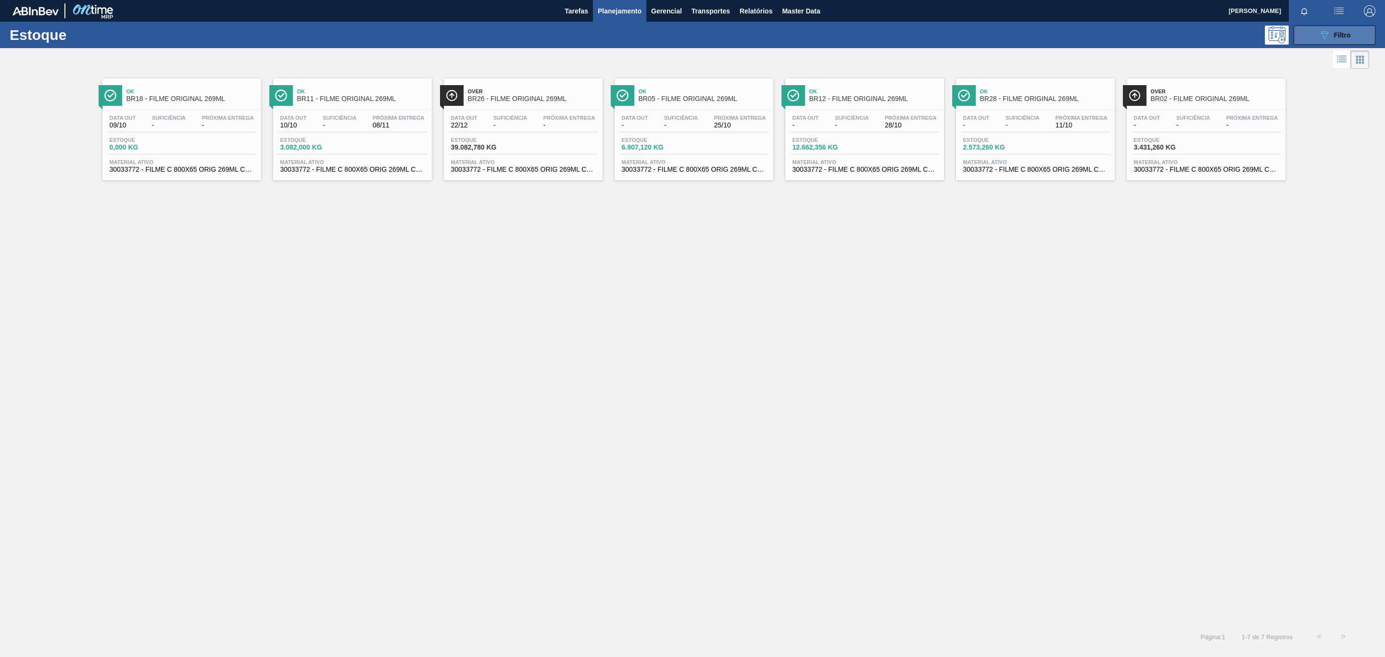
click at [1316, 36] on button "089F7B8B-B2A5-4AFE-B5C0-19BA573D28AC Filtro" at bounding box center [1335, 34] width 82 height 19
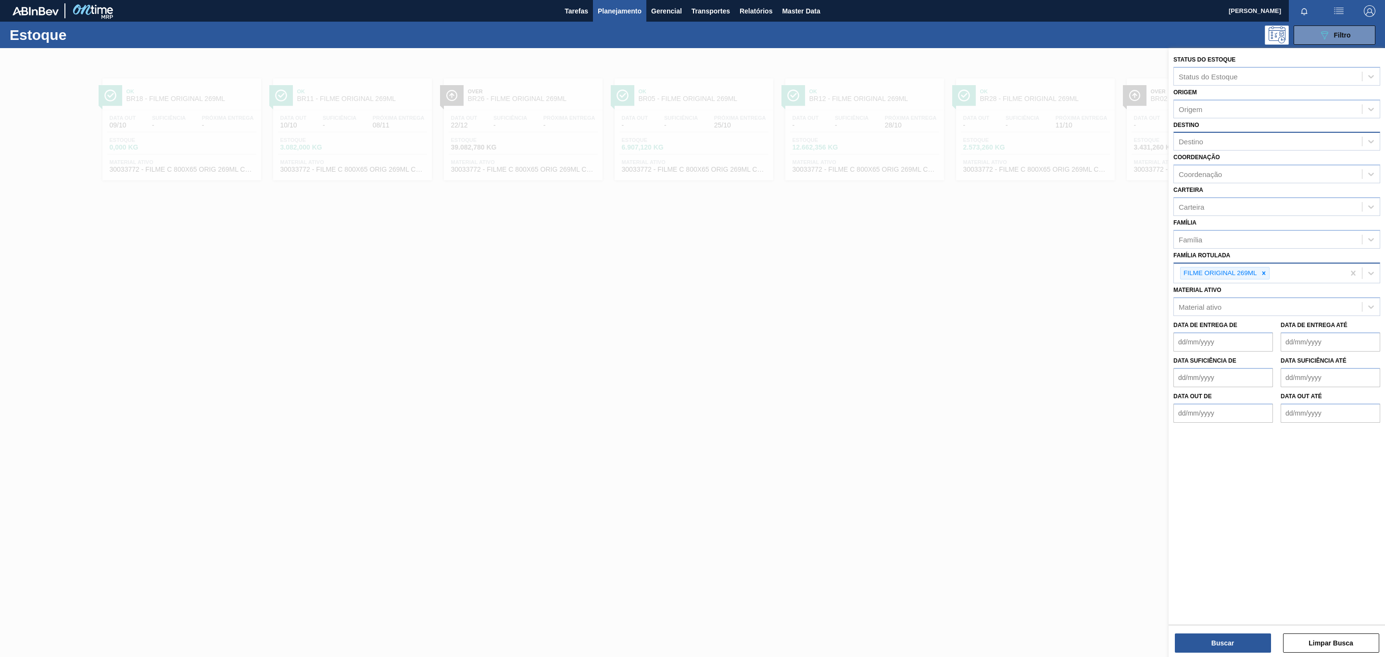
click at [1268, 273] on div at bounding box center [1264, 273] width 11 height 12
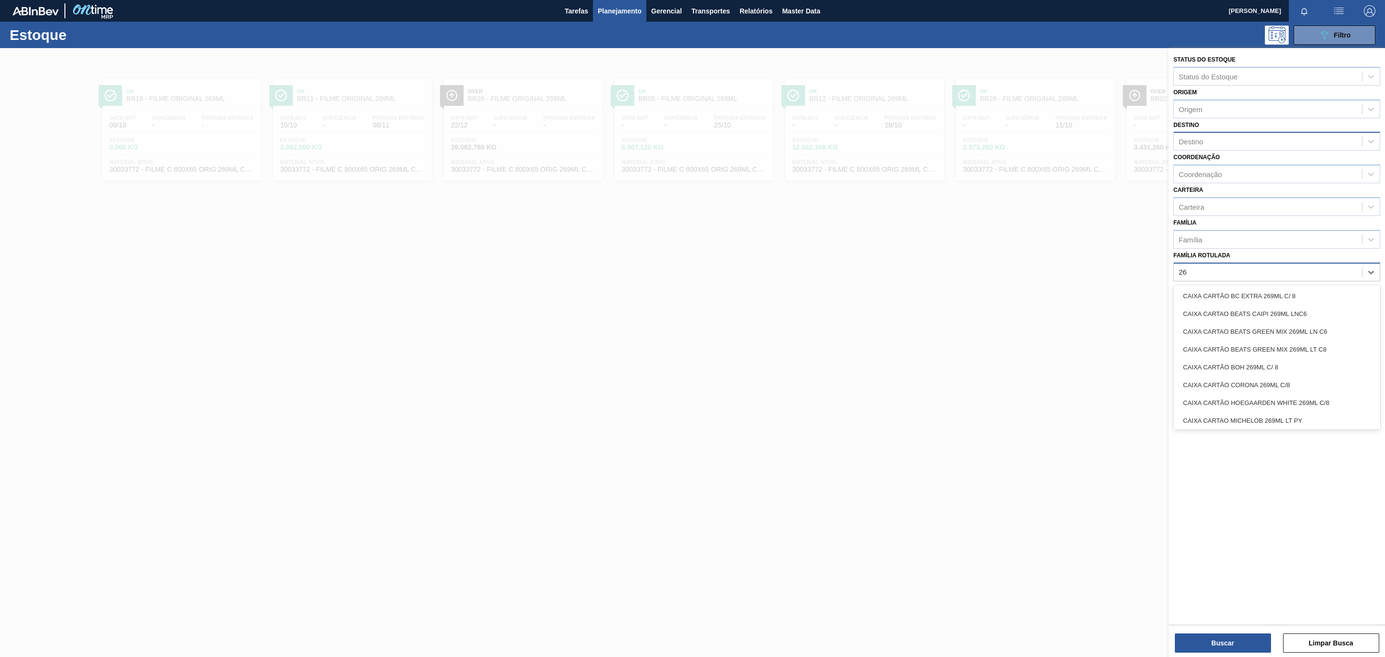
type Rotulada "2"
type Rotulada "ORIGINAL 269ML MP"
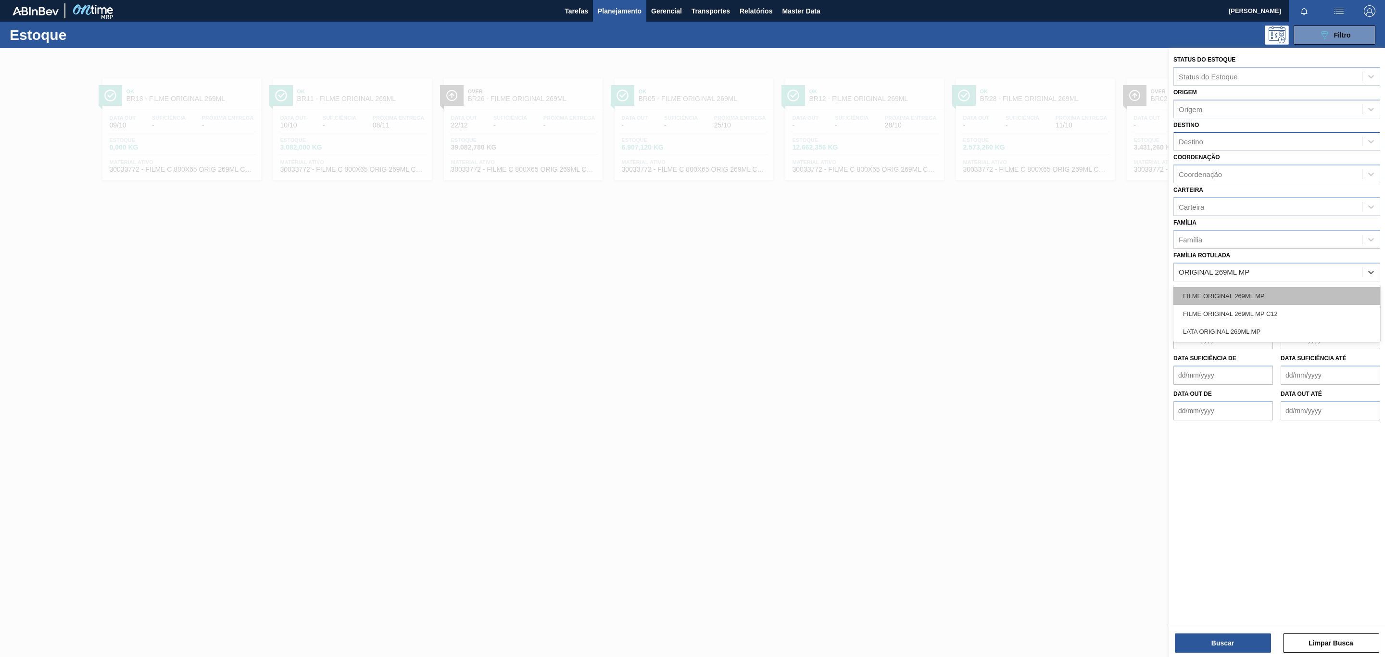
click at [1285, 289] on div "FILME ORIGINAL 269ML MP" at bounding box center [1276, 296] width 207 height 18
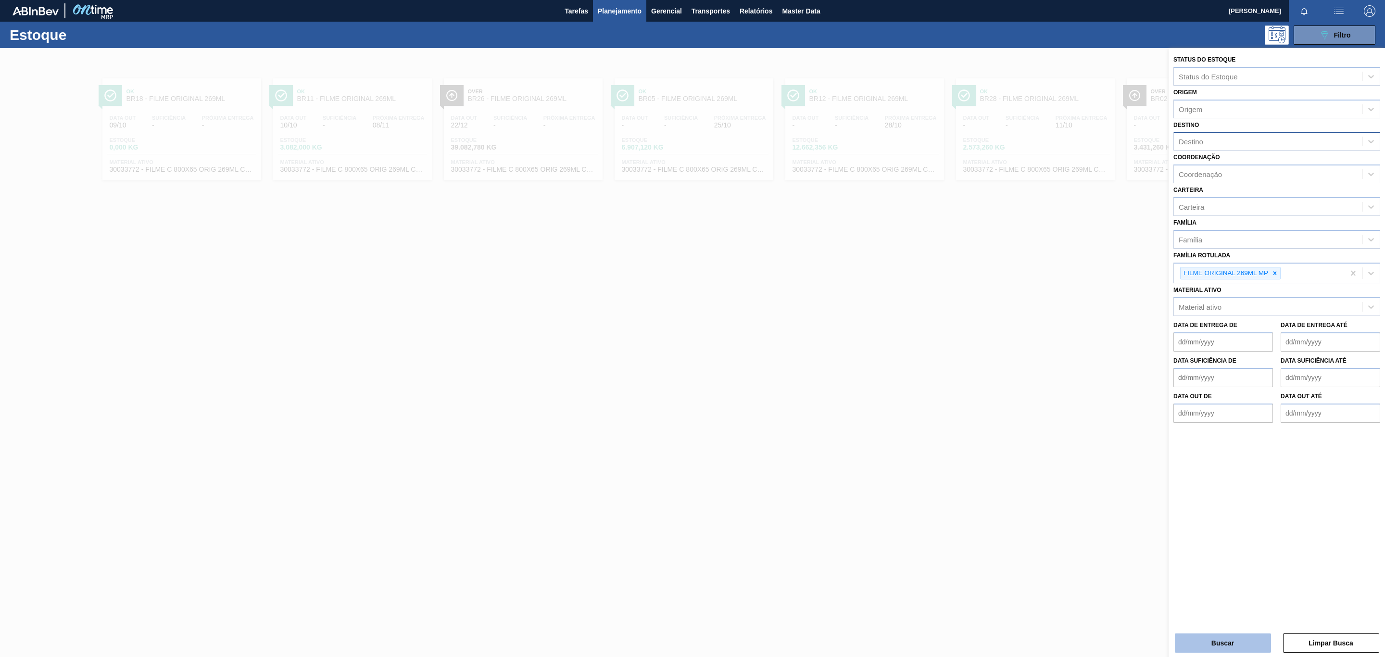
click at [1235, 643] on button "Buscar" at bounding box center [1223, 642] width 96 height 19
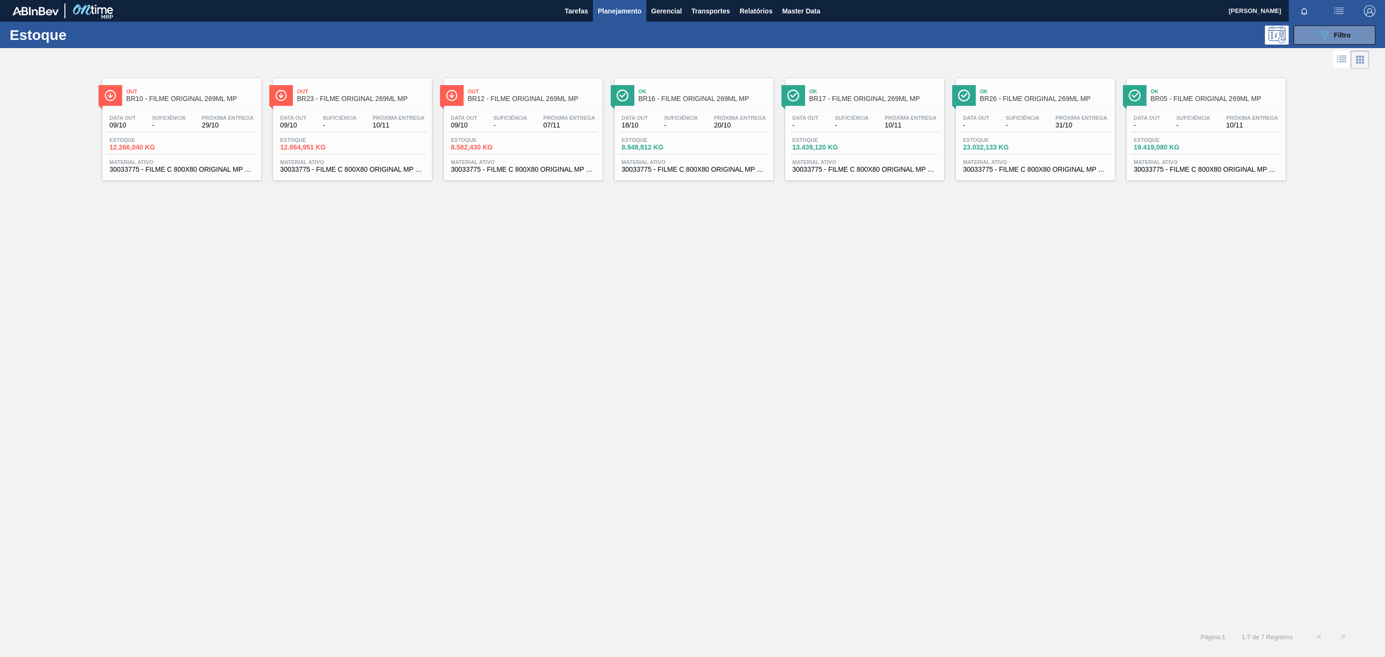
click at [198, 97] on span "BR10 - FILME ORIGINAL 269ML MP" at bounding box center [191, 98] width 130 height 7
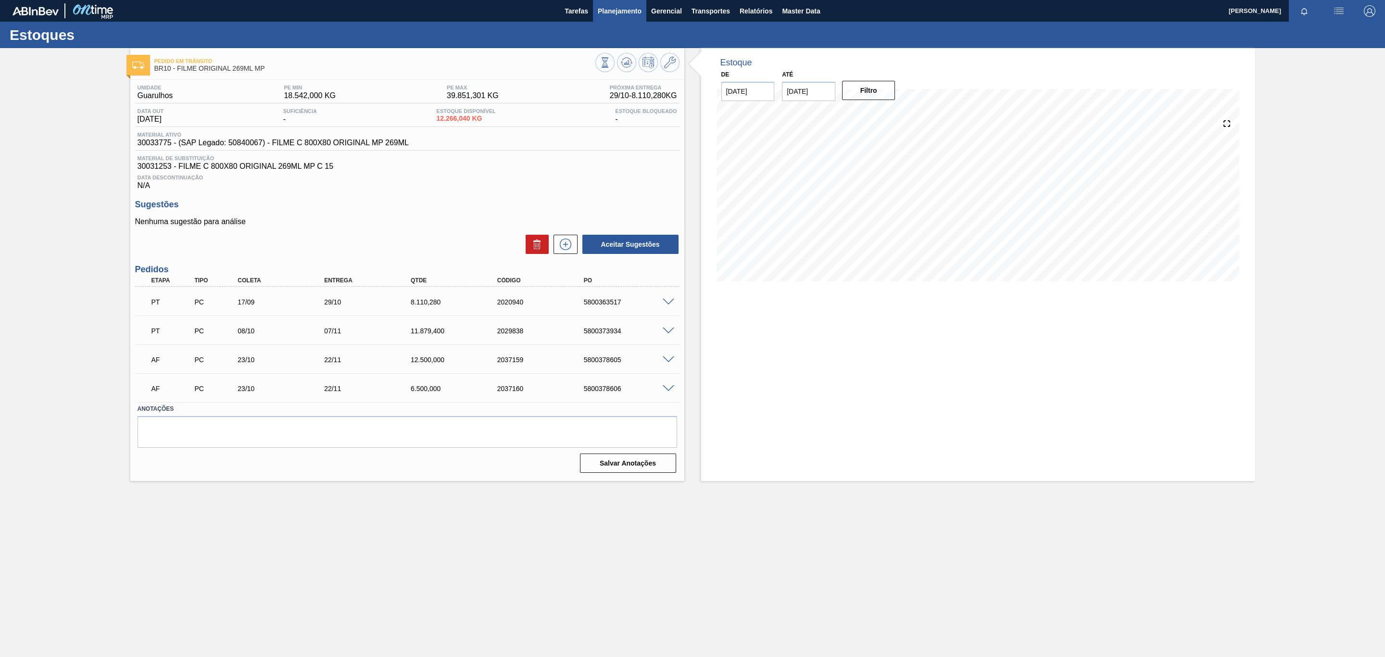
click at [618, 13] on span "Planejamento" at bounding box center [620, 11] width 44 height 12
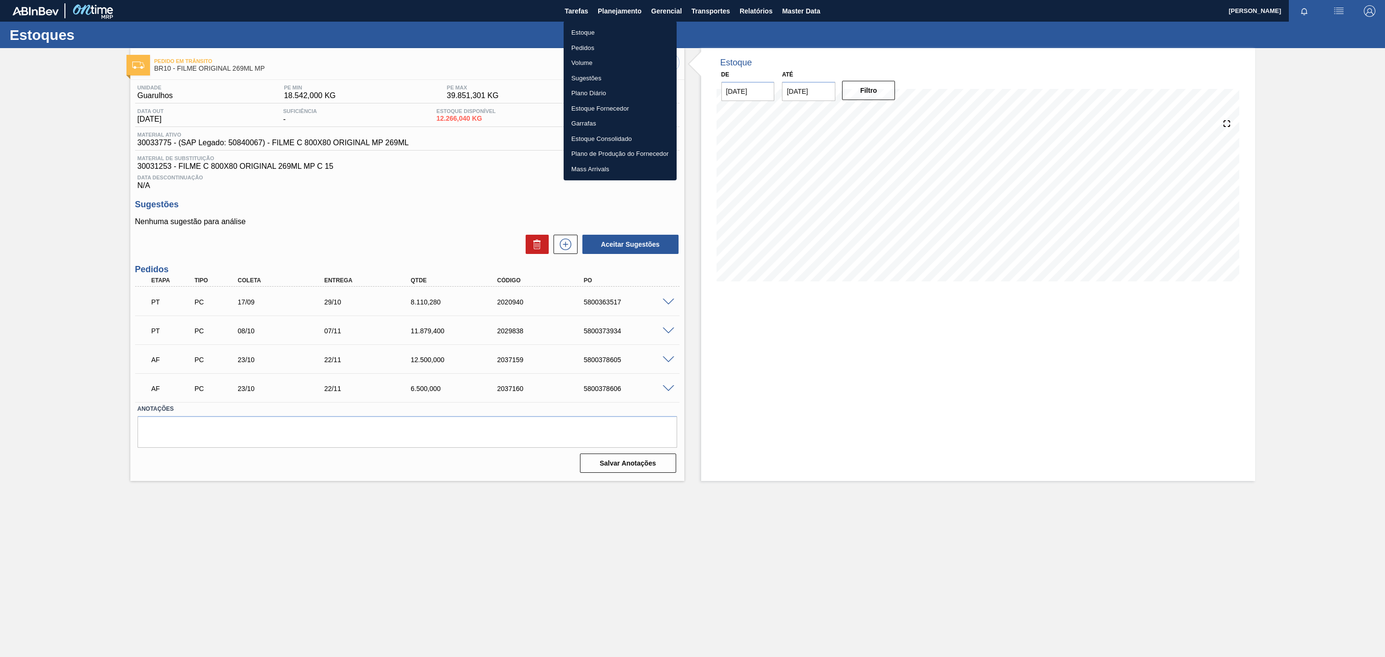
click at [608, 31] on li "Estoque" at bounding box center [620, 32] width 113 height 15
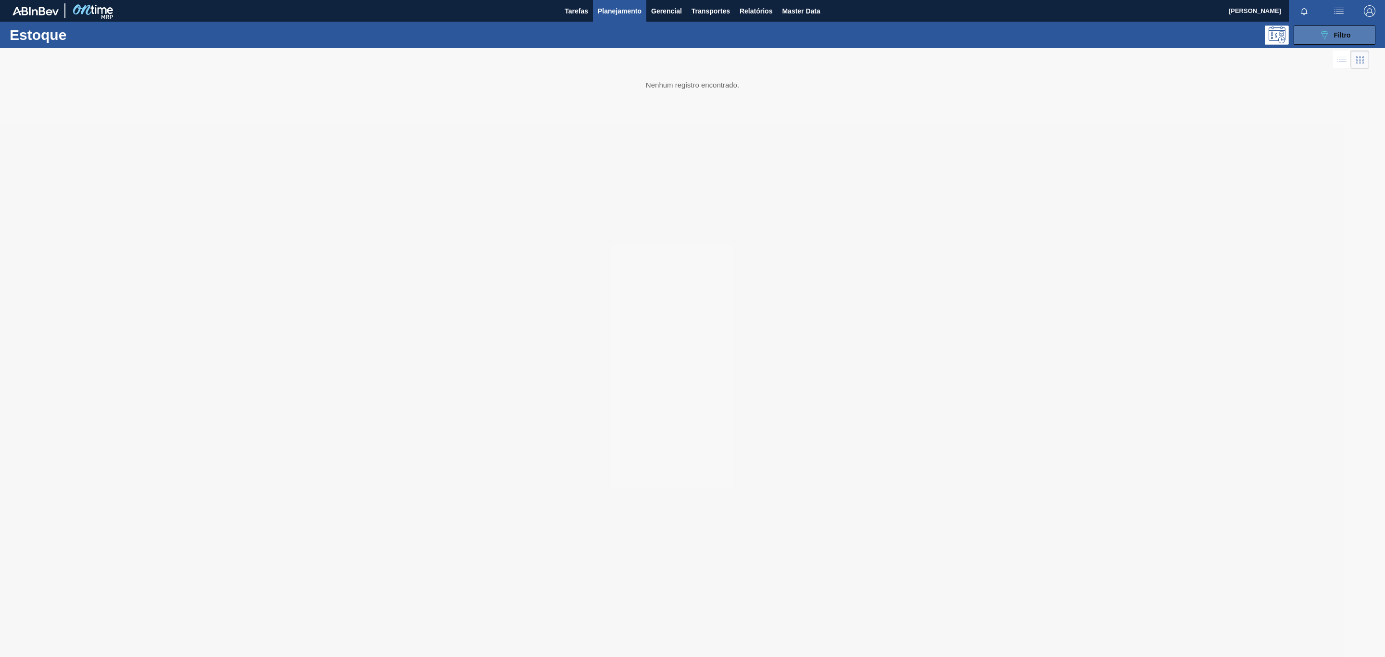
click at [1322, 35] on icon "089F7B8B-B2A5-4AFE-B5C0-19BA573D28AC" at bounding box center [1325, 35] width 12 height 12
click at [1278, 277] on div at bounding box center [692, 352] width 1385 height 609
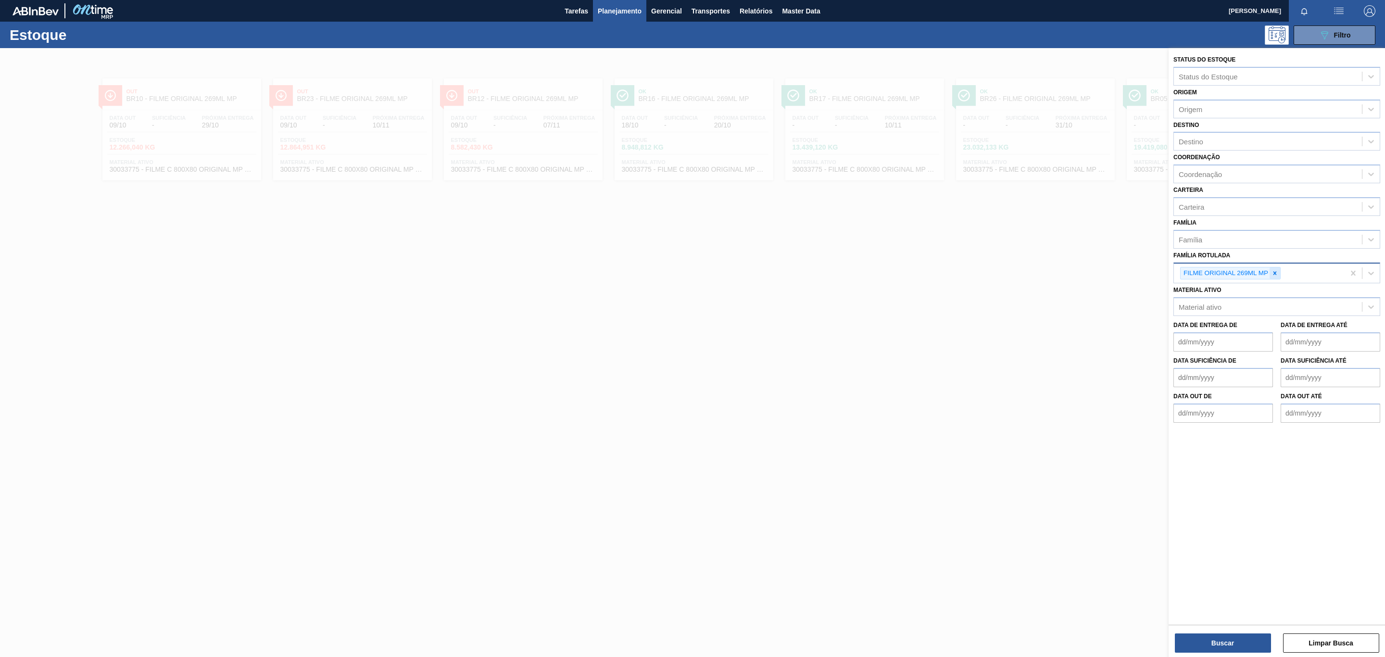
click at [1277, 274] on icon at bounding box center [1275, 273] width 7 height 7
click at [1283, 228] on div "Família Família" at bounding box center [1276, 232] width 207 height 33
click at [1284, 234] on div "Família" at bounding box center [1268, 239] width 188 height 14
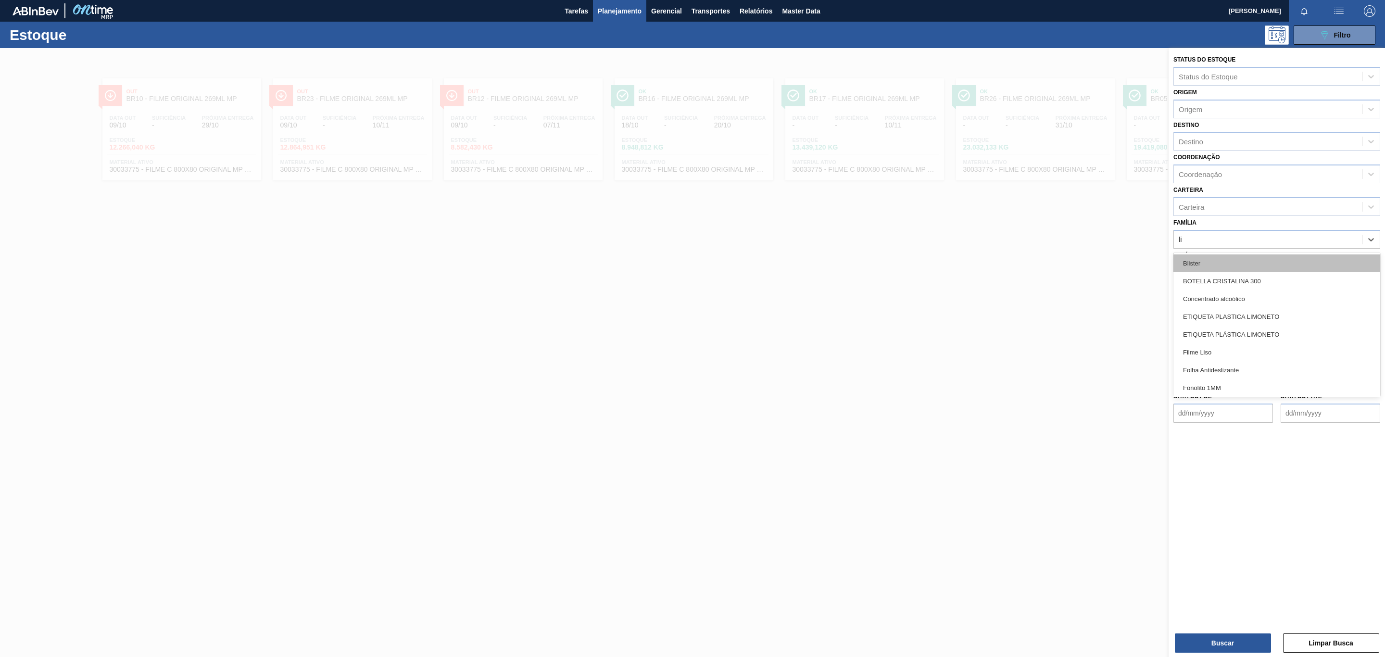
type input "lis"
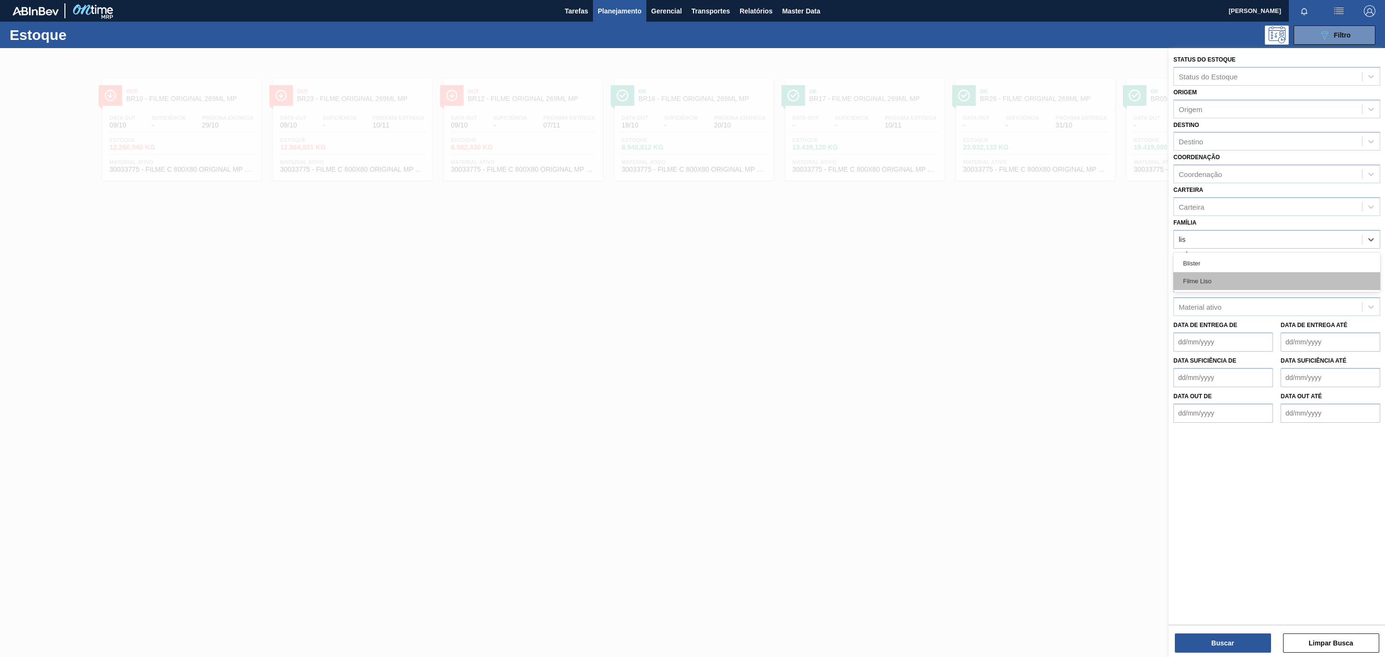
click at [1258, 276] on div "Filme Liso" at bounding box center [1276, 281] width 207 height 18
click at [1274, 270] on div at bounding box center [1275, 275] width 11 height 12
click at [1241, 140] on div "Destino" at bounding box center [1268, 142] width 188 height 14
type input "BR03"
click at [1202, 639] on button "Buscar" at bounding box center [1223, 642] width 96 height 19
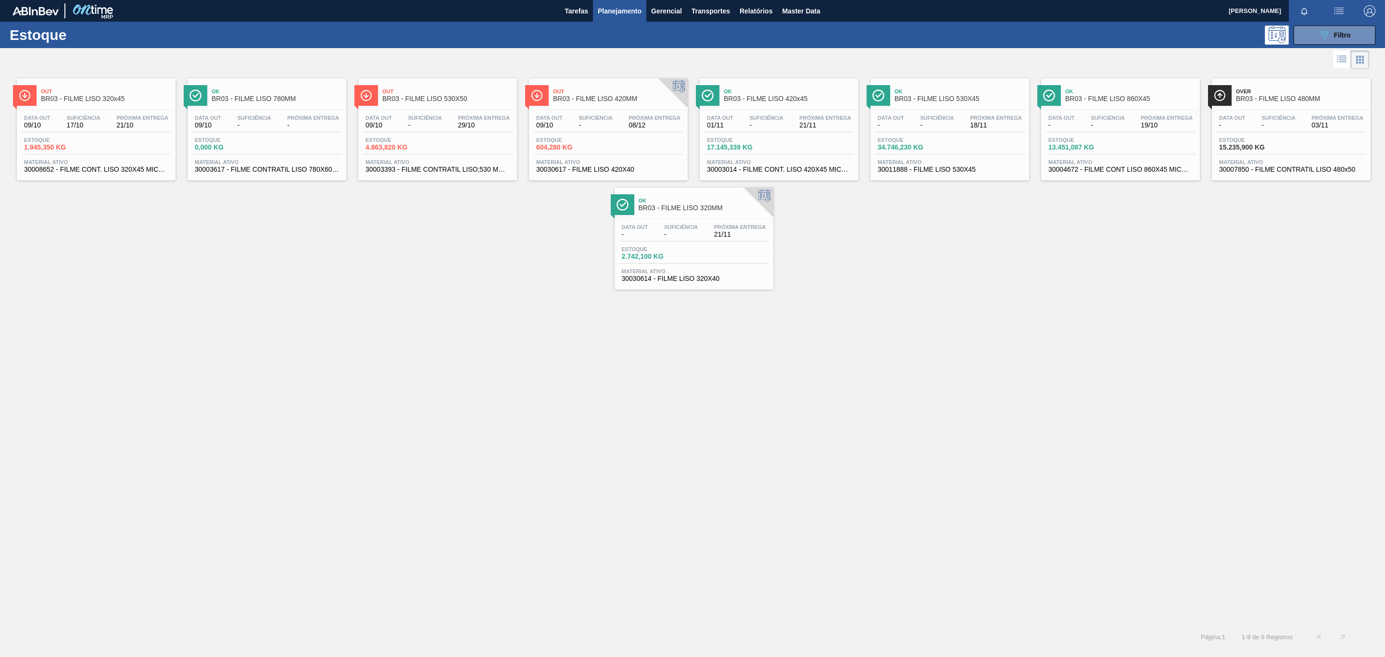
click at [59, 97] on span "BR03 - FILME LISO 320x45" at bounding box center [106, 98] width 130 height 7
click at [980, 248] on div "Out BR03 - FILME LISO 320x45 Data out 09/10 Suficiência 17/10 Próxima Entrega 2…" at bounding box center [692, 180] width 1385 height 218
click at [718, 223] on div "Data out - Suficiência - Próxima Entrega 21/11 Estoque 2.742,100 KG Material at…" at bounding box center [694, 251] width 159 height 65
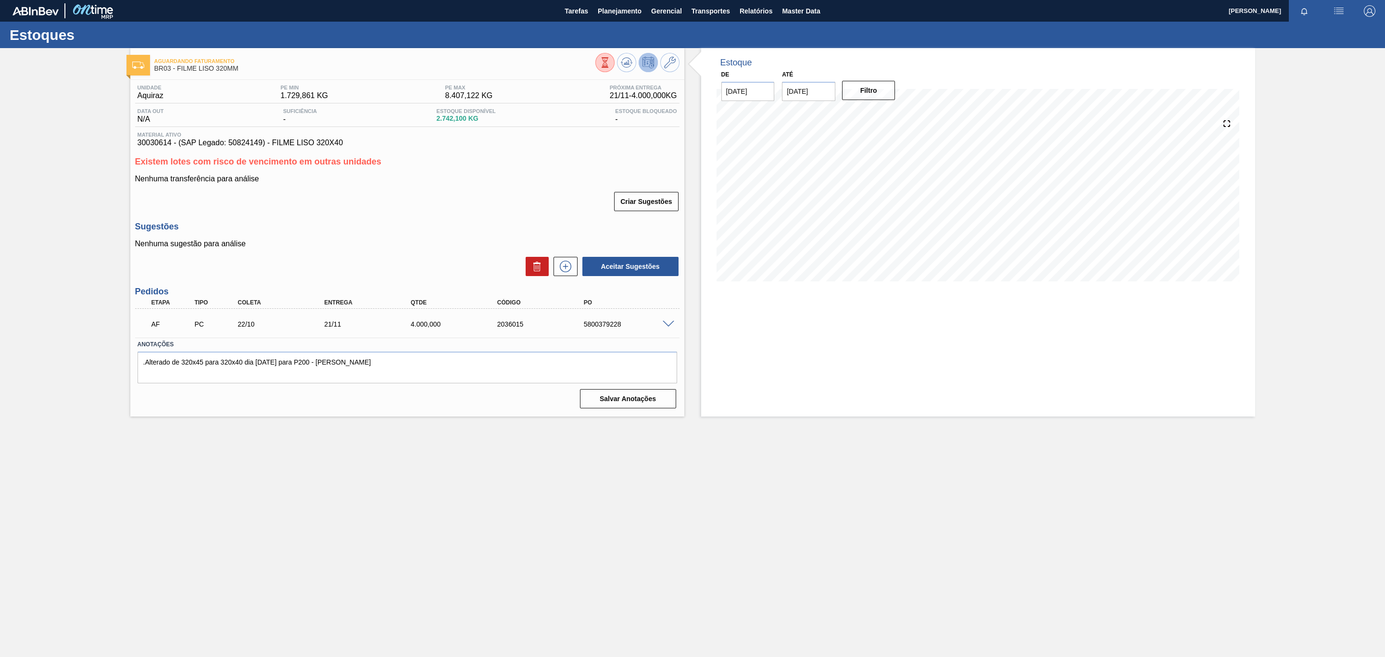
click at [131, 485] on main "Tarefas Planejamento Gerencial Transportes Relatórios Master Data TOMAS SIMOES …" at bounding box center [692, 328] width 1385 height 657
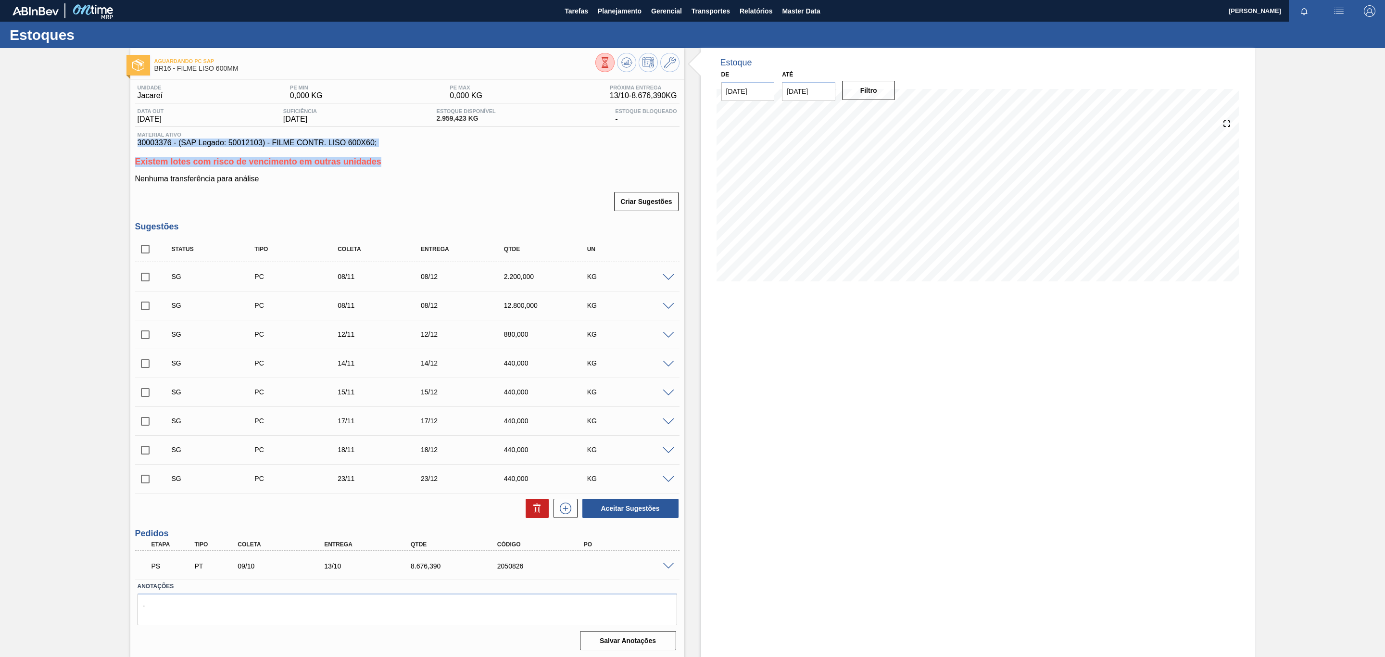
click at [136, 143] on div "Material ativo 30003376 - (SAP Legado: 50012103) - FILME CONTR. LISO 600X60;" at bounding box center [407, 139] width 544 height 15
drag, startPoint x: 136, startPoint y: 145, endPoint x: 375, endPoint y: 149, distance: 239.0
click at [375, 147] on div "Material ativo 30003376 - (SAP Legado: 50012103) - FILME CONTR. LISO 600X60;" at bounding box center [407, 139] width 544 height 15
click at [632, 23] on div "Estoques" at bounding box center [692, 35] width 1385 height 26
click at [629, 19] on button "Planejamento" at bounding box center [619, 11] width 53 height 22
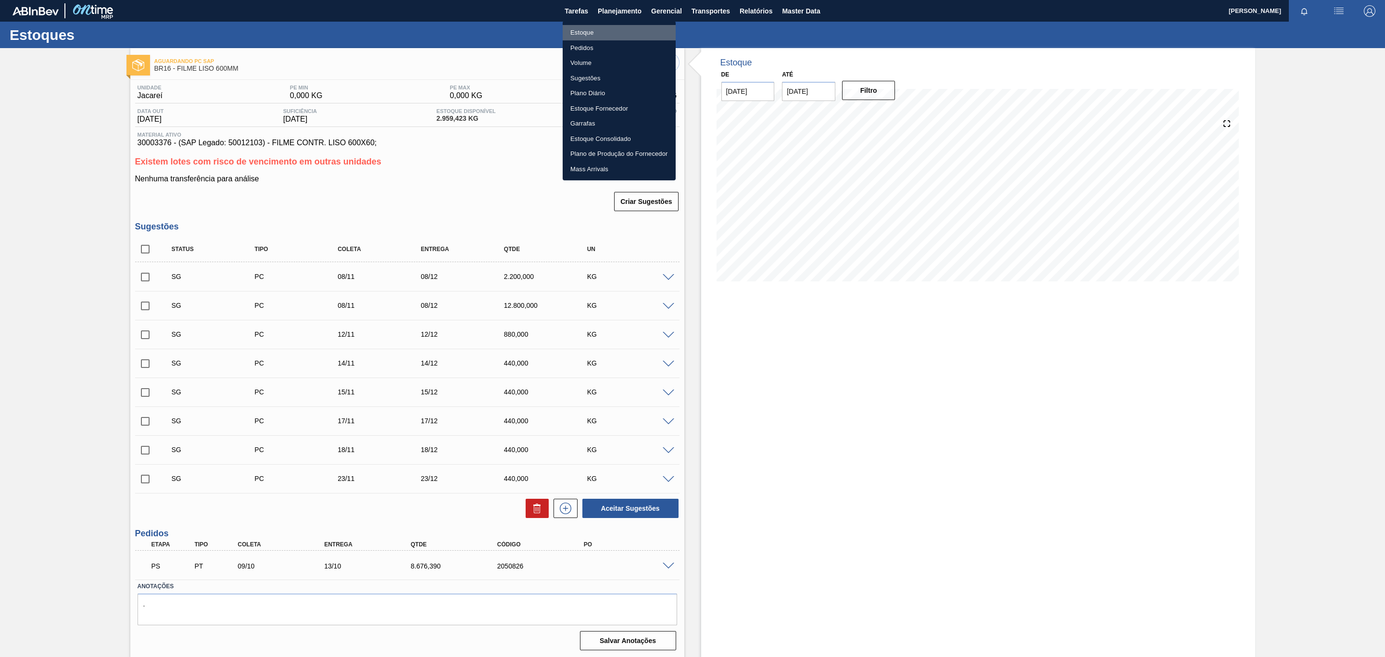
click at [628, 27] on li "Estoque" at bounding box center [619, 32] width 113 height 15
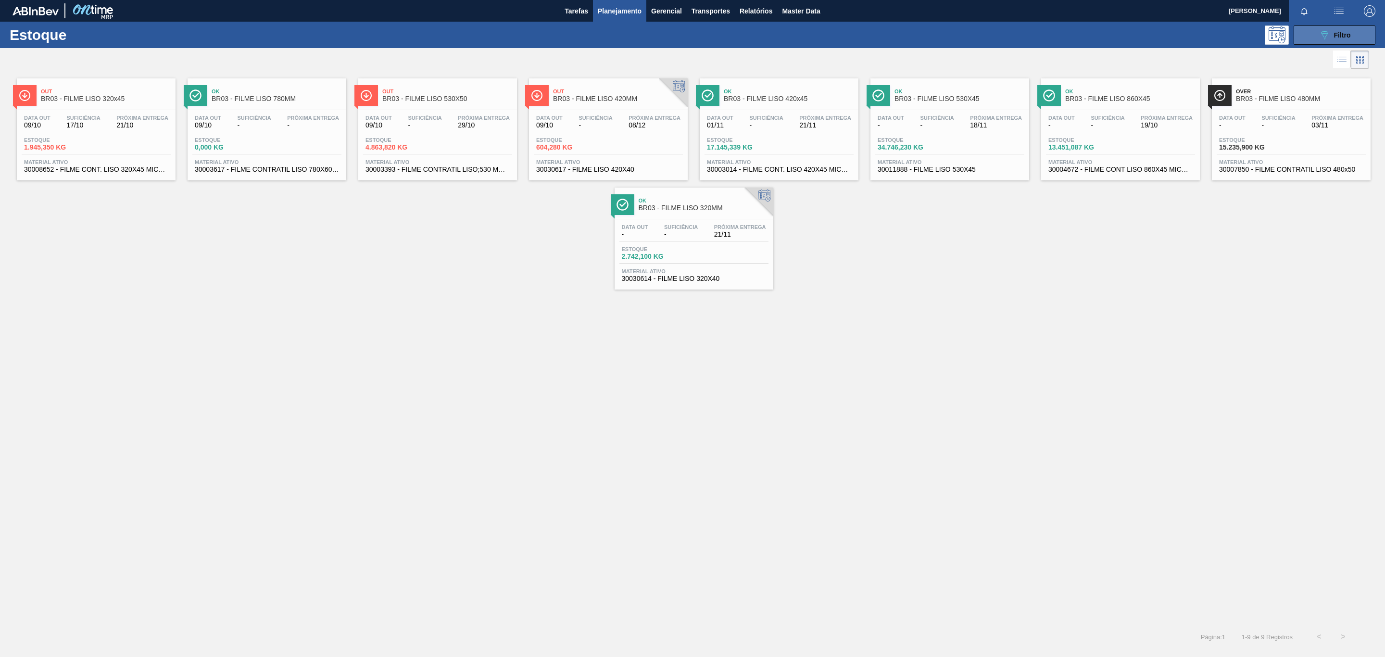
click at [1329, 37] on icon "089F7B8B-B2A5-4AFE-B5C0-19BA573D28AC" at bounding box center [1325, 35] width 12 height 12
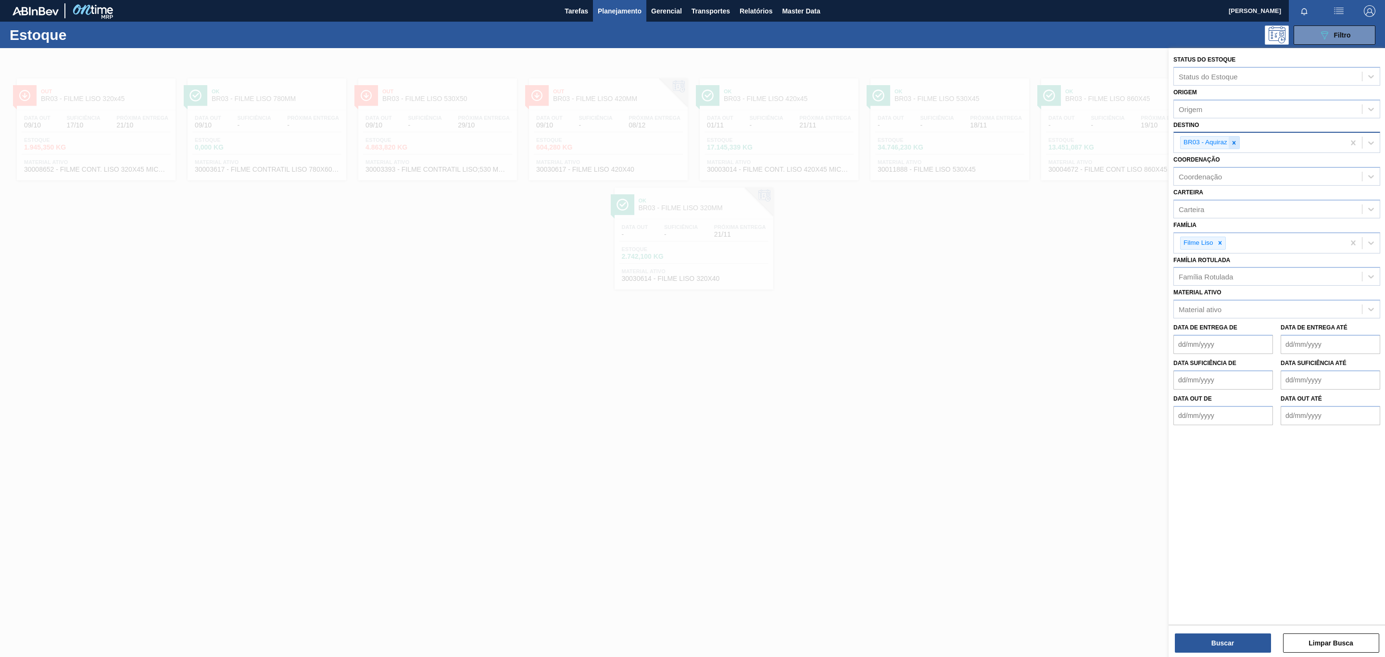
click at [1235, 145] on icon at bounding box center [1234, 142] width 7 height 7
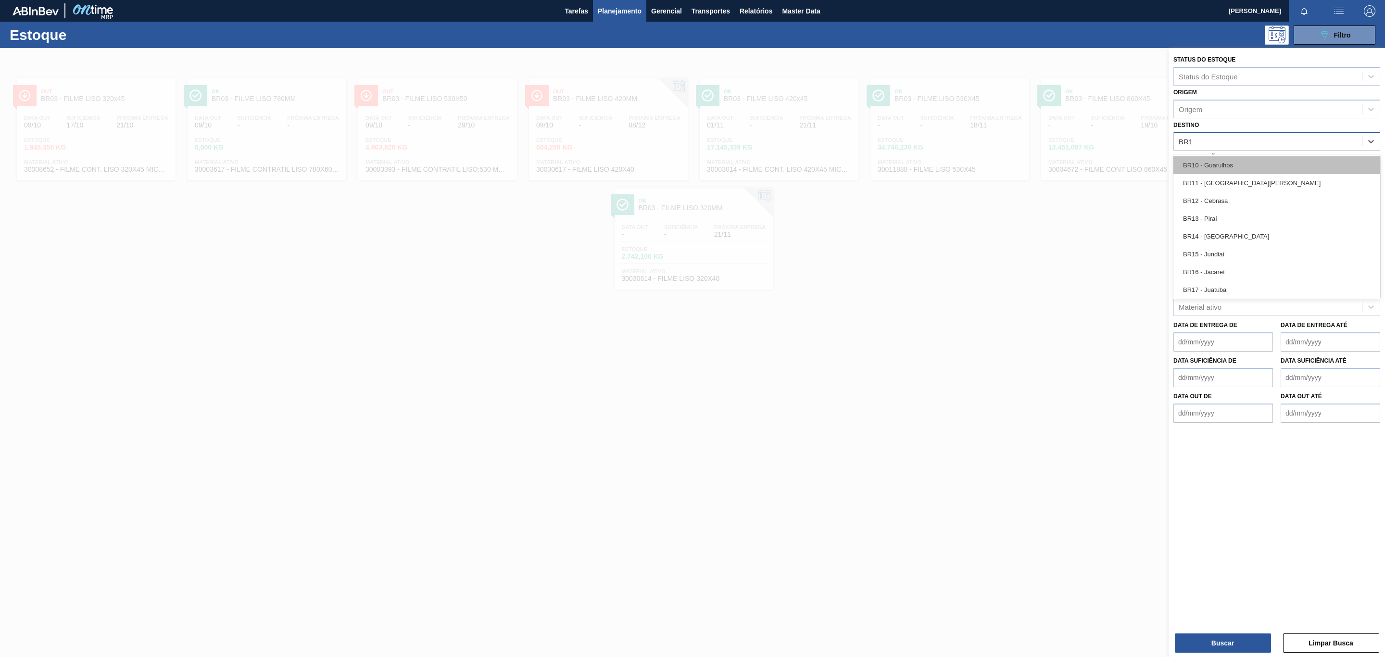
type input "BR12"
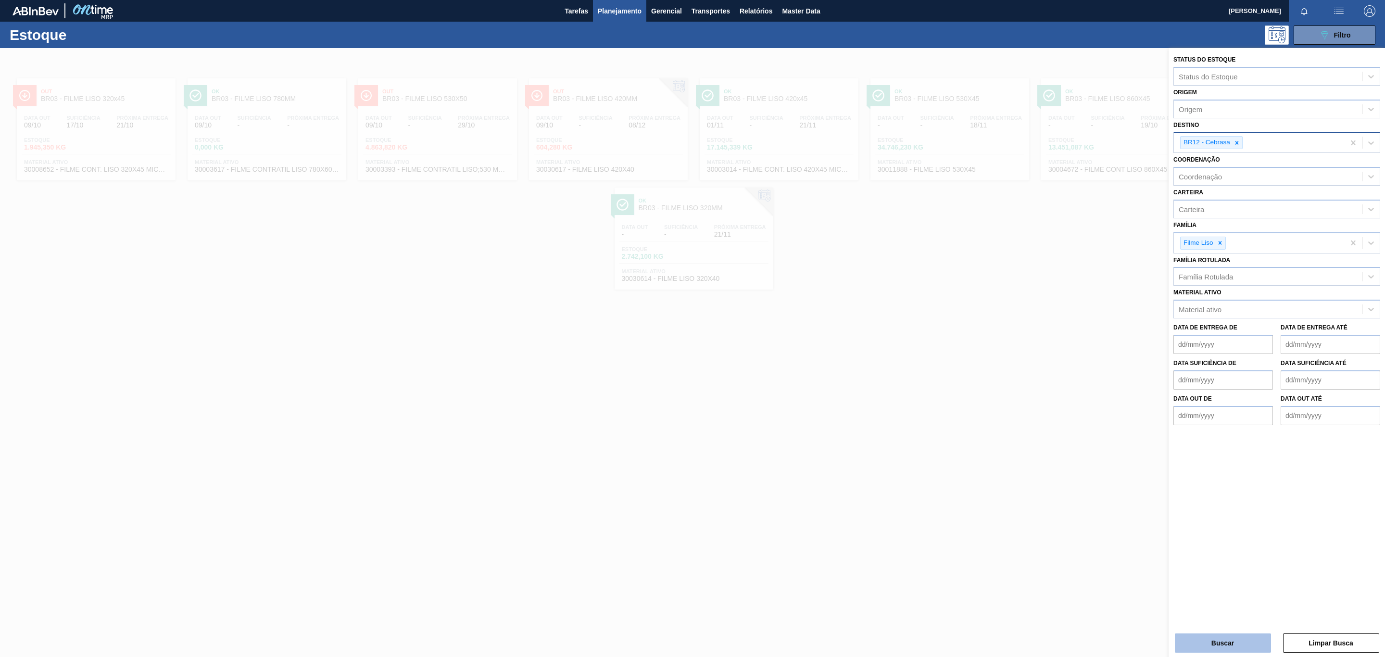
click at [1231, 647] on button "Buscar" at bounding box center [1223, 642] width 96 height 19
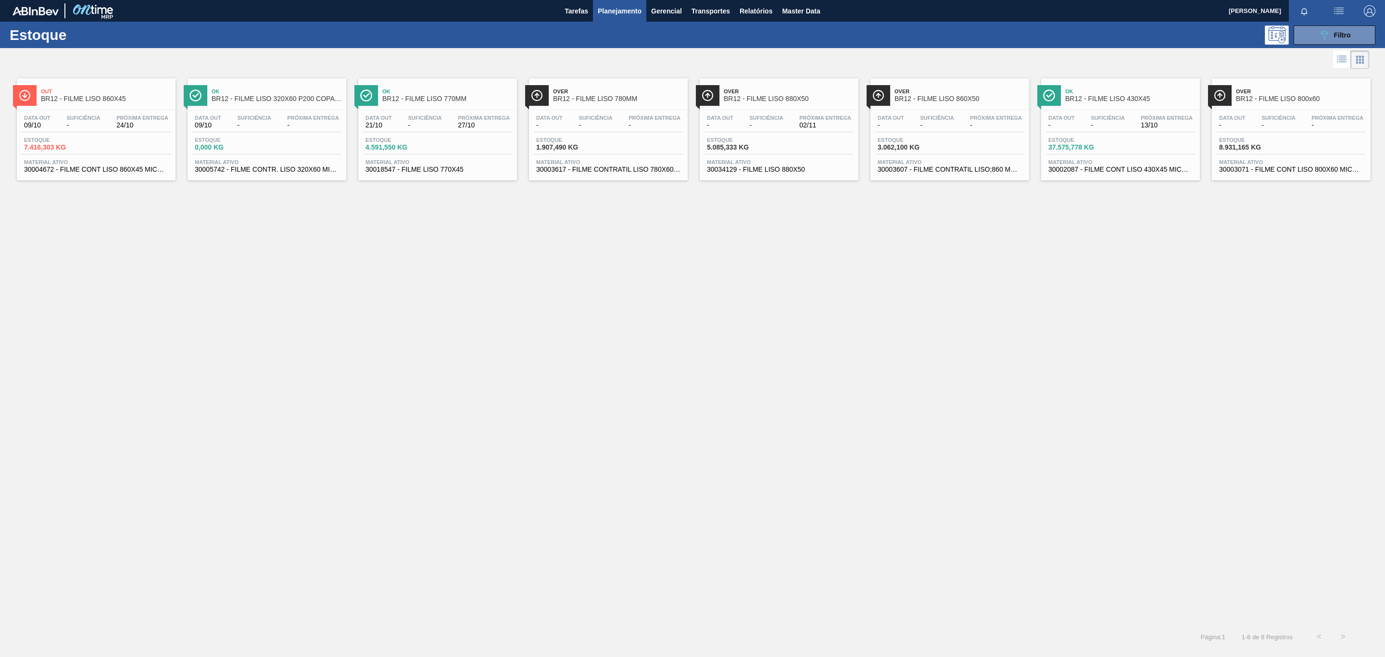
click at [282, 102] on span "BR12 - FILME LISO 320X60 P200 COPACKER" at bounding box center [277, 98] width 130 height 7
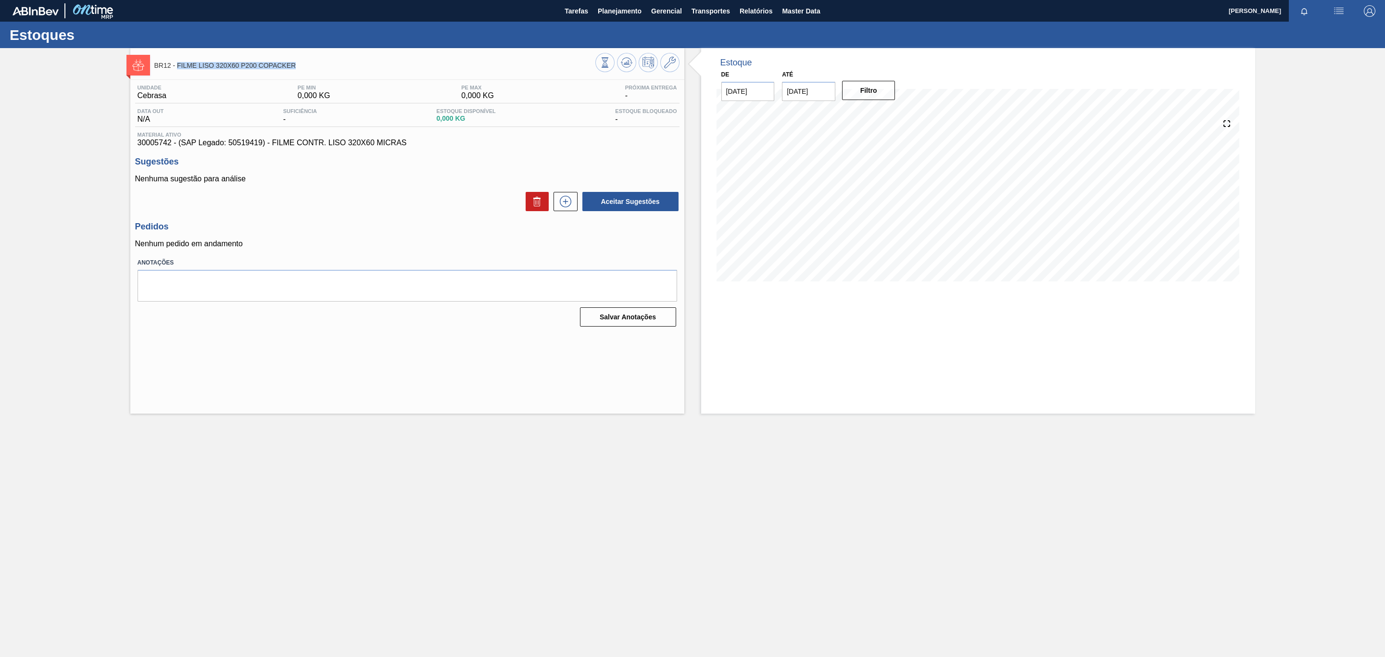
drag, startPoint x: 301, startPoint y: 69, endPoint x: 177, endPoint y: 67, distance: 123.1
click at [177, 67] on div "BR12 - FILME LISO 320X60 P200 COPACKER" at bounding box center [374, 65] width 441 height 22
copy span "FILME LISO 320X60 P200 COPACKER"
click at [668, 40] on div "Estoques" at bounding box center [692, 35] width 1385 height 26
click at [671, 57] on icon at bounding box center [670, 63] width 12 height 12
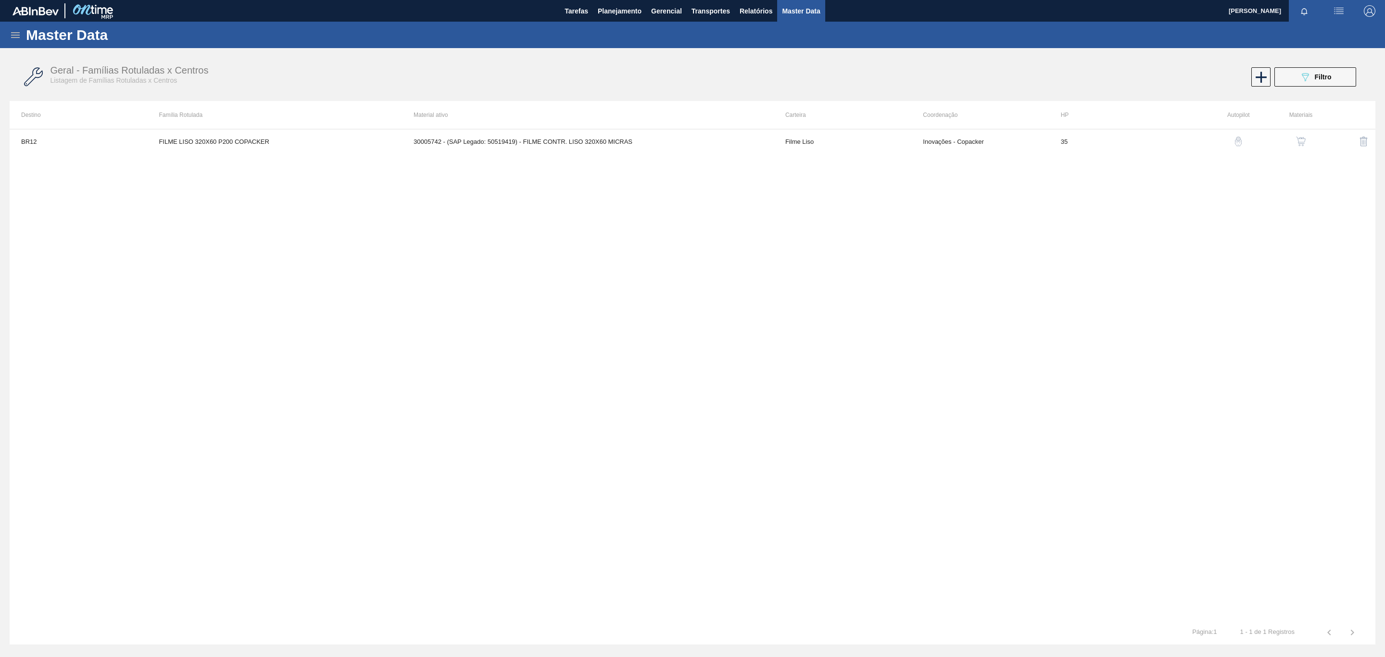
click at [1292, 136] on button "button" at bounding box center [1300, 141] width 23 height 23
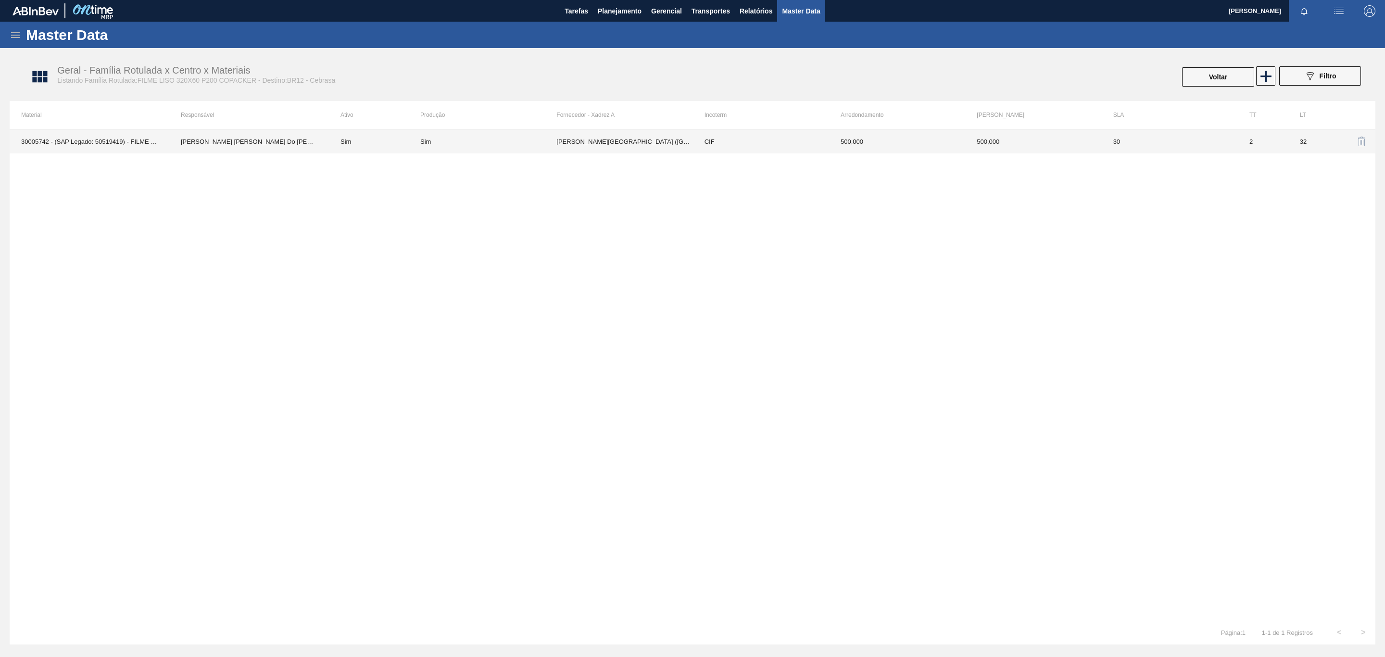
click at [589, 140] on td "[PERSON_NAME][GEOGRAPHIC_DATA] ([GEOGRAPHIC_DATA])" at bounding box center [624, 141] width 136 height 24
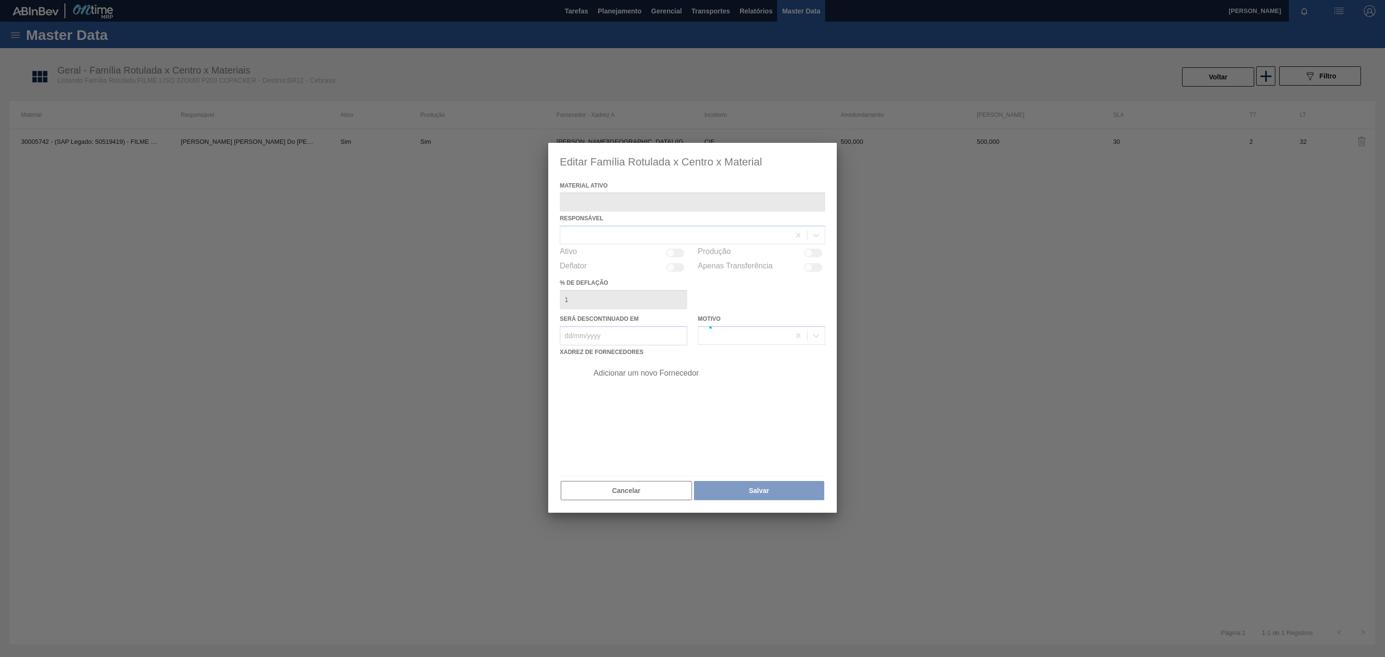
type ativo "30005742 - (SAP Legado: 50519419) - FILME CONTR. LISO 320X60 MICRAS"
checkbox input "true"
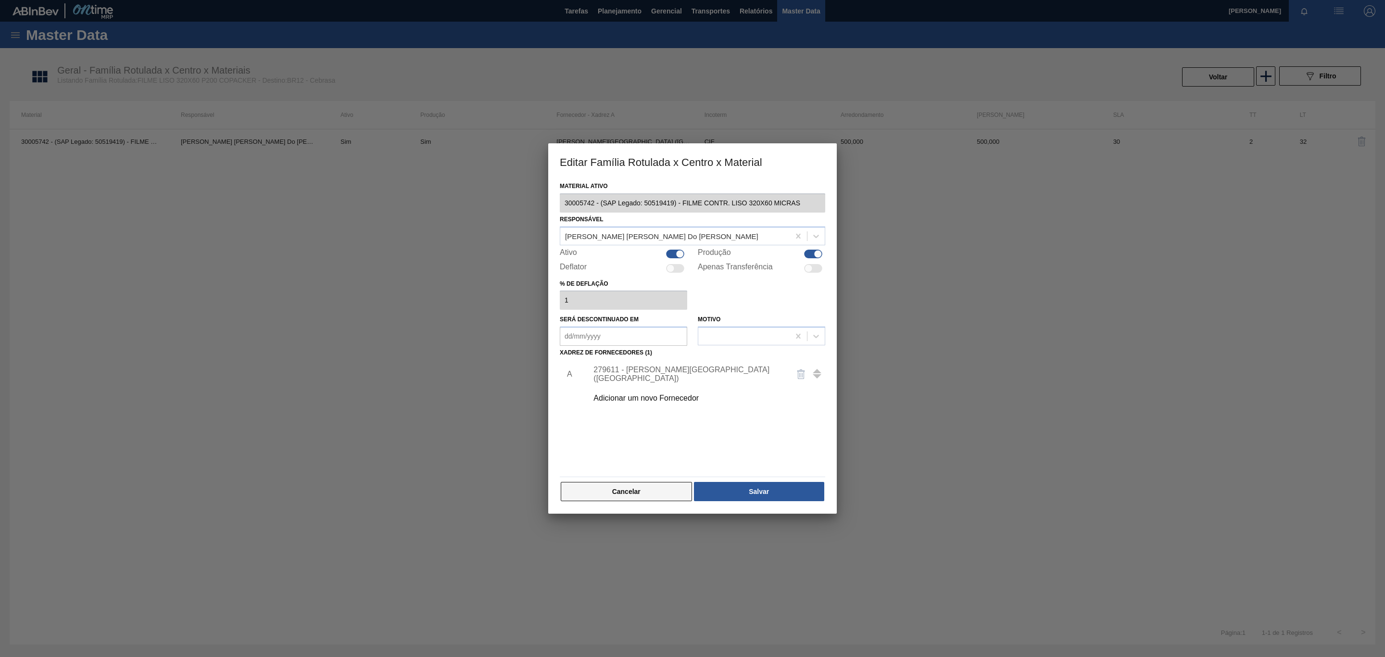
click at [639, 494] on button "Cancelar" at bounding box center [626, 491] width 131 height 19
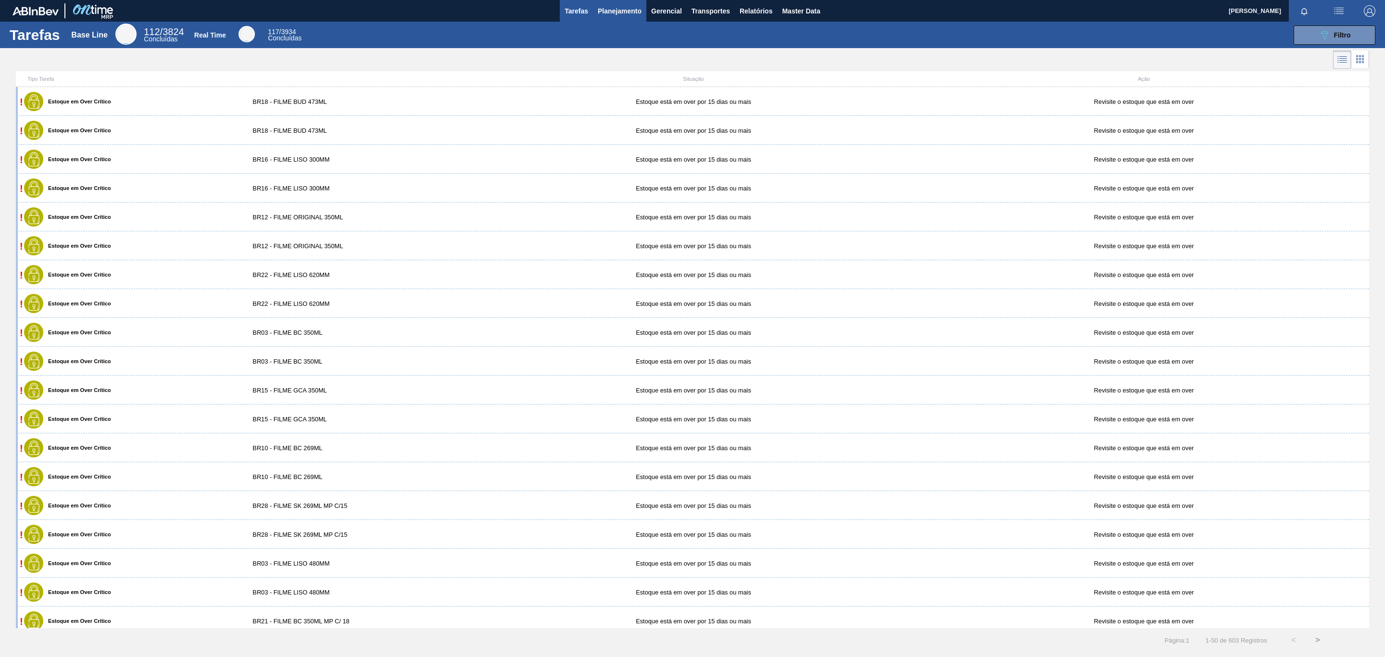
click at [613, 16] on span "Planejamento" at bounding box center [620, 11] width 44 height 12
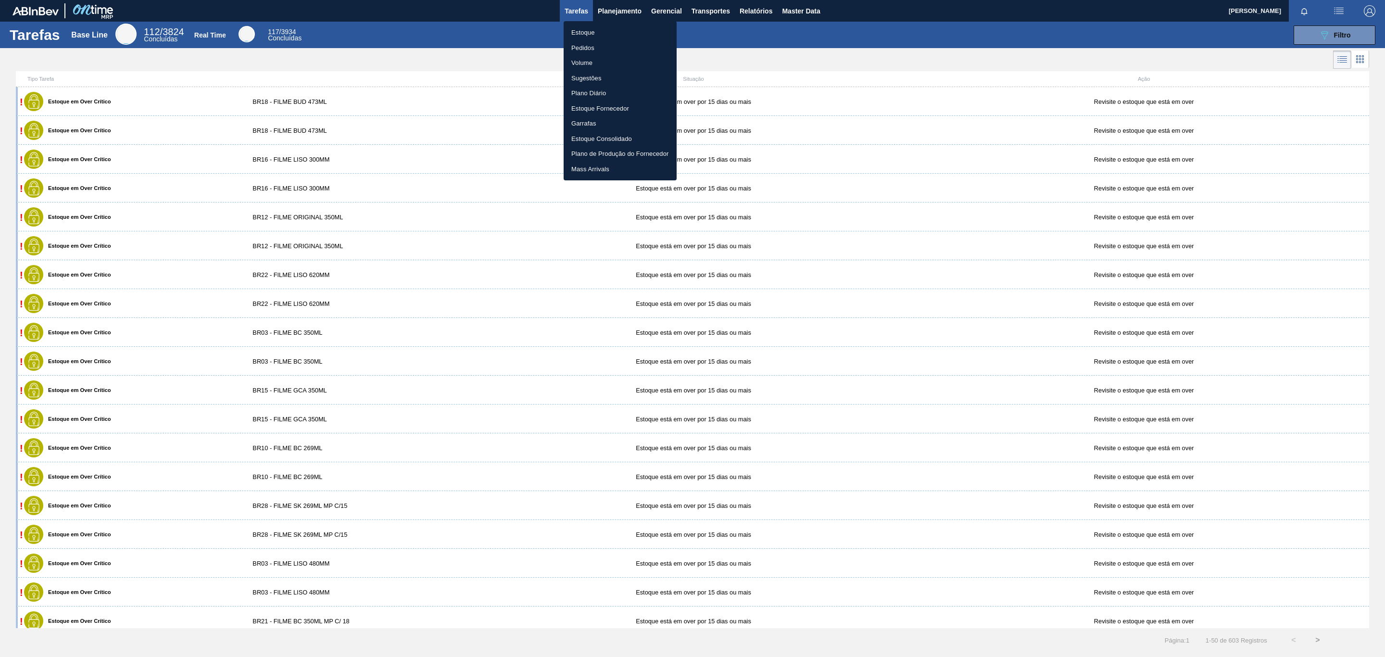
click at [608, 24] on ul "Estoque Pedidos Volume Sugestões Plano Diário Estoque Fornecedor Garrafas Estoq…" at bounding box center [620, 100] width 113 height 159
click at [609, 27] on li "Estoque" at bounding box center [620, 32] width 113 height 15
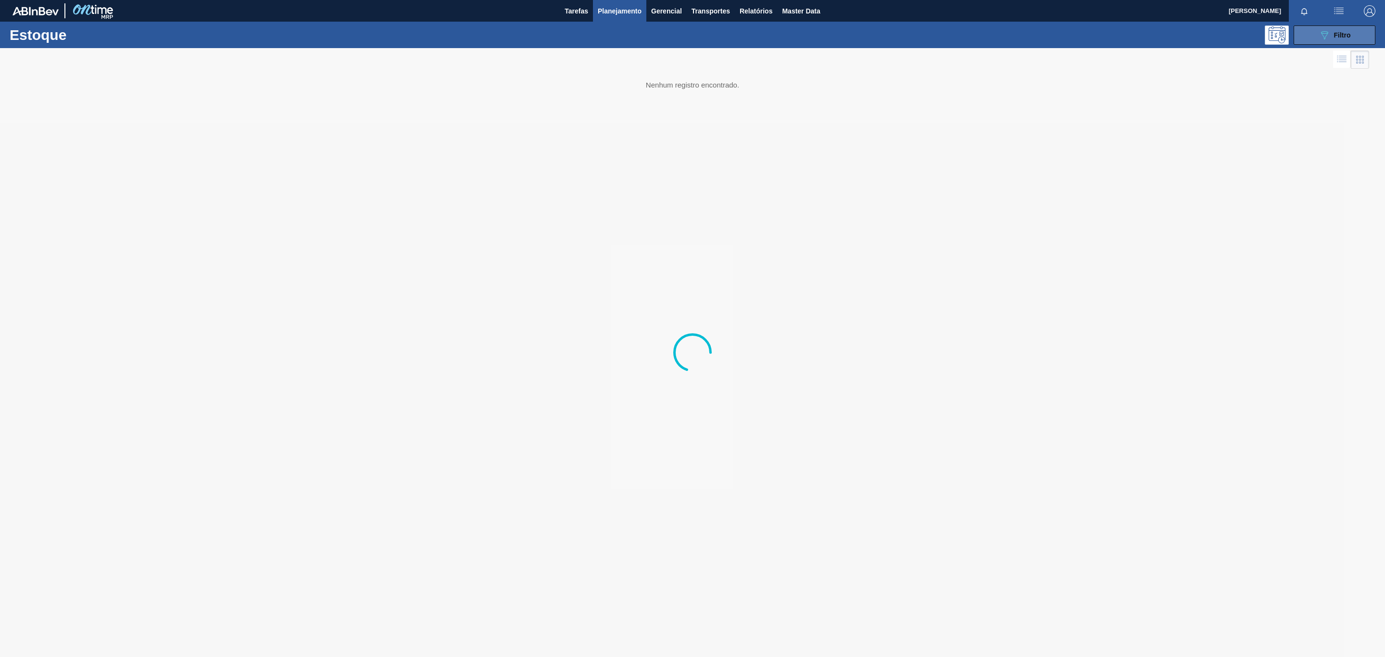
click at [1324, 39] on icon "089F7B8B-B2A5-4AFE-B5C0-19BA573D28AC" at bounding box center [1325, 35] width 12 height 12
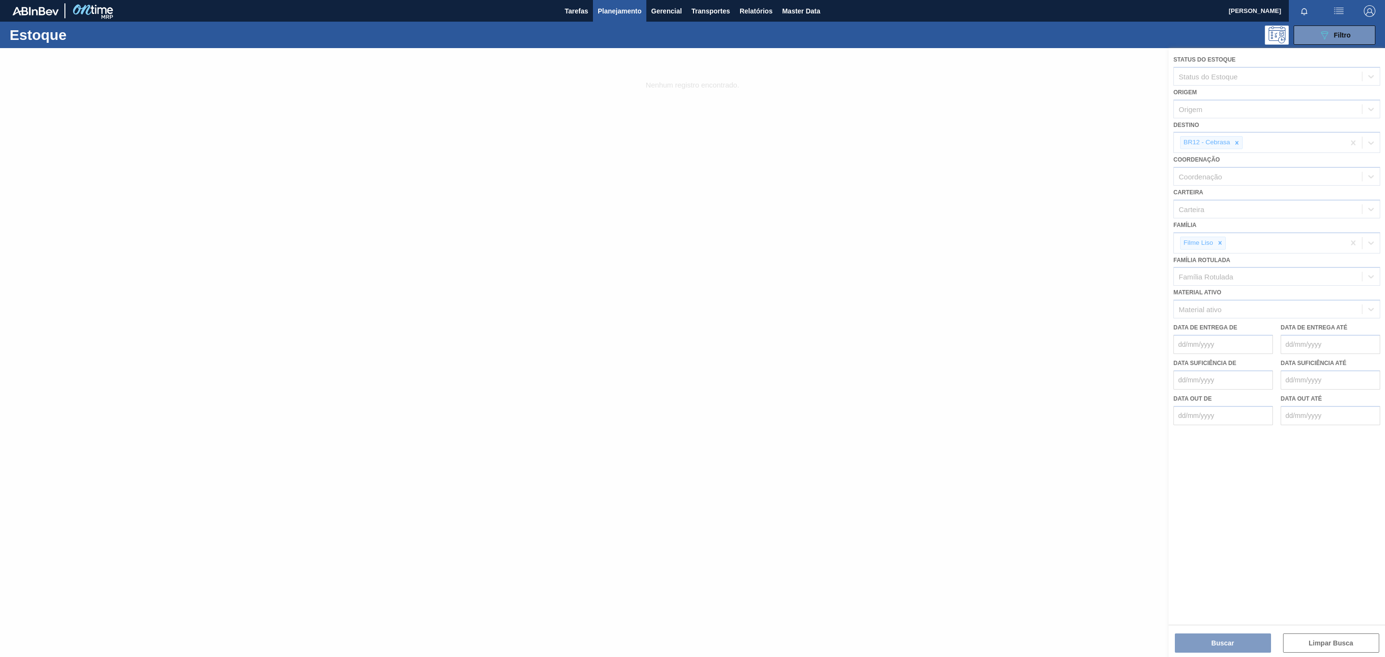
click at [1221, 242] on div at bounding box center [692, 352] width 1385 height 609
click at [1221, 243] on div at bounding box center [692, 352] width 1385 height 609
click at [1215, 244] on div at bounding box center [692, 352] width 1385 height 609
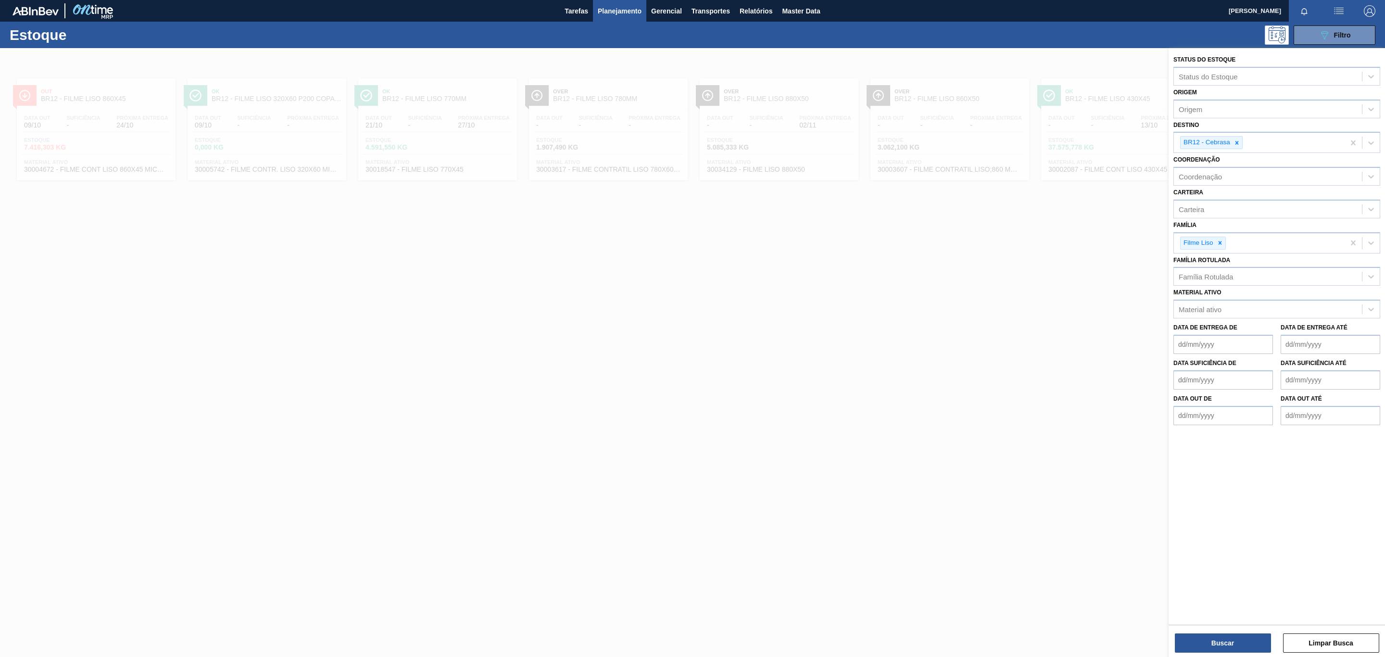
click at [1218, 243] on icon at bounding box center [1220, 242] width 7 height 7
click at [1238, 137] on div at bounding box center [1237, 143] width 11 height 12
click at [1215, 274] on div "Família Rotulada" at bounding box center [1206, 277] width 54 height 8
type Rotulada "ORIGINAL 473ML MP"
click at [1241, 304] on div "FILME ORIGINAL 473ML MP C12" at bounding box center [1276, 300] width 207 height 18
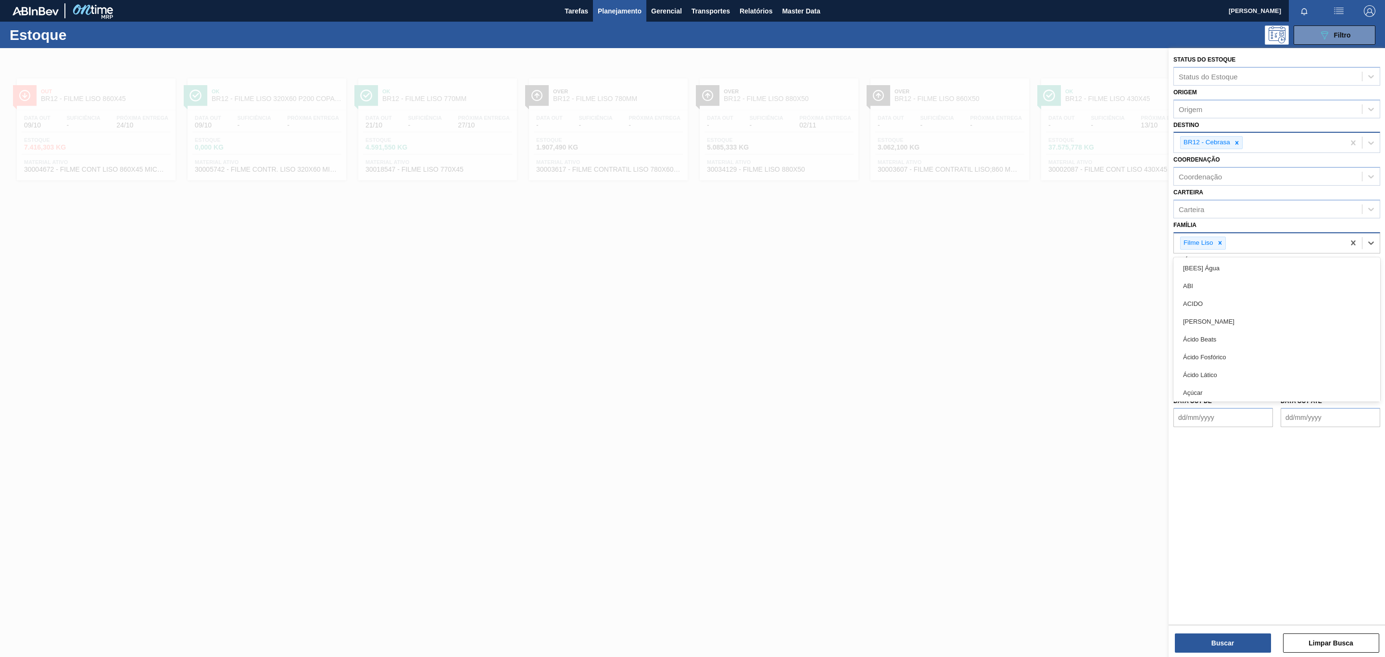
click at [1220, 251] on div "Filme Liso" at bounding box center [1259, 243] width 171 height 20
click at [1223, 240] on div at bounding box center [1220, 243] width 11 height 12
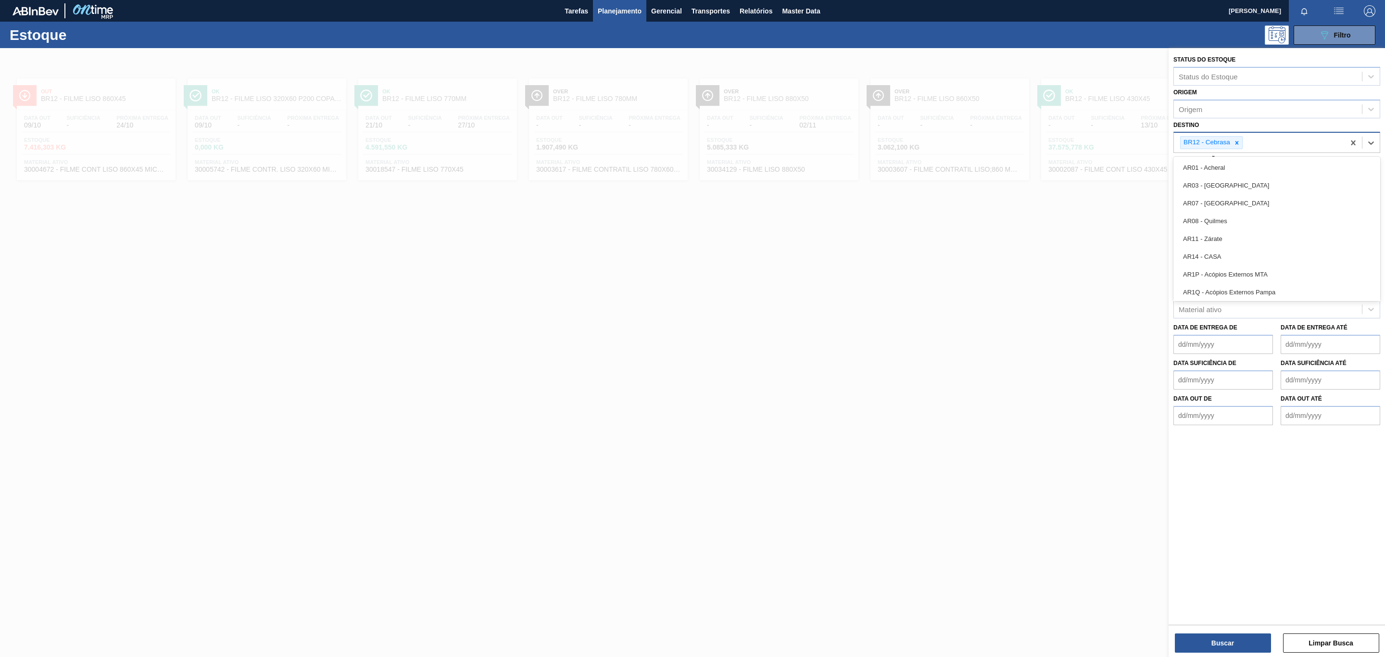
click at [1245, 143] on input "Destino" at bounding box center [1245, 143] width 1 height 8
click at [1239, 141] on icon at bounding box center [1237, 142] width 7 height 7
click at [1227, 642] on button "Buscar" at bounding box center [1223, 642] width 96 height 19
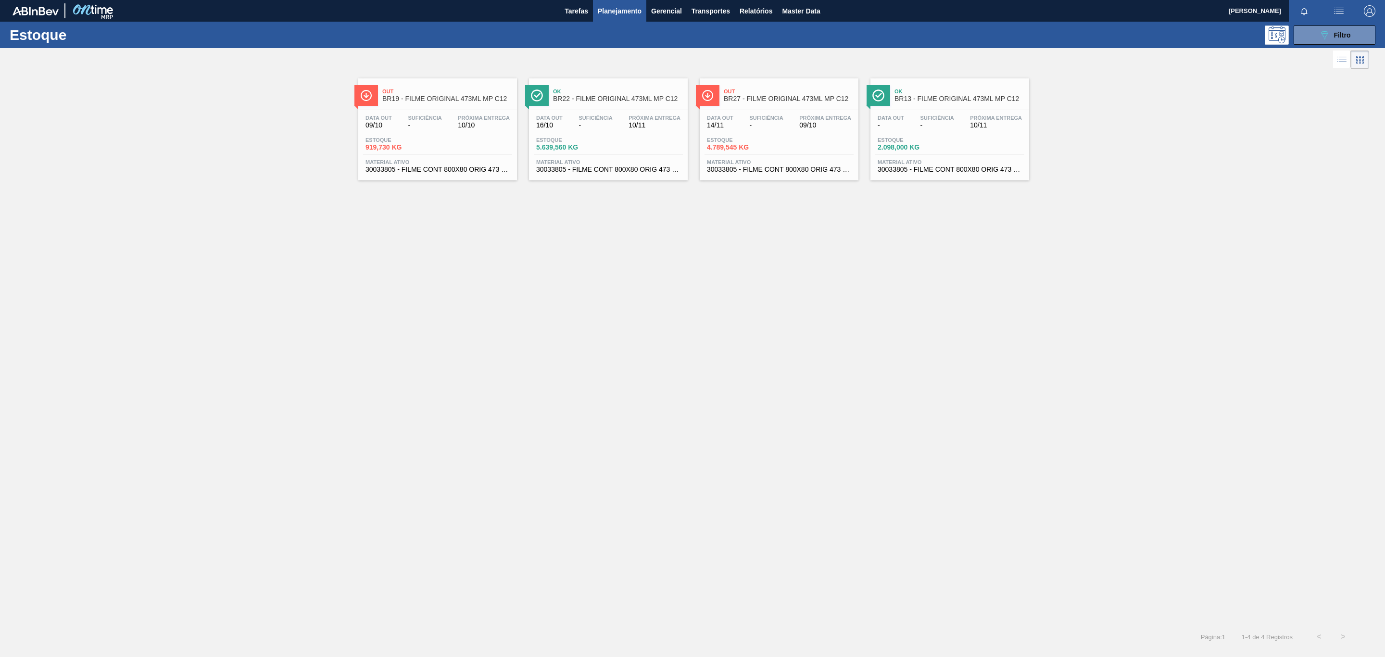
click at [608, 97] on span "BR22 - FILME ORIGINAL 473ML MP C12" at bounding box center [618, 98] width 130 height 7
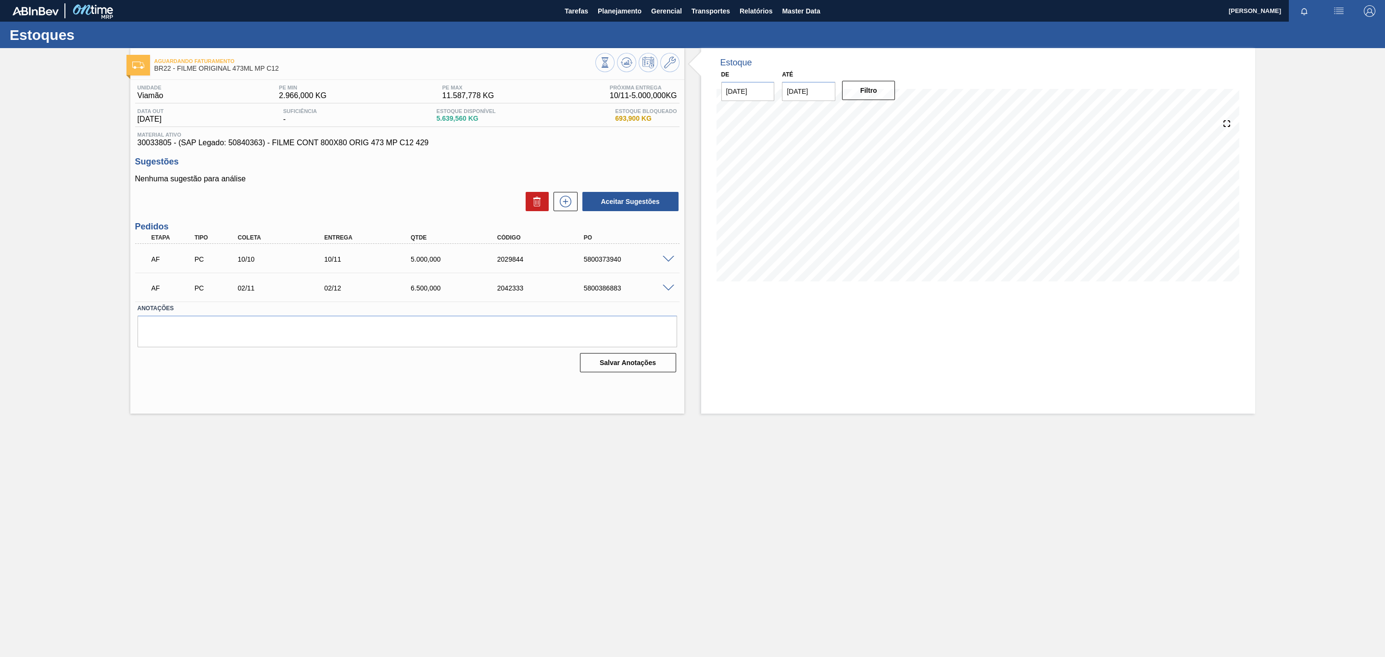
click at [677, 260] on div at bounding box center [669, 258] width 19 height 7
click at [671, 256] on div "AF PC 10/10 10/11 5.000,000 2029844 5800373940" at bounding box center [407, 258] width 544 height 24
click at [668, 260] on span at bounding box center [669, 259] width 12 height 7
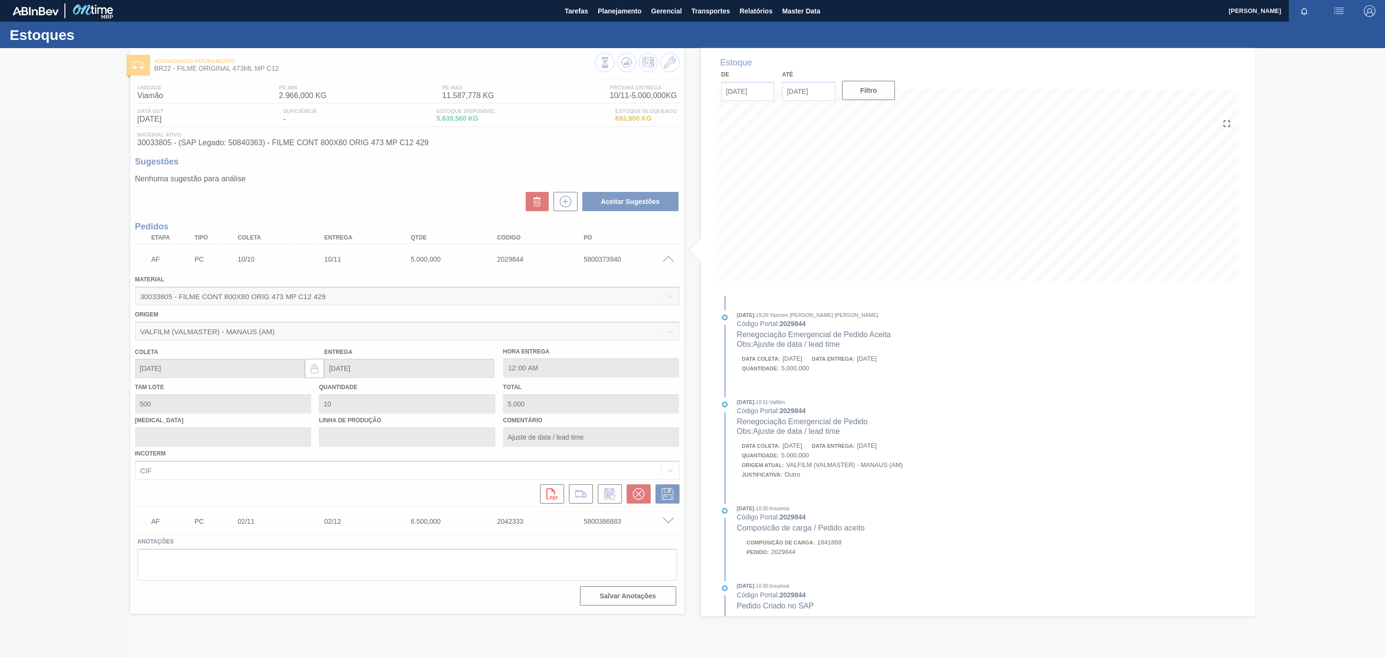
click at [668, 260] on div at bounding box center [692, 352] width 1385 height 609
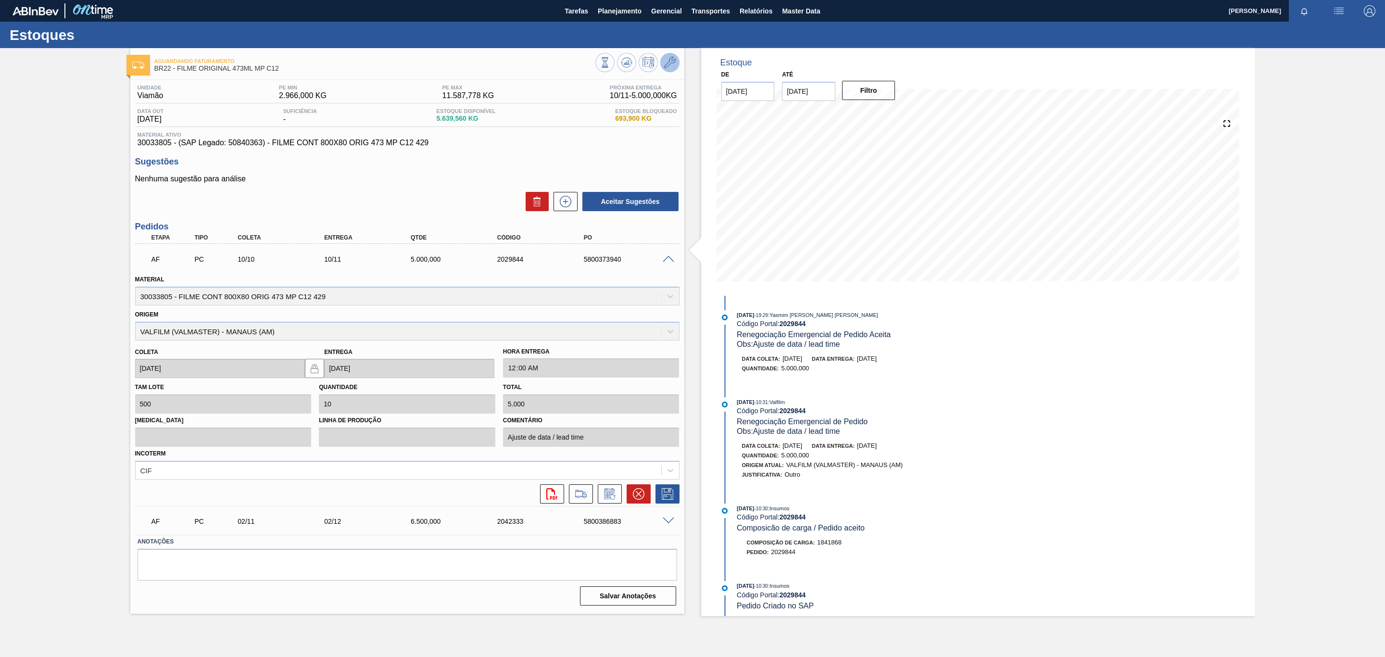
click at [670, 61] on icon at bounding box center [670, 63] width 12 height 12
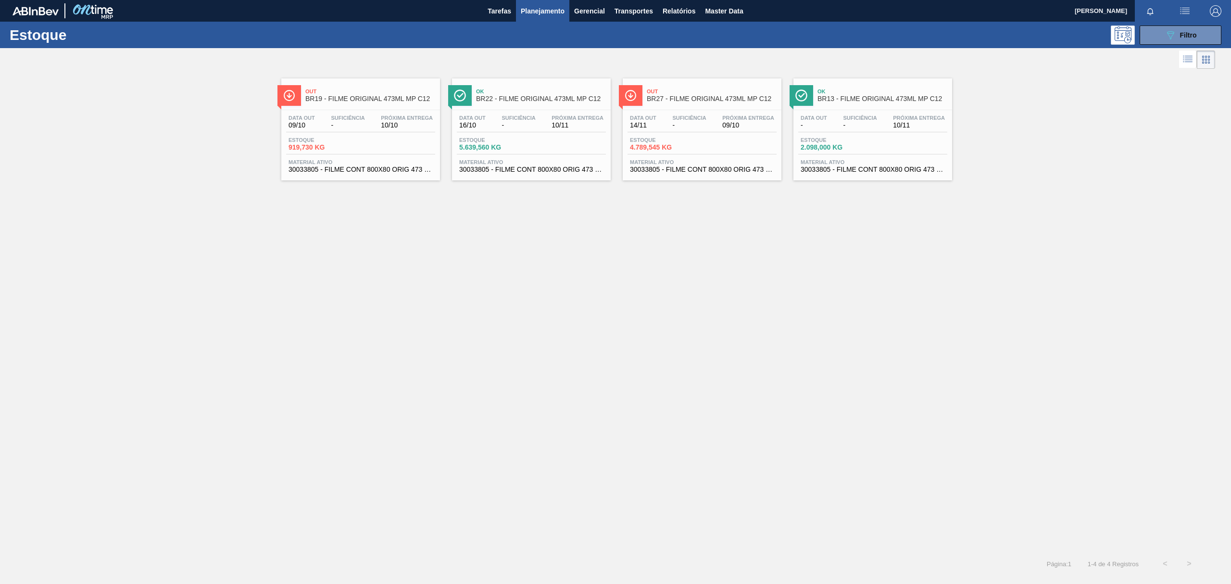
drag, startPoint x: 1203, startPoint y: 37, endPoint x: 1191, endPoint y: 72, distance: 37.3
click at [1203, 38] on button "089F7B8B-B2A5-4AFE-B5C0-19BA573D28AC Filtro" at bounding box center [1181, 34] width 82 height 19
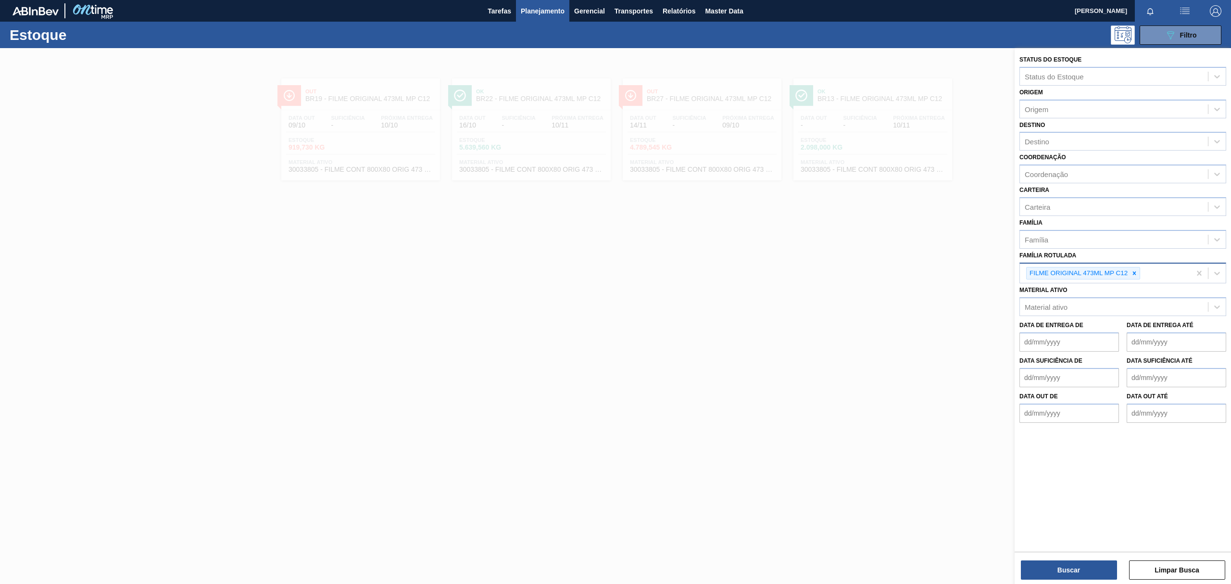
click at [1130, 267] on div "FILME ORIGINAL 473ML MP C12" at bounding box center [1083, 273] width 114 height 13
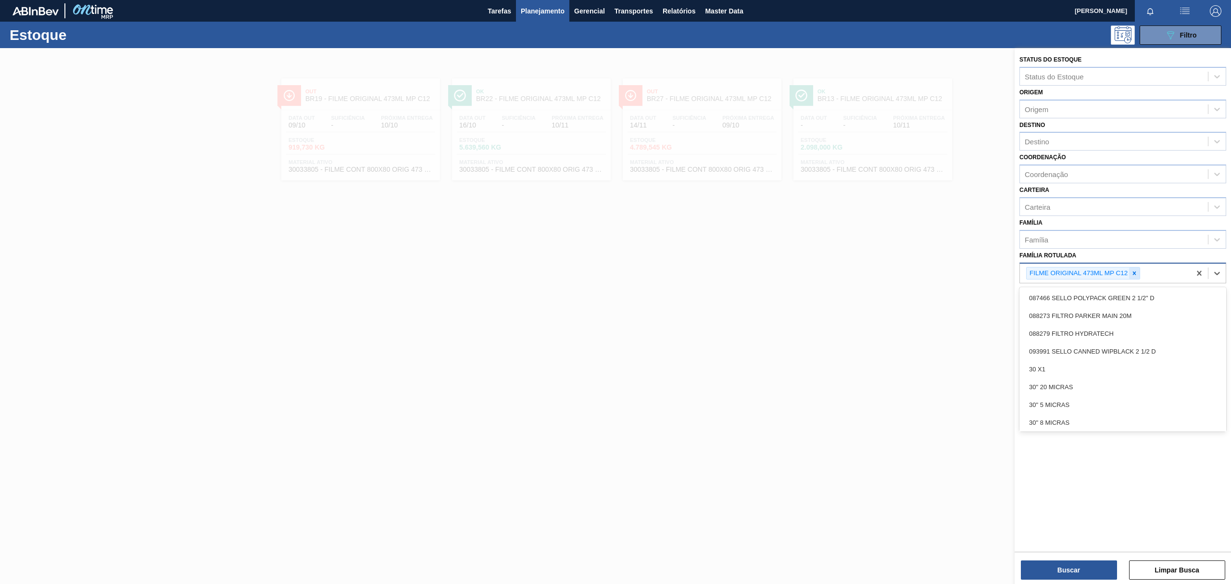
click at [1130, 272] on div at bounding box center [1134, 273] width 11 height 12
click at [1128, 242] on div "Família" at bounding box center [1114, 239] width 188 height 14
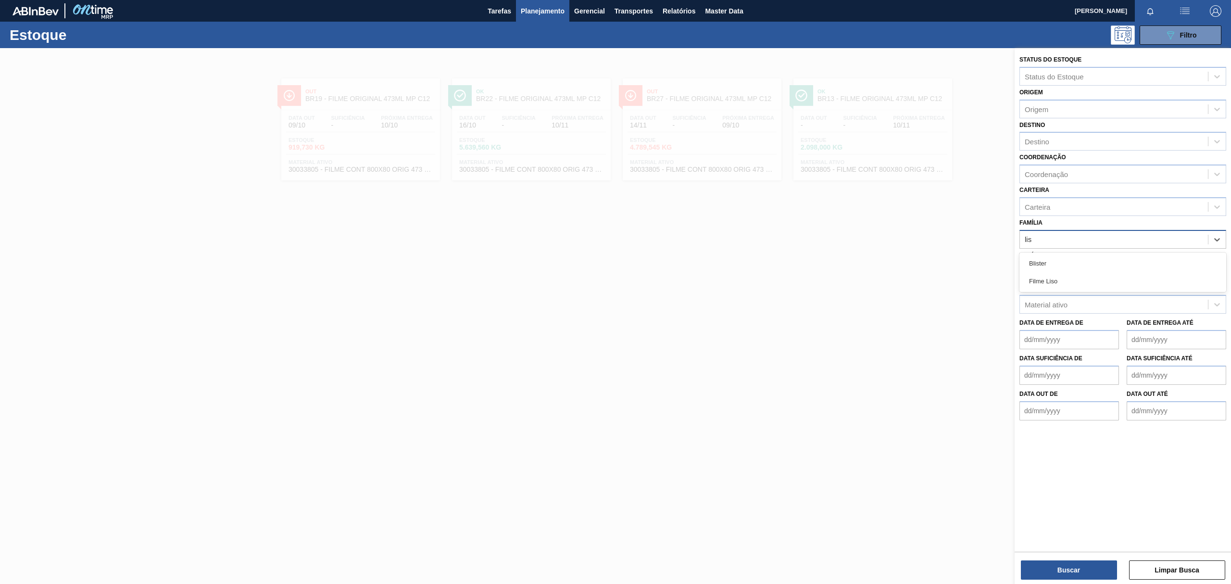
type input "liso"
click at [1120, 264] on div "Filme Liso" at bounding box center [1123, 263] width 207 height 18
click at [1079, 143] on div "Destino" at bounding box center [1114, 142] width 188 height 14
type input "BR24"
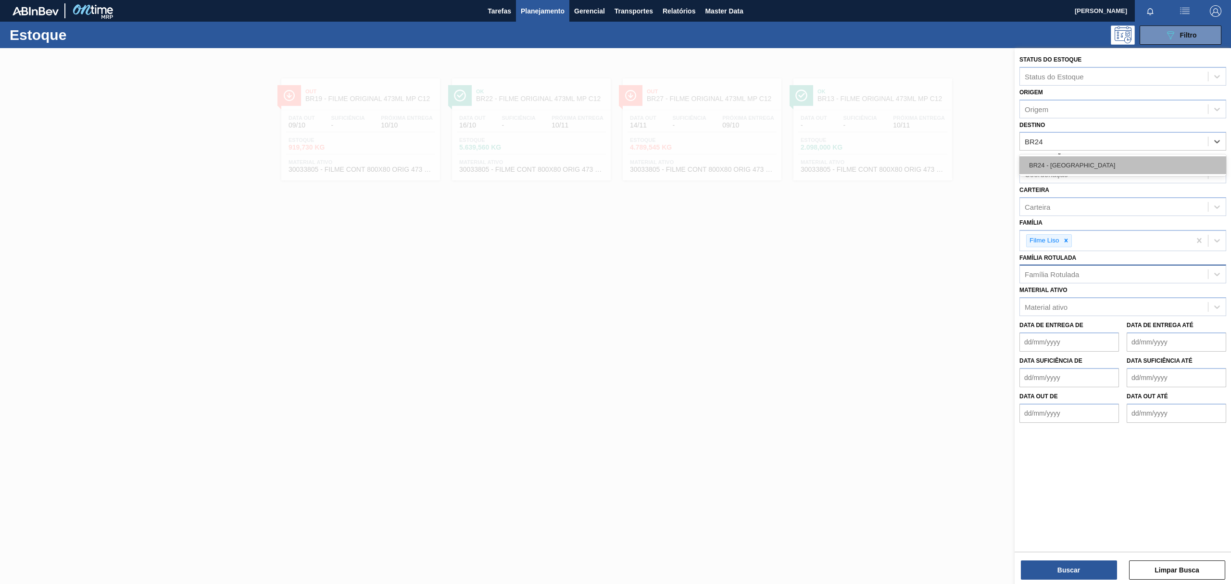
click at [1075, 166] on div "BR24 - [GEOGRAPHIC_DATA]" at bounding box center [1123, 165] width 207 height 18
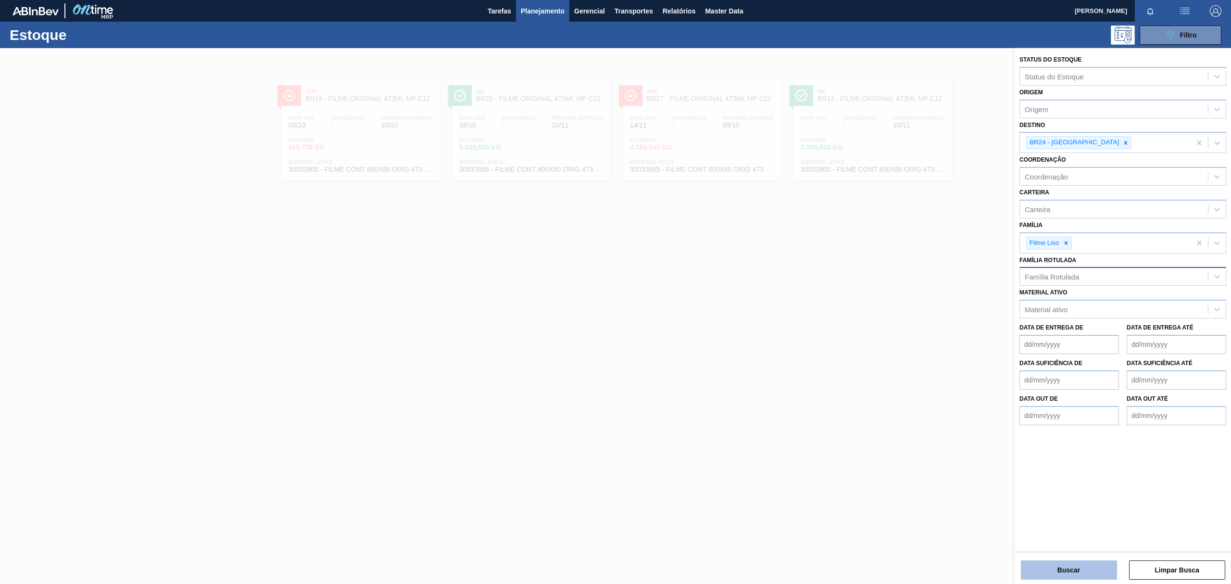
drag, startPoint x: 1067, startPoint y: 555, endPoint x: 1069, endPoint y: 569, distance: 14.6
click at [1068, 555] on div "Buscar Limpar Busca" at bounding box center [1123, 565] width 216 height 27
click at [1069, 569] on button "Buscar" at bounding box center [1069, 569] width 96 height 19
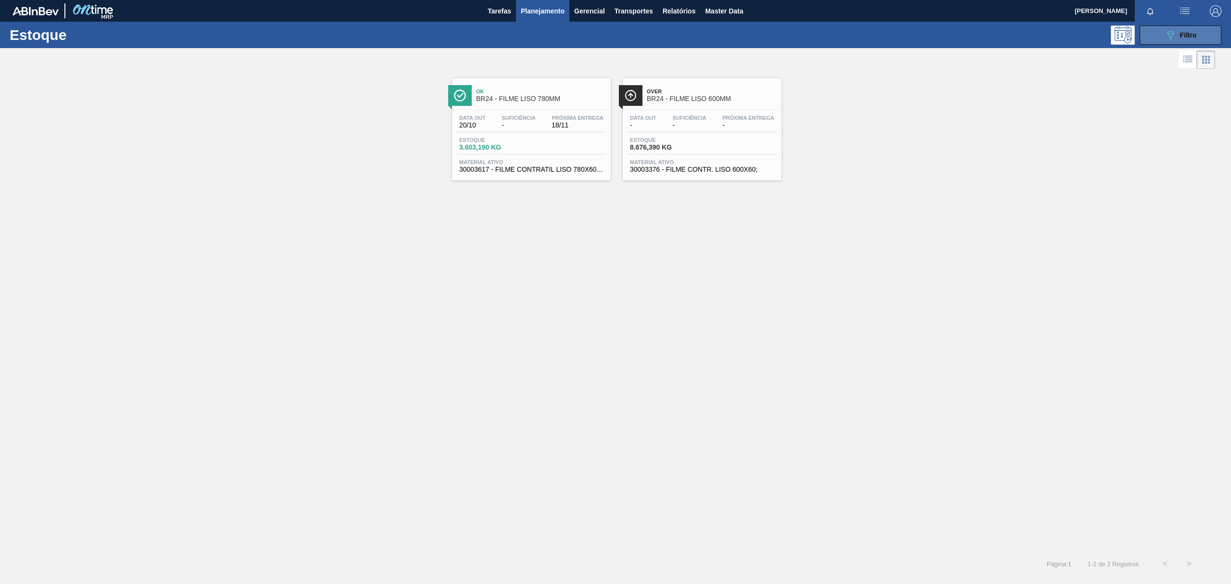
click at [1162, 37] on button "089F7B8B-B2A5-4AFE-B5C0-19BA573D28AC Filtro" at bounding box center [1181, 34] width 82 height 19
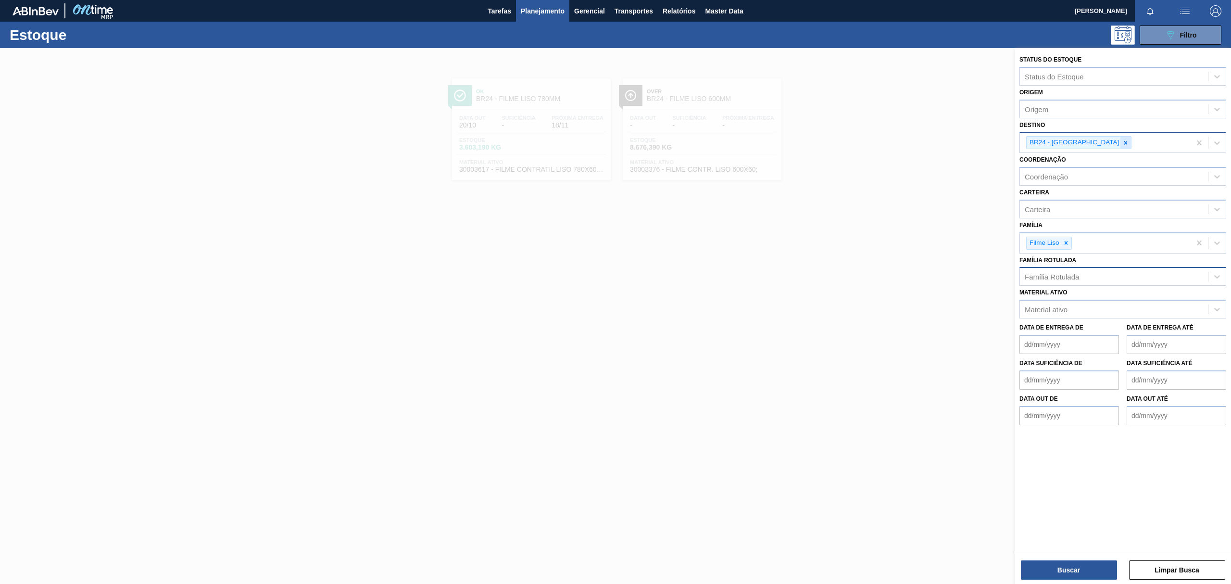
click at [1121, 139] on div at bounding box center [1126, 143] width 11 height 12
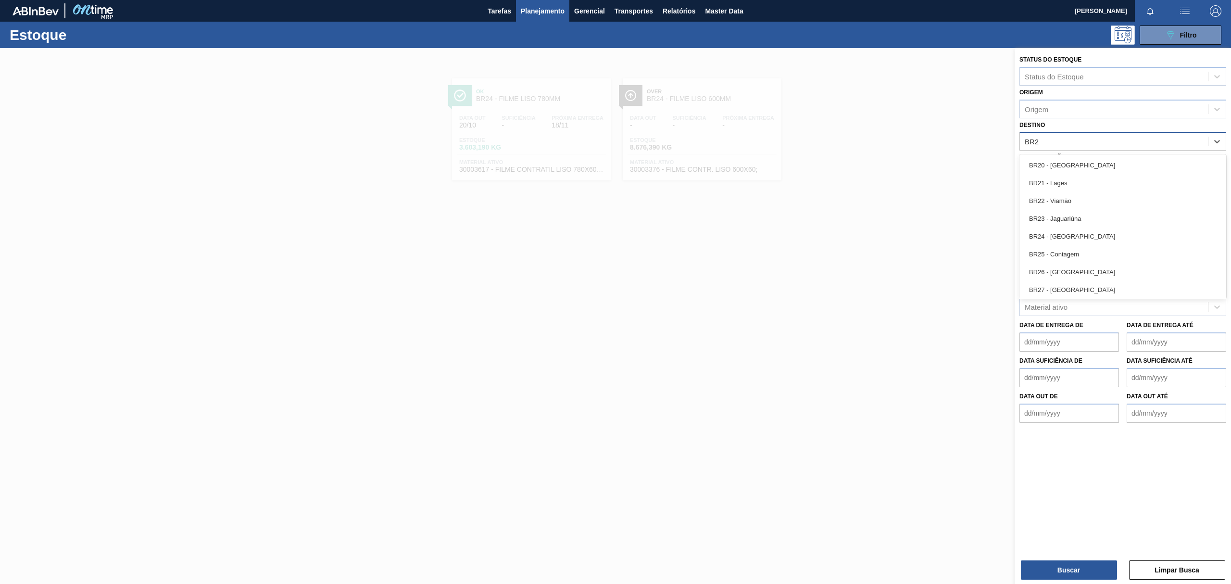
type input "BR27"
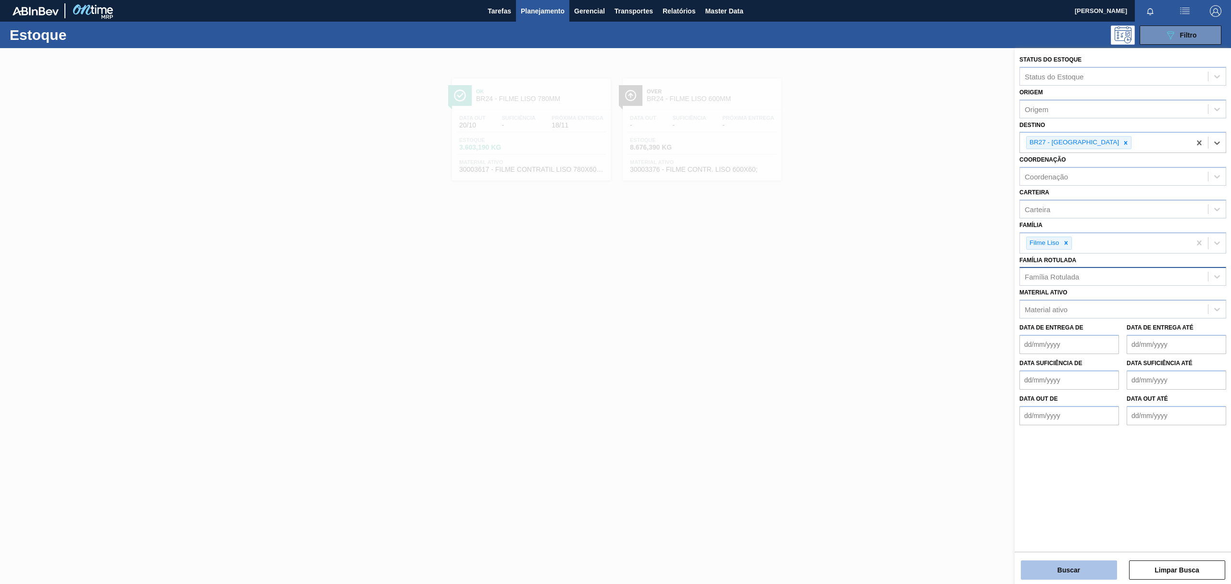
click at [1090, 562] on button "Buscar" at bounding box center [1069, 569] width 96 height 19
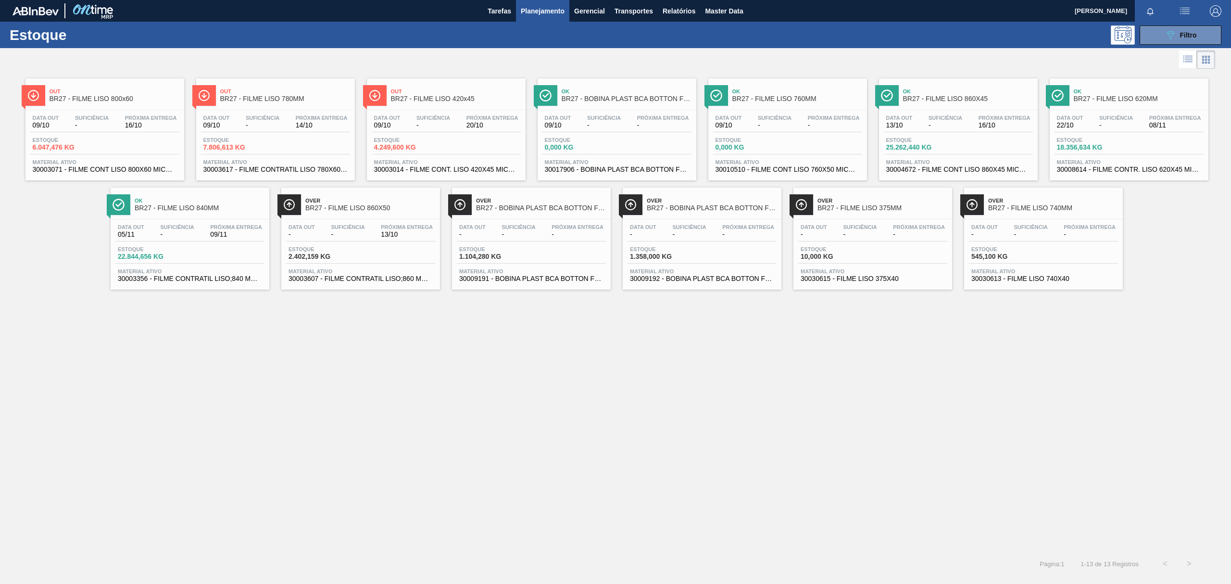
click at [261, 104] on div "Out BR27 - FILME LISO 780MM" at bounding box center [285, 96] width 130 height 22
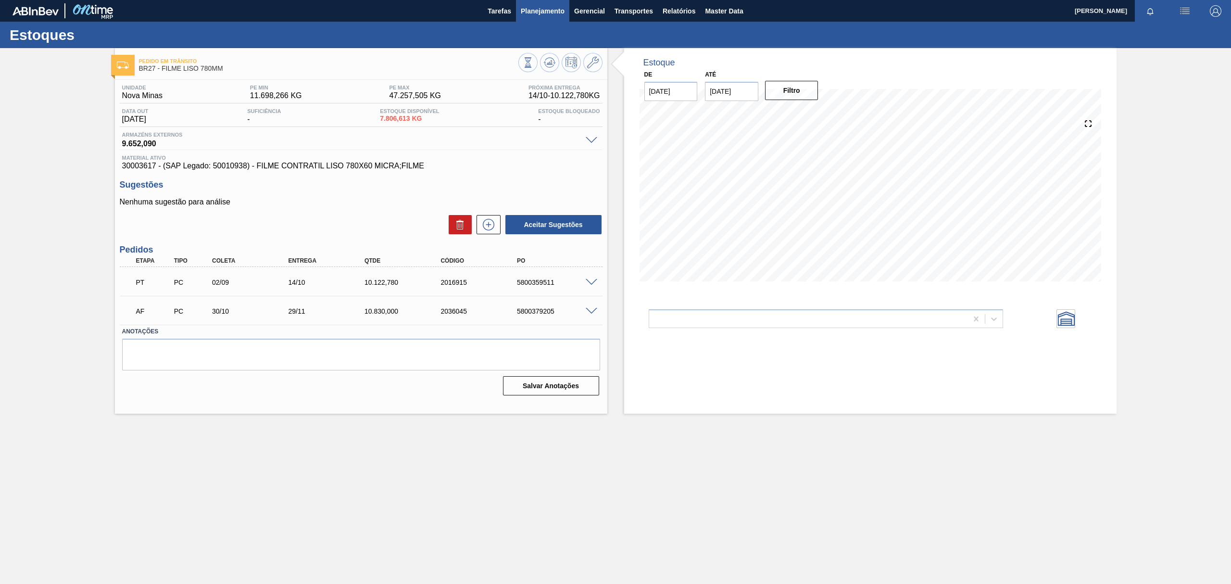
click at [545, 7] on span "Planejamento" at bounding box center [543, 11] width 44 height 12
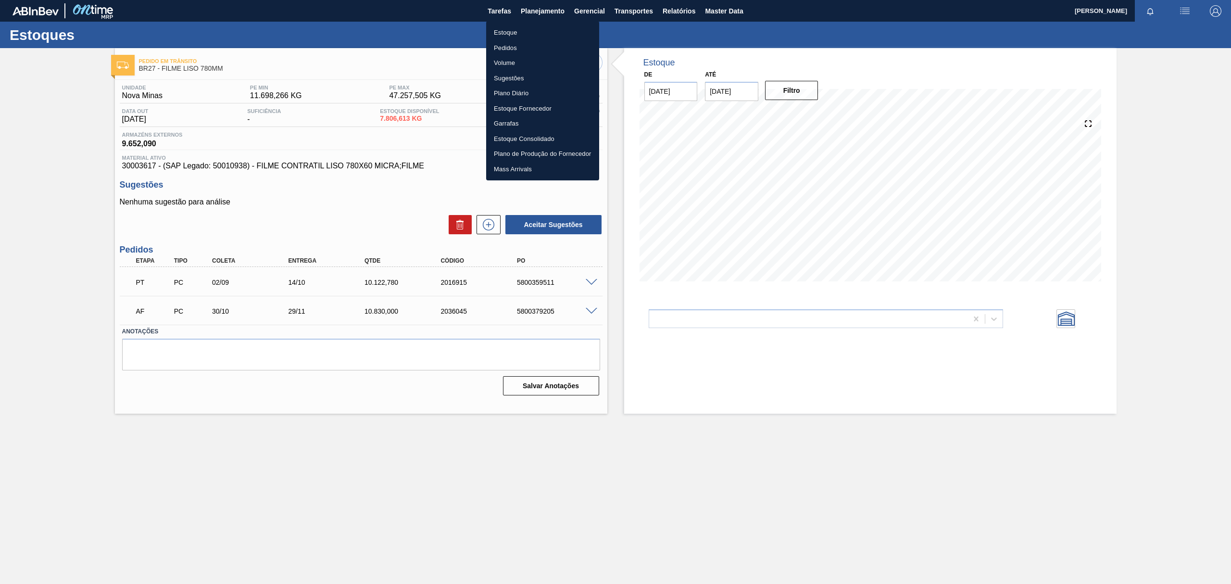
click at [539, 27] on li "Estoque" at bounding box center [542, 32] width 113 height 15
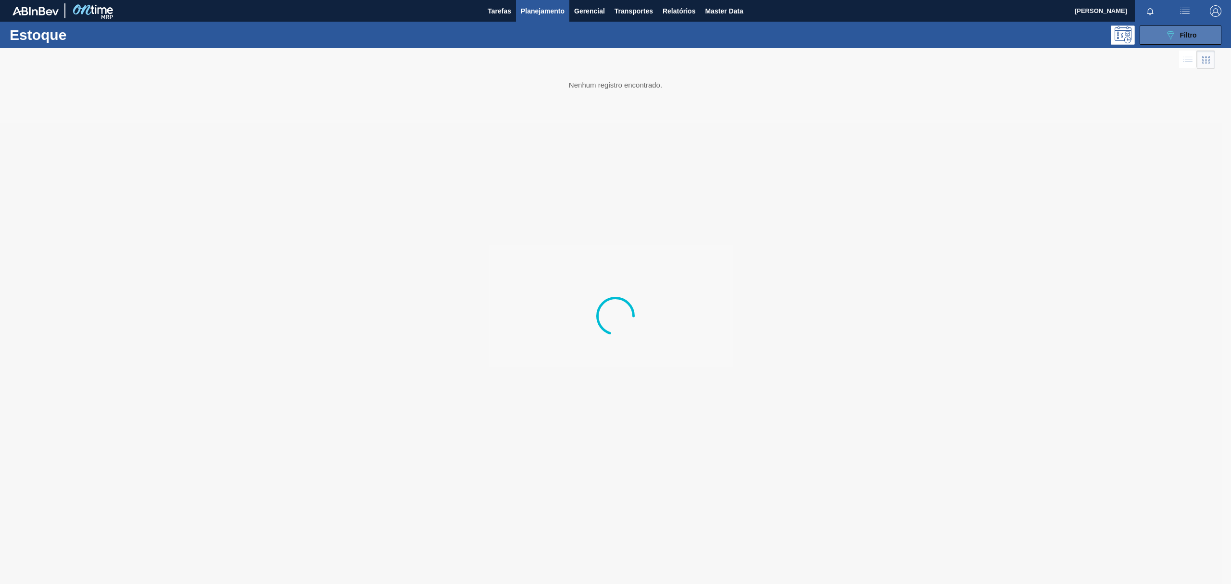
click at [1168, 27] on button "089F7B8B-B2A5-4AFE-B5C0-19BA573D28AC Filtro" at bounding box center [1181, 34] width 82 height 19
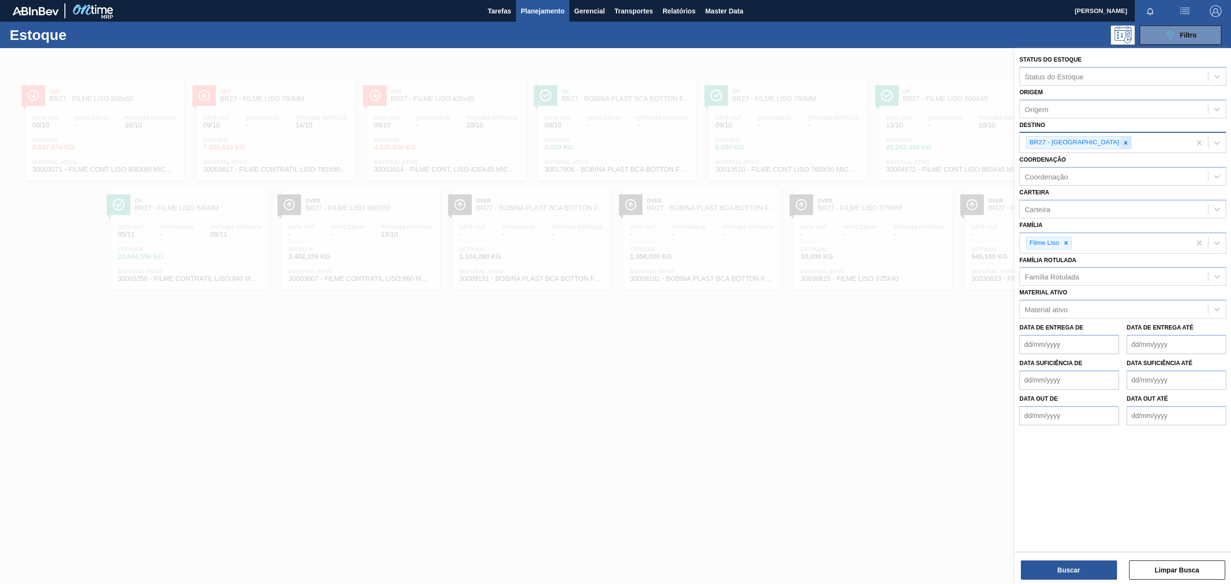
click at [1124, 141] on icon at bounding box center [1125, 142] width 3 height 3
click at [1094, 135] on div "BR27 - [GEOGRAPHIC_DATA]" at bounding box center [1105, 143] width 171 height 20
click at [1122, 139] on icon at bounding box center [1125, 142] width 7 height 7
click at [1089, 133] on div "Destino" at bounding box center [1123, 141] width 207 height 19
click at [1088, 137] on div "Destino" at bounding box center [1114, 142] width 188 height 14
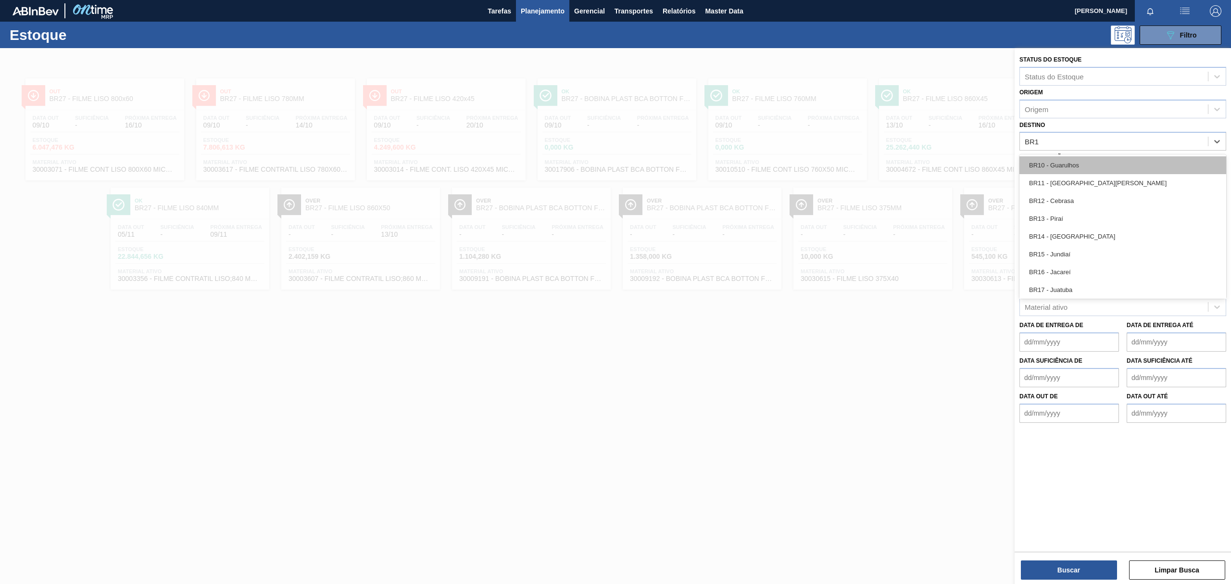
type input "BR12"
click at [1085, 164] on div "BR12 - Cebrasa" at bounding box center [1123, 165] width 207 height 18
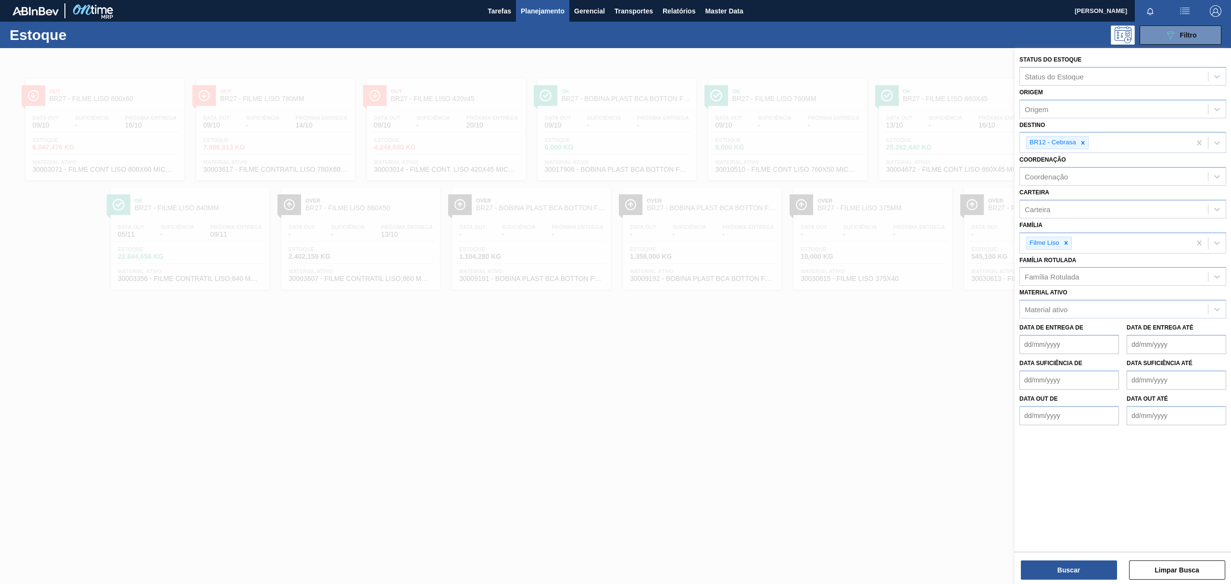
click at [1046, 555] on div "Buscar Limpar Busca" at bounding box center [1123, 565] width 216 height 27
click at [1051, 566] on button "Buscar" at bounding box center [1069, 569] width 96 height 19
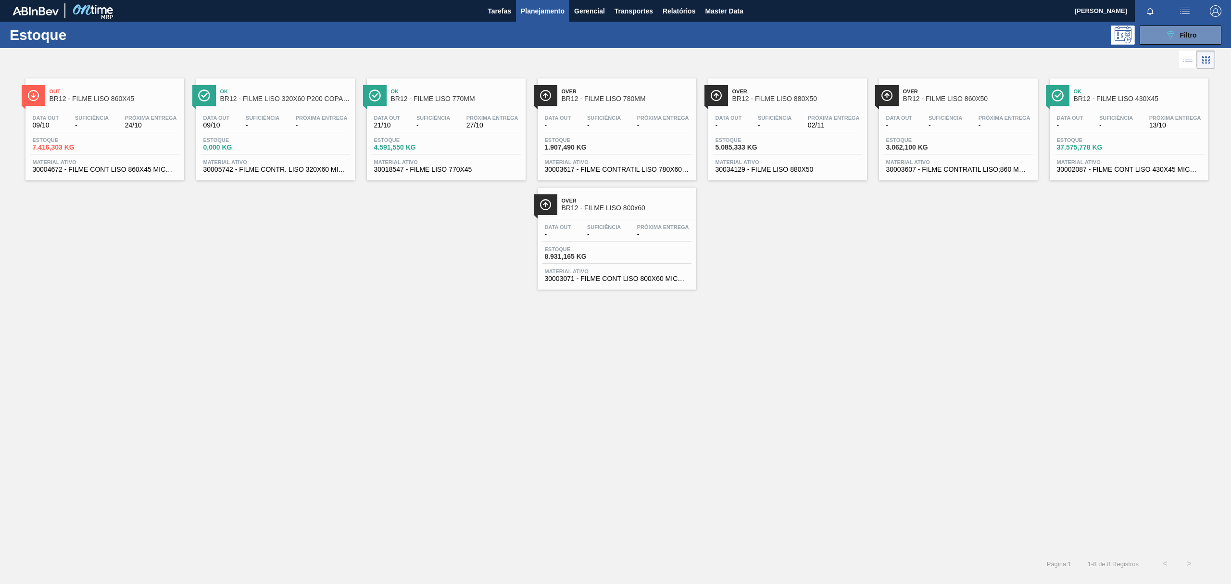
click at [295, 104] on div "Ok BR12 - FILME LISO 320X60 P200 COPACKER" at bounding box center [285, 96] width 130 height 22
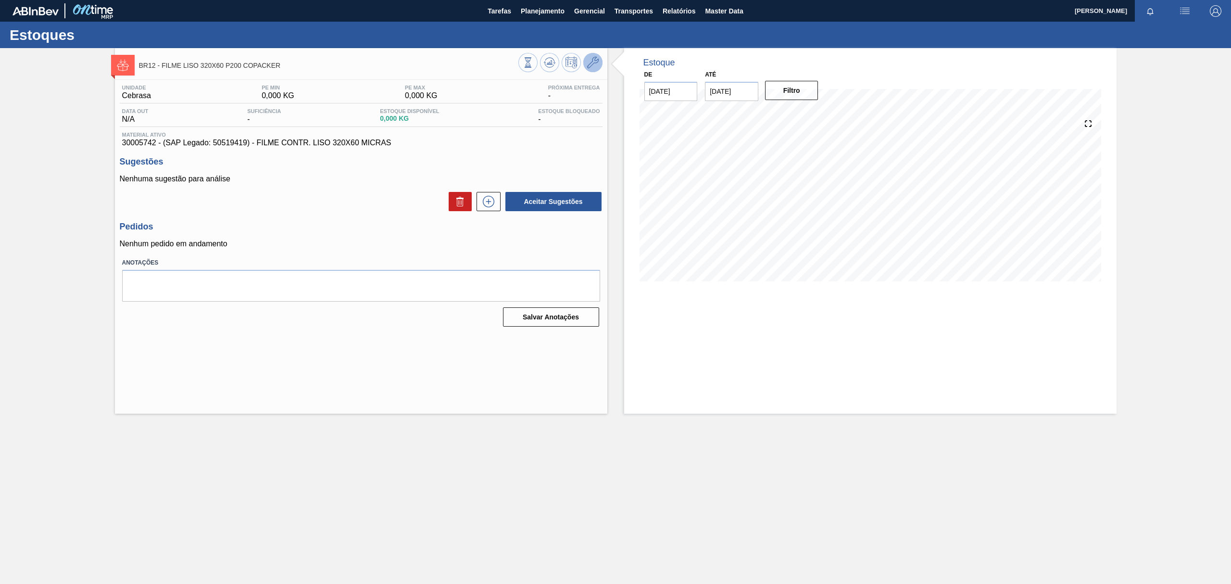
click at [595, 58] on icon at bounding box center [593, 63] width 12 height 12
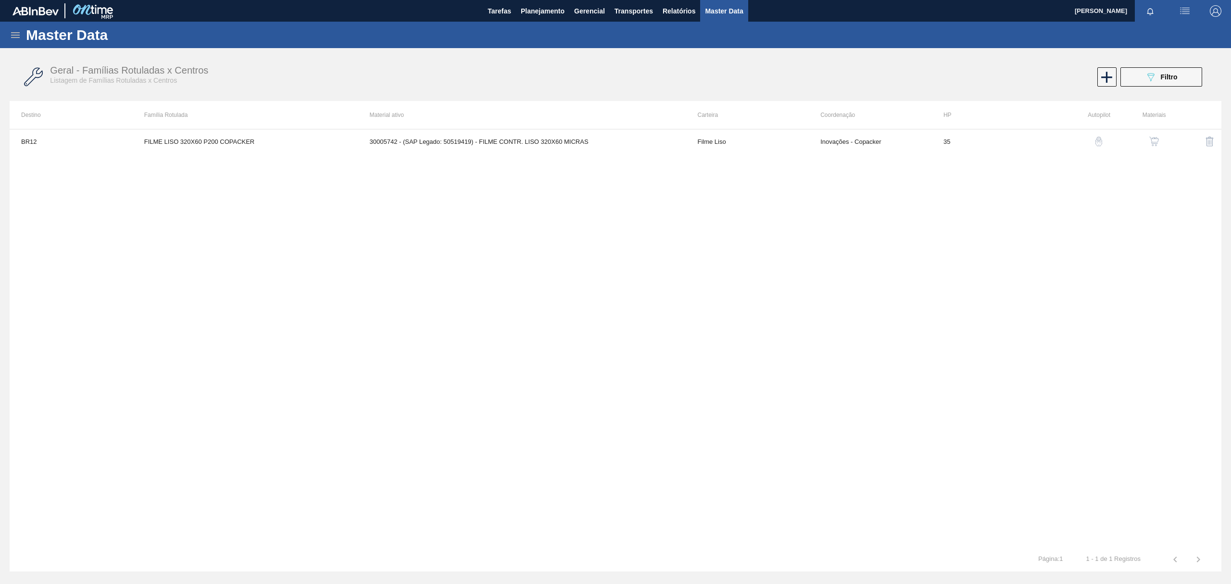
click at [1160, 142] on div "button" at bounding box center [1154, 142] width 12 height 10
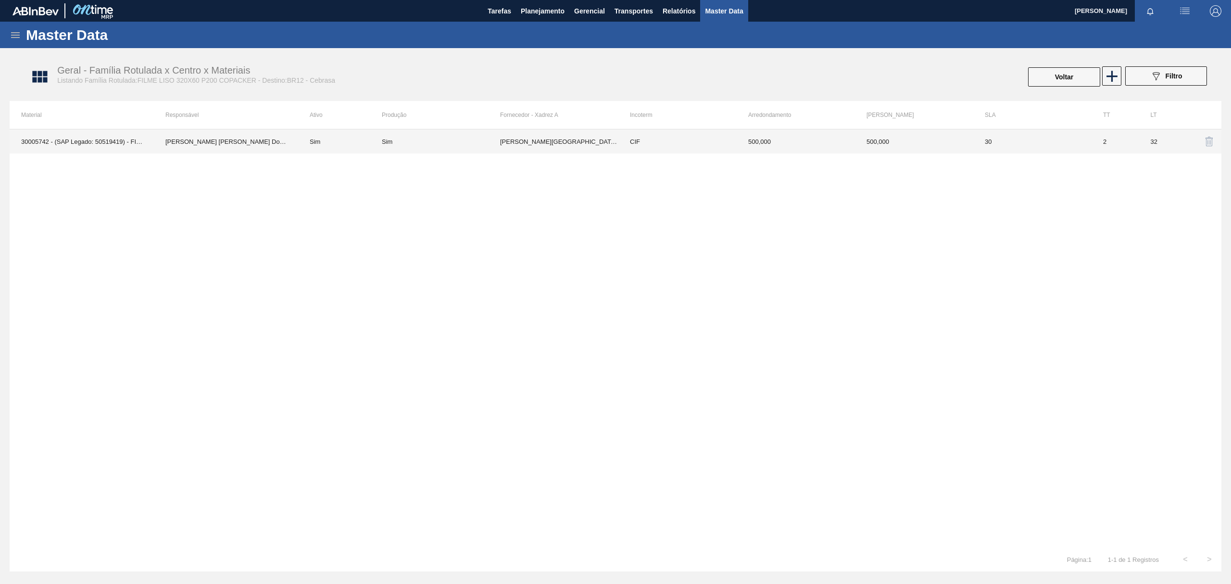
click at [1096, 144] on td "2" at bounding box center [1115, 141] width 47 height 24
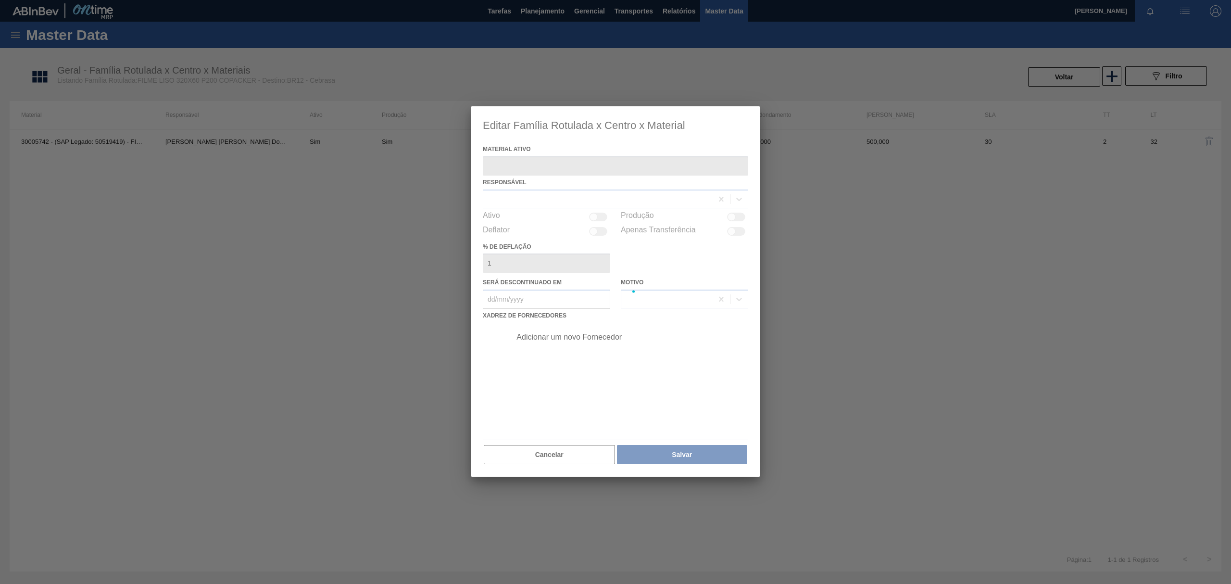
type ativo "30005742 - (SAP Legado: 50519419) - FILME CONTR. LISO 320X60 MICRAS"
checkbox input "true"
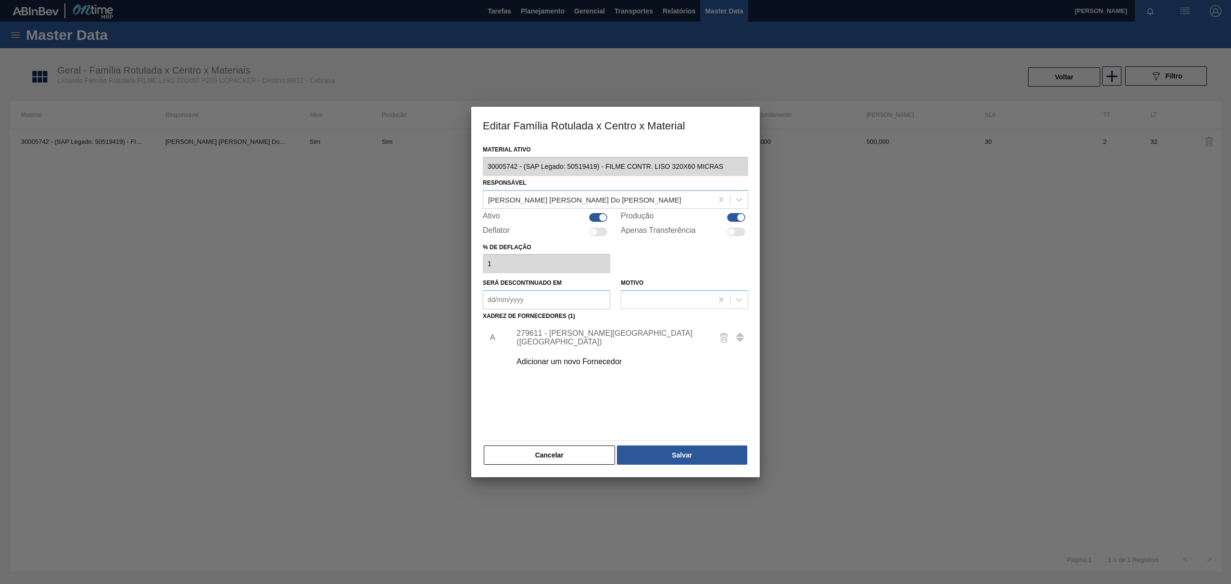
drag, startPoint x: 601, startPoint y: 217, endPoint x: 719, endPoint y: 220, distance: 118.8
click at [602, 217] on div at bounding box center [603, 217] width 8 height 8
checkbox input "false"
click at [739, 218] on div at bounding box center [741, 217] width 8 height 8
checkbox input "false"
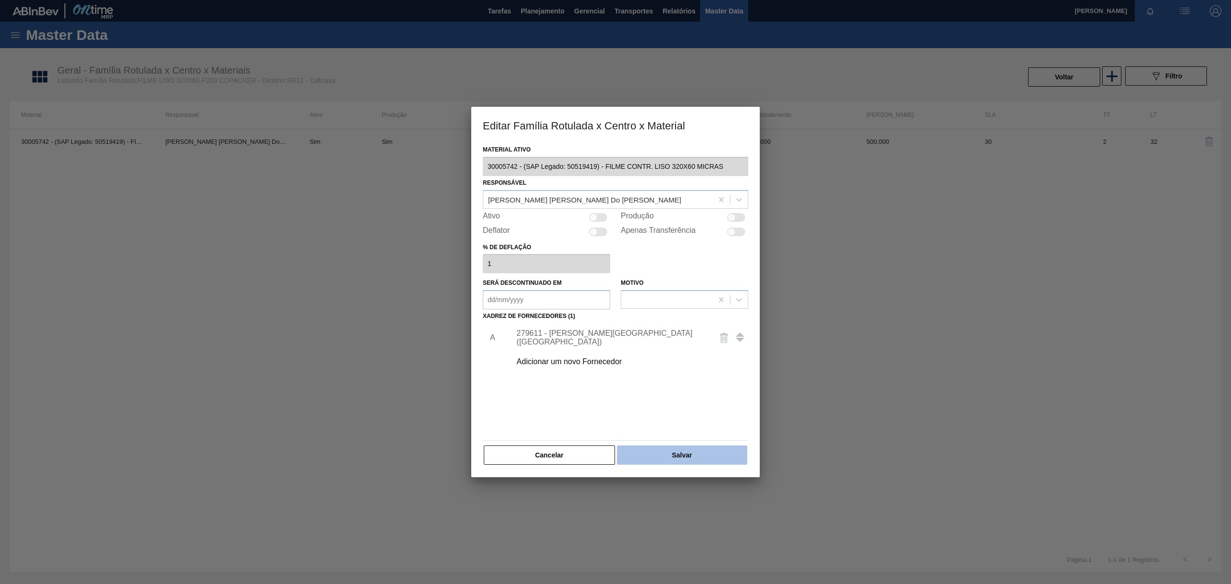
click at [688, 457] on button "Salvar" at bounding box center [682, 454] width 130 height 19
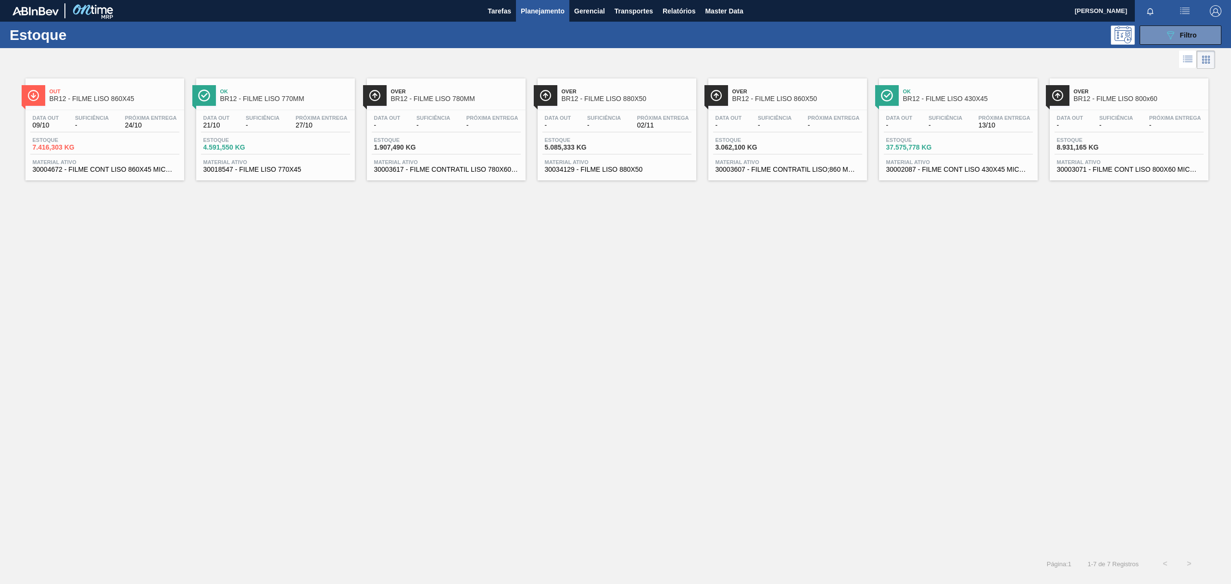
click at [489, 93] on span "Over" at bounding box center [456, 91] width 130 height 6
click at [632, 99] on span "BR12 - FILME LISO 880X50" at bounding box center [627, 98] width 130 height 7
click at [755, 106] on div "Over BR12 - FILME LISO 860X50" at bounding box center [797, 96] width 130 height 22
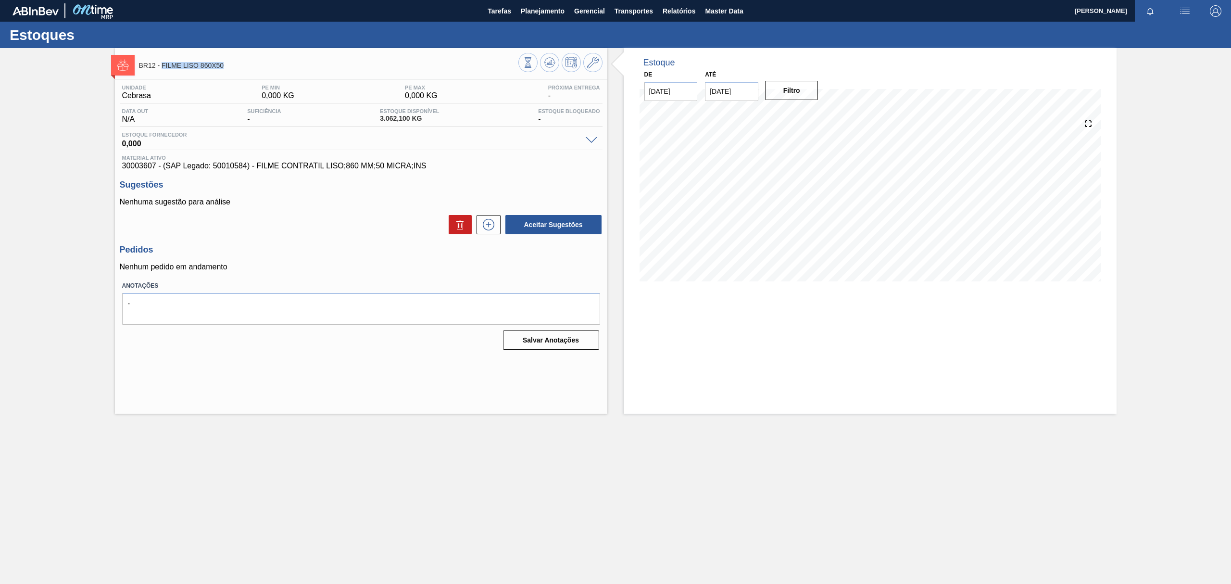
drag, startPoint x: 222, startPoint y: 68, endPoint x: 162, endPoint y: 70, distance: 59.7
click at [162, 70] on div "BR12 - FILME LISO 860X50" at bounding box center [328, 65] width 379 height 22
copy span "FILME LISO 860X50"
click at [137, 118] on div "Data out N/A Suficiência - Estoque Disponível 3.062,100 KG Estoque Bloqueado -" at bounding box center [361, 117] width 483 height 19
drag, startPoint x: 54, startPoint y: 158, endPoint x: 76, endPoint y: 39, distance: 120.8
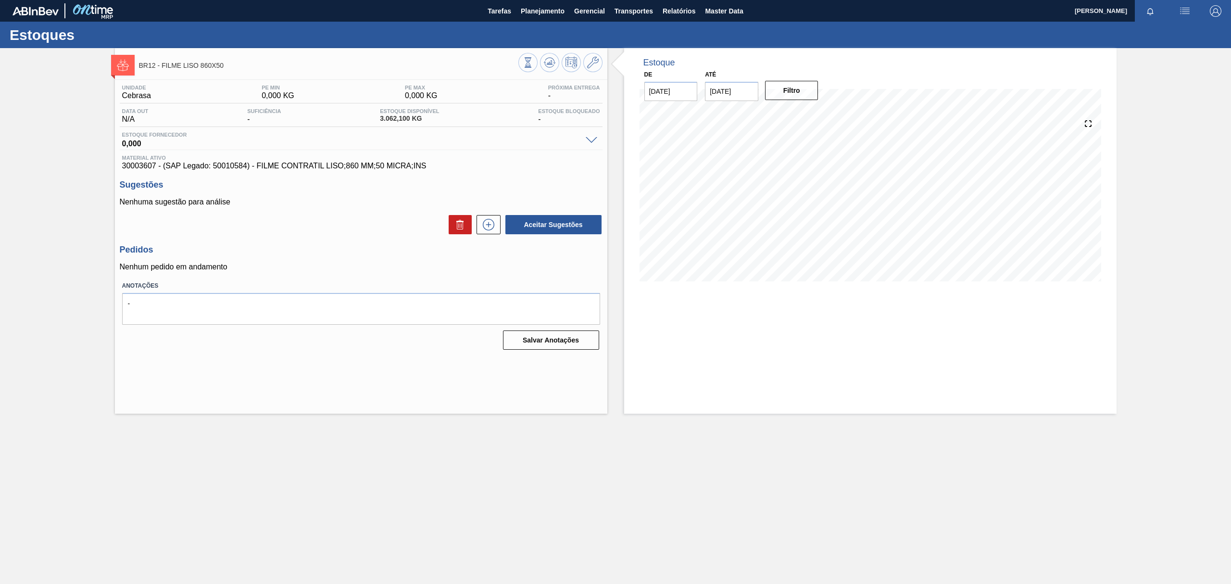
click at [54, 158] on div "BR12 - FILME LISO 860X50 Unidade Cebrasa PE MIN 0,000 KG PE MAX 0,000 KG Próxim…" at bounding box center [615, 230] width 1231 height 365
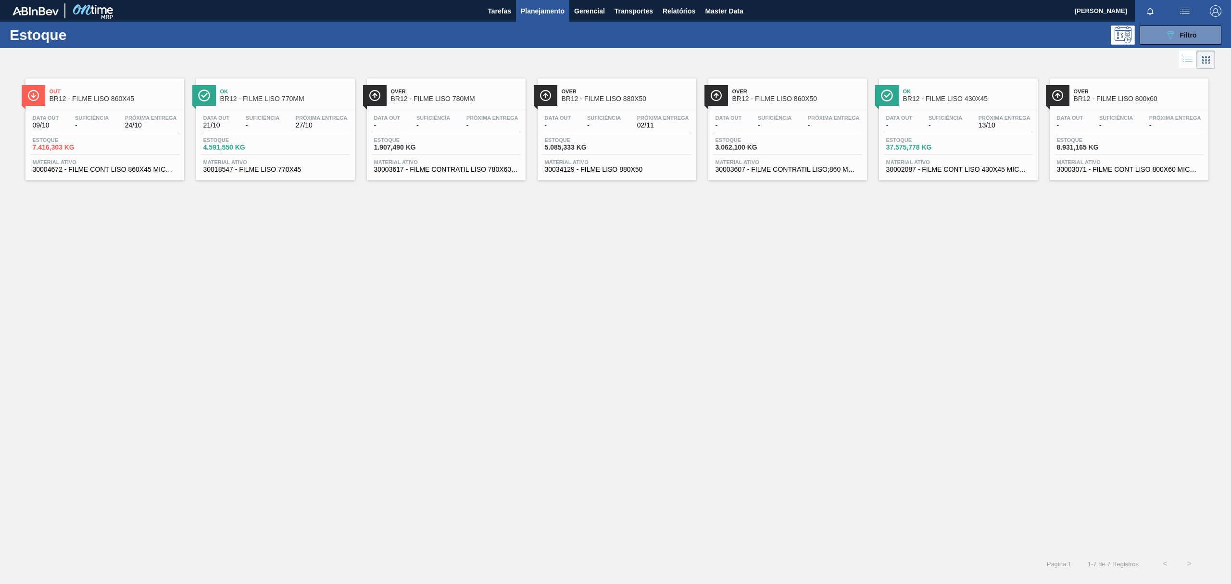
click at [637, 99] on span "BR12 - FILME LISO 880X50" at bounding box center [627, 98] width 130 height 7
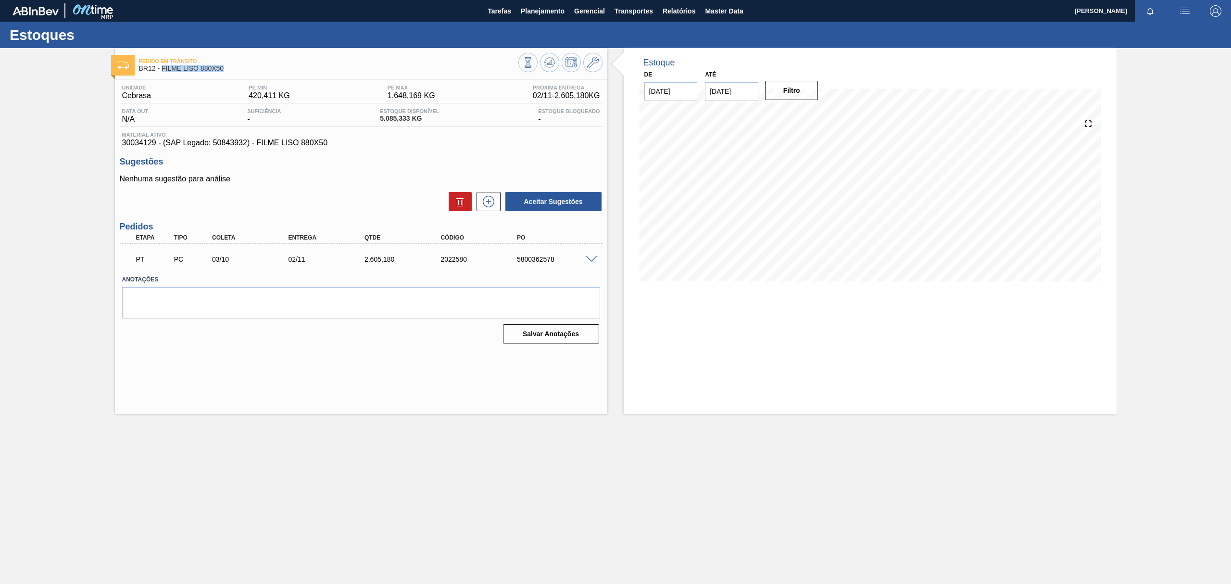
drag, startPoint x: 208, startPoint y: 72, endPoint x: 164, endPoint y: 70, distance: 44.8
click at [164, 70] on div "Pedido em Trânsito BR12 - FILME LISO 880X50" at bounding box center [328, 65] width 379 height 22
copy span "FILME LISO 880X50"
click at [591, 261] on span at bounding box center [592, 259] width 12 height 7
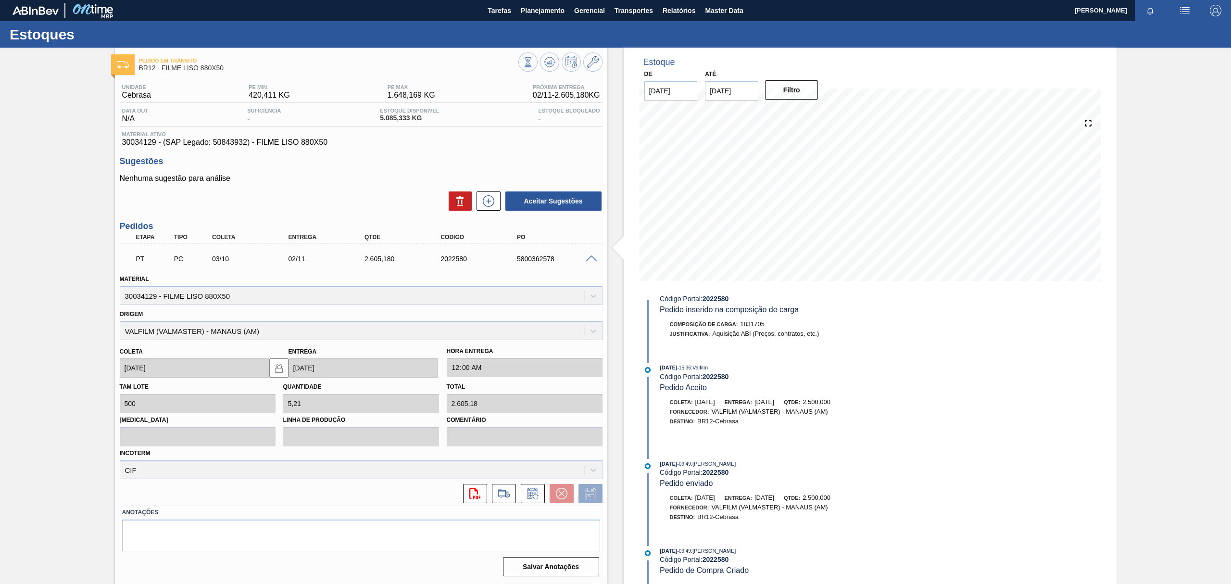
scroll to position [510, 0]
click at [533, 497] on icon at bounding box center [535, 496] width 5 height 5
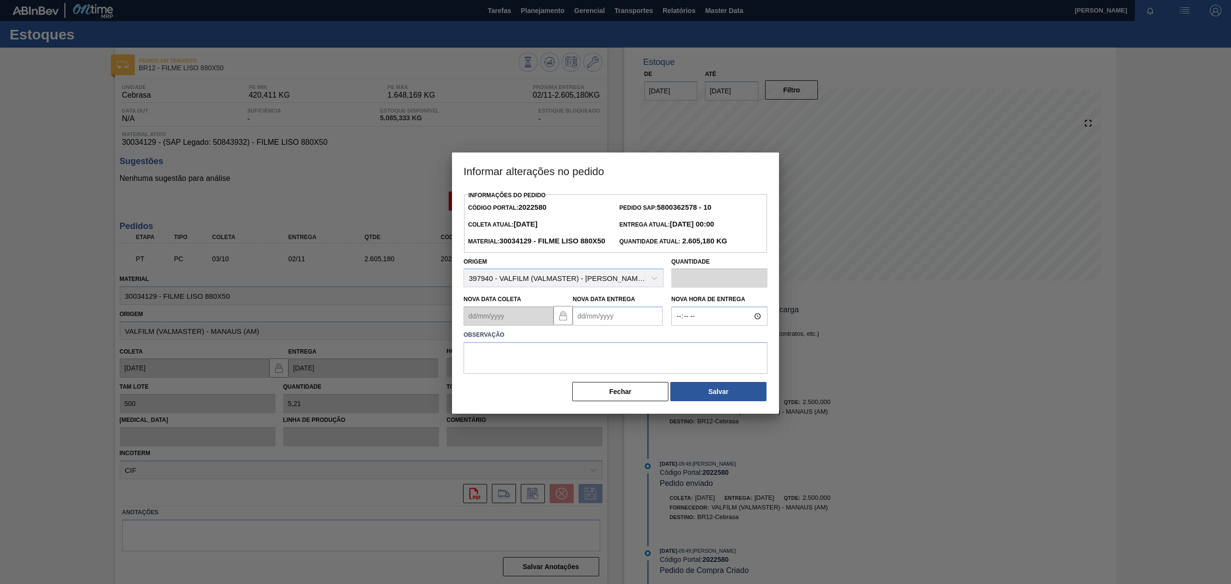
click at [603, 343] on div "Observação" at bounding box center [616, 350] width 312 height 48
click at [604, 326] on Entrega2022580 "Nova Data Entrega" at bounding box center [618, 315] width 90 height 19
click at [679, 342] on button "Next Month" at bounding box center [680, 339] width 7 height 7
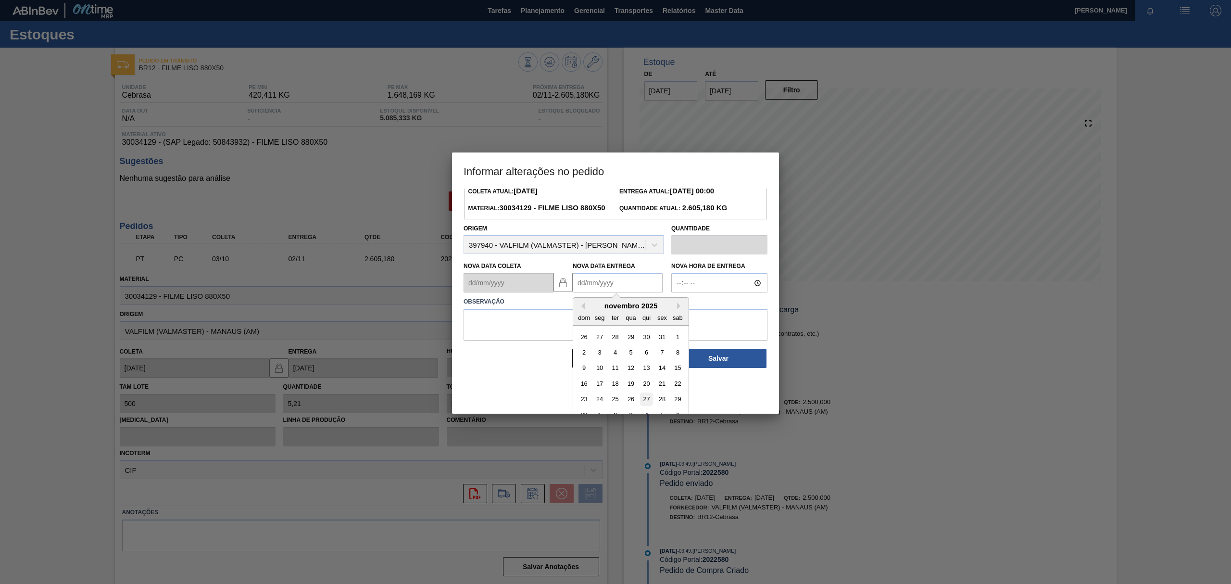
scroll to position [48, 0]
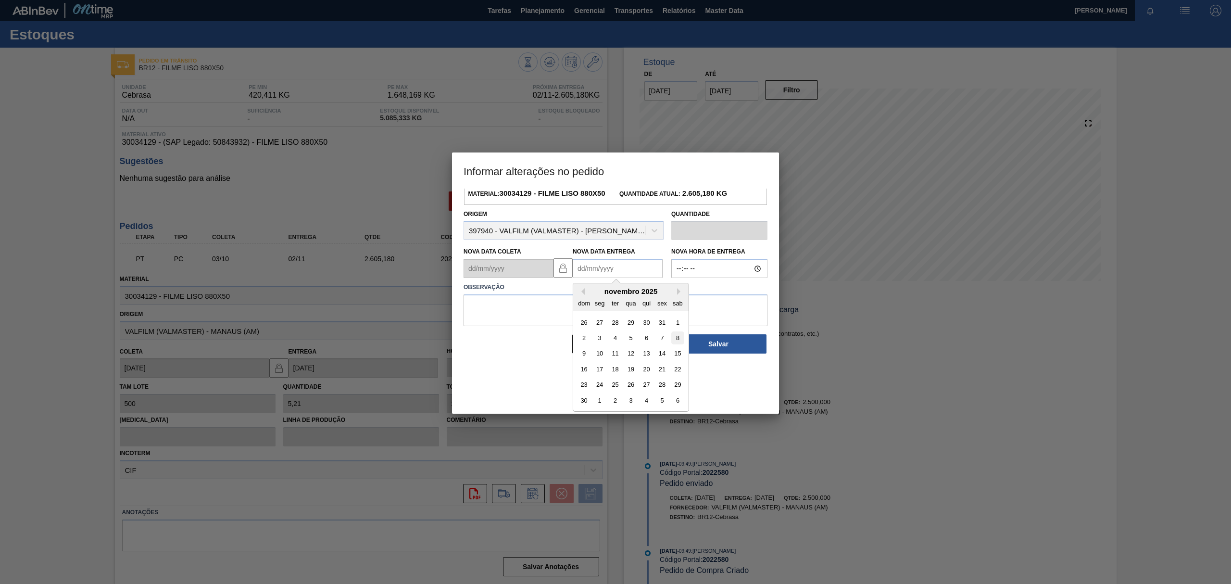
click at [677, 344] on div "8" at bounding box center [677, 337] width 13 height 13
type Entrega2022580 "08/11/2025"
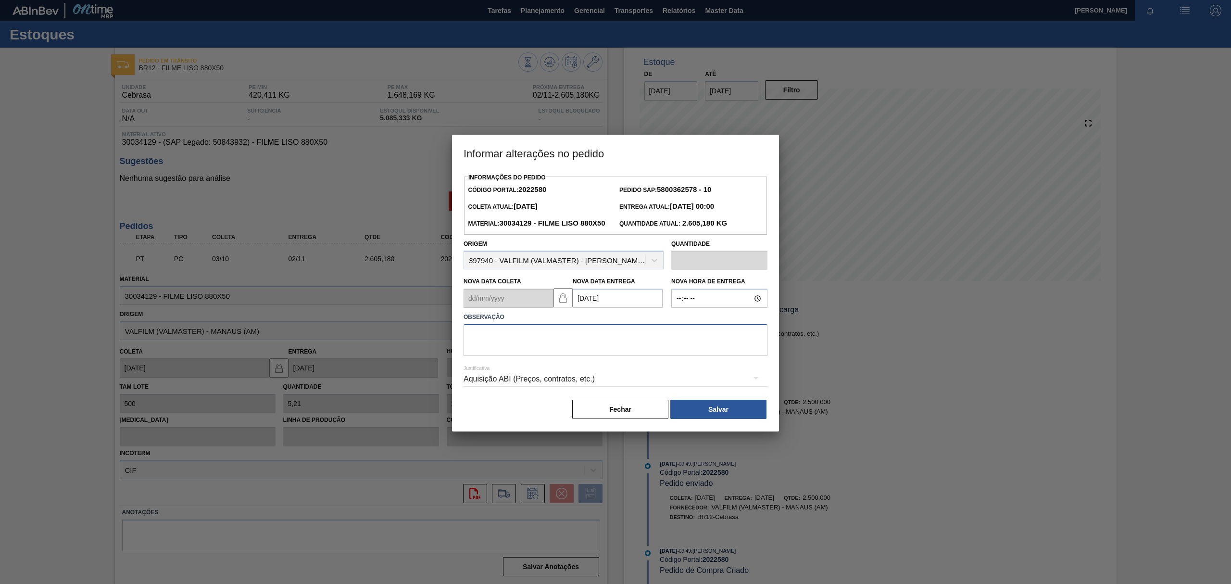
click at [605, 356] on textarea at bounding box center [616, 340] width 304 height 32
type textarea "Data Original"
click at [720, 419] on button "Salvar" at bounding box center [718, 409] width 96 height 19
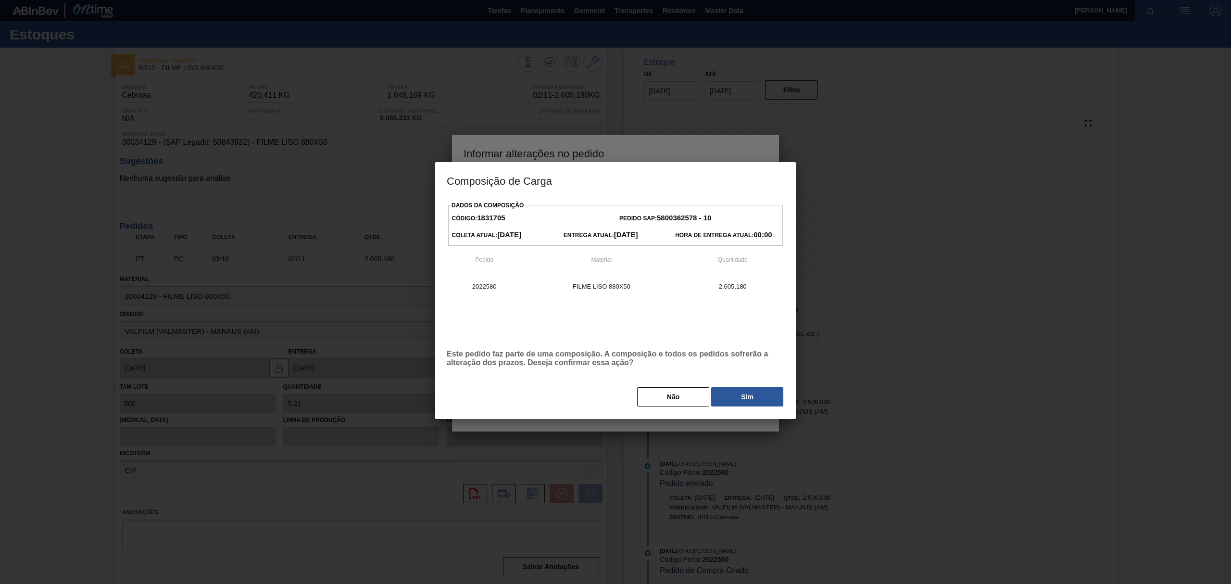
click at [749, 397] on button "Sim" at bounding box center [747, 396] width 72 height 19
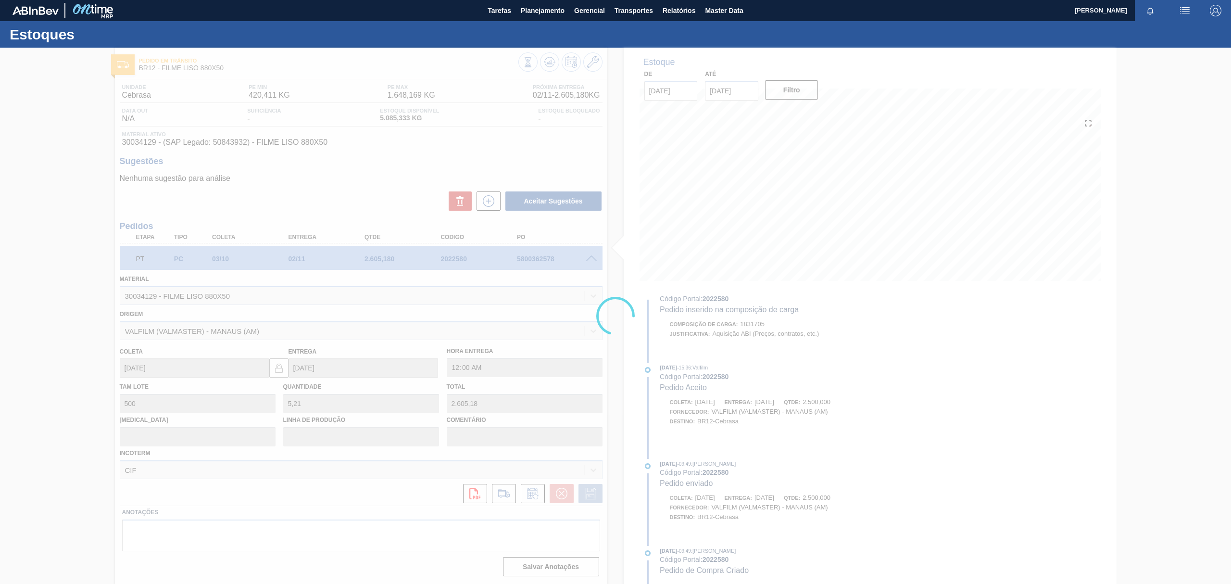
type input "Data Original"
type input "08/11/2025"
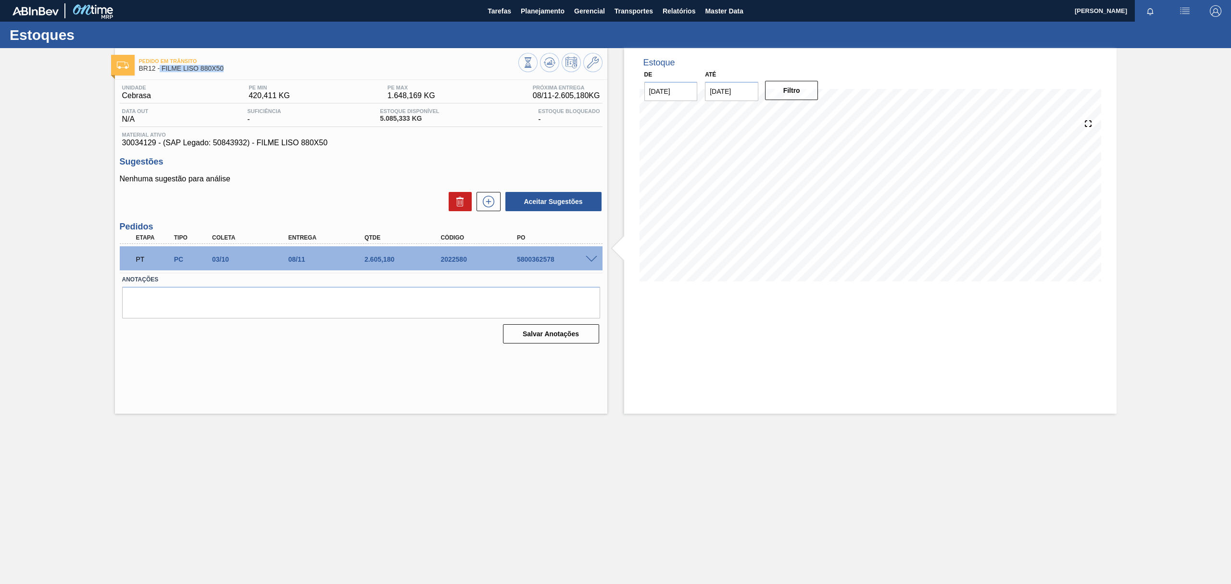
drag, startPoint x: 222, startPoint y: 68, endPoint x: 160, endPoint y: 72, distance: 61.7
click at [160, 72] on span "BR12 - FILME LISO 880X50" at bounding box center [328, 68] width 379 height 7
click at [164, 71] on span "BR12 - FILME LISO 880X50" at bounding box center [328, 68] width 379 height 7
drag, startPoint x: 214, startPoint y: 70, endPoint x: 183, endPoint y: 72, distance: 30.8
click at [183, 72] on span "BR12 - FILME LISO 880X50" at bounding box center [328, 68] width 379 height 7
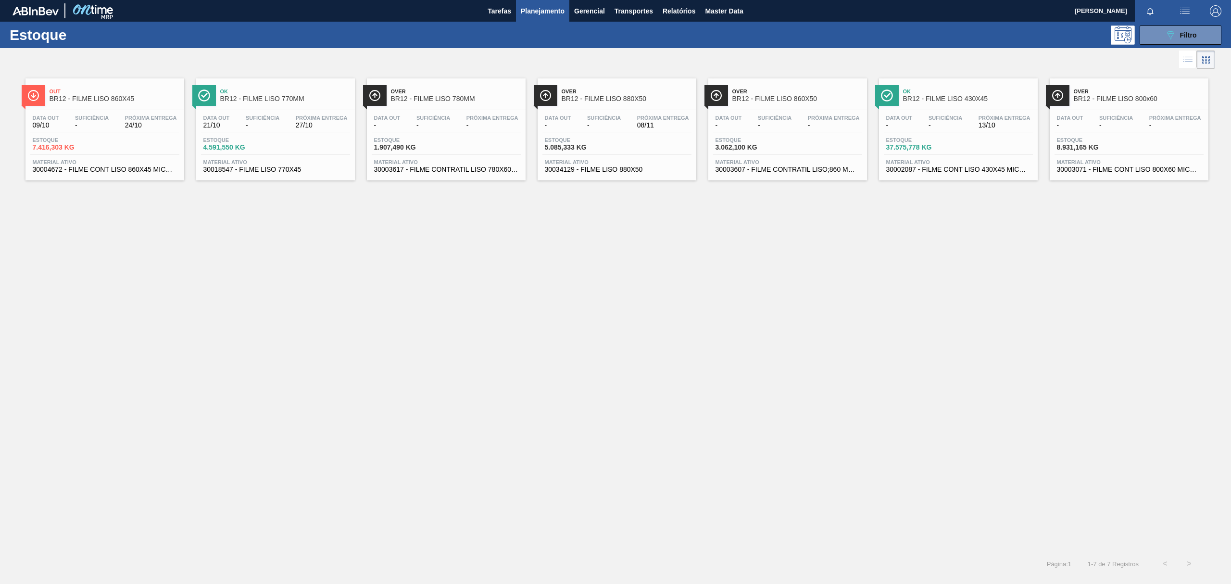
click at [370, 289] on div "Out BR12 - FILME LISO 860X45 Data out 09/10 Suficiência - Próxima Entrega 24/10…" at bounding box center [615, 311] width 1231 height 480
click at [262, 102] on span "BR12 - FILME LISO 770MM" at bounding box center [285, 98] width 130 height 7
click at [790, 115] on span "Suficiência" at bounding box center [775, 118] width 34 height 6
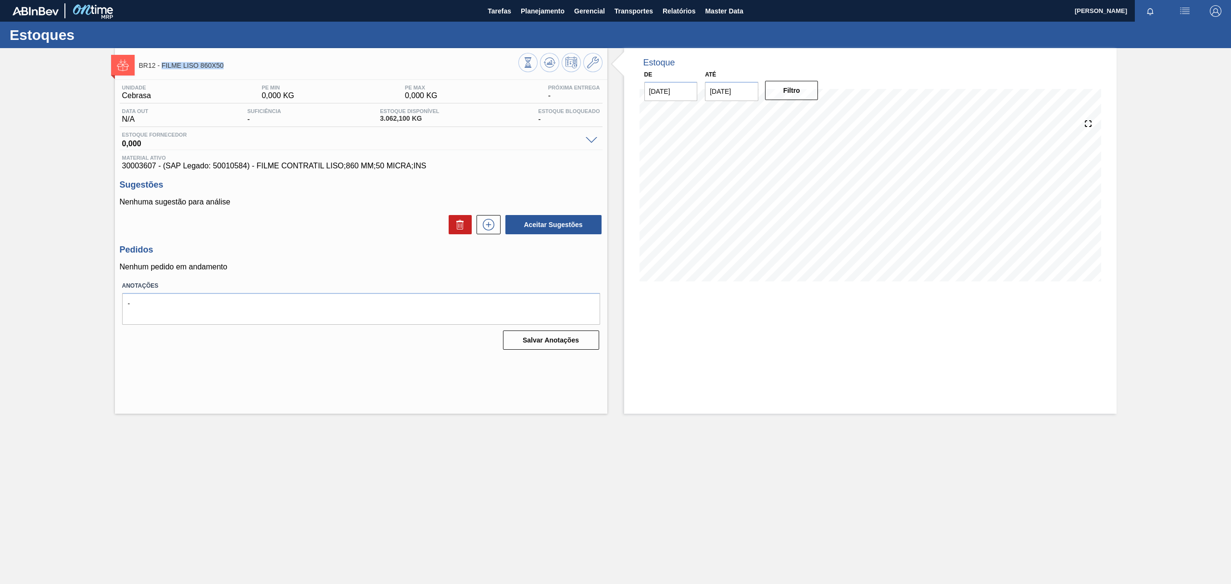
drag, startPoint x: 227, startPoint y: 72, endPoint x: 164, endPoint y: 68, distance: 63.6
click at [164, 68] on div "BR12 - FILME LISO 860X50" at bounding box center [328, 65] width 379 height 22
copy span "FILME LISO 860X50"
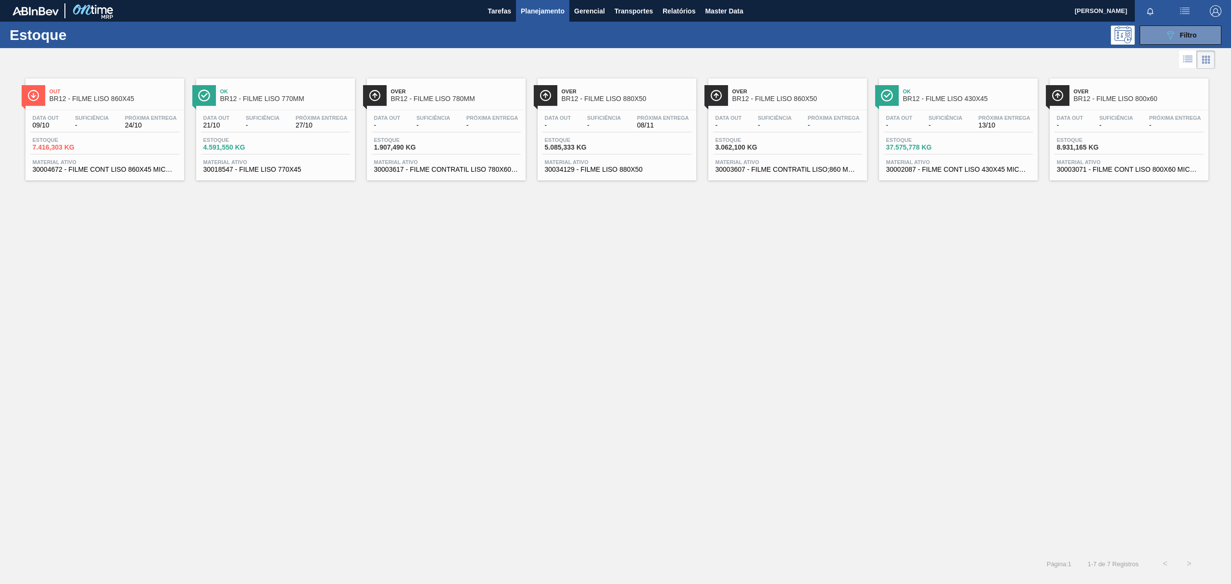
click at [489, 302] on div "Out BR12 - FILME LISO 860X45 Data out 09/10 Suficiência - Próxima Entrega 24/10…" at bounding box center [615, 311] width 1231 height 480
click at [796, 115] on div "Data out - Suficiência - Próxima Entrega -" at bounding box center [787, 123] width 149 height 17
click at [629, 91] on span "Over" at bounding box center [627, 91] width 130 height 6
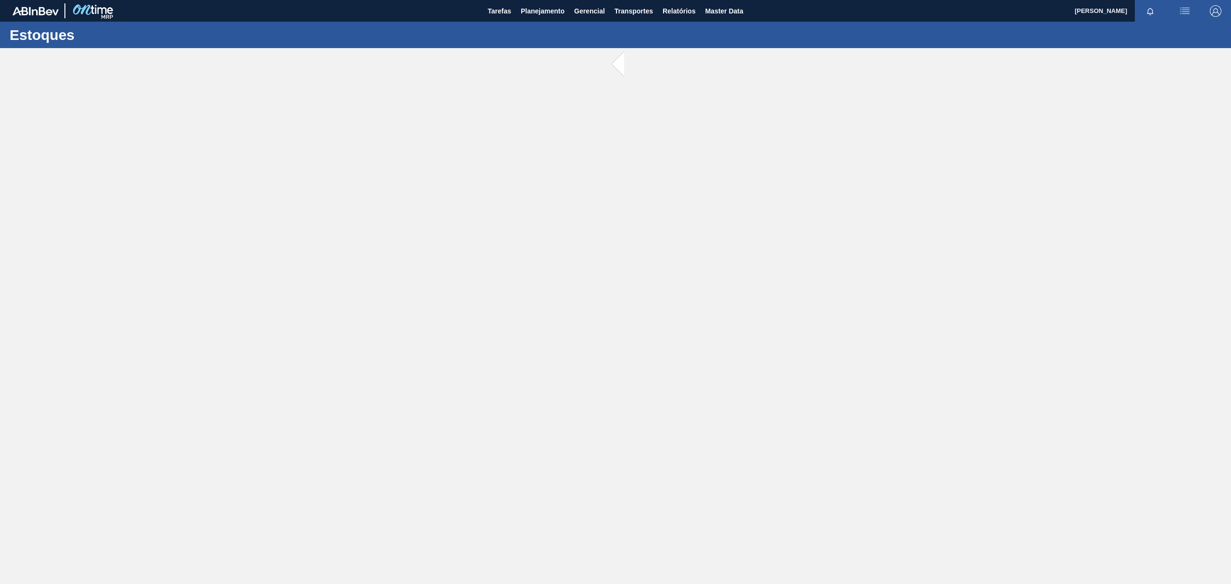
click at [477, 214] on main "Tarefas Planejamento Gerencial Transportes Relatórios Master Data TOMAS SIMOES …" at bounding box center [615, 292] width 1231 height 584
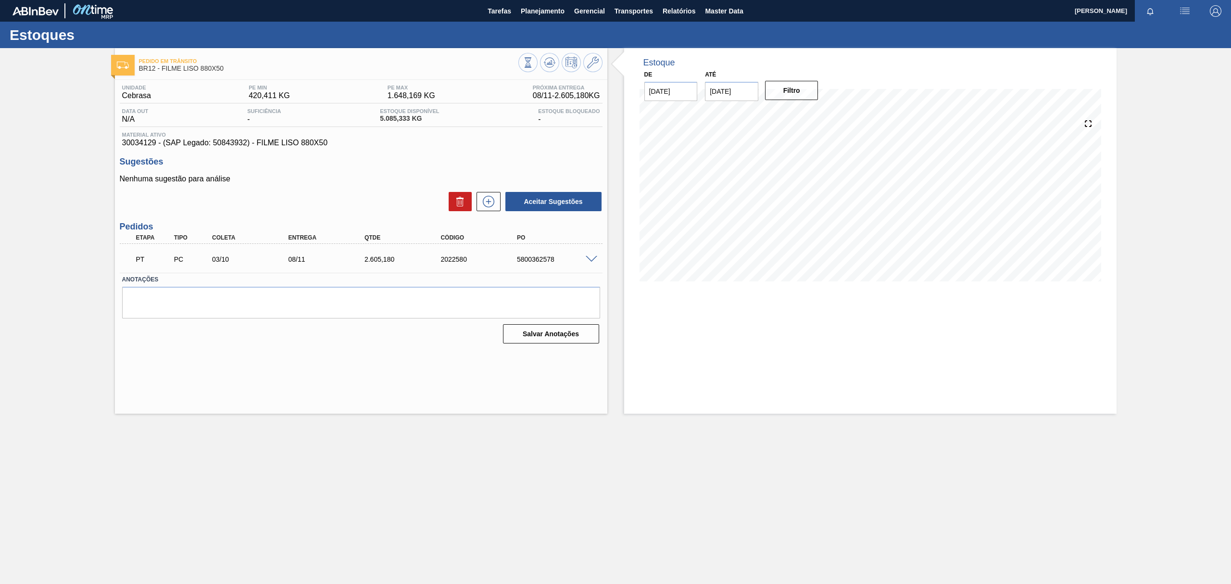
click at [102, 113] on div "Pedido em Trânsito BR12 - FILME LISO 880X50 Unidade Cebrasa PE MIN 420,411 KG P…" at bounding box center [615, 230] width 1231 height 365
drag, startPoint x: 233, startPoint y: 70, endPoint x: 161, endPoint y: 70, distance: 72.1
click at [161, 70] on span "BR12 - FILME LISO 880X50" at bounding box center [328, 68] width 379 height 7
copy span "FILME LISO 880X50"
click at [597, 61] on icon at bounding box center [593, 63] width 12 height 12
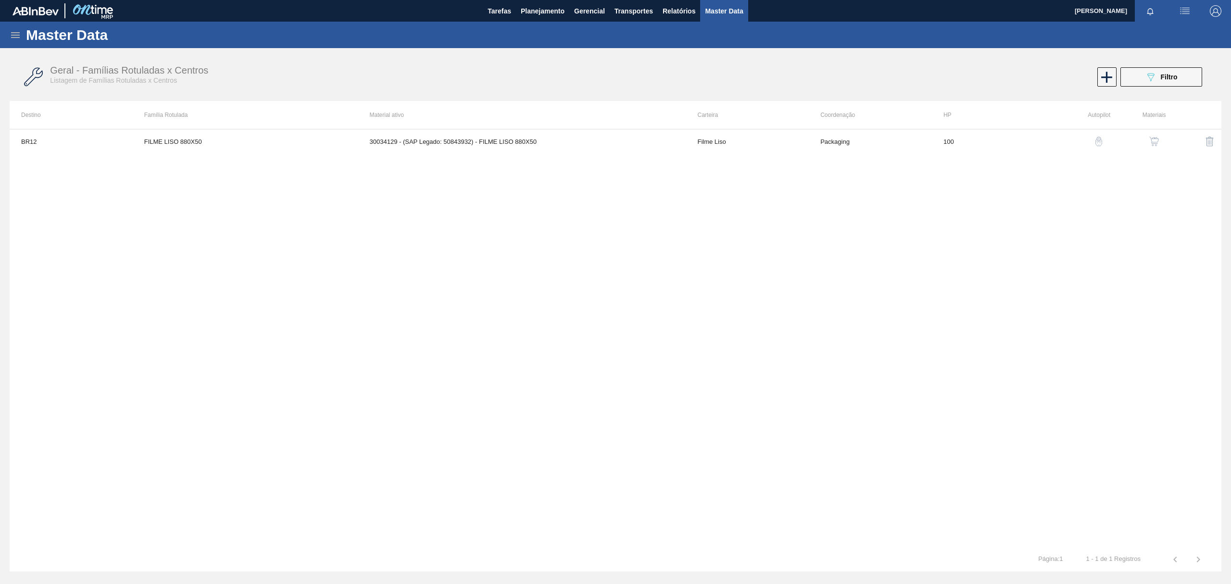
click at [1153, 135] on button "button" at bounding box center [1154, 141] width 23 height 23
click at [448, 150] on td "Sim" at bounding box center [441, 141] width 118 height 24
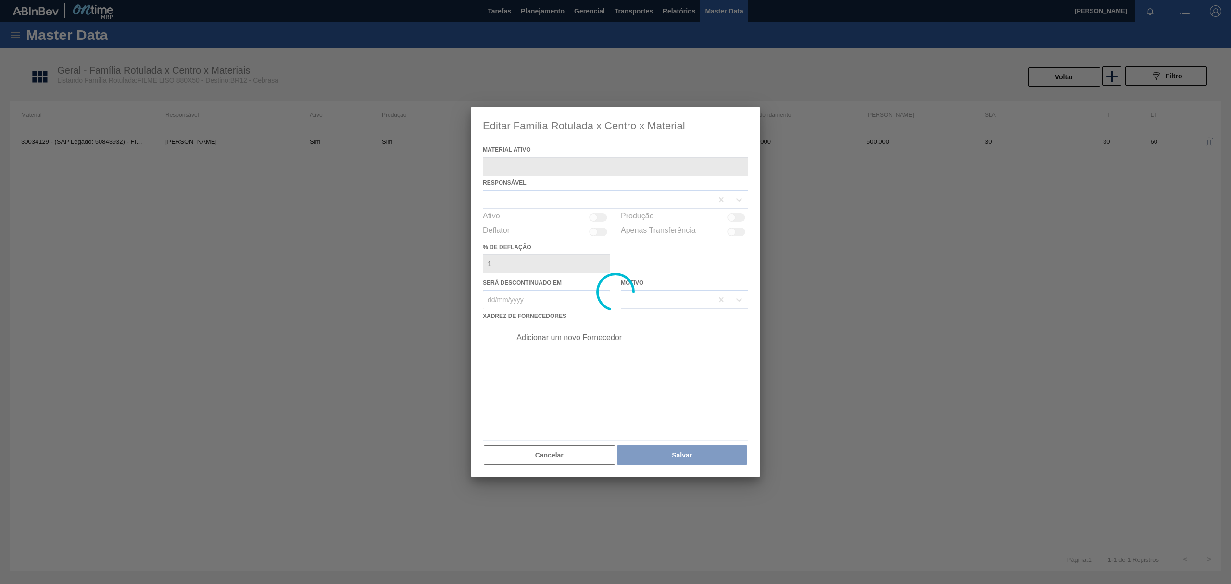
type ativo "30034129 - (SAP Legado: 50843932) - FILME LISO 880X50"
checkbox input "true"
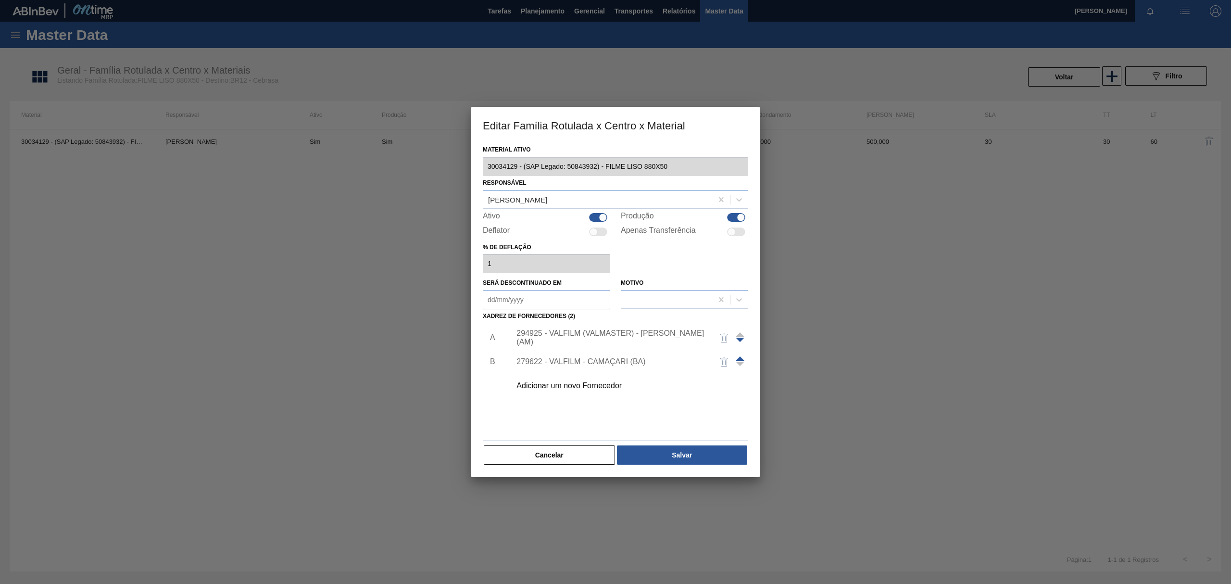
click at [742, 232] on div at bounding box center [736, 231] width 18 height 9
checkbox input "true"
click at [718, 467] on div "Material ativo 30034129 - (SAP Legado: 50843932) - FILME LISO 880X50 Responsáve…" at bounding box center [615, 310] width 289 height 334
click at [713, 463] on button "Salvar" at bounding box center [682, 454] width 130 height 19
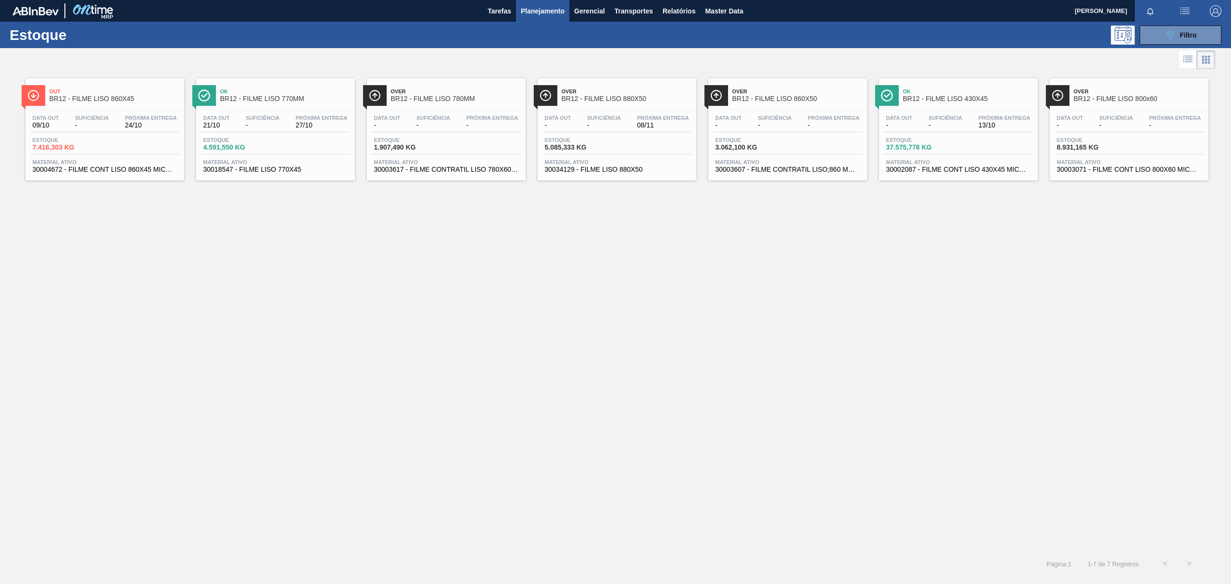
click at [1157, 48] on div "Estoque 089F7B8B-B2A5-4AFE-B5C0-19BA573D28AC Filtro Status do Estoque Status do…" at bounding box center [615, 299] width 1231 height 554
click at [1158, 43] on button "089F7B8B-B2A5-4AFE-B5C0-19BA573D28AC Filtro" at bounding box center [1181, 34] width 82 height 19
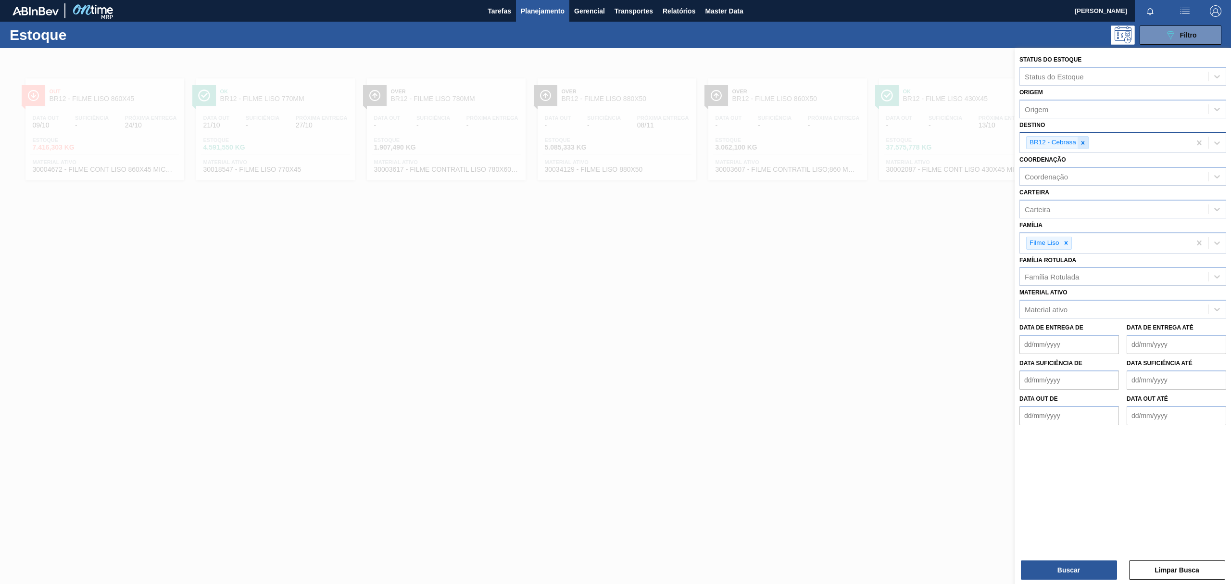
click at [1085, 146] on div at bounding box center [1083, 143] width 11 height 12
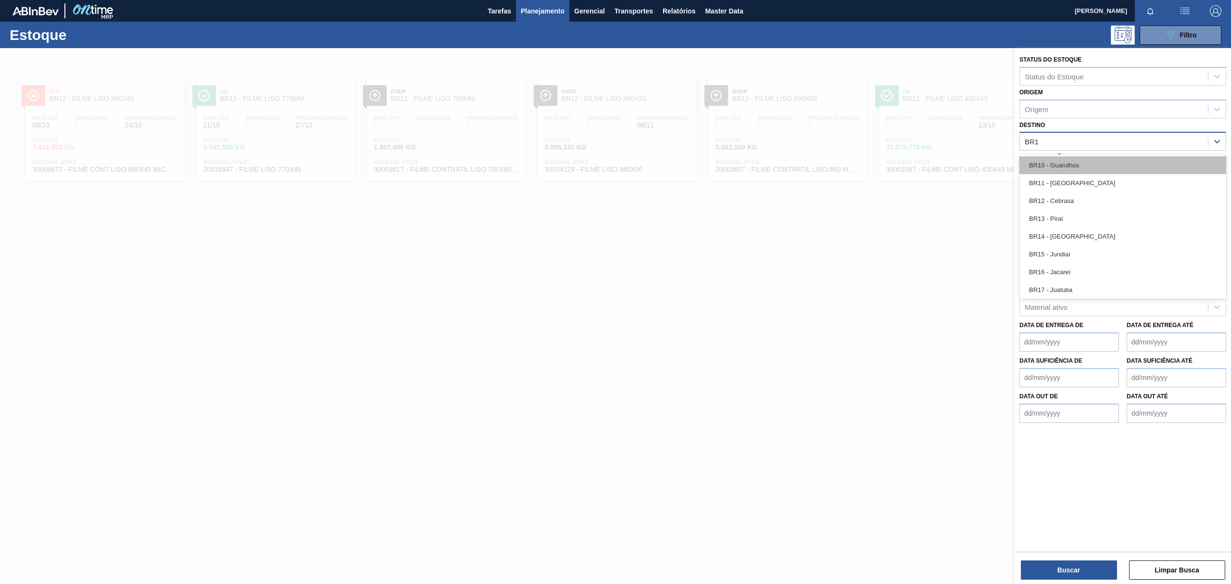
type input "BR13"
click at [1079, 165] on div "BR13 - Piraí" at bounding box center [1123, 165] width 207 height 18
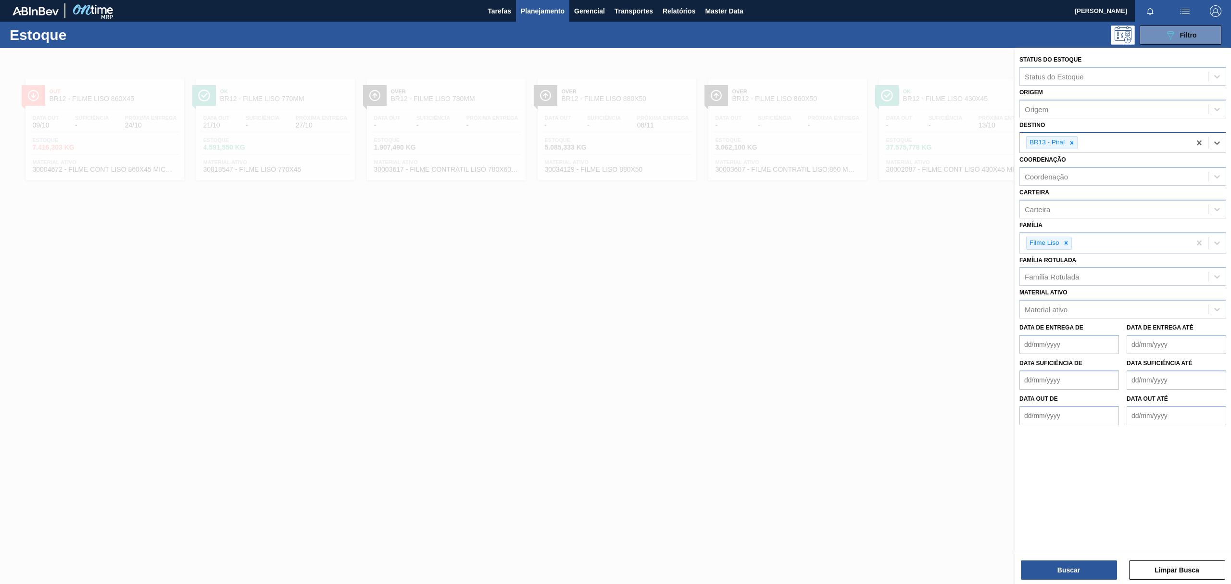
click at [898, 304] on div at bounding box center [615, 340] width 1231 height 584
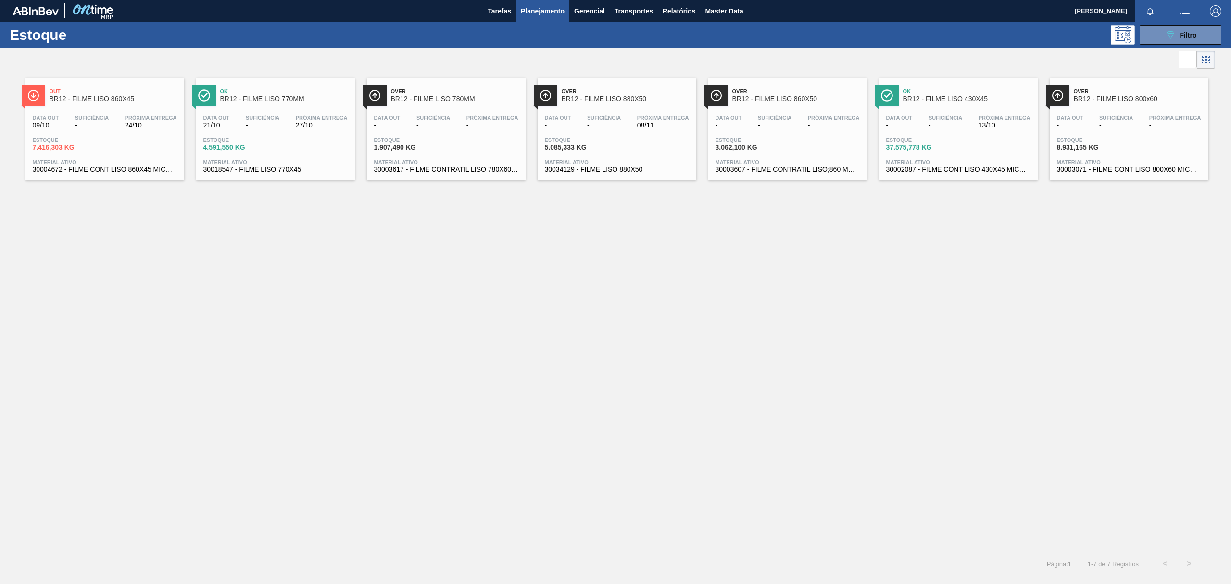
click at [1114, 116] on span "Suficiência" at bounding box center [1116, 118] width 34 height 6
click at [1155, 40] on button "089F7B8B-B2A5-4AFE-B5C0-19BA573D28AC Filtro" at bounding box center [1181, 34] width 82 height 19
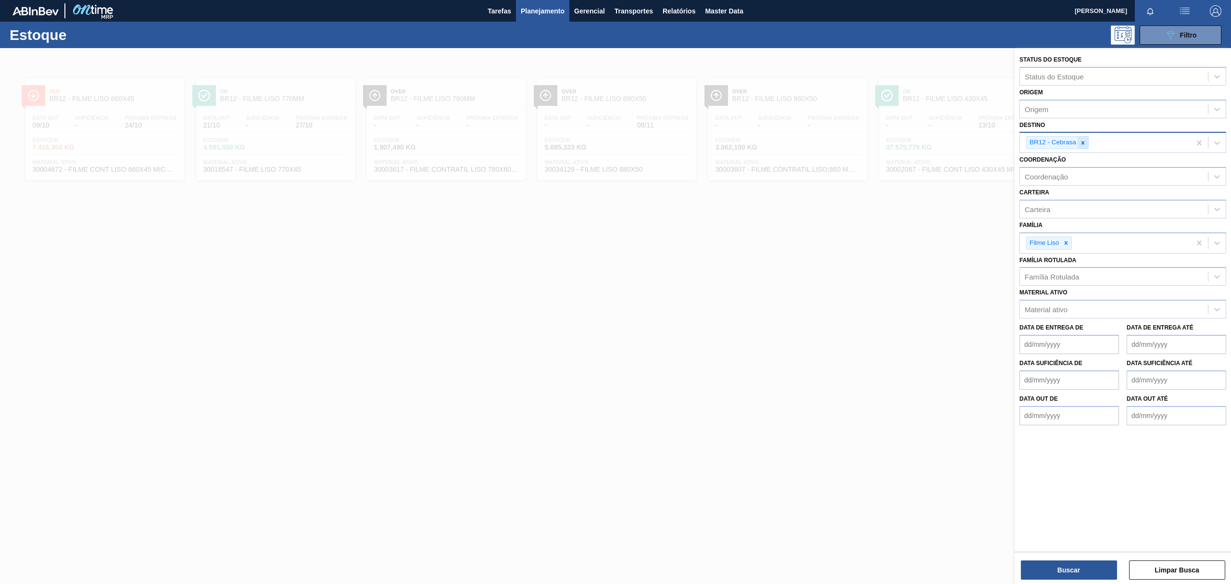
click at [1082, 145] on icon at bounding box center [1083, 142] width 7 height 7
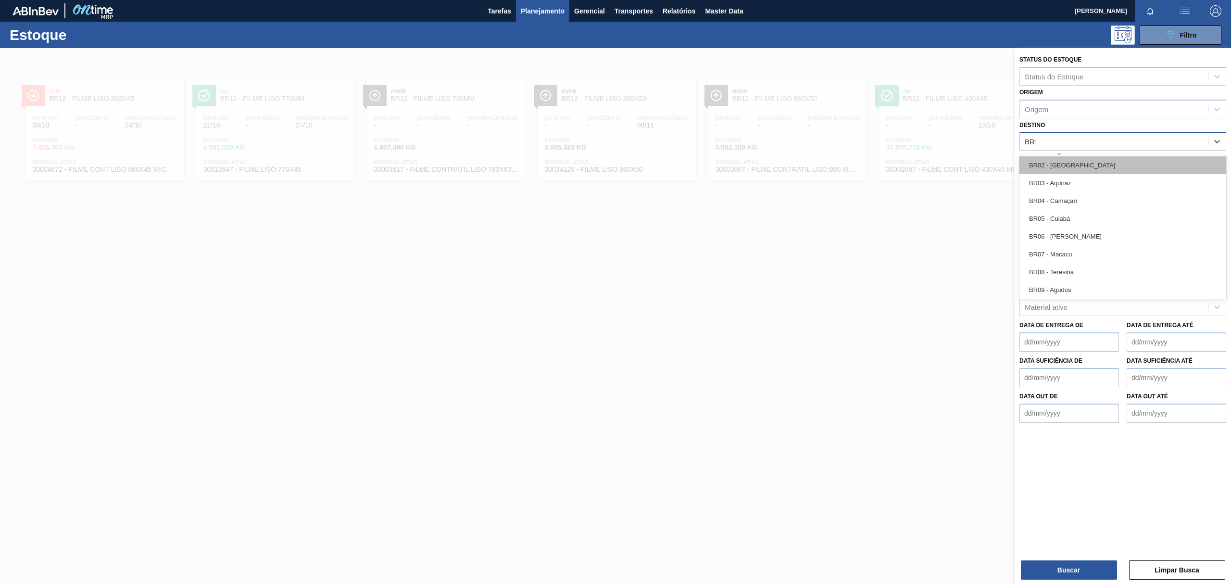
type input "BR13"
click at [1068, 164] on div "BR13 - Piraí" at bounding box center [1123, 165] width 207 height 18
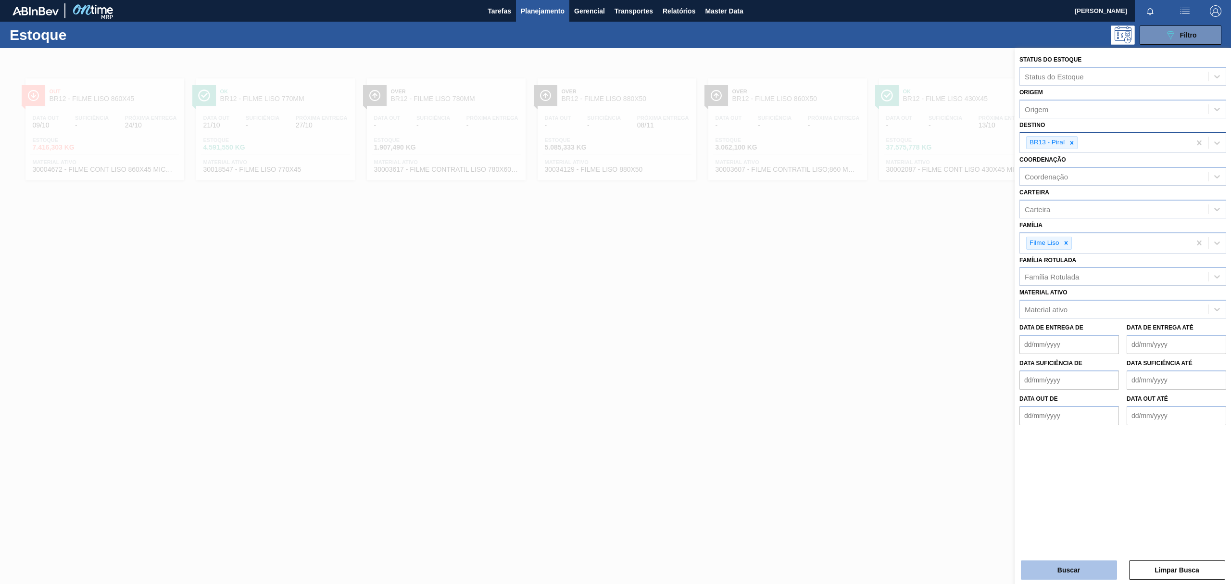
click at [1091, 572] on button "Buscar" at bounding box center [1069, 569] width 96 height 19
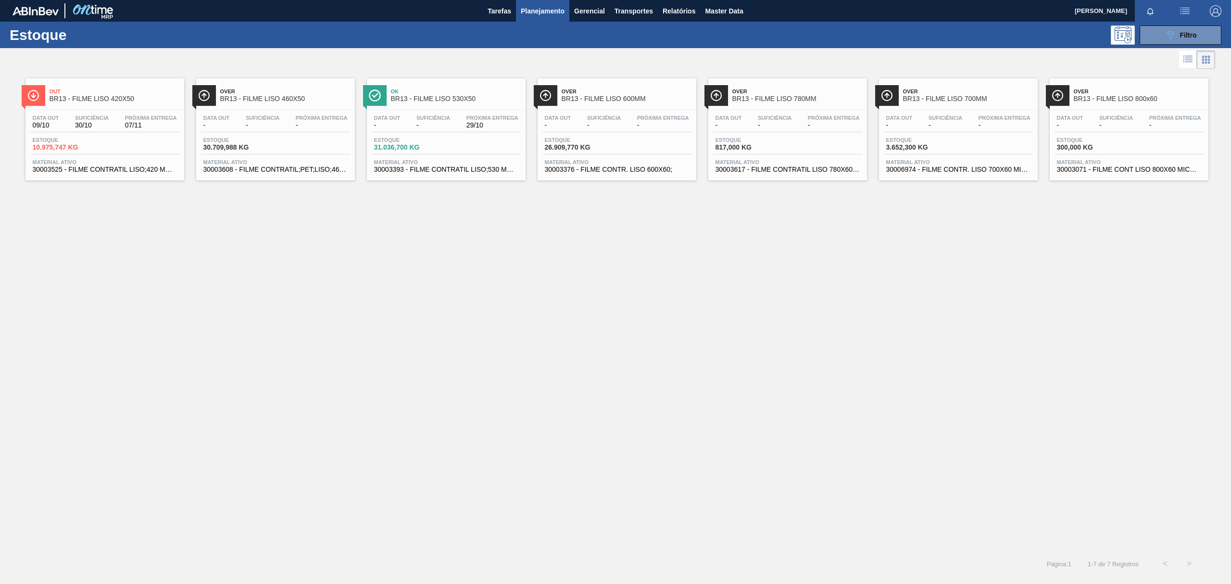
click at [95, 98] on span "BR13 - FILME LISO 420X50" at bounding box center [115, 98] width 130 height 7
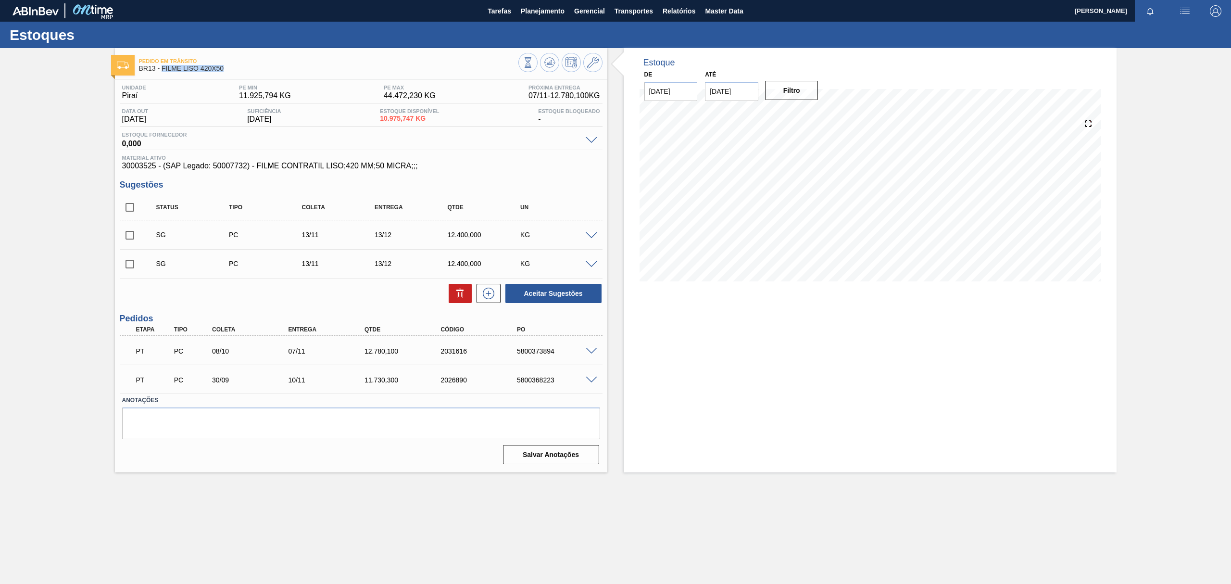
drag, startPoint x: 233, startPoint y: 69, endPoint x: 161, endPoint y: 70, distance: 72.1
click at [161, 70] on span "BR13 - FILME LISO 420X50" at bounding box center [328, 68] width 379 height 7
copy span "FILME LISO 420X50"
drag, startPoint x: 72, startPoint y: 214, endPoint x: 70, endPoint y: 166, distance: 48.2
click at [72, 214] on div "Pedido em Trânsito BR13 - FILME LISO 420X50 Unidade Piraí PE MIN 11.925,794 KG …" at bounding box center [615, 260] width 1231 height 424
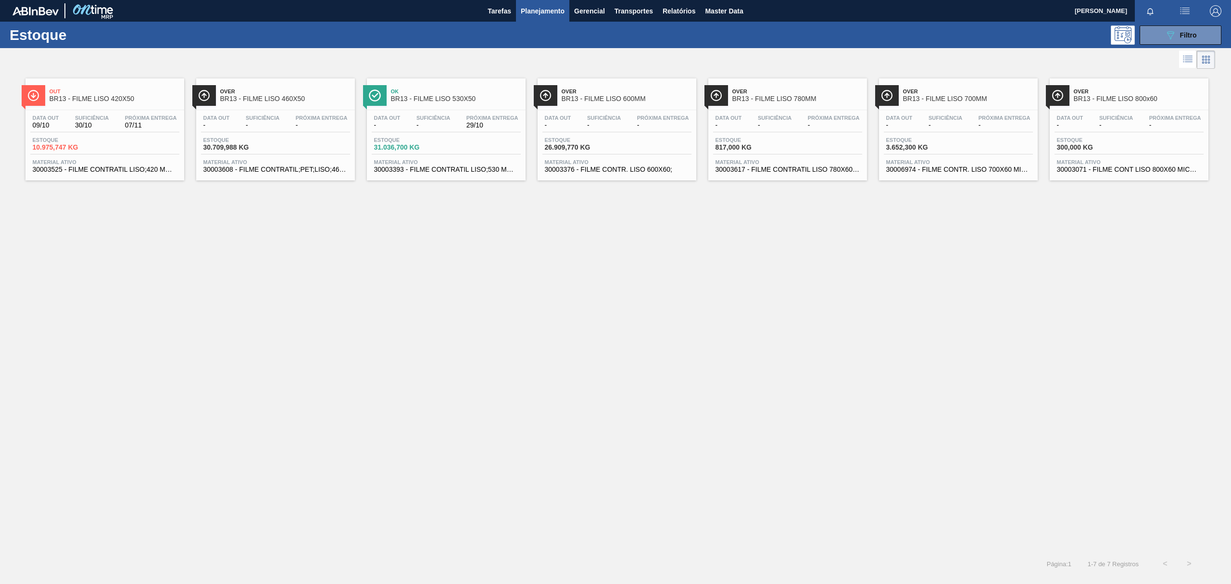
click at [301, 101] on span "BR13 - FILME LISO 460X50" at bounding box center [285, 98] width 130 height 7
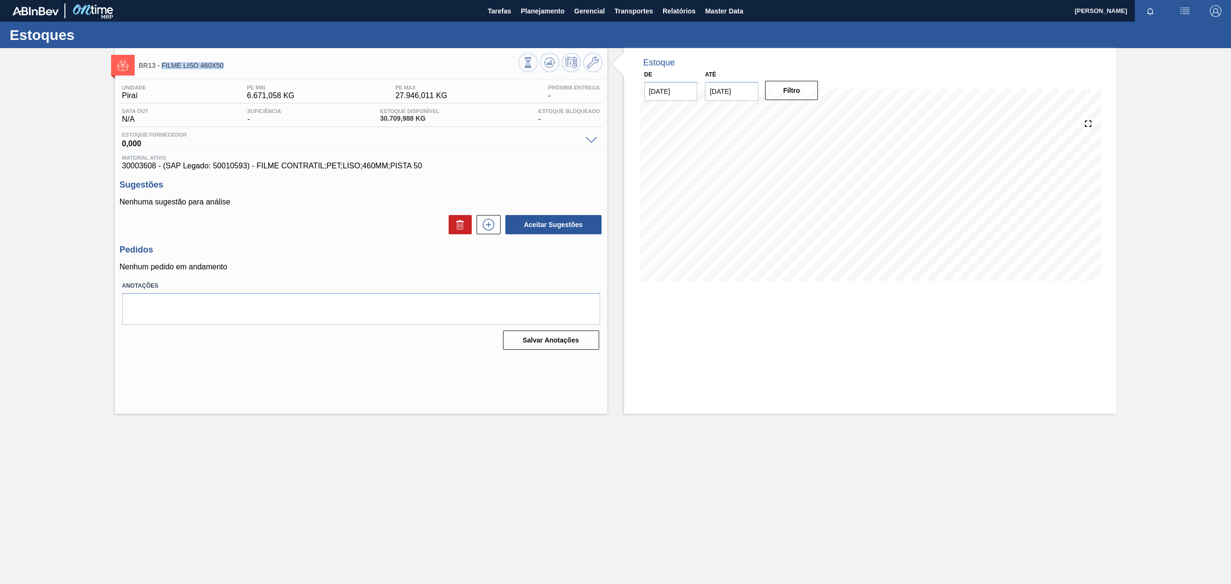
drag, startPoint x: 259, startPoint y: 68, endPoint x: 164, endPoint y: 68, distance: 95.2
click at [164, 68] on span "BR13 - FILME LISO 460X50" at bounding box center [328, 65] width 379 height 7
copy span "FILME LISO 460X50"
click at [179, 206] on p "Nenhuma sugestão para análise" at bounding box center [361, 202] width 483 height 9
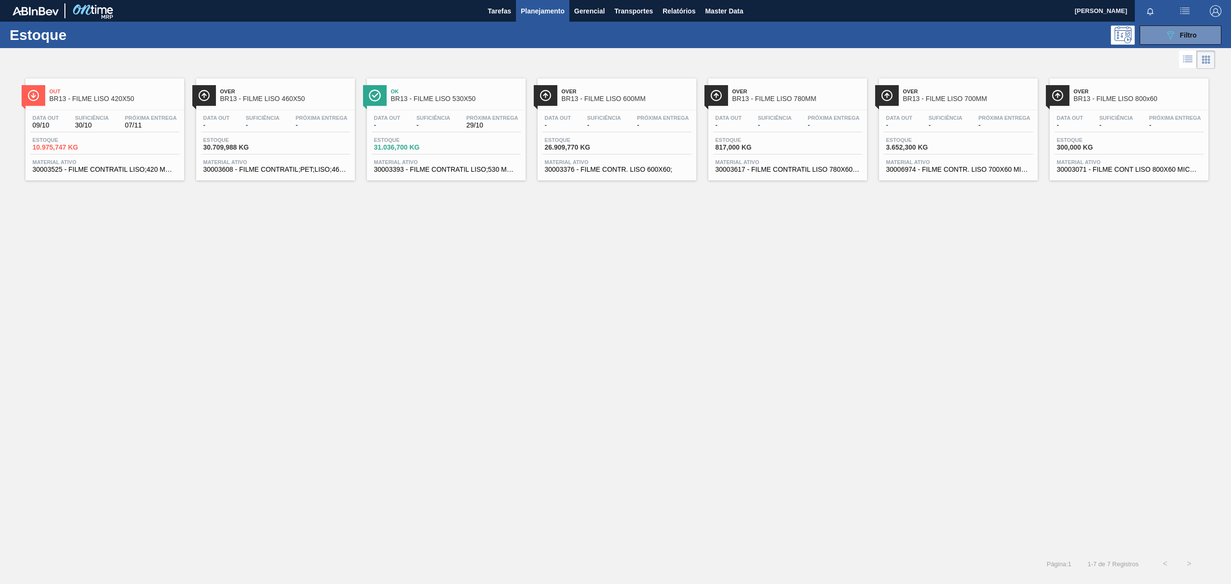
click at [321, 94] on span "Over" at bounding box center [285, 91] width 130 height 6
click at [428, 97] on span "BR13 - FILME LISO 530X50" at bounding box center [456, 98] width 130 height 7
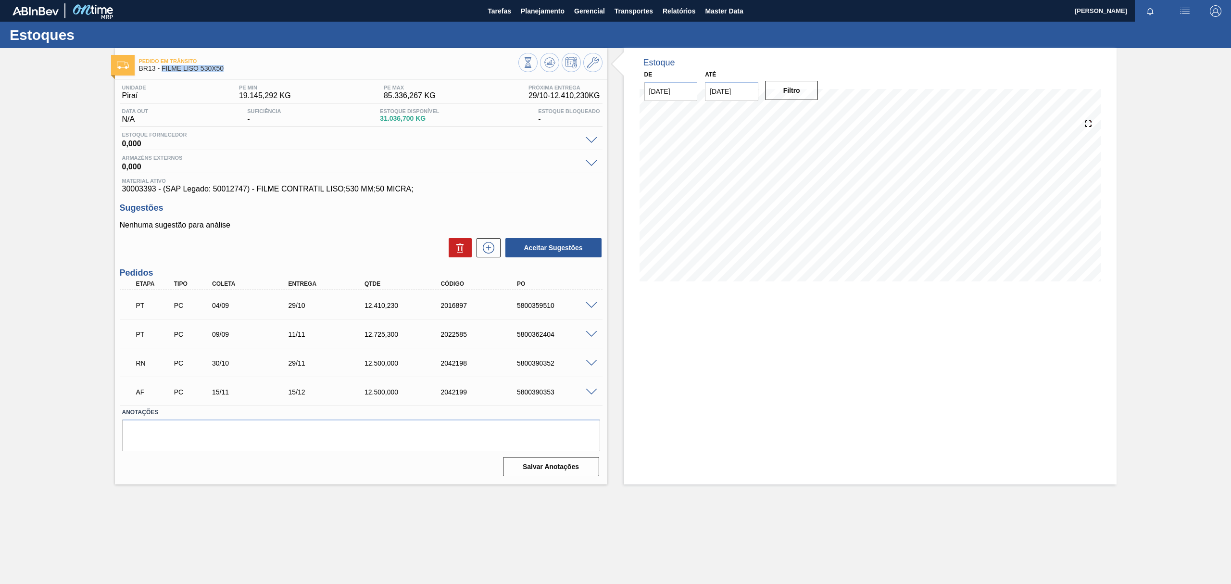
drag, startPoint x: 231, startPoint y: 69, endPoint x: 162, endPoint y: 71, distance: 69.8
click at [162, 71] on span "BR13 - FILME LISO 530X50" at bounding box center [328, 68] width 379 height 7
copy span "FILME LISO 530X50"
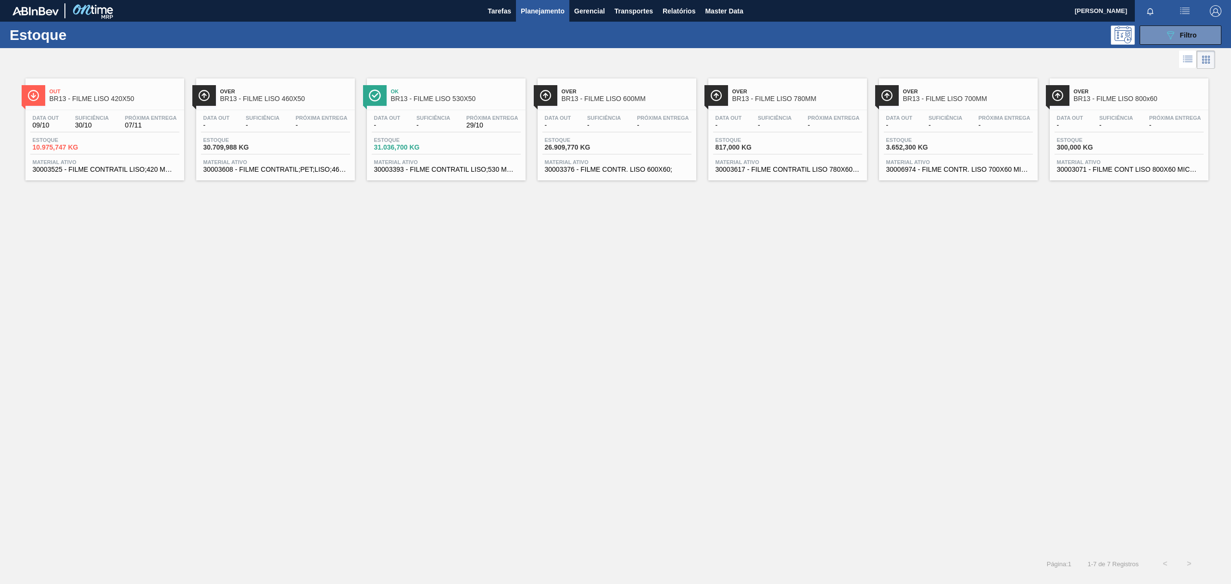
click at [820, 124] on span "-" at bounding box center [834, 125] width 52 height 7
click at [935, 87] on div "Over BR13 - FILME LISO 700MM" at bounding box center [968, 96] width 130 height 22
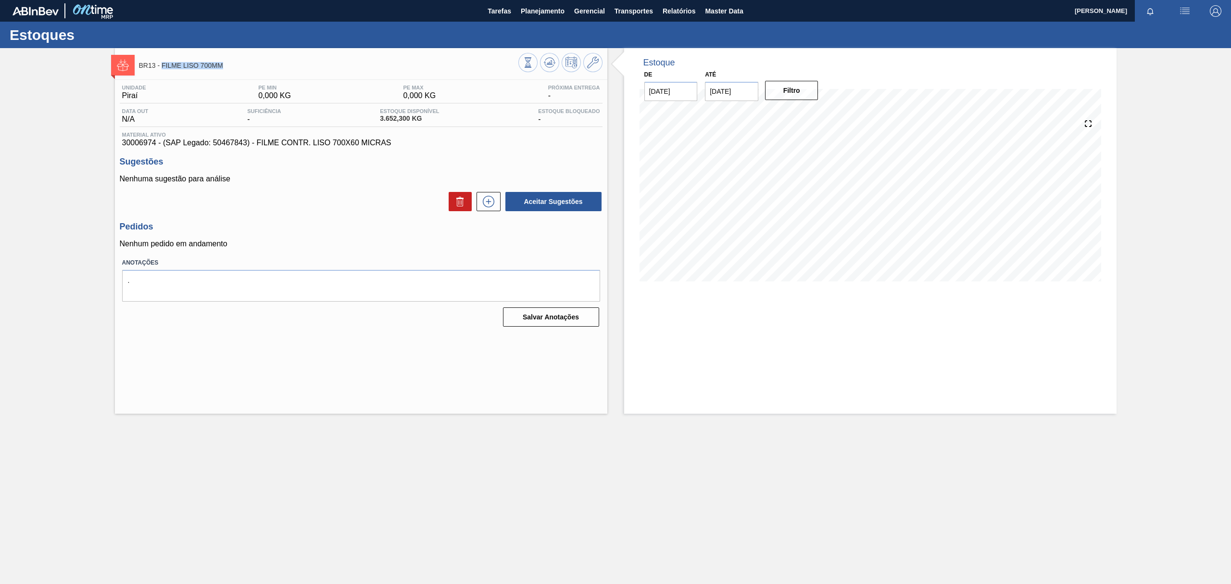
drag, startPoint x: 248, startPoint y: 70, endPoint x: 161, endPoint y: 76, distance: 87.8
click at [161, 76] on div "BR13 - FILME LISO 700MM Unidade Piraí PE MIN 0,000 KG PE MAX 0,000 KG Próxima E…" at bounding box center [361, 230] width 492 height 365
copy span "FILME LISO 700MM"
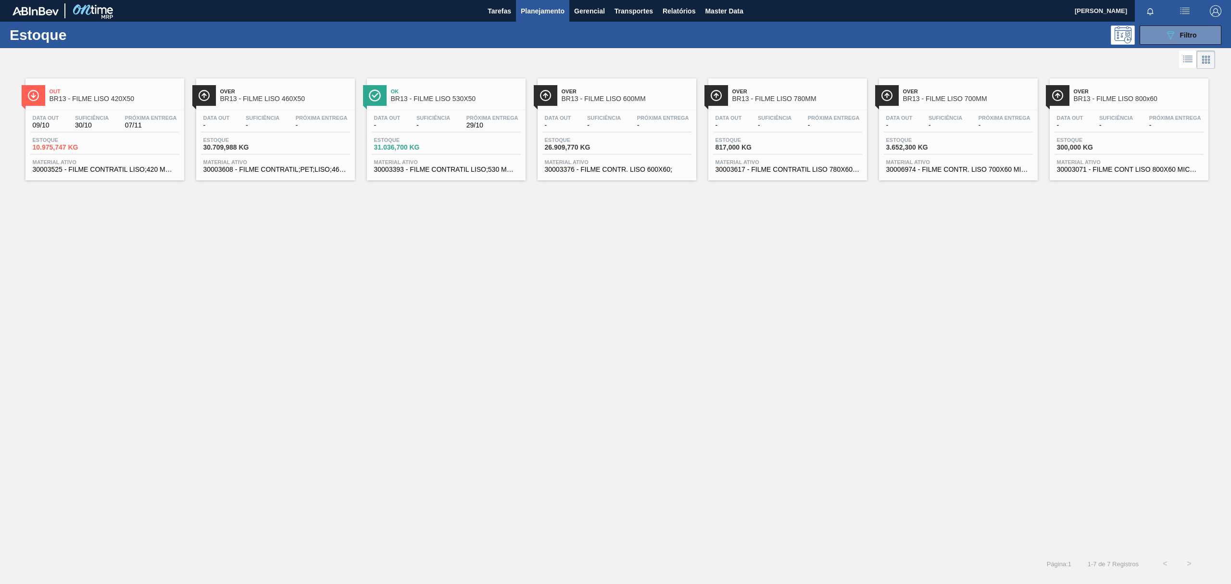
click at [1159, 118] on span "Próxima Entrega" at bounding box center [1175, 118] width 52 height 6
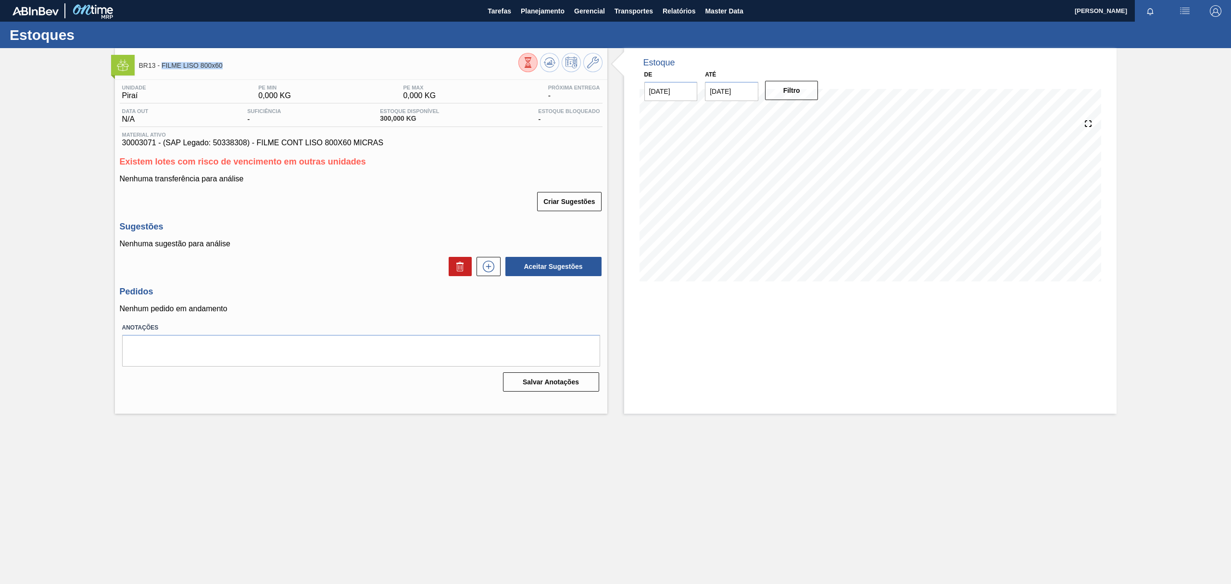
drag, startPoint x: 242, startPoint y: 72, endPoint x: 162, endPoint y: 67, distance: 80.5
click at [162, 67] on div "BR13 - FILME LISO 800x60" at bounding box center [328, 65] width 379 height 22
copy span "FILME LISO 800x60"
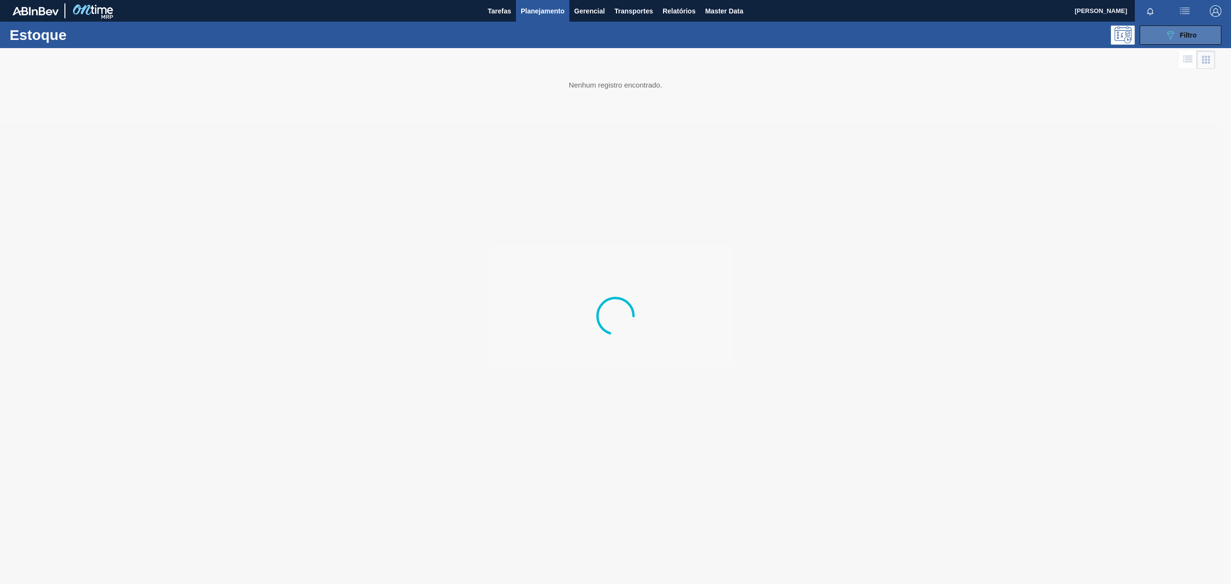
click at [1160, 30] on button "089F7B8B-B2A5-4AFE-B5C0-19BA573D28AC Filtro" at bounding box center [1181, 34] width 82 height 19
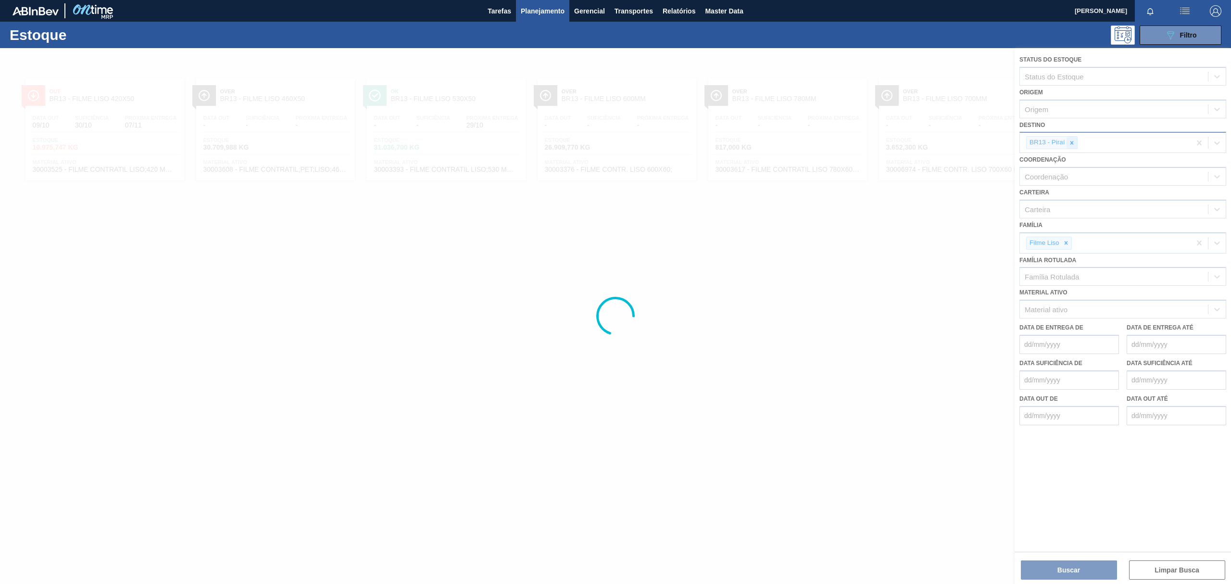
click at [1076, 139] on div at bounding box center [1072, 143] width 11 height 12
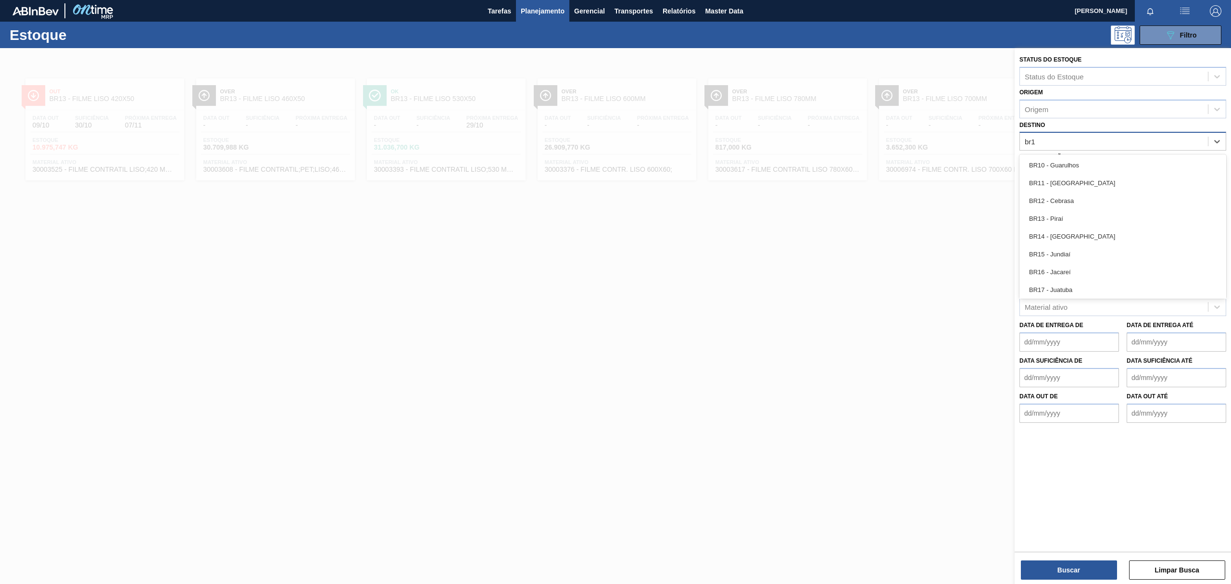
type input "br14"
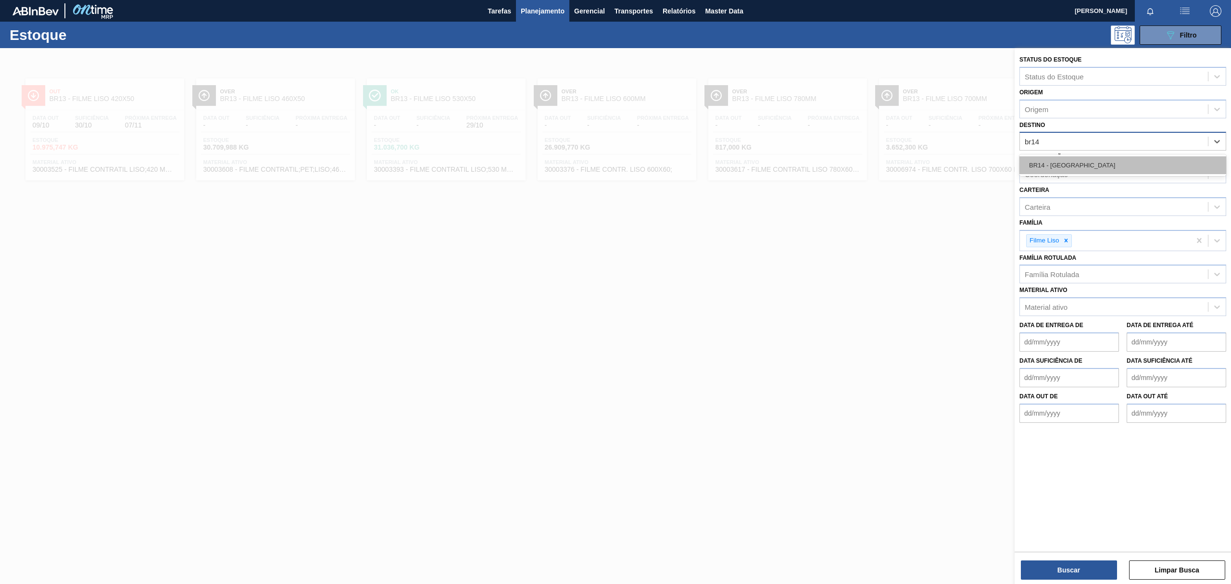
click at [1067, 159] on div "BR14 - [GEOGRAPHIC_DATA]" at bounding box center [1123, 165] width 207 height 18
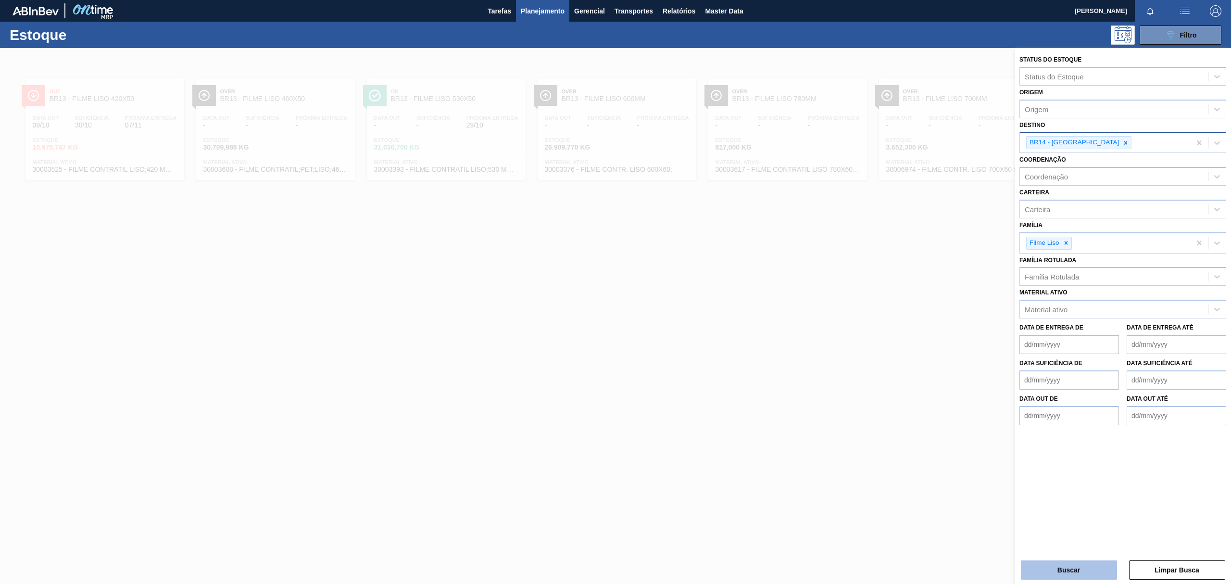
click at [1058, 576] on button "Buscar" at bounding box center [1069, 569] width 96 height 19
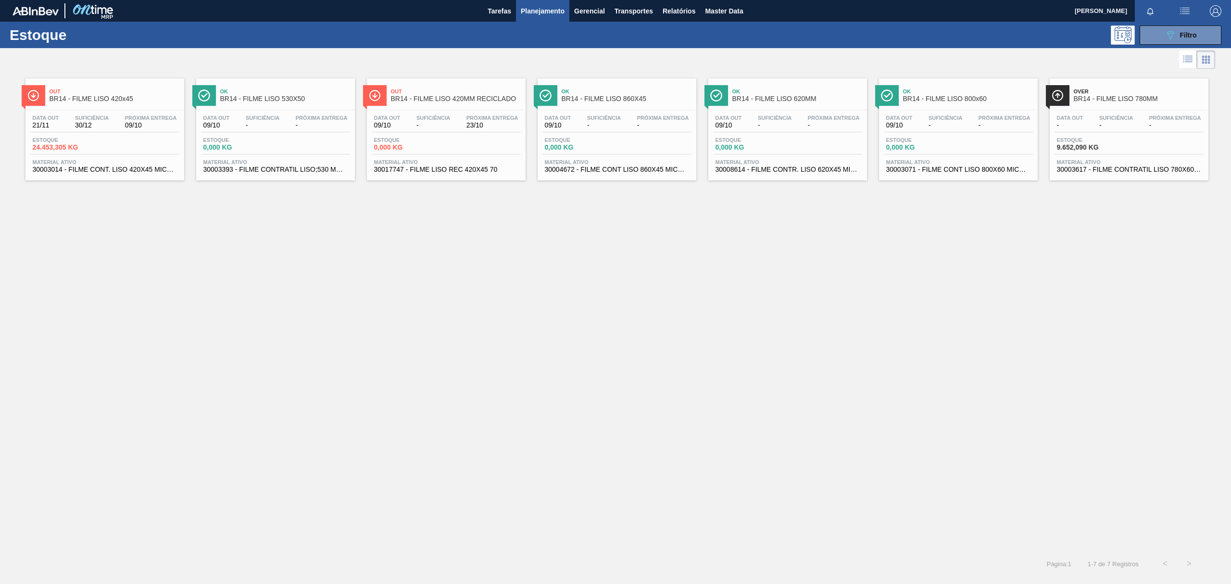
click at [140, 121] on div "Próxima Entrega 09/10" at bounding box center [151, 122] width 57 height 14
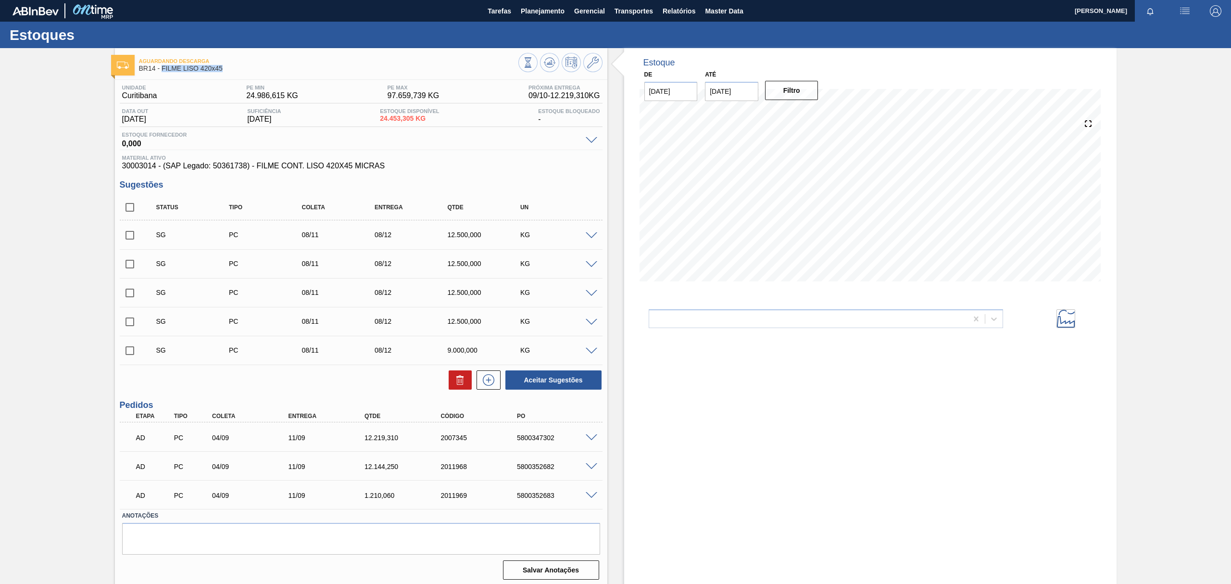
drag, startPoint x: 222, startPoint y: 72, endPoint x: 161, endPoint y: 70, distance: 61.1
click at [161, 70] on span "BR14 - FILME LISO 420x45" at bounding box center [328, 68] width 379 height 7
copy span "FILME LISO 420x45"
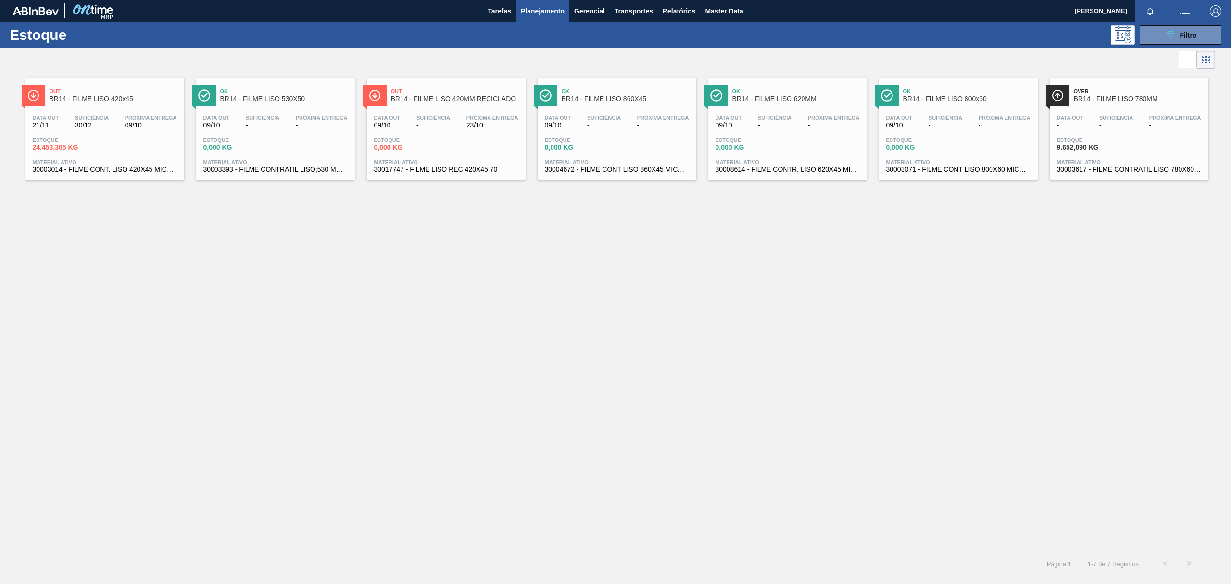
click at [429, 112] on div "Data out 09/10 Suficiência - Próxima Entrega 23/10 Estoque 0,000 KG Material at…" at bounding box center [446, 142] width 159 height 65
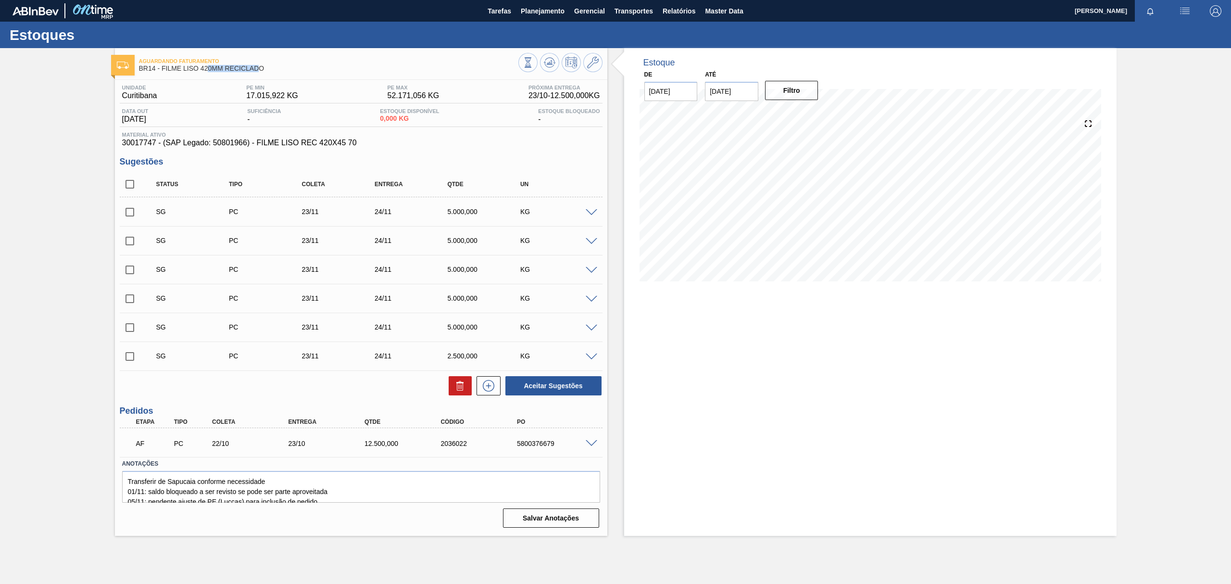
drag, startPoint x: 260, startPoint y: 67, endPoint x: 207, endPoint y: 75, distance: 53.5
click at [207, 75] on div "Aguardando Faturamento BR14 - FILME LISO 420MM RECICLADO" at bounding box center [328, 65] width 379 height 22
click at [267, 77] on div "Aguardando Faturamento BR14 - FILME LISO 420MM RECICLADO Unidade Curitibana PE …" at bounding box center [361, 292] width 492 height 488
drag, startPoint x: 271, startPoint y: 70, endPoint x: 164, endPoint y: 71, distance: 107.7
click at [164, 71] on span "BR14 - FILME LISO 420MM RECICLADO" at bounding box center [328, 68] width 379 height 7
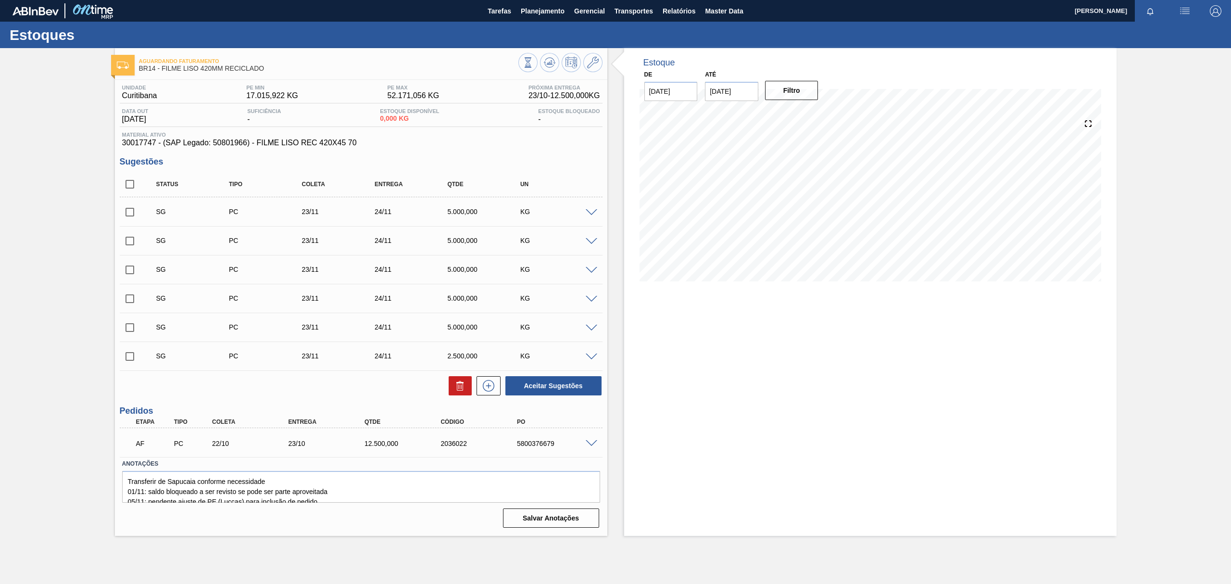
click at [583, 441] on div at bounding box center [592, 442] width 19 height 7
click at [591, 441] on span at bounding box center [592, 443] width 12 height 7
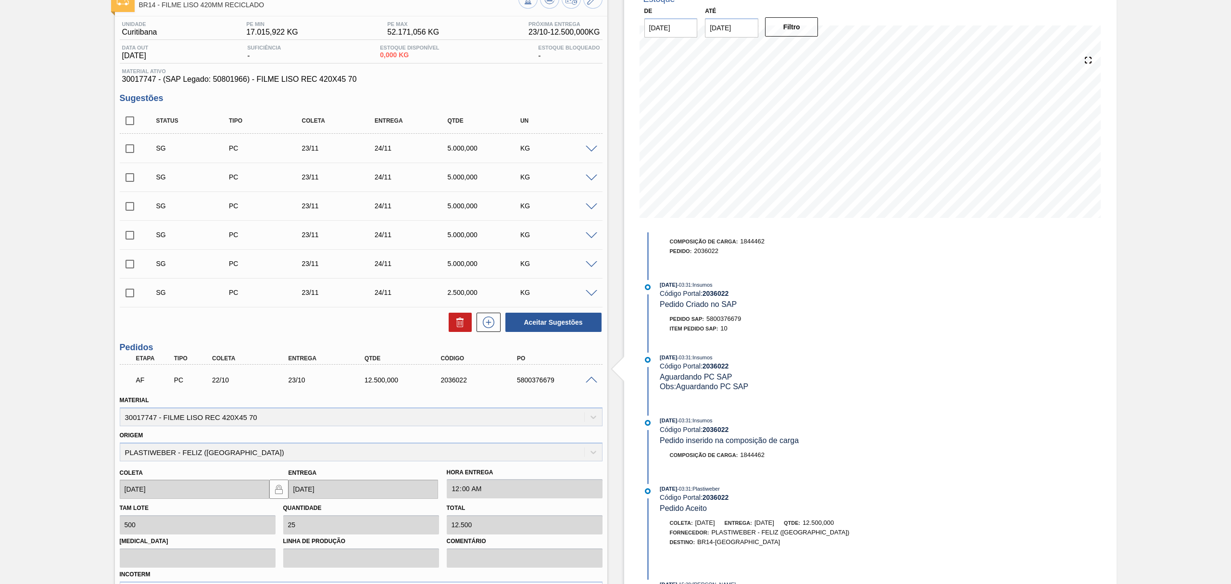
scroll to position [56, 0]
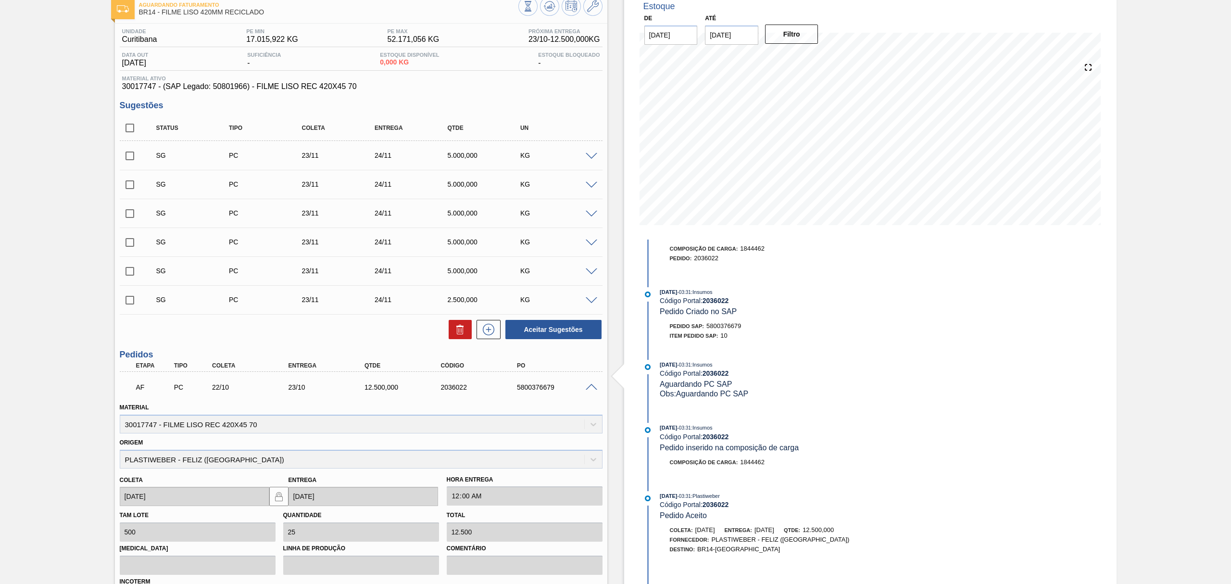
click at [592, 386] on span at bounding box center [592, 387] width 12 height 7
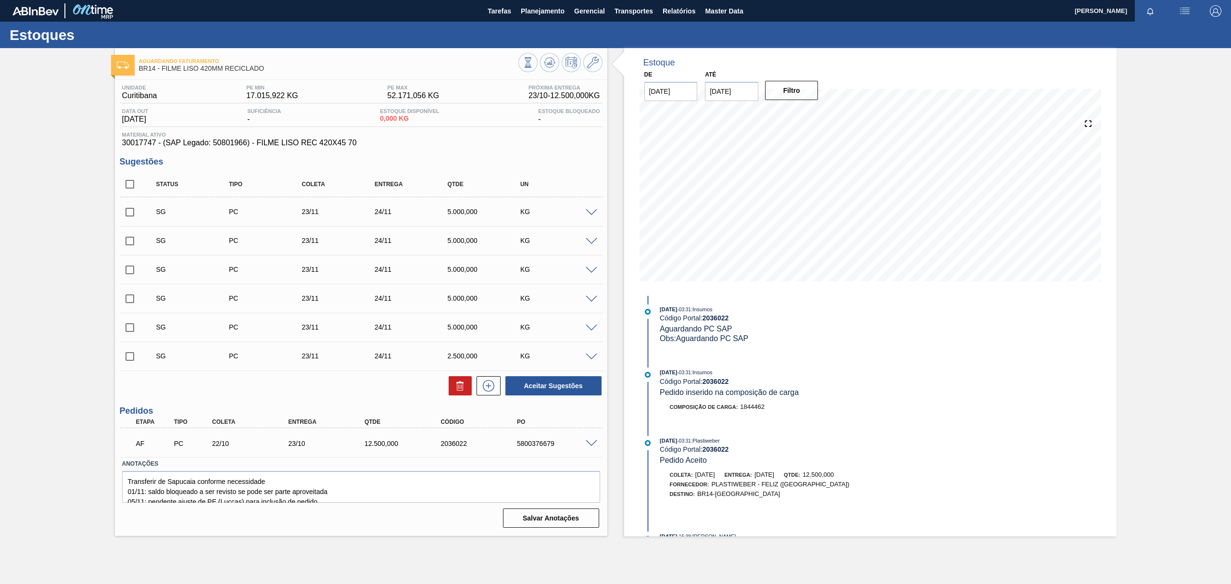
scroll to position [289, 0]
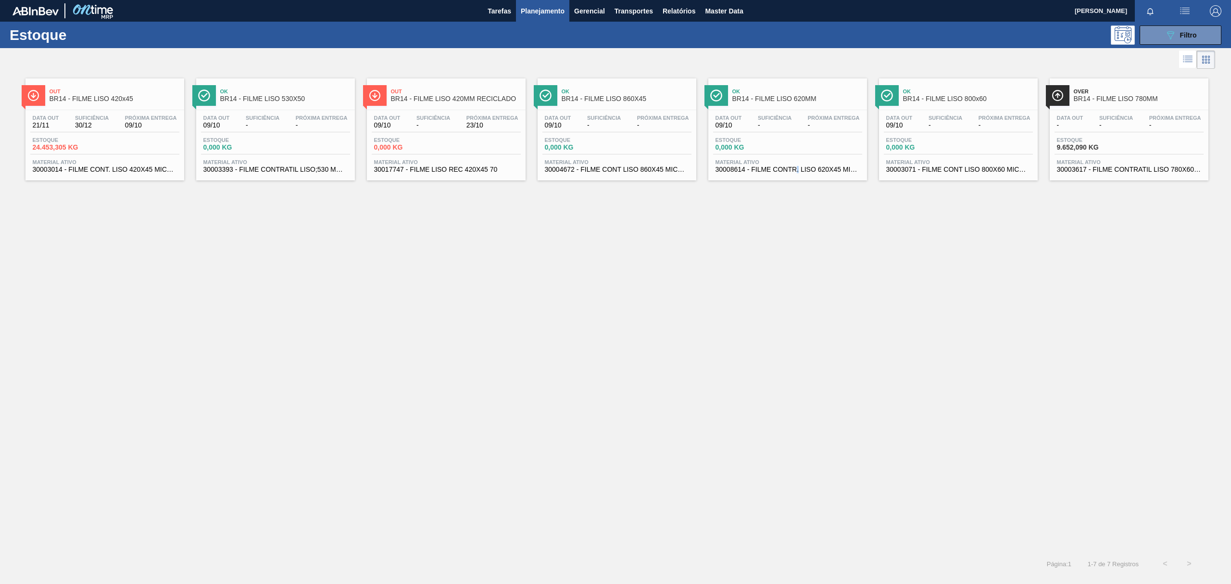
click at [795, 229] on div "Out BR14 - FILME LISO 420x45 Data out 21/11 Suficiência 30/12 Próxima Entrega 0…" at bounding box center [615, 311] width 1231 height 480
click at [276, 91] on span "Ok" at bounding box center [285, 91] width 130 height 6
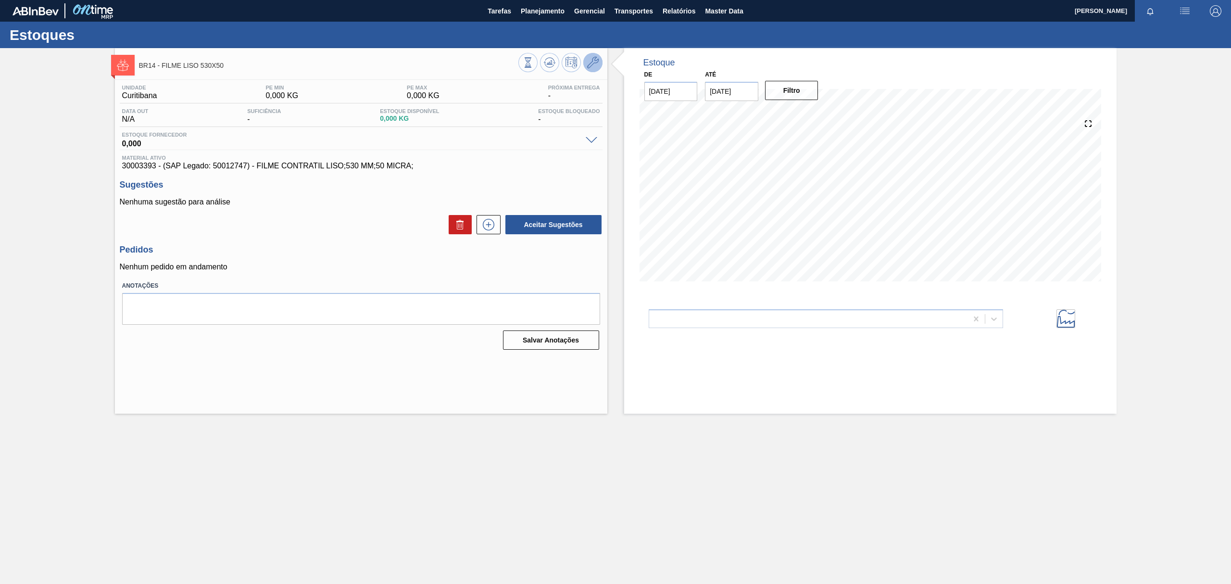
click at [589, 65] on icon at bounding box center [593, 63] width 12 height 12
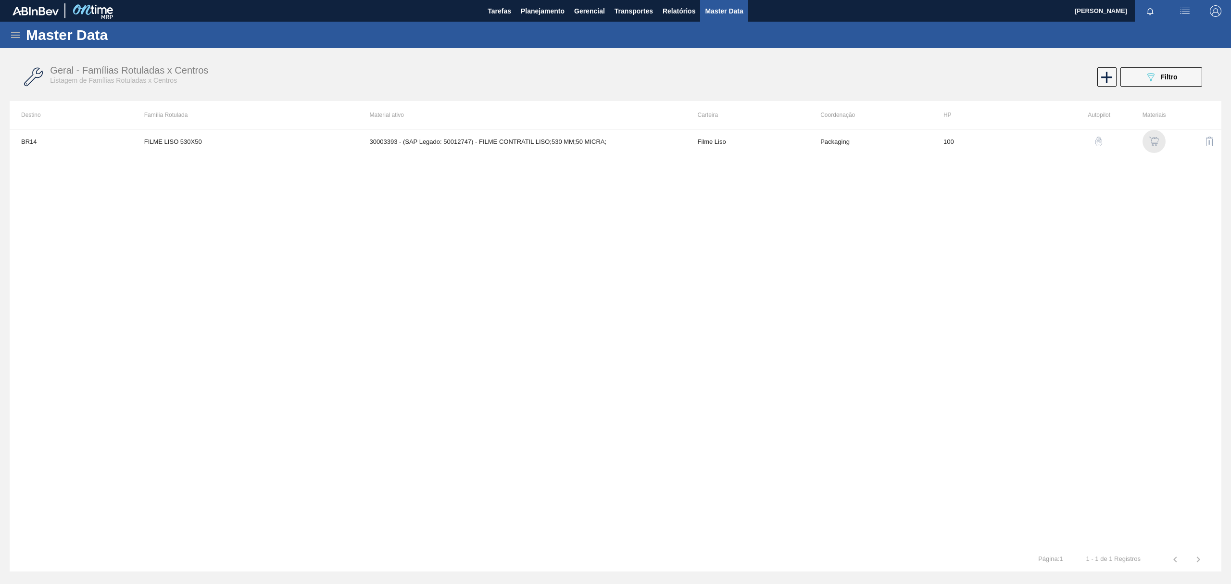
click at [1153, 138] on img "button" at bounding box center [1154, 142] width 10 height 10
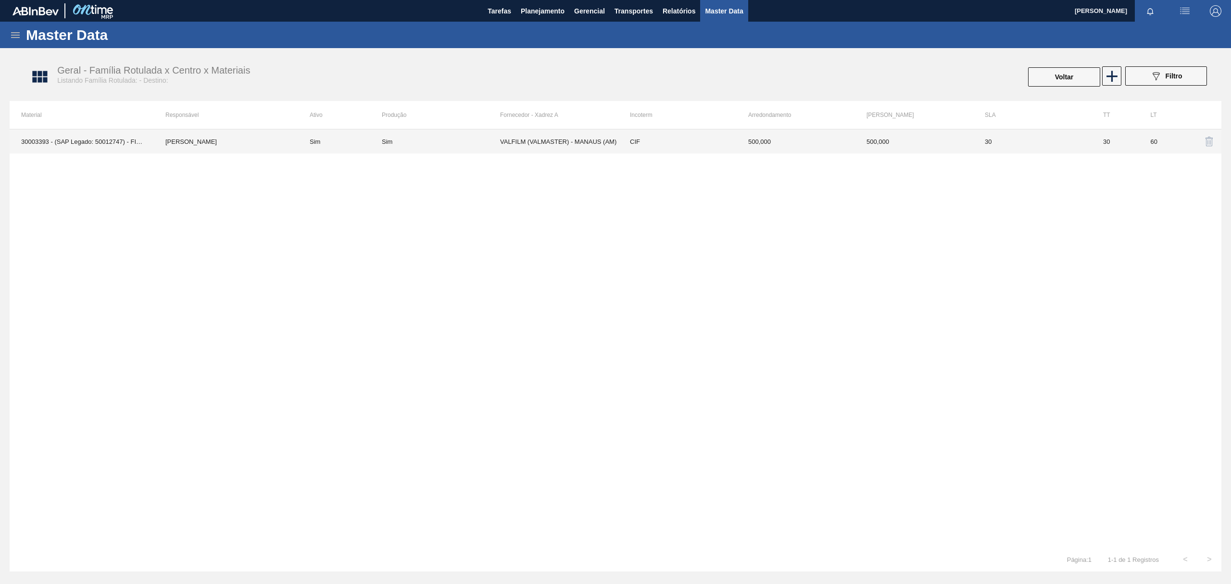
click at [481, 149] on td "Sim" at bounding box center [441, 141] width 118 height 24
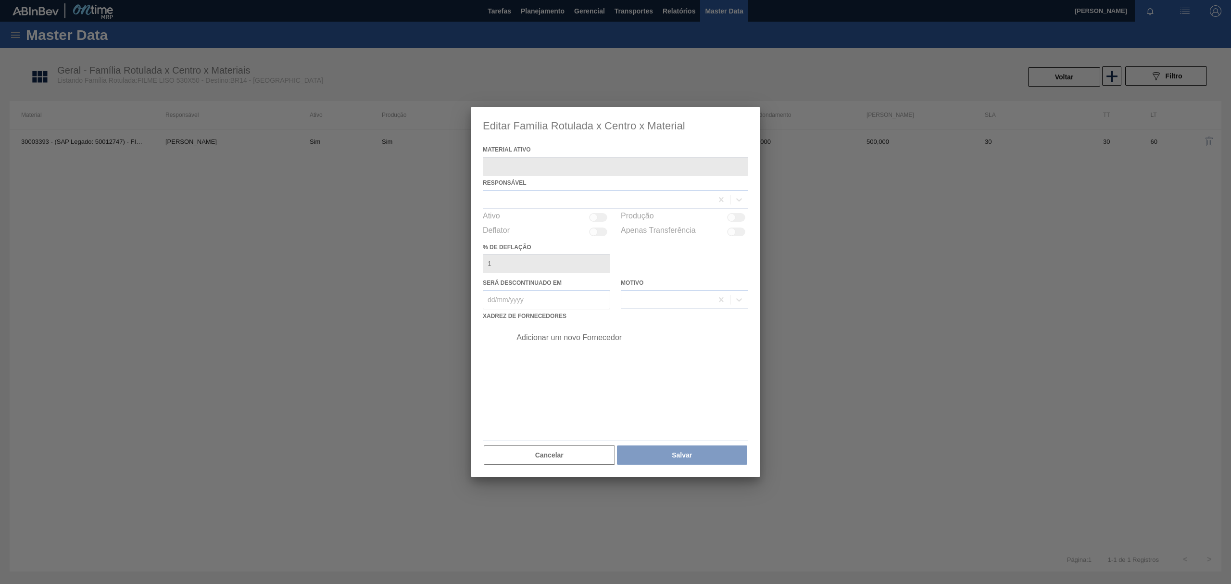
type ativo "30003393 - (SAP Legado: 50012747) - FILME CONTRATIL LISO;530 MM;50 MICRA;"
checkbox input "true"
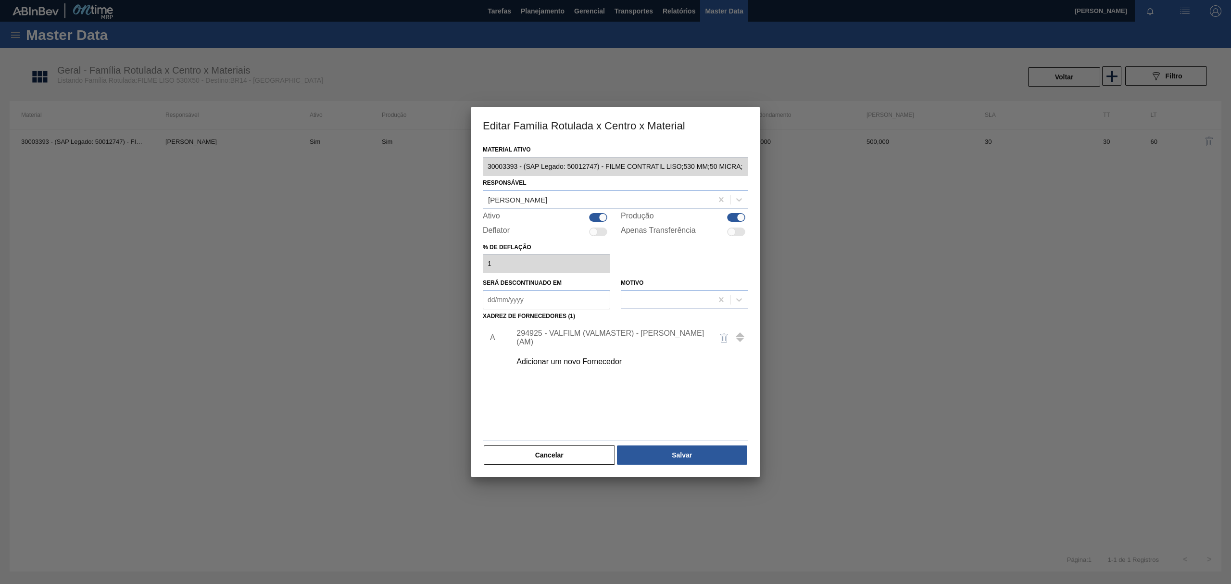
click at [602, 216] on div at bounding box center [603, 217] width 8 height 8
checkbox input "false"
click at [743, 217] on div at bounding box center [741, 217] width 8 height 8
checkbox input "false"
click at [695, 466] on div "Material ativo 30003393 - (SAP Legado: 50012747) - FILME CONTRATIL LISO;530 MM;…" at bounding box center [615, 310] width 289 height 334
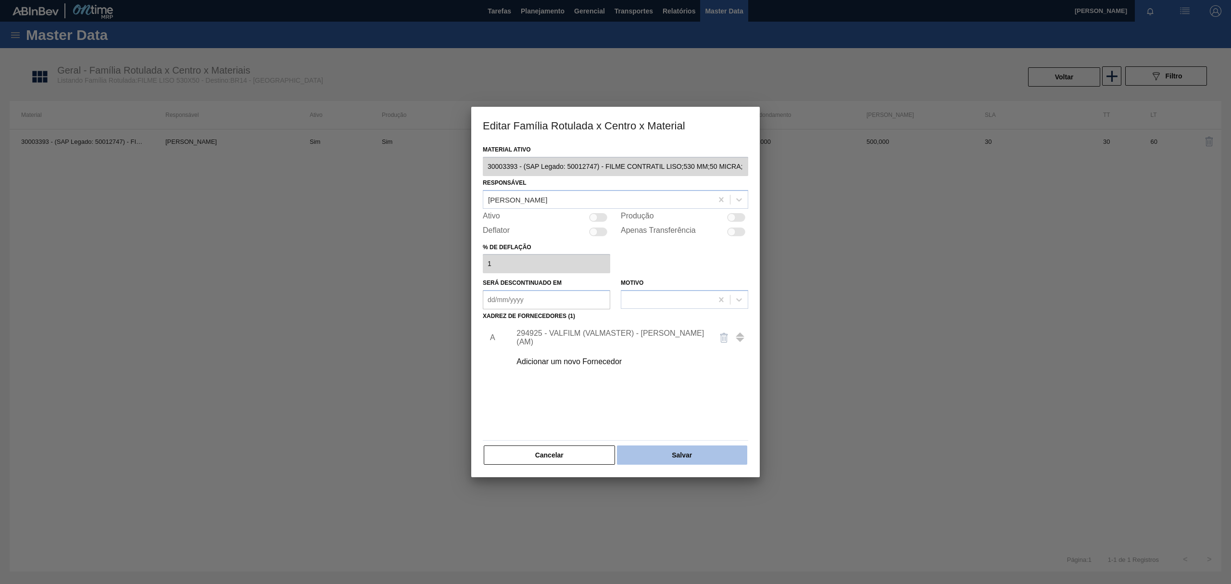
click at [693, 459] on button "Salvar" at bounding box center [682, 454] width 130 height 19
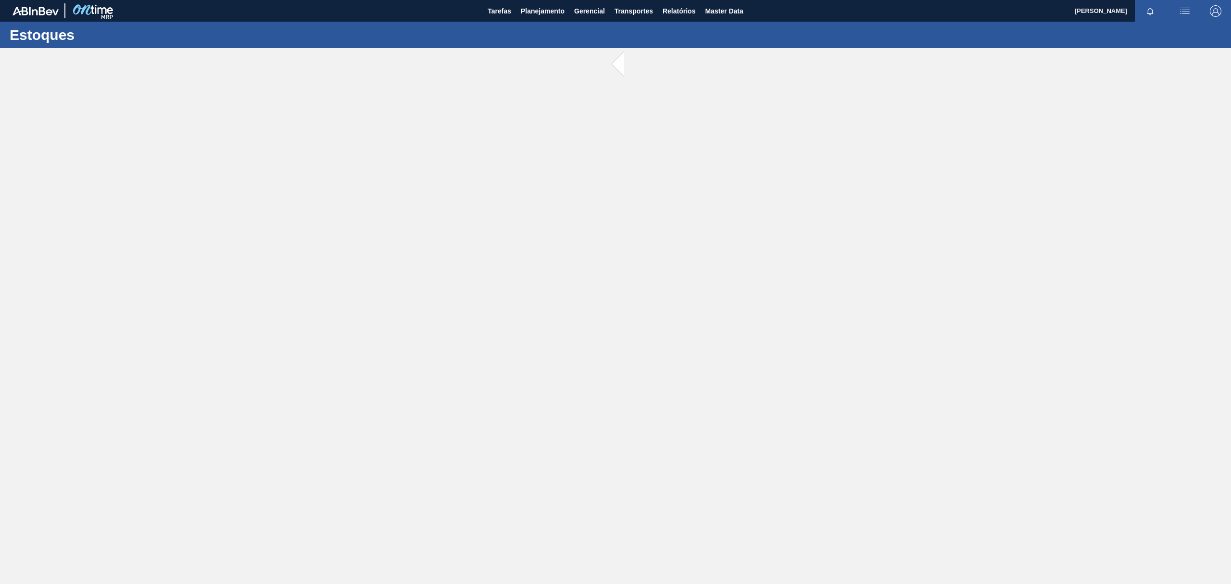
drag, startPoint x: 226, startPoint y: 159, endPoint x: 242, endPoint y: 133, distance: 30.3
click at [226, 159] on main "Tarefas Planejamento Gerencial Transportes Relatórios Master Data [PERSON_NAME]…" at bounding box center [615, 292] width 1231 height 584
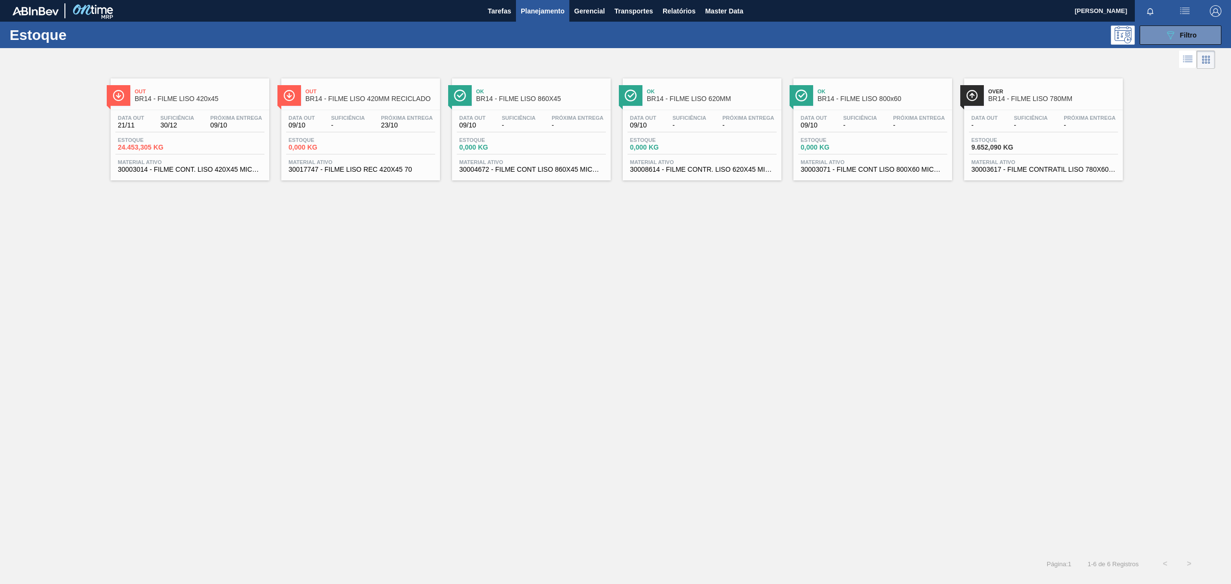
click at [508, 275] on div "Out BR14 - FILME LISO 420x45 Data [DATE] Suficiência 30/12 Próxima Entrega 09/1…" at bounding box center [615, 311] width 1231 height 480
click at [532, 100] on span "BR14 - FILME LISO 860X45" at bounding box center [541, 98] width 130 height 7
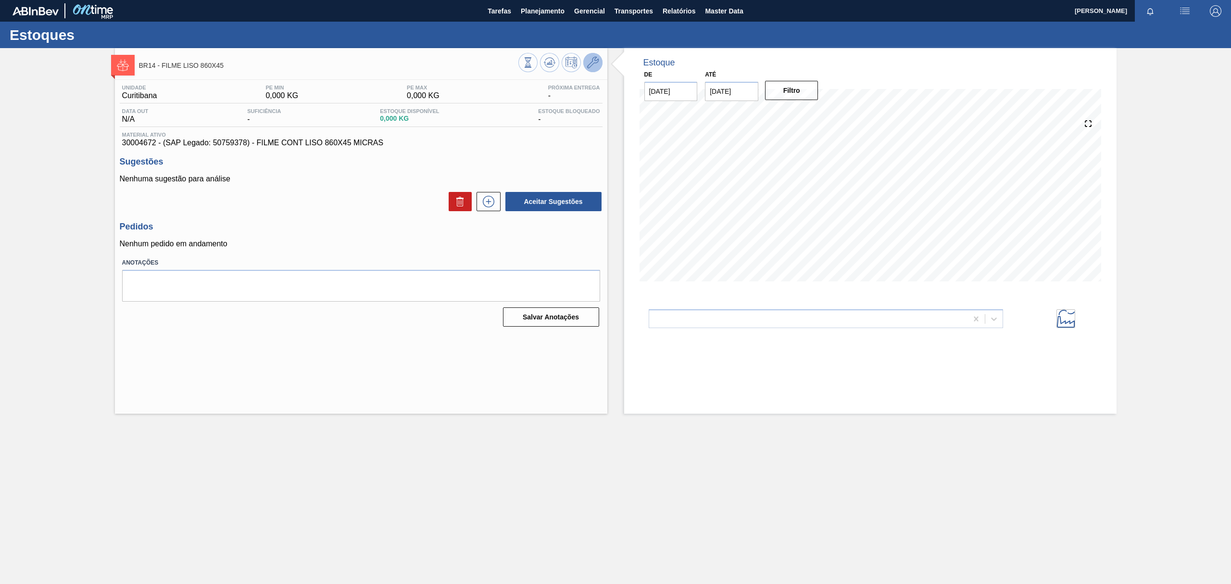
click at [599, 62] on button at bounding box center [592, 62] width 19 height 19
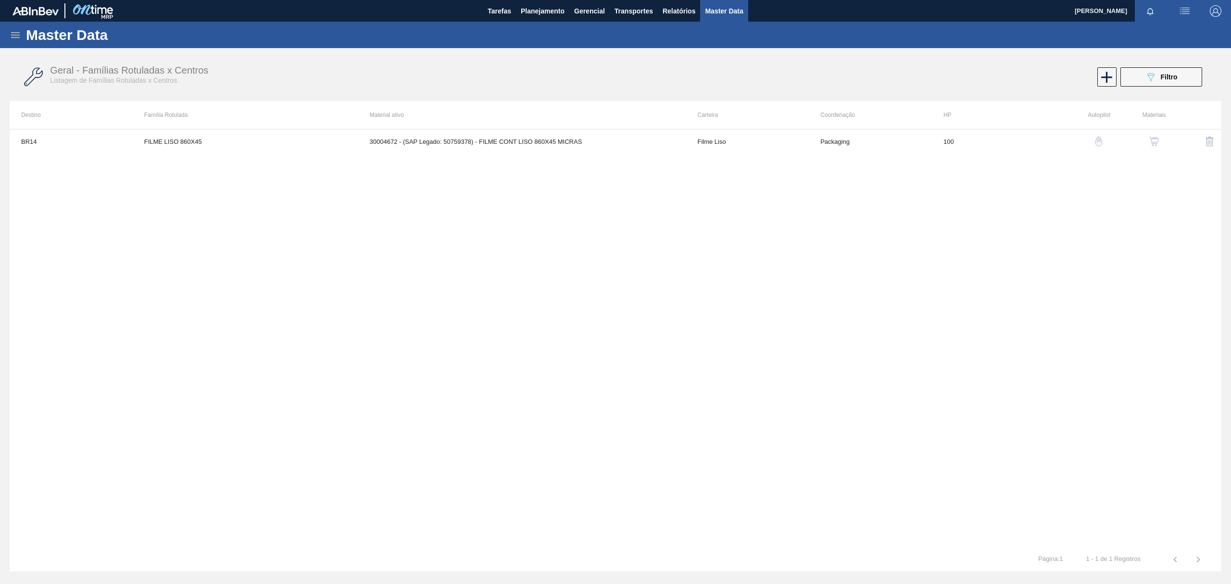
click at [1153, 139] on img "button" at bounding box center [1154, 142] width 10 height 10
click at [695, 149] on td "CIF" at bounding box center [677, 141] width 118 height 24
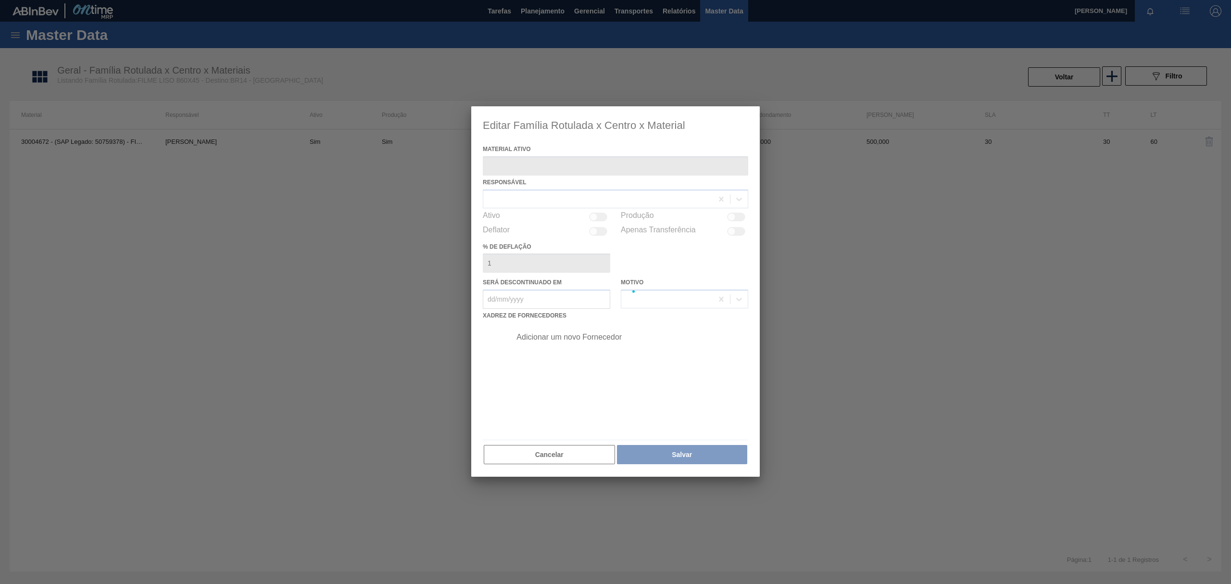
type ativo "30004672 - (SAP Legado: 50759378) - FILME CONT LISO 860X45 MICRAS"
checkbox input "true"
click at [597, 216] on div at bounding box center [615, 292] width 289 height 370
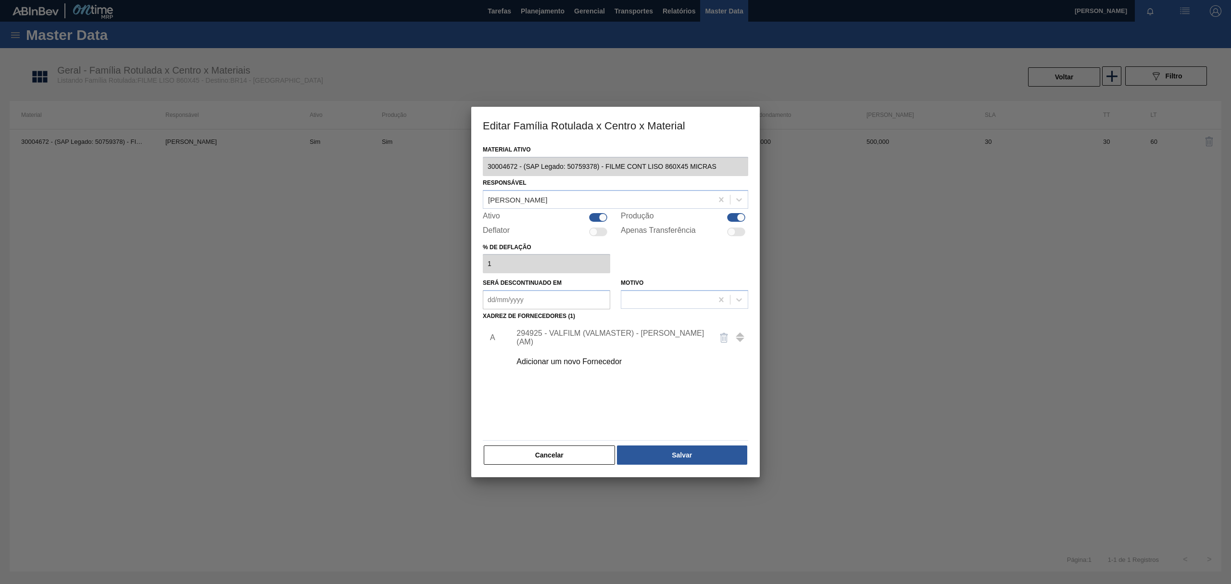
click at [596, 216] on div at bounding box center [598, 217] width 18 height 9
checkbox input "false"
click at [732, 216] on div at bounding box center [736, 217] width 18 height 9
checkbox input "false"
click at [699, 449] on button "Salvar" at bounding box center [682, 454] width 130 height 19
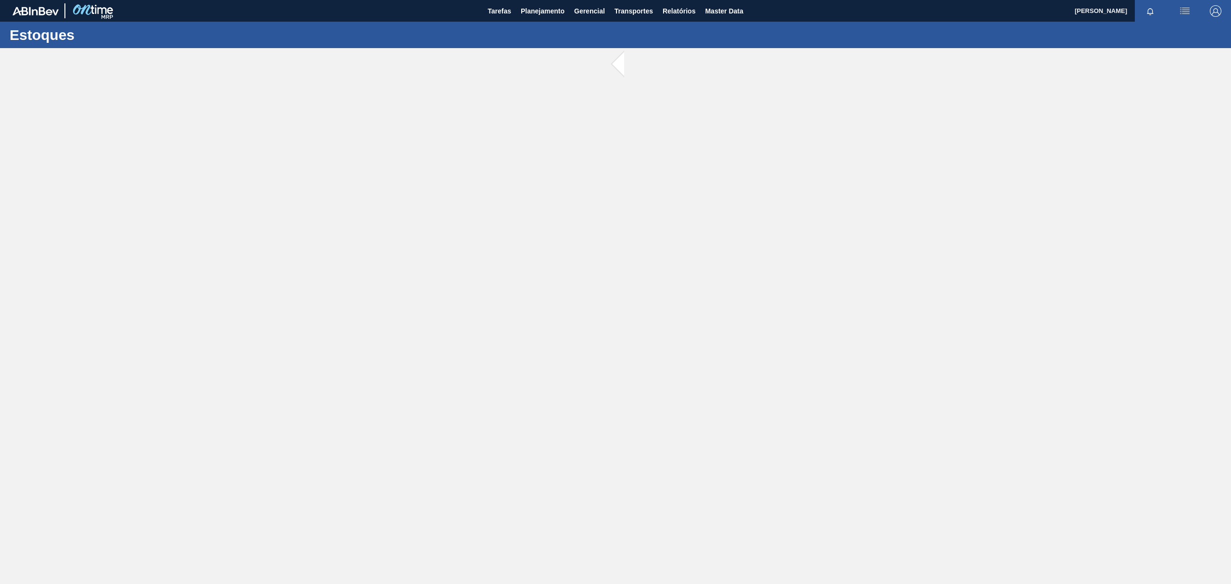
click at [445, 238] on main "Tarefas Planejamento Gerencial Transportes Relatórios Master Data [PERSON_NAME]…" at bounding box center [615, 292] width 1231 height 584
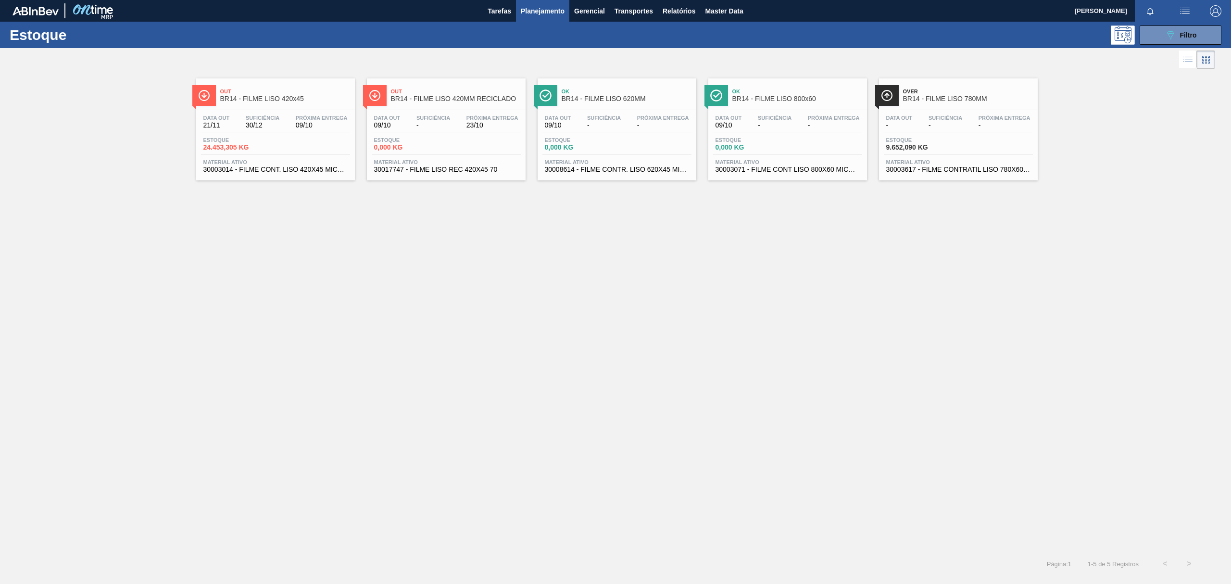
click at [622, 103] on div "Ok BR14 - FILME LISO 620MM" at bounding box center [627, 96] width 130 height 22
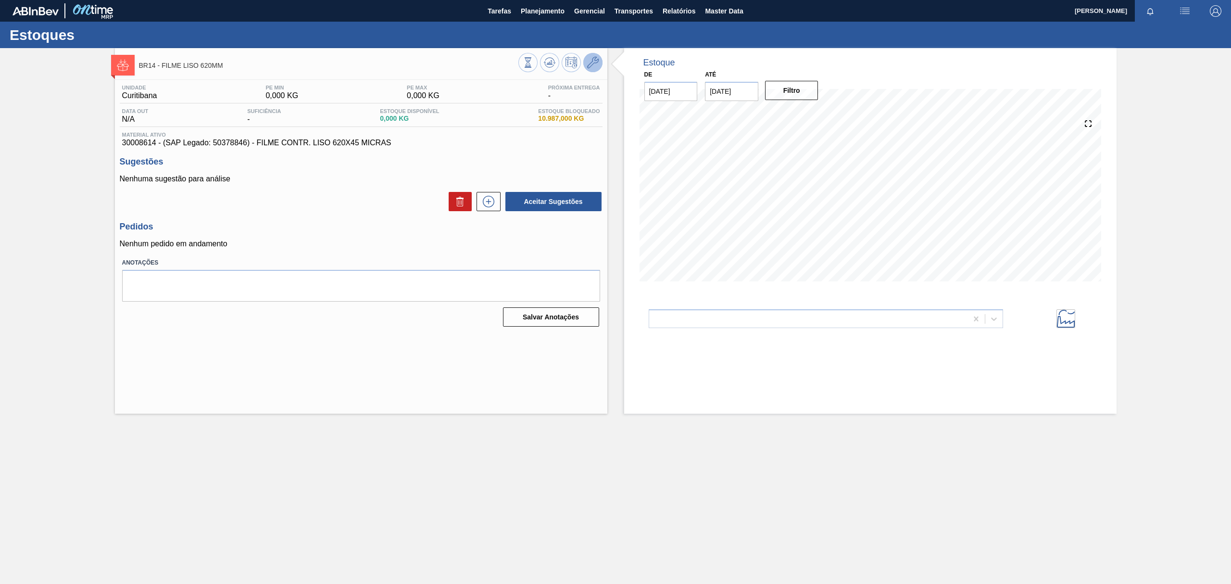
click at [586, 56] on button at bounding box center [592, 62] width 19 height 19
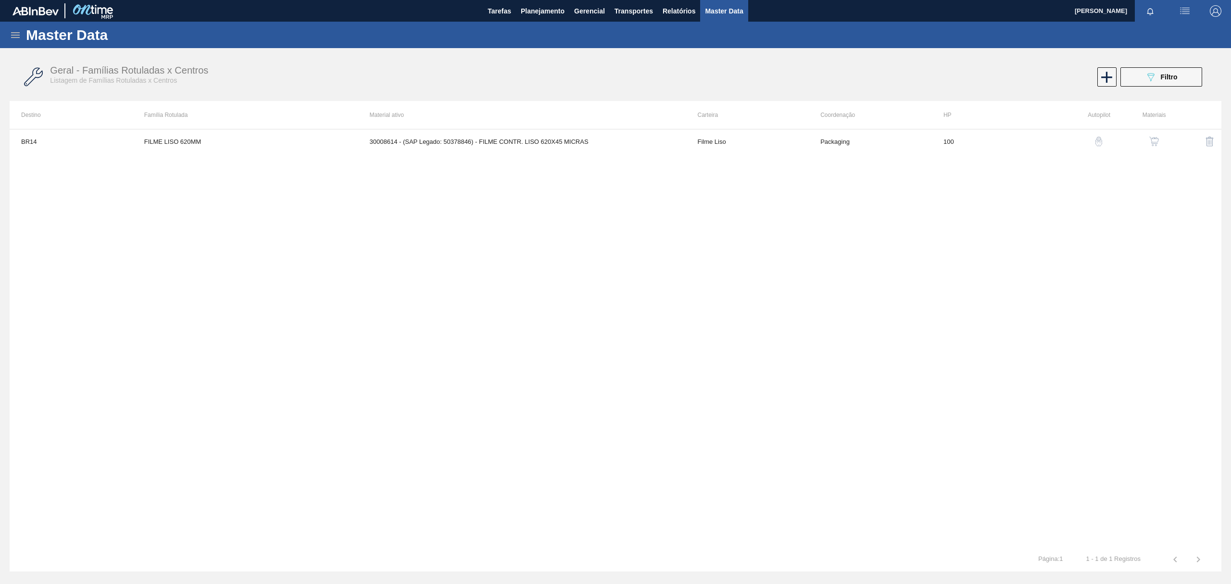
click at [1155, 145] on img "button" at bounding box center [1154, 142] width 10 height 10
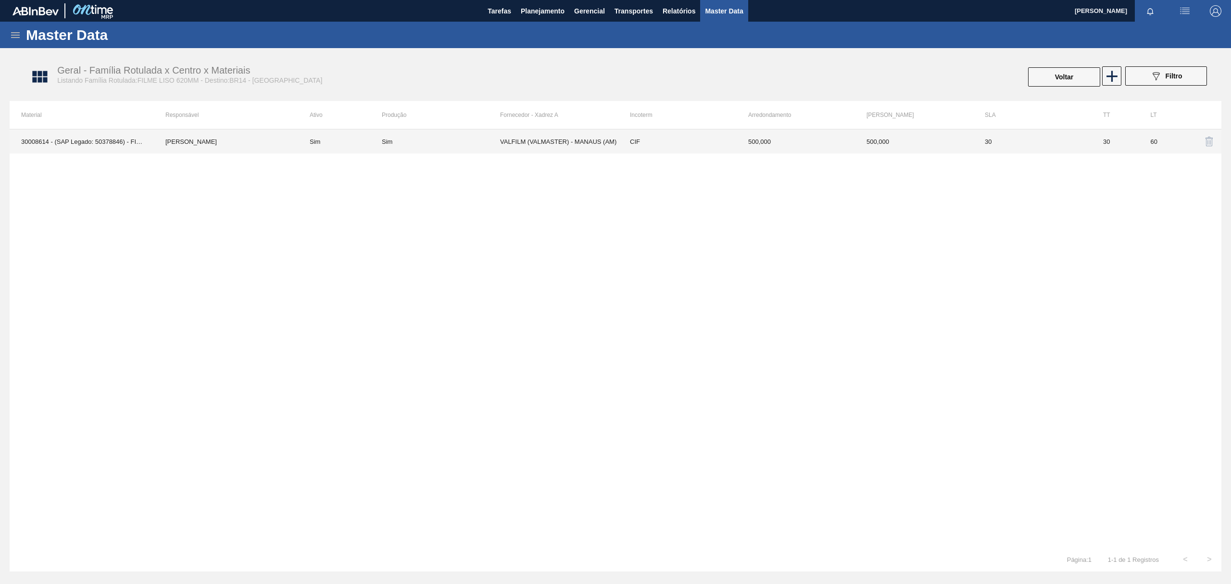
click at [454, 145] on div "Sim" at bounding box center [441, 141] width 118 height 7
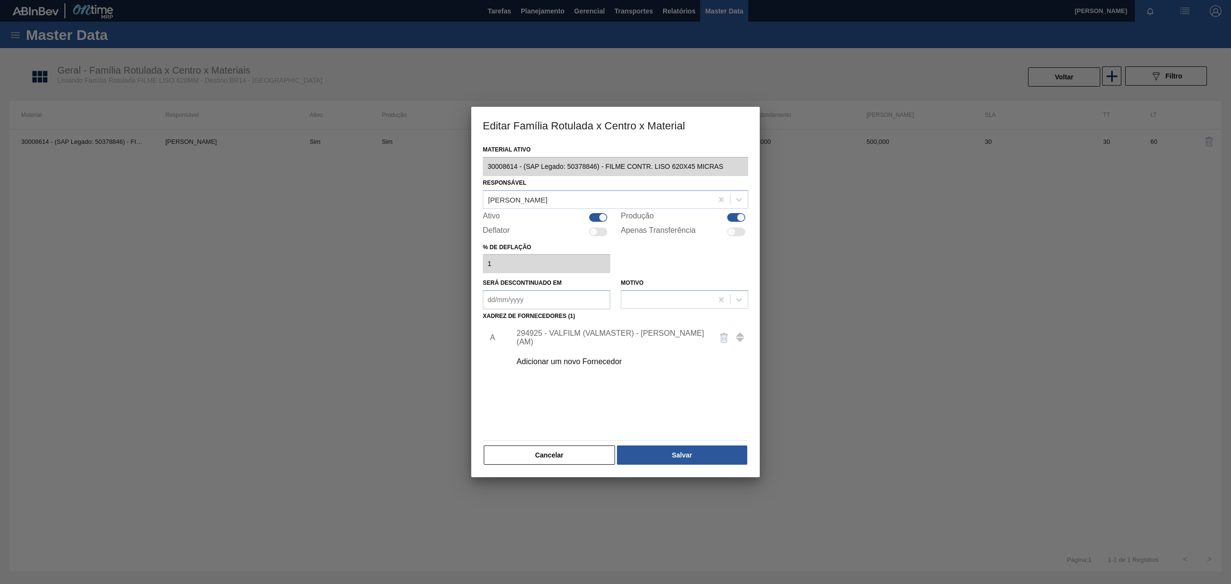
click at [601, 213] on div at bounding box center [598, 217] width 18 height 9
checkbox input "false"
click at [733, 215] on div at bounding box center [736, 217] width 18 height 9
checkbox input "false"
click at [684, 456] on button "Salvar" at bounding box center [682, 454] width 130 height 19
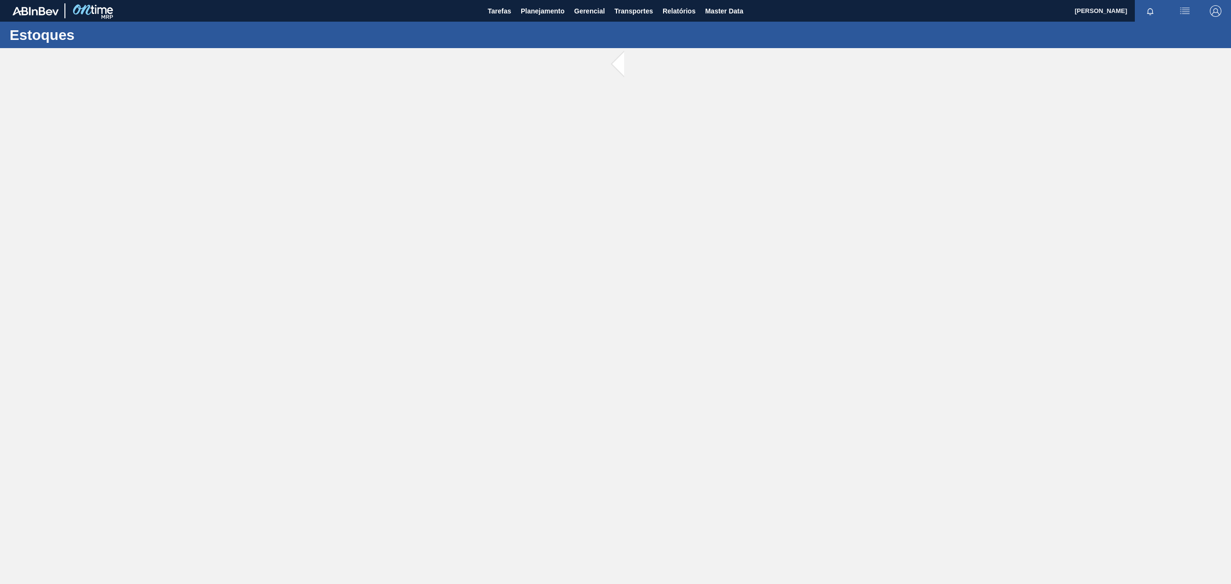
click at [345, 170] on main "Tarefas Planejamento Gerencial Transportes Relatórios Master Data [PERSON_NAME]…" at bounding box center [615, 292] width 1231 height 584
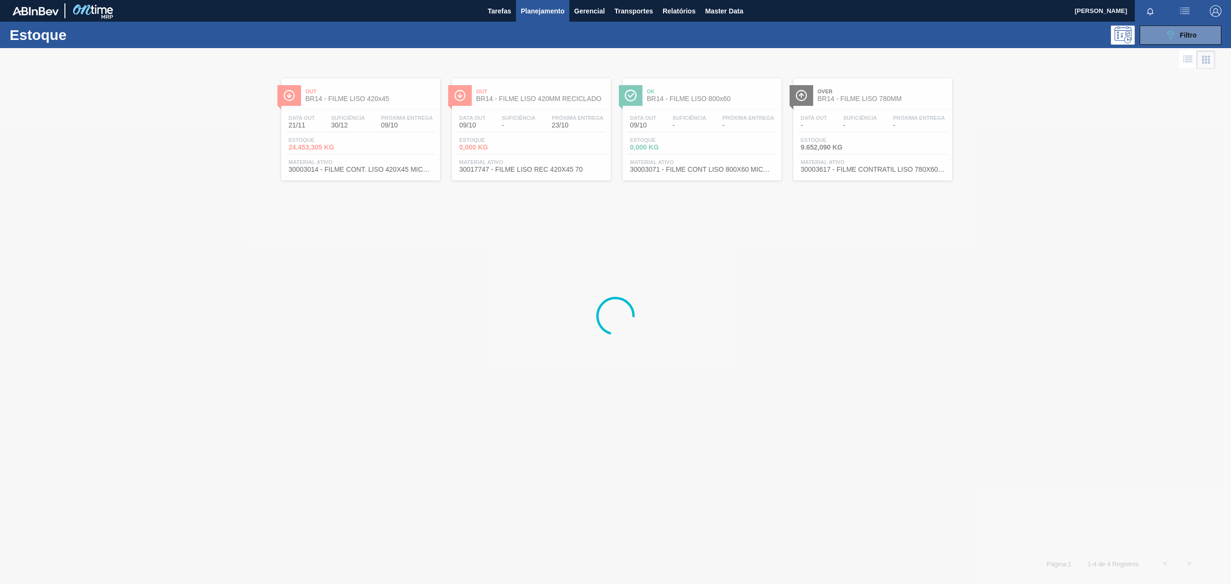
click at [729, 103] on div at bounding box center [615, 316] width 1231 height 536
click at [730, 98] on div at bounding box center [615, 316] width 1231 height 536
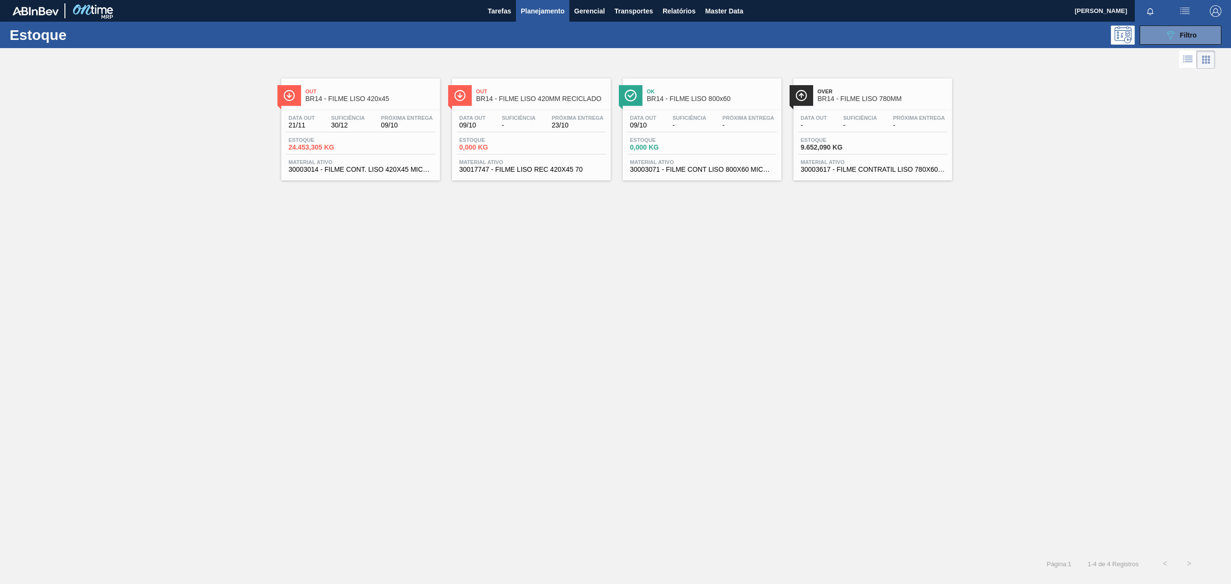
click at [729, 104] on div "Ok BR14 - FILME LISO 800x60" at bounding box center [712, 96] width 130 height 22
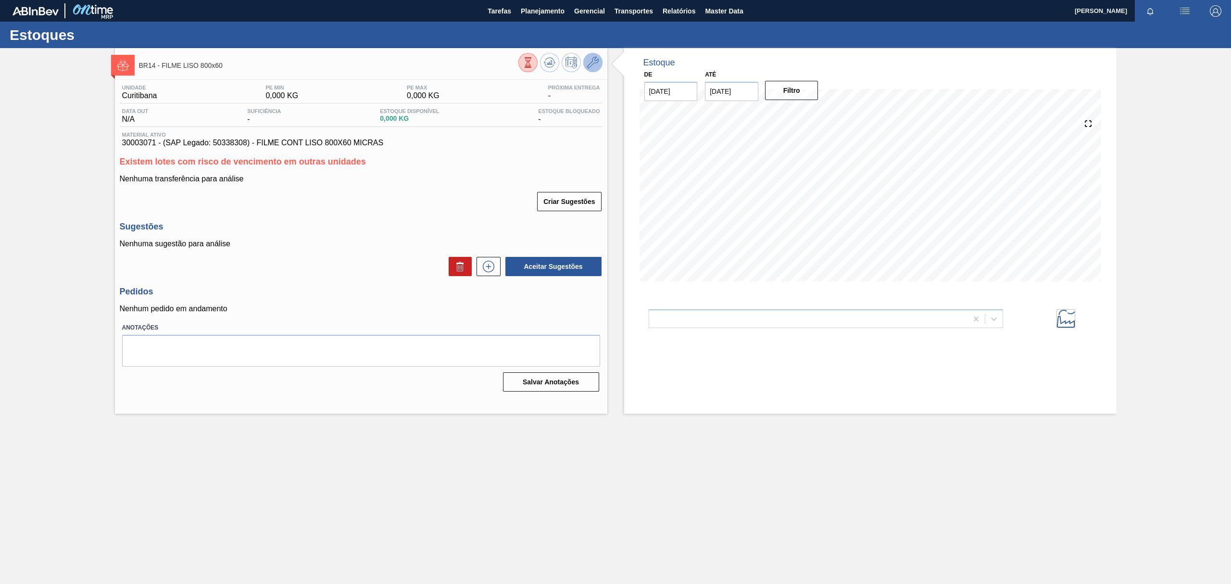
click at [592, 55] on button at bounding box center [592, 62] width 19 height 19
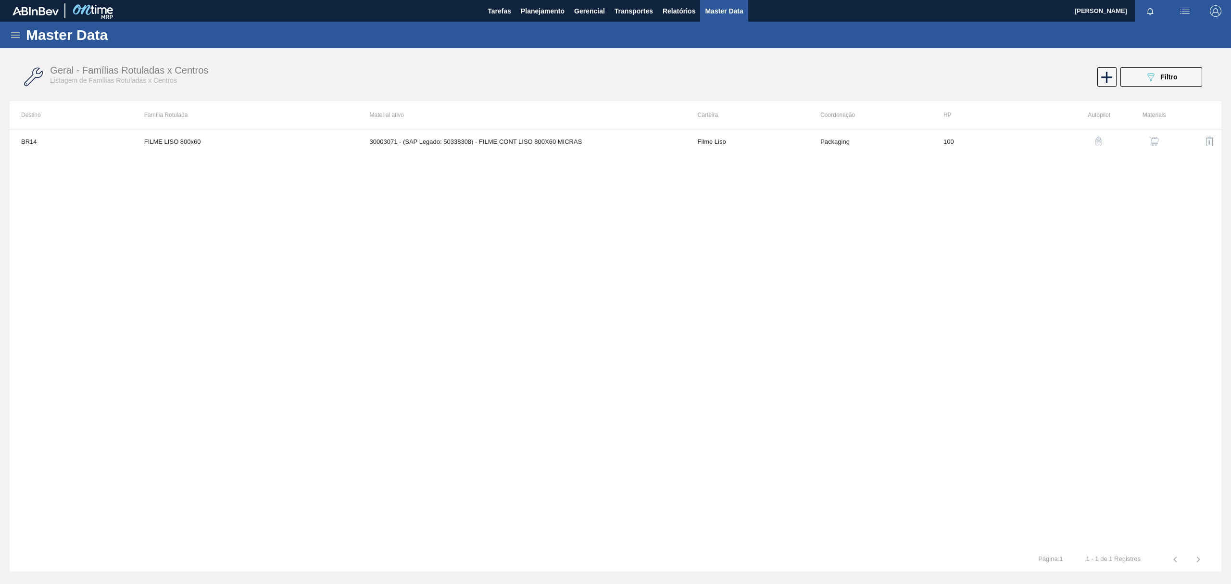
click at [1159, 140] on img "button" at bounding box center [1154, 142] width 10 height 10
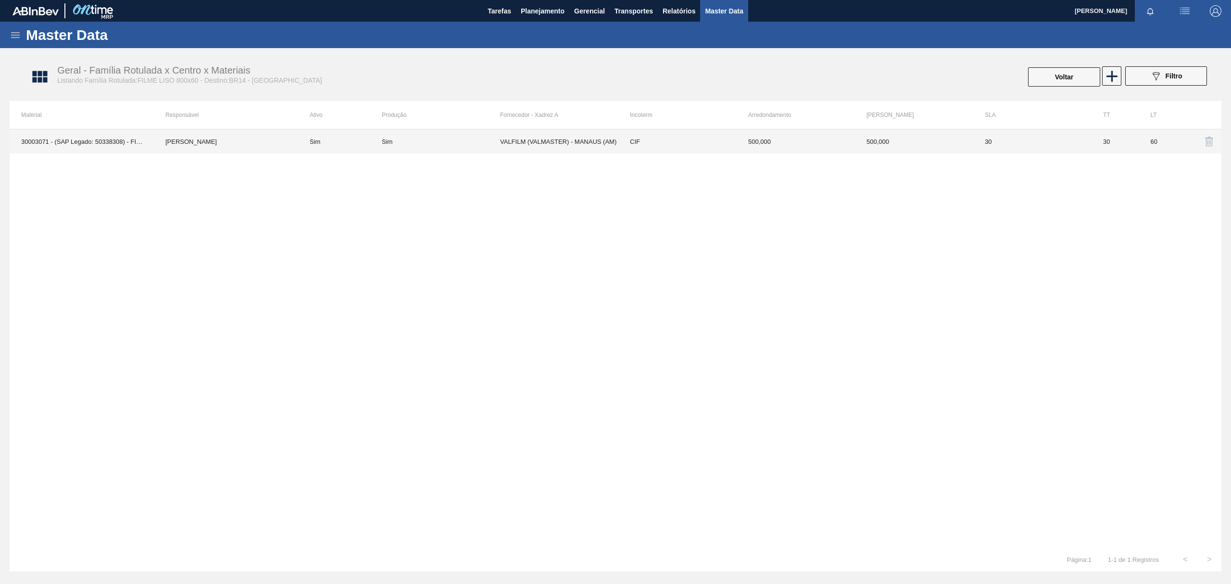
drag, startPoint x: 416, startPoint y: 131, endPoint x: 415, endPoint y: 123, distance: 7.9
click at [415, 125] on div "Material Responsável Ativo Produção Fornecedor - Xadrez A Incoterm Arredondamen…" at bounding box center [616, 336] width 1212 height 471
click at [474, 147] on td "Sim" at bounding box center [441, 141] width 118 height 24
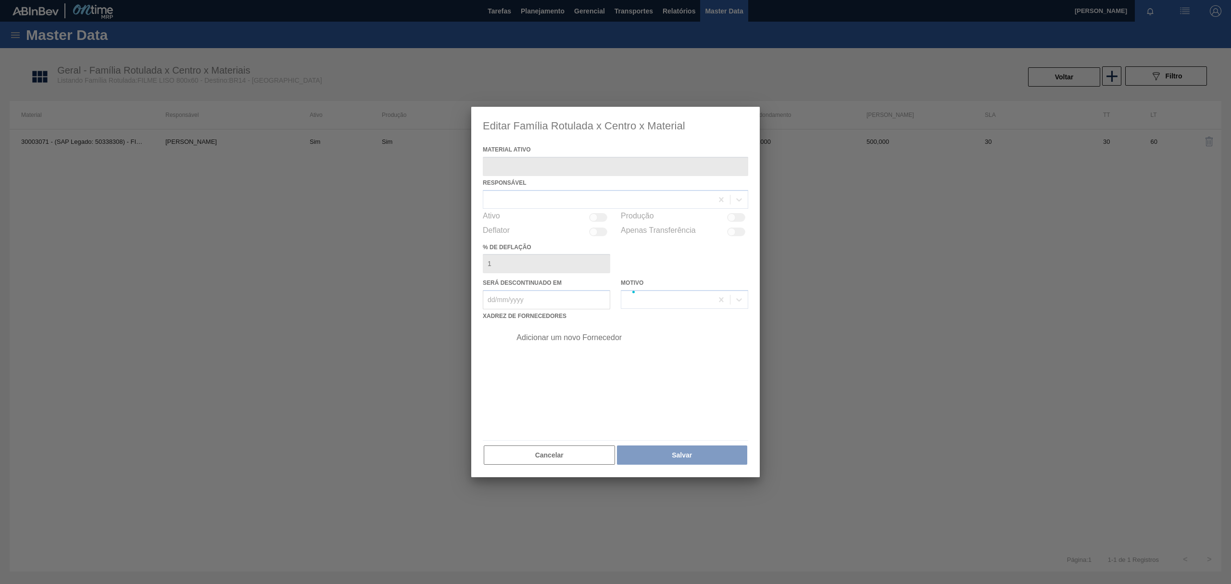
type ativo "30003071 - (SAP Legado: 50338308) - FILME CONT LISO 800X60 MICRAS"
checkbox input "true"
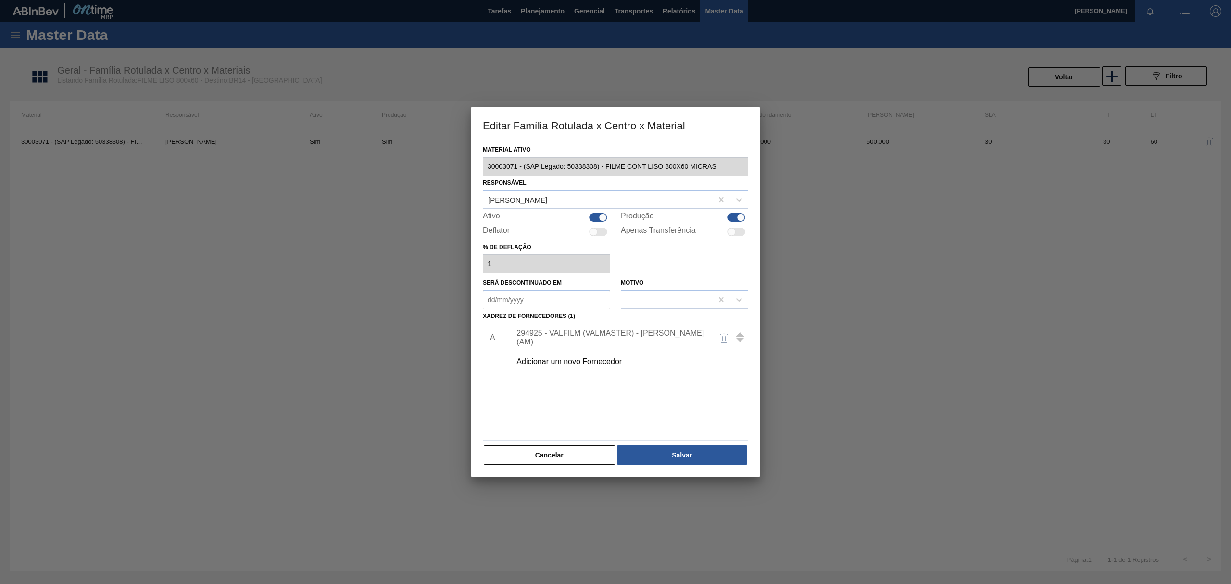
click at [597, 226] on div "Deflator" at bounding box center [546, 232] width 127 height 12
click at [598, 220] on div at bounding box center [598, 217] width 18 height 9
checkbox input "false"
click at [735, 219] on div at bounding box center [736, 217] width 18 height 9
checkbox input "false"
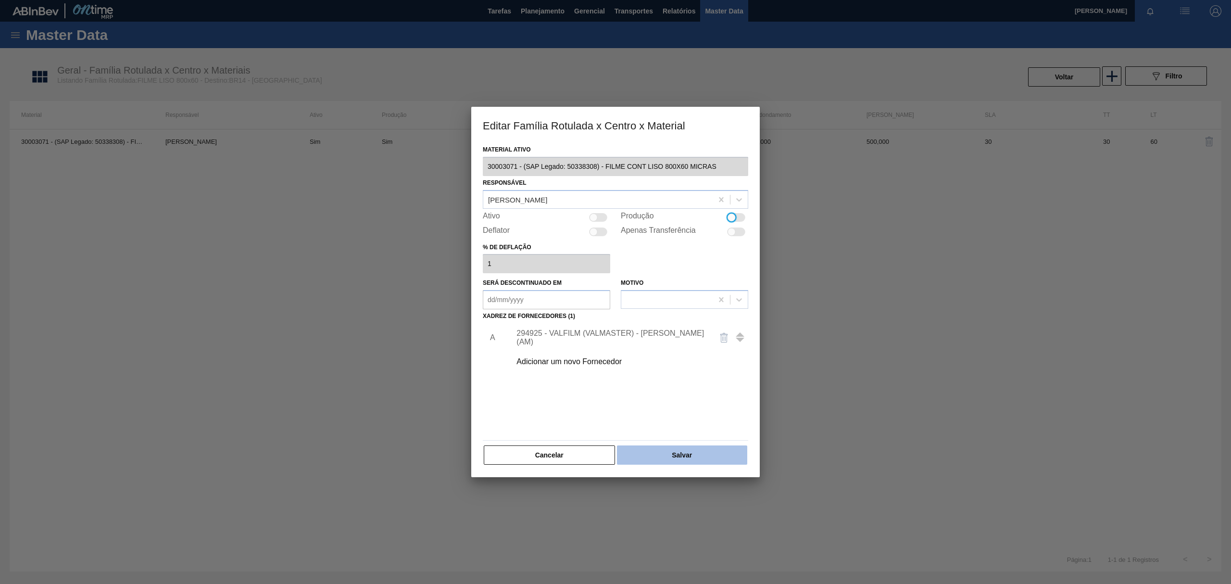
click at [688, 450] on button "Salvar" at bounding box center [682, 454] width 130 height 19
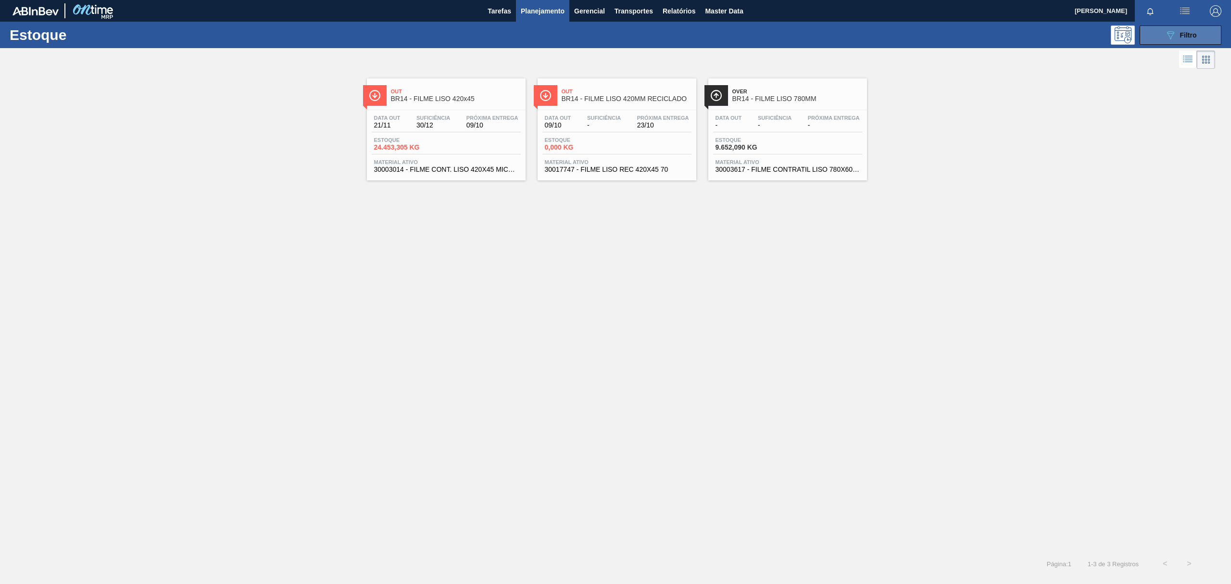
click at [1174, 32] on icon "089F7B8B-B2A5-4AFE-B5C0-19BA573D28AC" at bounding box center [1171, 35] width 12 height 12
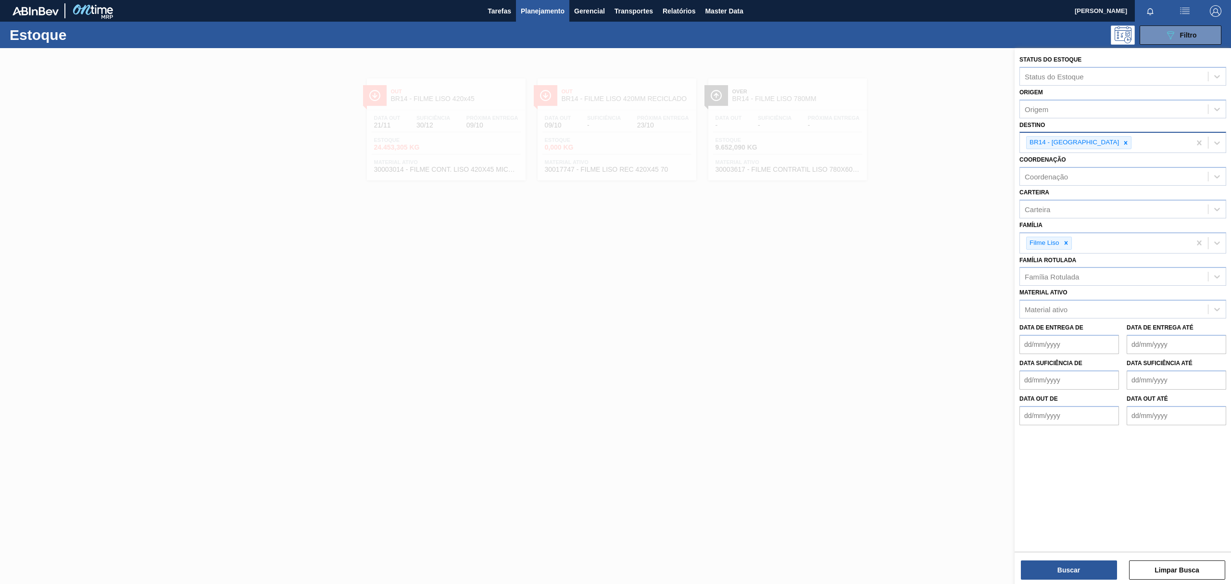
click at [1092, 134] on div "BR14 - [GEOGRAPHIC_DATA]" at bounding box center [1105, 143] width 171 height 20
click at [1121, 142] on div at bounding box center [1126, 143] width 11 height 12
type input "BR15"
click at [1087, 158] on div "BR15 - Jundiaí" at bounding box center [1123, 165] width 207 height 18
click at [1057, 571] on button "Buscar" at bounding box center [1069, 569] width 96 height 19
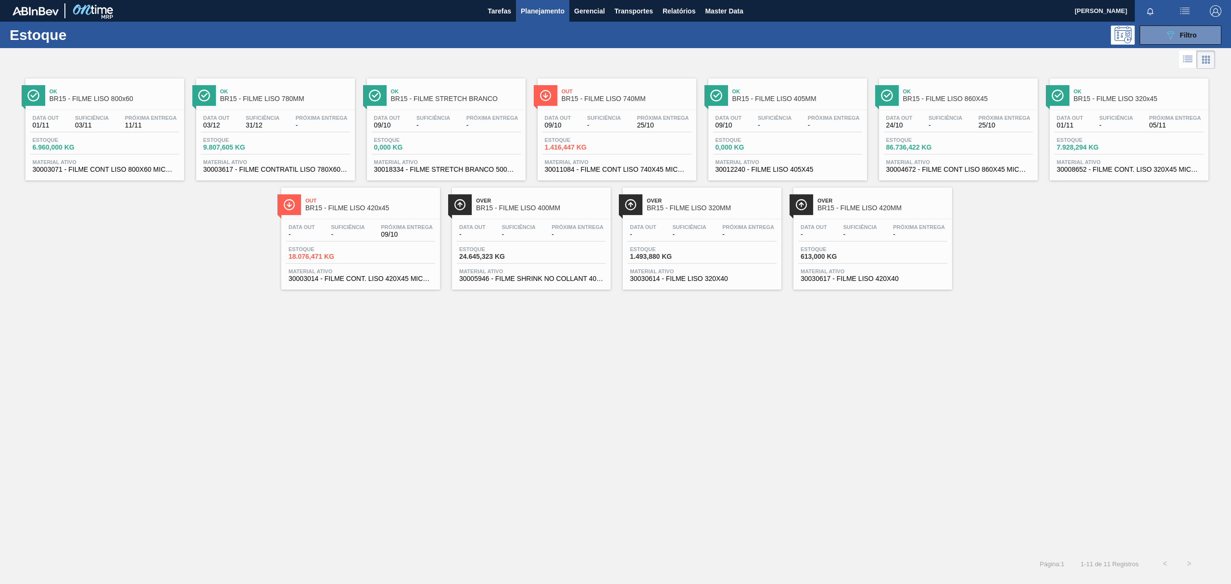
click at [416, 98] on span "BR15 - FILME STRETCH BRANCO" at bounding box center [456, 98] width 130 height 7
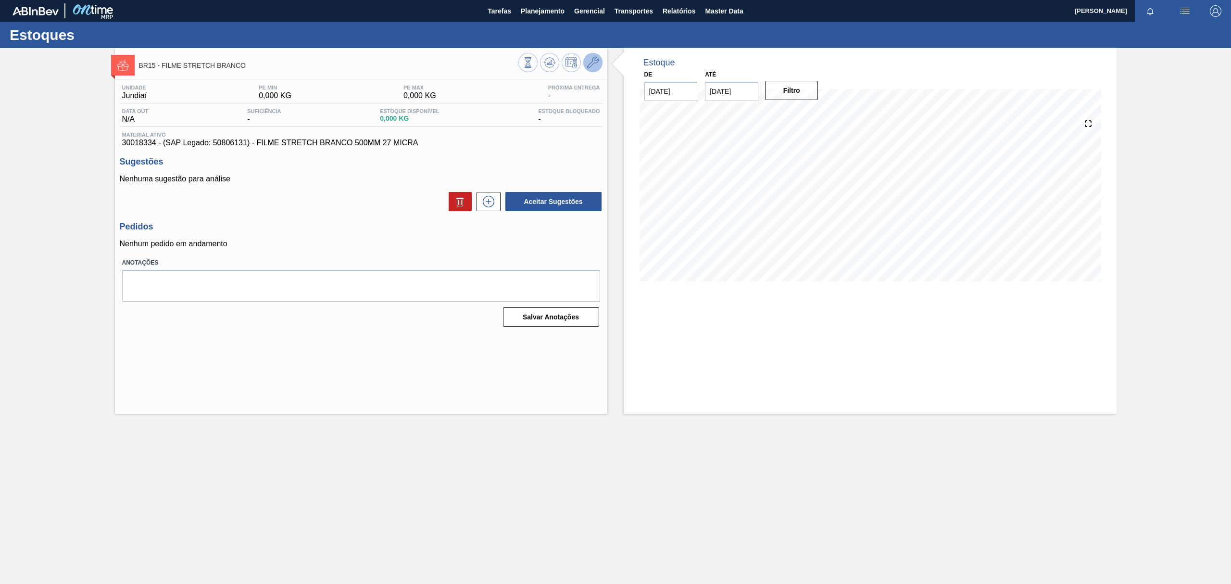
click at [593, 58] on icon at bounding box center [593, 63] width 12 height 12
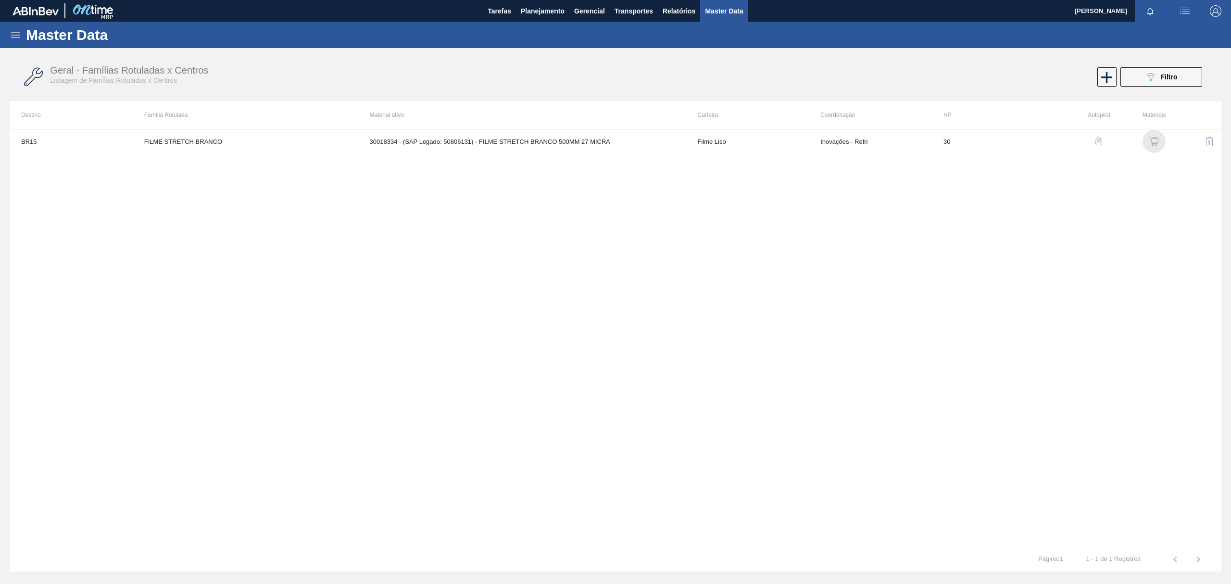
click at [1155, 140] on img "button" at bounding box center [1154, 142] width 10 height 10
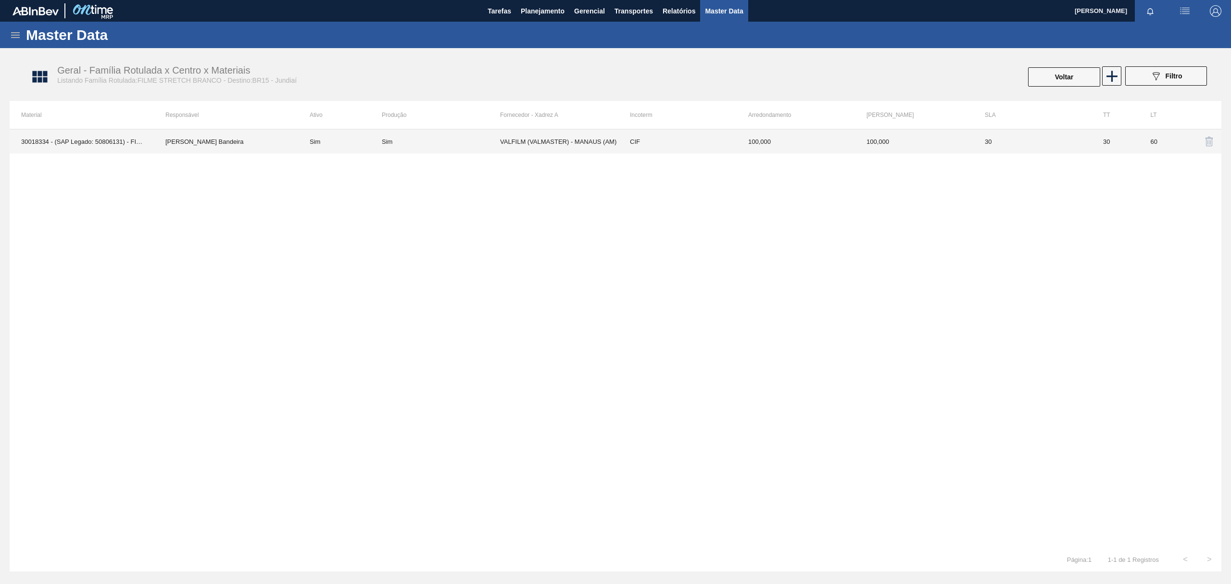
click at [376, 146] on td "Sim" at bounding box center [340, 141] width 84 height 24
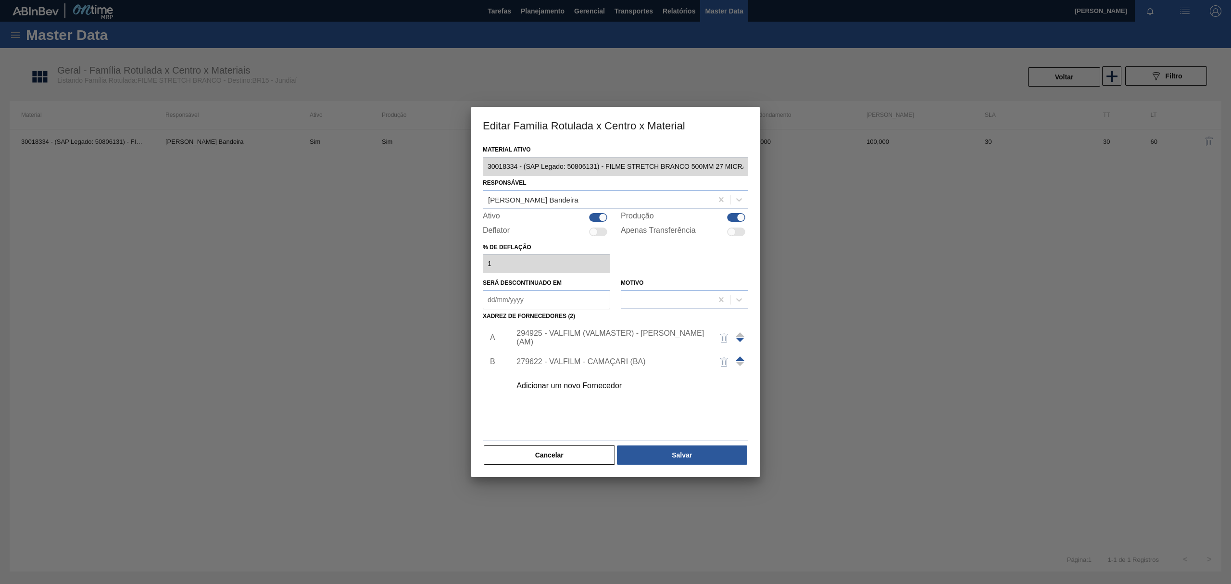
click at [597, 218] on div at bounding box center [598, 217] width 18 height 9
checkbox input "false"
click at [747, 218] on div "Produção" at bounding box center [684, 218] width 127 height 12
click at [740, 215] on div at bounding box center [741, 217] width 8 height 8
checkbox input "false"
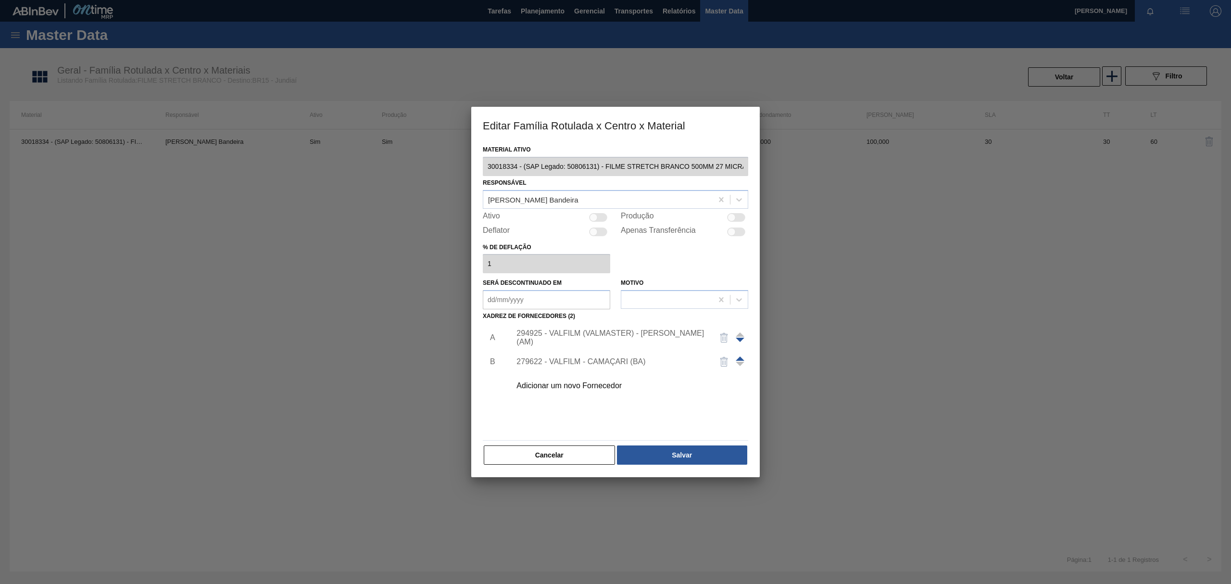
click at [710, 470] on div "Material ativo 30018334 - (SAP Legado: 50806131) - FILME STRETCH BRANCO 500MM 2…" at bounding box center [615, 310] width 289 height 334
click at [704, 466] on div "Material ativo 30018334 - (SAP Legado: 50806131) - FILME STRETCH BRANCO 500MM 2…" at bounding box center [615, 310] width 289 height 334
click at [696, 452] on button "Salvar" at bounding box center [682, 454] width 130 height 19
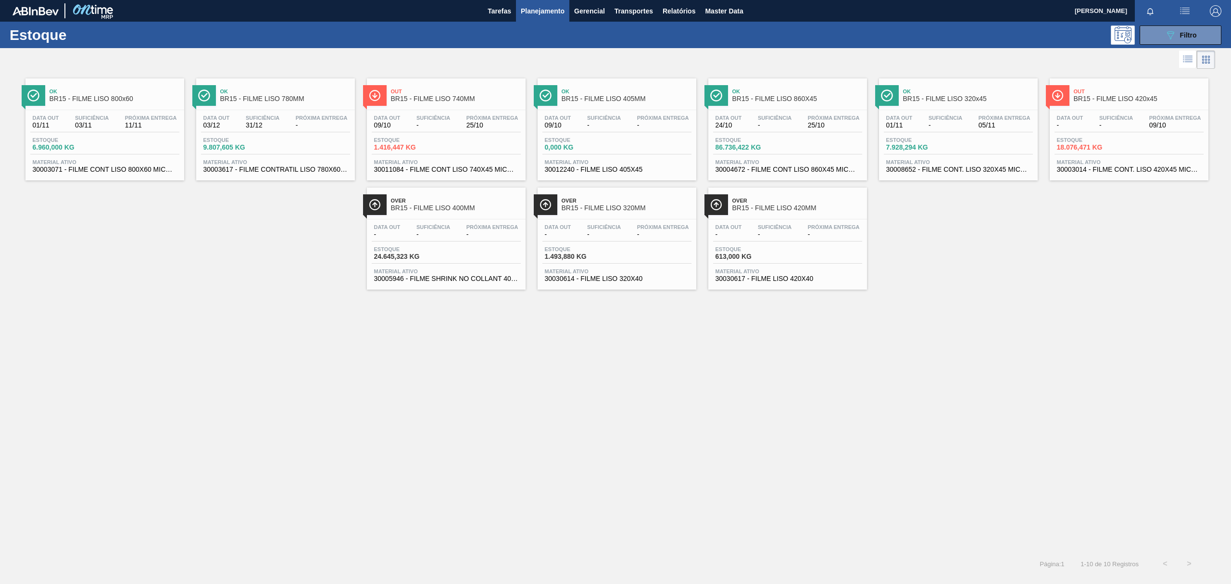
click at [618, 113] on div "Data [DATE] Suficiência - Próxima Entrega - Estoque 0,000 KG Material ativo 300…" at bounding box center [617, 142] width 159 height 65
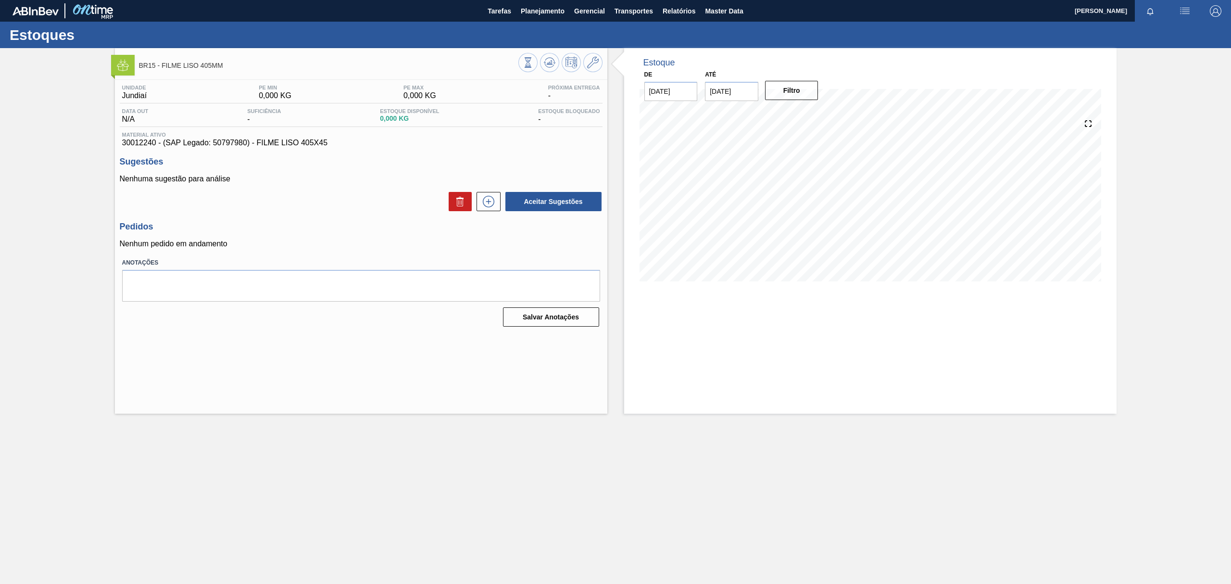
click at [595, 52] on div "BR15 - FILME LISO 405MM" at bounding box center [361, 61] width 492 height 26
click at [595, 59] on icon at bounding box center [593, 63] width 12 height 12
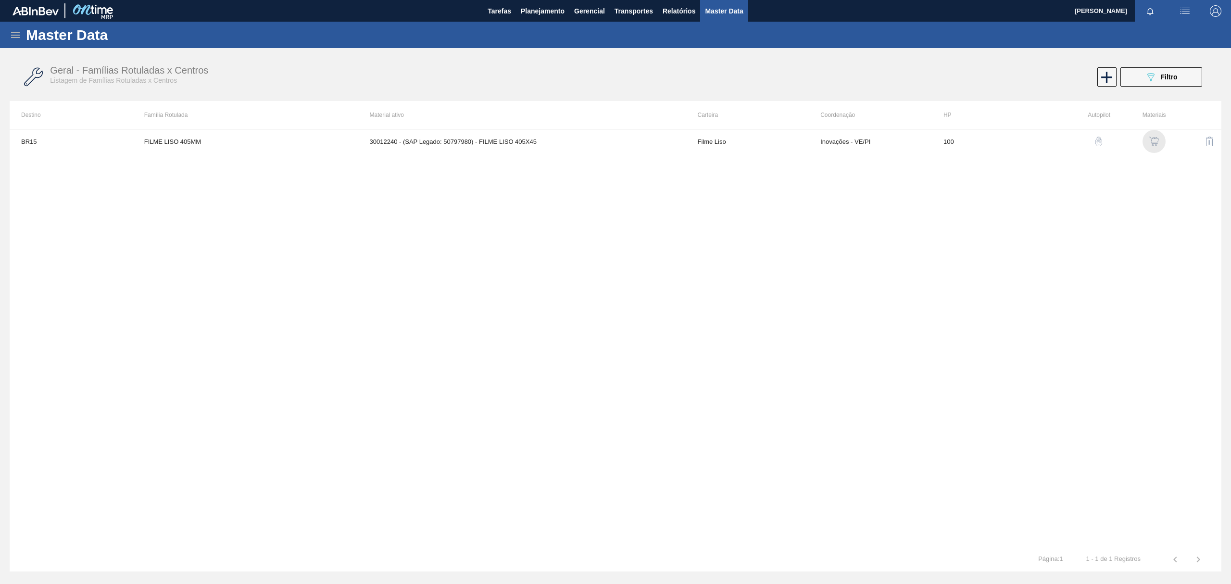
click at [1153, 140] on img "button" at bounding box center [1154, 142] width 10 height 10
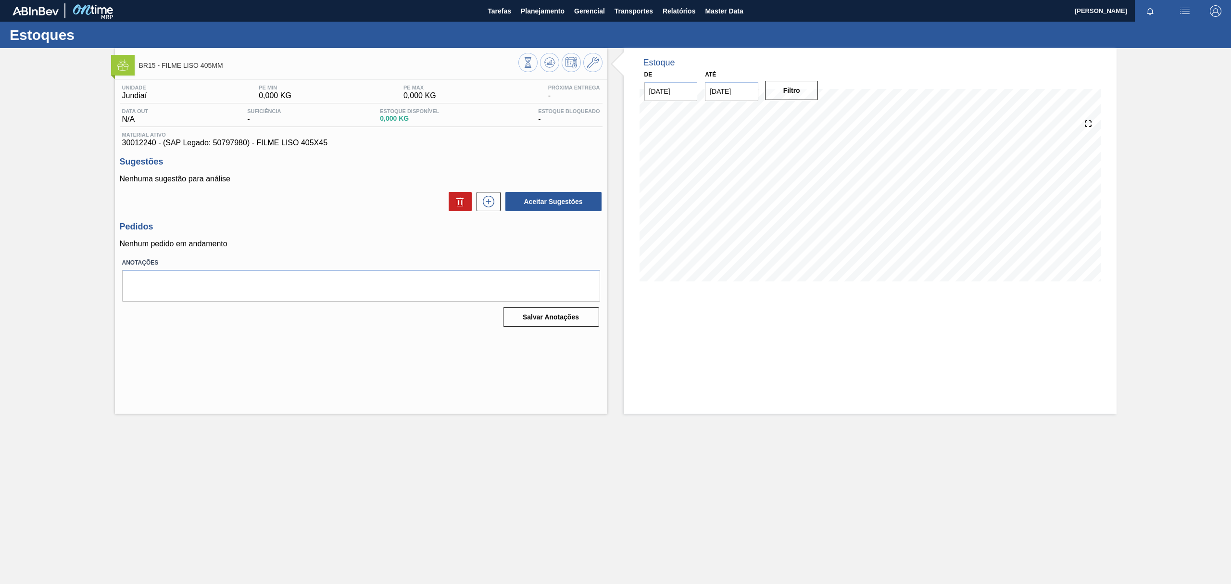
click at [58, 156] on div "BR15 - FILME LISO 405MM Unidade Jundiaí PE MIN 0,000 KG PE MAX 0,000 KG Próxima…" at bounding box center [615, 230] width 1231 height 365
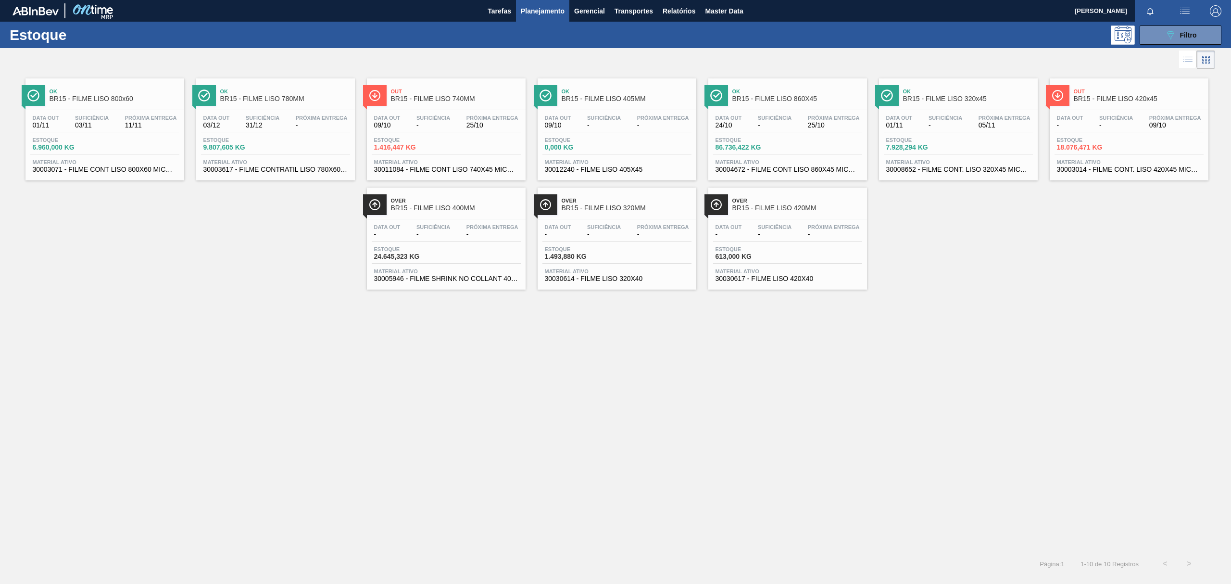
click at [614, 108] on div "Ok BR15 - FILME LISO 405MM Data [DATE] Suficiência - Próxima Entrega - Estoque …" at bounding box center [617, 129] width 159 height 102
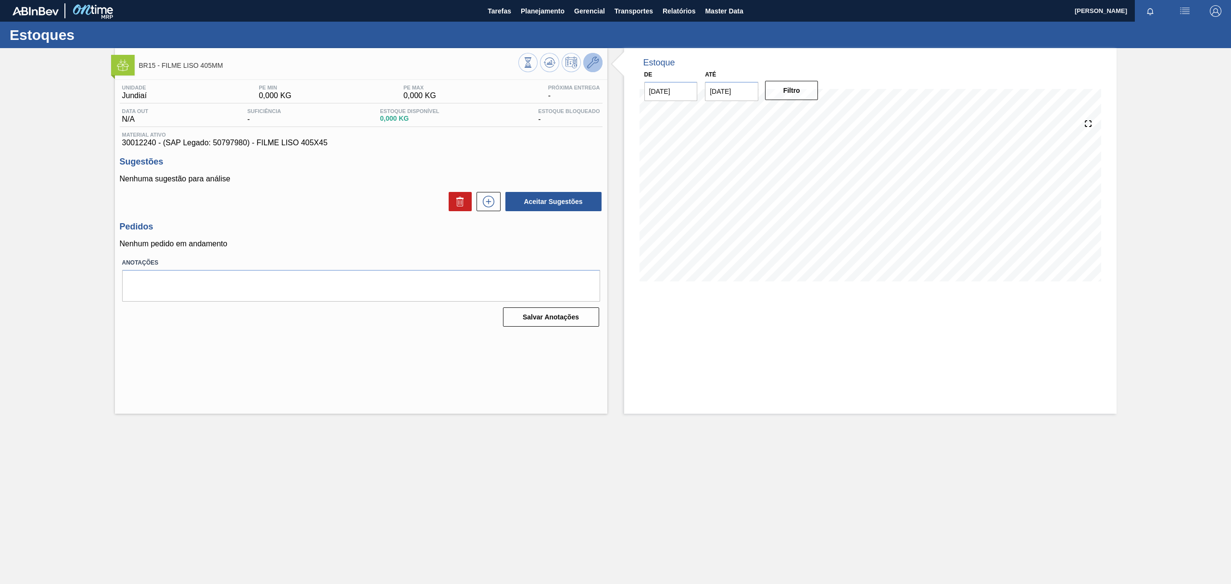
click at [592, 62] on icon at bounding box center [593, 63] width 12 height 12
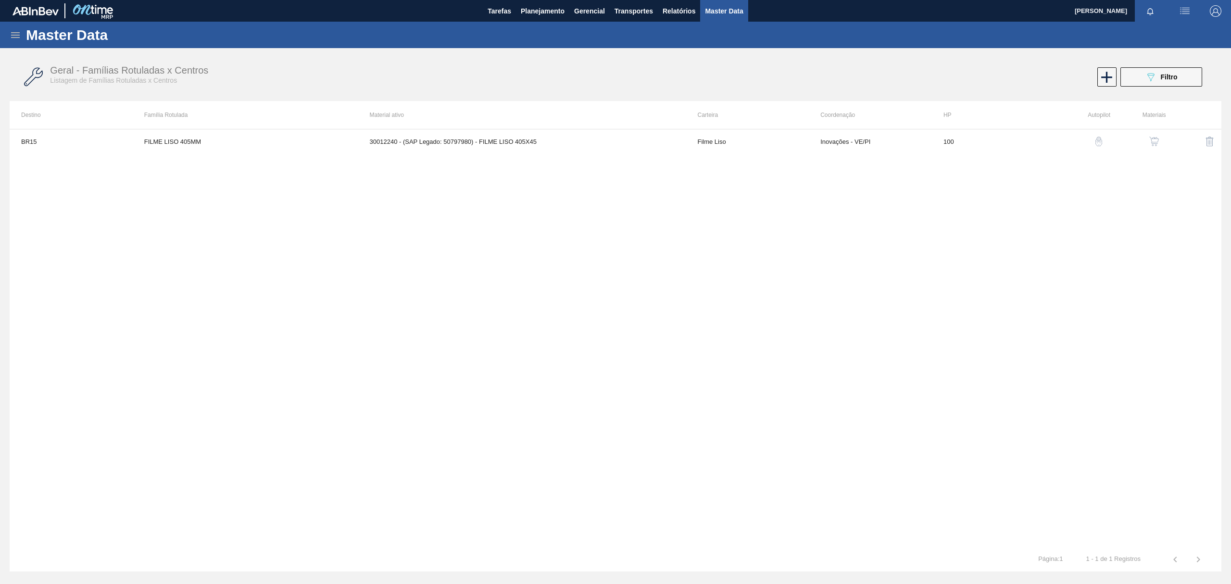
click at [1153, 143] on img "button" at bounding box center [1154, 142] width 10 height 10
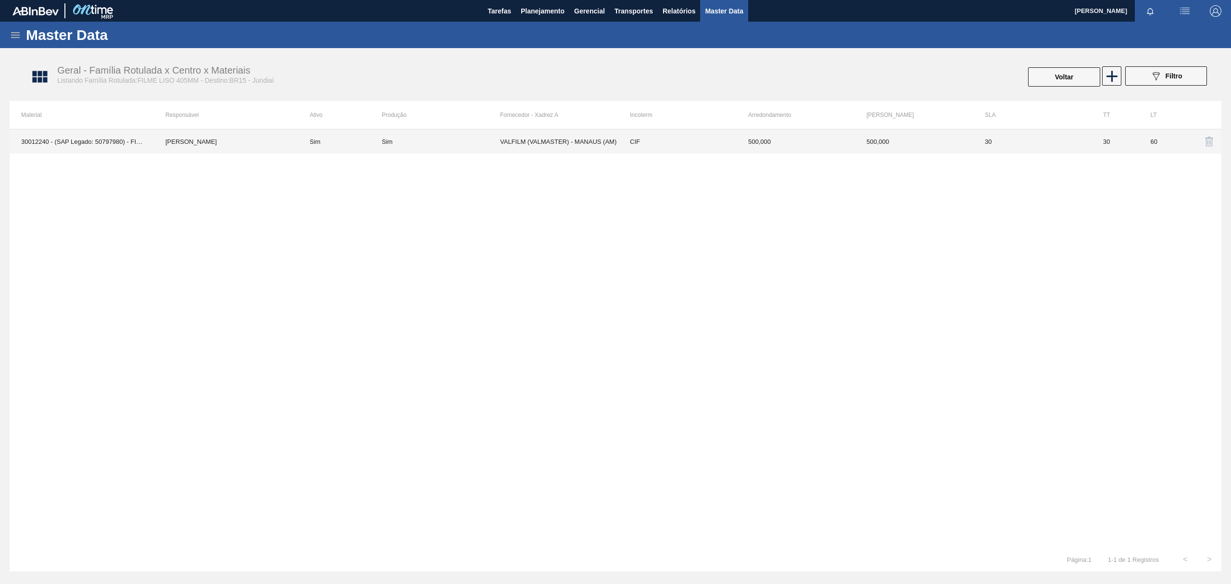
click at [620, 141] on td "CIF" at bounding box center [677, 141] width 118 height 24
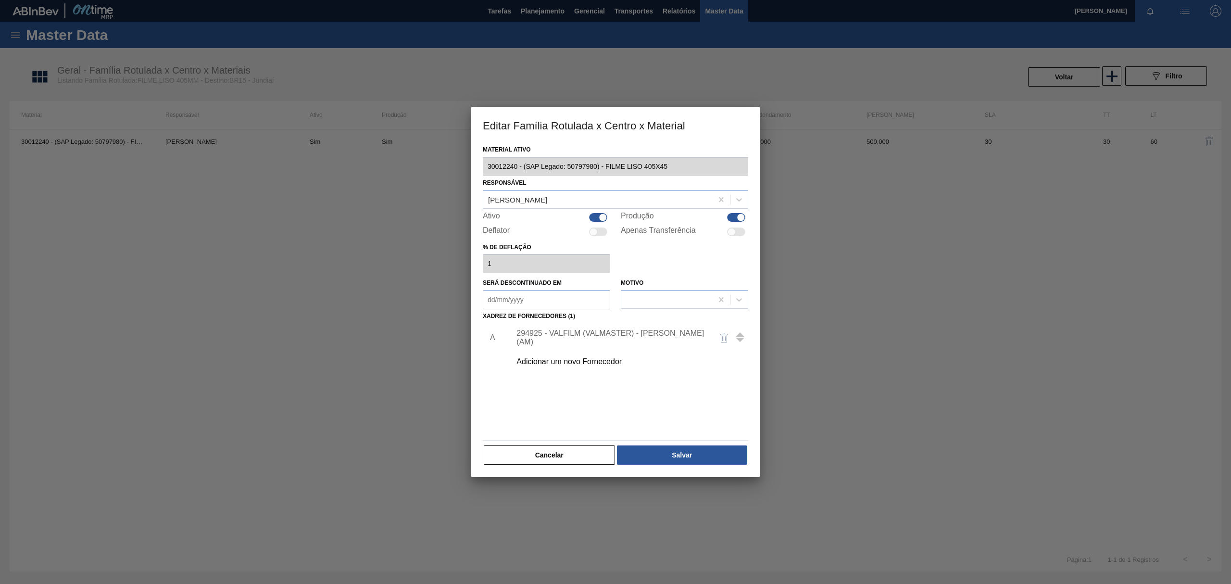
click at [603, 214] on div at bounding box center [603, 217] width 8 height 8
checkbox input "false"
click at [739, 216] on div at bounding box center [741, 217] width 8 height 8
checkbox input "false"
click at [727, 464] on button "Salvar" at bounding box center [682, 454] width 130 height 19
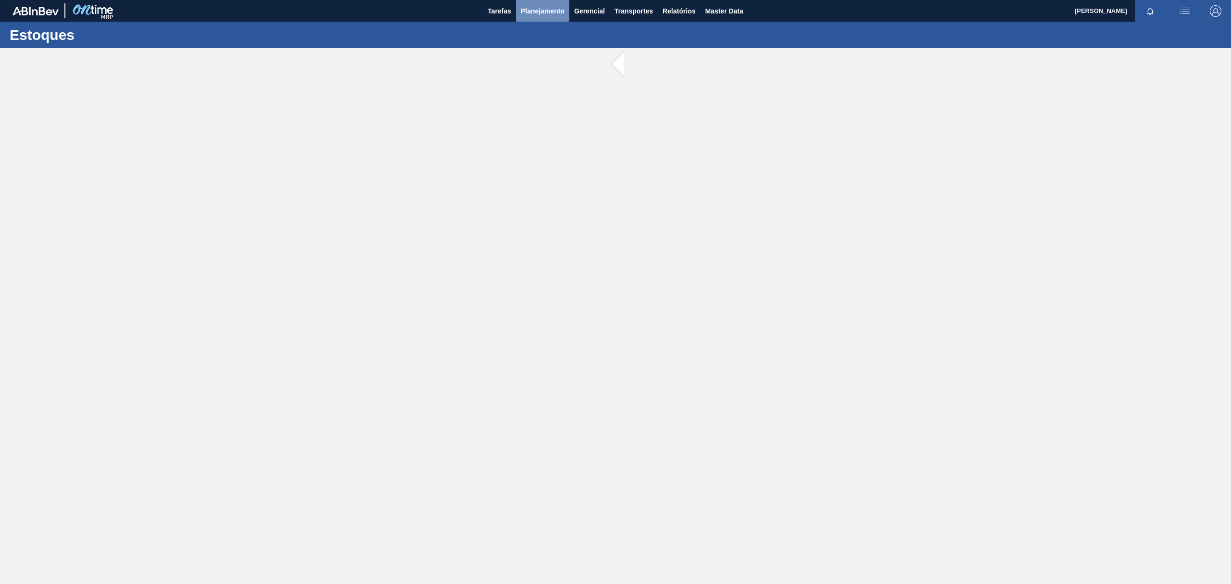
click at [524, 14] on span "Planejamento" at bounding box center [543, 11] width 44 height 12
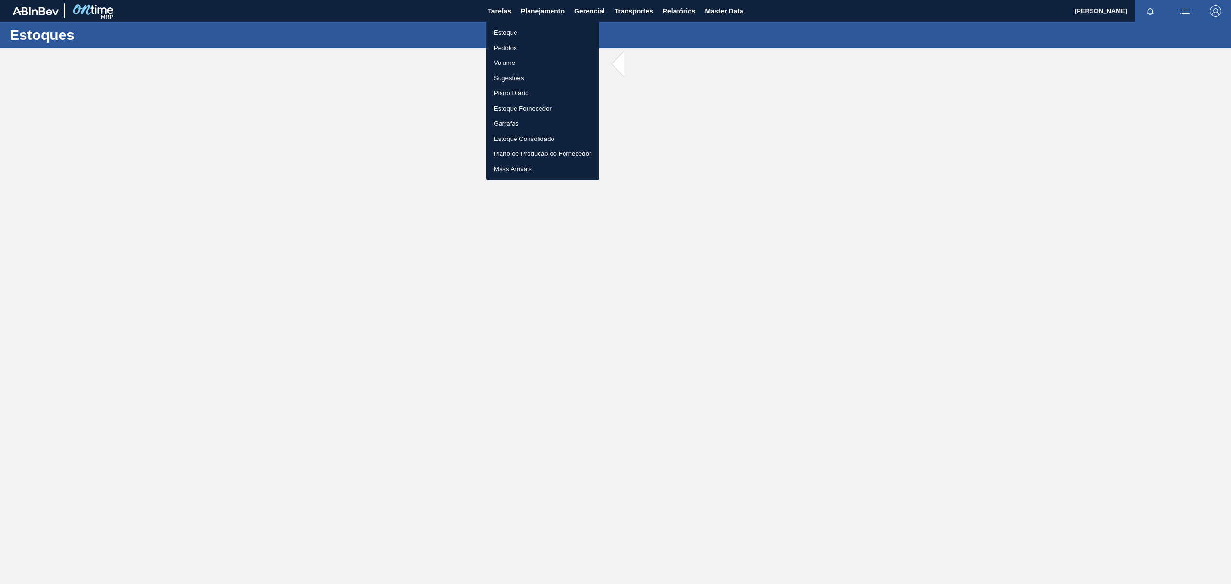
click at [524, 30] on li "Estoque" at bounding box center [542, 32] width 113 height 15
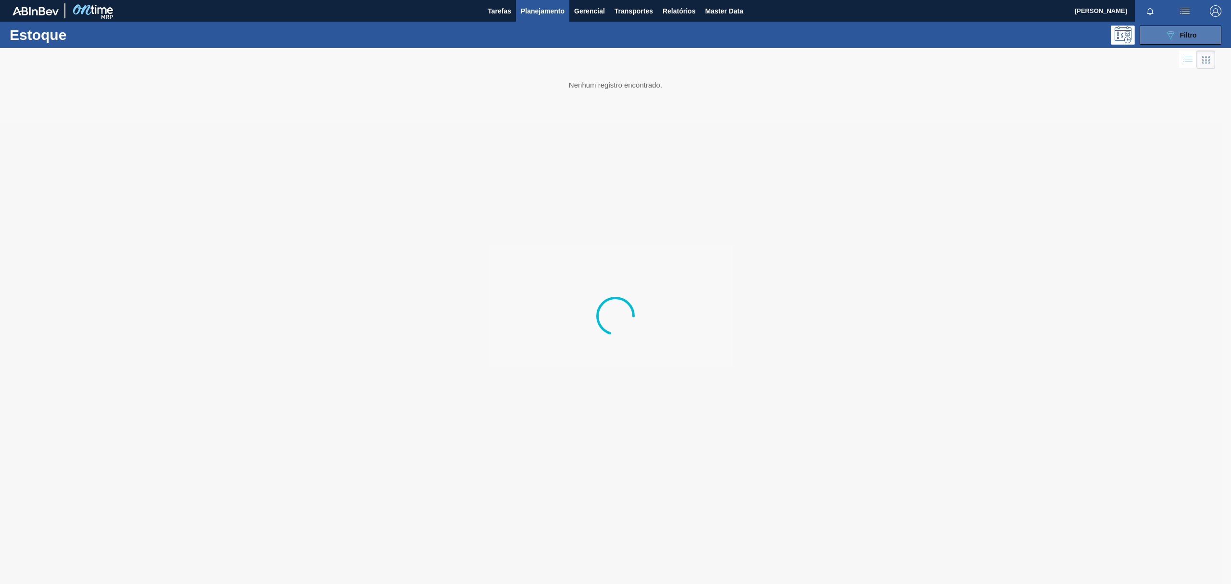
click at [1147, 43] on button "089F7B8B-B2A5-4AFE-B5C0-19BA573D28AC Filtro" at bounding box center [1181, 34] width 82 height 19
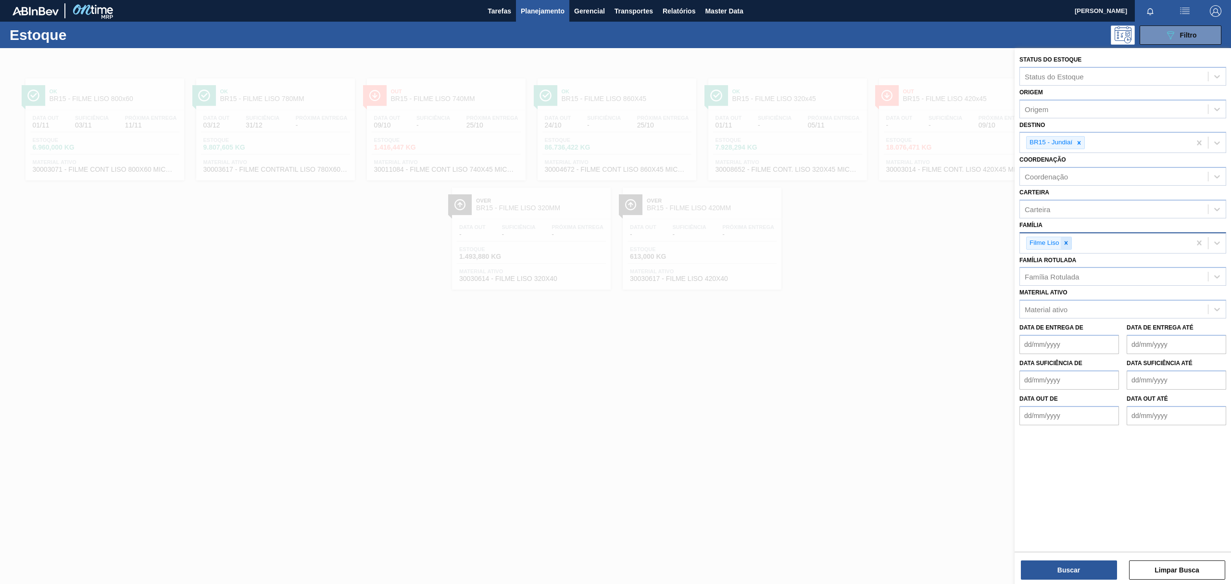
click at [1069, 237] on div at bounding box center [1066, 243] width 11 height 12
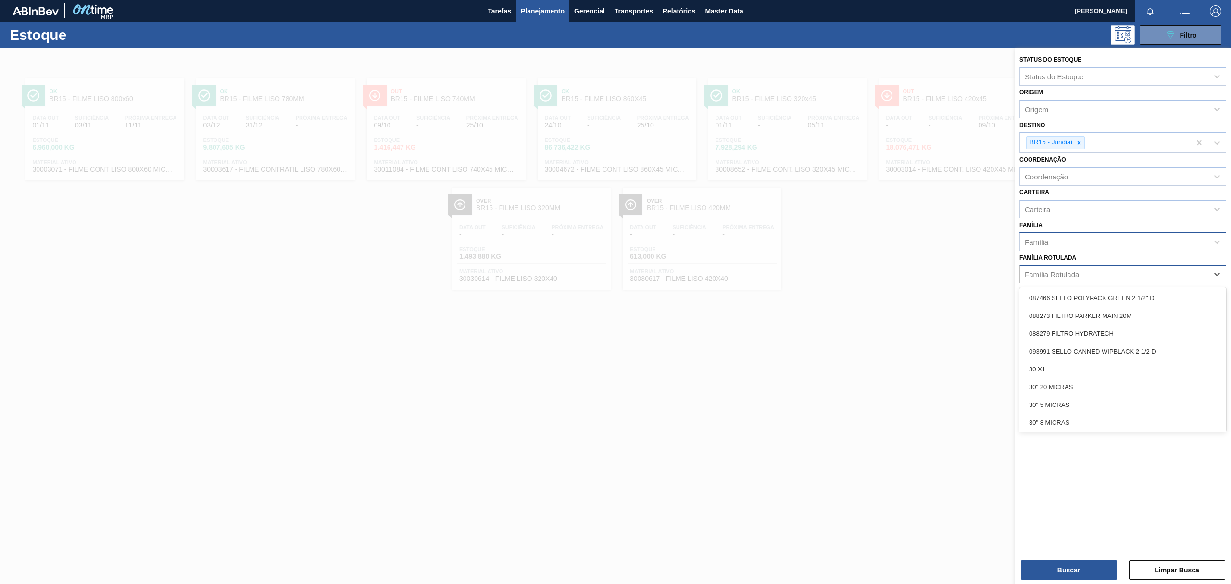
click at [1073, 268] on div "Família Rotulada" at bounding box center [1114, 274] width 188 height 14
type Rotulada "PC 350ML"
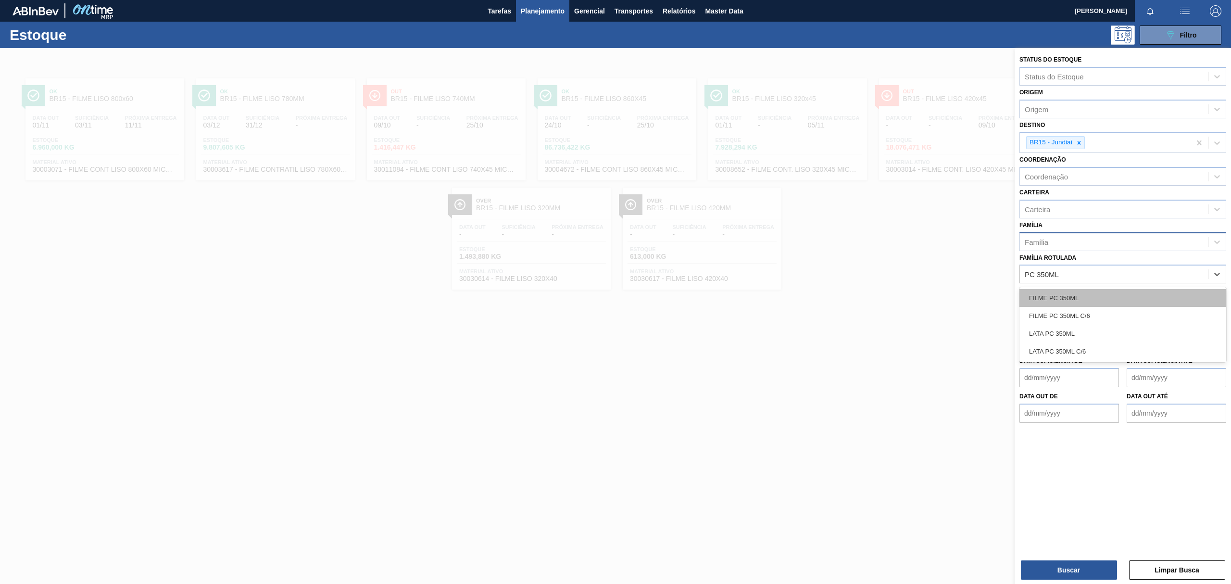
click at [1075, 289] on div "FILME PC 350ML" at bounding box center [1123, 298] width 207 height 18
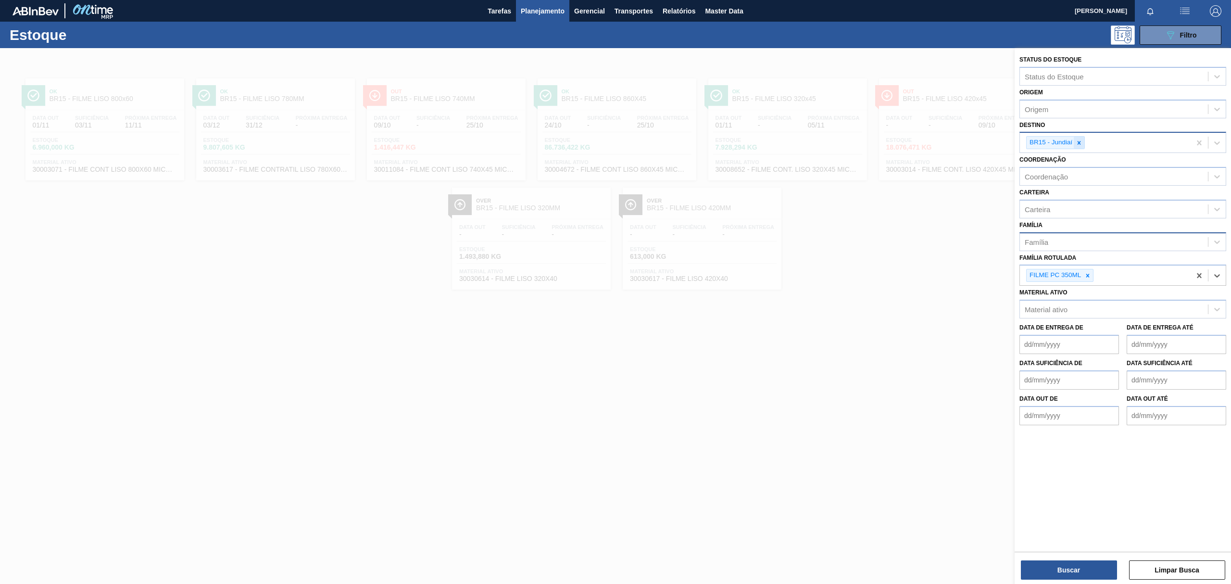
click at [1080, 144] on icon at bounding box center [1079, 142] width 7 height 7
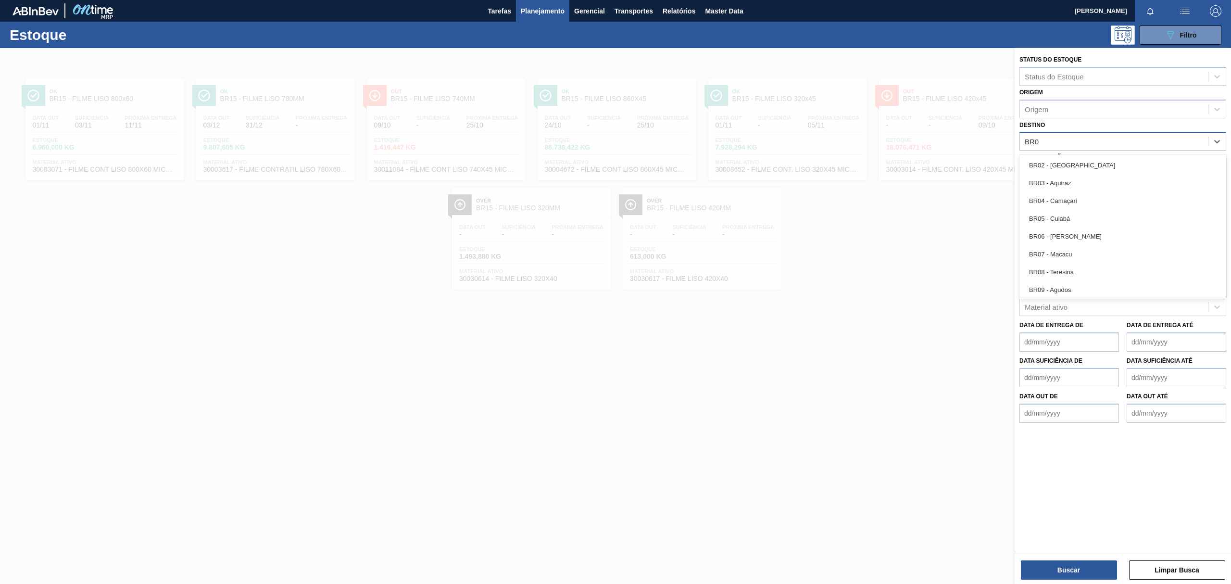
type input "BR02"
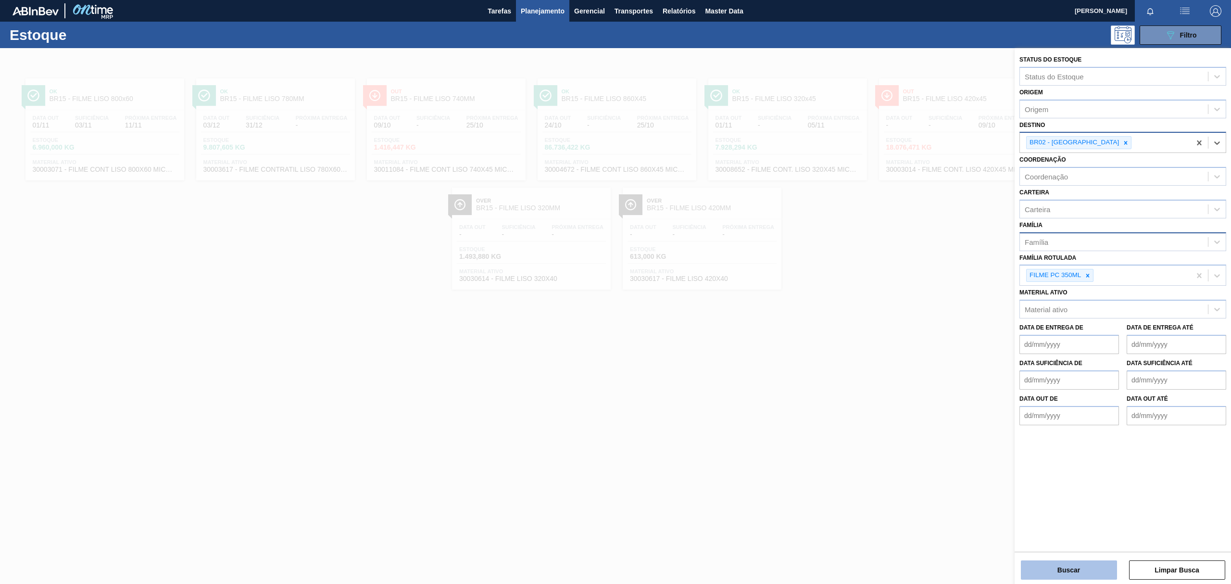
click at [1062, 573] on button "Buscar" at bounding box center [1069, 569] width 96 height 19
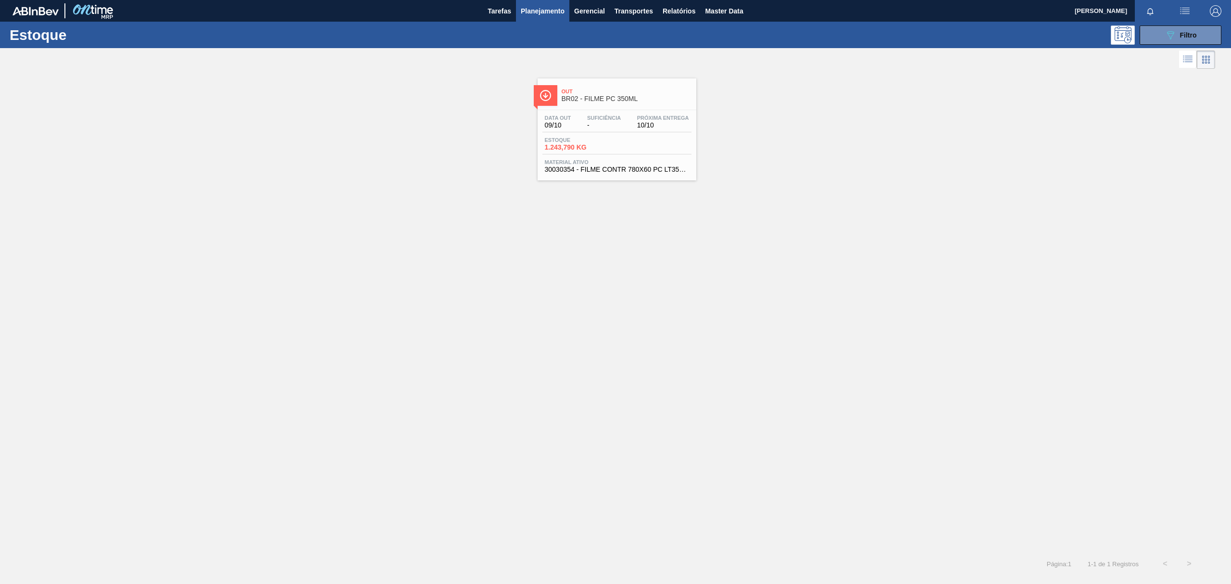
click at [521, 120] on div "Out BR02 - FILME PC 350ML Data [DATE] Suficiência - Próxima Entrega 10/10 Estoq…" at bounding box center [615, 125] width 1231 height 109
click at [576, 111] on div "Data [DATE] Suficiência - Próxima Entrega 10/10 Estoque 1.243,790 KG Material a…" at bounding box center [617, 142] width 159 height 65
